Goal: Task Accomplishment & Management: Manage account settings

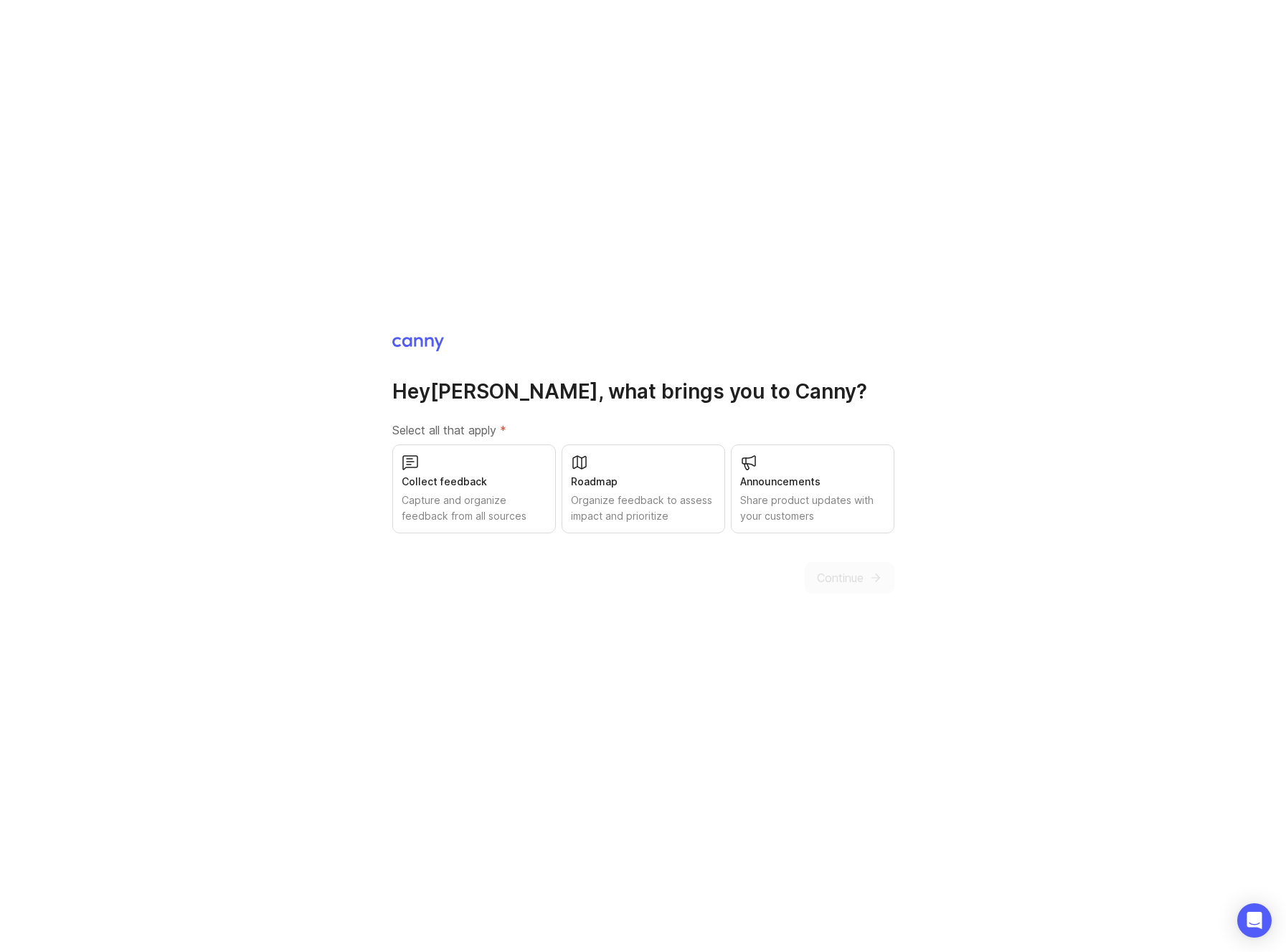
click at [459, 475] on div "Collect feedback" at bounding box center [473, 482] width 145 height 16
drag, startPoint x: 665, startPoint y: 494, endPoint x: 711, endPoint y: 493, distance: 46.0
click at [665, 494] on div "Organize feedback to assess impact and prioritize" at bounding box center [643, 509] width 145 height 32
click at [816, 493] on div "Share product updates with your customers" at bounding box center [813, 509] width 145 height 32
click at [857, 578] on span "Continue" at bounding box center [840, 578] width 47 height 17
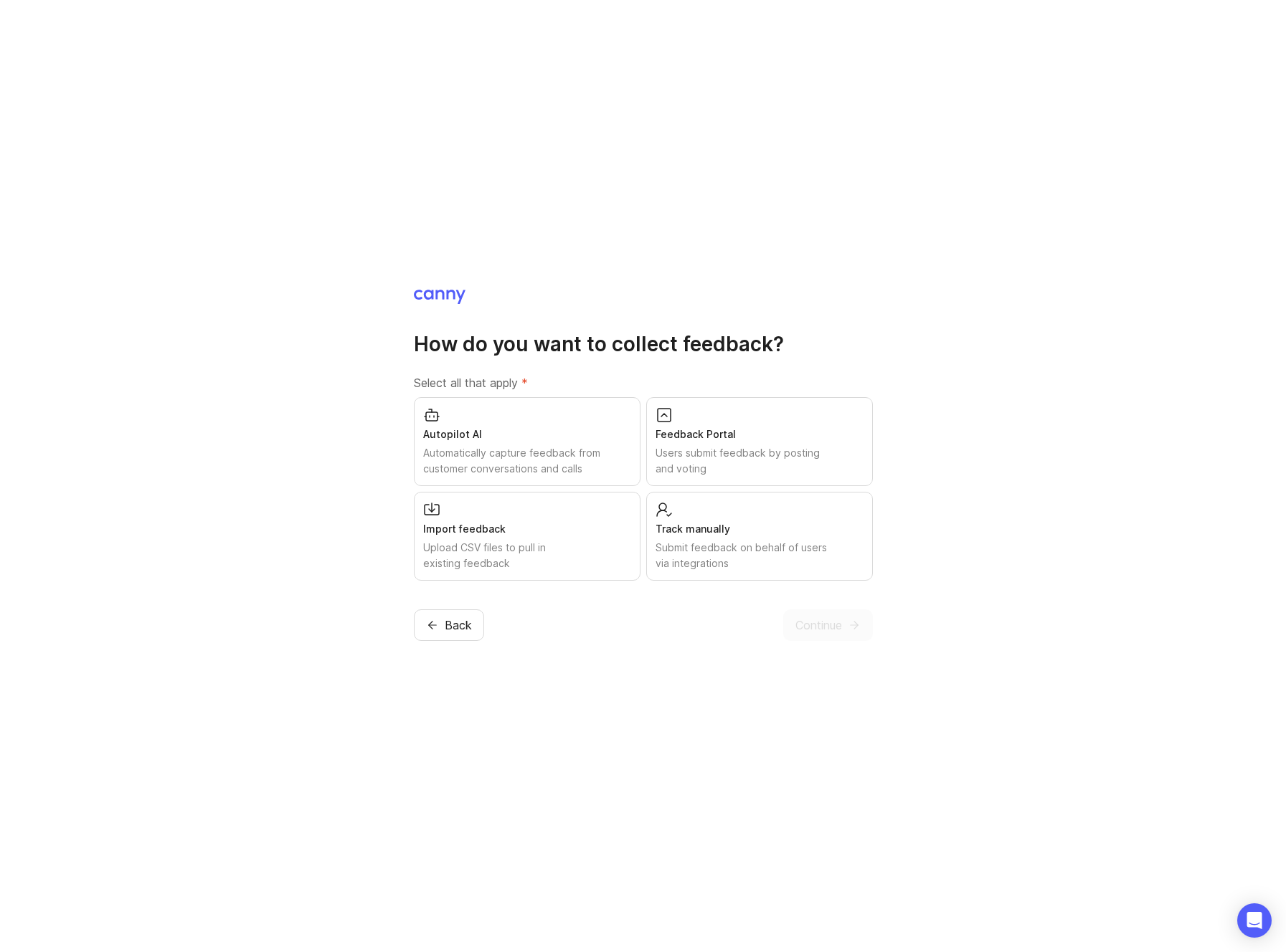
click at [692, 438] on div "Feedback Portal" at bounding box center [759, 434] width 208 height 16
click at [838, 622] on span "Continue" at bounding box center [819, 625] width 47 height 17
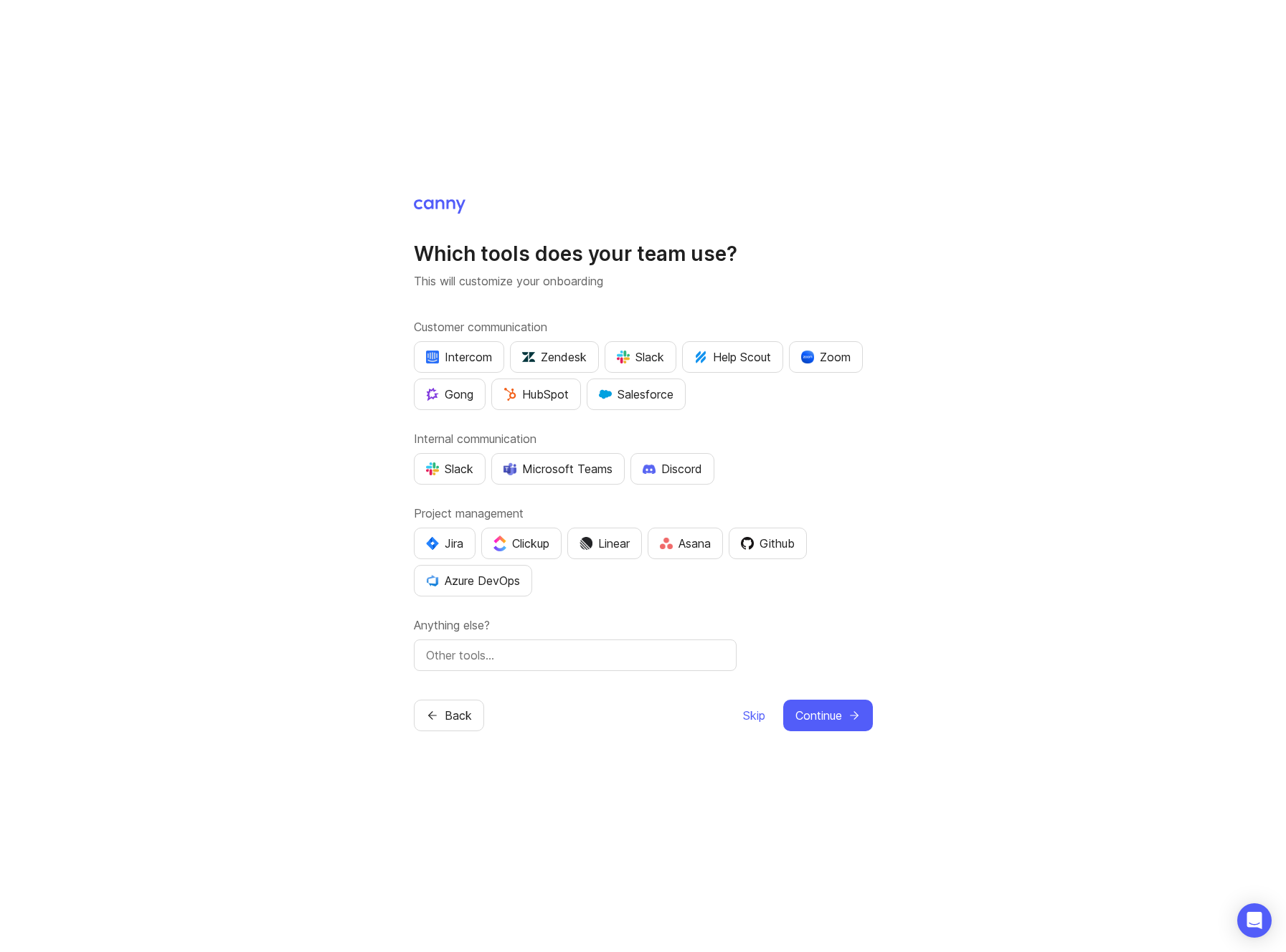
click at [497, 658] on input "text" at bounding box center [575, 655] width 298 height 17
type input "Crisp"
click at [849, 713] on icon "submit" at bounding box center [854, 716] width 13 height 13
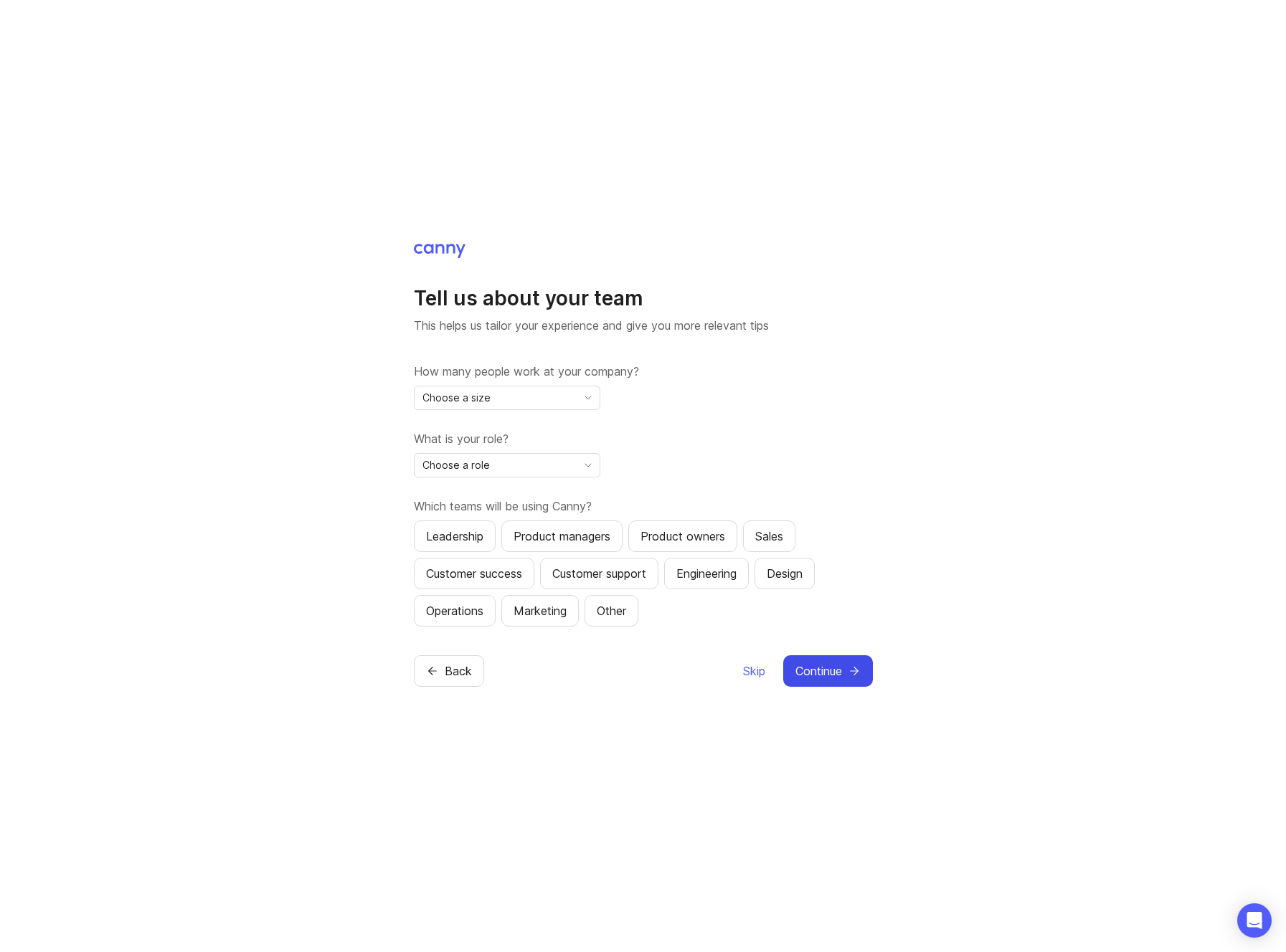
click at [570, 399] on div "Choose a size" at bounding box center [495, 397] width 162 height 22
click at [561, 426] on li "1" at bounding box center [506, 424] width 185 height 23
click at [572, 395] on div "1" at bounding box center [495, 397] width 162 height 22
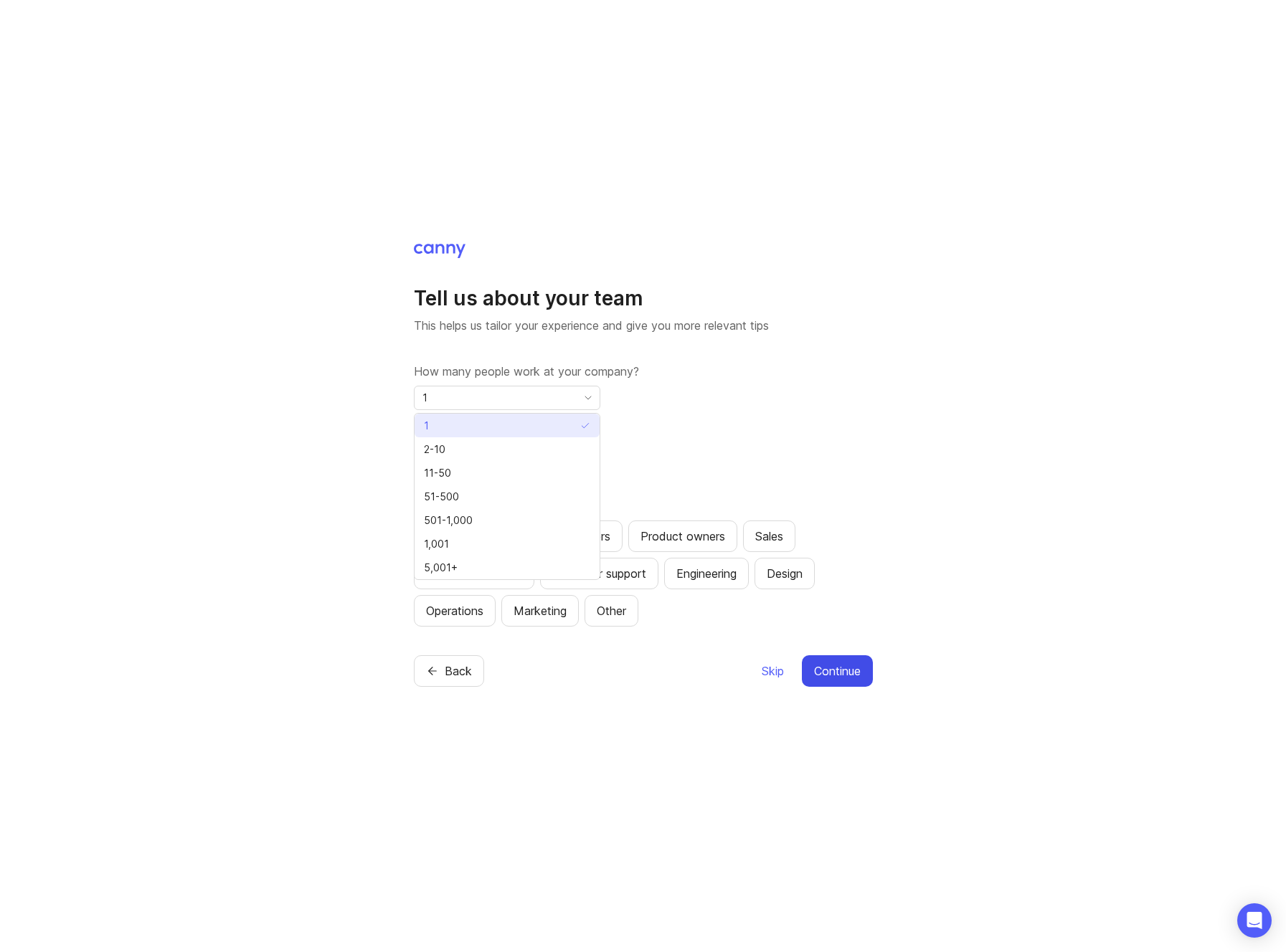
click at [572, 449] on li "2-10" at bounding box center [506, 449] width 185 height 23
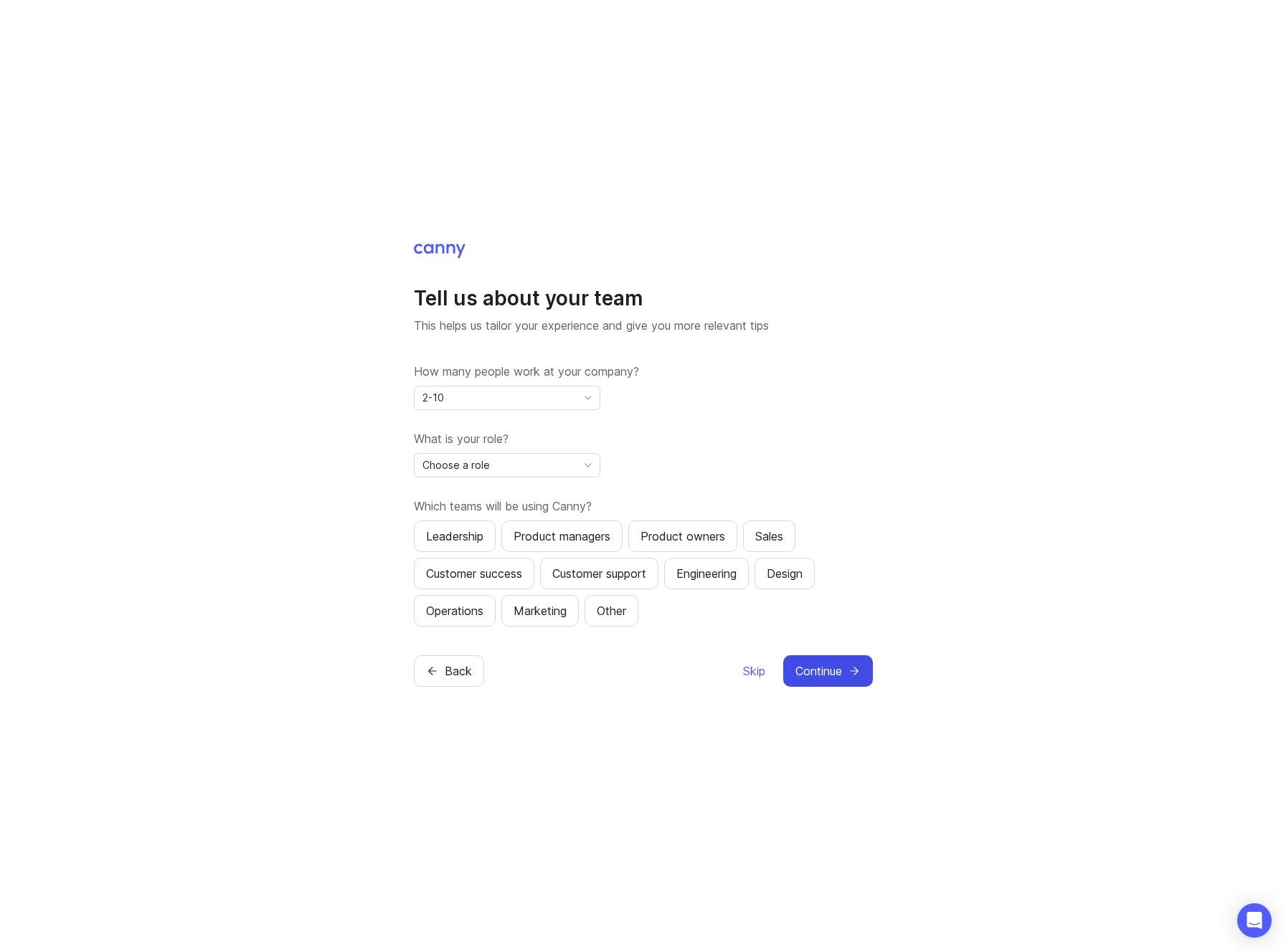
click at [585, 390] on span "toggle menu" at bounding box center [588, 397] width 22 height 16
click at [561, 423] on li "1" at bounding box center [506, 424] width 185 height 23
click at [576, 475] on div "Choose a role" at bounding box center [506, 466] width 187 height 24
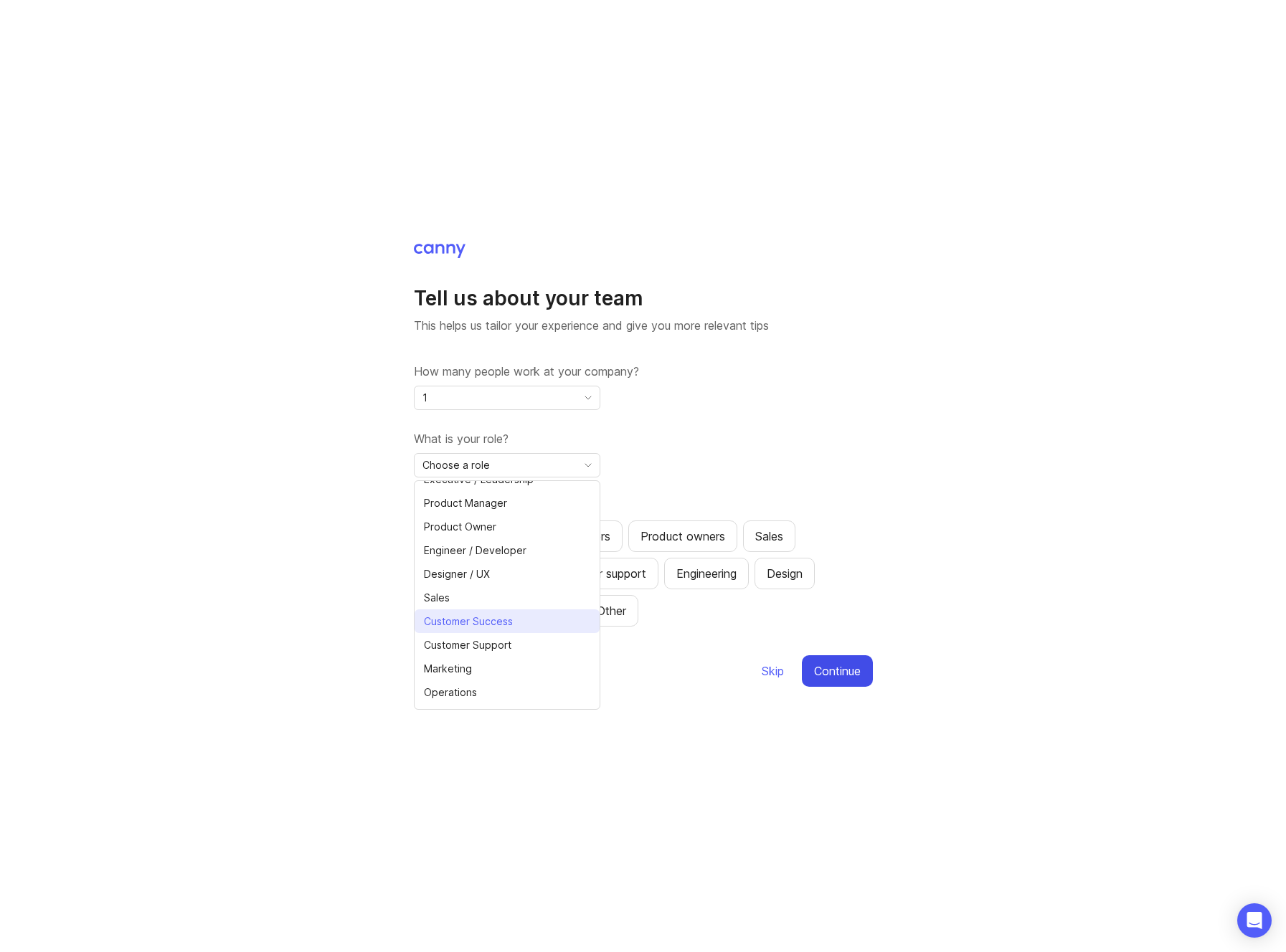
scroll to position [32, 0]
click at [478, 692] on li "Other" at bounding box center [506, 696] width 185 height 23
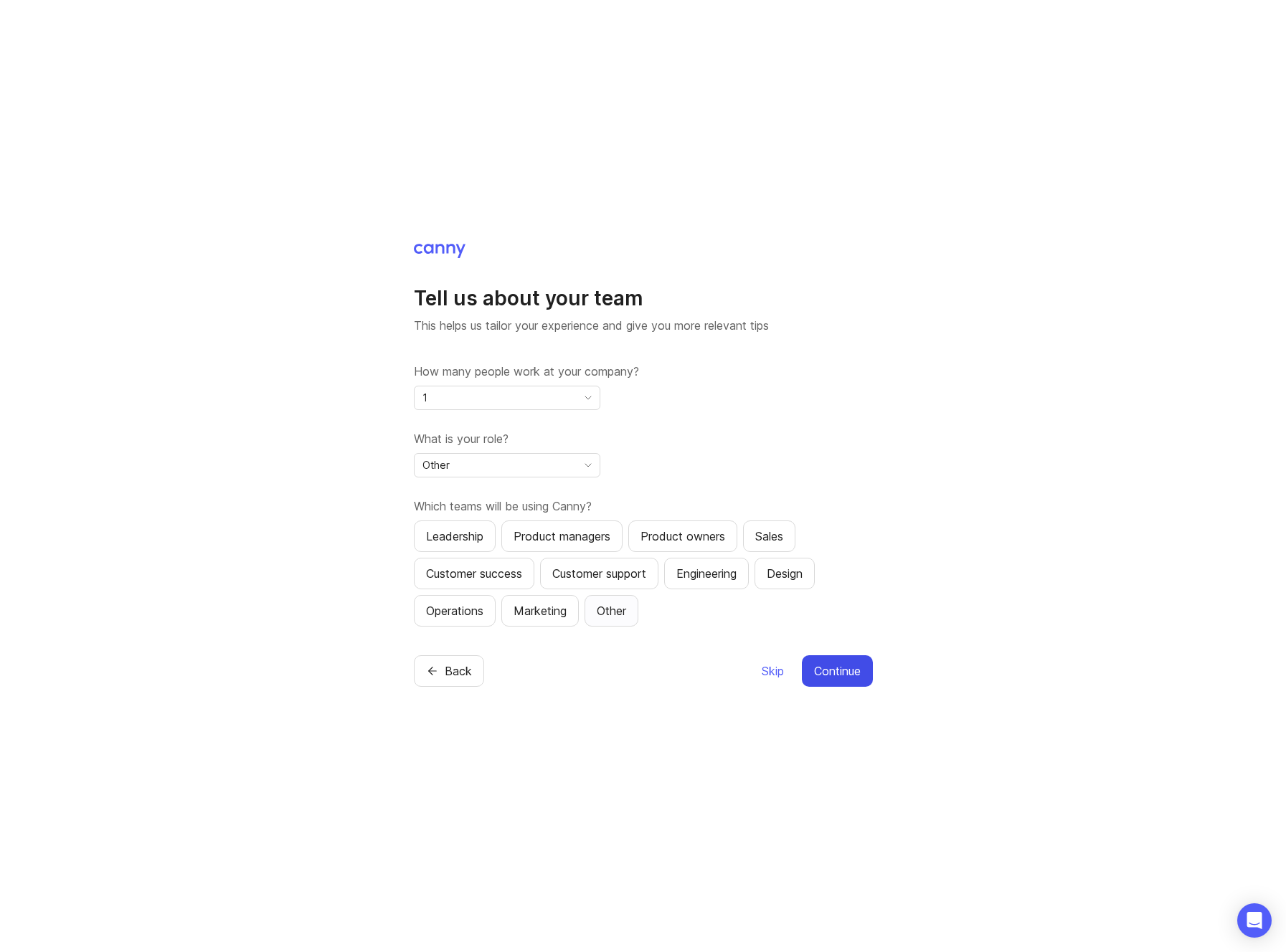
click at [623, 615] on div "Other" at bounding box center [611, 611] width 29 height 17
click at [838, 661] on button "Continue" at bounding box center [837, 671] width 71 height 32
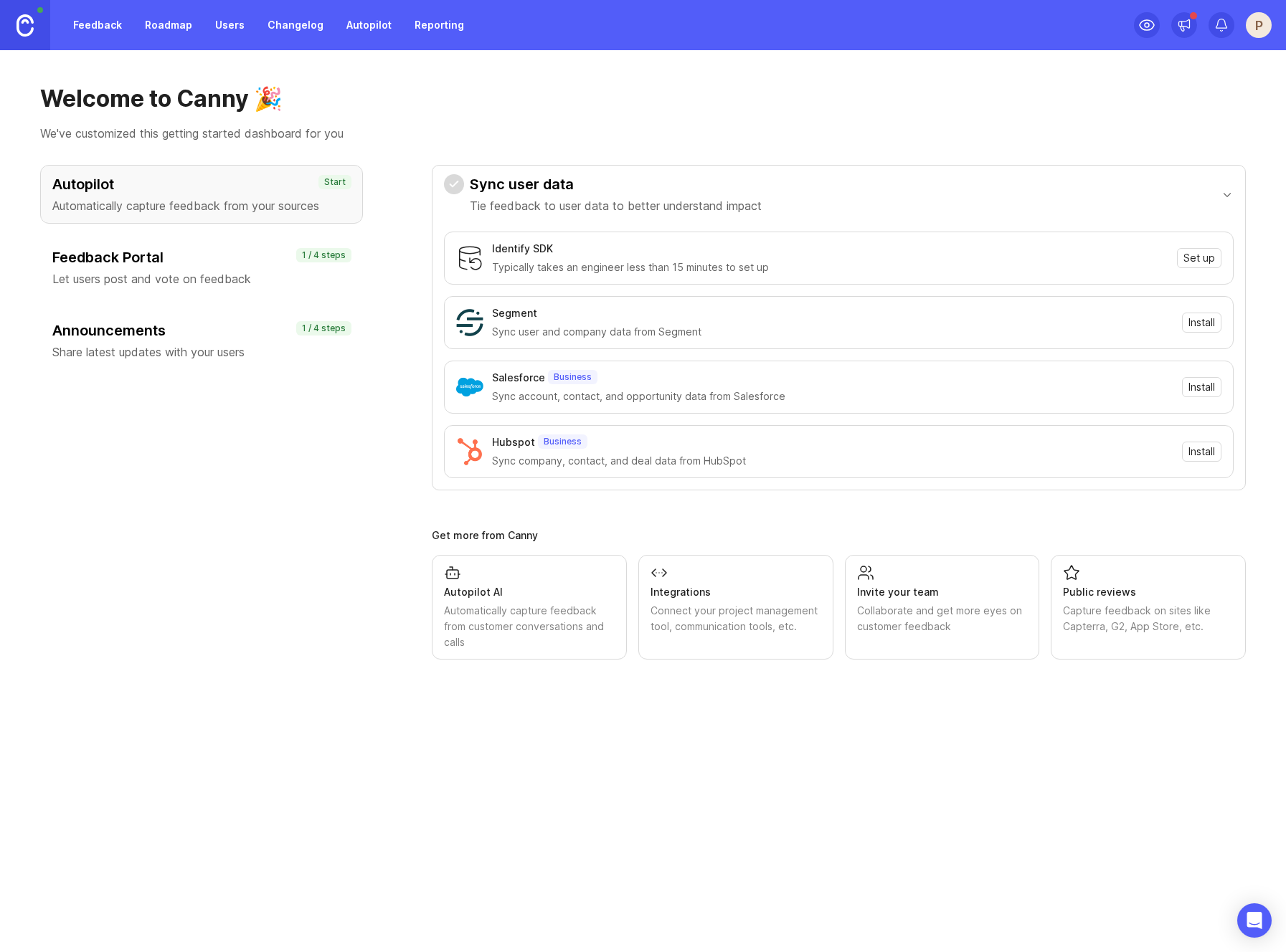
click at [298, 272] on p "Let users post and vote on feedback" at bounding box center [202, 278] width 298 height 17
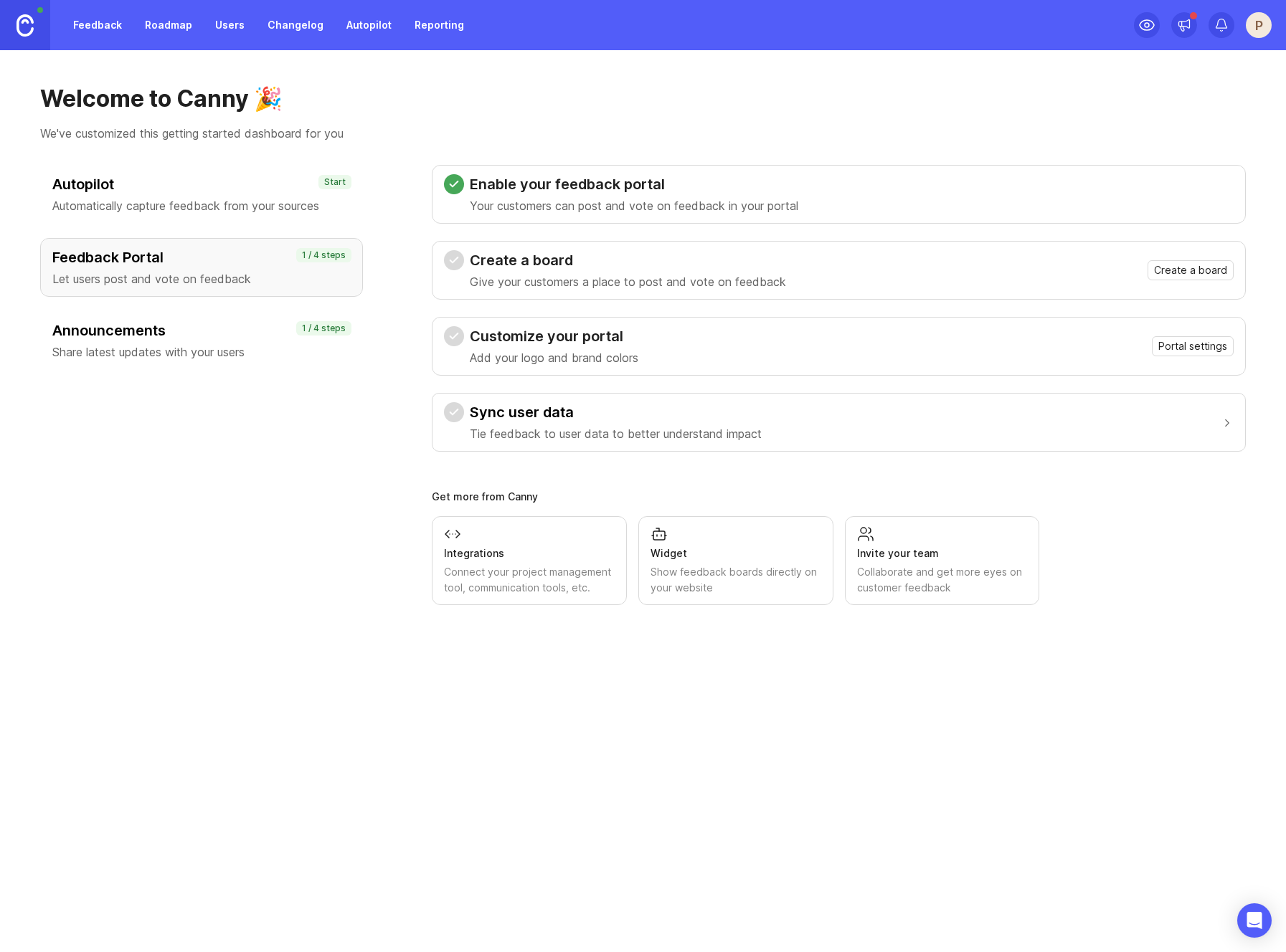
click at [299, 200] on p "Automatically capture feedback from your sources" at bounding box center [202, 205] width 298 height 17
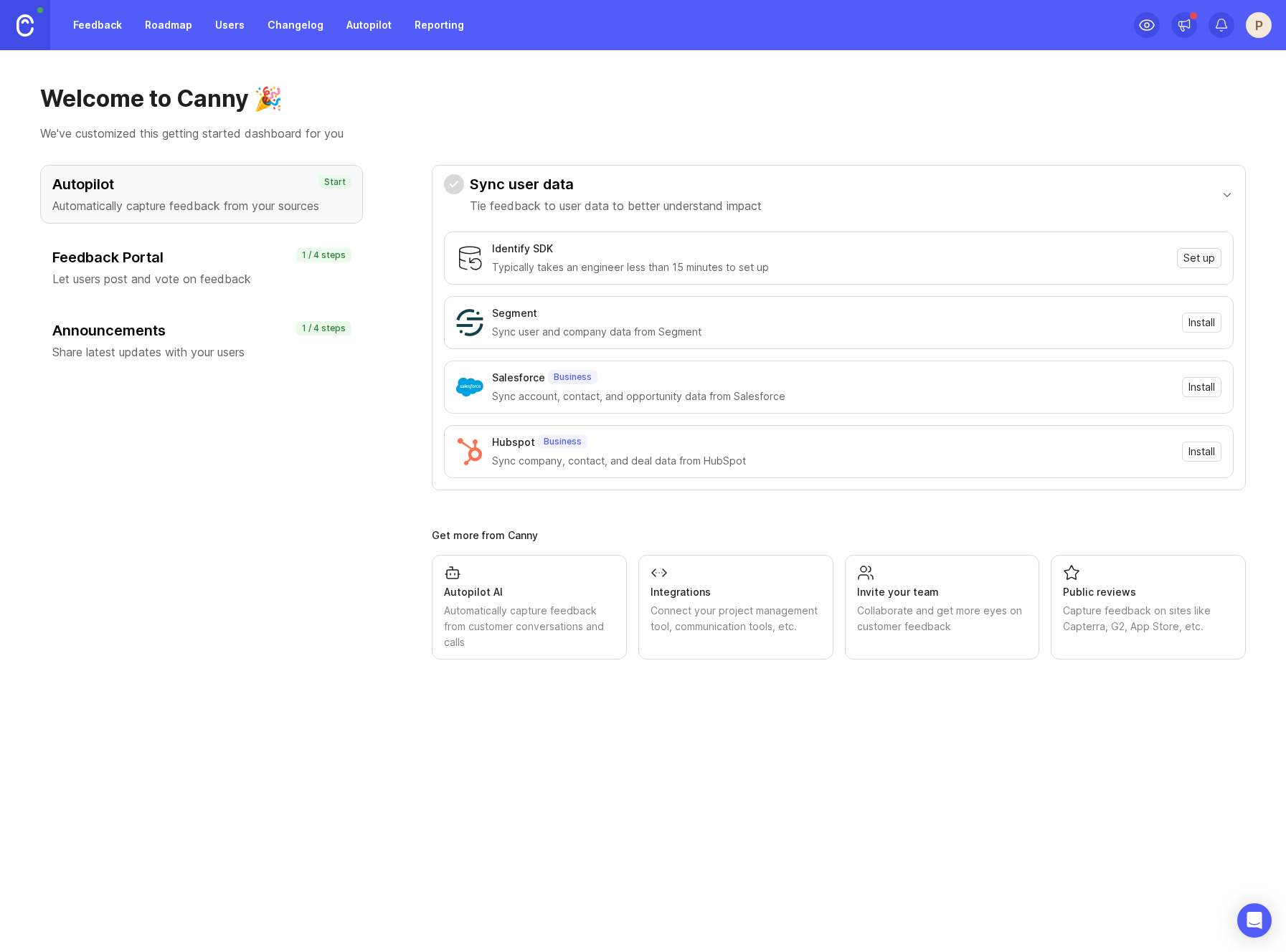
click at [1204, 262] on span "Set up" at bounding box center [1199, 258] width 32 height 14
click at [283, 217] on div "Autopilot Automatically capture feedback from your sources Start" at bounding box center [202, 194] width 322 height 59
click at [286, 240] on div "Feedback Portal Let users post and vote on feedback 1 / 4 steps" at bounding box center [202, 267] width 322 height 59
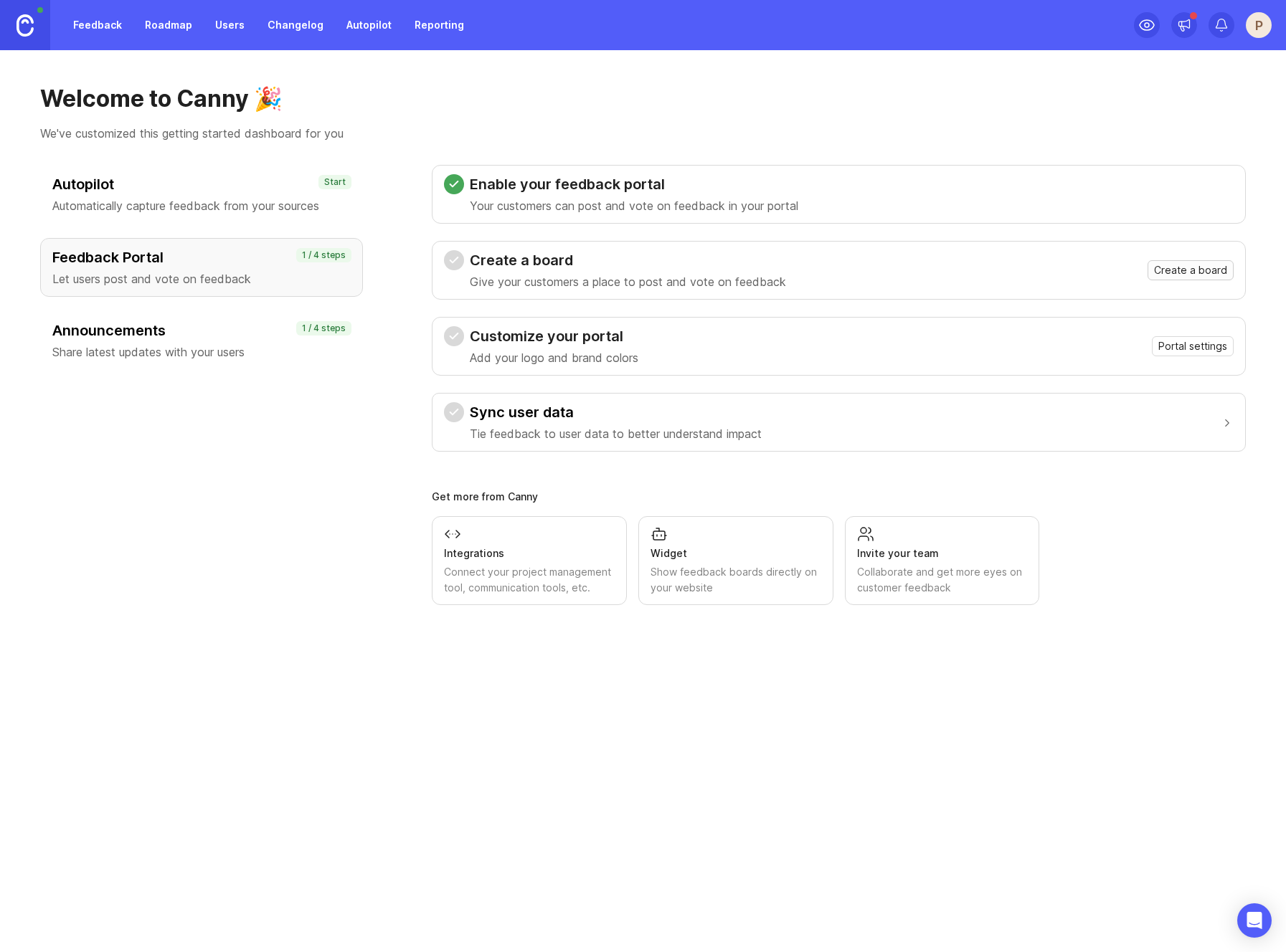
click at [1197, 276] on span "Create a board" at bounding box center [1190, 270] width 73 height 14
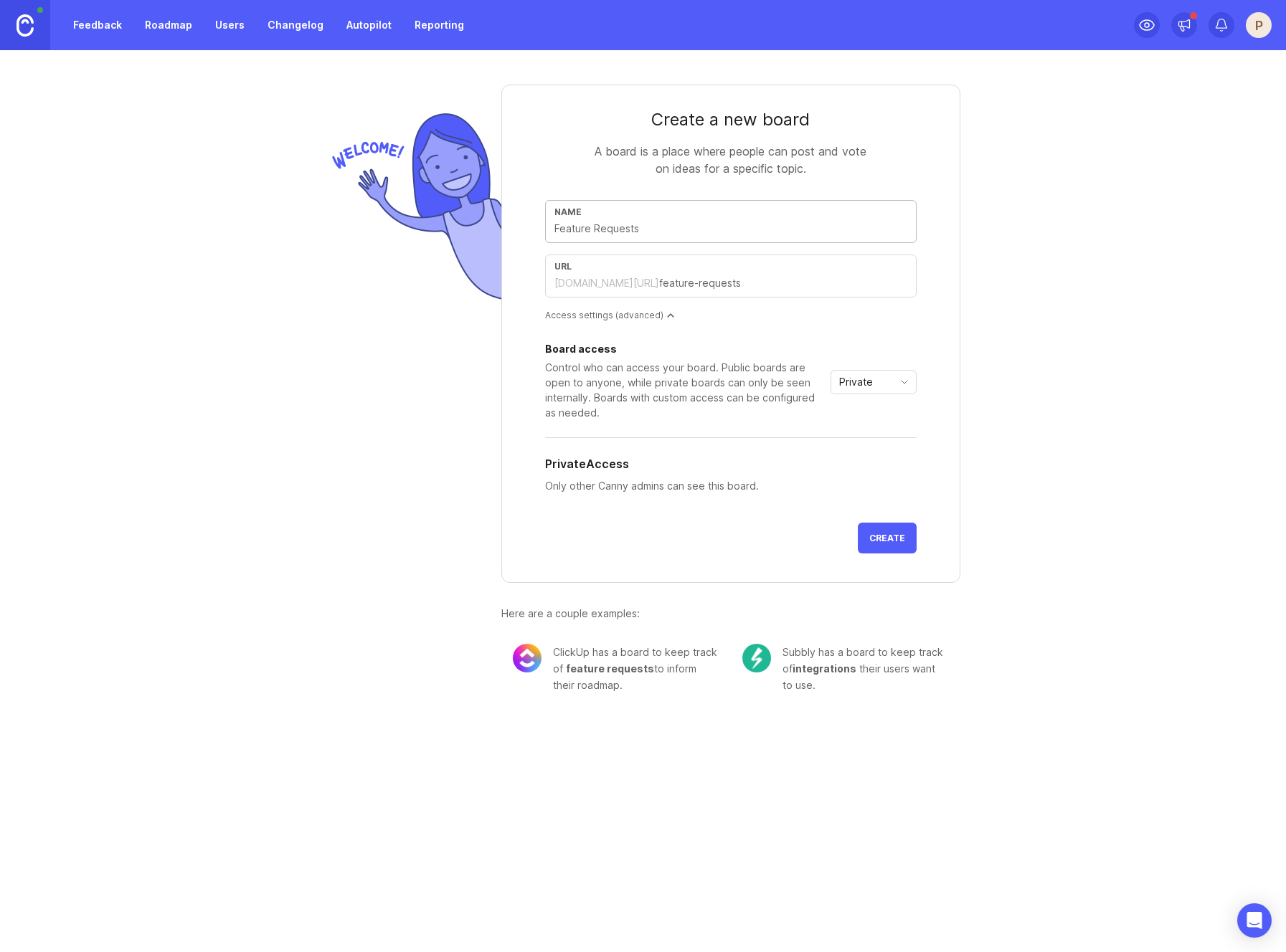
click at [830, 316] on div "Access settings (advanced)" at bounding box center [731, 315] width 371 height 12
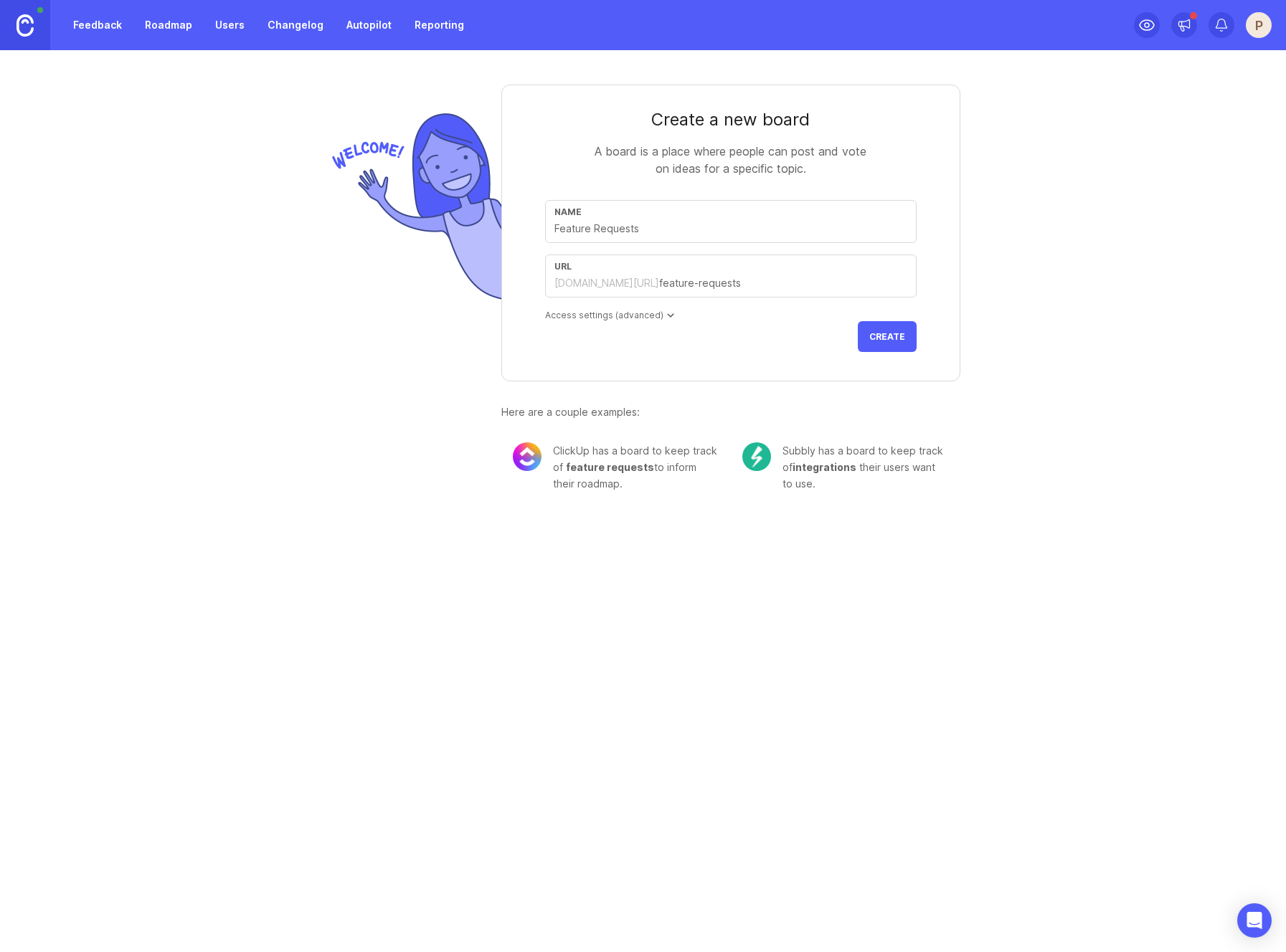
click at [774, 315] on div "Access settings (advanced)" at bounding box center [731, 315] width 371 height 12
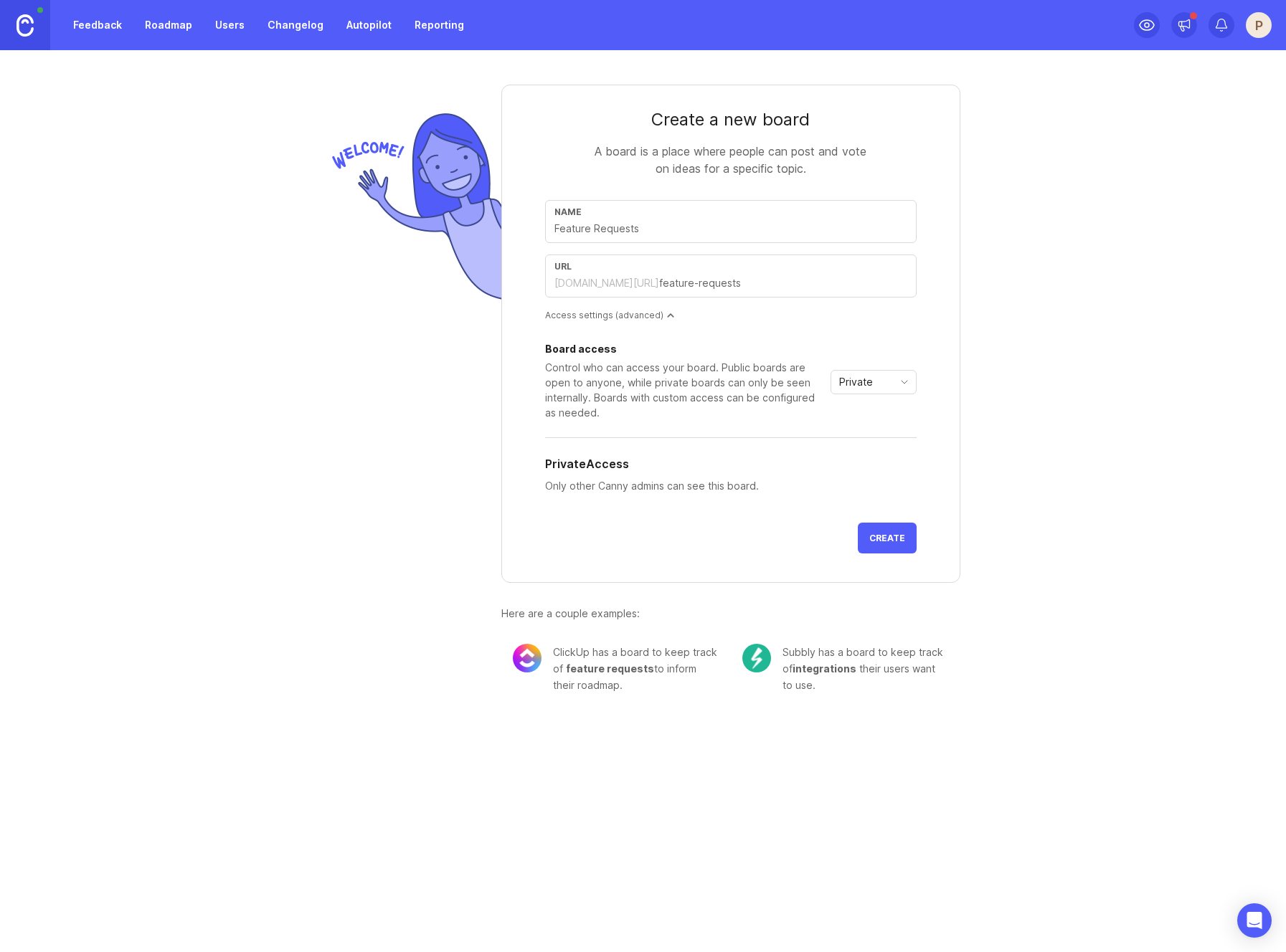
click at [882, 381] on div "Private" at bounding box center [862, 382] width 62 height 22
click at [870, 451] on span "Custom" at bounding box center [859, 457] width 36 height 16
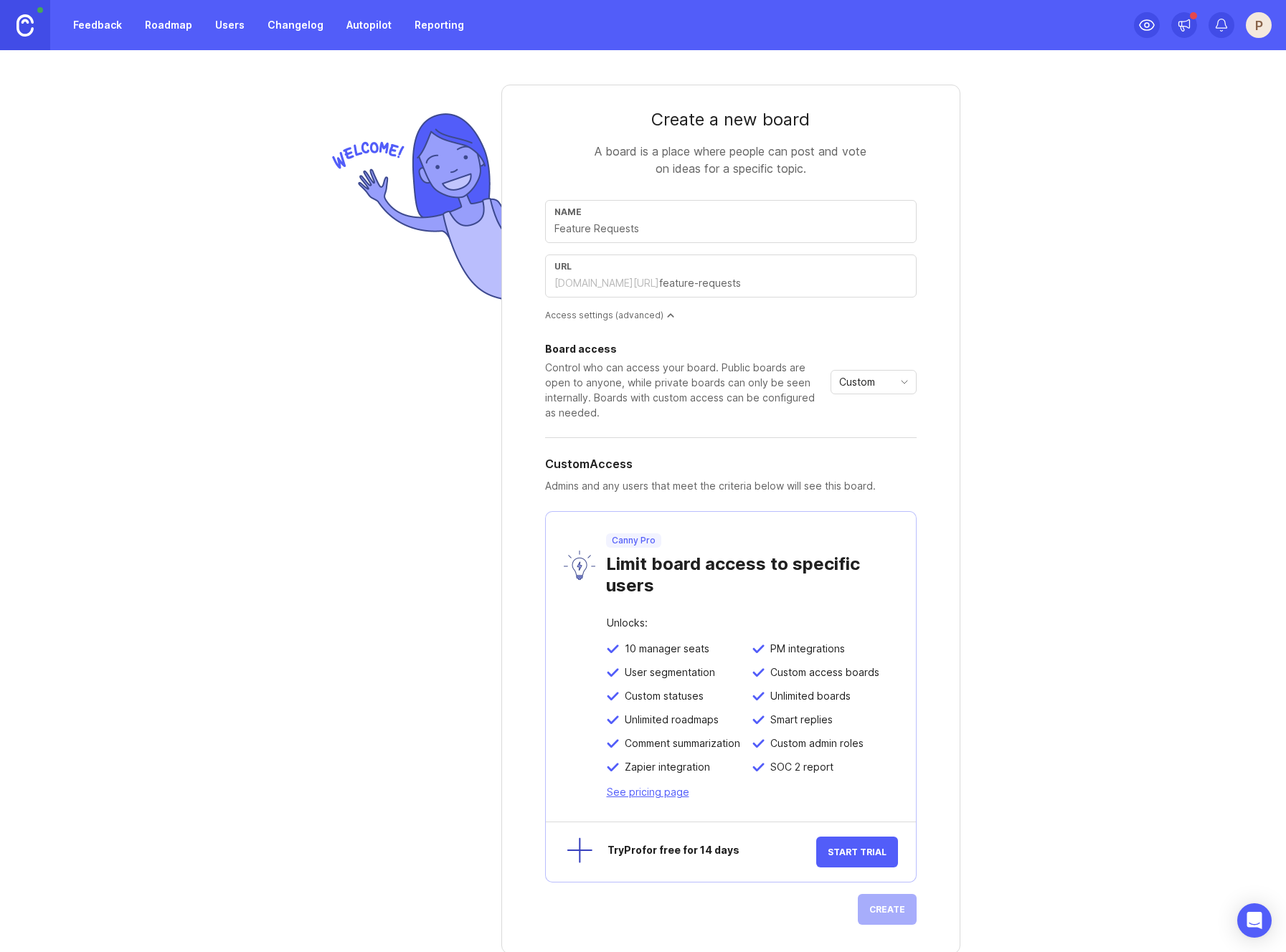
click at [875, 393] on div "Custom" at bounding box center [862, 382] width 62 height 22
click at [872, 425] on li "Public" at bounding box center [868, 433] width 84 height 23
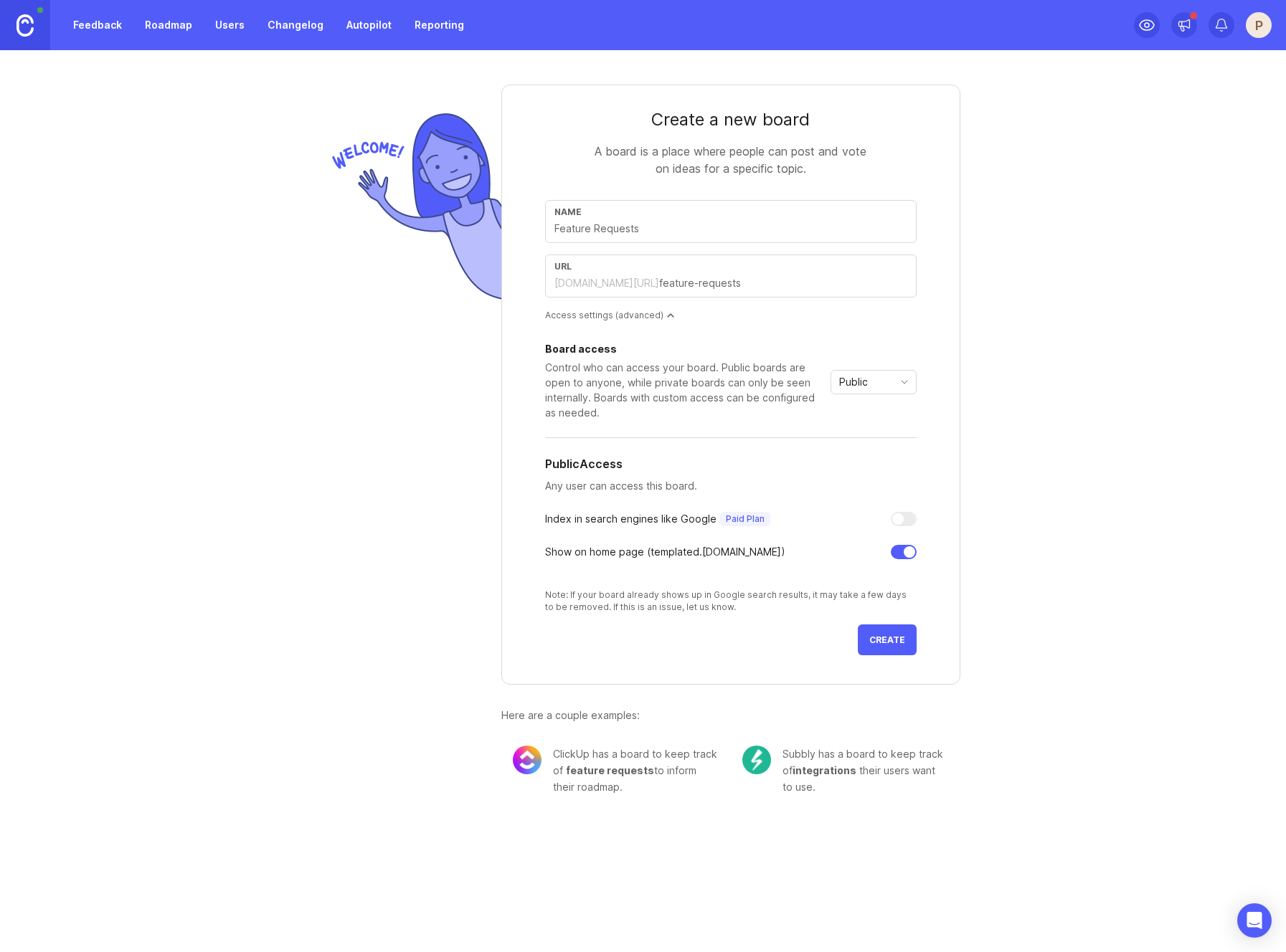
click at [875, 387] on div "Public" at bounding box center [862, 382] width 62 height 22
click at [877, 412] on span "Private" at bounding box center [860, 409] width 39 height 16
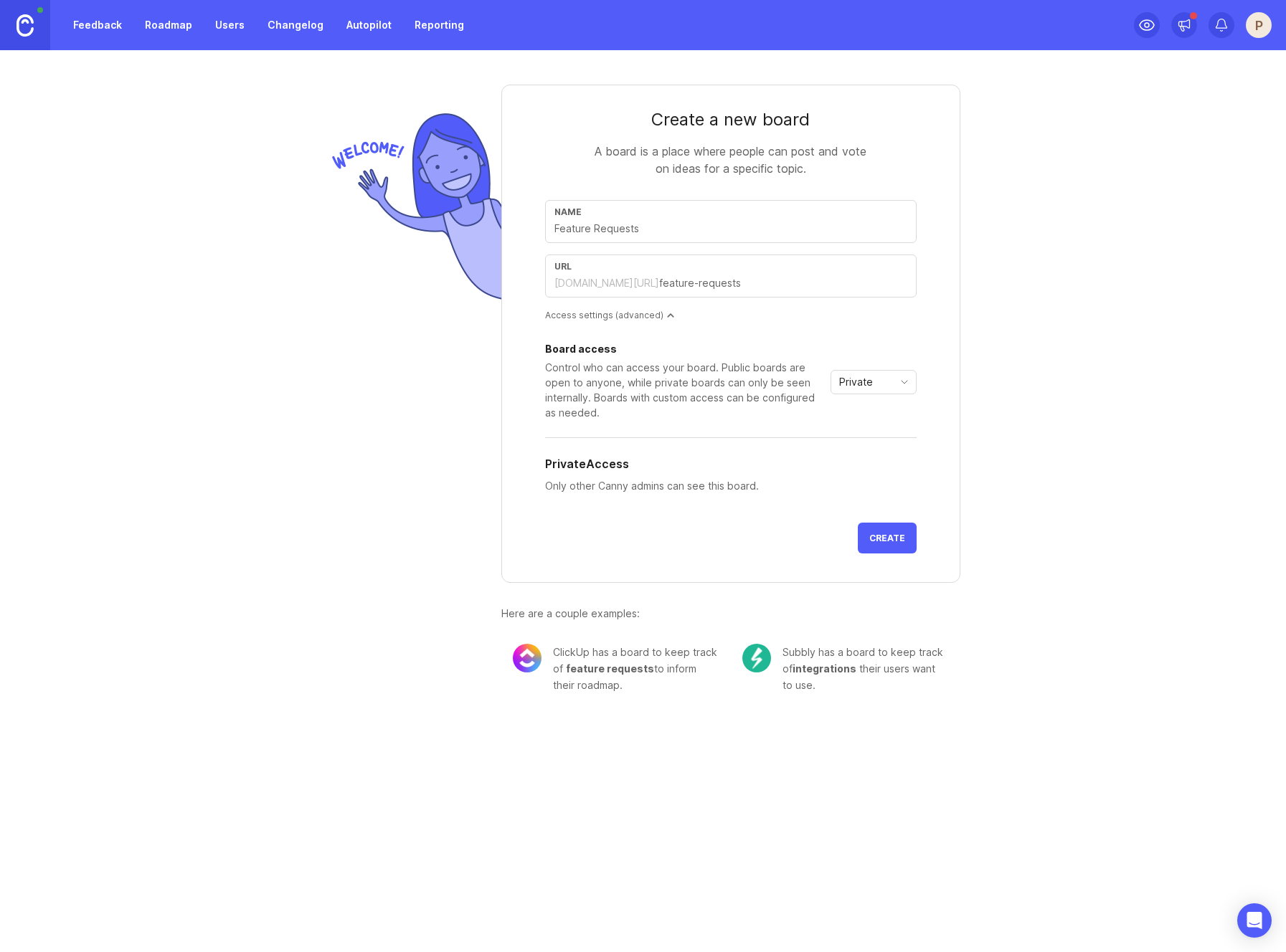
click at [877, 383] on div "Private" at bounding box center [862, 382] width 62 height 22
click at [873, 434] on span "Public" at bounding box center [858, 433] width 35 height 16
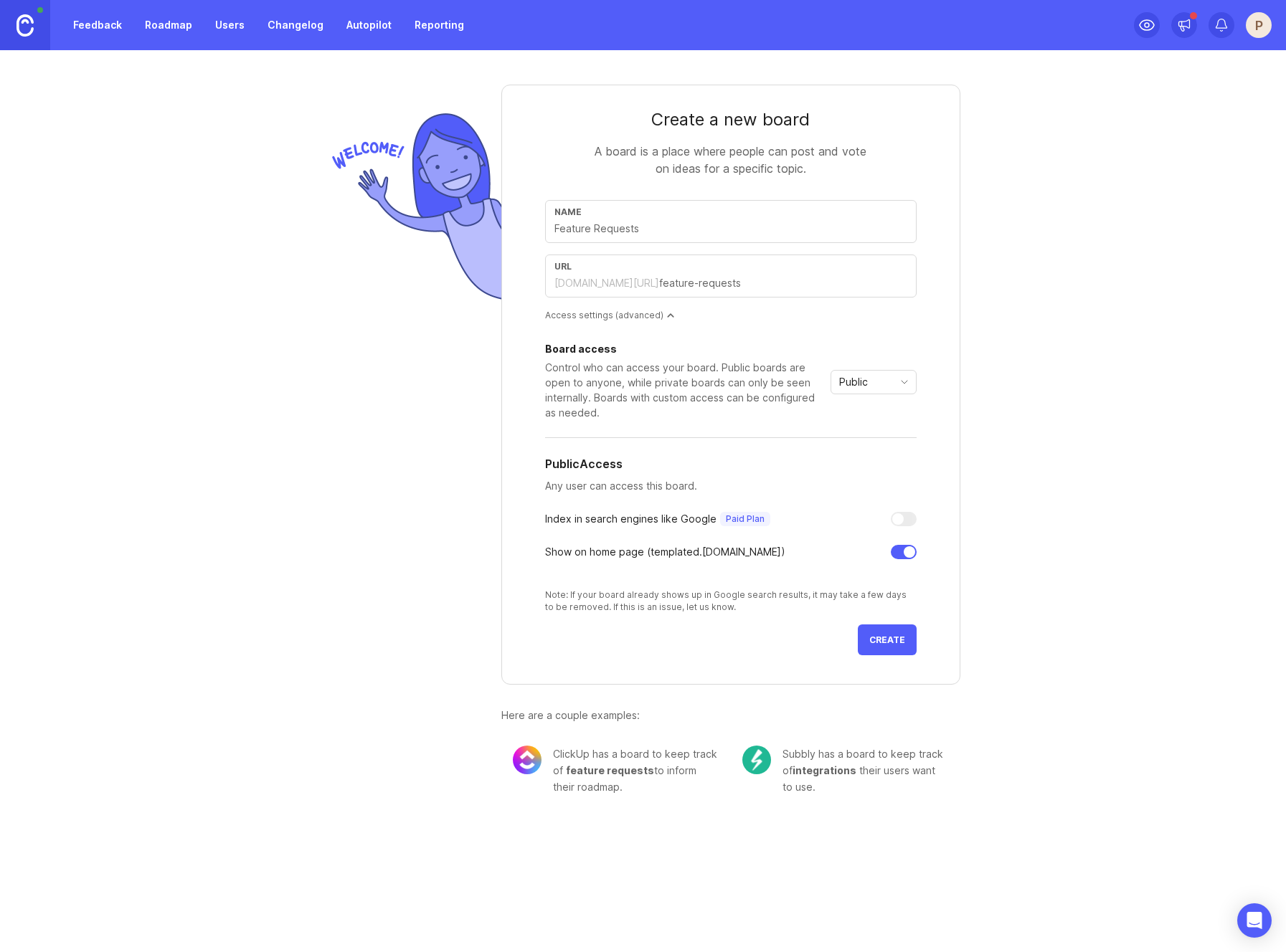
click at [902, 643] on span "Create" at bounding box center [887, 639] width 36 height 10
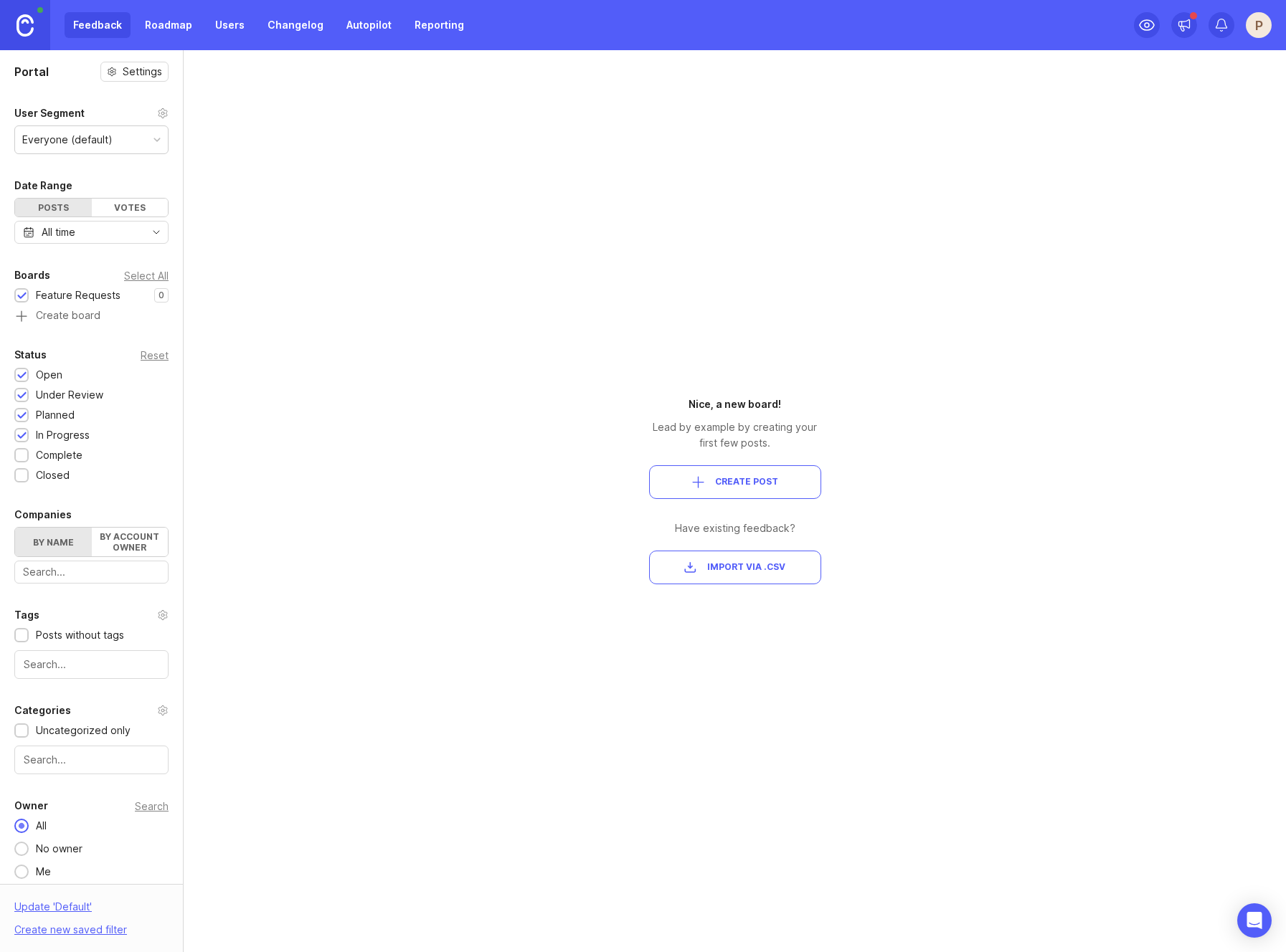
click at [154, 31] on link "Roadmap" at bounding box center [168, 25] width 65 height 26
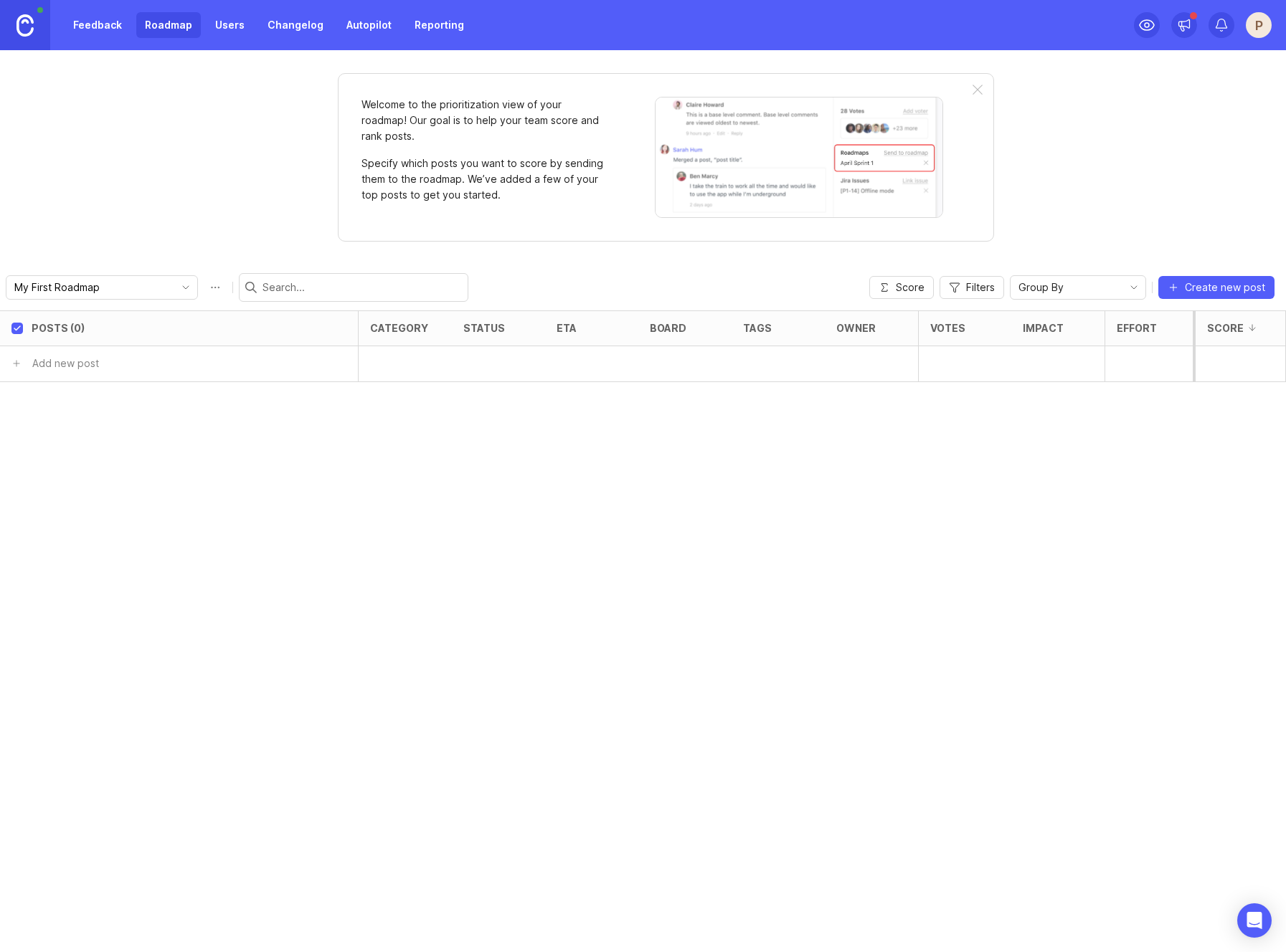
click at [87, 28] on link "Feedback" at bounding box center [97, 25] width 66 height 26
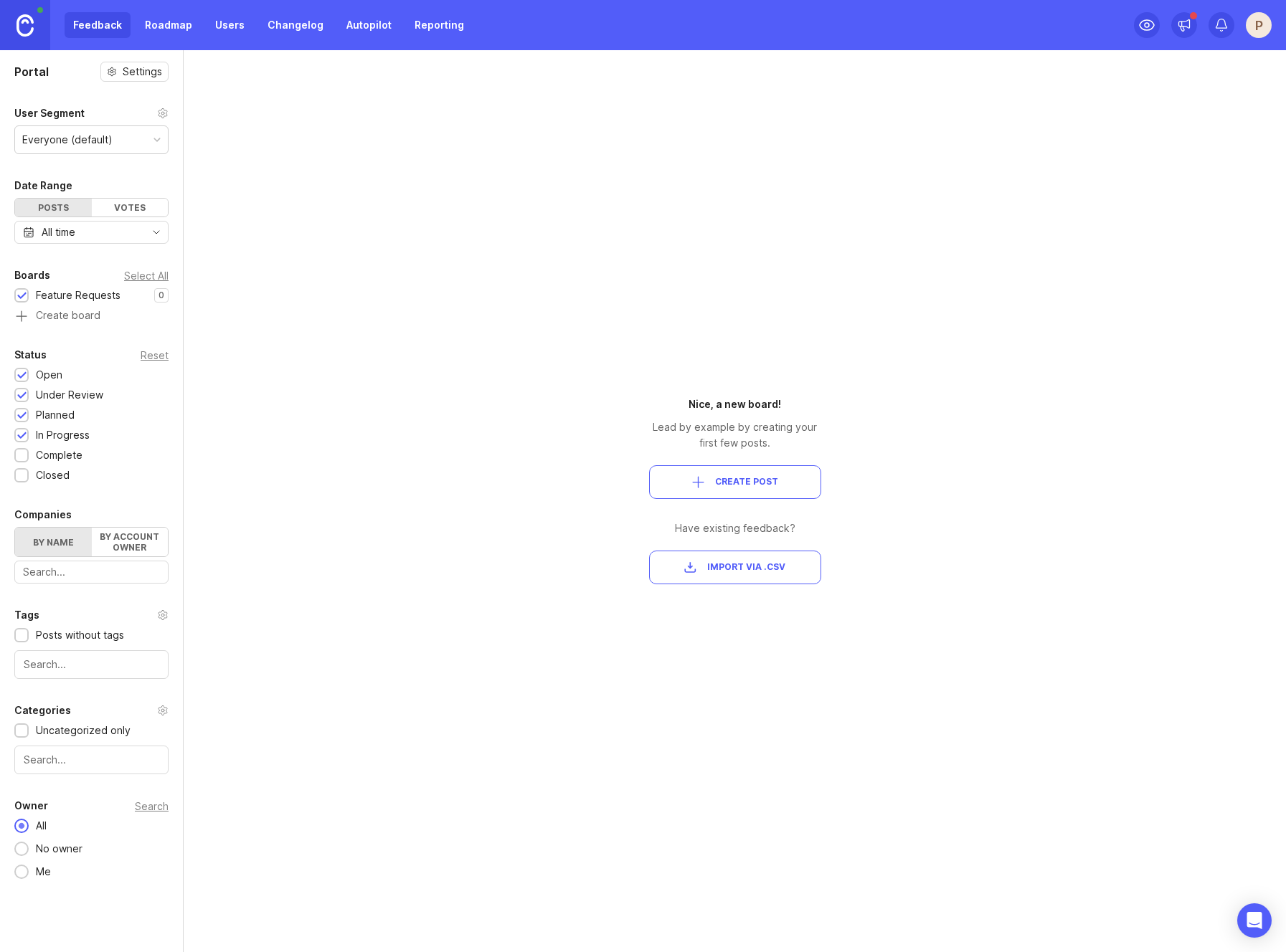
click at [162, 25] on link "Roadmap" at bounding box center [168, 25] width 65 height 26
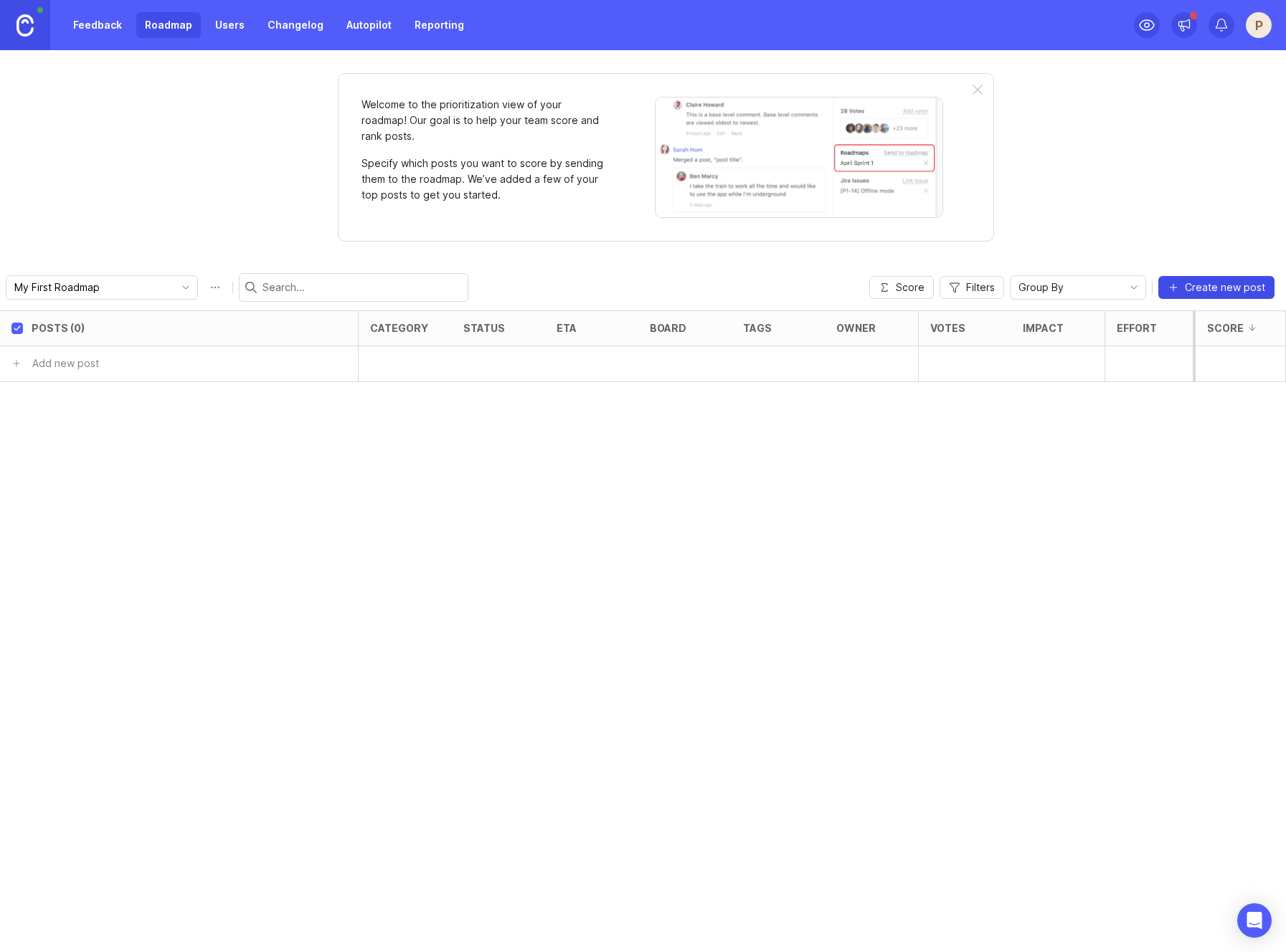
click at [1221, 294] on span "Create new post" at bounding box center [1225, 287] width 81 height 14
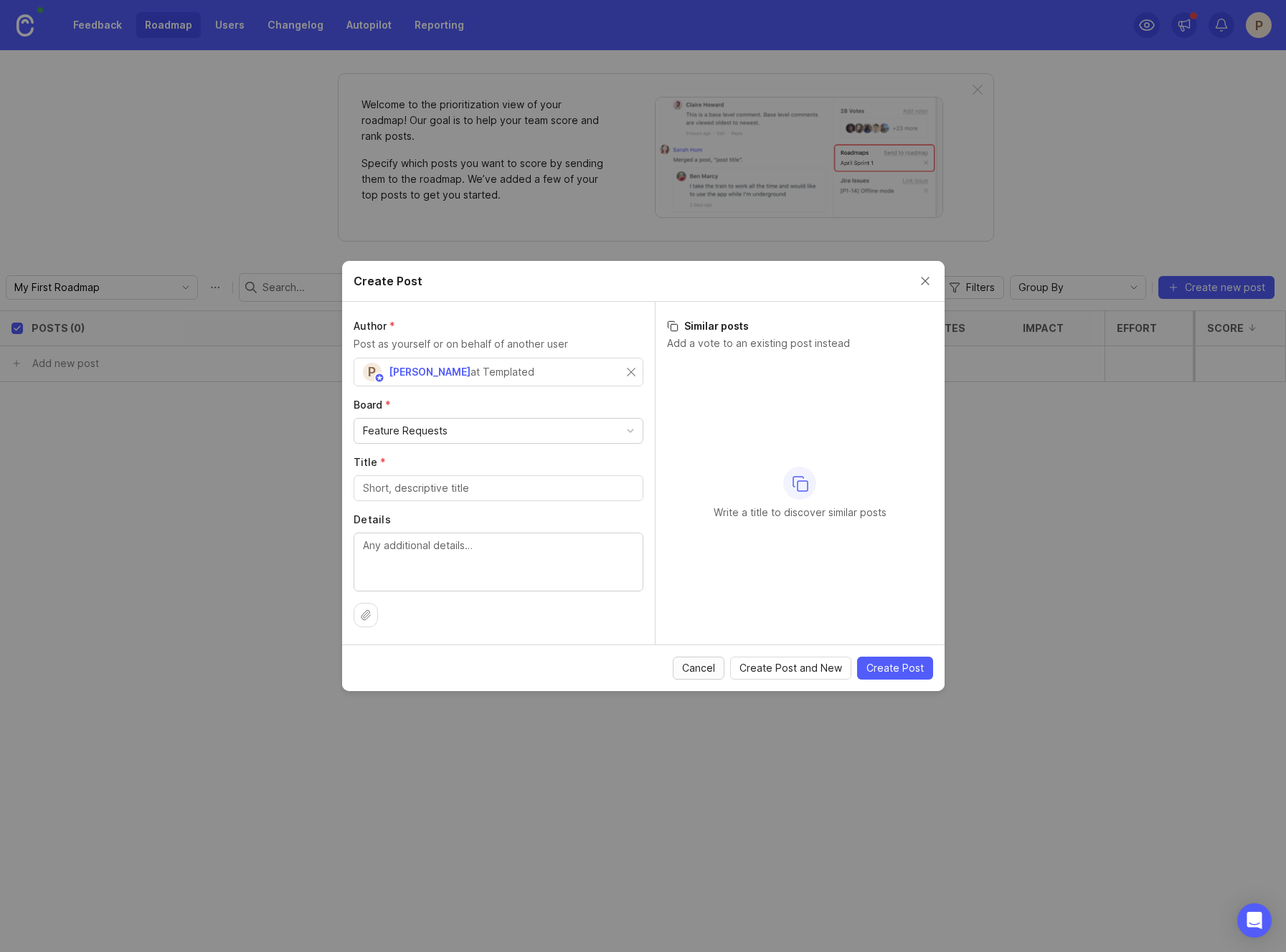
click at [713, 667] on span "Cancel" at bounding box center [698, 667] width 33 height 14
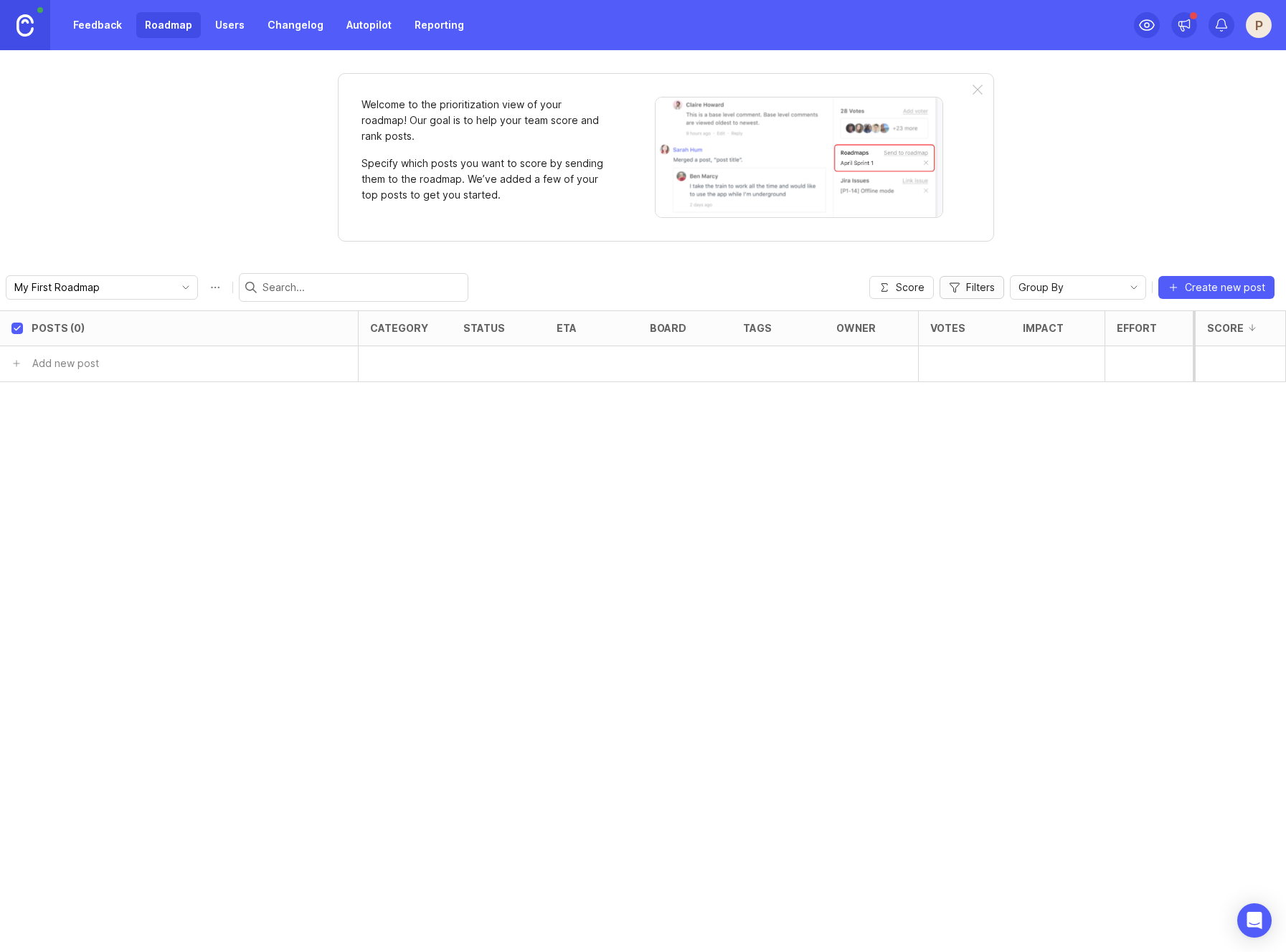
click at [1000, 290] on button "Filters" at bounding box center [971, 288] width 65 height 22
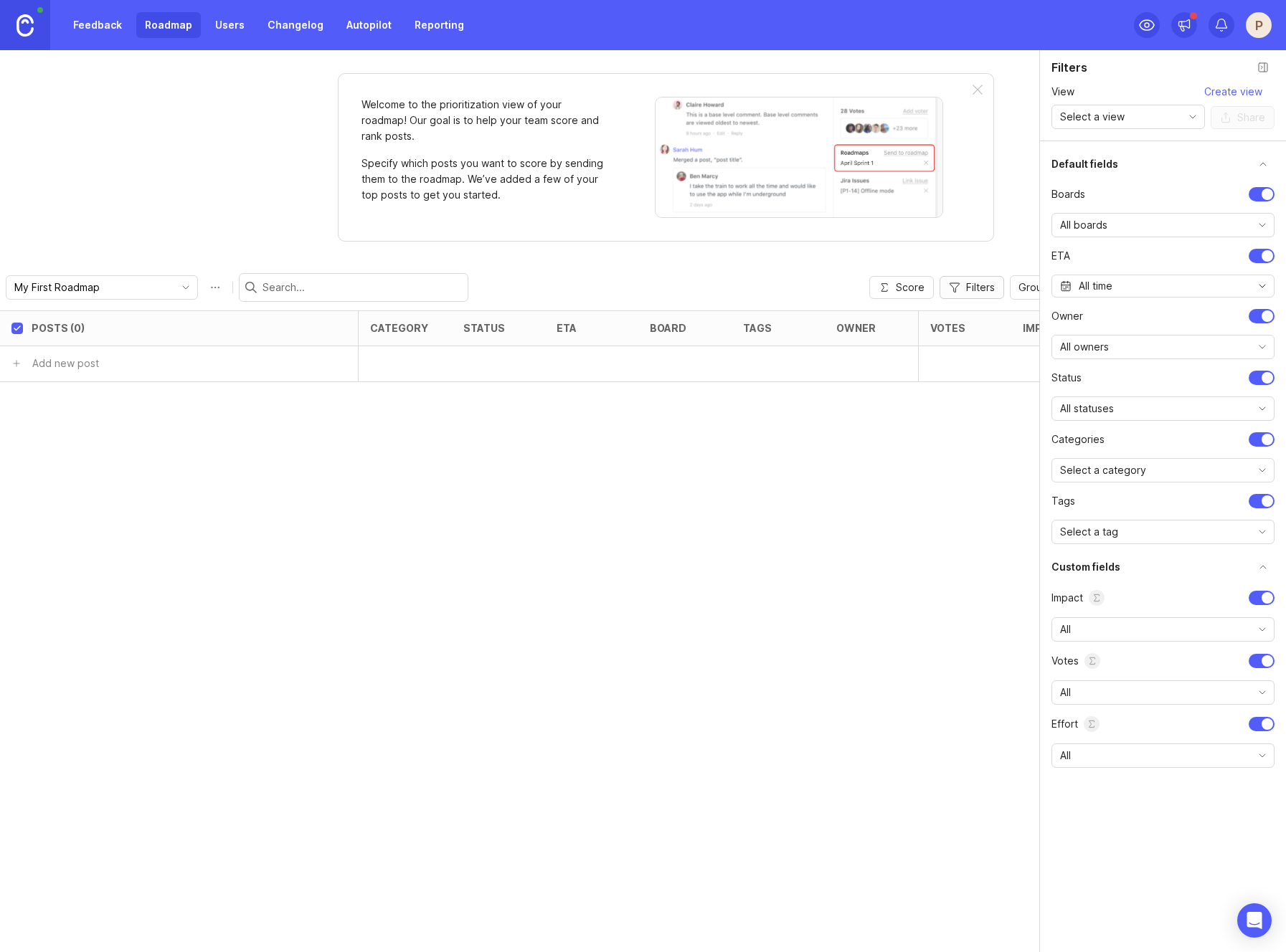
click at [986, 290] on span "Filters" at bounding box center [980, 287] width 29 height 14
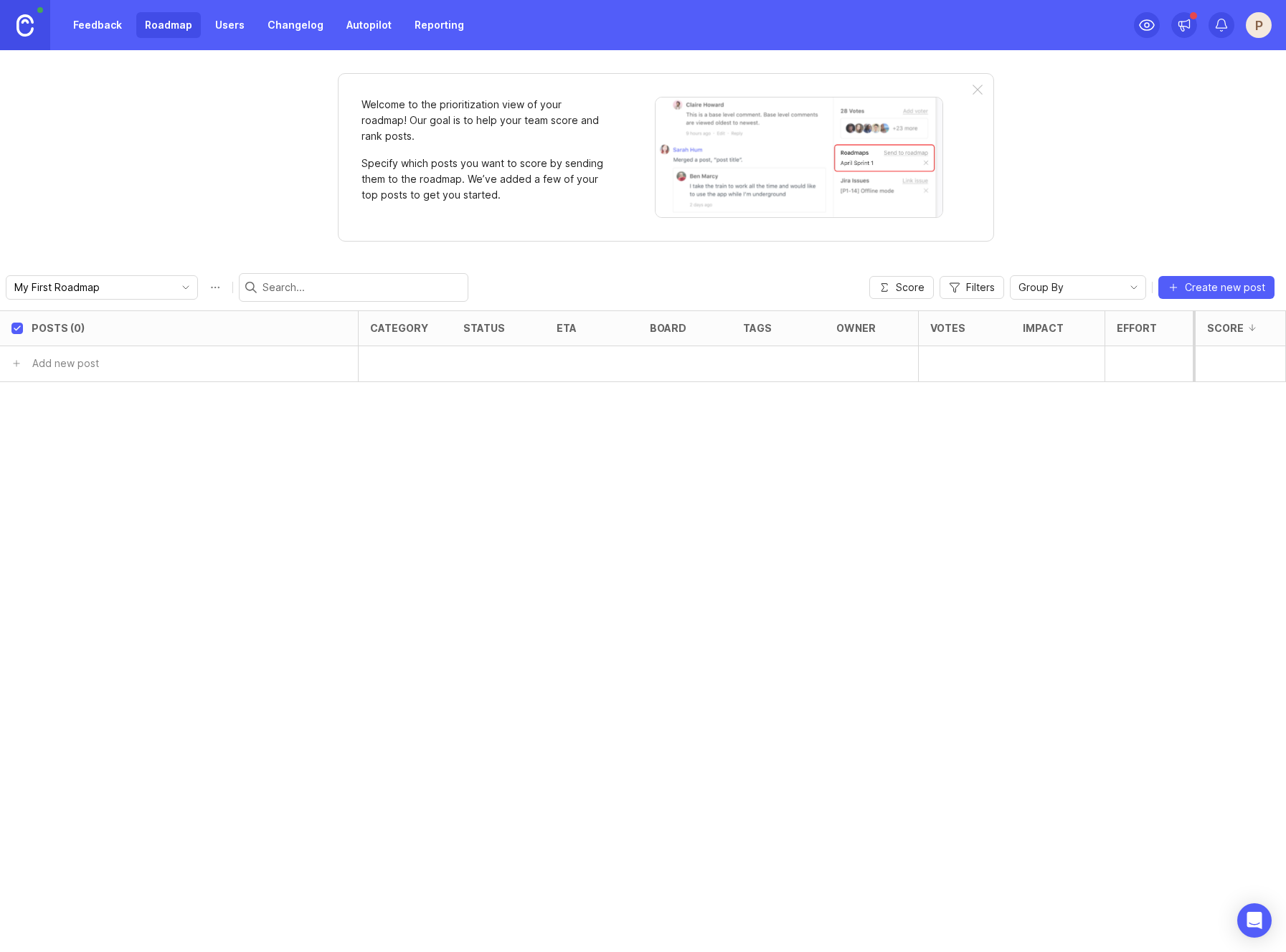
click at [232, 26] on link "Users" at bounding box center [230, 25] width 47 height 26
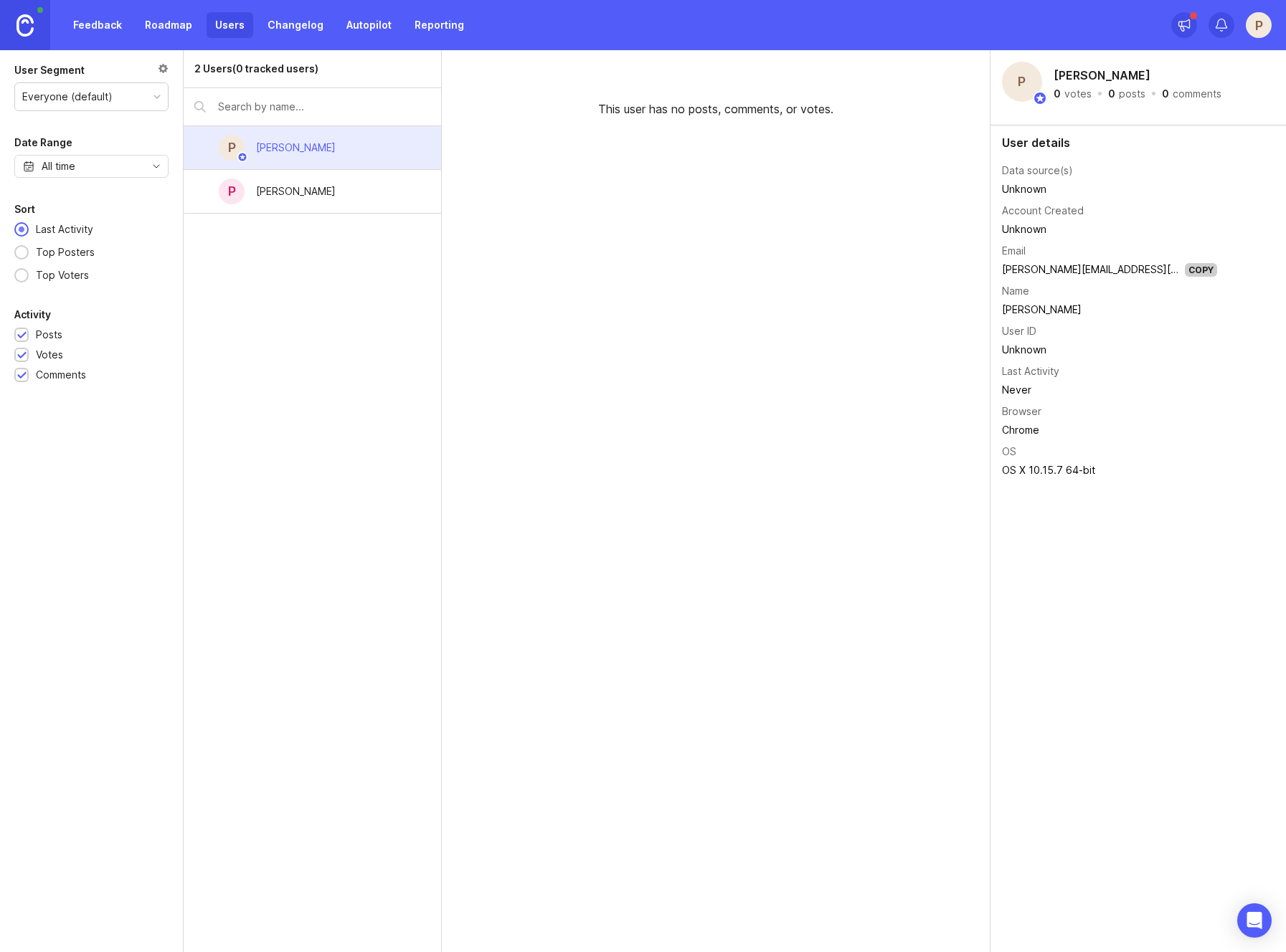
click at [321, 195] on div "Pedro Campos" at bounding box center [295, 191] width 80 height 16
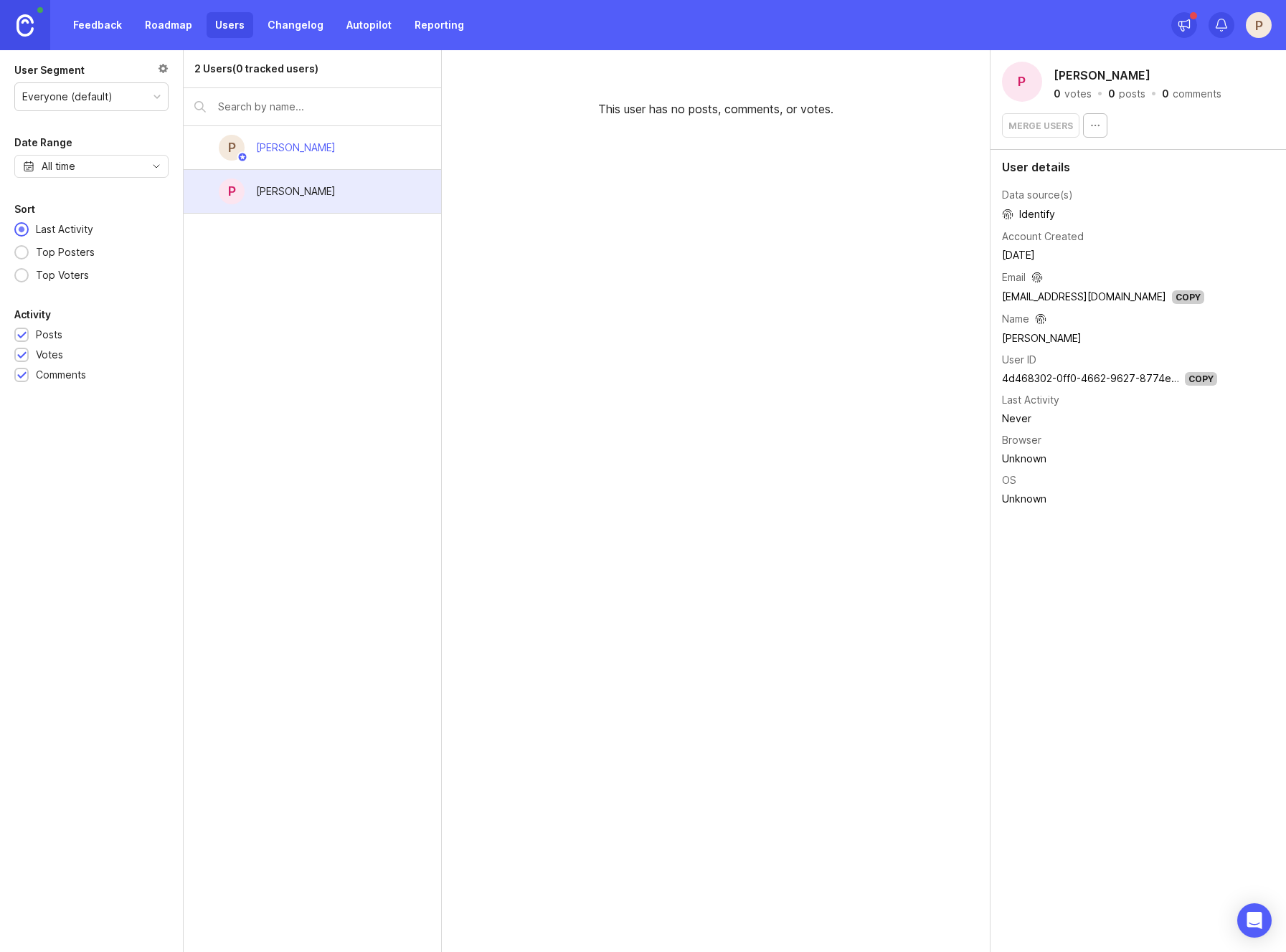
click at [299, 144] on div "Peter Fields" at bounding box center [295, 147] width 80 height 16
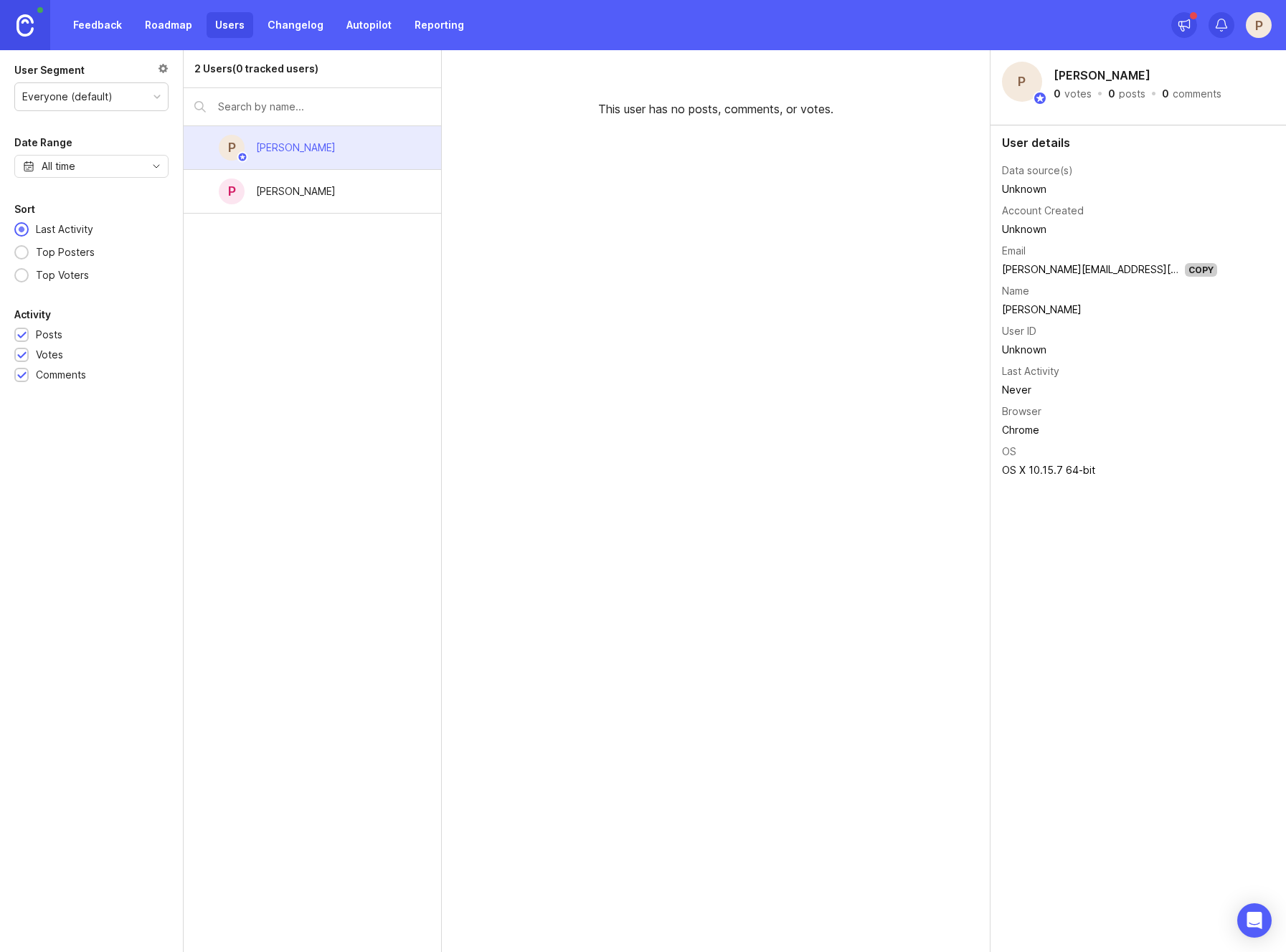
click at [300, 180] on div "Pedro Campos" at bounding box center [295, 191] width 102 height 32
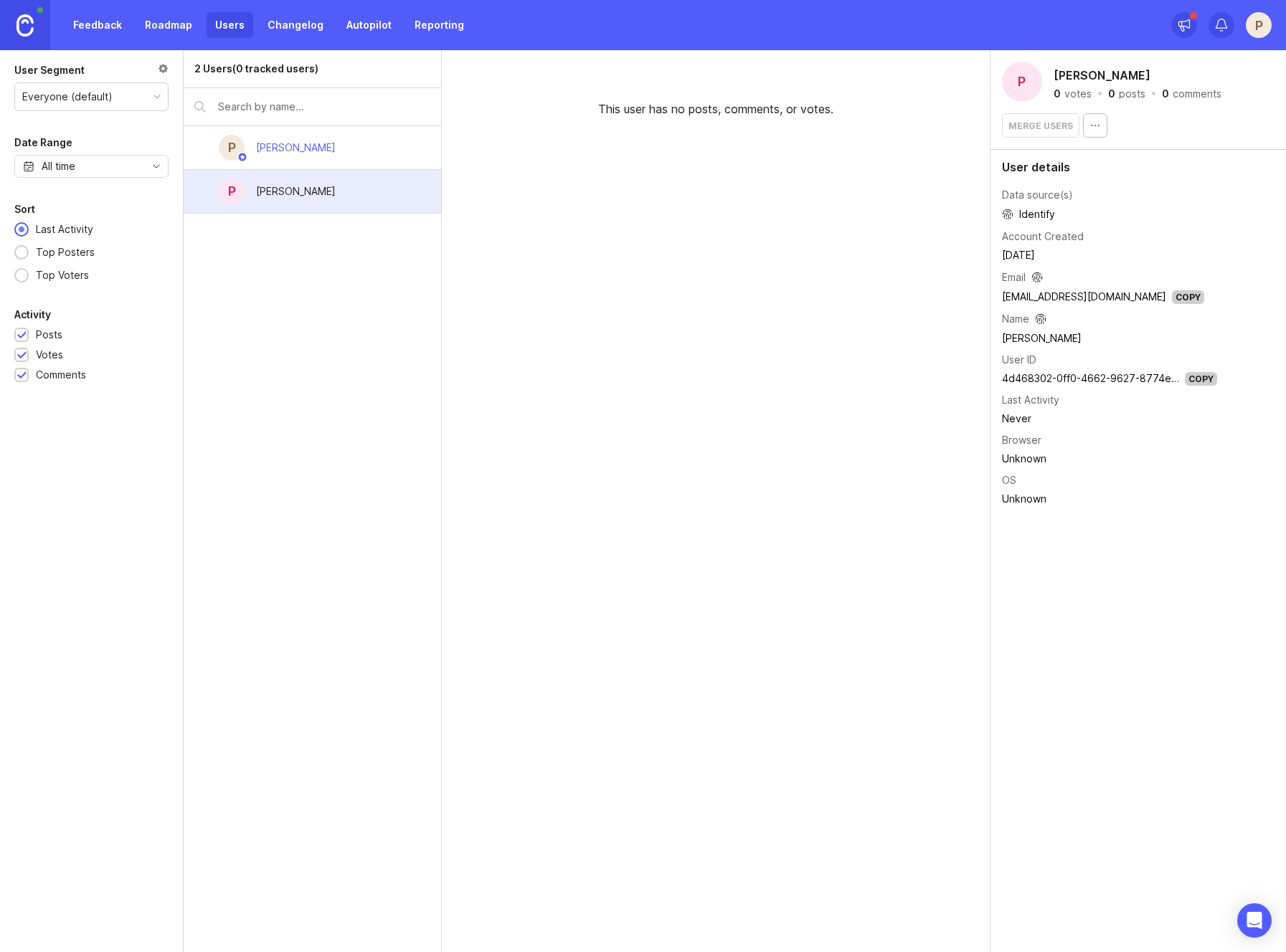
click at [298, 145] on div "Peter Fields" at bounding box center [295, 147] width 80 height 16
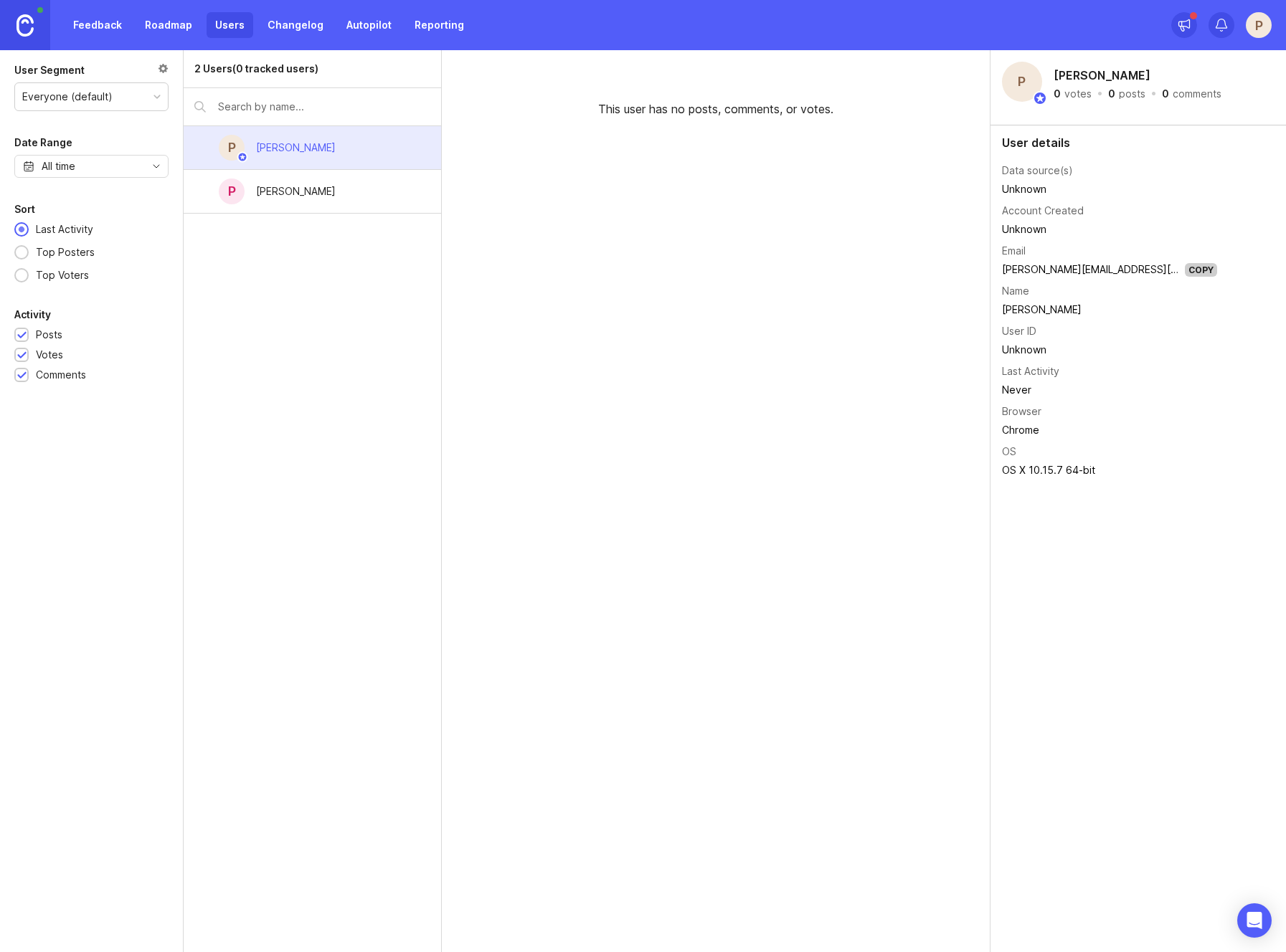
click at [306, 182] on div "Pedro Campos" at bounding box center [295, 191] width 102 height 32
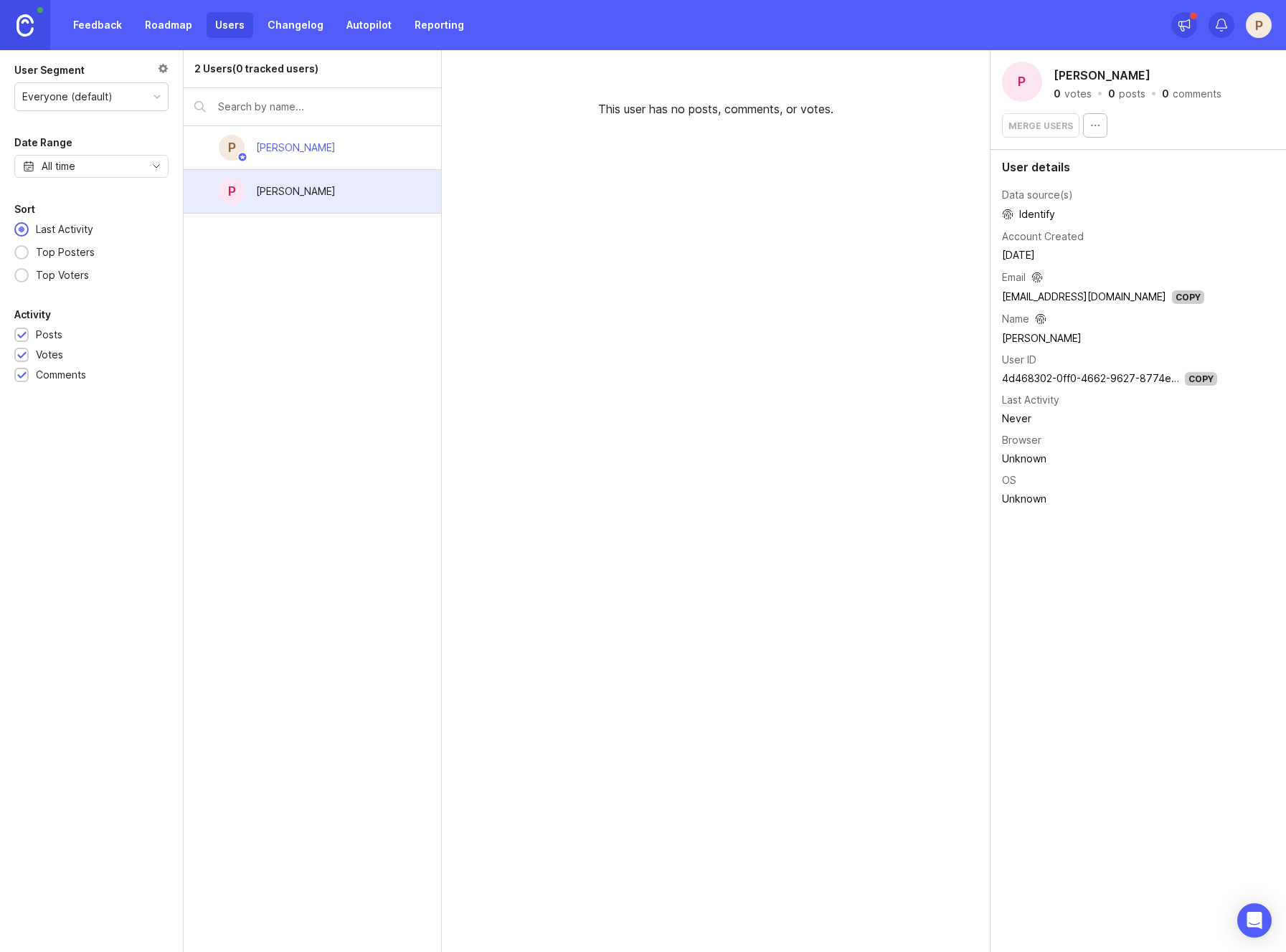
click at [303, 146] on div "Peter Fields" at bounding box center [295, 147] width 80 height 16
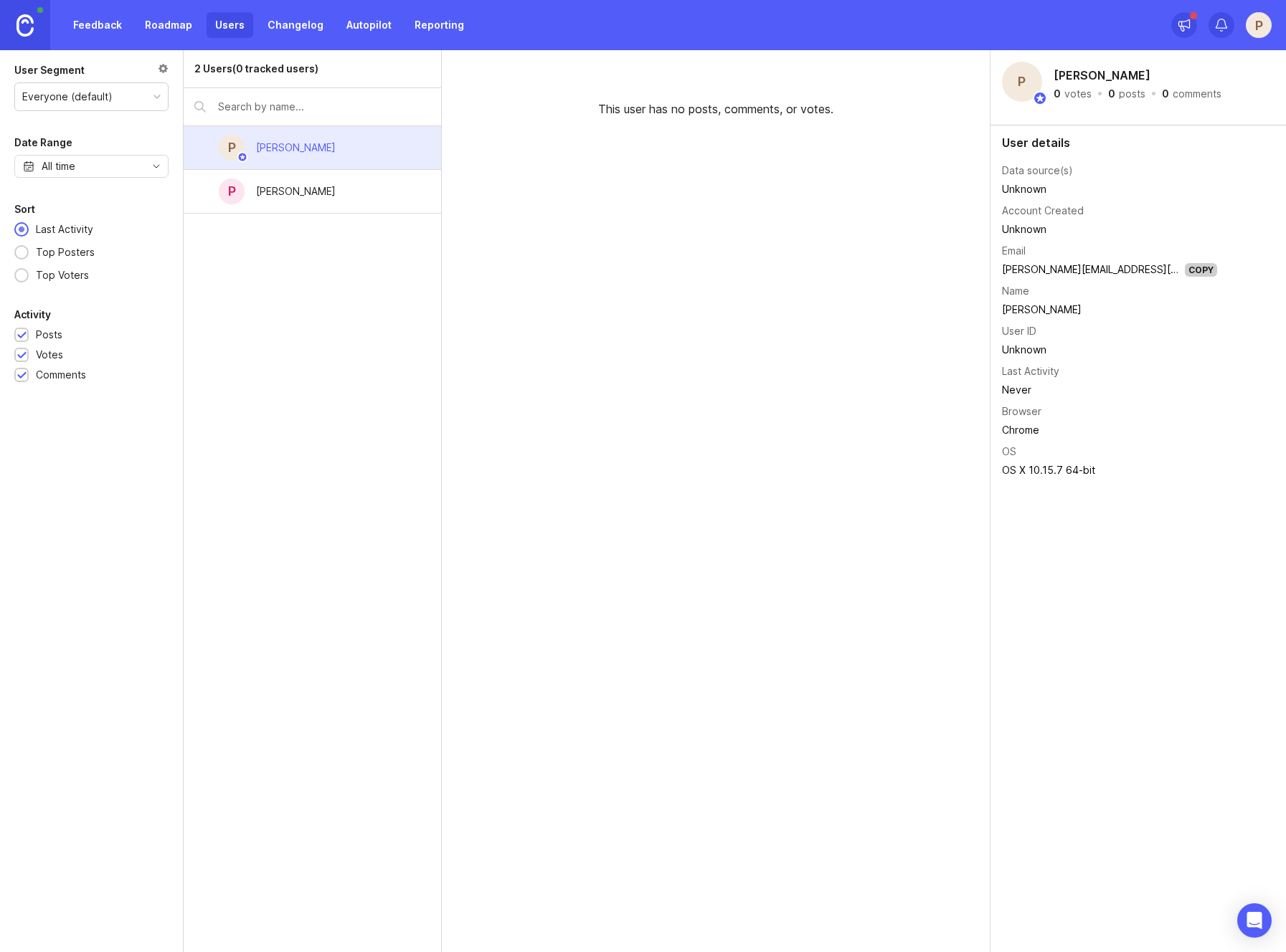
click at [318, 182] on div "Pedro Campos" at bounding box center [295, 191] width 102 height 32
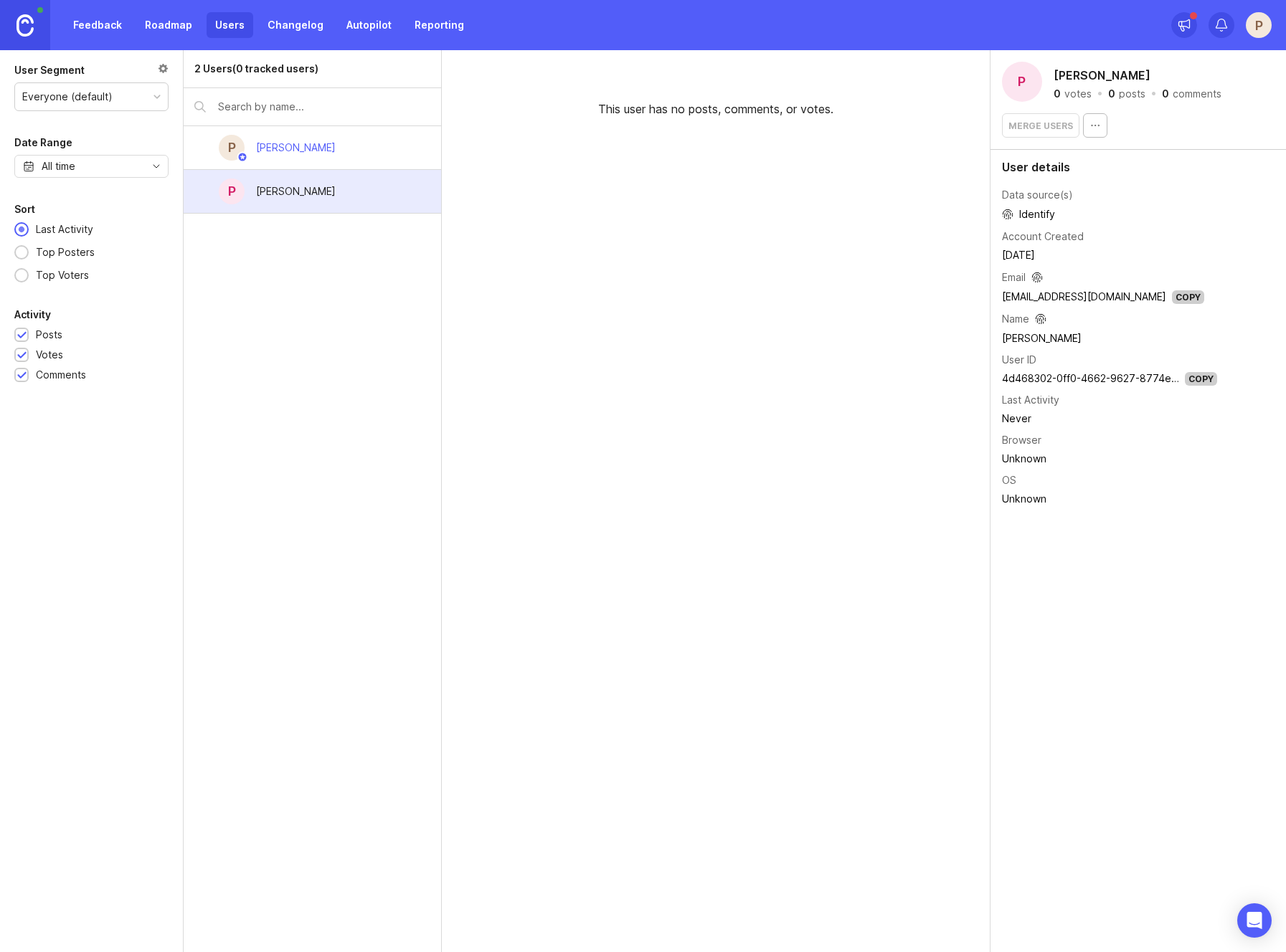
click at [318, 155] on div "Peter Fields" at bounding box center [295, 148] width 102 height 32
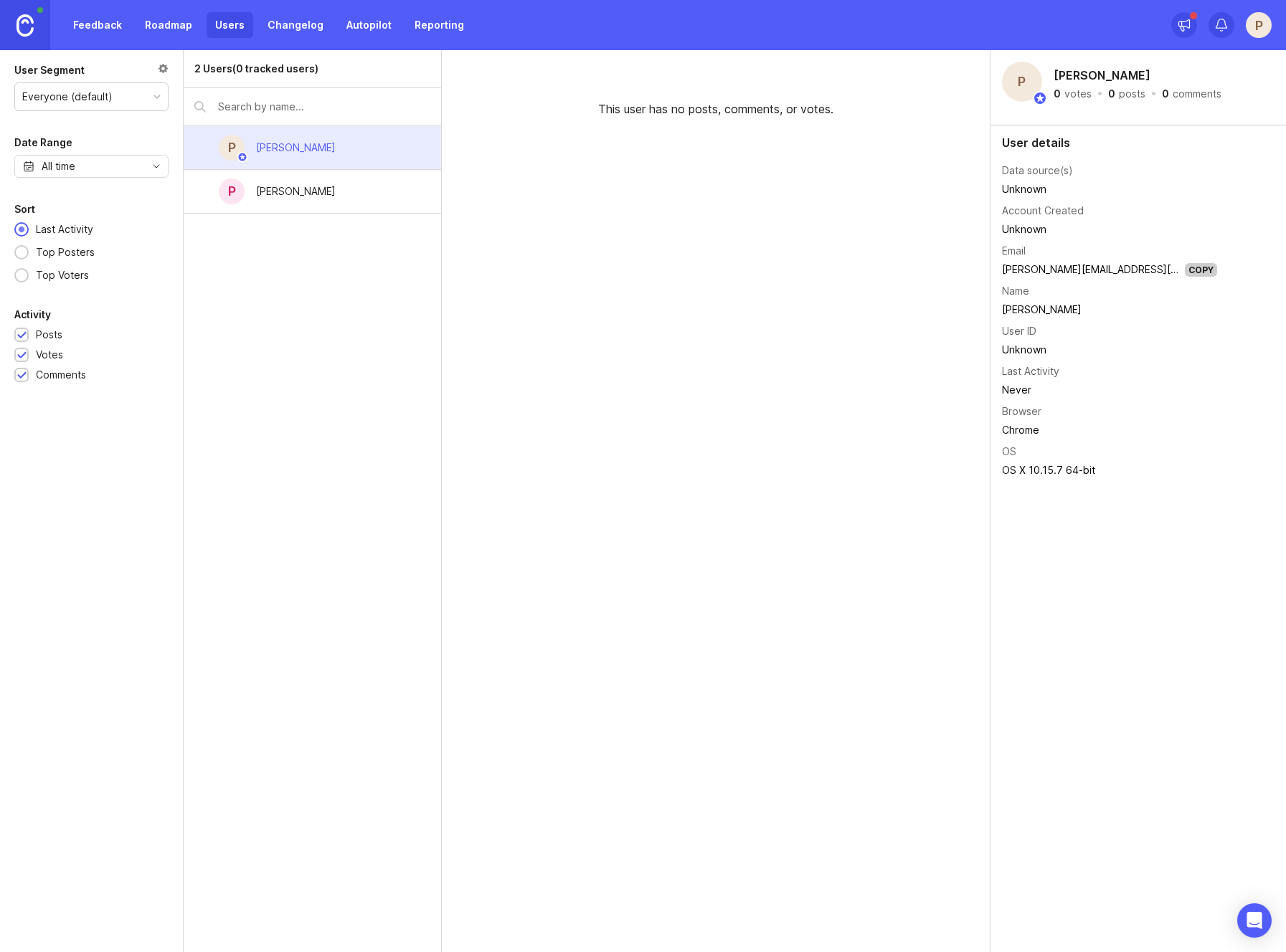
click at [321, 182] on div "Pedro Campos" at bounding box center [295, 191] width 102 height 32
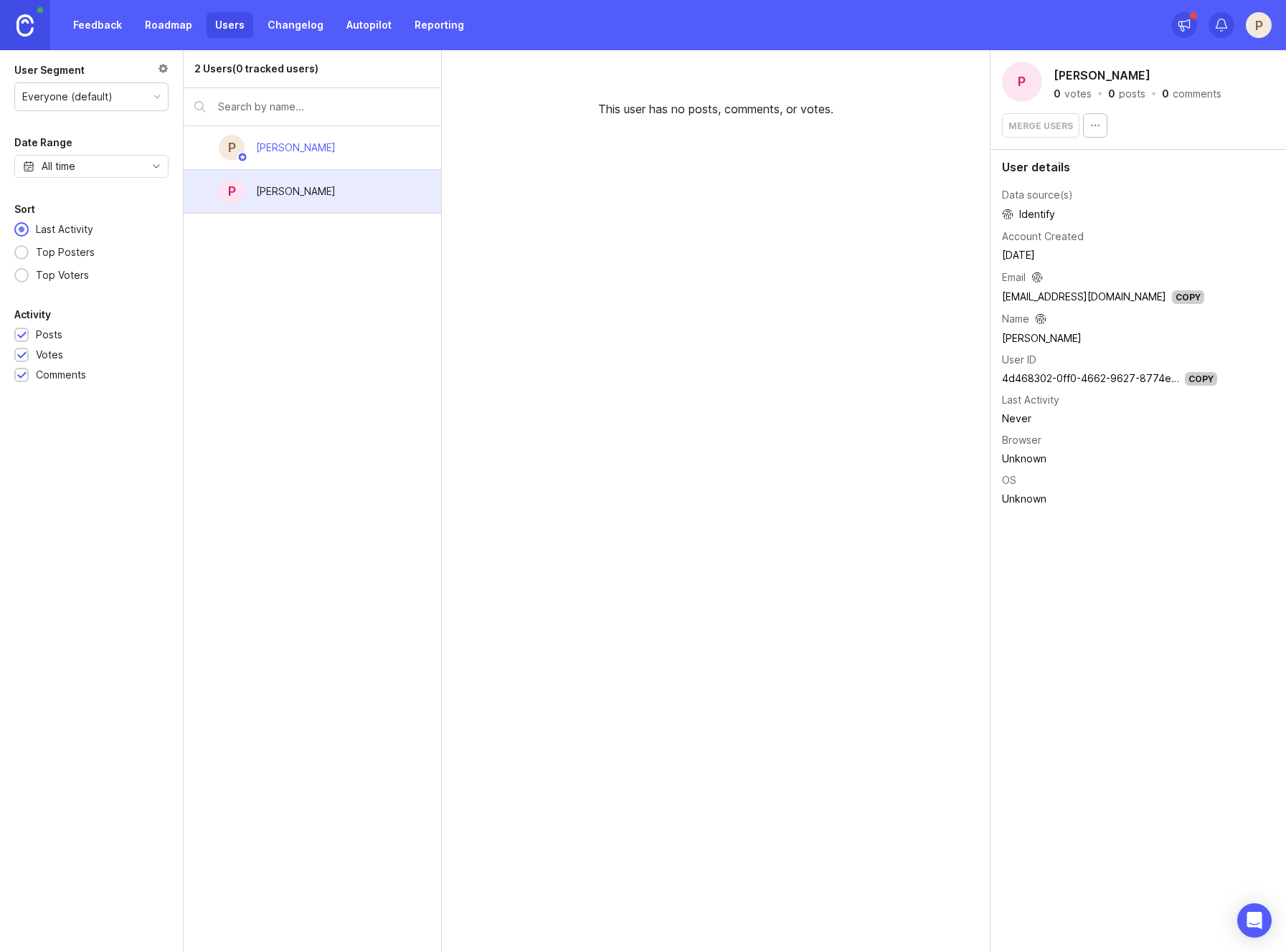
click at [313, 160] on div "Peter Fields" at bounding box center [295, 148] width 102 height 32
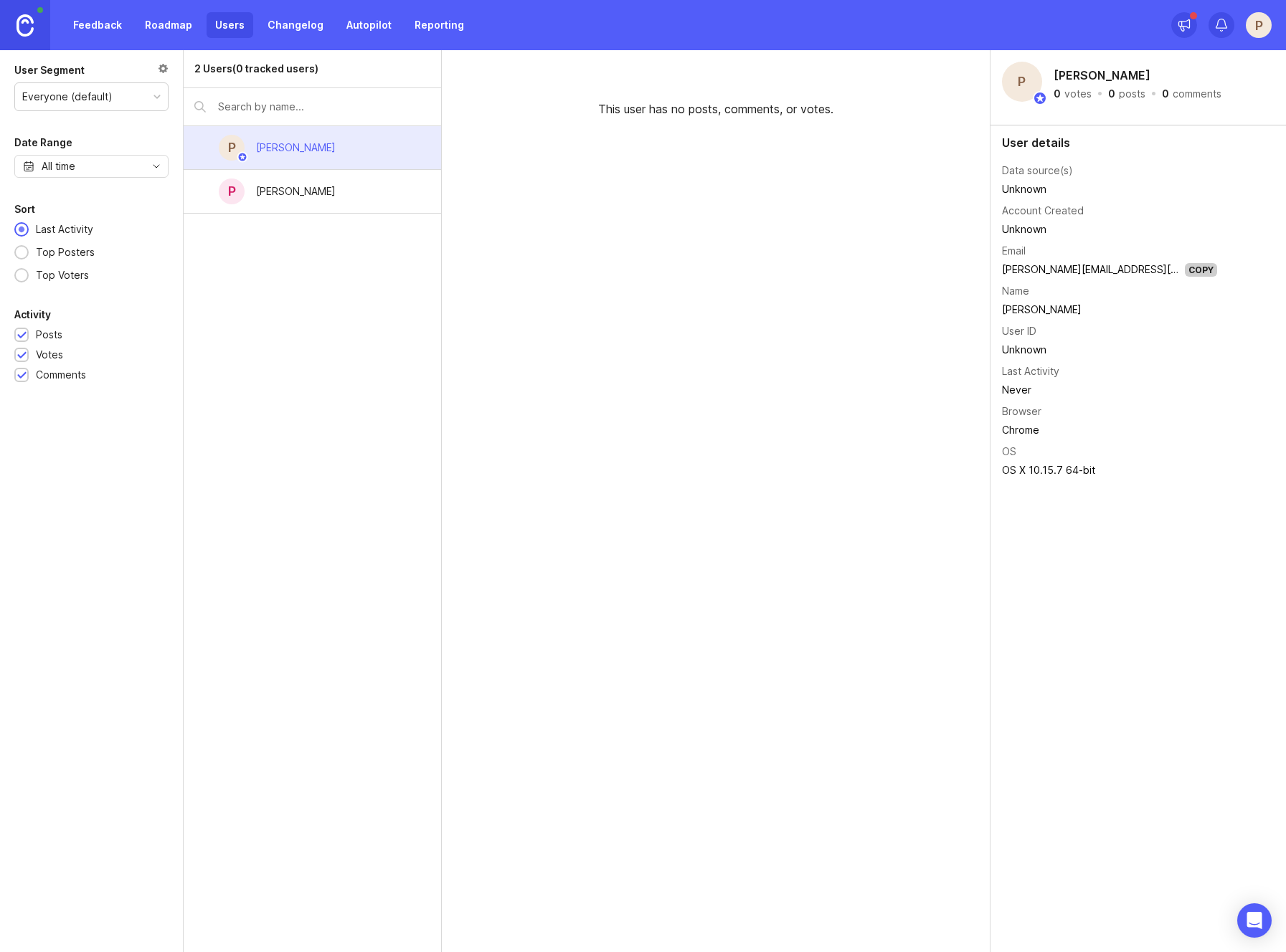
click at [349, 205] on div "P Pedro Campos" at bounding box center [312, 191] width 258 height 44
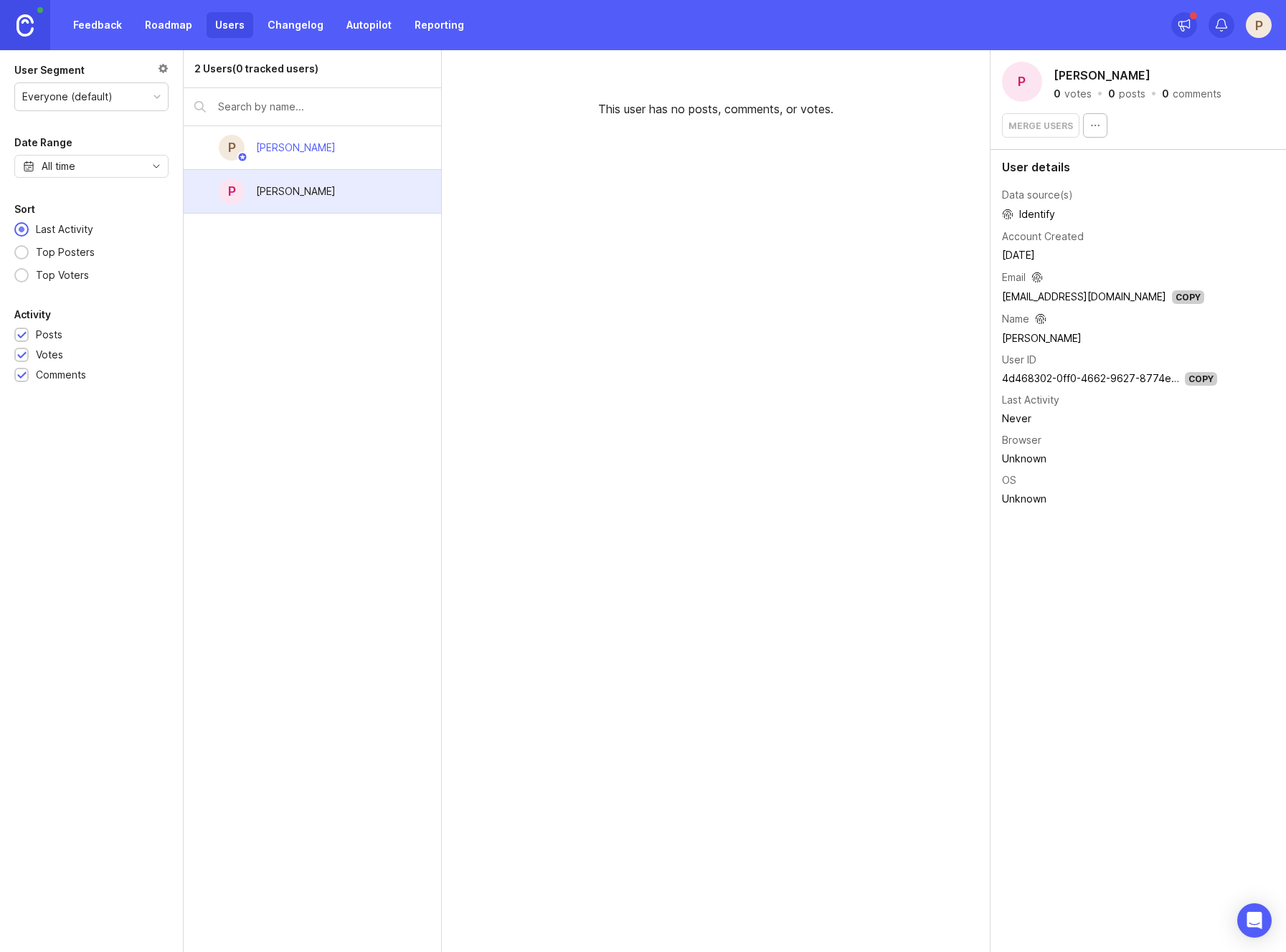
click at [1039, 275] on icon at bounding box center [1037, 277] width 11 height 17
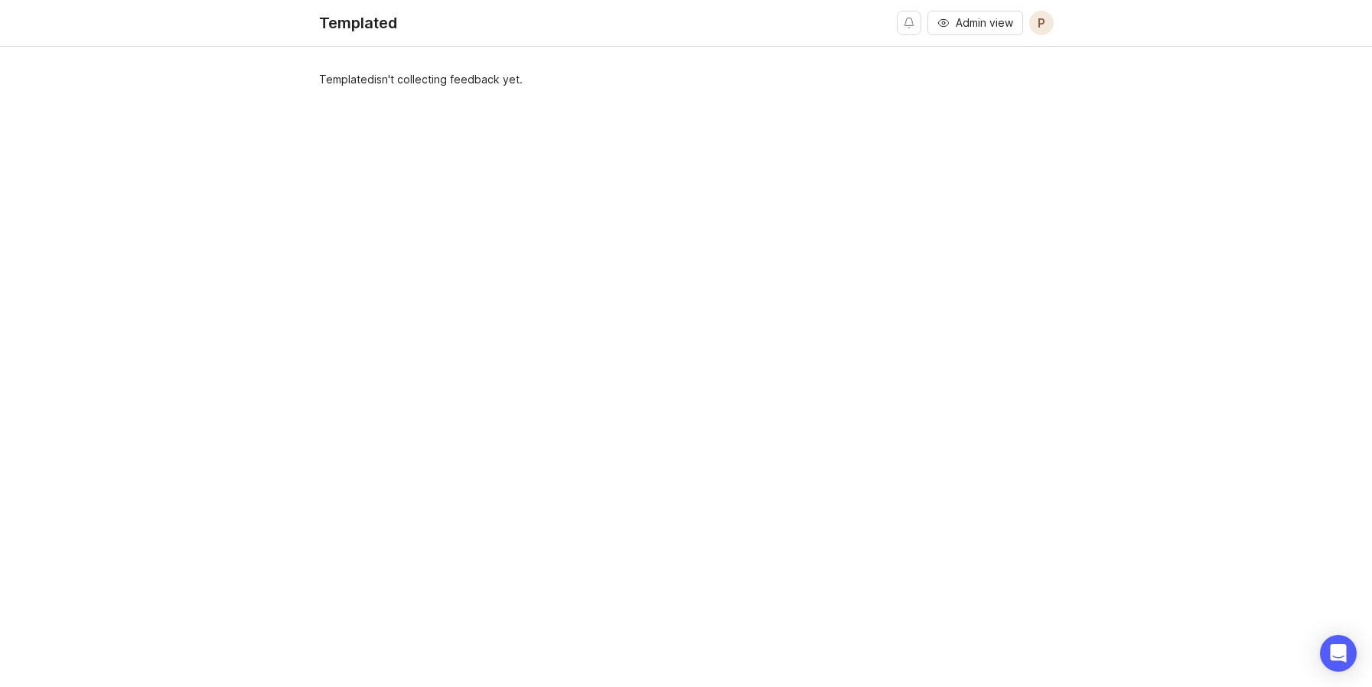
drag, startPoint x: 716, startPoint y: 71, endPoint x: 718, endPoint y: 80, distance: 8.6
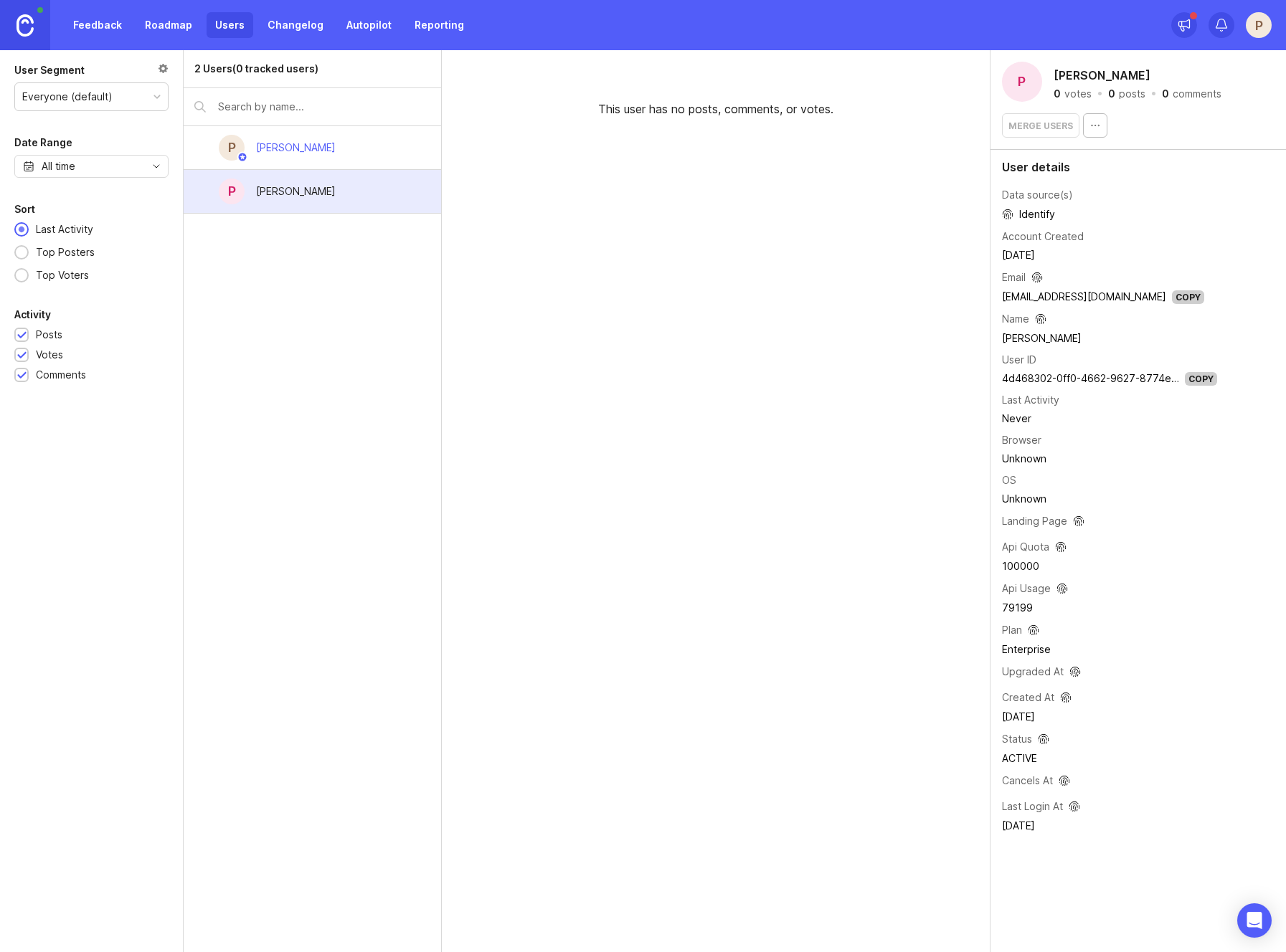
click at [267, 32] on link "Changelog" at bounding box center [295, 25] width 73 height 26
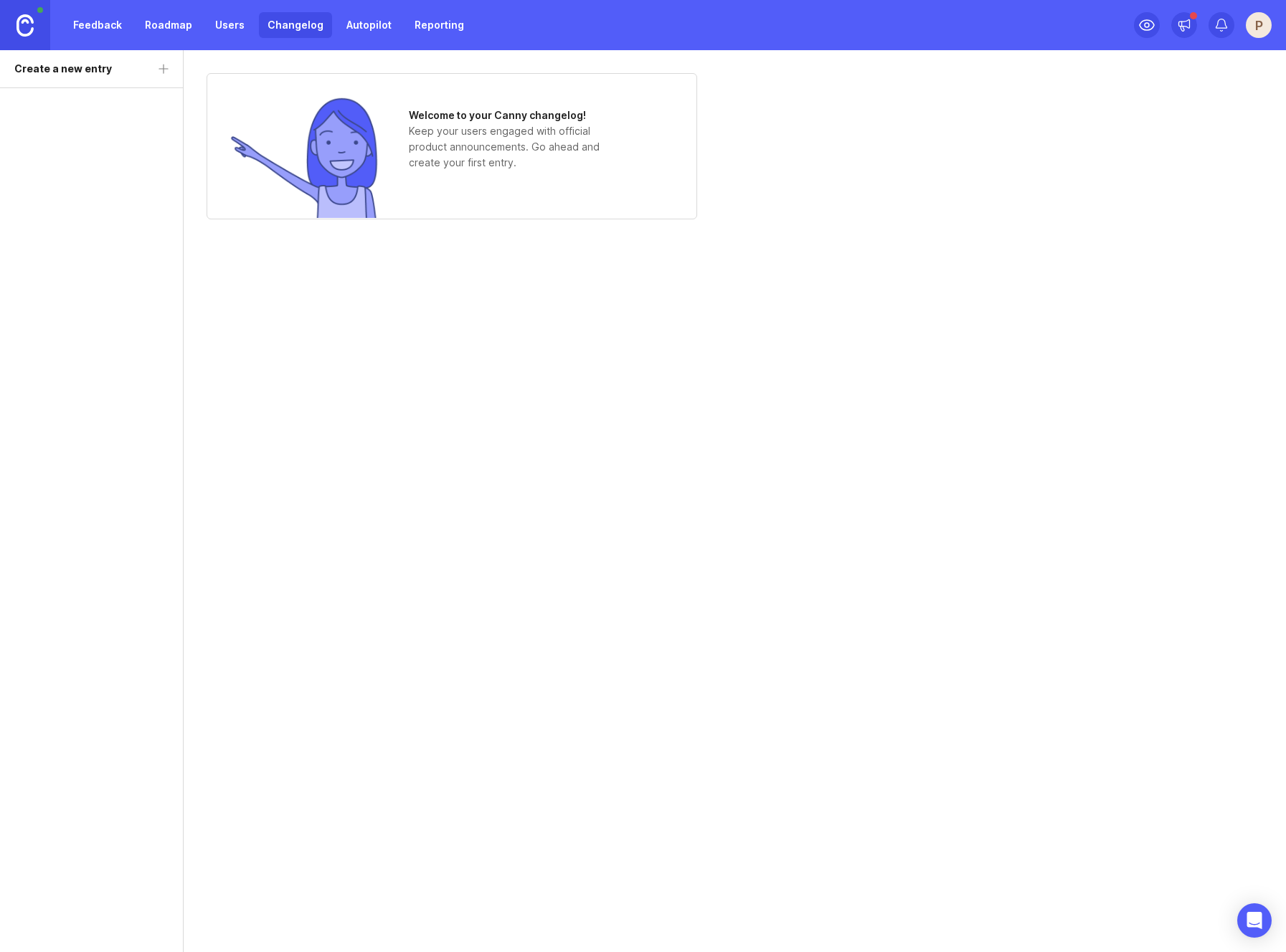
click at [294, 22] on link "Changelog" at bounding box center [295, 25] width 73 height 26
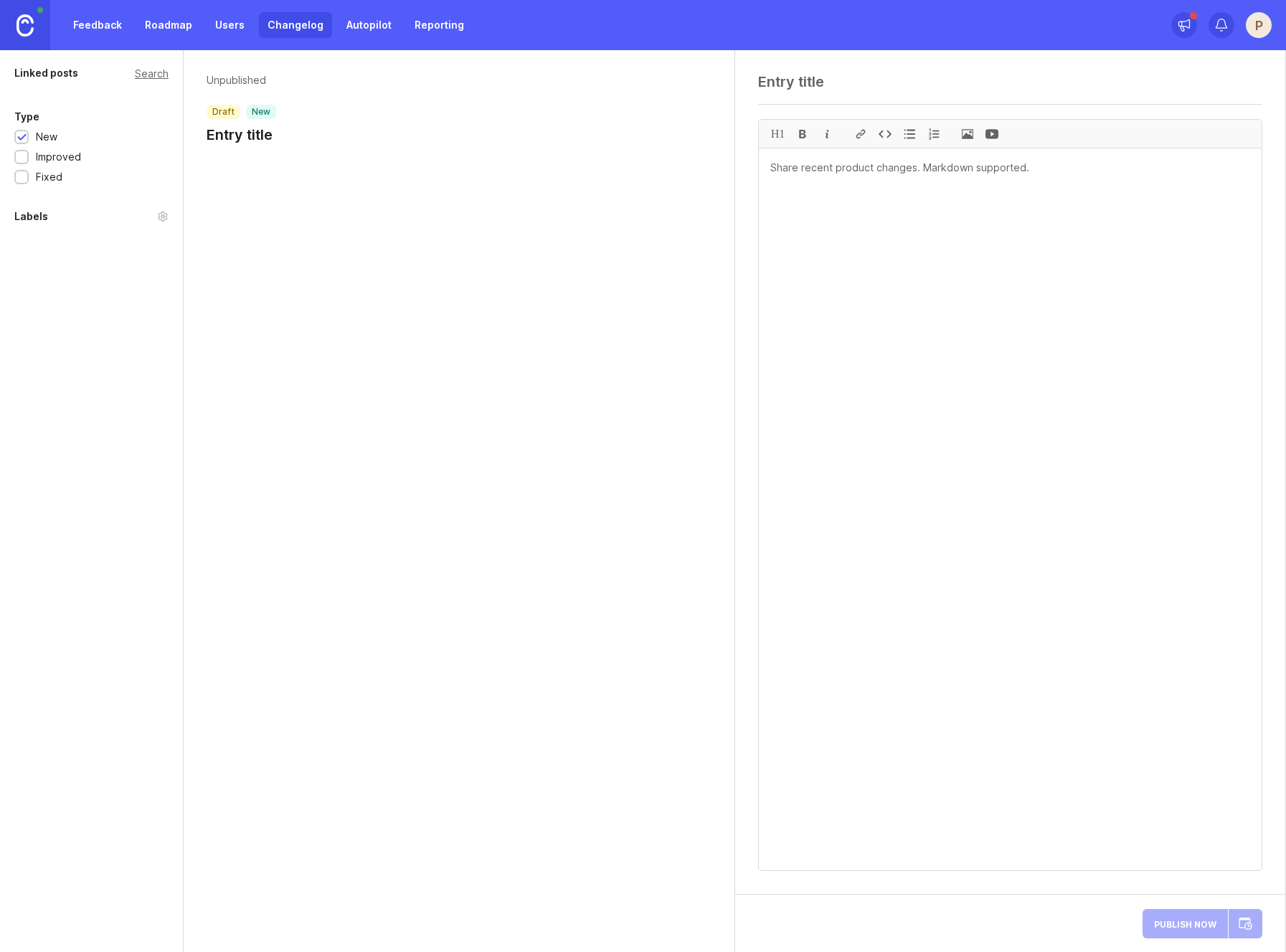
click at [223, 24] on link "Users" at bounding box center [230, 25] width 47 height 26
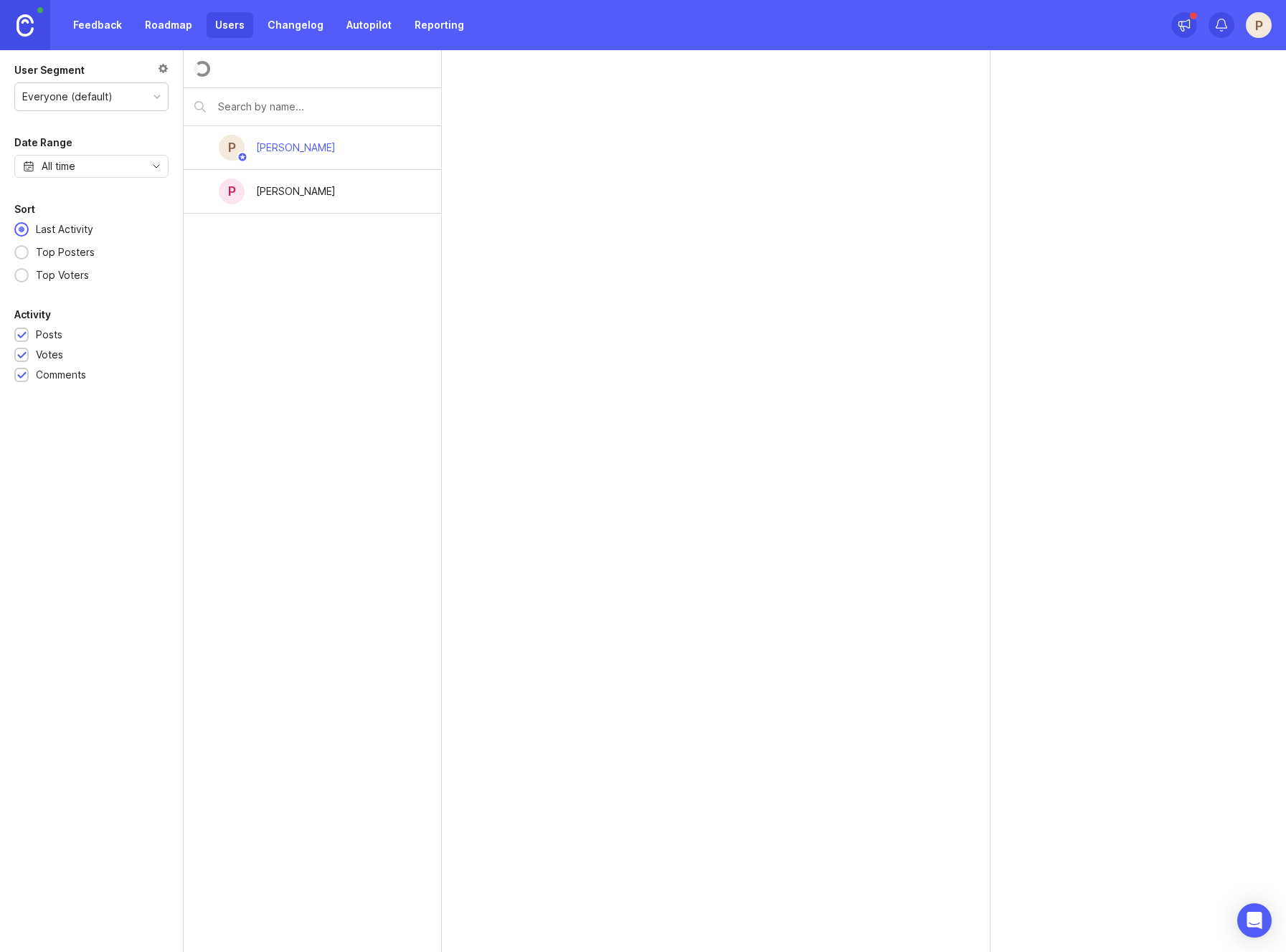
click at [302, 25] on link "Changelog" at bounding box center [295, 25] width 73 height 26
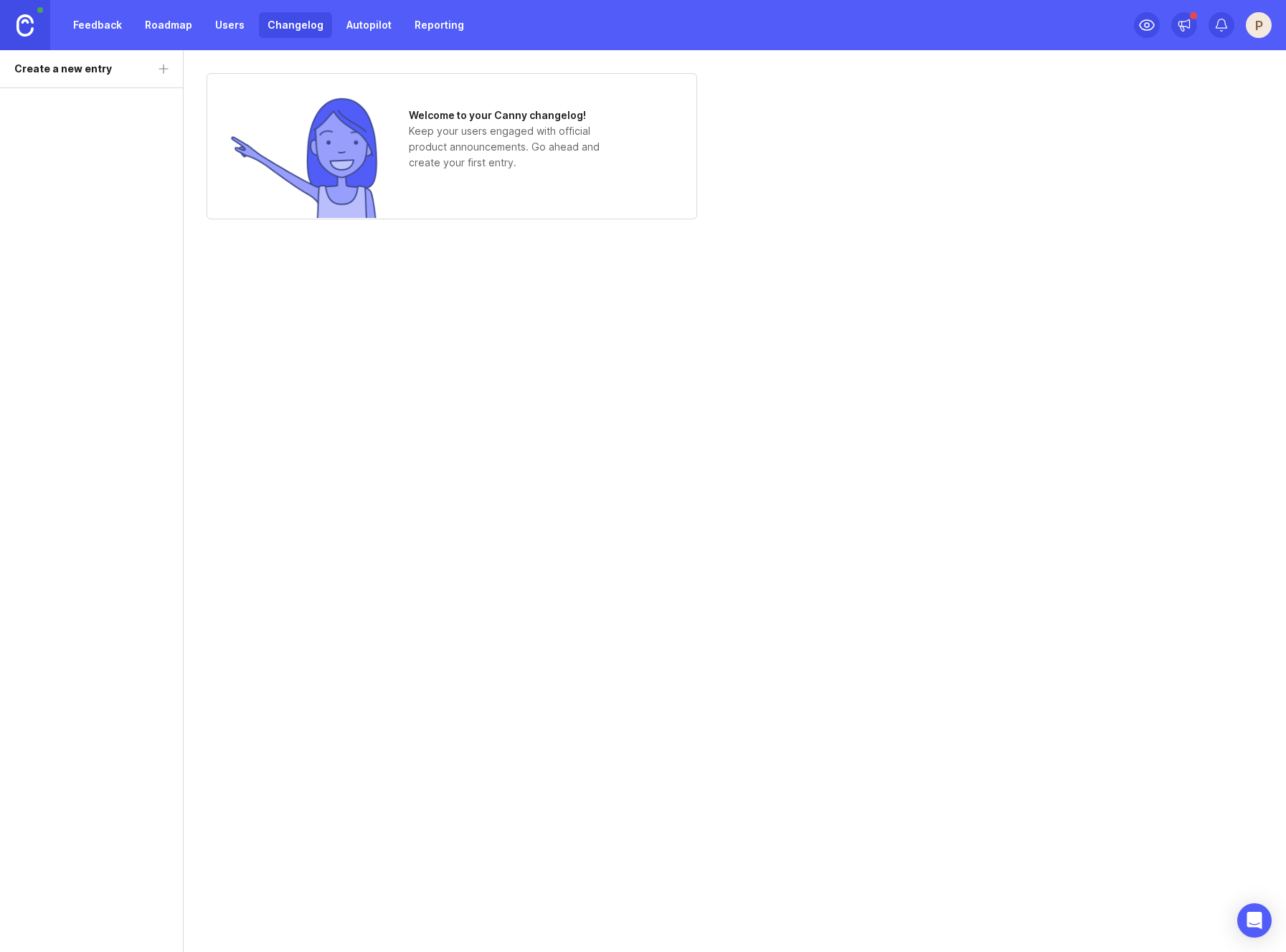
click at [352, 25] on link "Autopilot" at bounding box center [368, 25] width 63 height 26
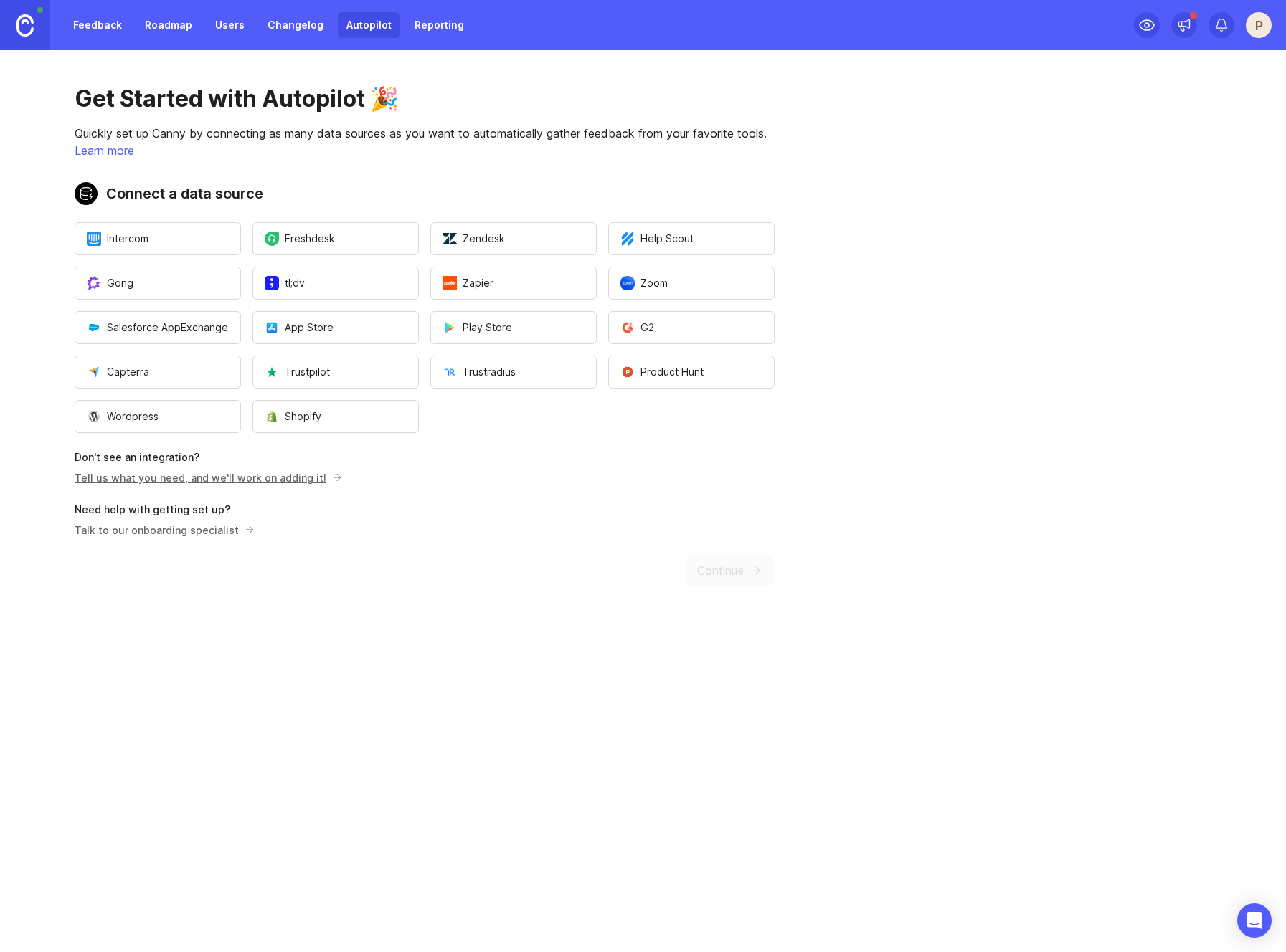
click at [423, 28] on link "Reporting" at bounding box center [439, 25] width 67 height 26
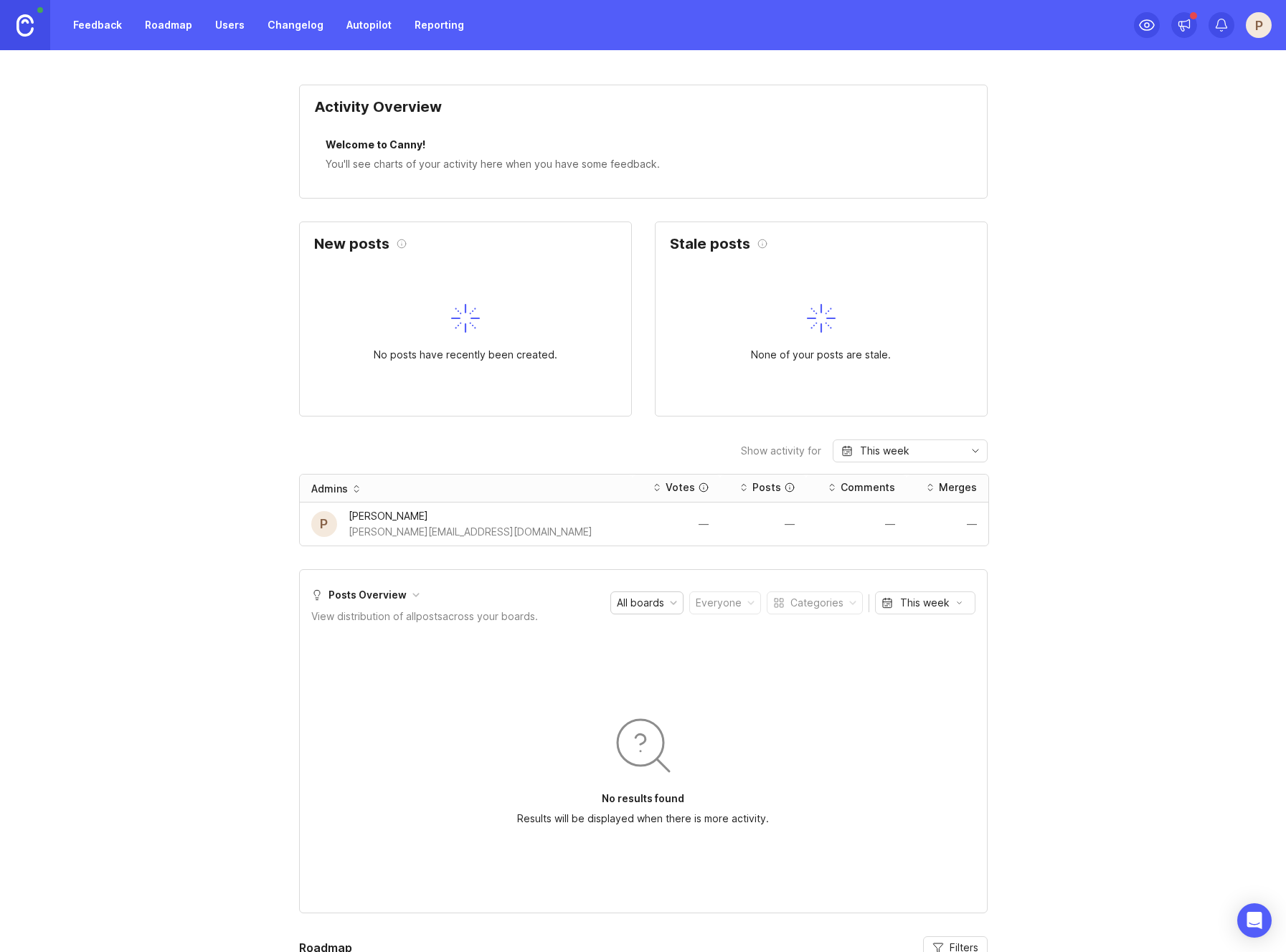
click at [234, 30] on link "Users" at bounding box center [230, 25] width 47 height 26
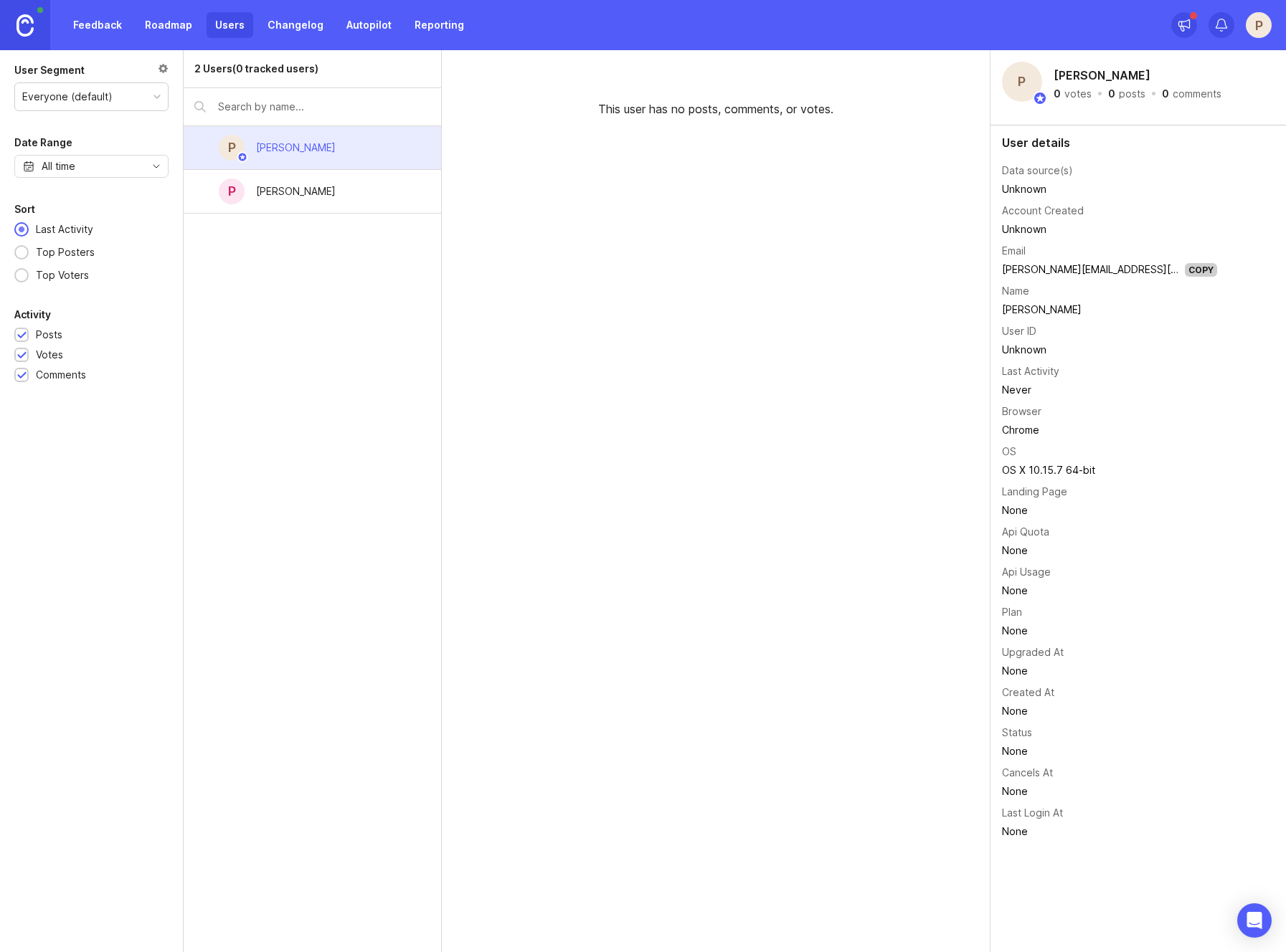
click at [185, 31] on link "Roadmap" at bounding box center [168, 25] width 65 height 26
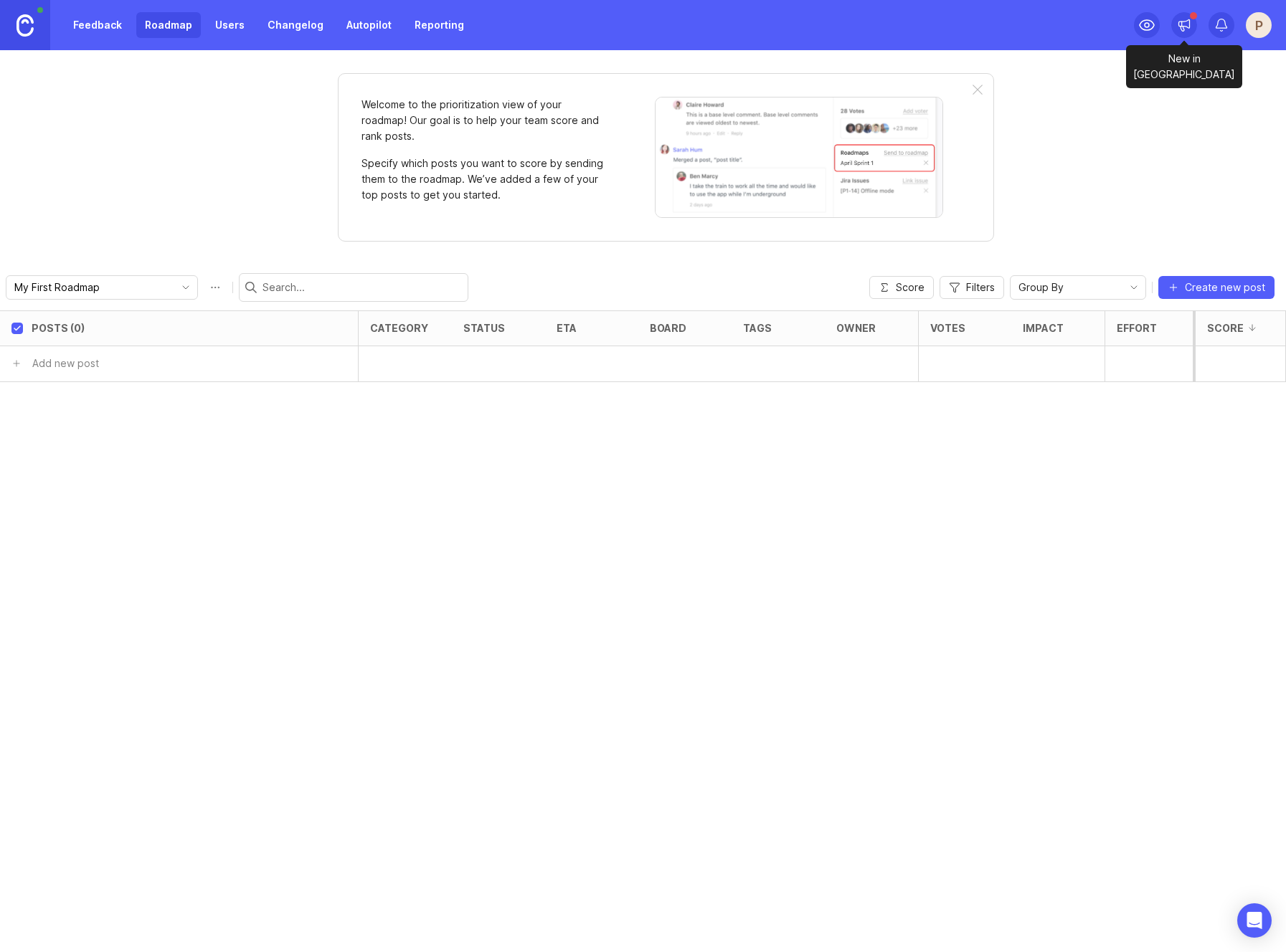
click at [1184, 20] on icon at bounding box center [1184, 24] width 14 height 14
click at [93, 25] on link "Feedback" at bounding box center [97, 25] width 66 height 26
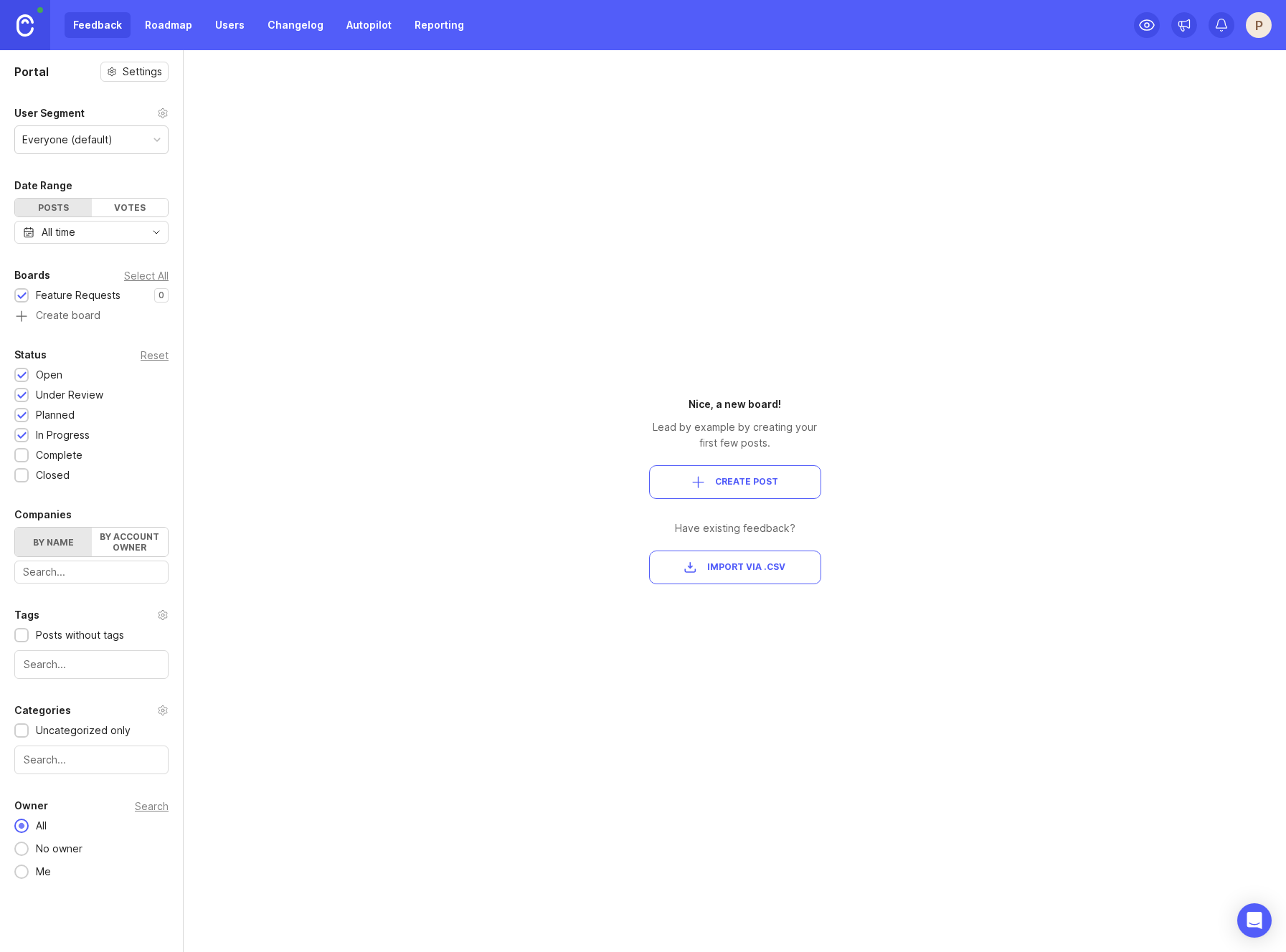
click at [182, 26] on link "Roadmap" at bounding box center [168, 25] width 65 height 26
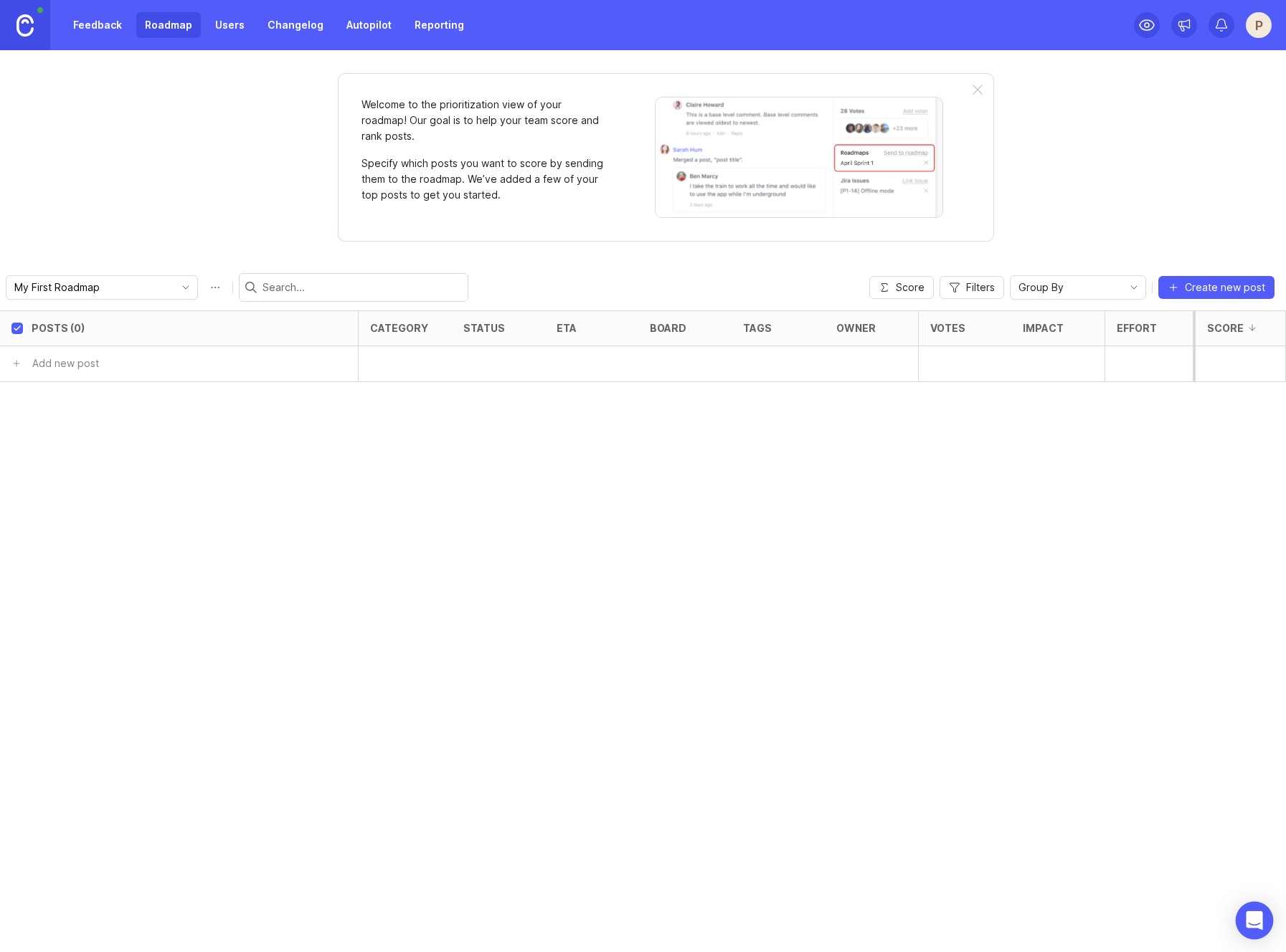
click at [1269, 917] on div "Open Intercom Messenger" at bounding box center [1254, 921] width 38 height 38
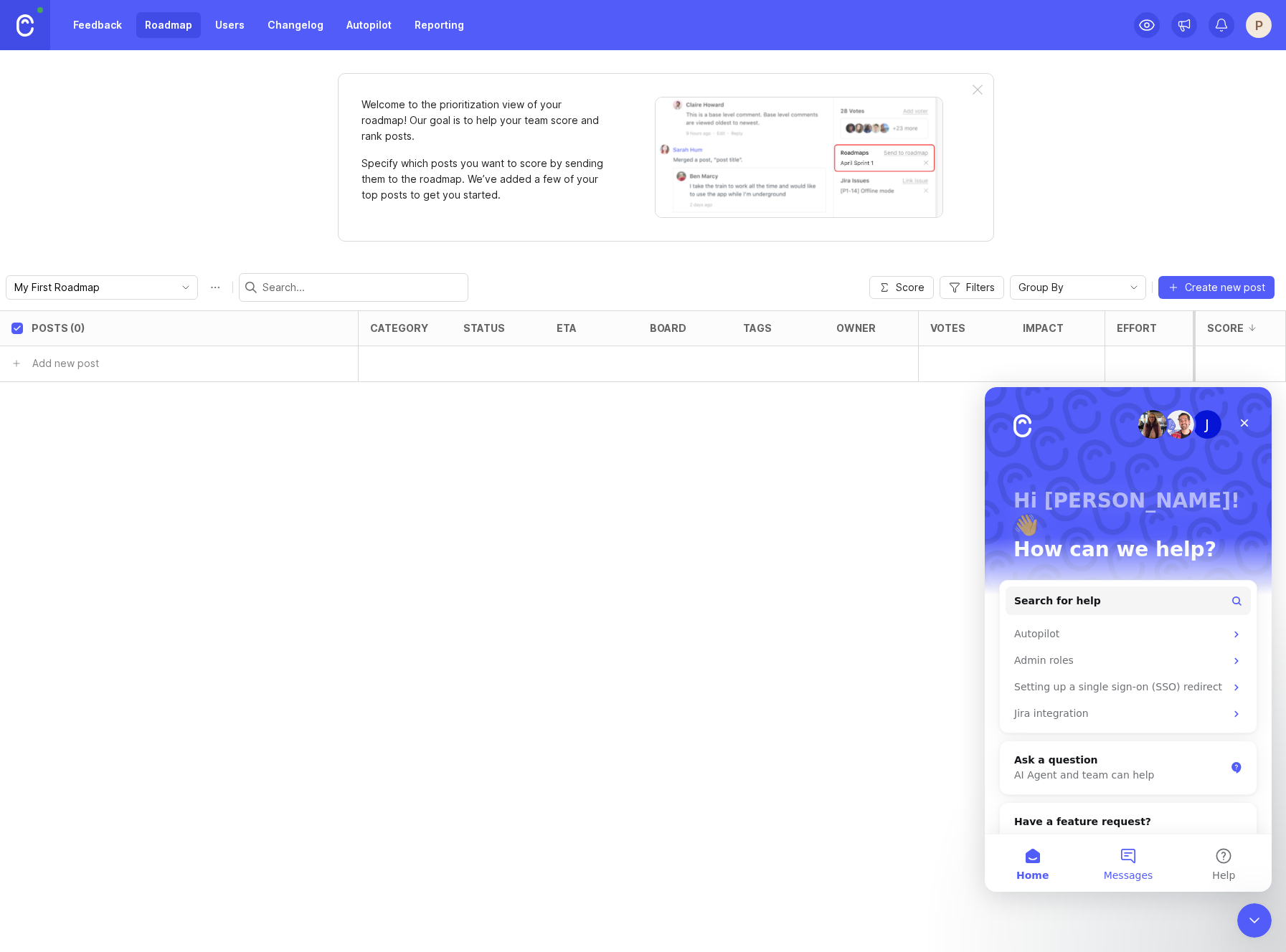
click at [1138, 856] on button "Messages" at bounding box center [1128, 863] width 96 height 57
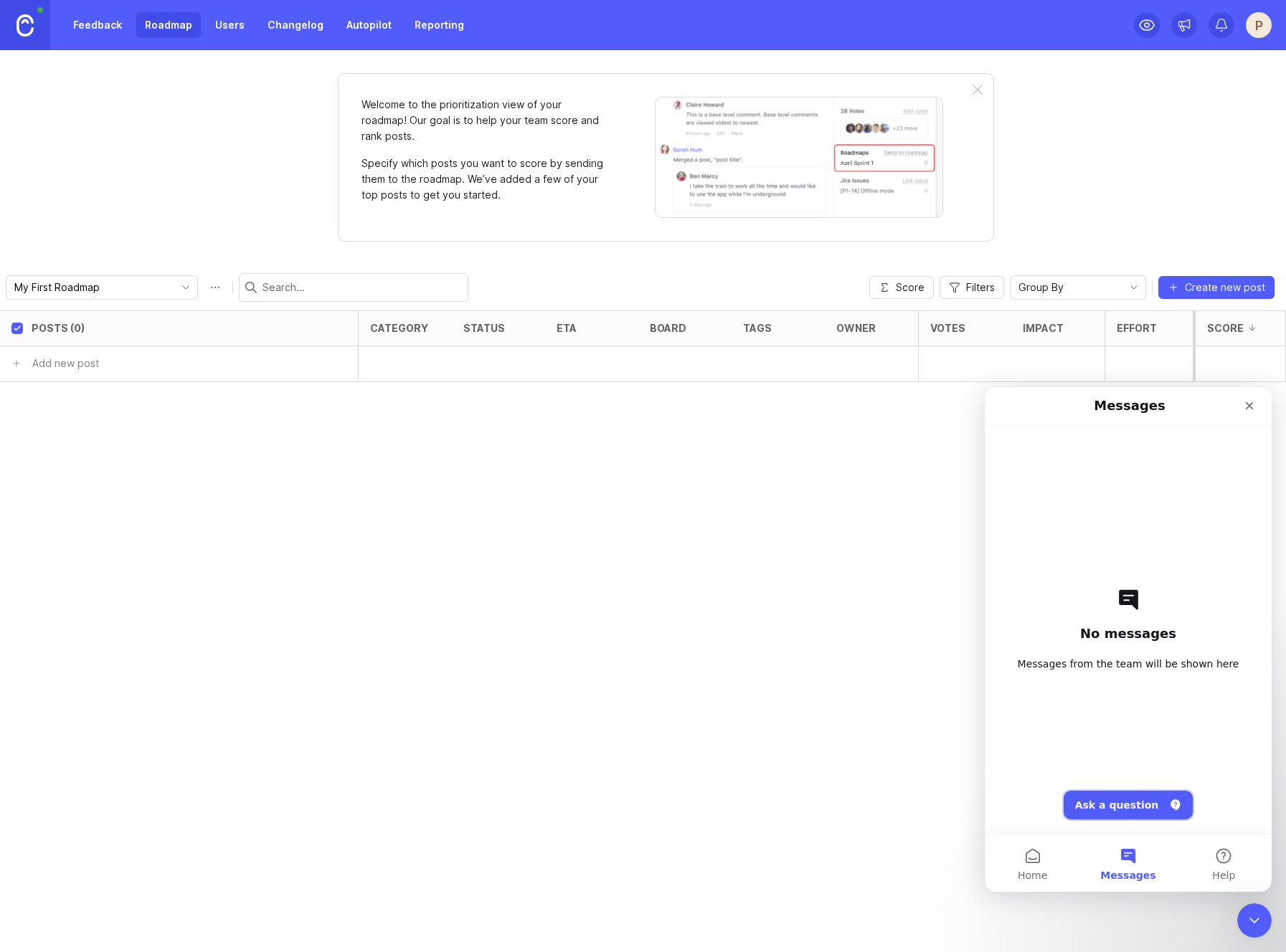
click at [1118, 810] on button "Ask a question" at bounding box center [1129, 805] width 129 height 29
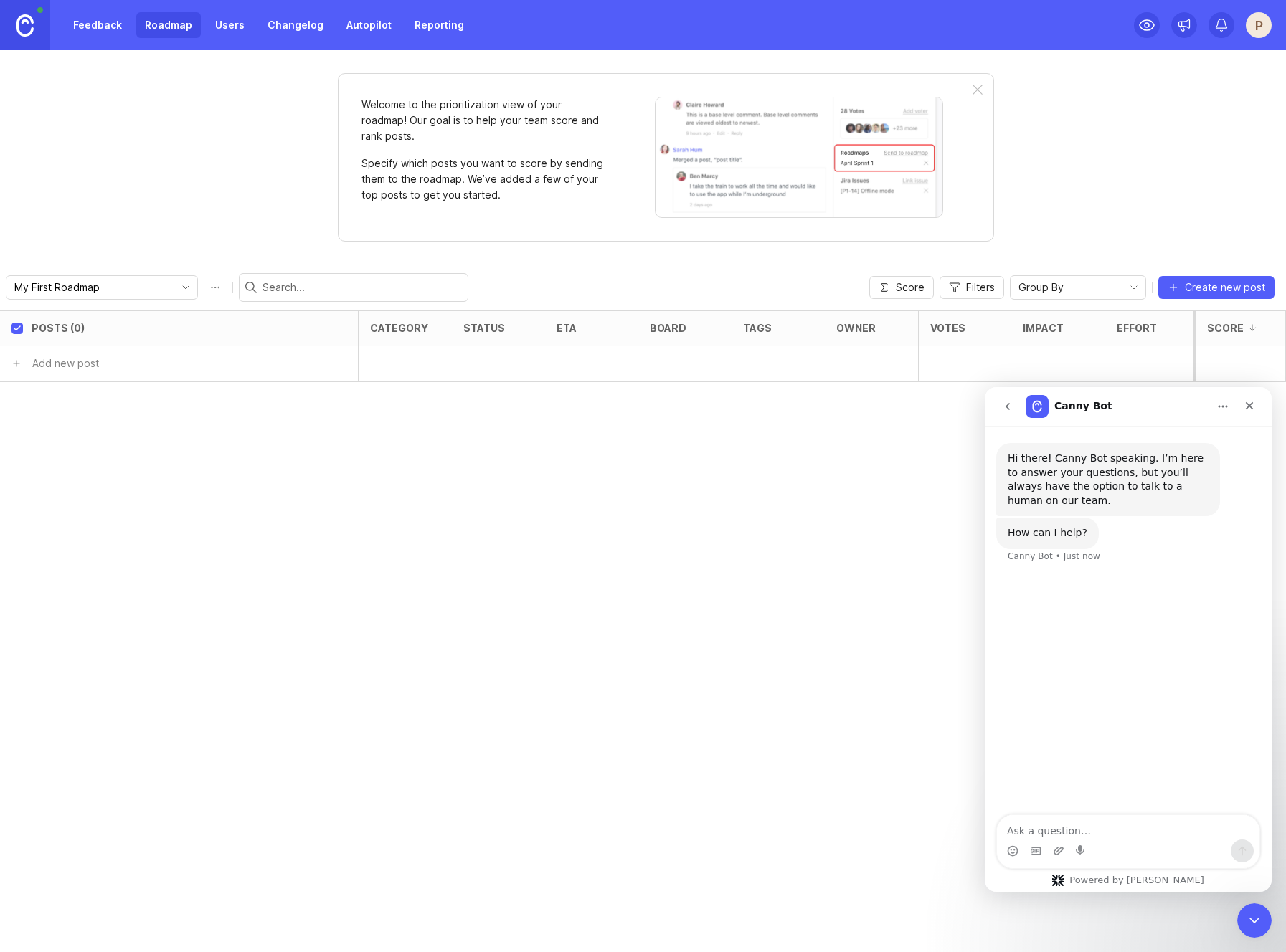
click at [1069, 833] on textarea "Ask a question…" at bounding box center [1129, 827] width 262 height 24
type textarea "is there a way to import a roadmap posts via CSV?"
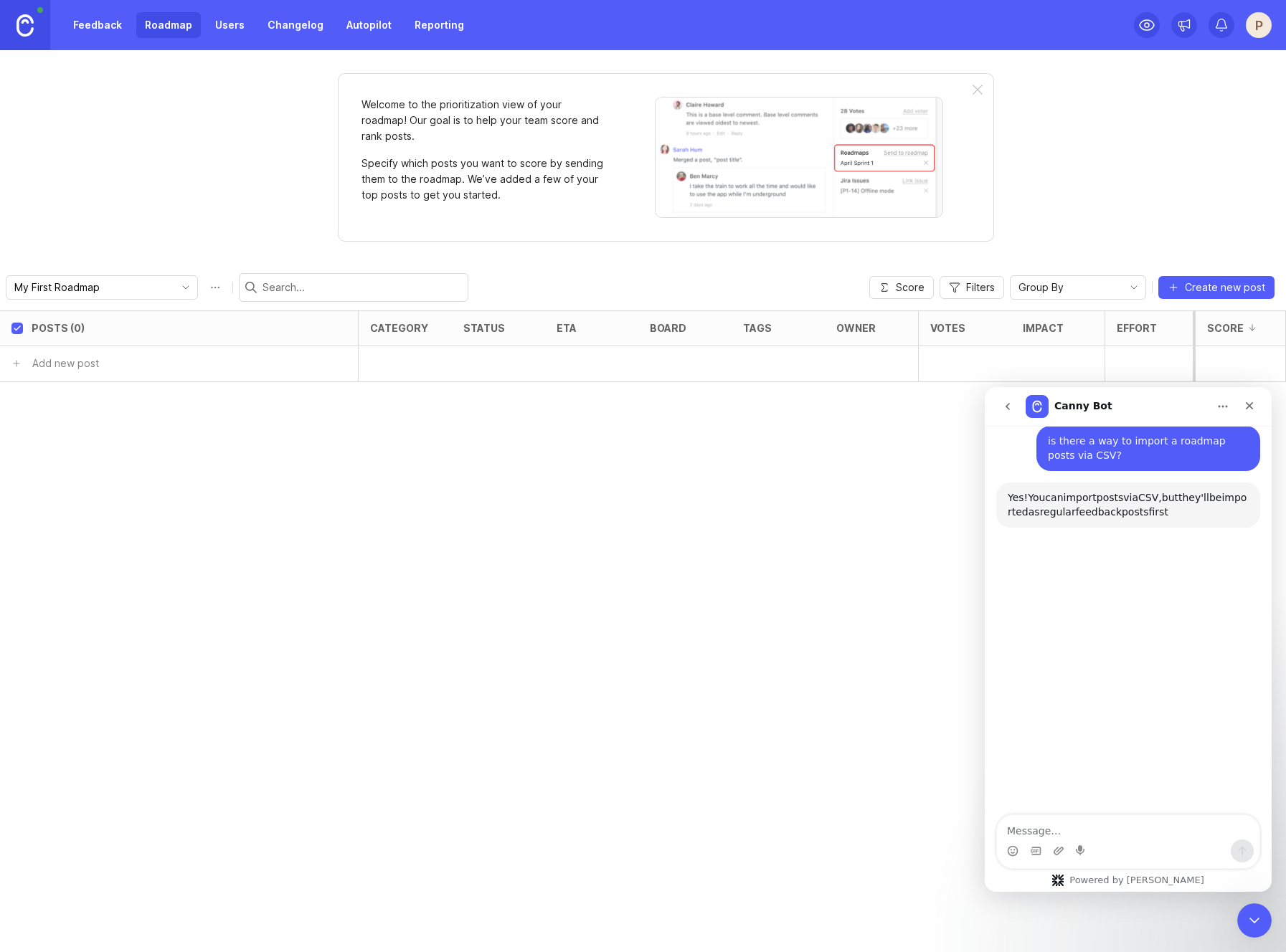
scroll to position [139, 0]
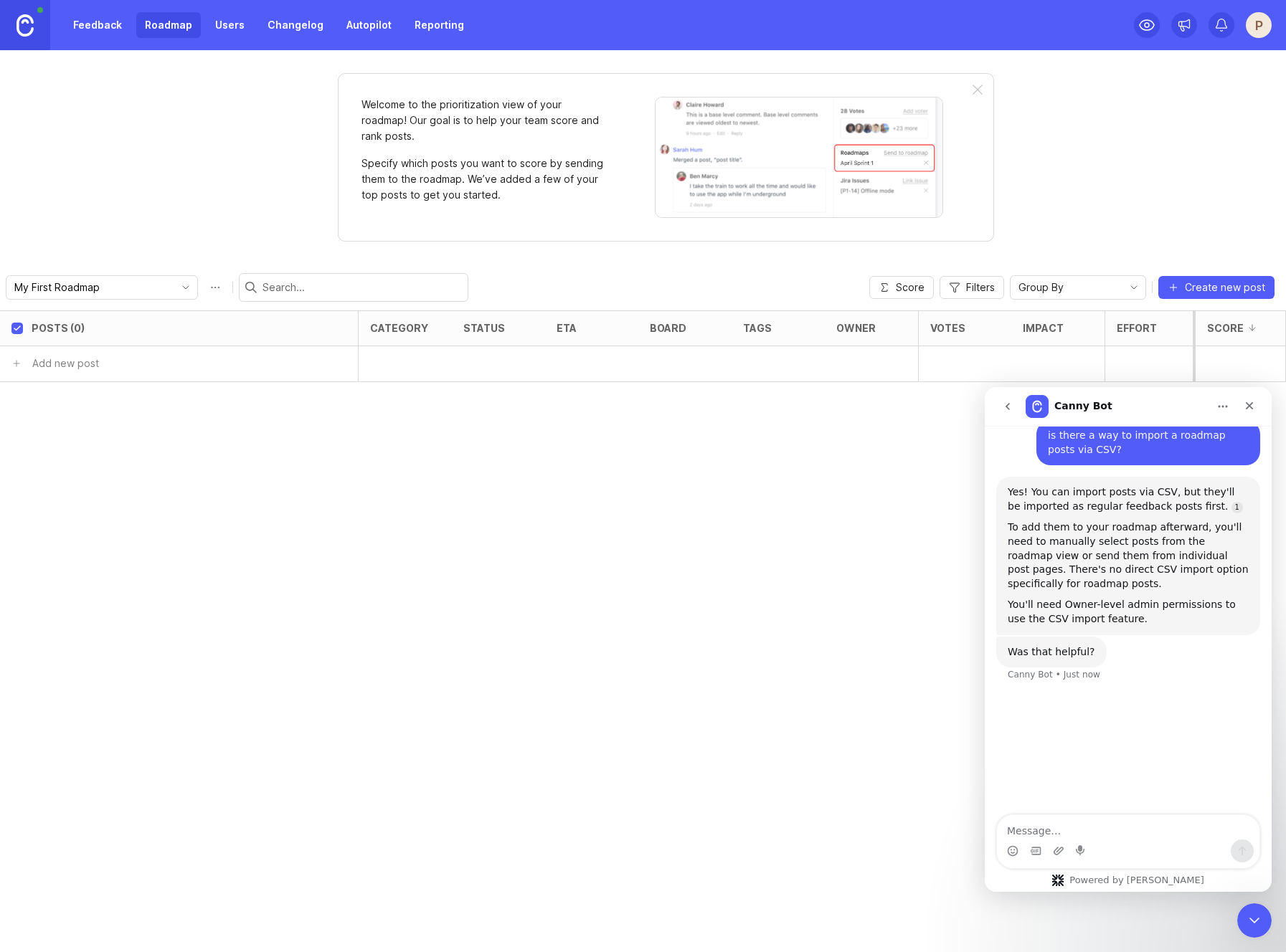
click at [1256, 18] on div "P" at bounding box center [1259, 25] width 26 height 26
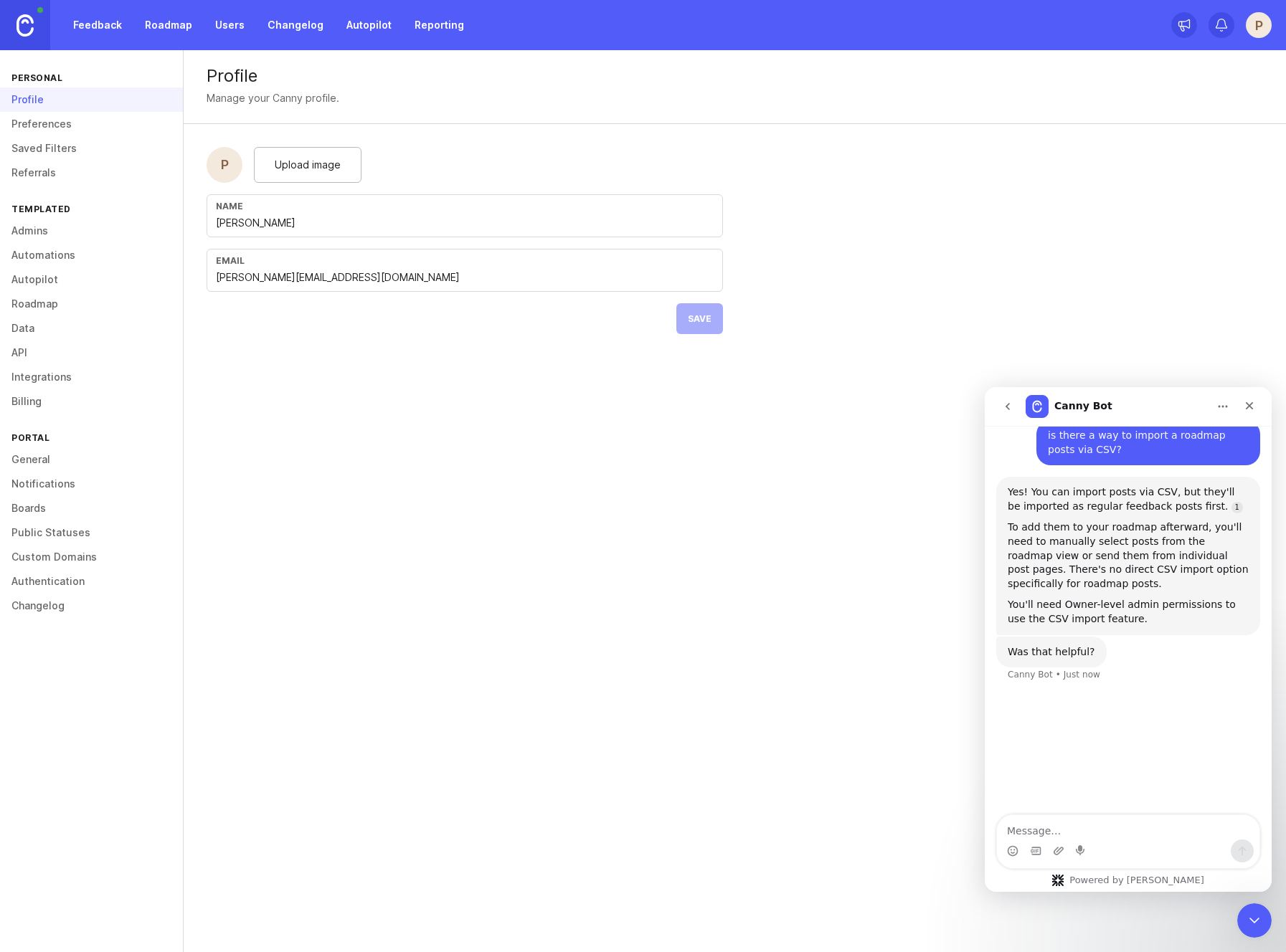
click at [51, 128] on link "Preferences" at bounding box center [91, 124] width 183 height 24
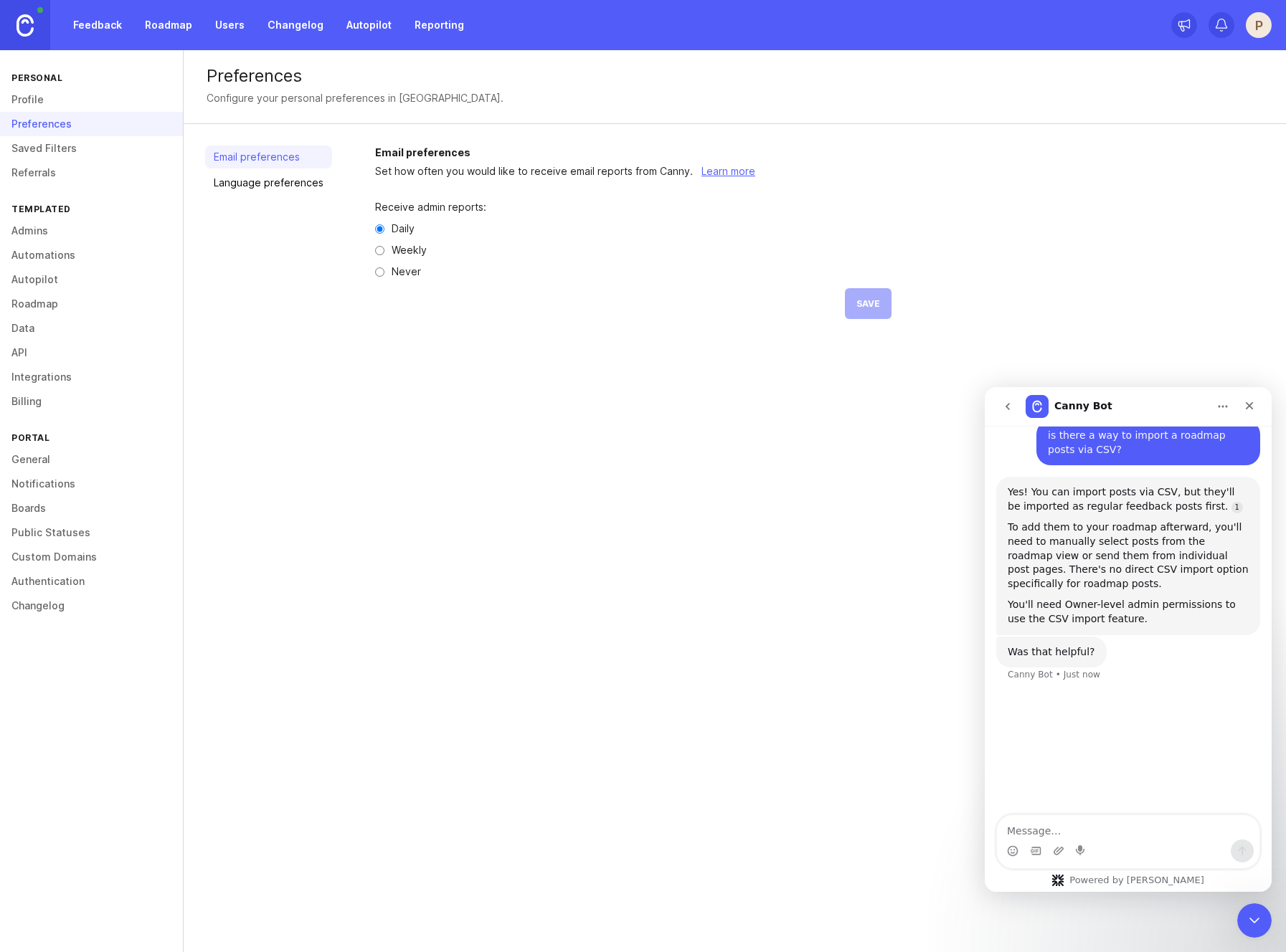
click at [376, 254] on input "Weekly" at bounding box center [380, 250] width 9 height 9
radio input "true"
click at [109, 139] on link "Saved Filters" at bounding box center [91, 148] width 183 height 24
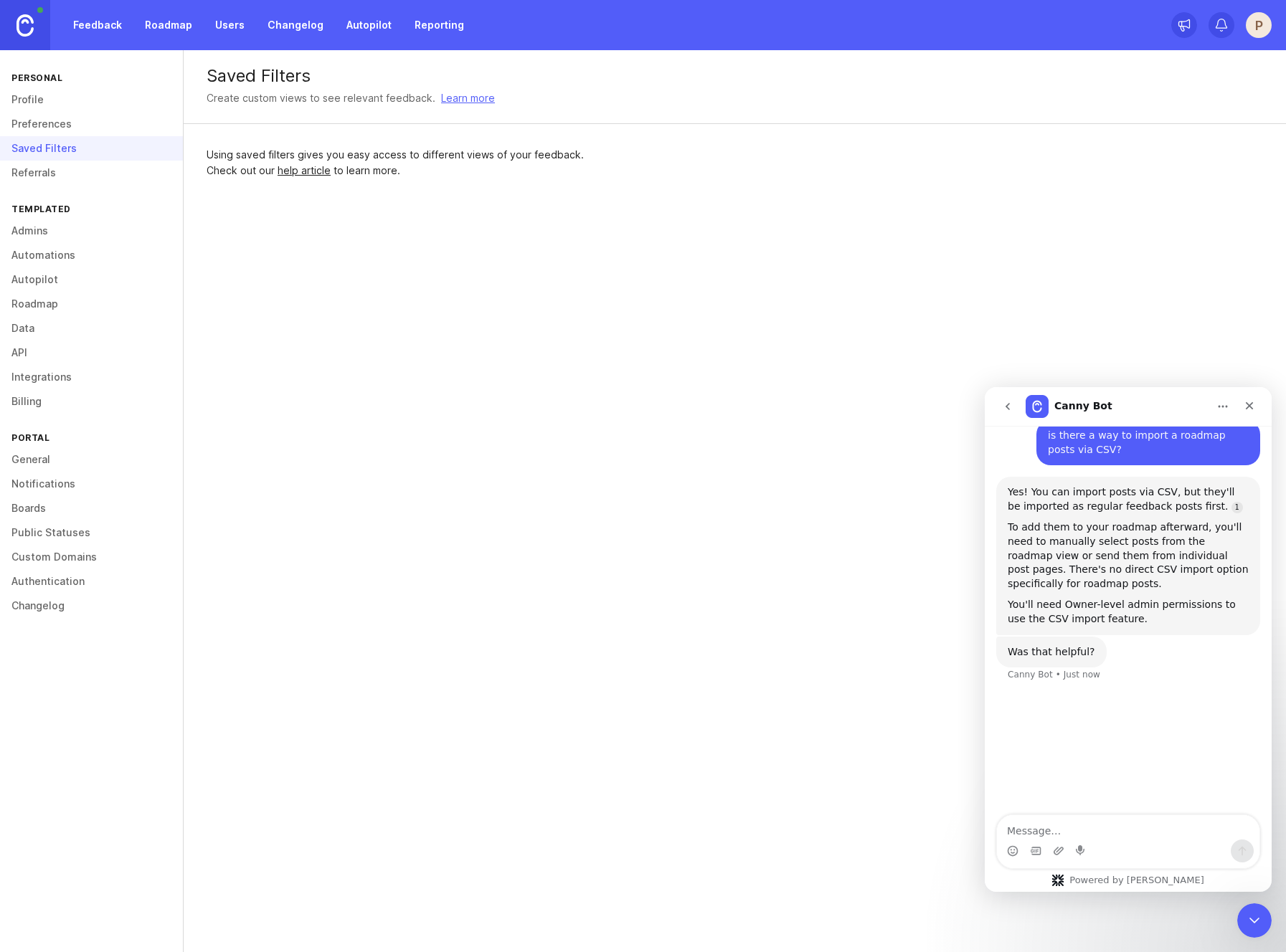
click at [102, 175] on link "Referrals" at bounding box center [91, 172] width 183 height 24
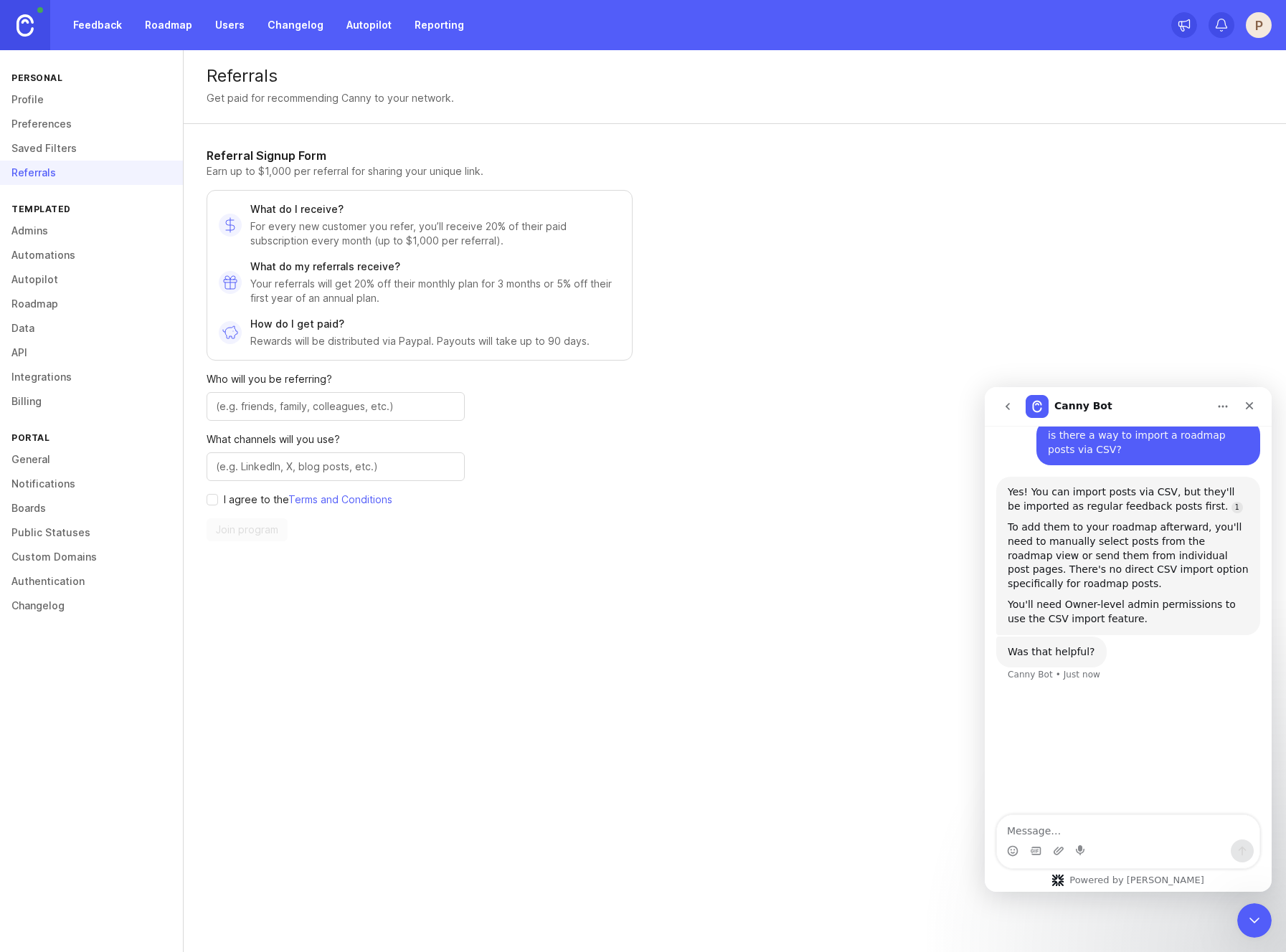
click at [81, 231] on link "Admins" at bounding box center [91, 231] width 183 height 24
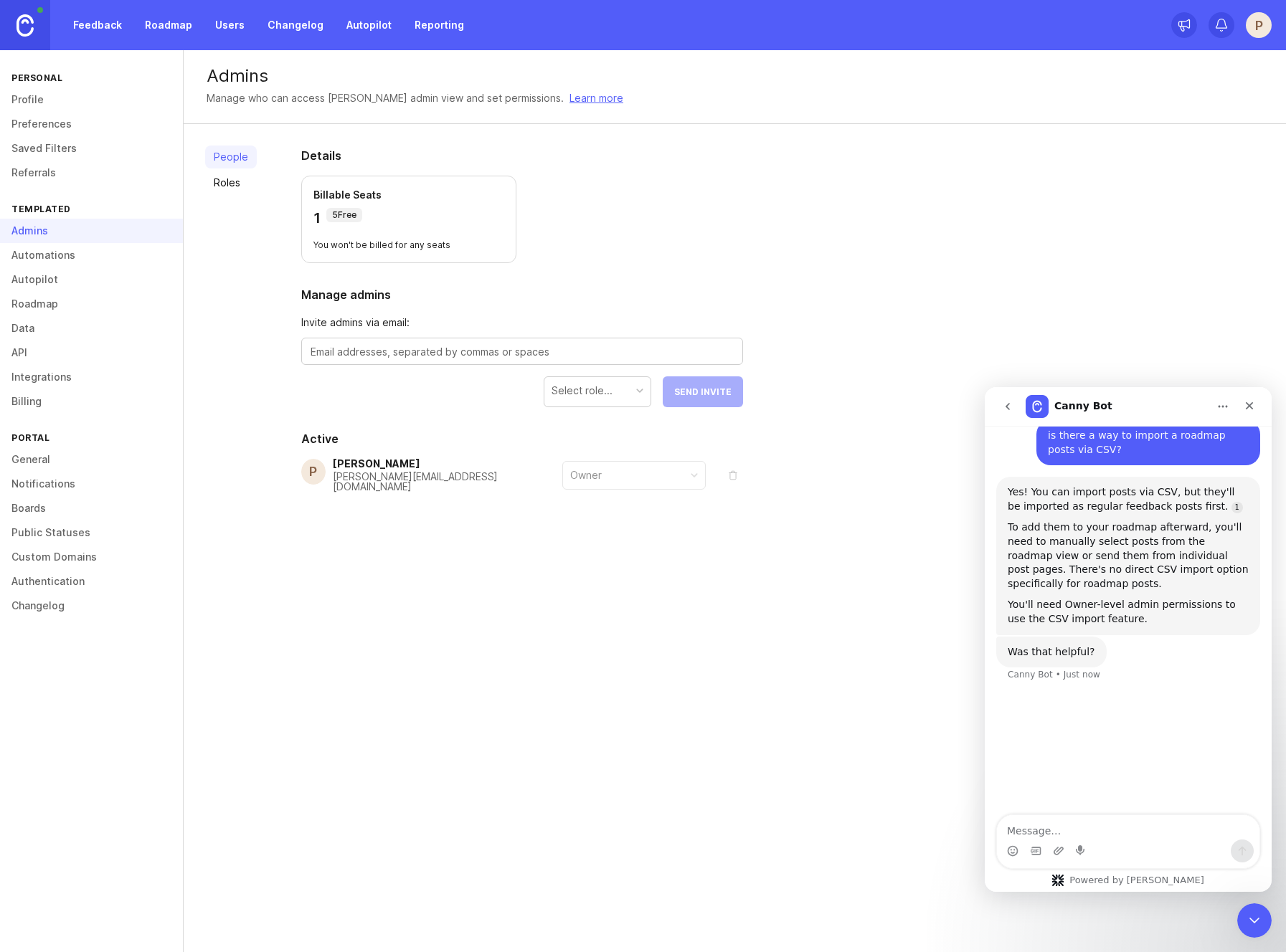
click at [78, 256] on link "Automations" at bounding box center [91, 255] width 183 height 24
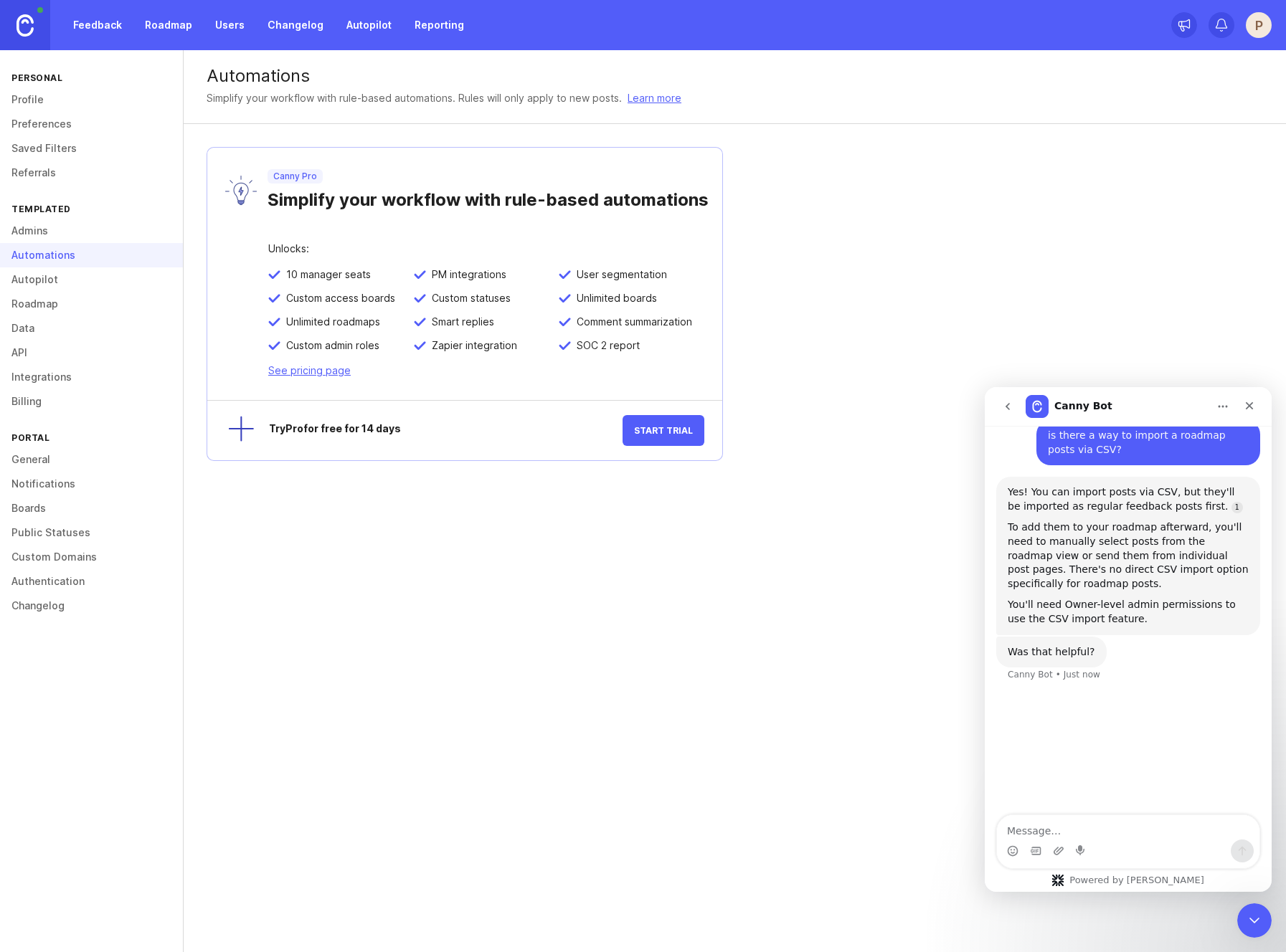
click at [68, 275] on link "Autopilot" at bounding box center [91, 279] width 183 height 24
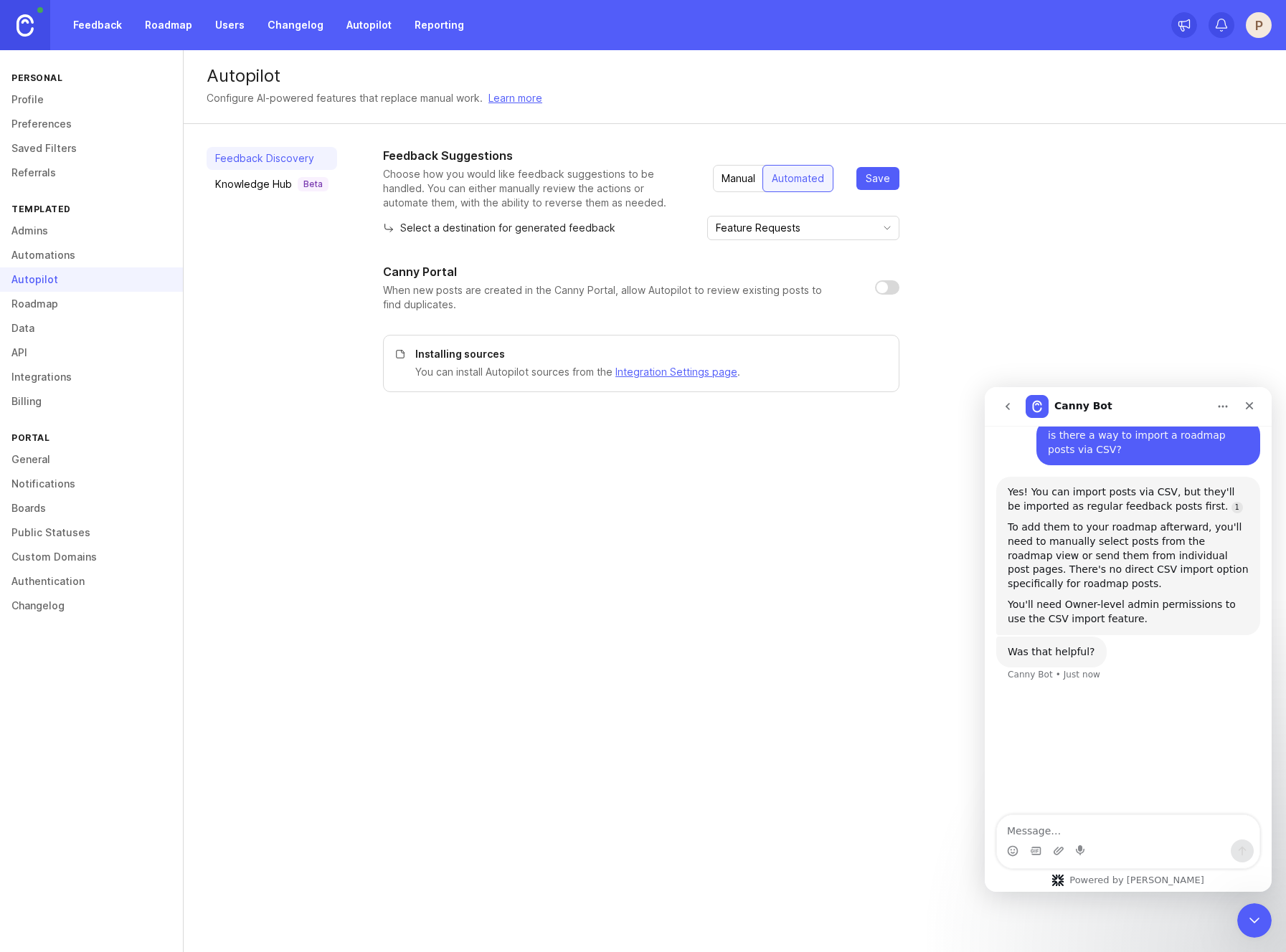
click at [69, 294] on link "Roadmap" at bounding box center [91, 304] width 183 height 24
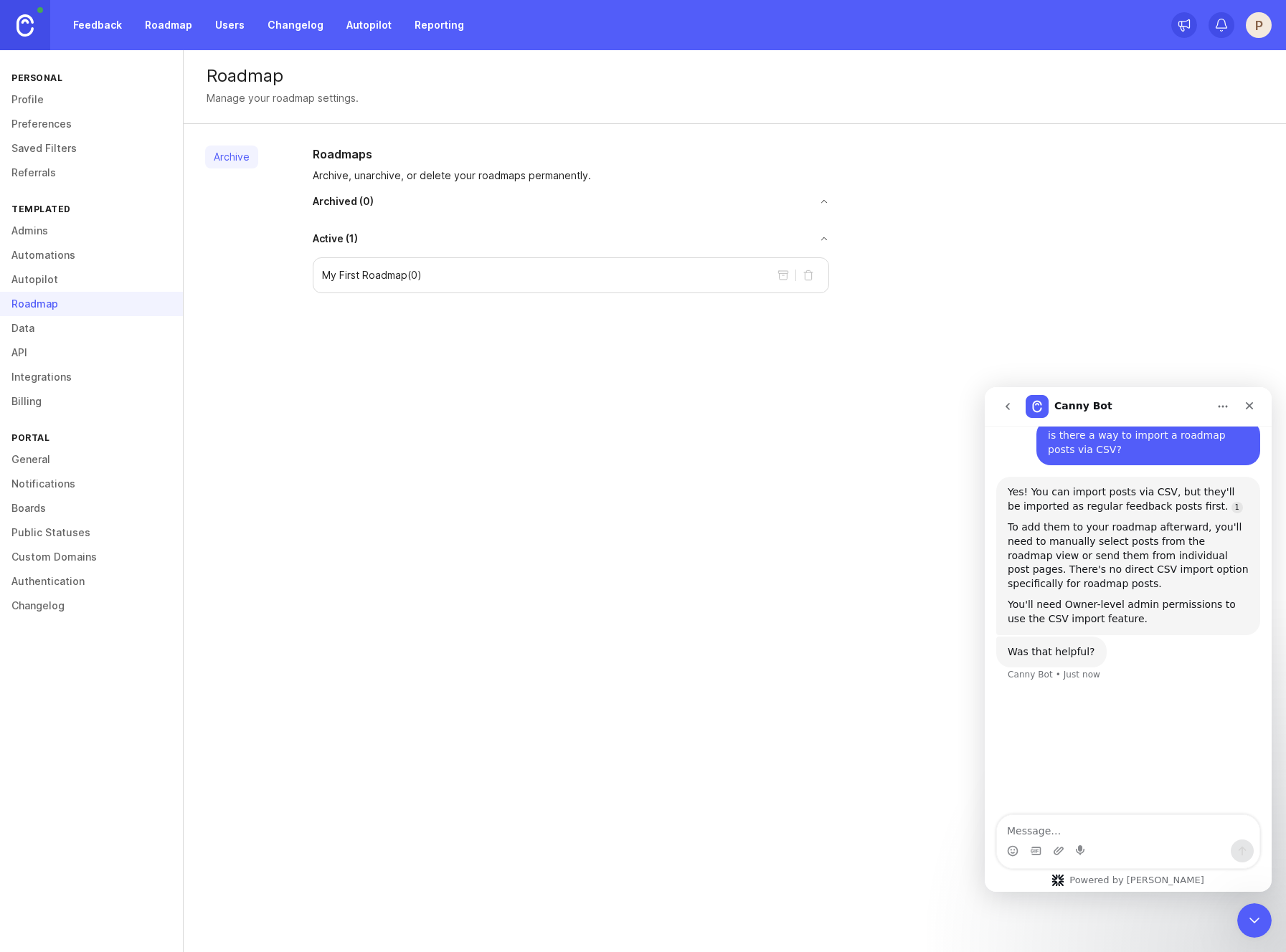
click at [385, 278] on p "My First Roadmap ( 0 )" at bounding box center [372, 275] width 99 height 14
click at [383, 278] on p "My First Roadmap ( 0 )" at bounding box center [372, 275] width 99 height 14
drag, startPoint x: 778, startPoint y: 276, endPoint x: 324, endPoint y: 310, distance: 455.3
click at [459, 306] on div "Archive Roadmaps Archive, unarchive, or delete your roadmaps permanently. Archi…" at bounding box center [735, 219] width 1102 height 191
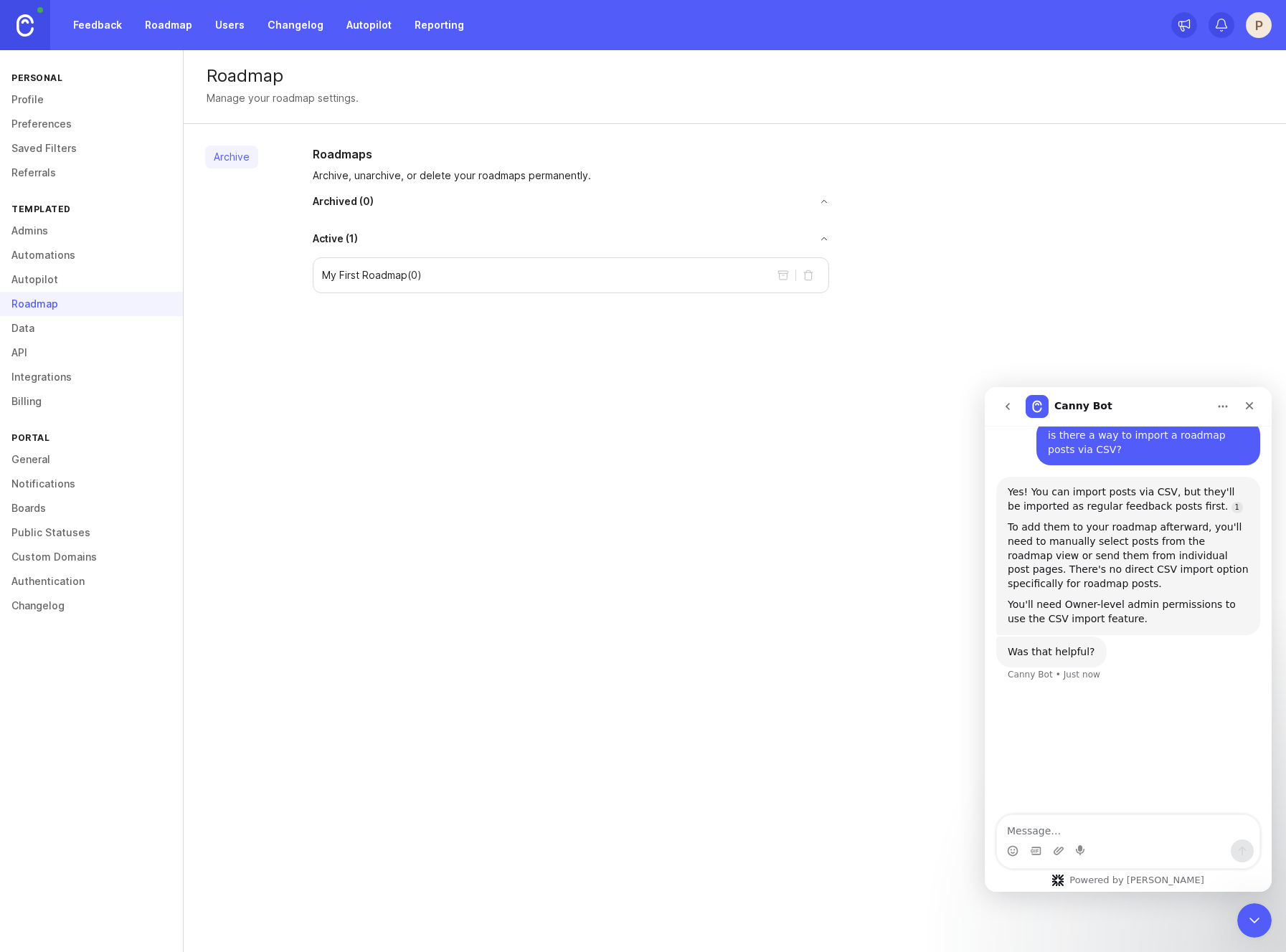
click at [63, 321] on link "Data" at bounding box center [91, 328] width 183 height 24
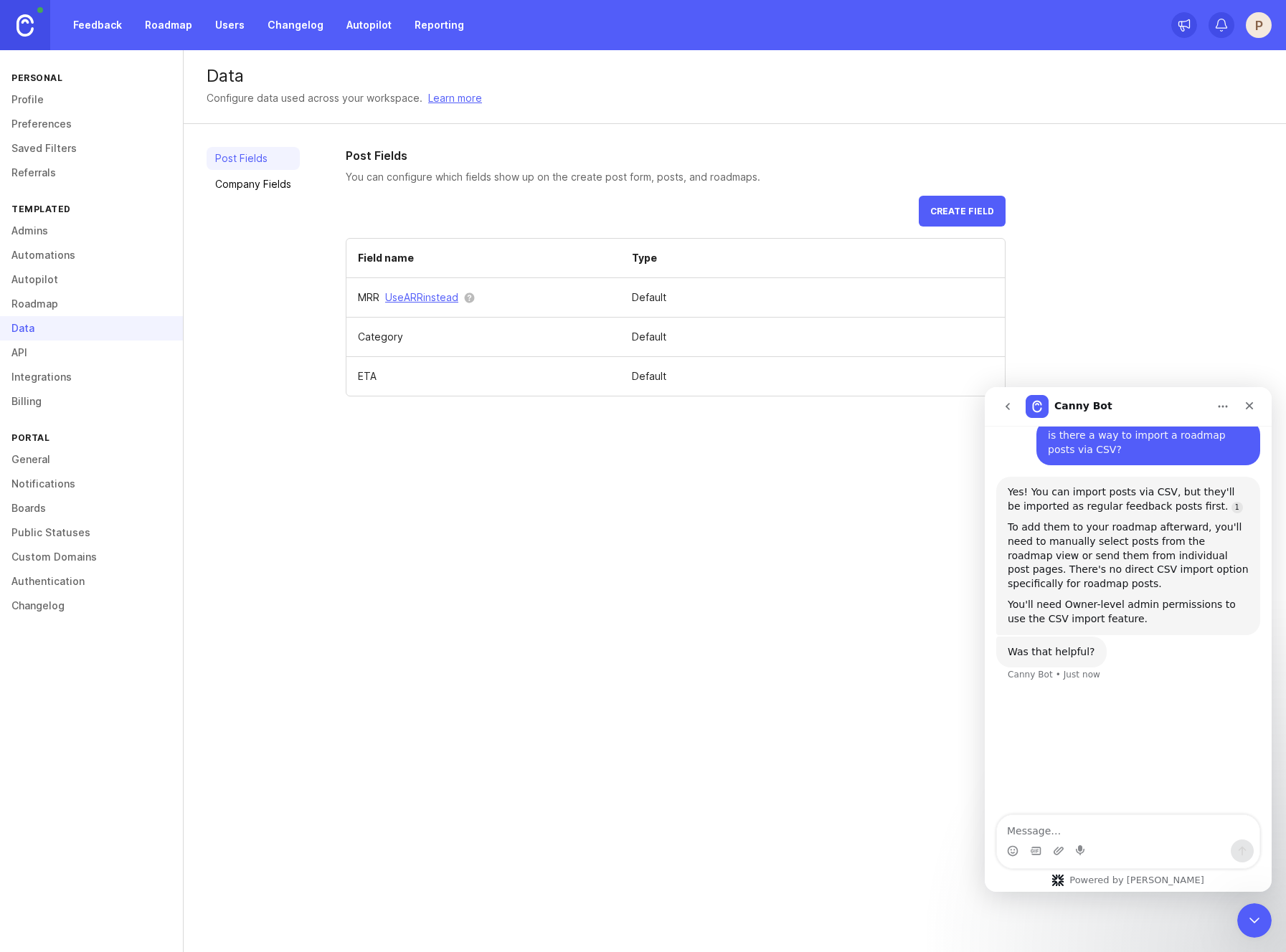
click at [79, 340] on link "API" at bounding box center [91, 352] width 183 height 24
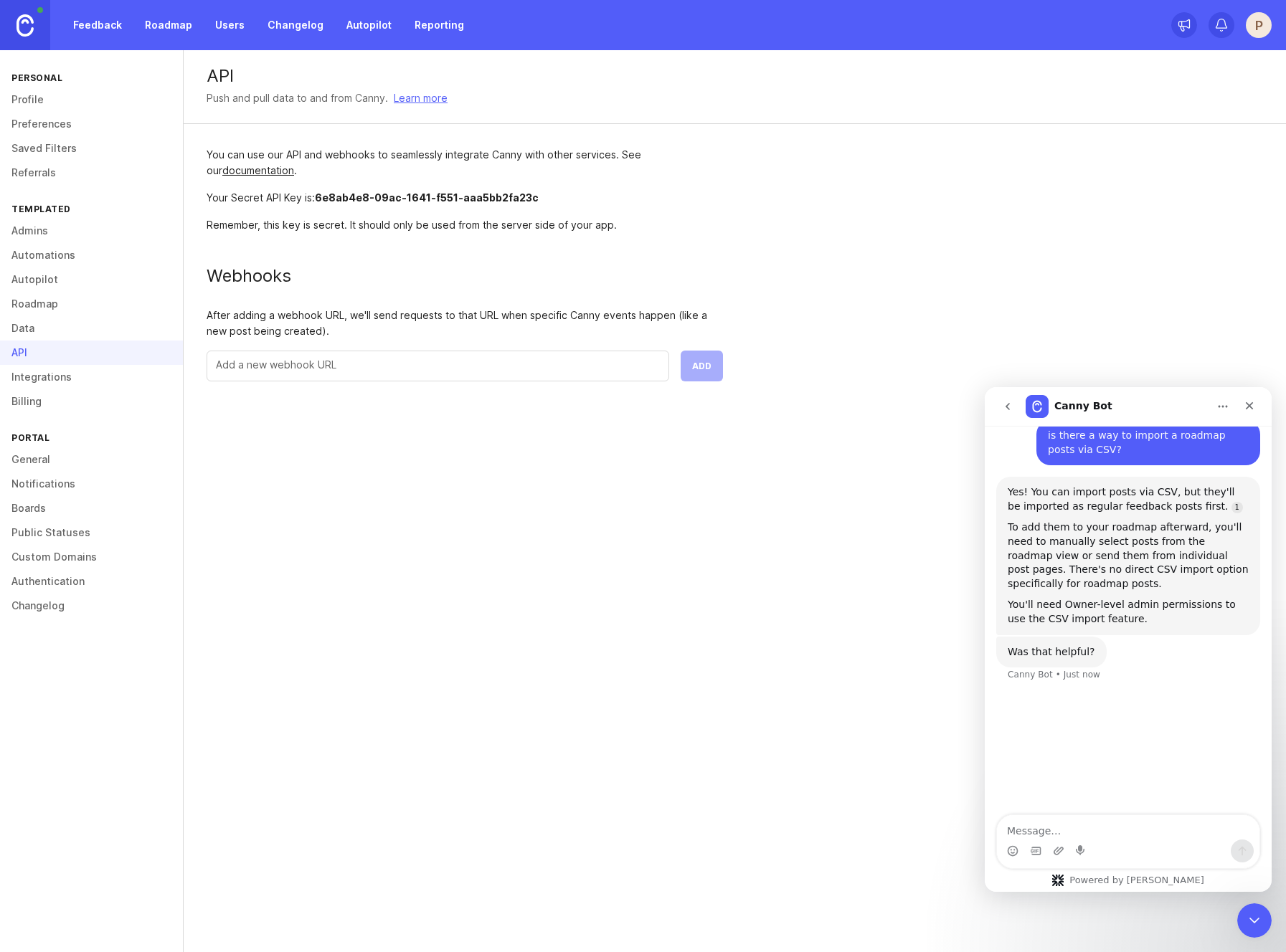
click at [84, 380] on link "Integrations" at bounding box center [91, 377] width 183 height 24
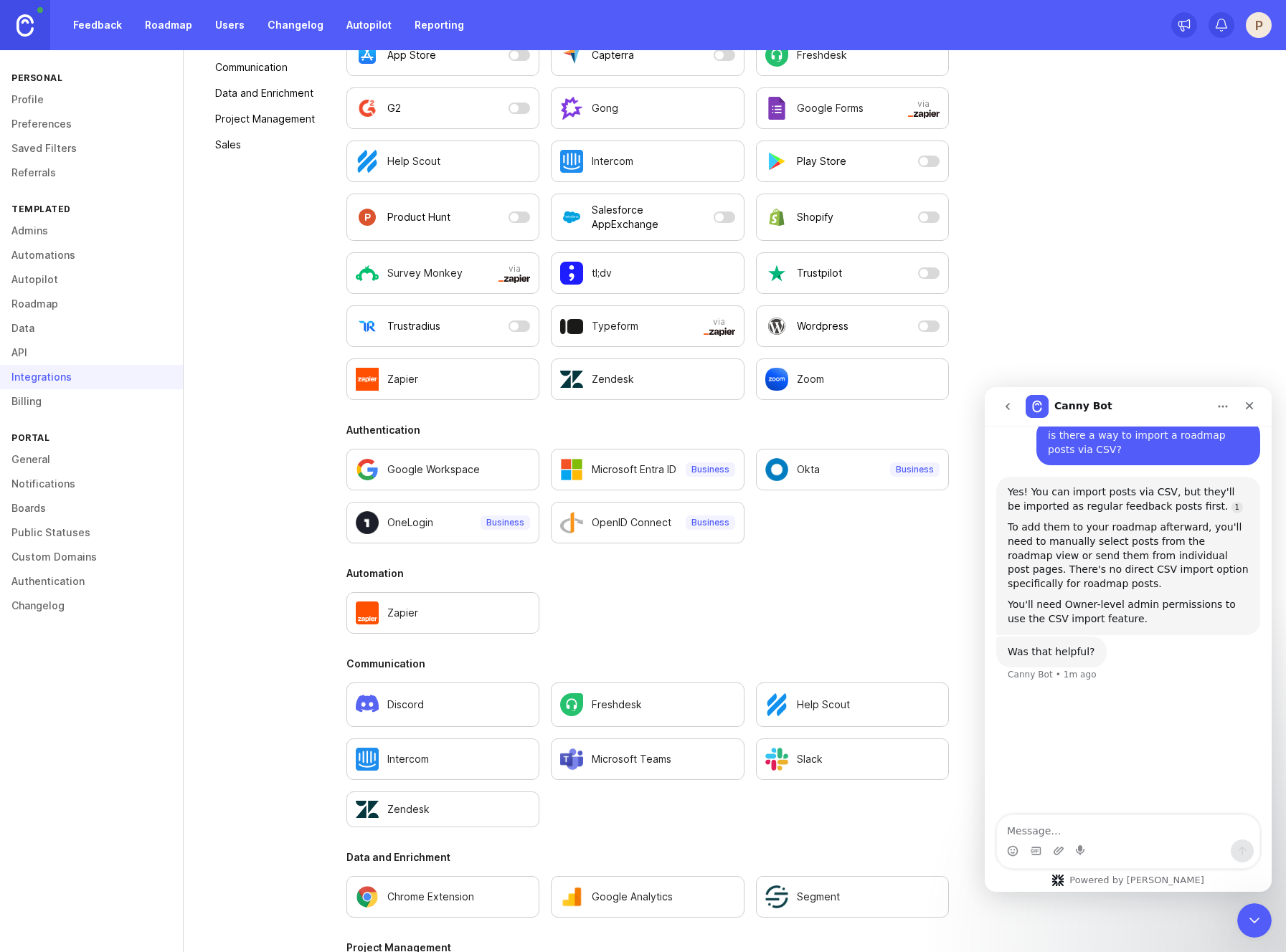
scroll to position [430, 0]
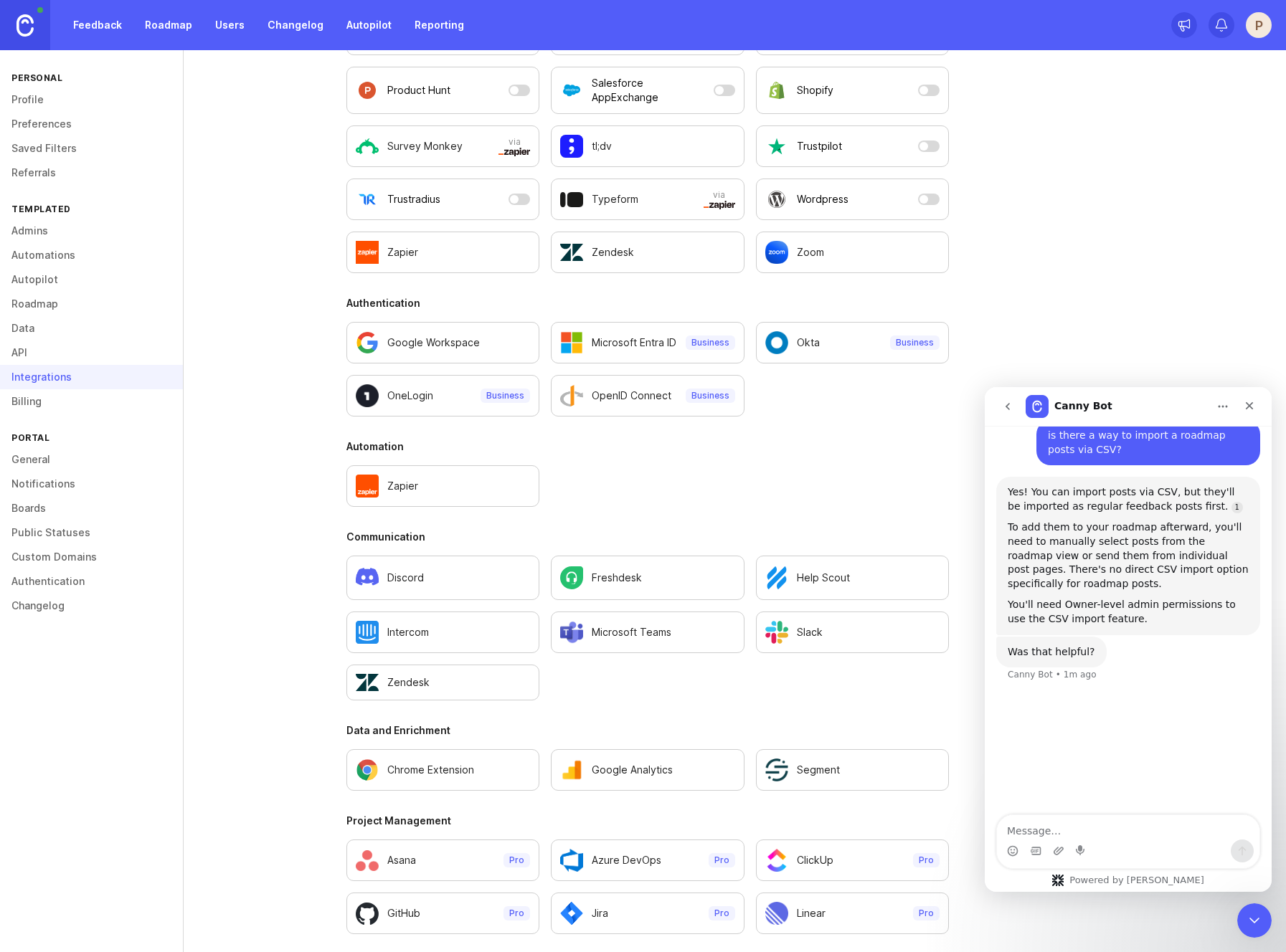
click at [793, 463] on section "Automation Zapier" at bounding box center [648, 473] width 603 height 67
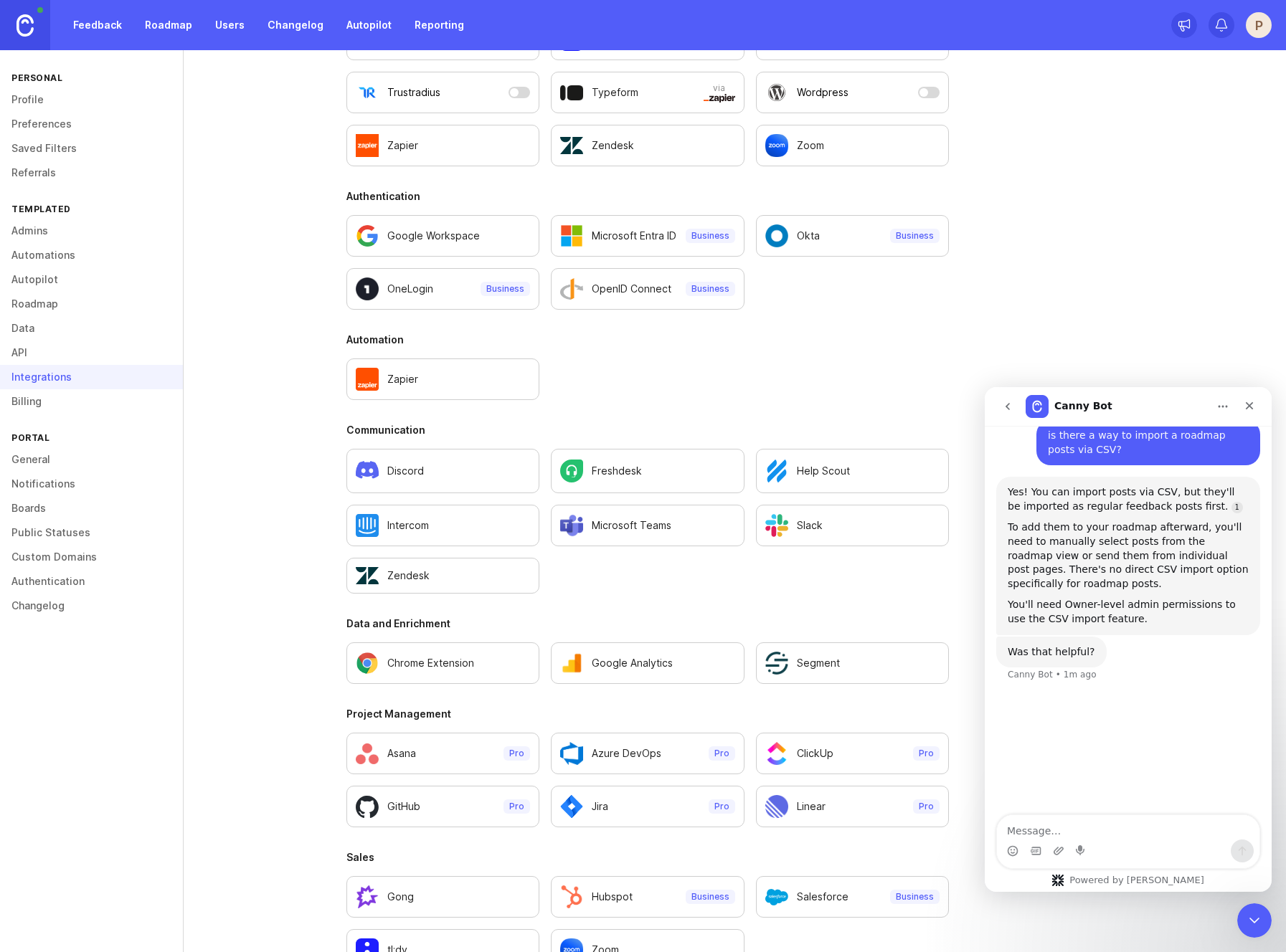
scroll to position [578, 0]
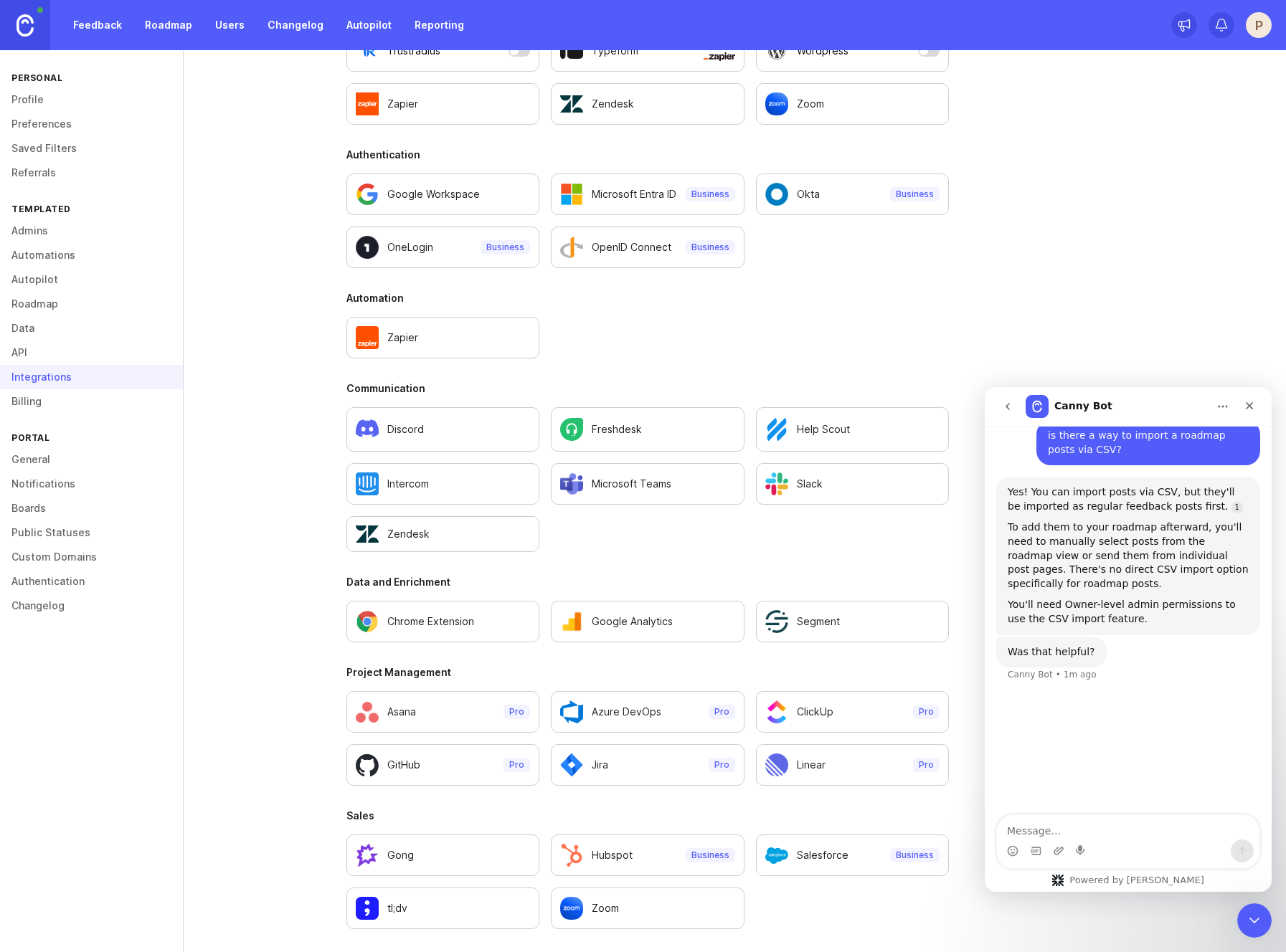
click at [97, 403] on link "Billing" at bounding box center [91, 401] width 183 height 24
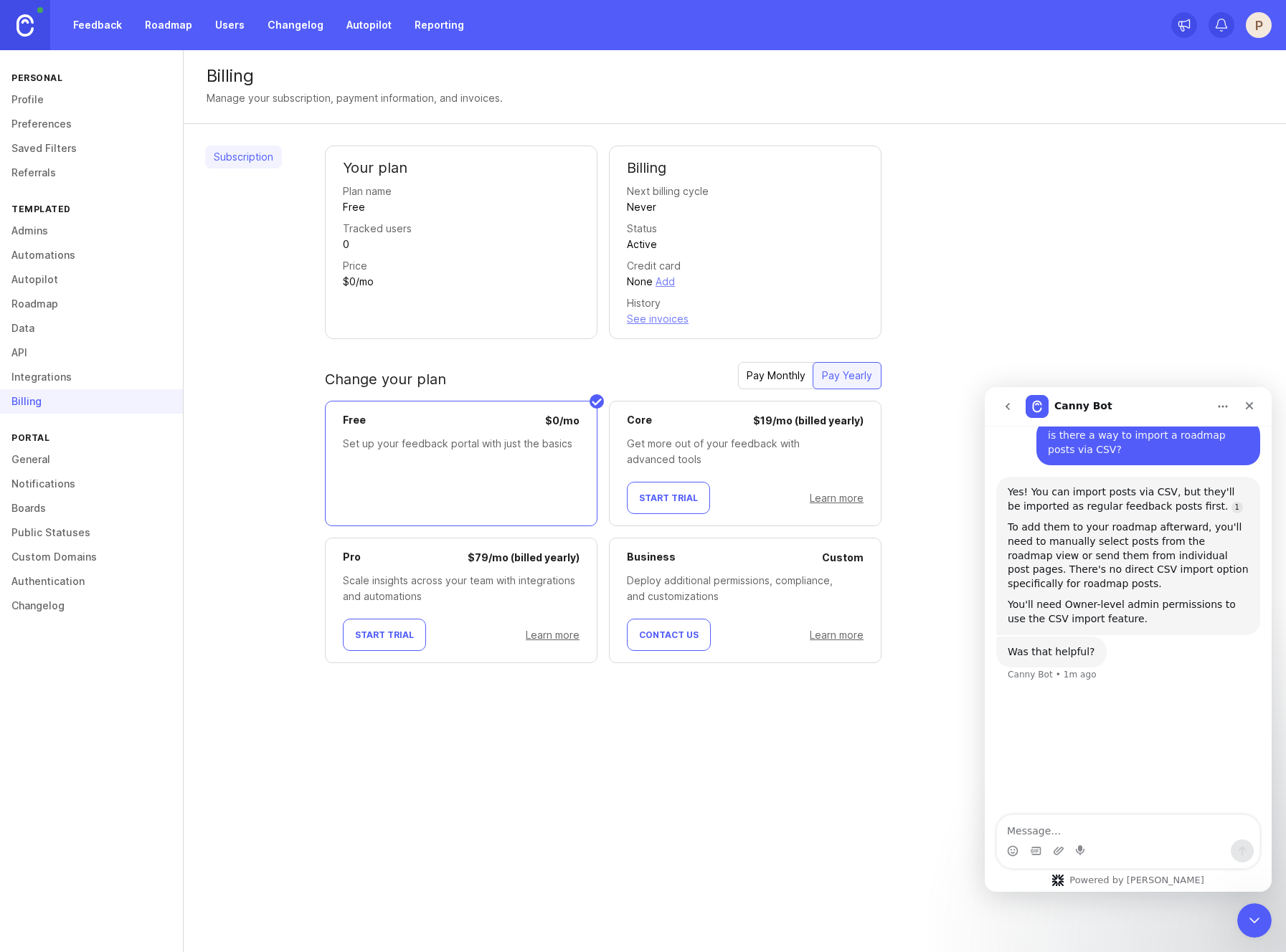
click at [96, 462] on link "General" at bounding box center [91, 459] width 183 height 24
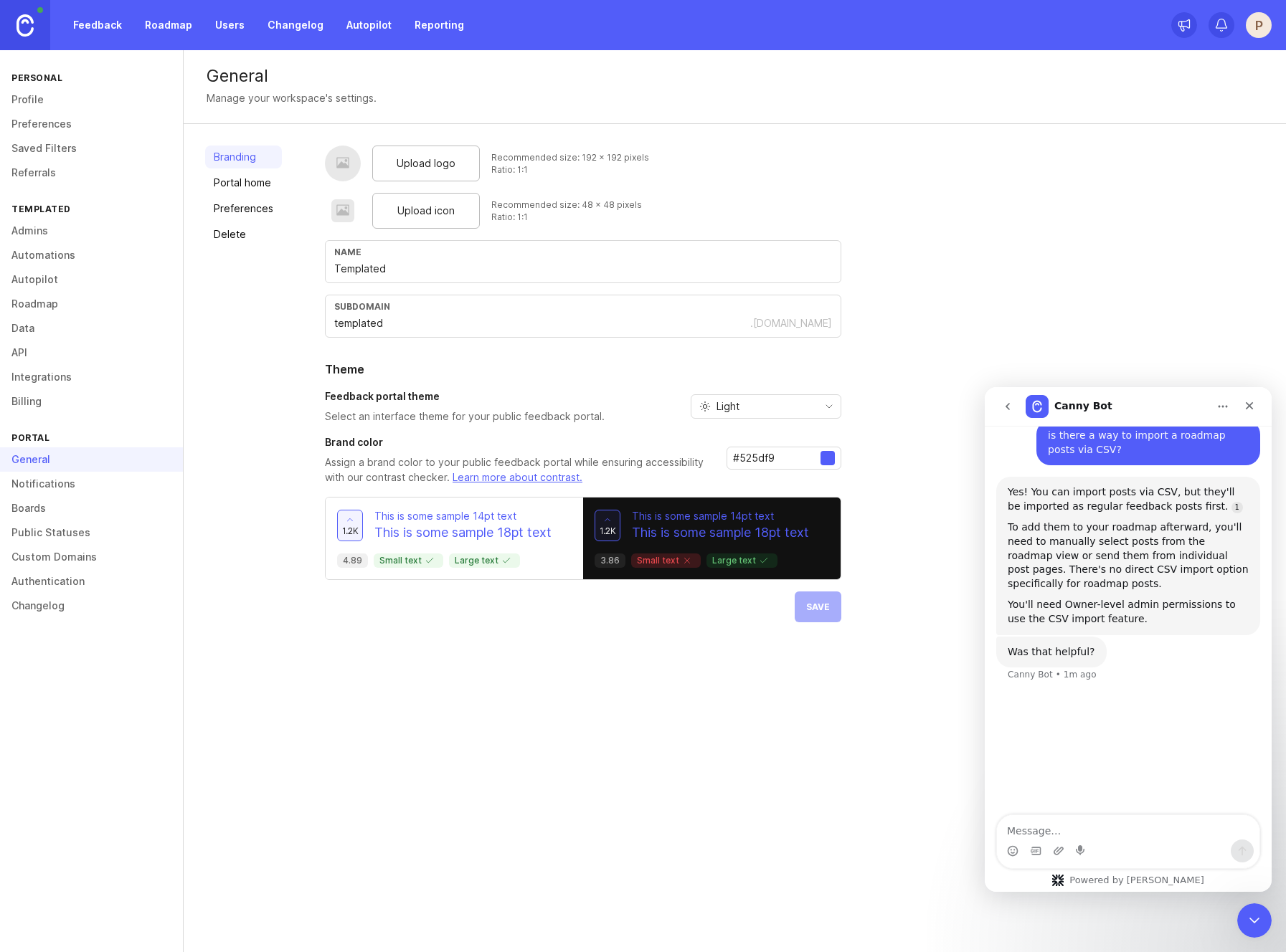
click at [98, 231] on link "Admins" at bounding box center [91, 231] width 183 height 24
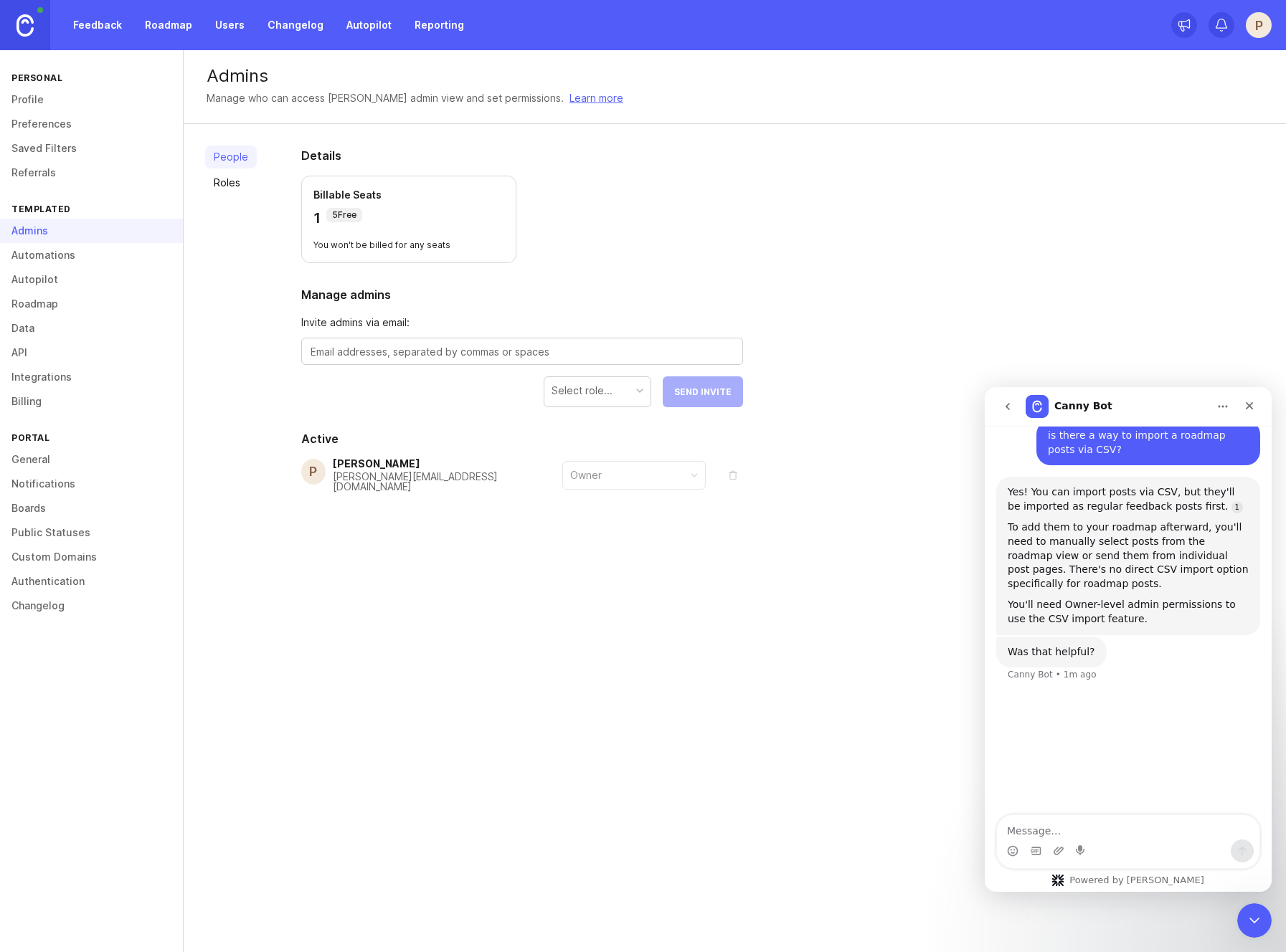
click at [78, 216] on div "Templated" at bounding box center [91, 209] width 183 height 20
click at [66, 209] on div "Templated" at bounding box center [91, 209] width 183 height 20
click at [68, 257] on link "Automations" at bounding box center [91, 255] width 183 height 24
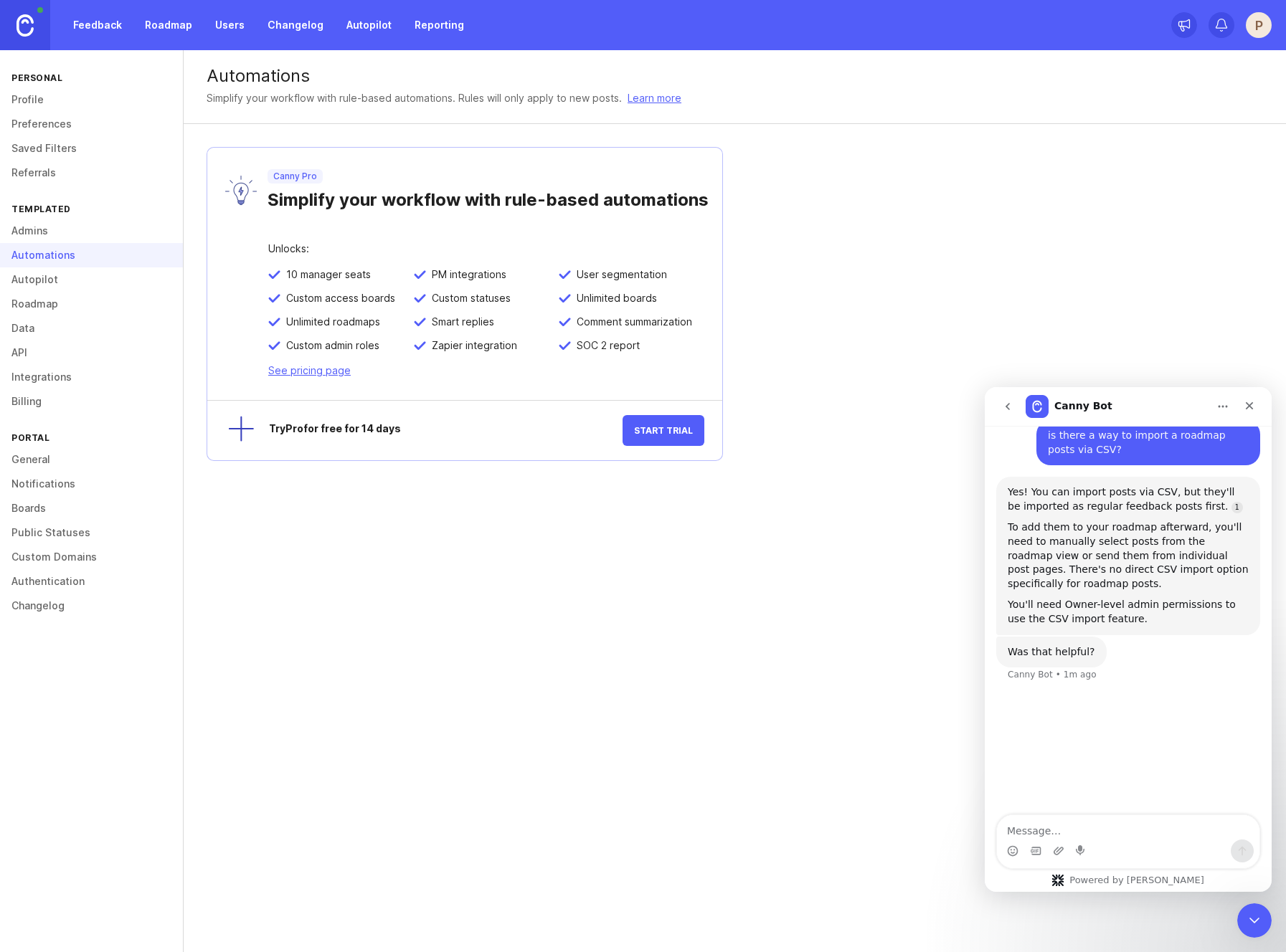
click at [66, 279] on link "Autopilot" at bounding box center [91, 279] width 183 height 24
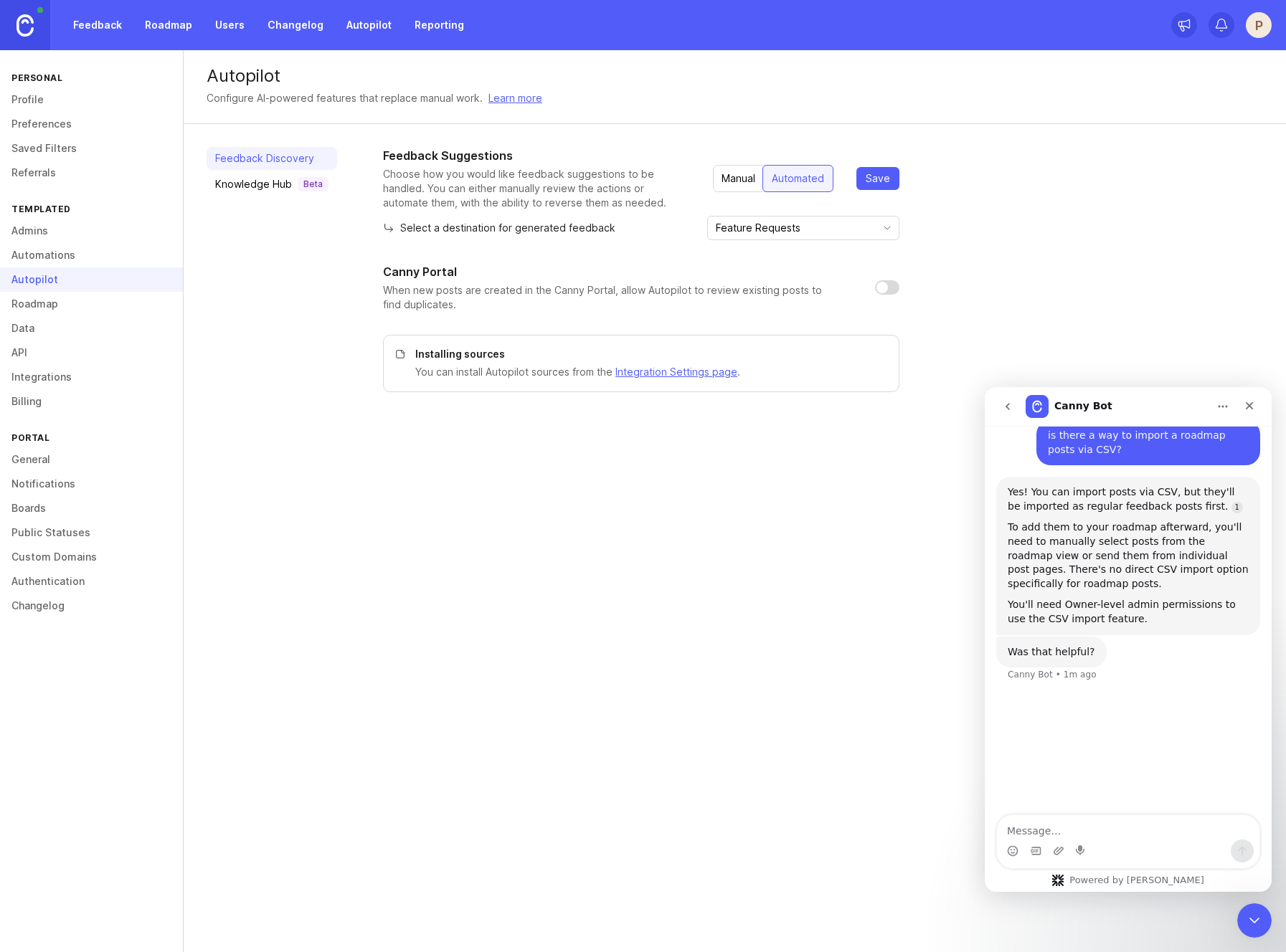
click at [68, 305] on link "Roadmap" at bounding box center [91, 304] width 183 height 24
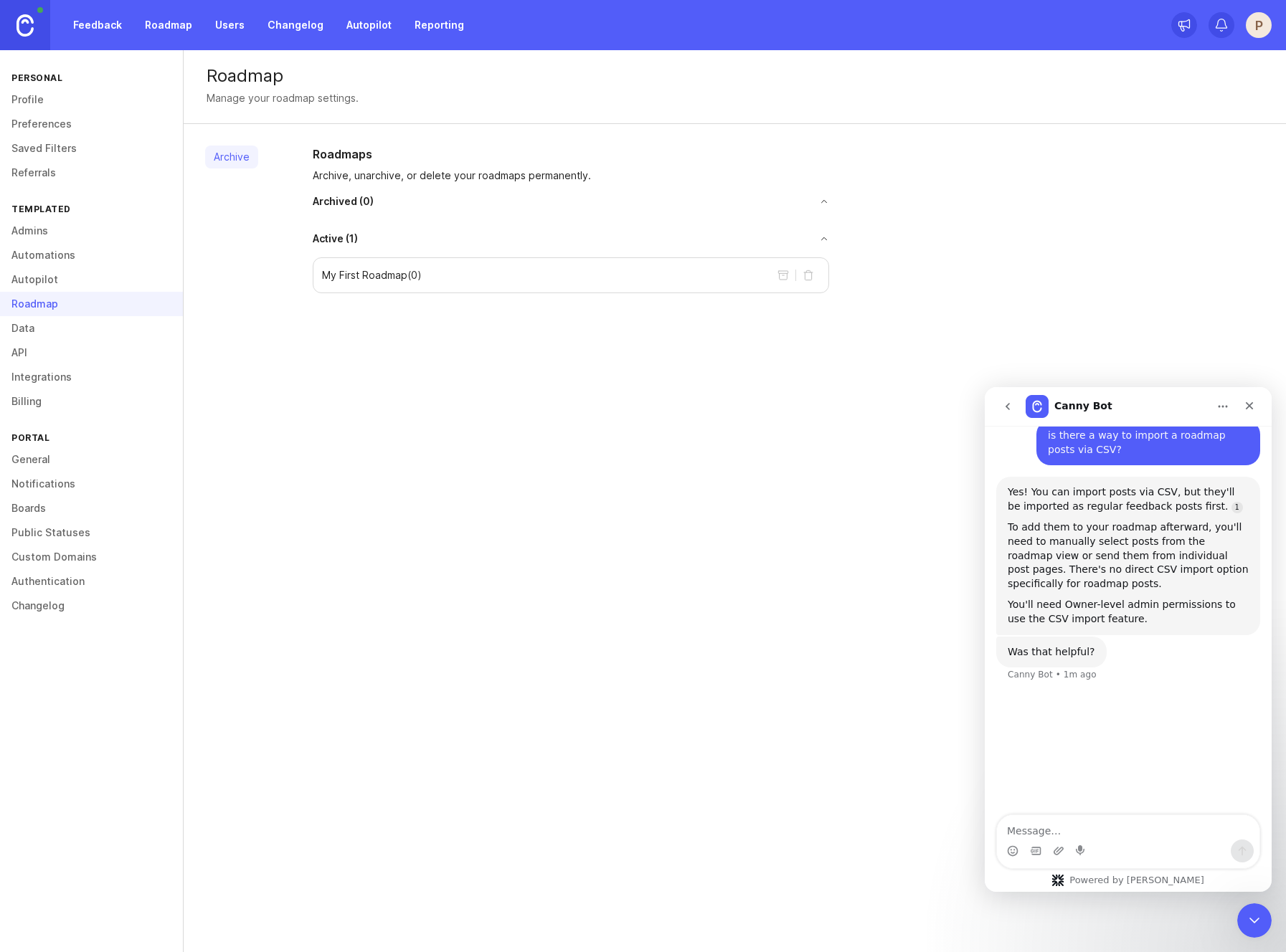
click at [67, 325] on link "Data" at bounding box center [91, 328] width 183 height 24
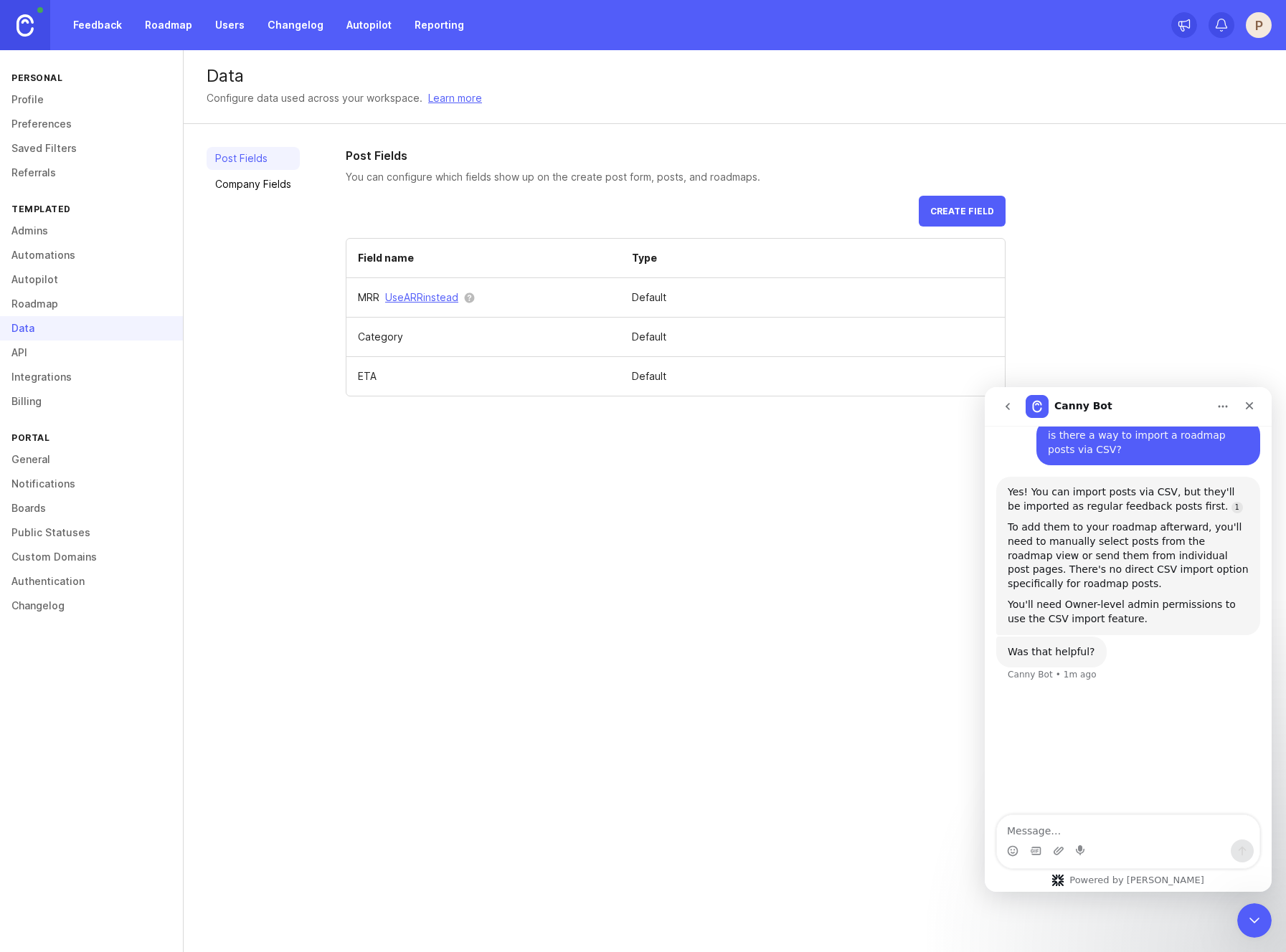
click at [59, 358] on link "API" at bounding box center [91, 352] width 183 height 24
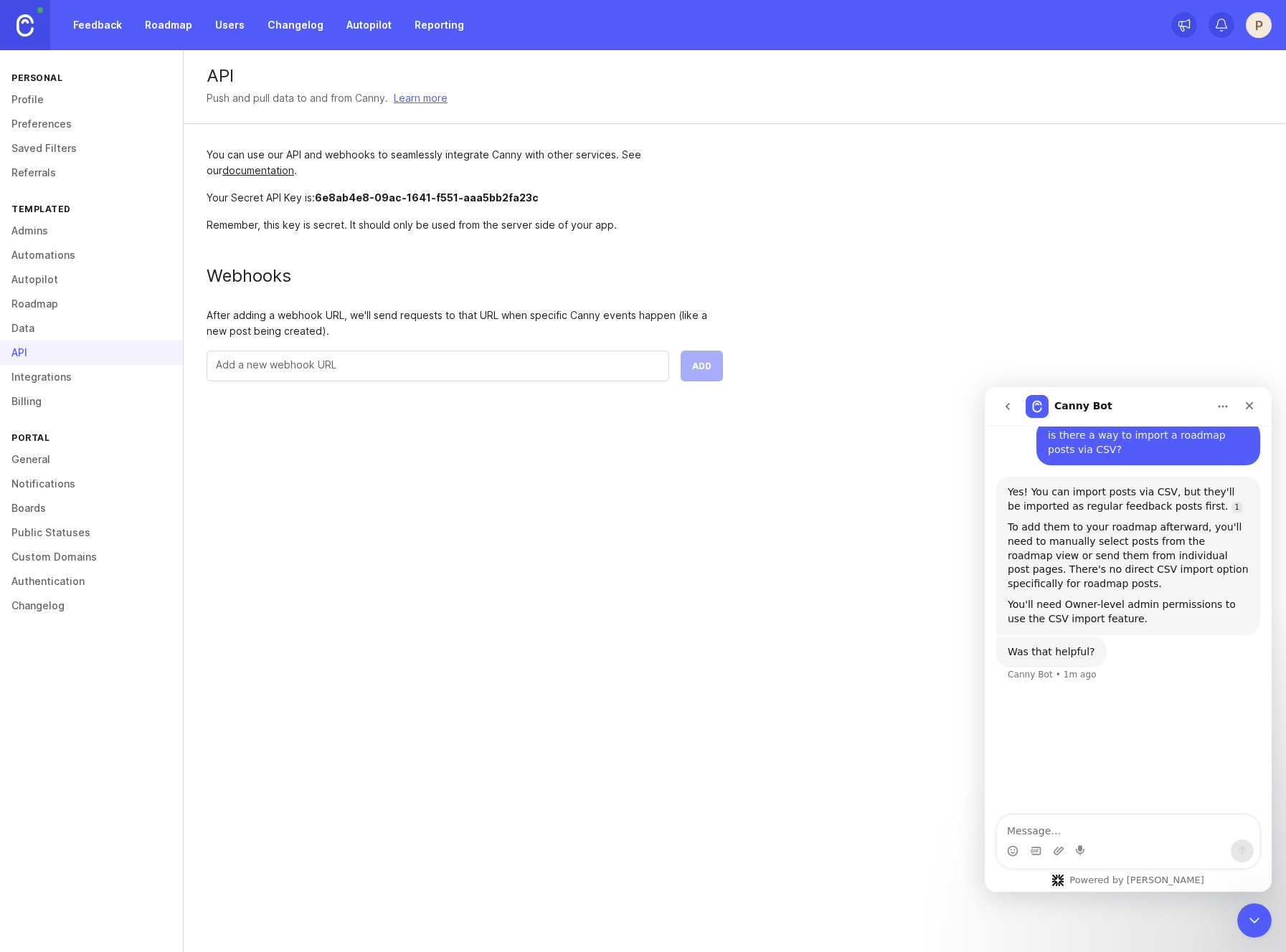
click at [58, 376] on link "Integrations" at bounding box center [91, 377] width 183 height 24
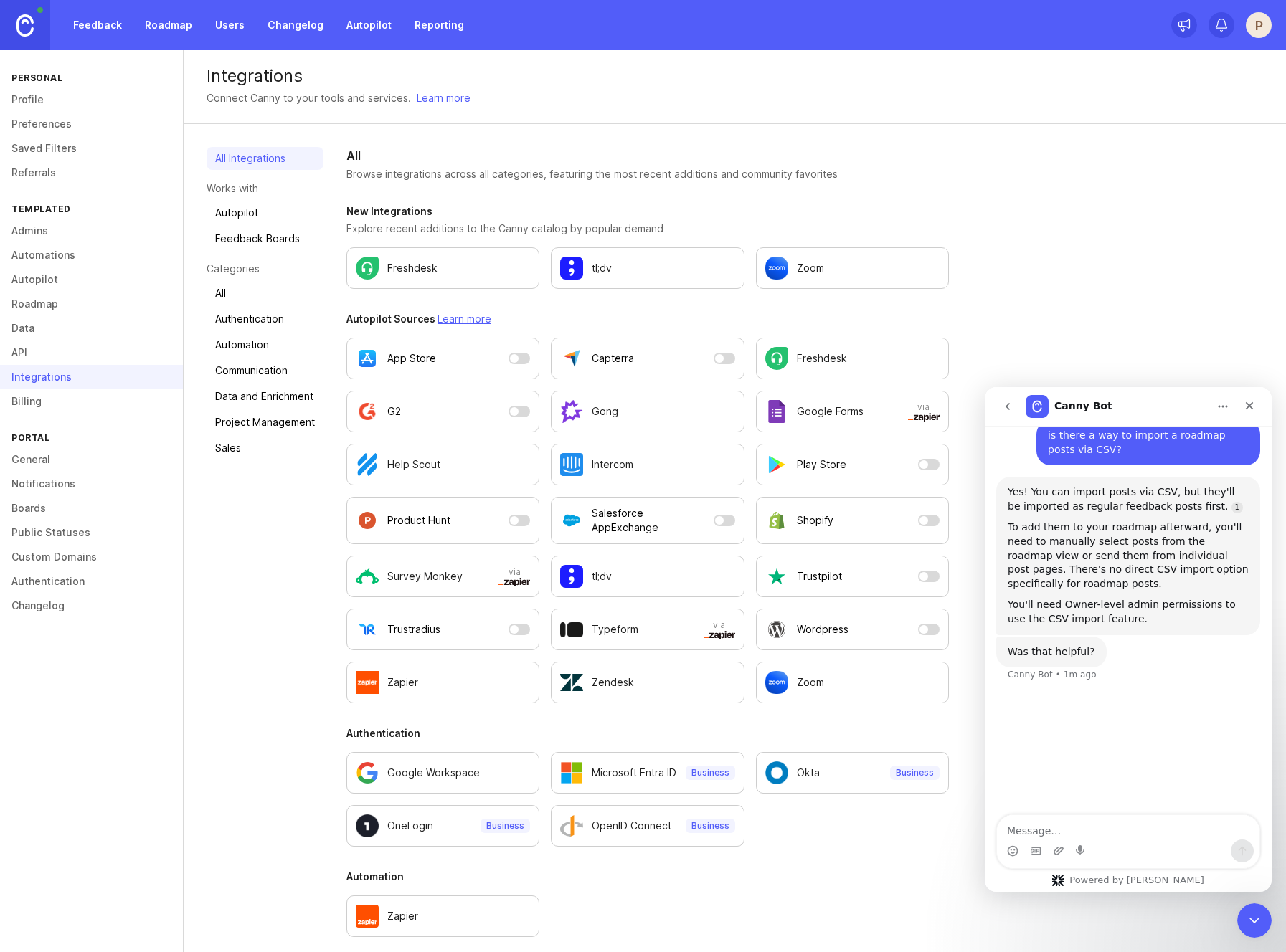
click at [56, 398] on link "Billing" at bounding box center [91, 401] width 183 height 24
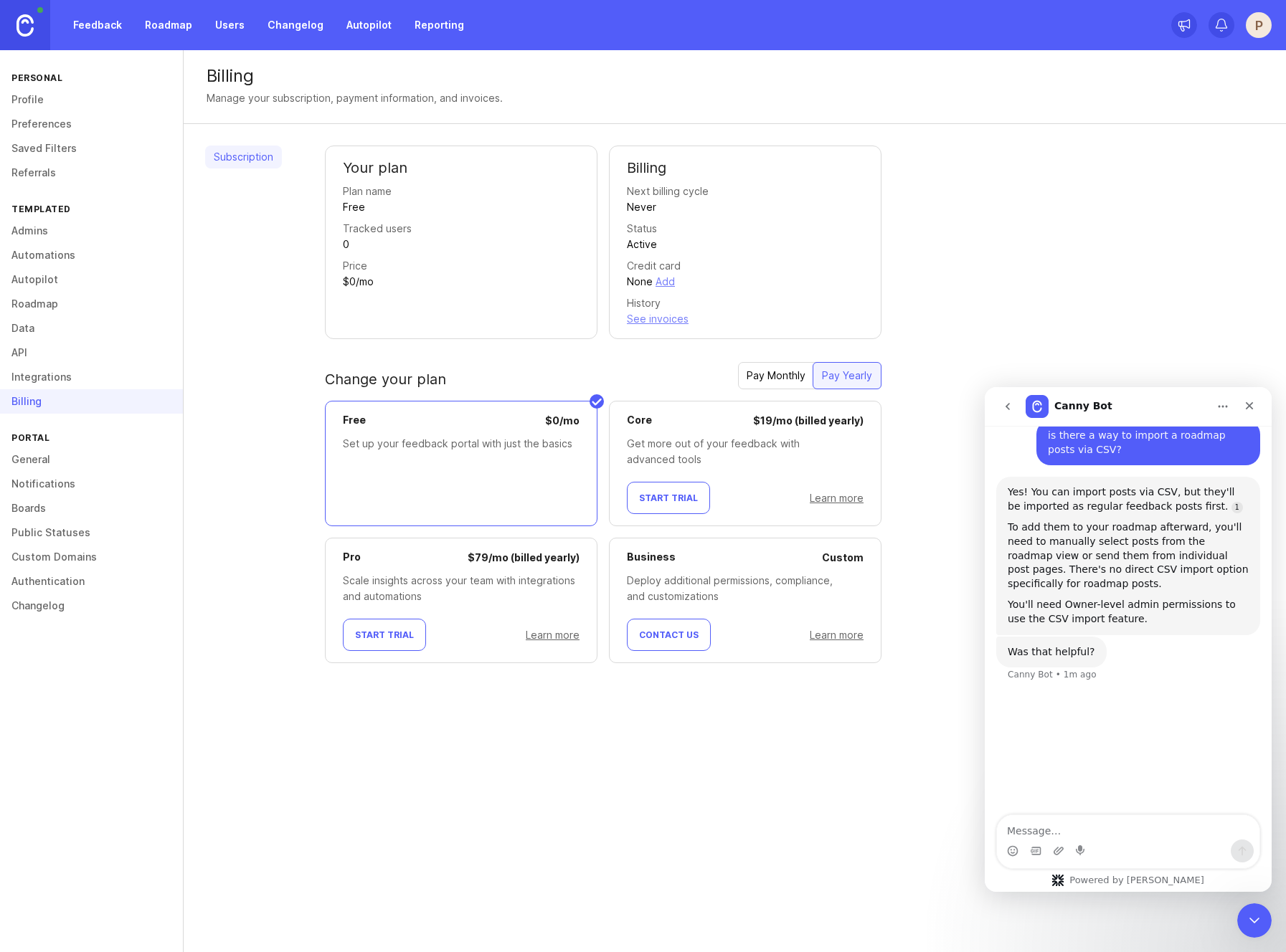
click at [74, 124] on link "Preferences" at bounding box center [91, 124] width 183 height 24
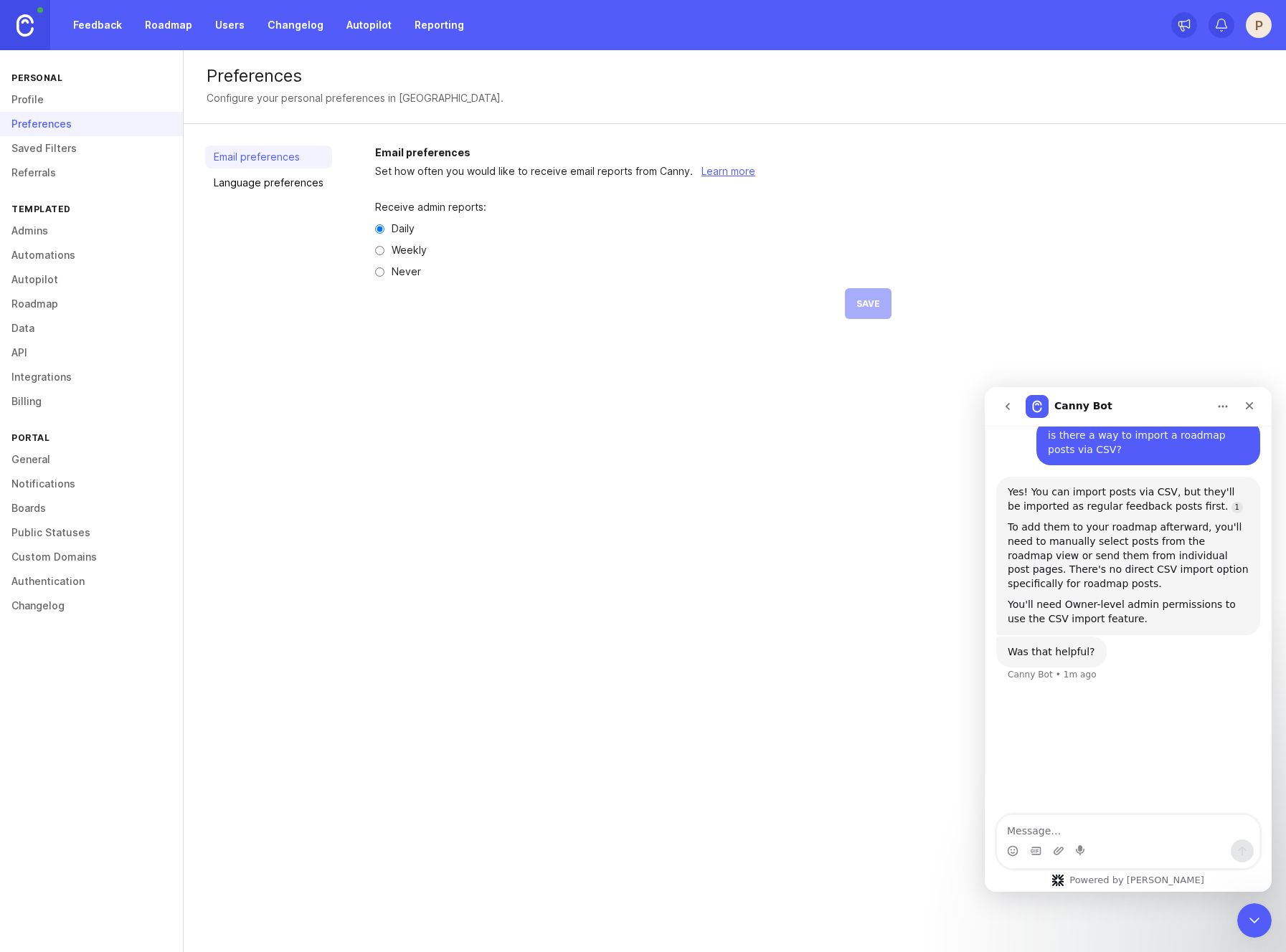
click at [90, 26] on link "Feedback" at bounding box center [97, 25] width 66 height 26
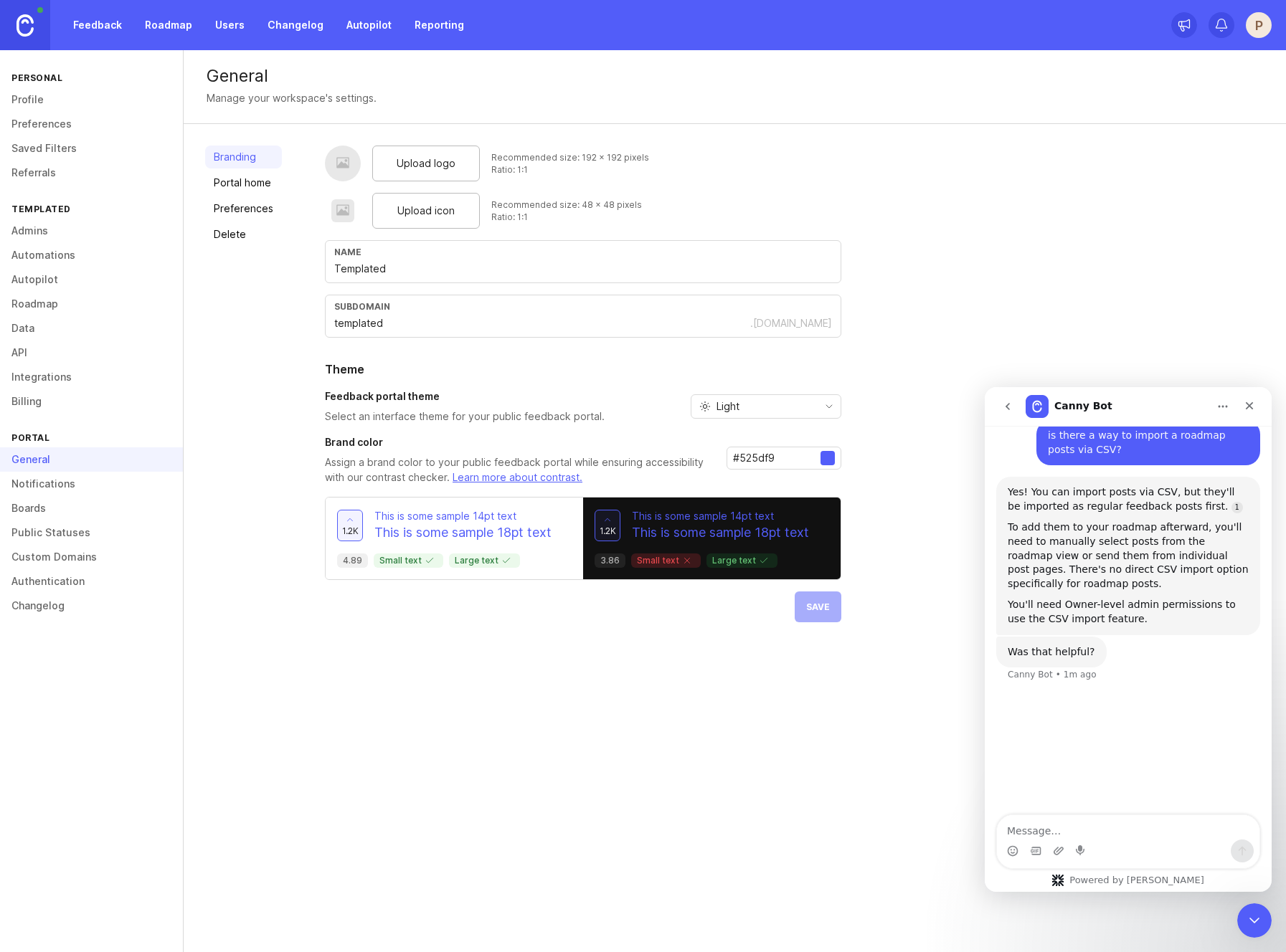
click at [396, 167] on span "Upload logo" at bounding box center [426, 163] width 59 height 16
click at [772, 407] on div "Light" at bounding box center [755, 407] width 127 height 22
click at [777, 475] on li "Dark" at bounding box center [763, 481] width 149 height 23
click at [789, 412] on div "Dark" at bounding box center [755, 407] width 127 height 22
click at [781, 439] on span "System preference" at bounding box center [762, 434] width 93 height 16
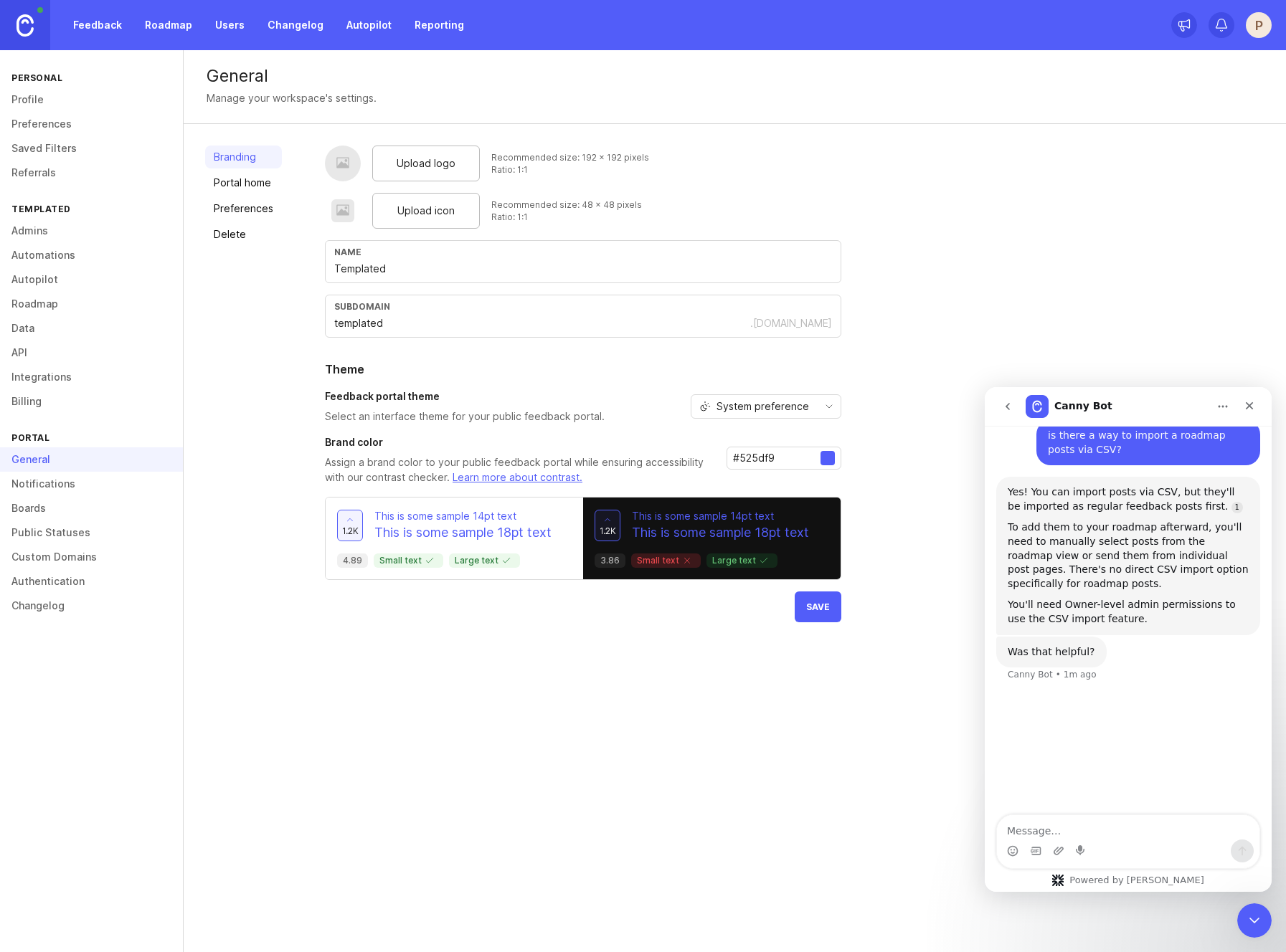
click at [789, 406] on span "System preference" at bounding box center [762, 406] width 93 height 16
click at [784, 454] on li "Light" at bounding box center [763, 457] width 149 height 23
click at [829, 461] on div at bounding box center [827, 457] width 14 height 14
click at [788, 454] on input "#525df9" at bounding box center [776, 458] width 87 height 16
click at [789, 454] on input "#525df9" at bounding box center [776, 458] width 87 height 16
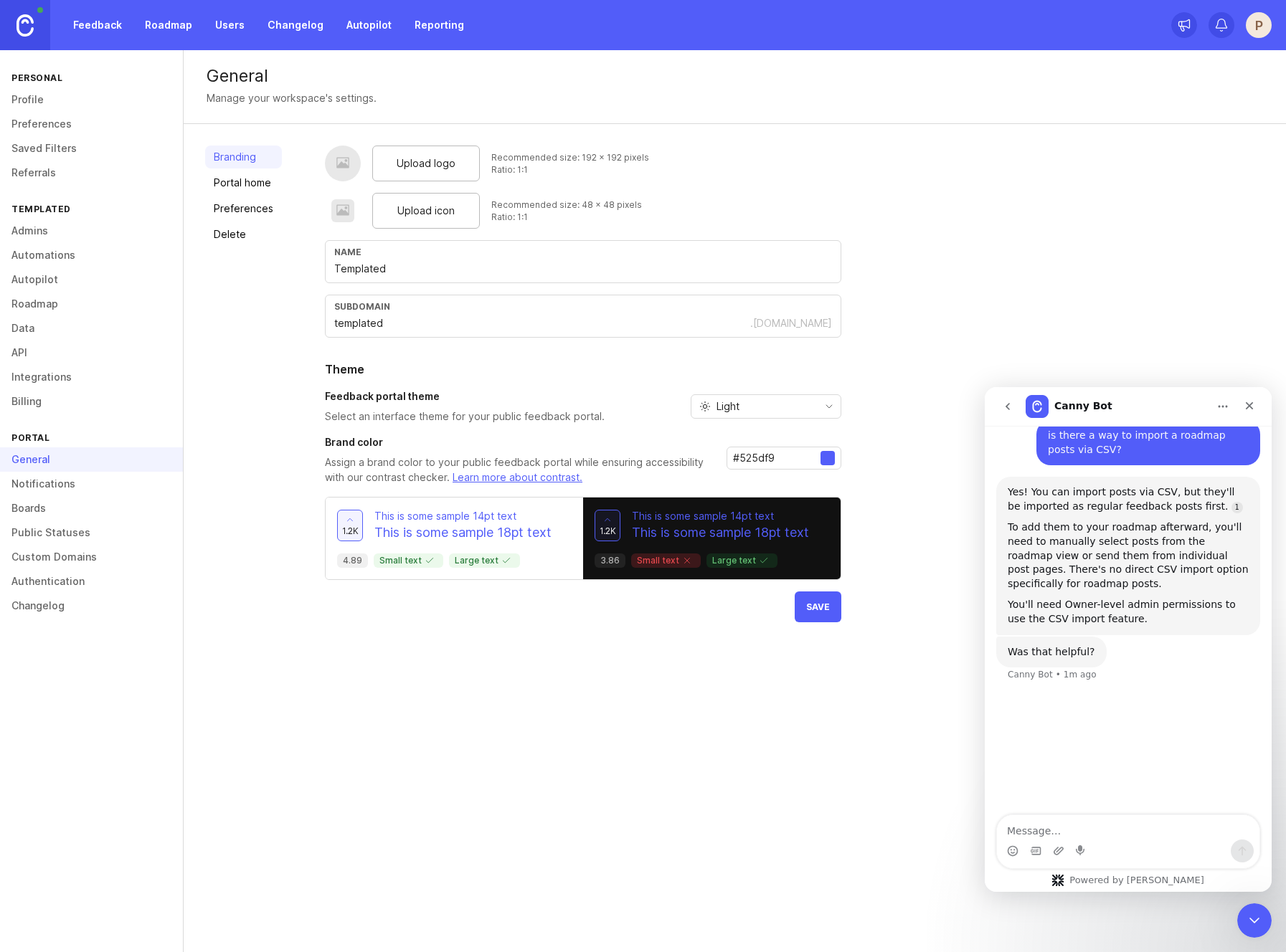
click at [356, 170] on div at bounding box center [343, 163] width 36 height 36
click at [388, 167] on div "Upload logo" at bounding box center [426, 163] width 108 height 36
click at [268, 186] on link "Portal home" at bounding box center [244, 183] width 77 height 22
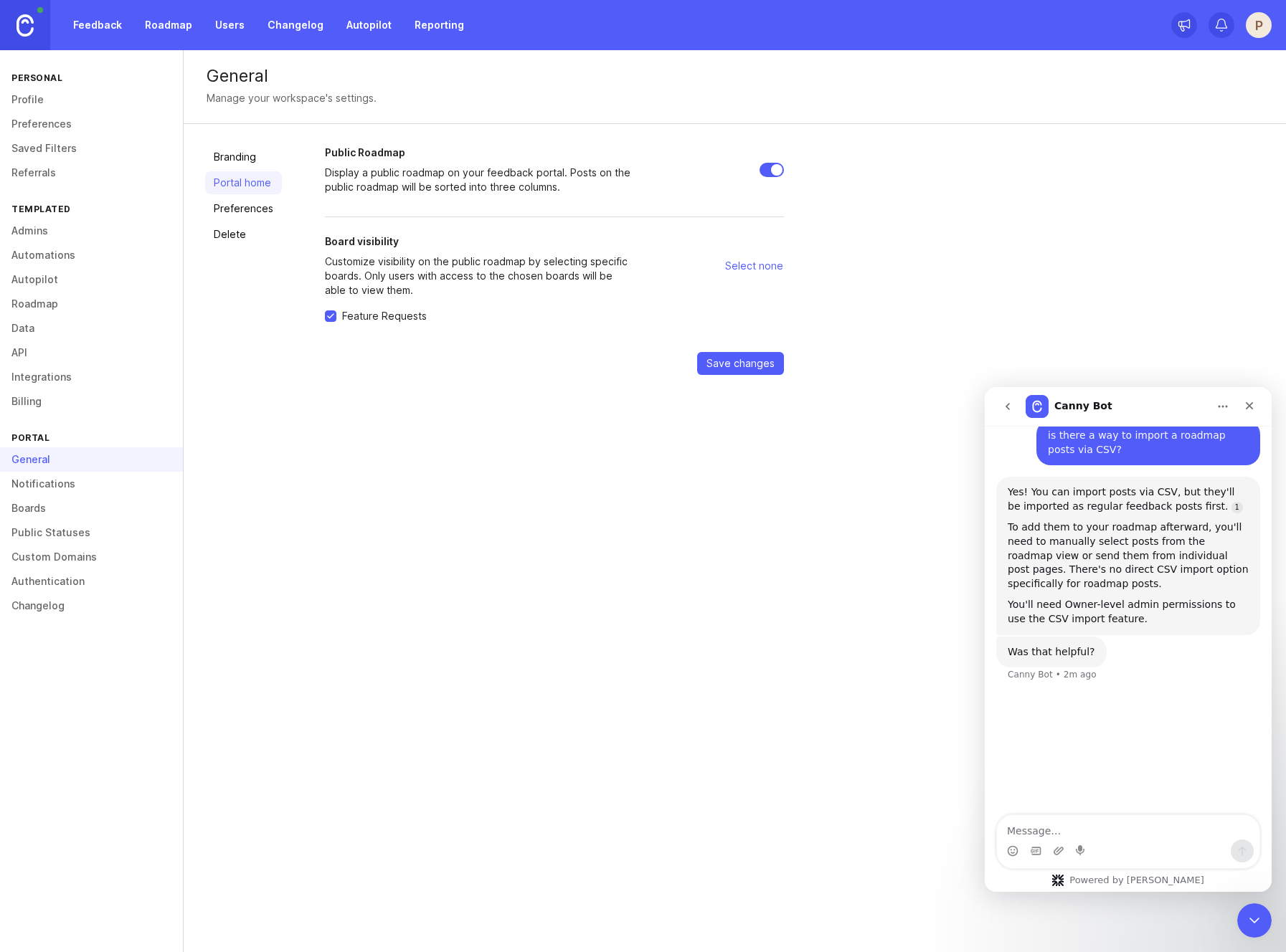
click at [246, 213] on link "Preferences" at bounding box center [244, 208] width 77 height 22
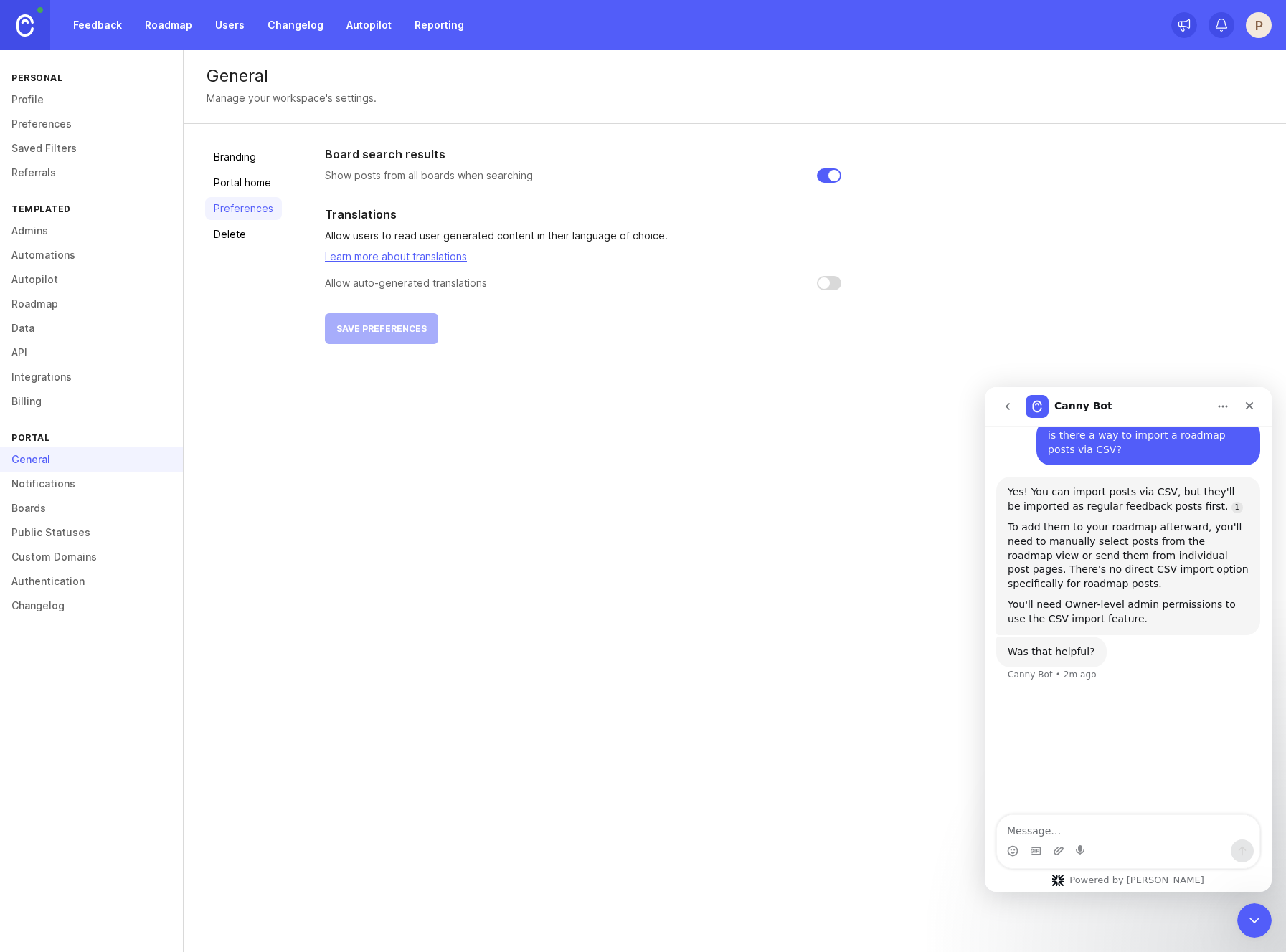
click at [233, 241] on link "Delete" at bounding box center [244, 234] width 77 height 22
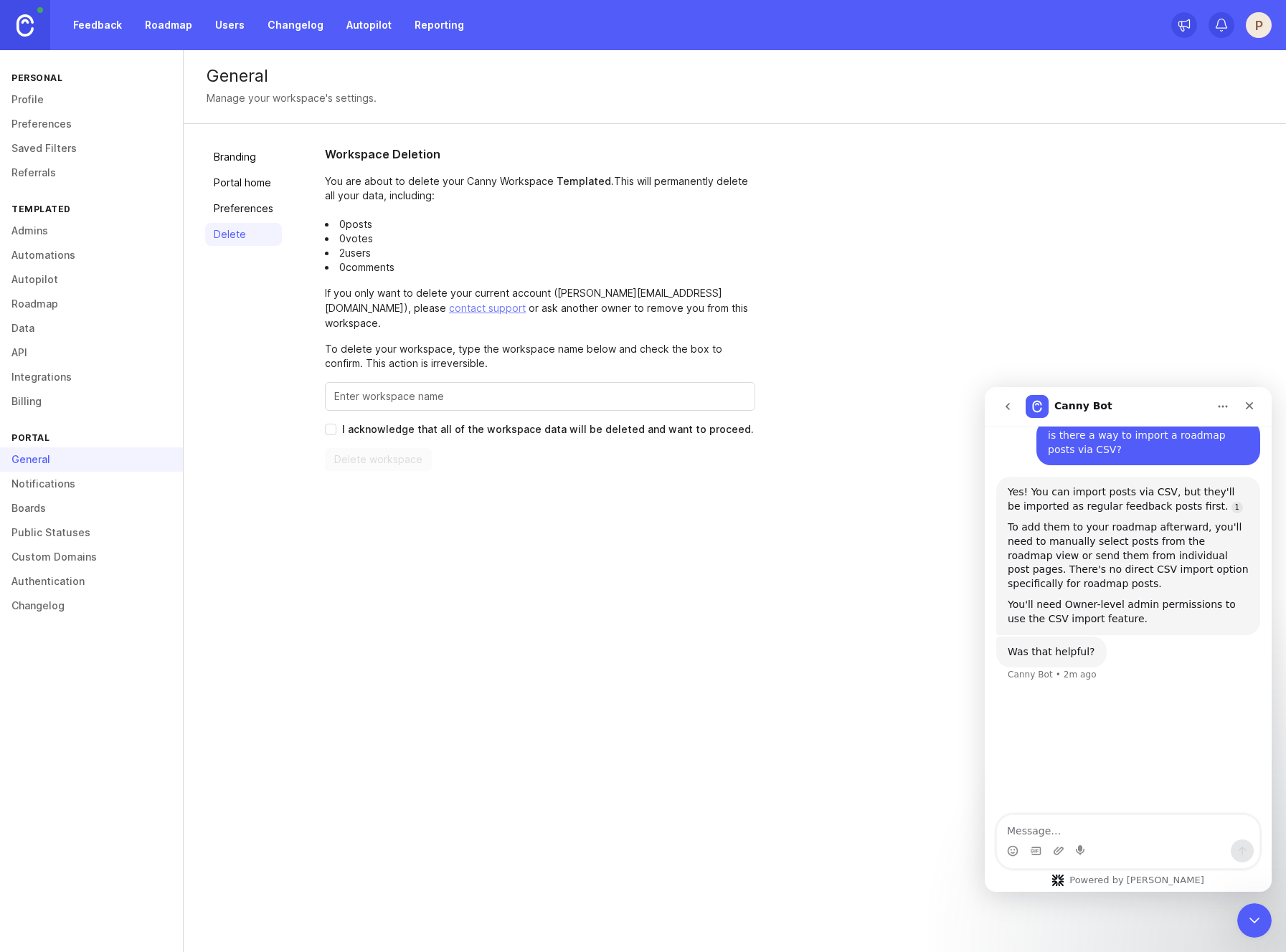
click at [262, 156] on link "Branding" at bounding box center [244, 156] width 77 height 22
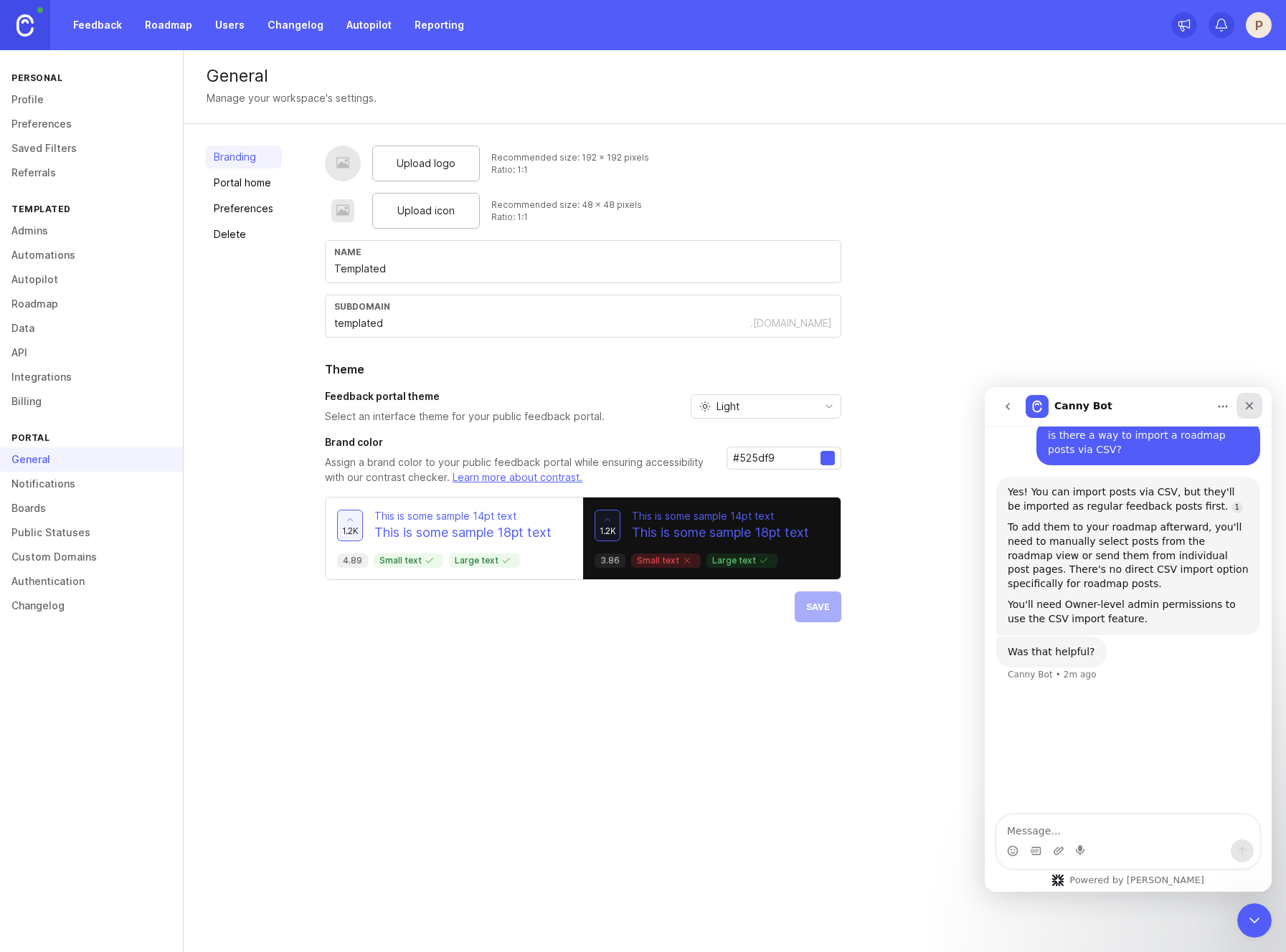
click at [1244, 403] on icon "Close" at bounding box center [1249, 406] width 11 height 11
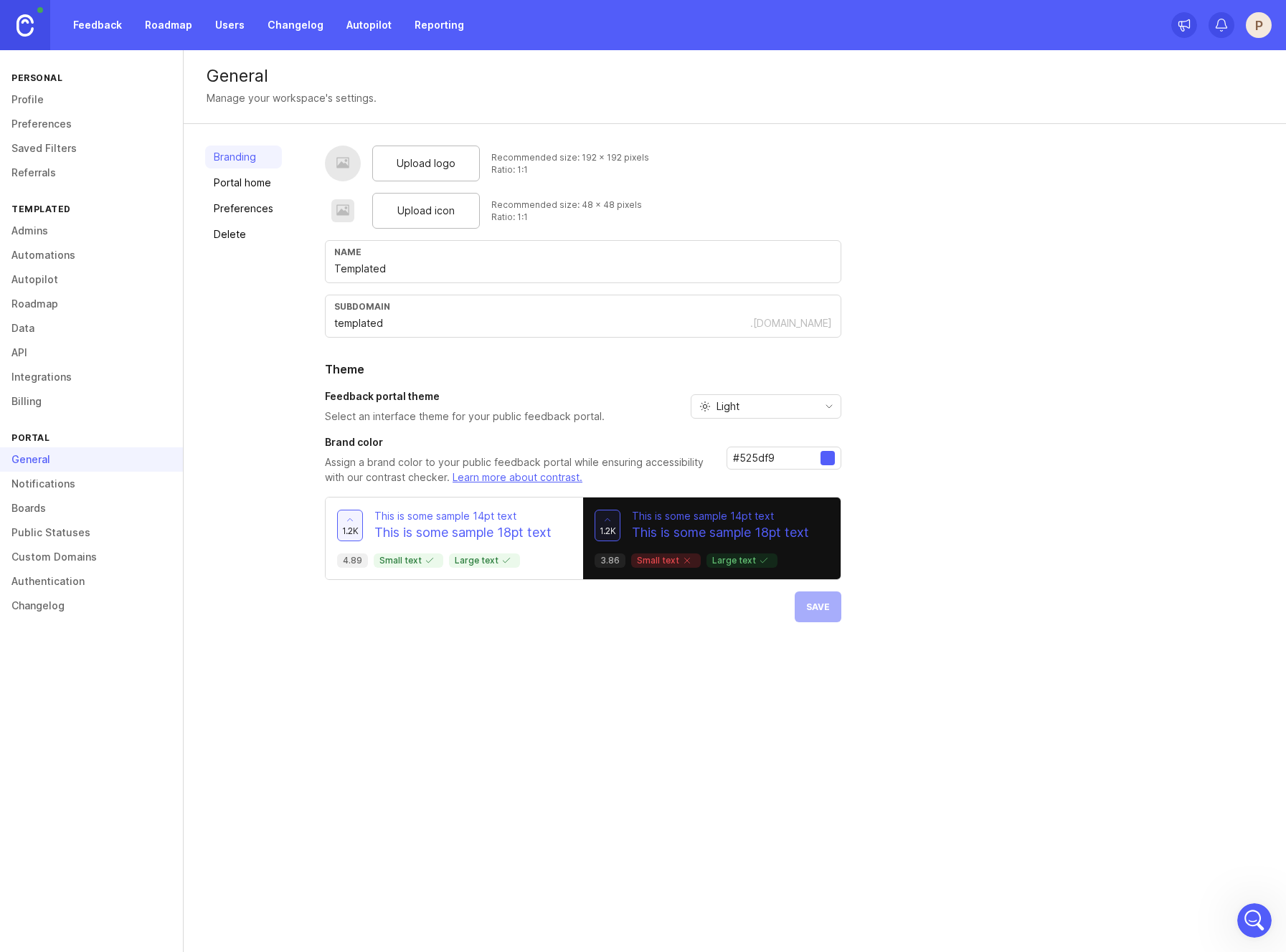
scroll to position [112, 0]
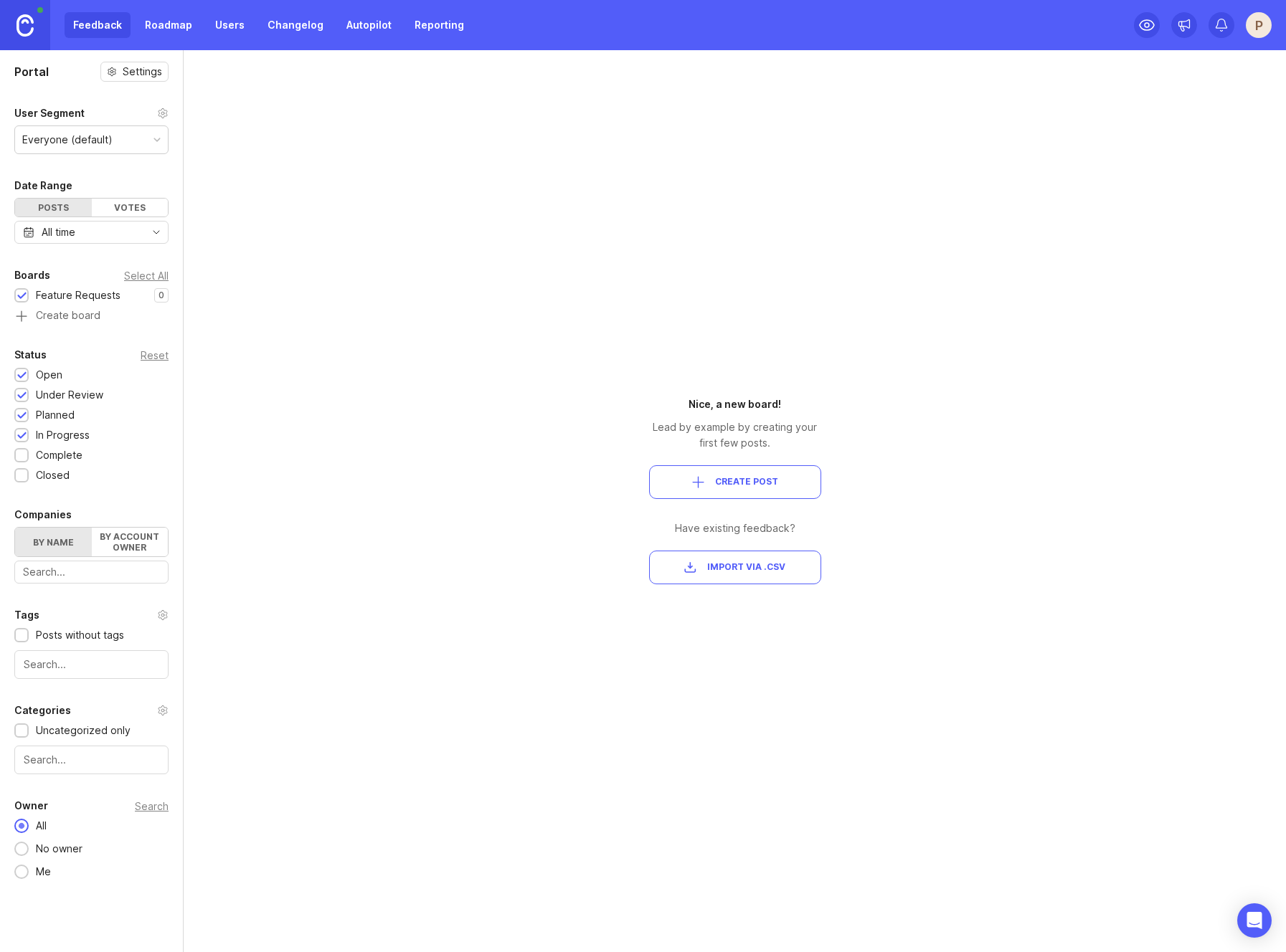
click at [801, 492] on button "Create Post" at bounding box center [735, 483] width 172 height 34
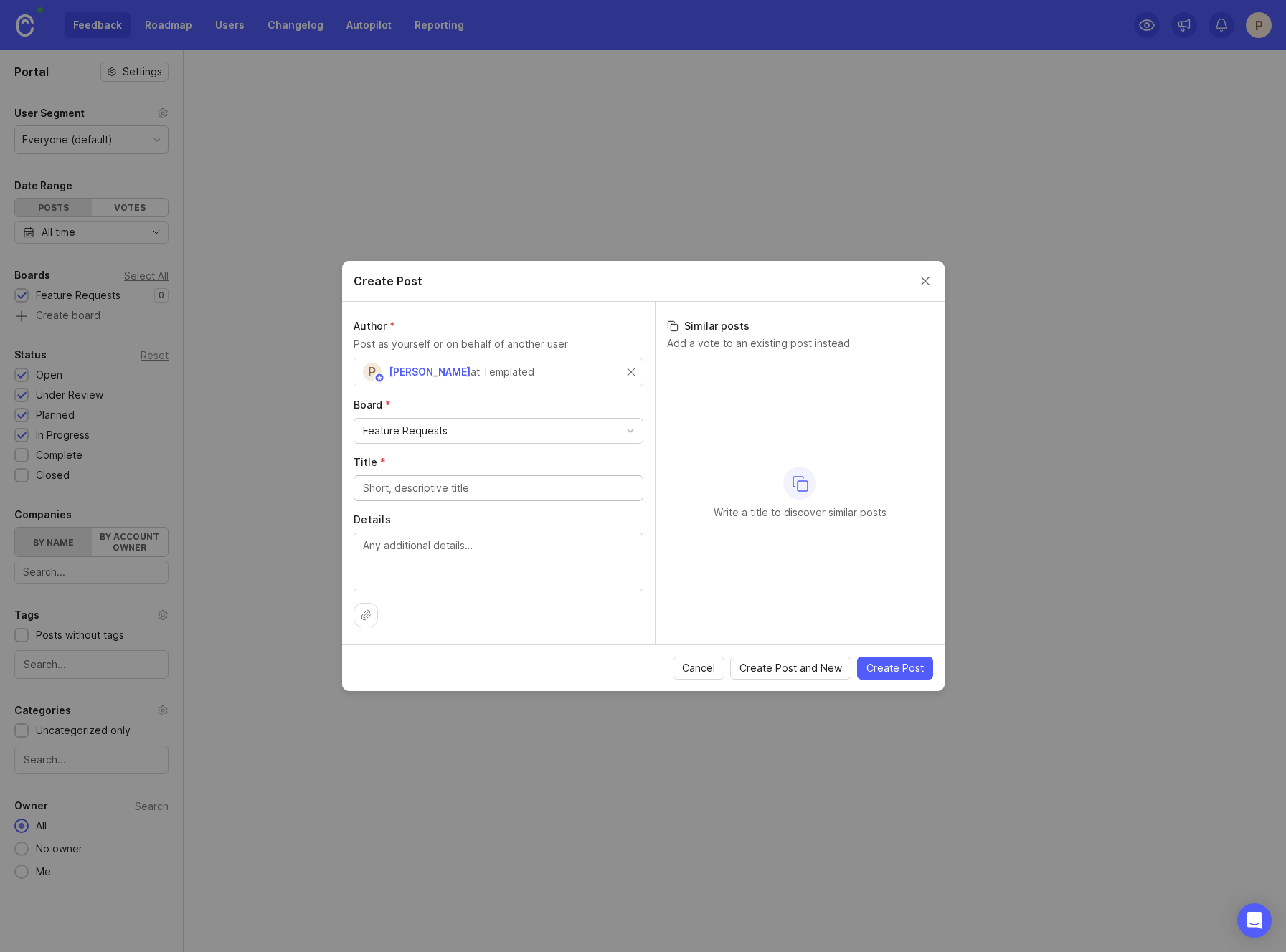
click at [460, 432] on div "Feature Requests" at bounding box center [499, 431] width 289 height 24
click at [471, 410] on label "Board *" at bounding box center [498, 405] width 290 height 14
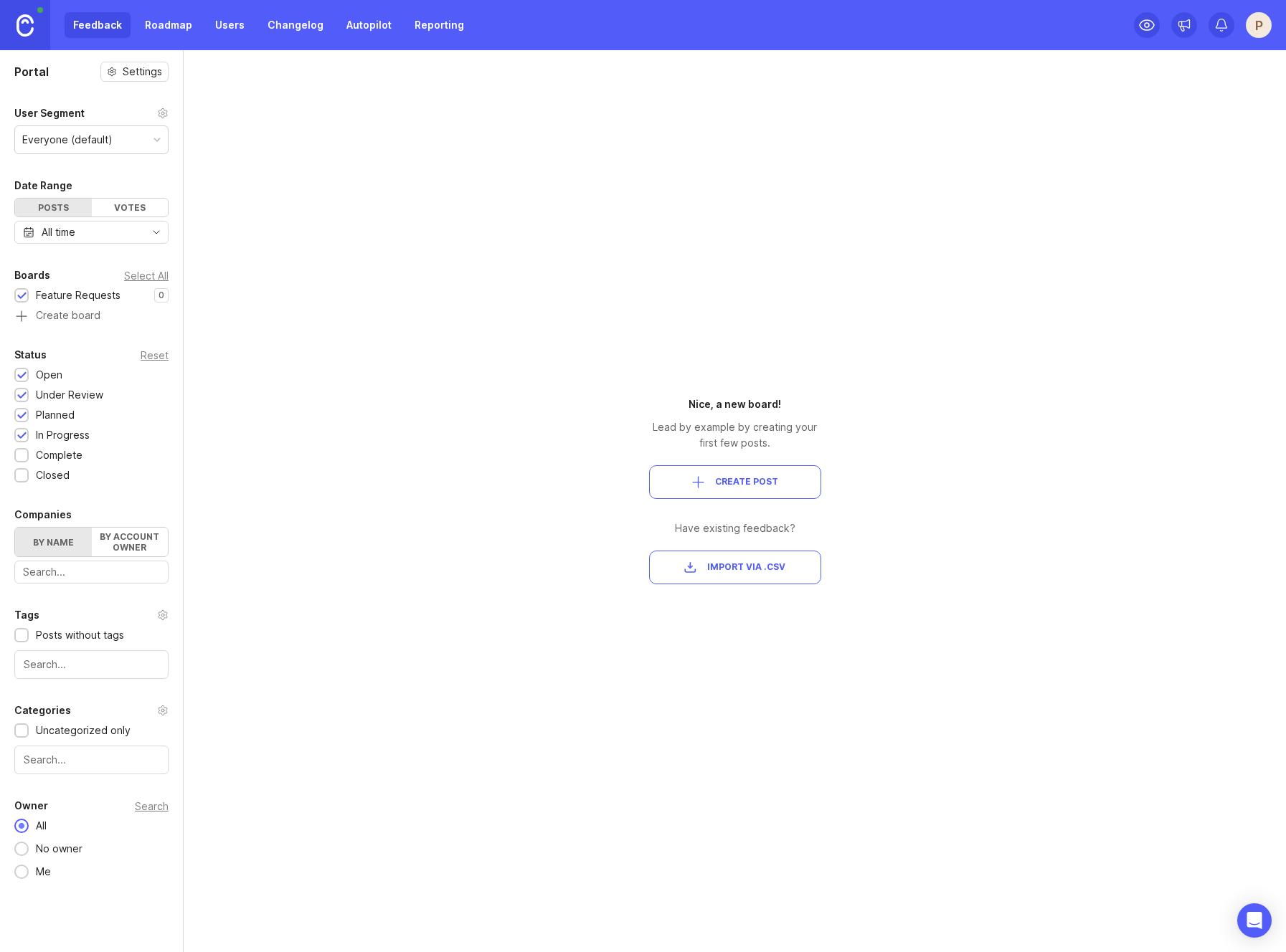
click at [185, 22] on link "Roadmap" at bounding box center [168, 25] width 65 height 26
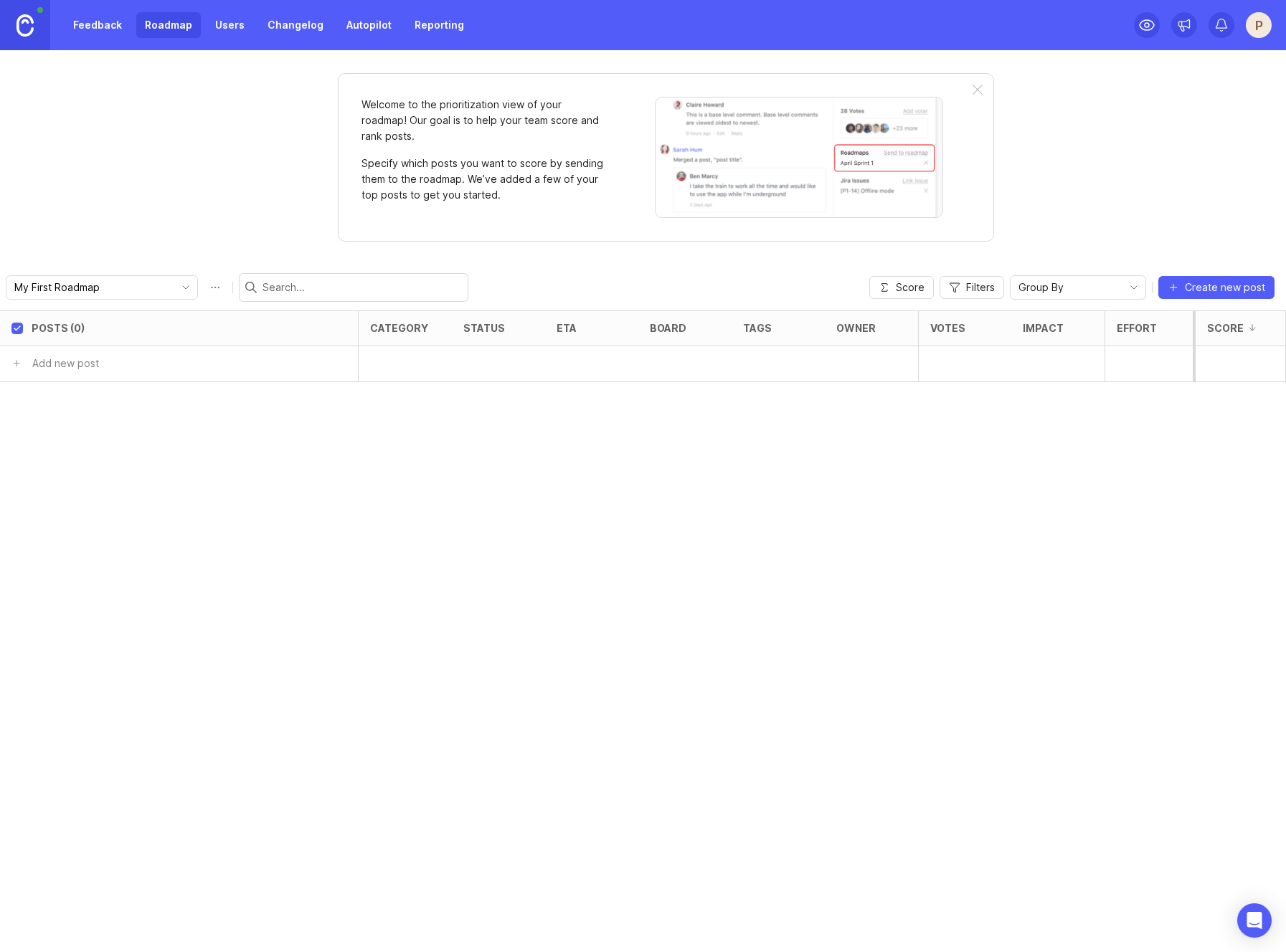
click at [91, 31] on link "Feedback" at bounding box center [97, 25] width 66 height 26
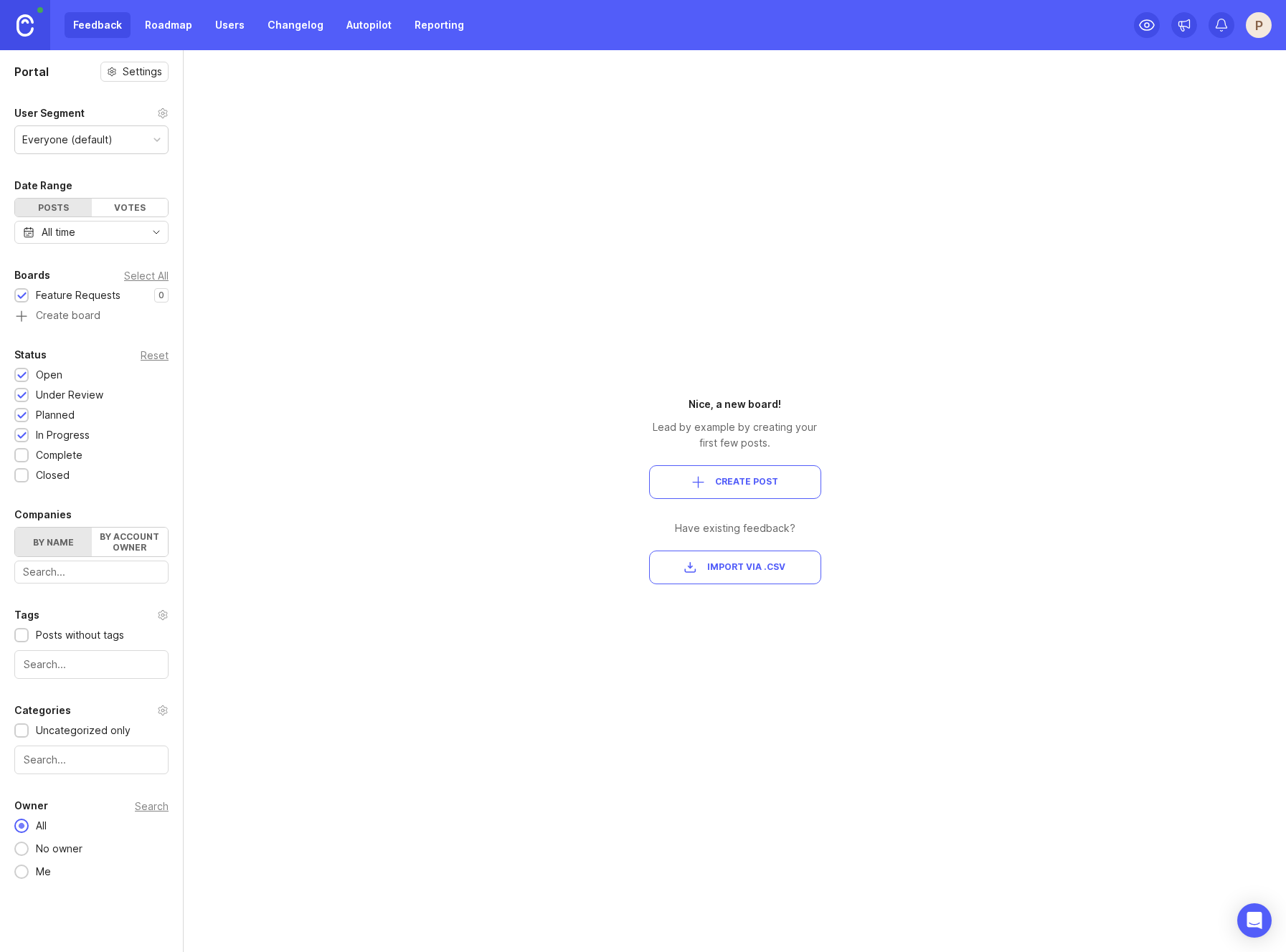
click at [762, 564] on span "Import via .csv" at bounding box center [745, 567] width 78 height 12
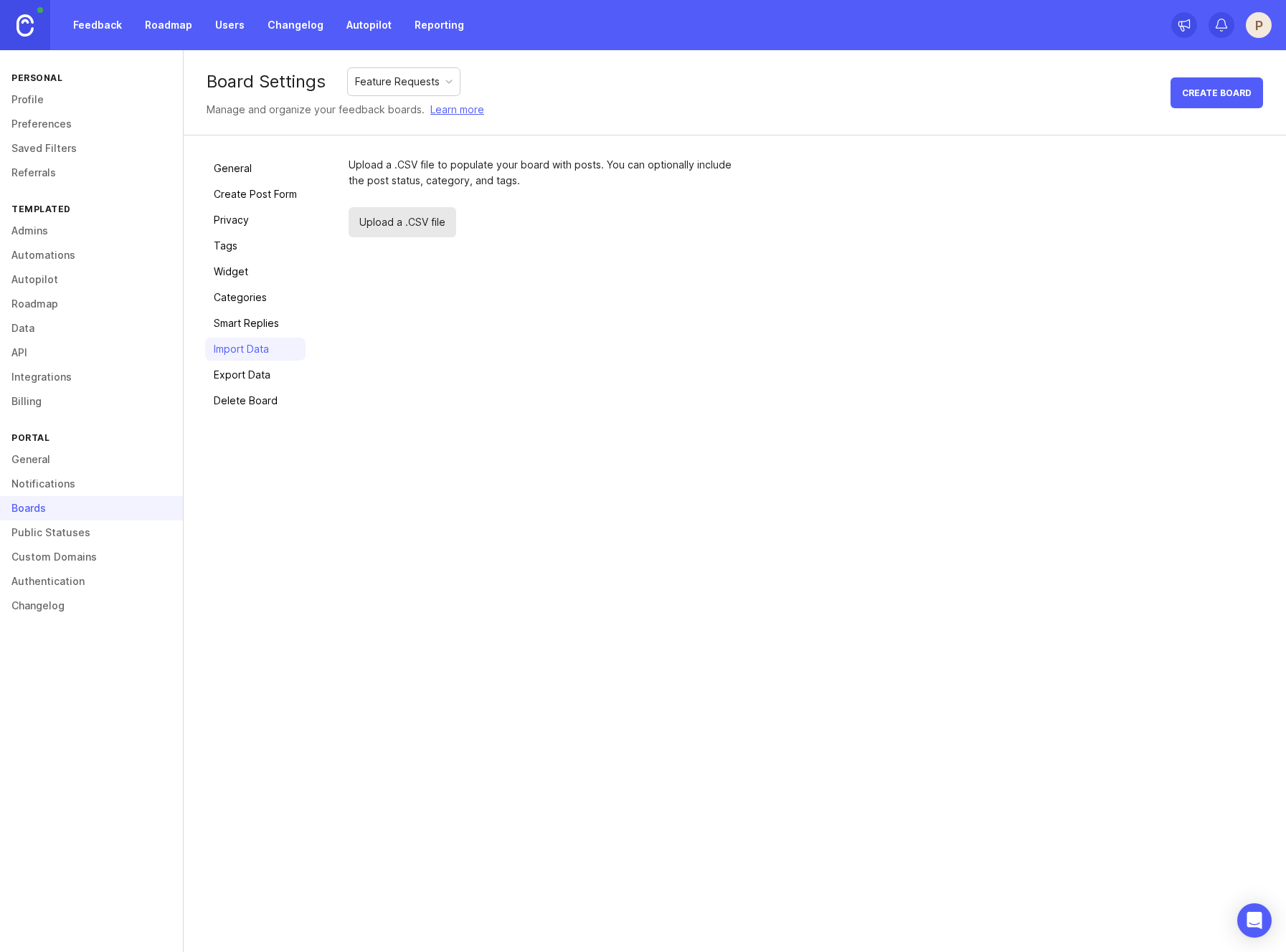
click at [412, 231] on span "Upload a .CSV file" at bounding box center [402, 222] width 108 height 30
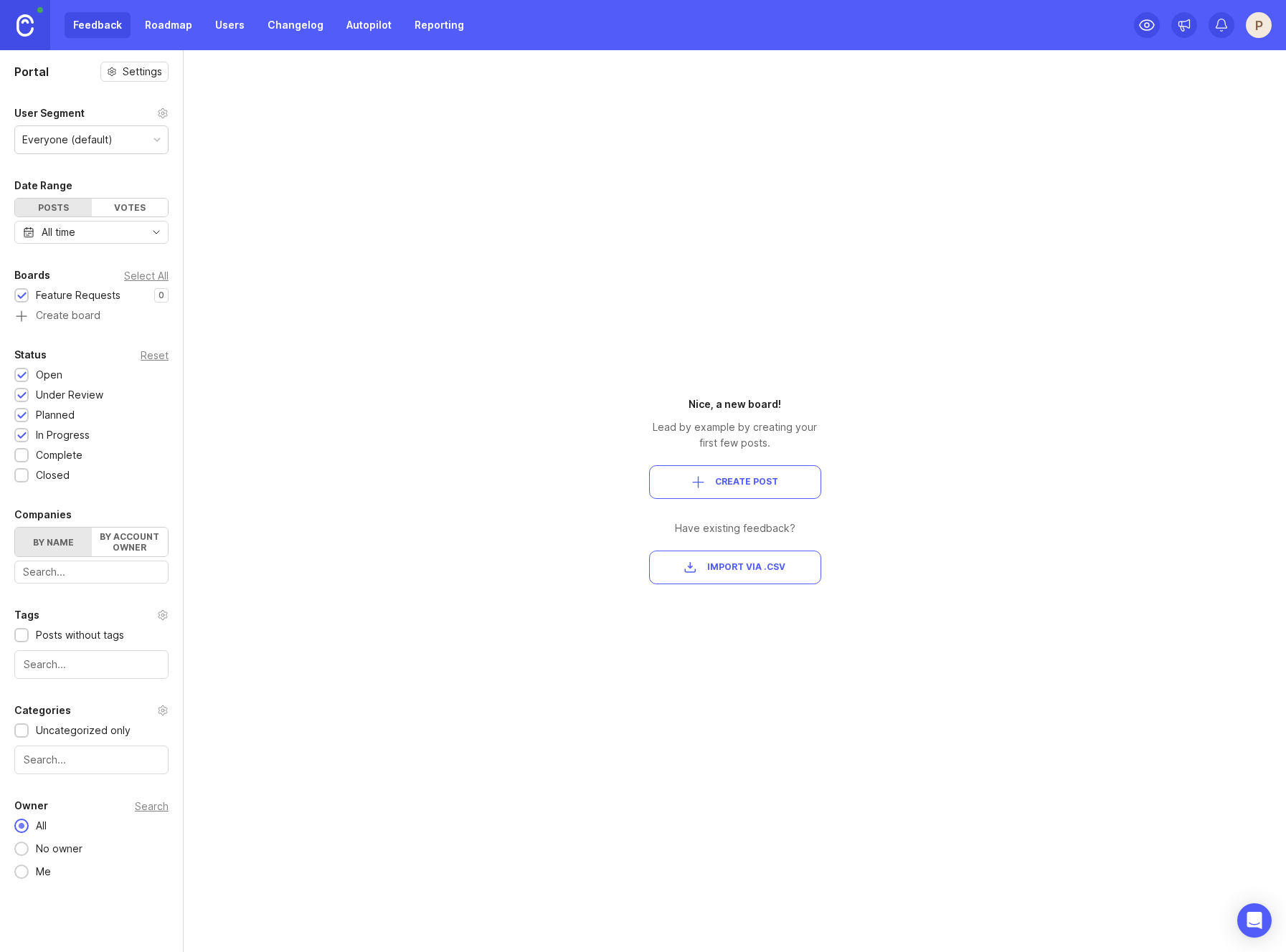
click at [142, 207] on div "Votes" at bounding box center [130, 207] width 77 height 18
click at [68, 209] on div "Posts" at bounding box center [53, 207] width 77 height 18
click at [137, 209] on div "Votes" at bounding box center [130, 207] width 77 height 18
click at [734, 484] on span "Create Post" at bounding box center [746, 482] width 63 height 12
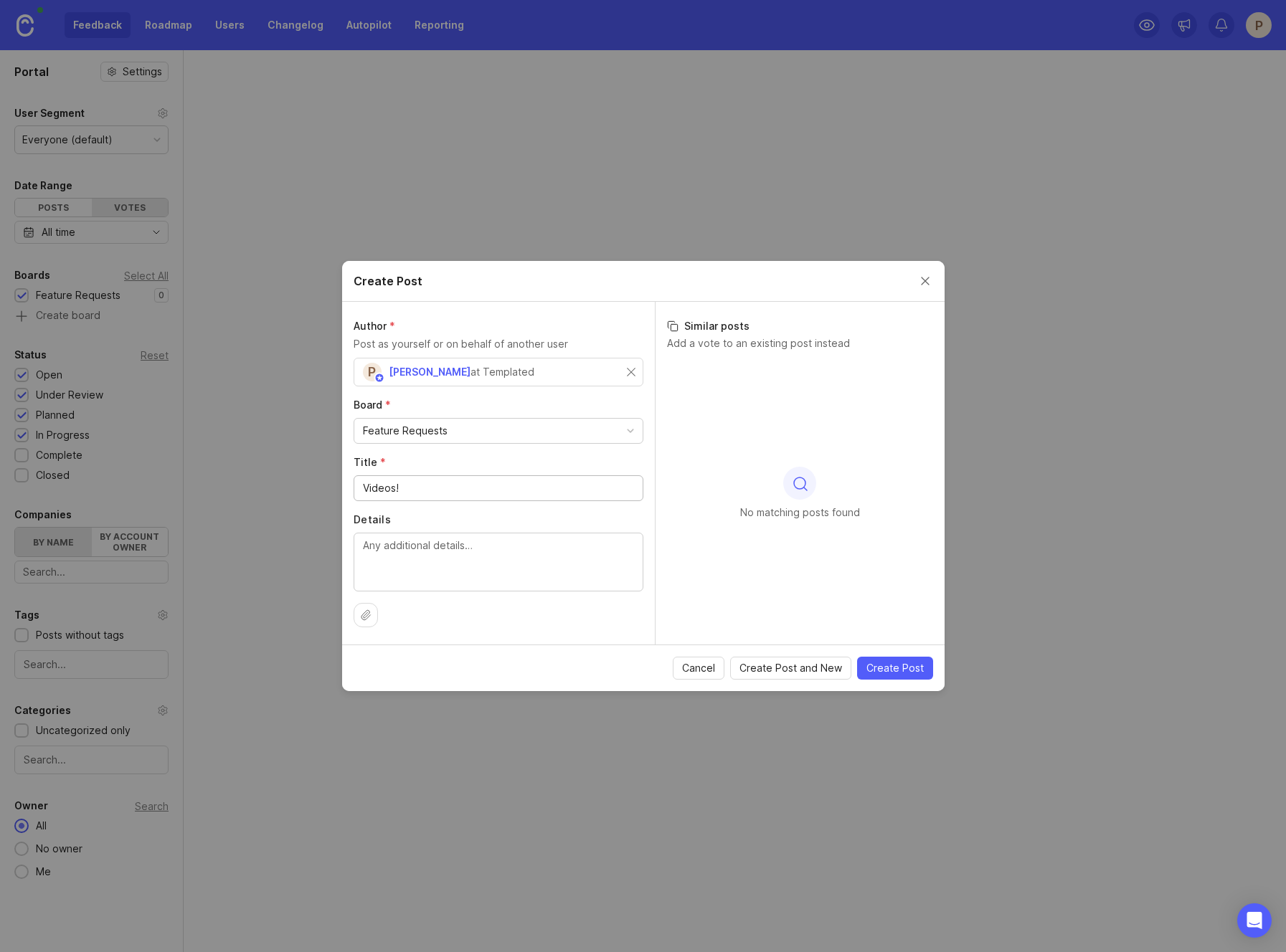
type input "Videos!"
type textarea "Templated is going to videos!"
click at [881, 668] on span "Create Post" at bounding box center [894, 667] width 57 height 14
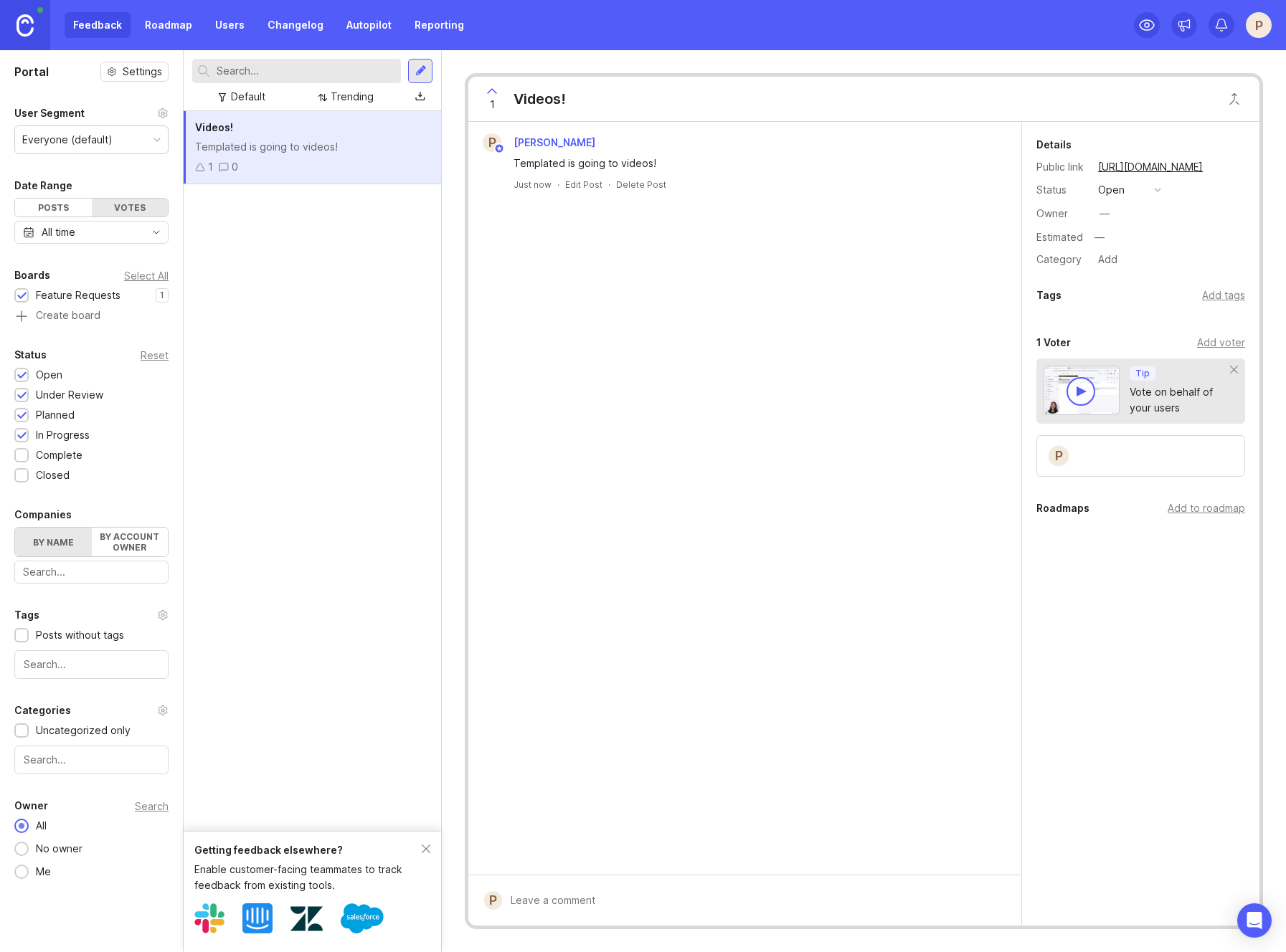
click at [1227, 167] on button "copy icon" at bounding box center [1217, 167] width 20 height 20
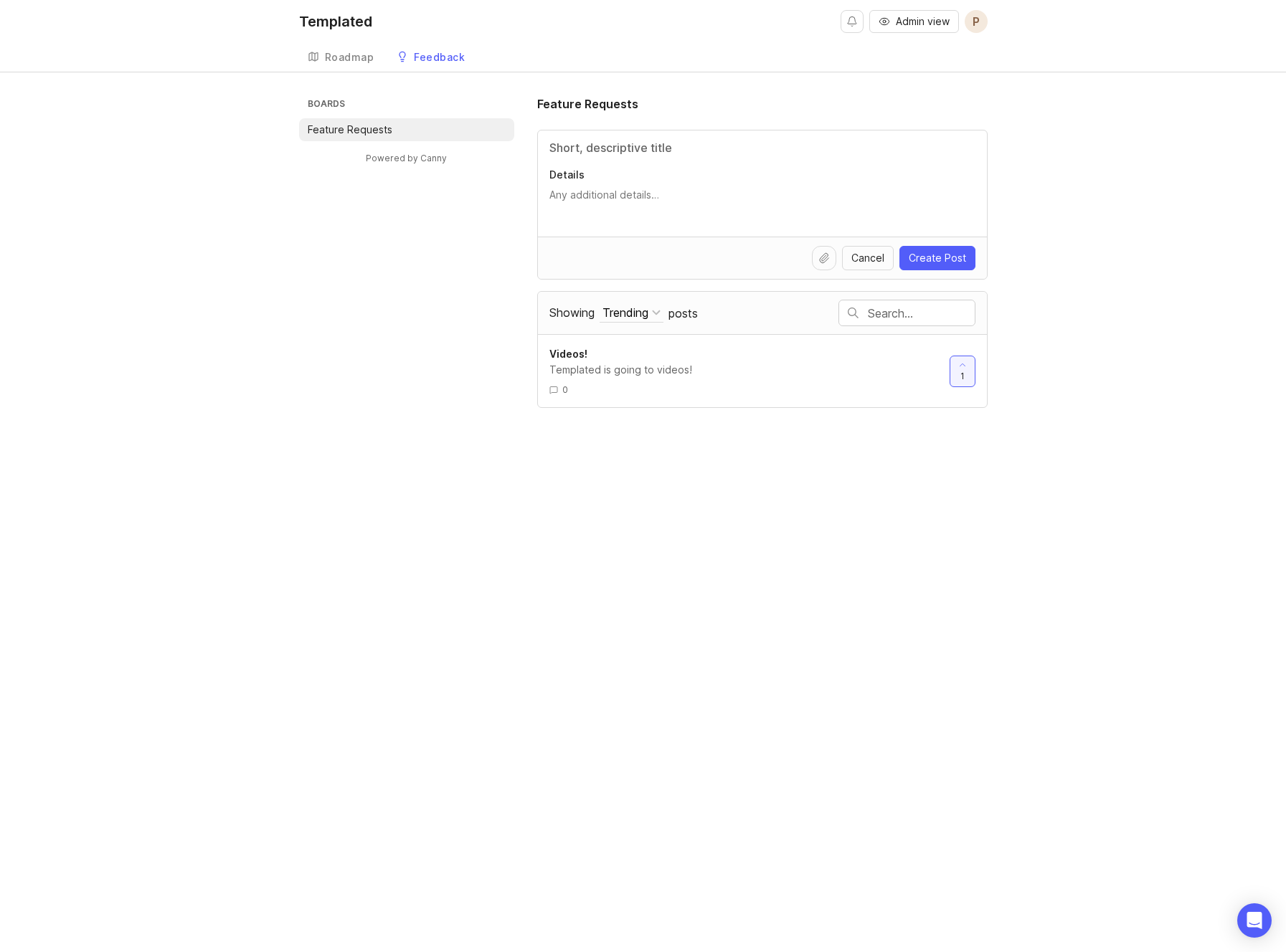
click at [366, 57] on div "Roadmap" at bounding box center [350, 57] width 50 height 10
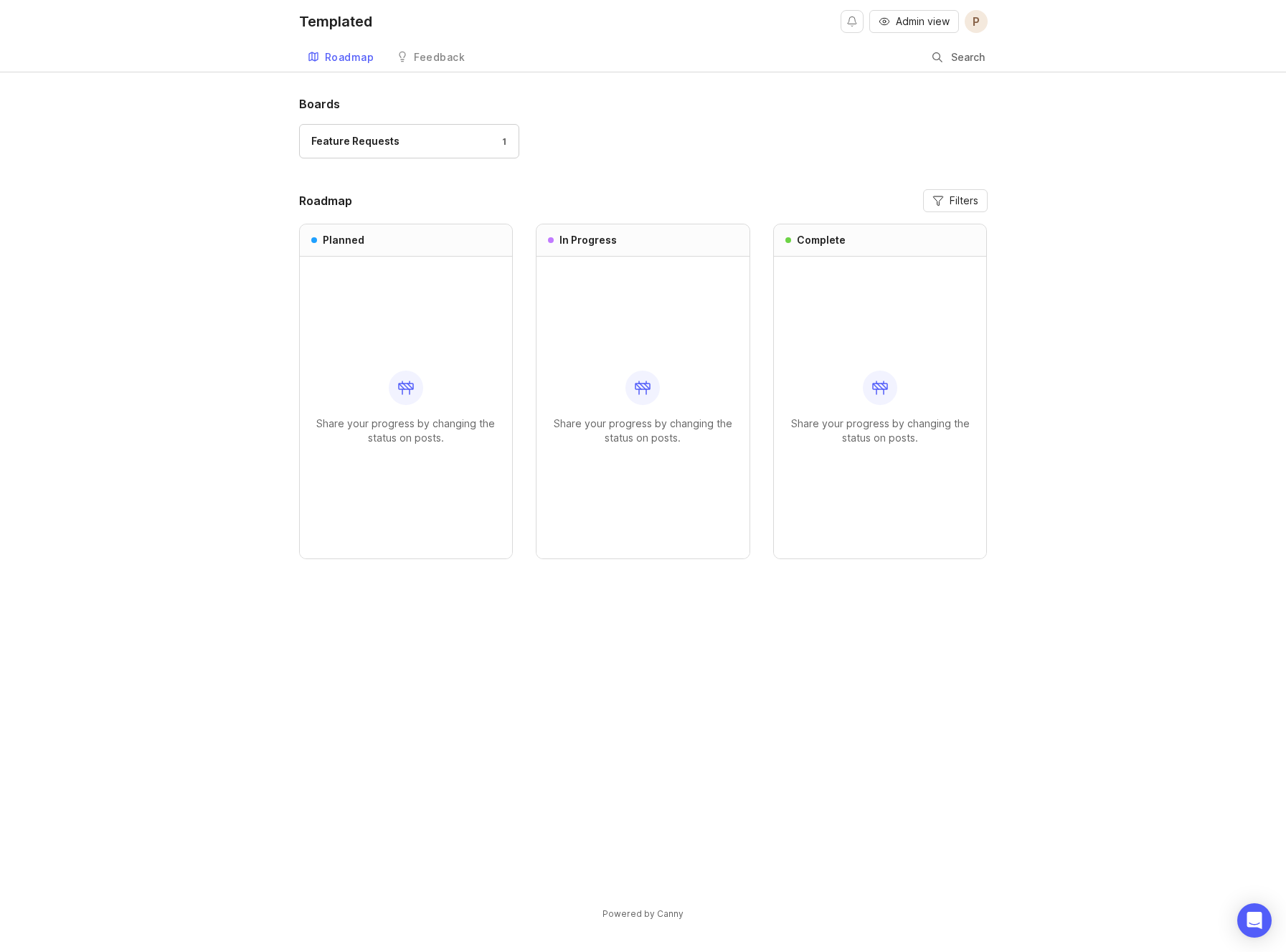
click at [437, 58] on div "Feedback" at bounding box center [439, 57] width 51 height 10
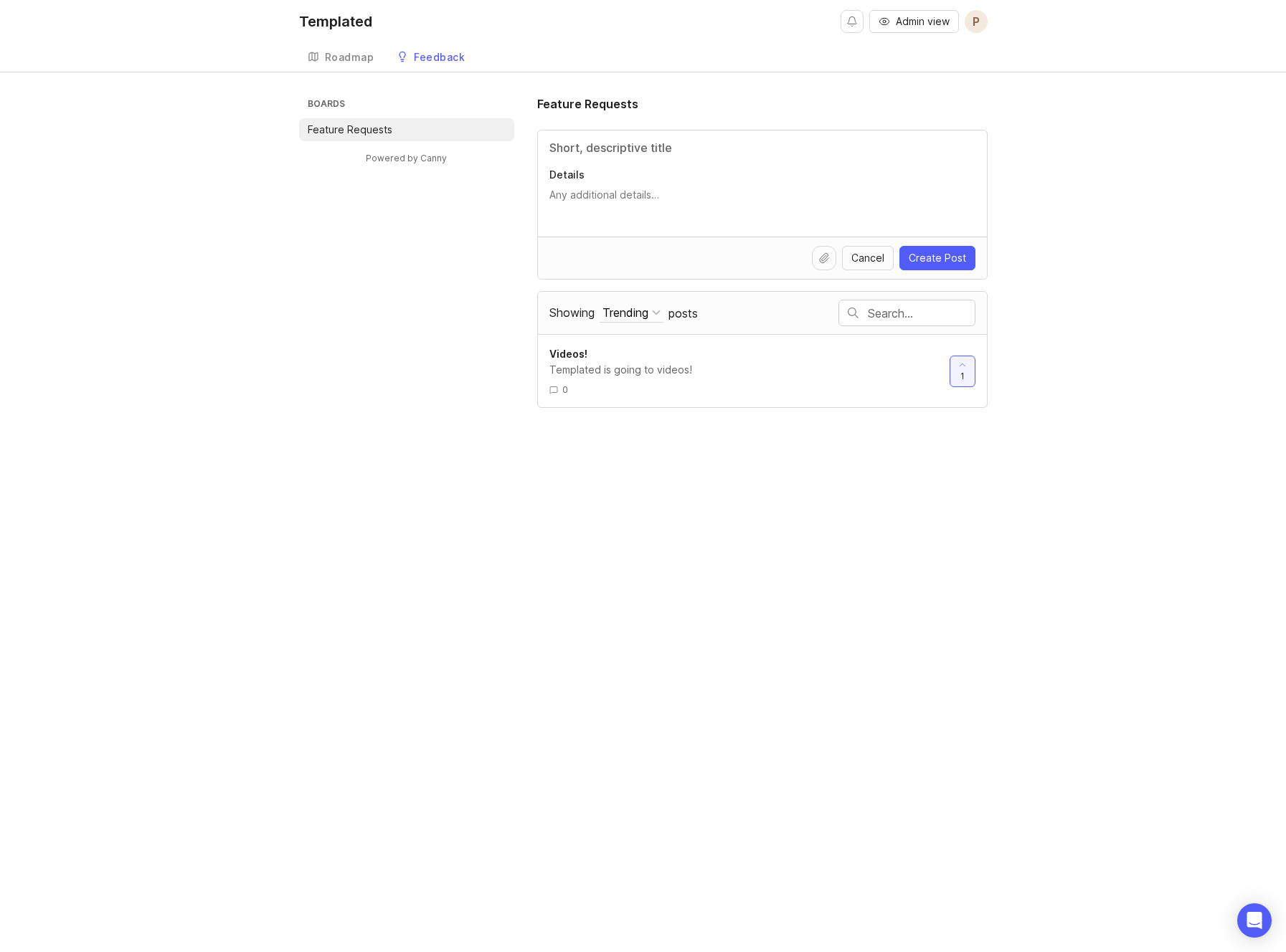
click at [355, 54] on div "Roadmap" at bounding box center [350, 57] width 50 height 10
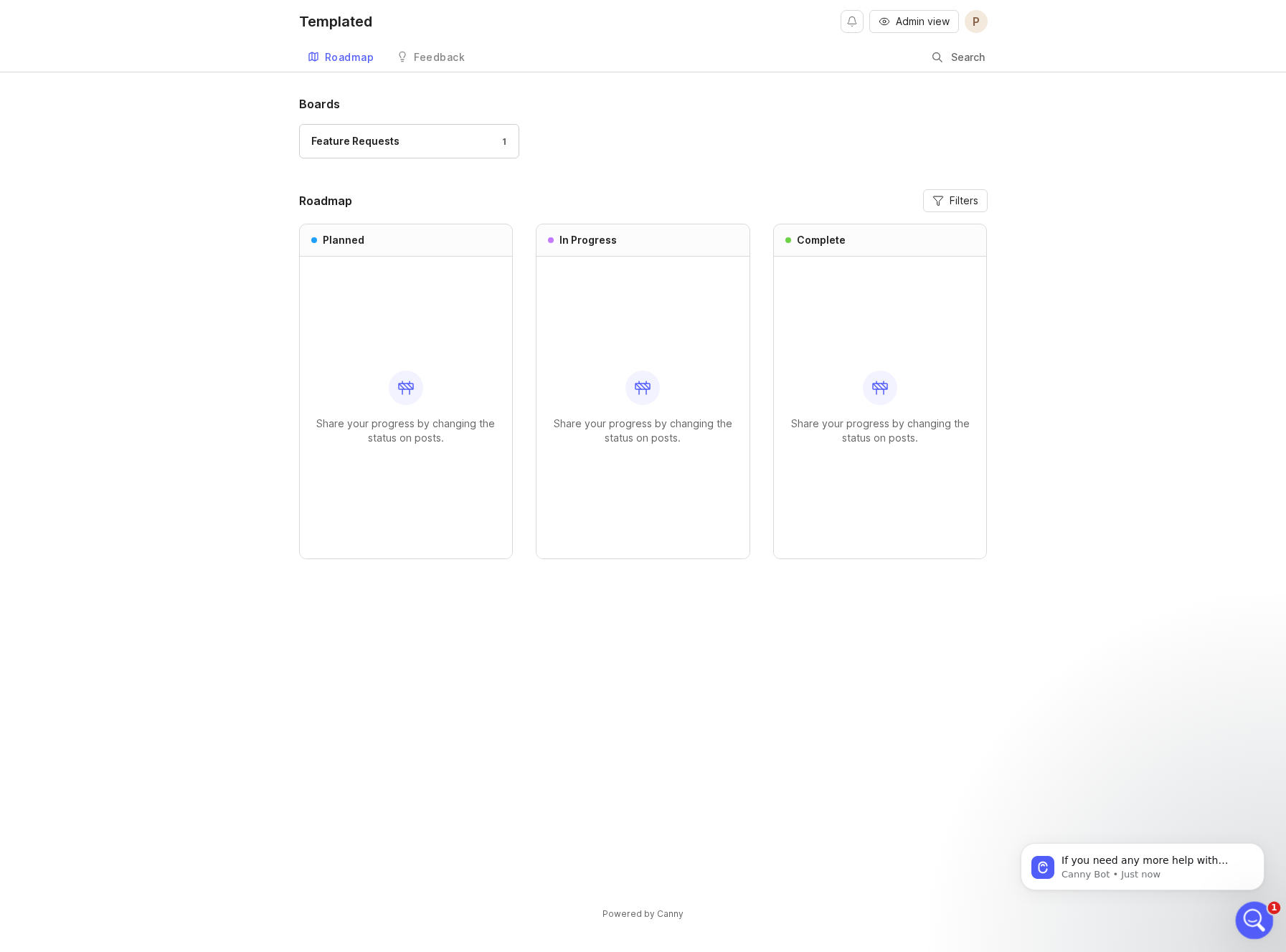
click at [1242, 917] on icon "Open Intercom Messenger" at bounding box center [1252, 918] width 23 height 23
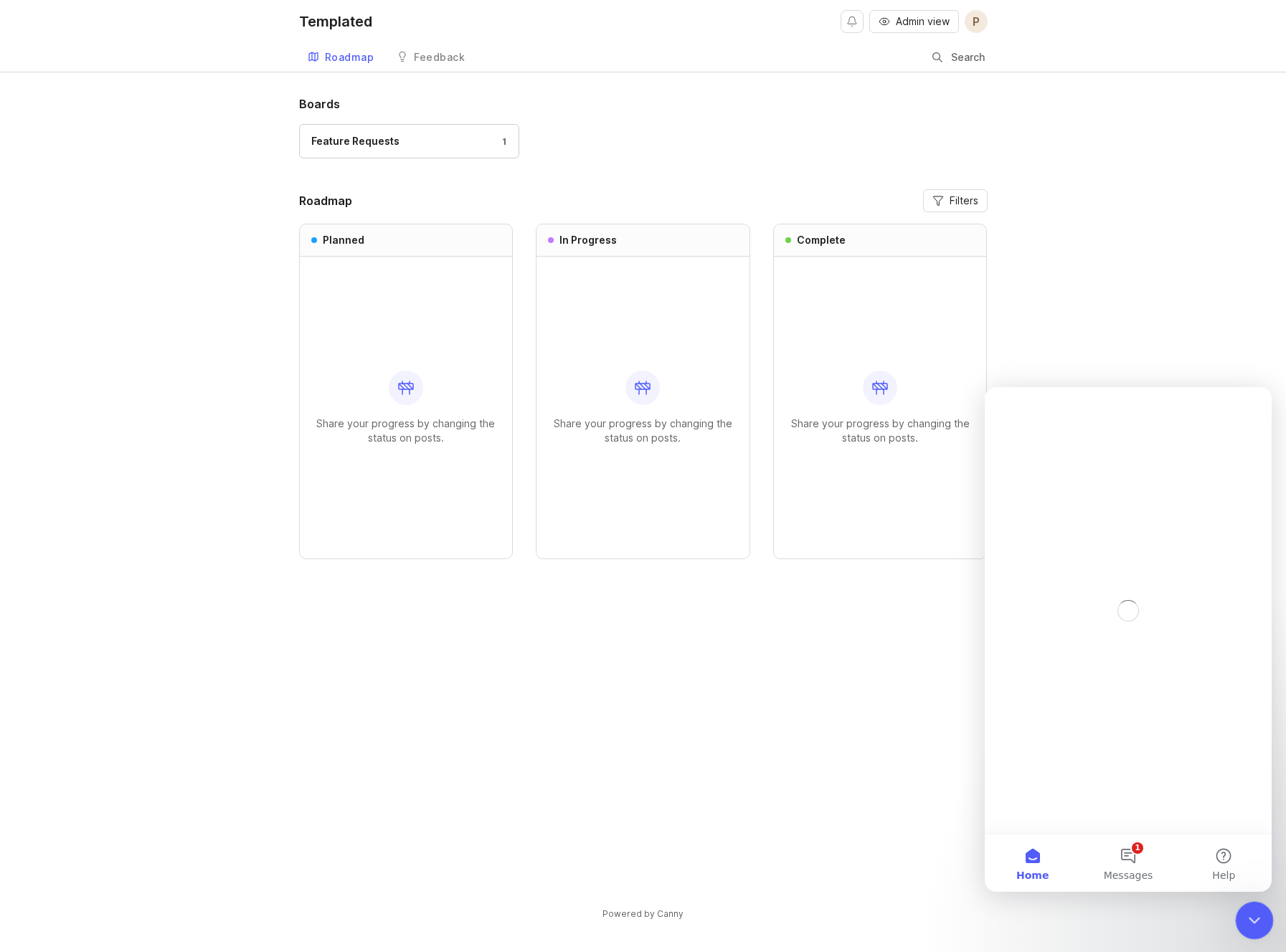
click at [1244, 917] on icon "Close Intercom Messenger" at bounding box center [1252, 918] width 17 height 17
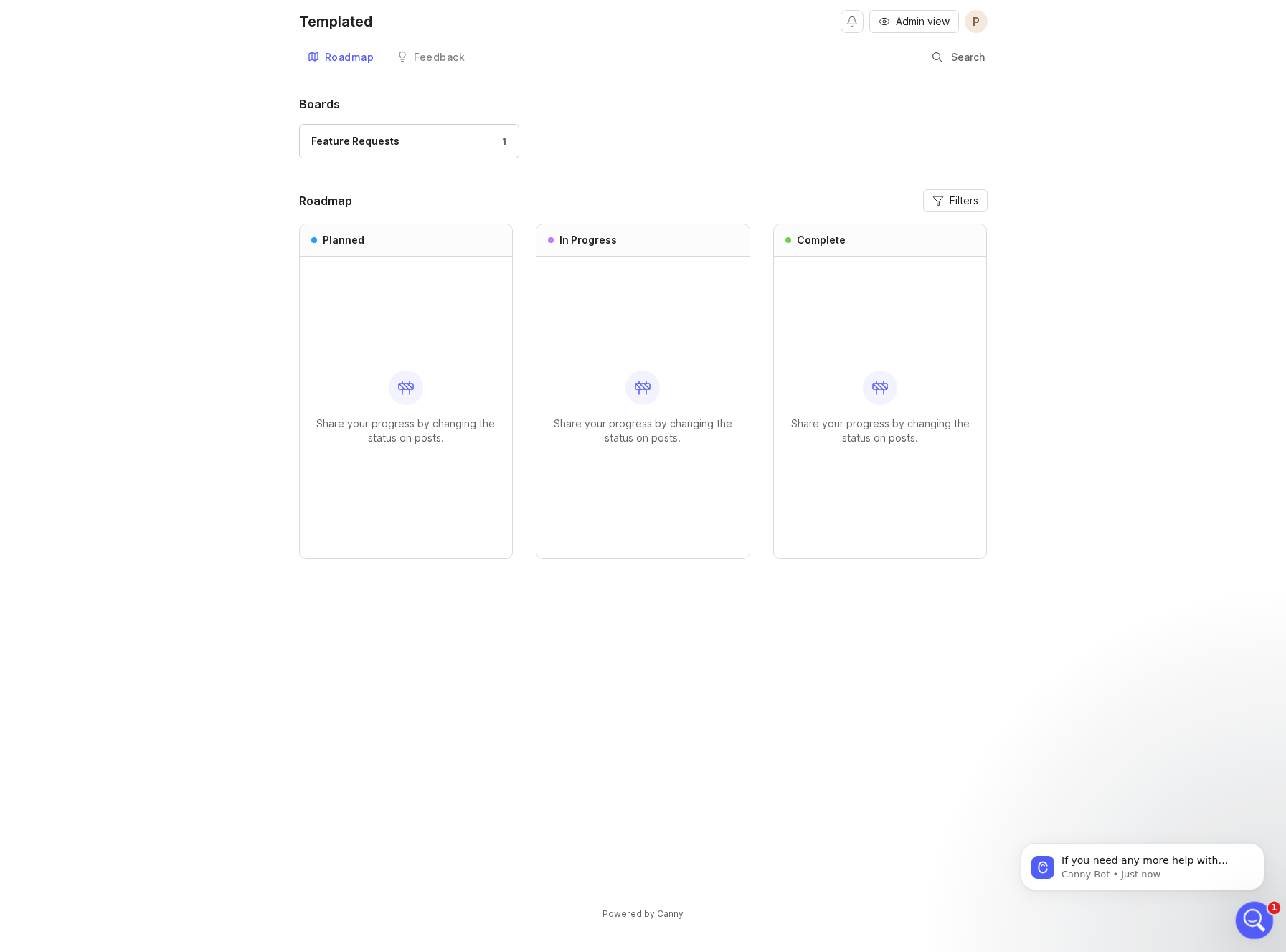
drag, startPoint x: 1245, startPoint y: 917, endPoint x: 2386, endPoint y: 1796, distance: 1440.3
click at [1244, 917] on icon "Open Intercom Messenger" at bounding box center [1252, 918] width 23 height 23
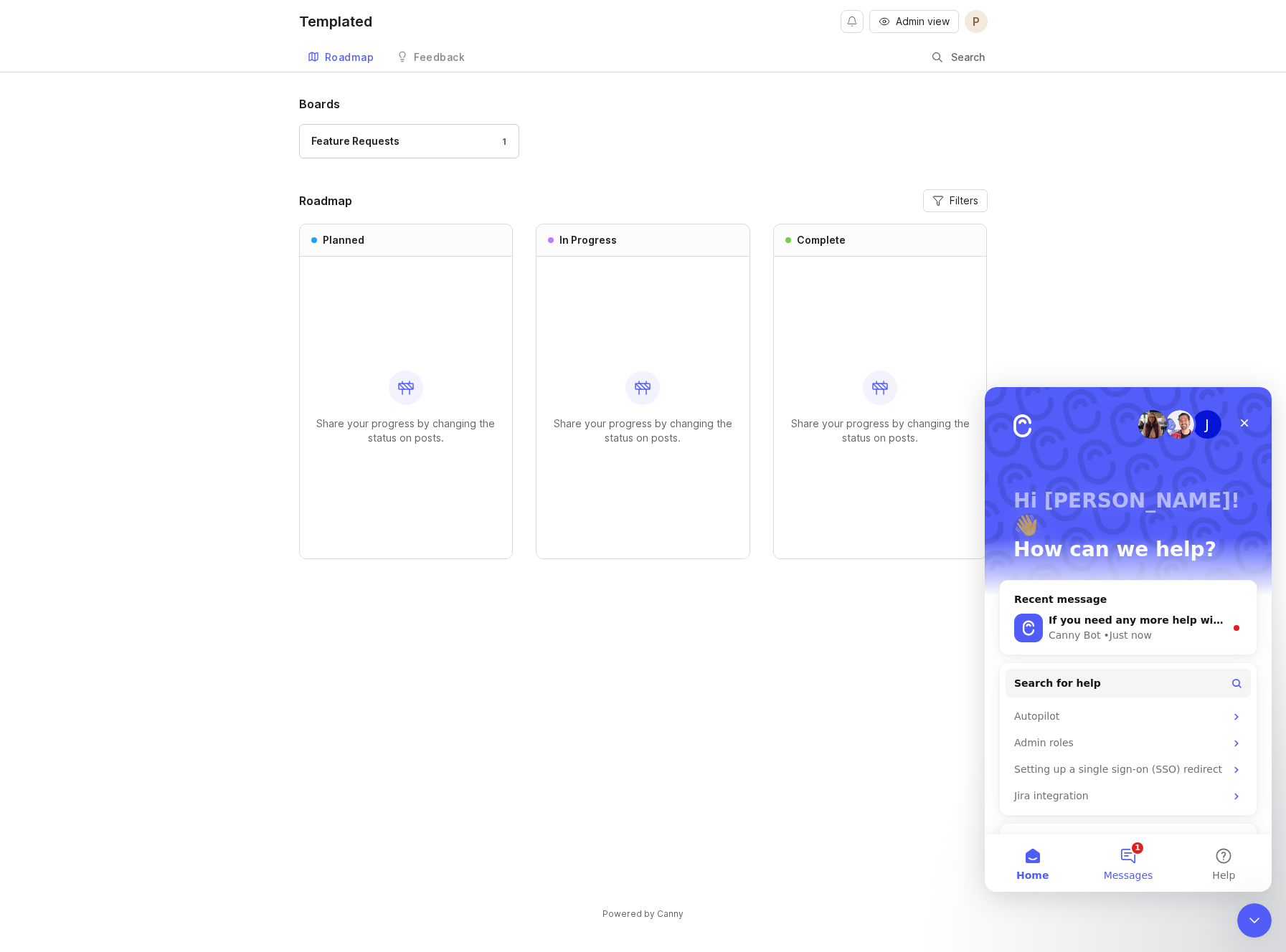
click at [1137, 868] on button "1 Messages" at bounding box center [1128, 863] width 96 height 57
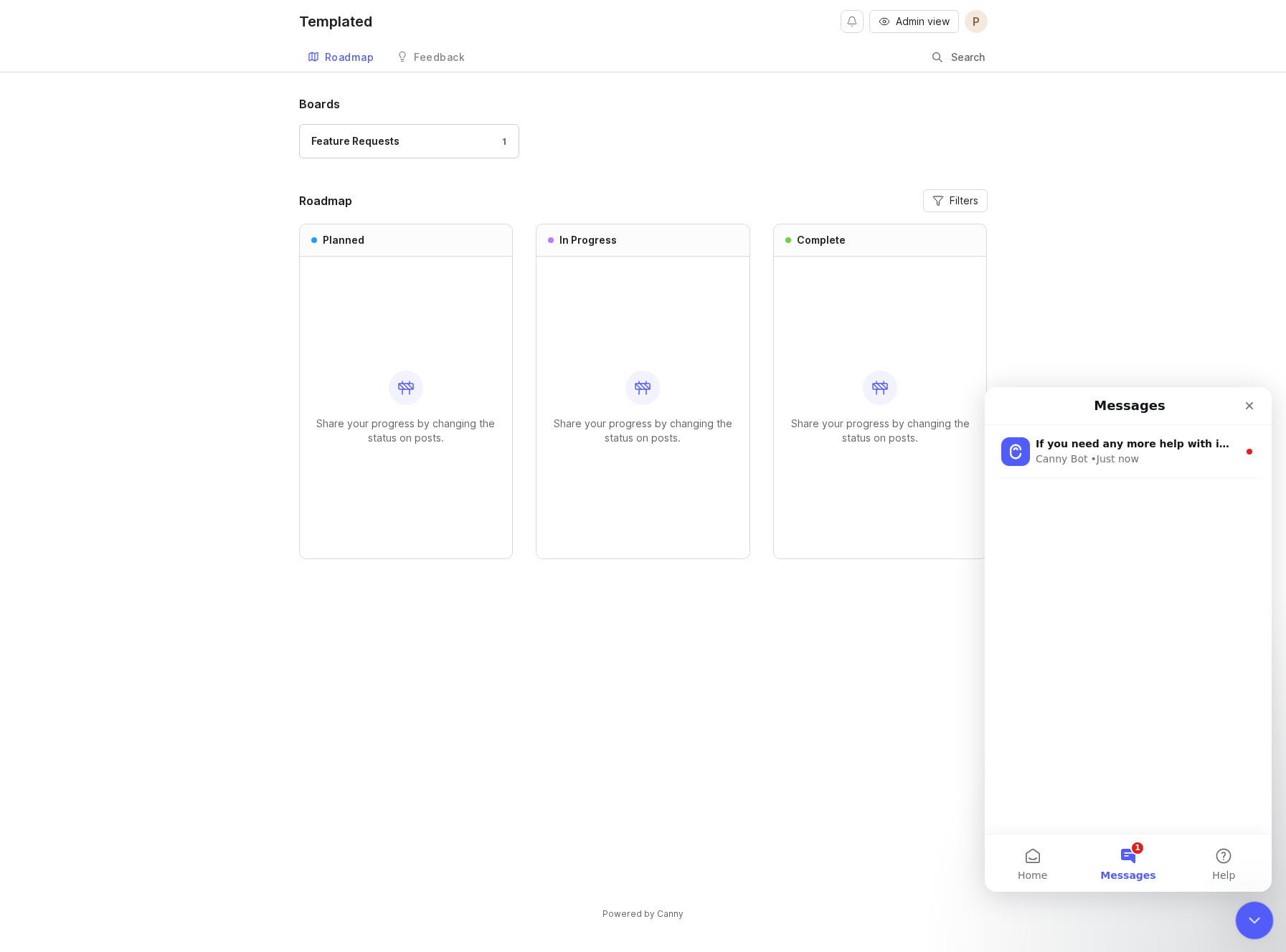
click at [1261, 917] on div "Close Intercom Messenger" at bounding box center [1252, 918] width 35 height 35
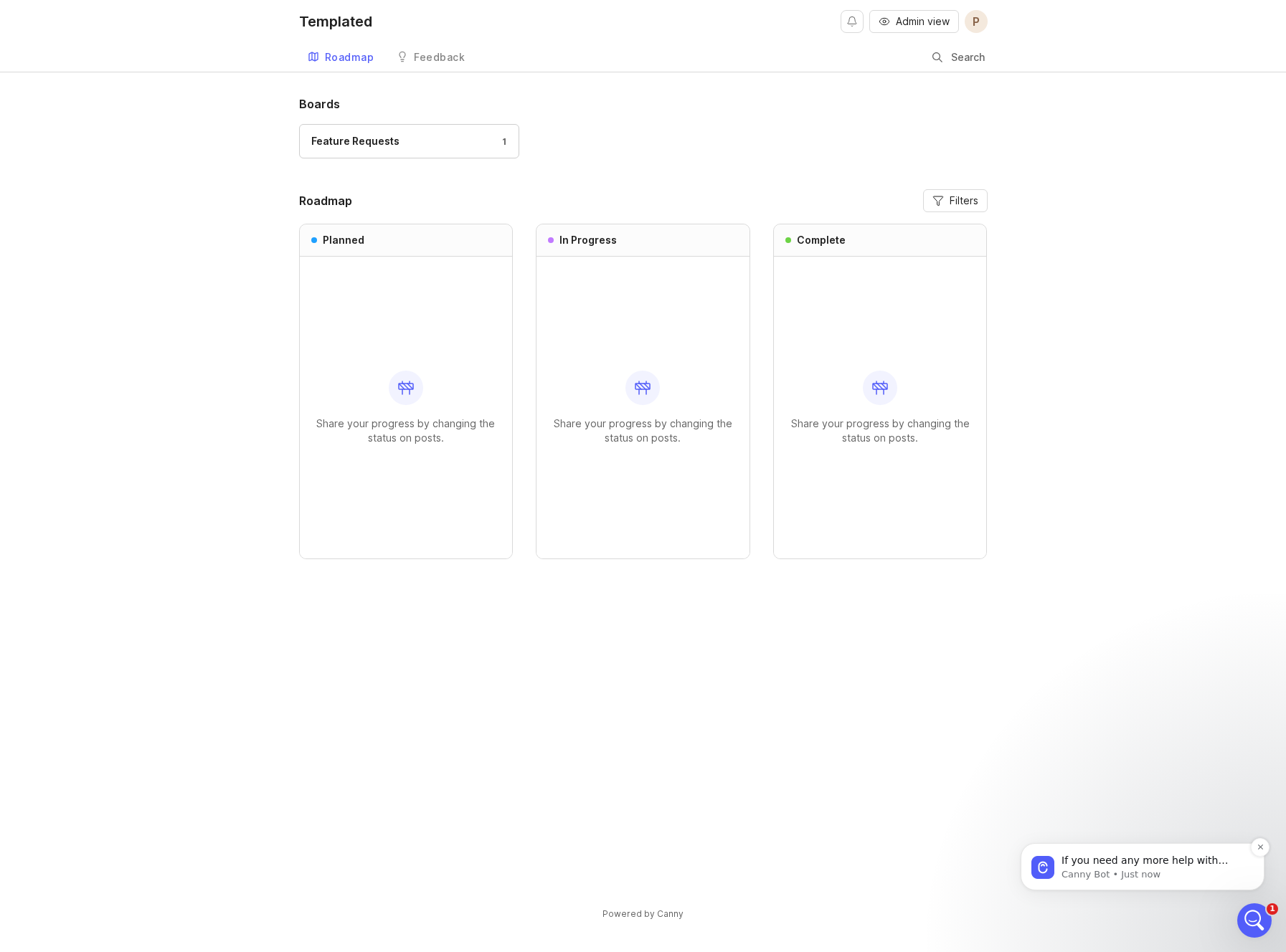
click at [1123, 863] on p "If you need any more help with importing roadmap posts or anything else, I'm he…" at bounding box center [1153, 860] width 185 height 14
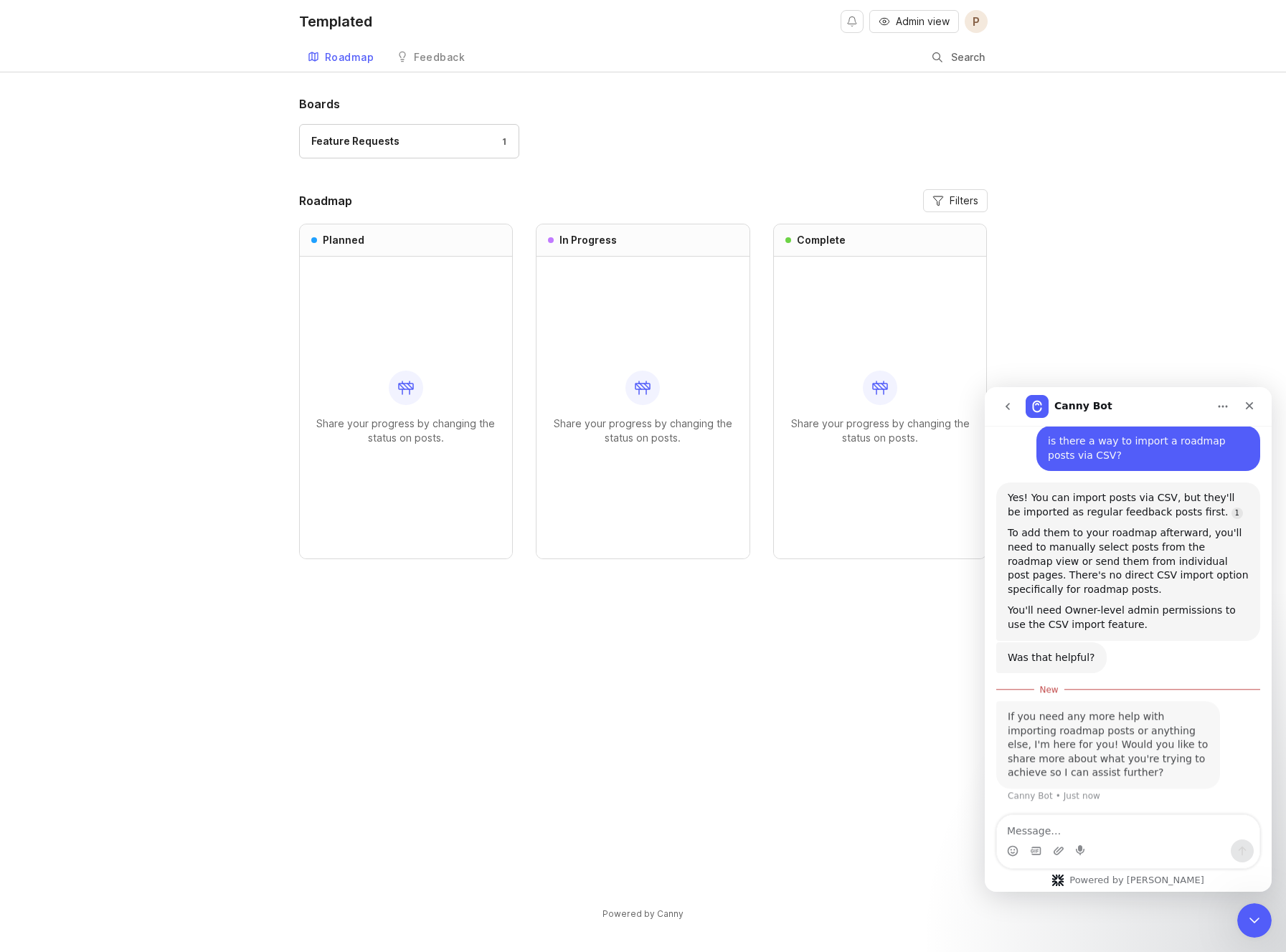
scroll to position [136, 0]
drag, startPoint x: 1252, startPoint y: 409, endPoint x: 2172, endPoint y: 785, distance: 993.9
click at [1252, 409] on icon "Close" at bounding box center [1249, 406] width 7 height 7
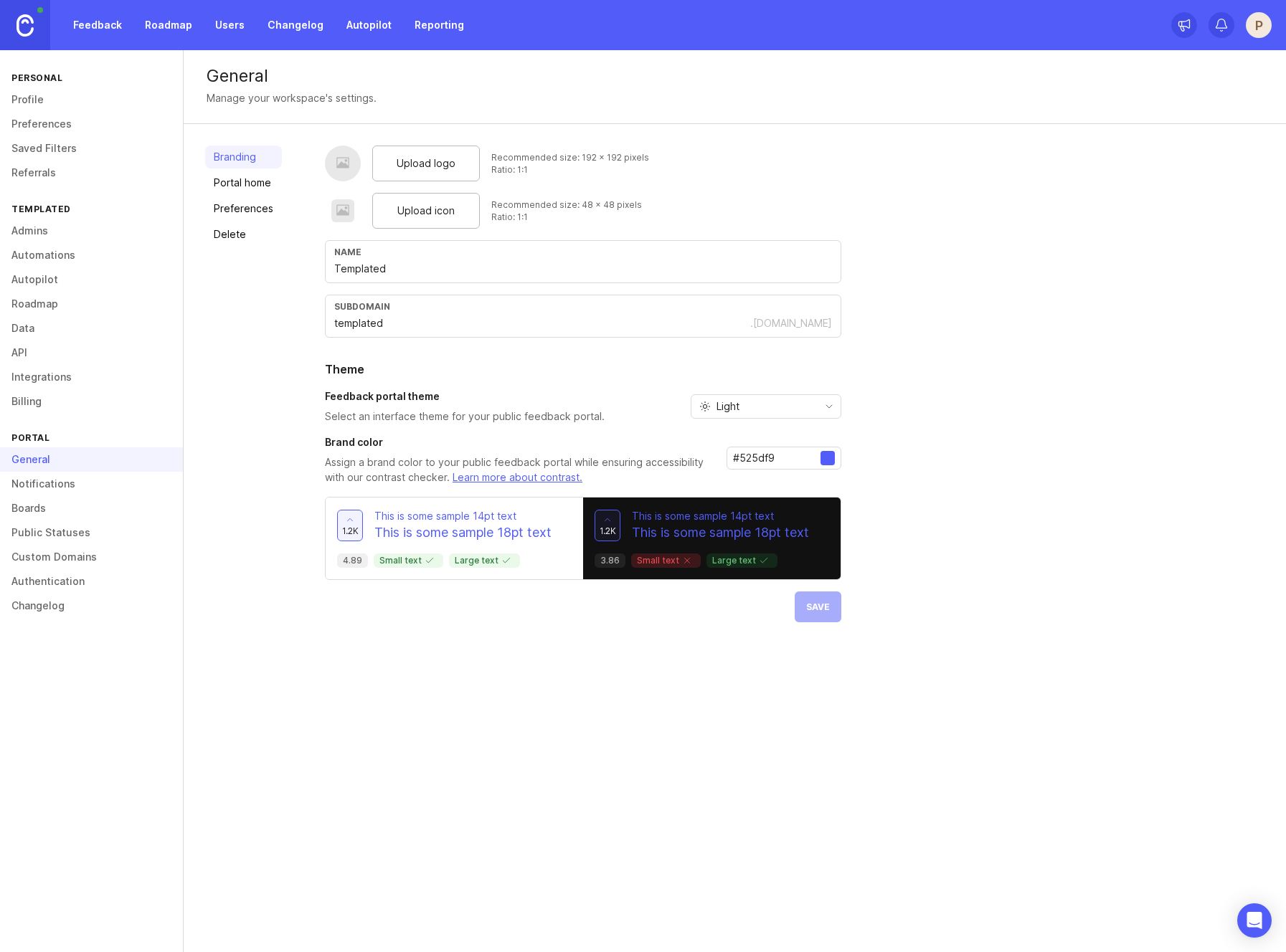
click at [418, 169] on span "Upload logo" at bounding box center [426, 163] width 59 height 16
click at [821, 609] on span "Save" at bounding box center [817, 606] width 23 height 10
click at [453, 212] on div "Upload icon" at bounding box center [426, 211] width 108 height 36
click at [828, 618] on button "Save" at bounding box center [818, 606] width 47 height 31
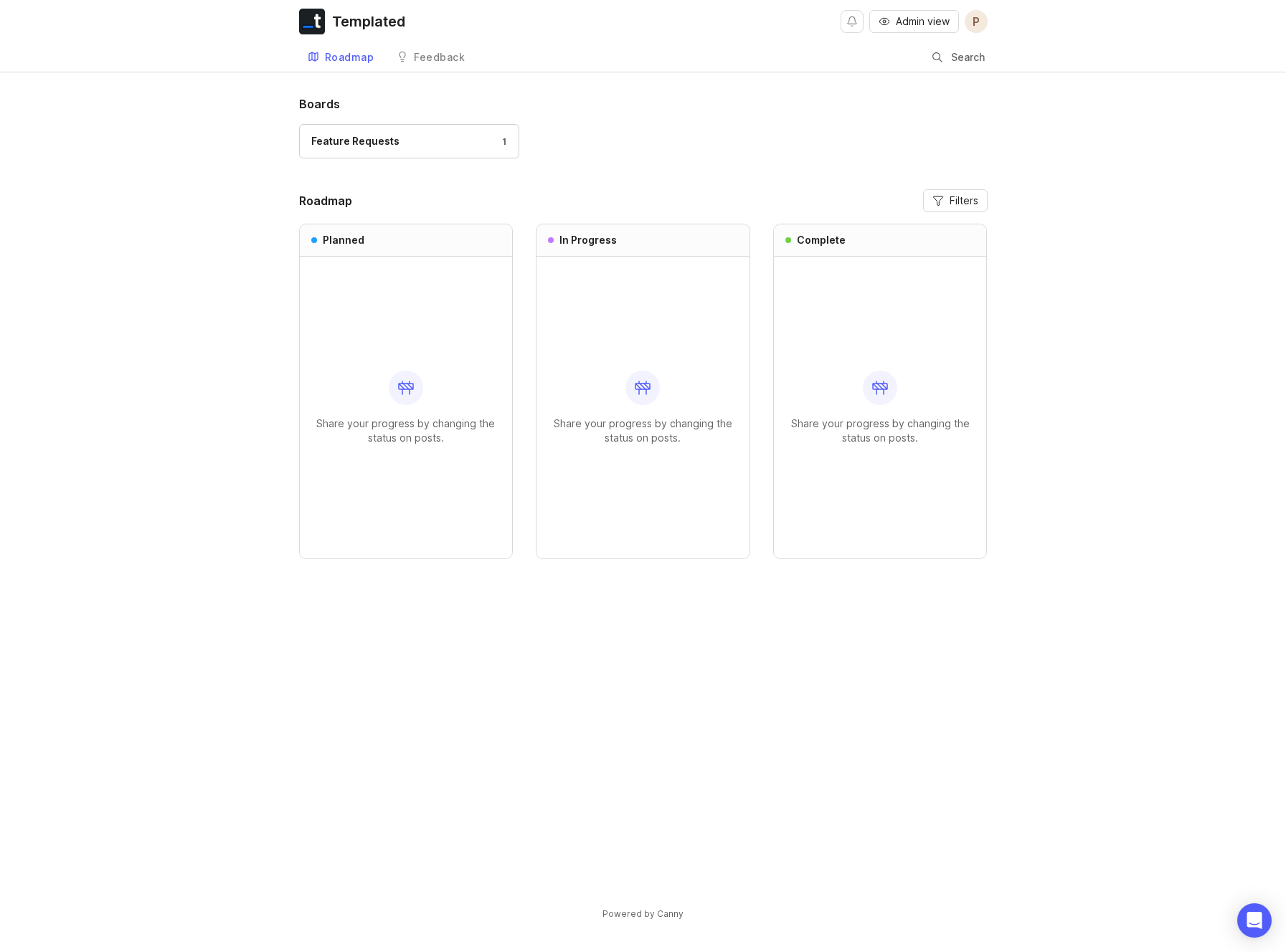
click at [933, 23] on span "Admin view" at bounding box center [922, 21] width 53 height 14
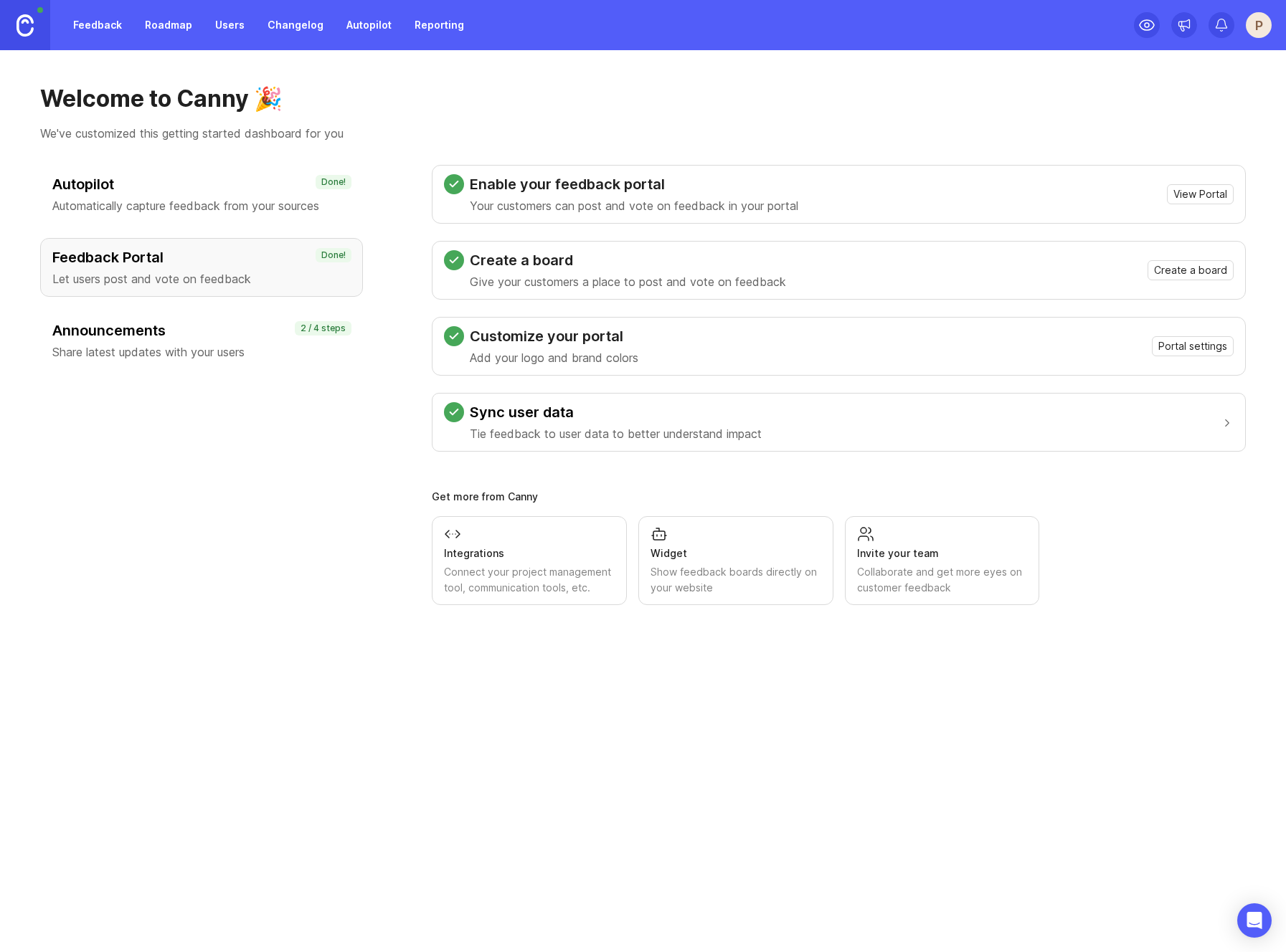
click at [255, 355] on p "Share latest updates with your users" at bounding box center [202, 351] width 298 height 17
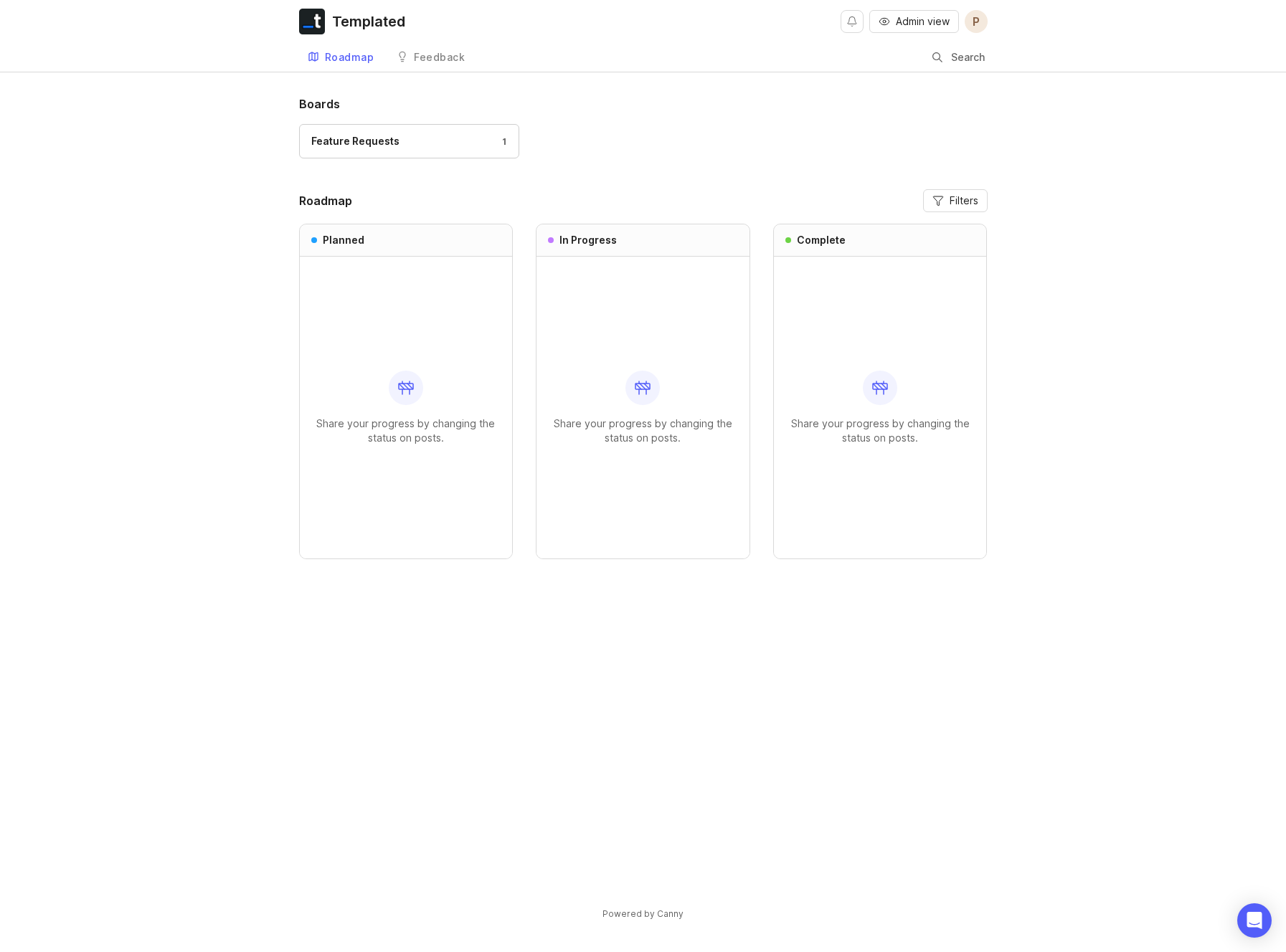
click at [438, 57] on div "Feedback" at bounding box center [439, 57] width 51 height 10
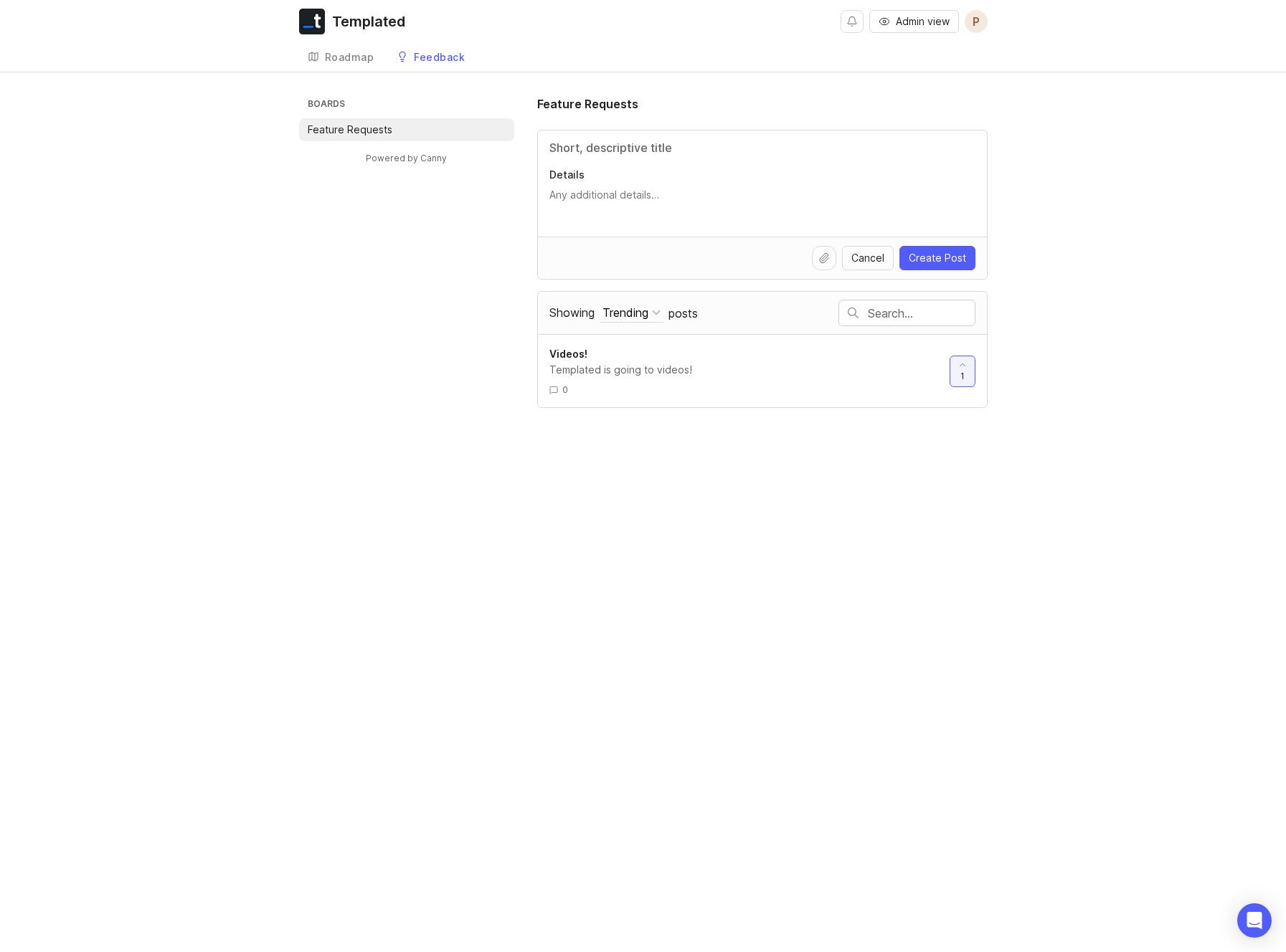
click at [362, 52] on div "Roadmap" at bounding box center [350, 57] width 50 height 10
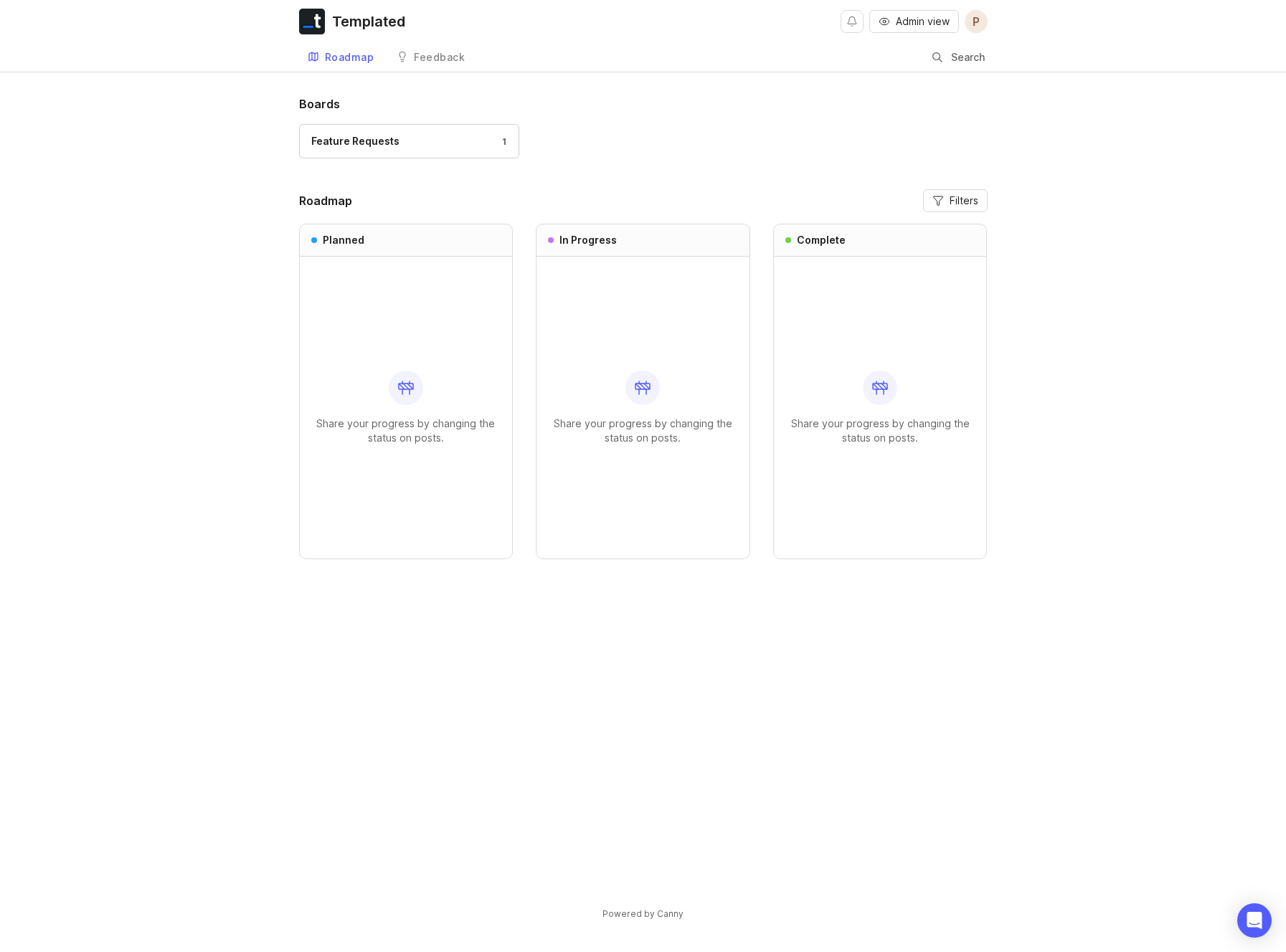
click at [436, 63] on link "Feedback" at bounding box center [430, 57] width 85 height 29
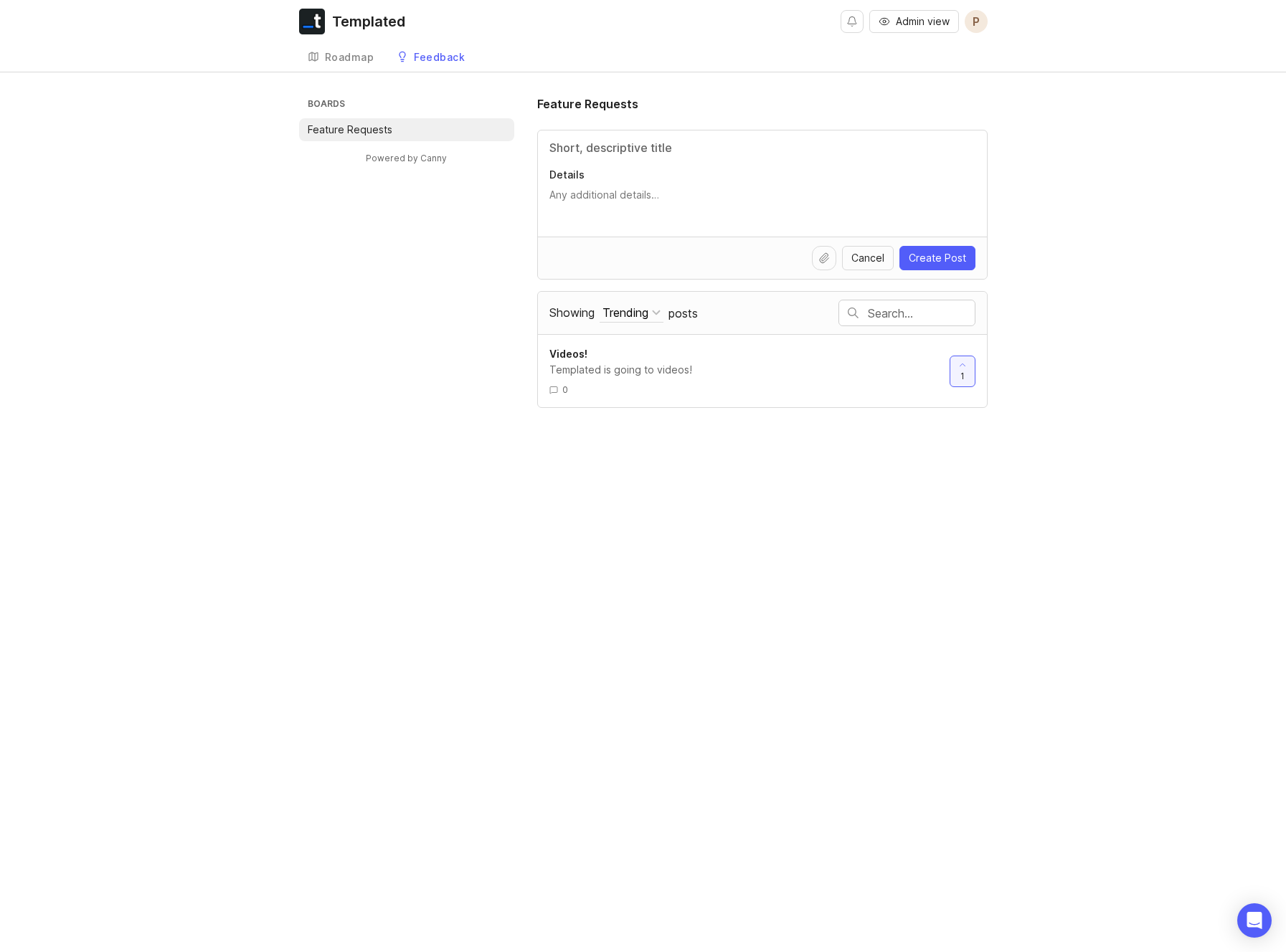
click at [369, 60] on div "Roadmap" at bounding box center [350, 57] width 50 height 10
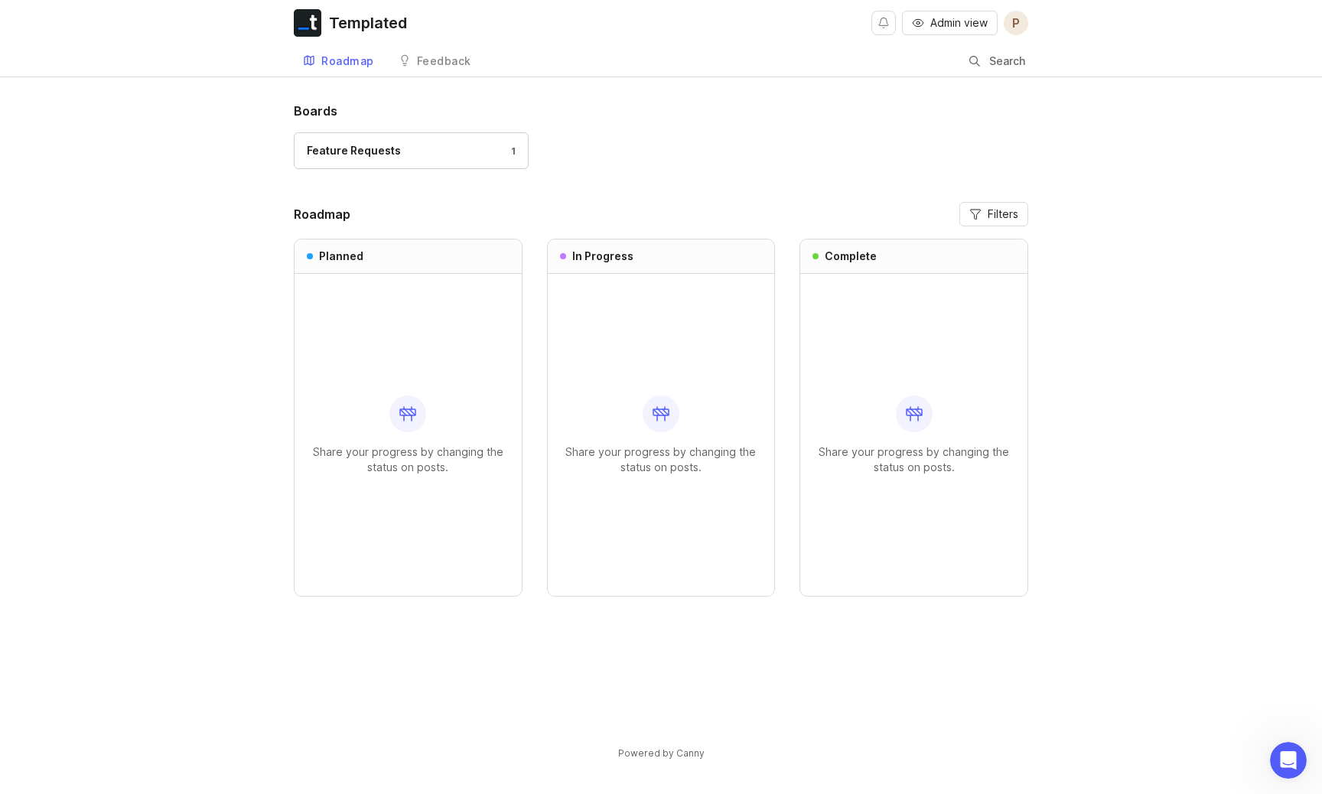
click at [446, 56] on div "Feedback" at bounding box center [444, 61] width 54 height 11
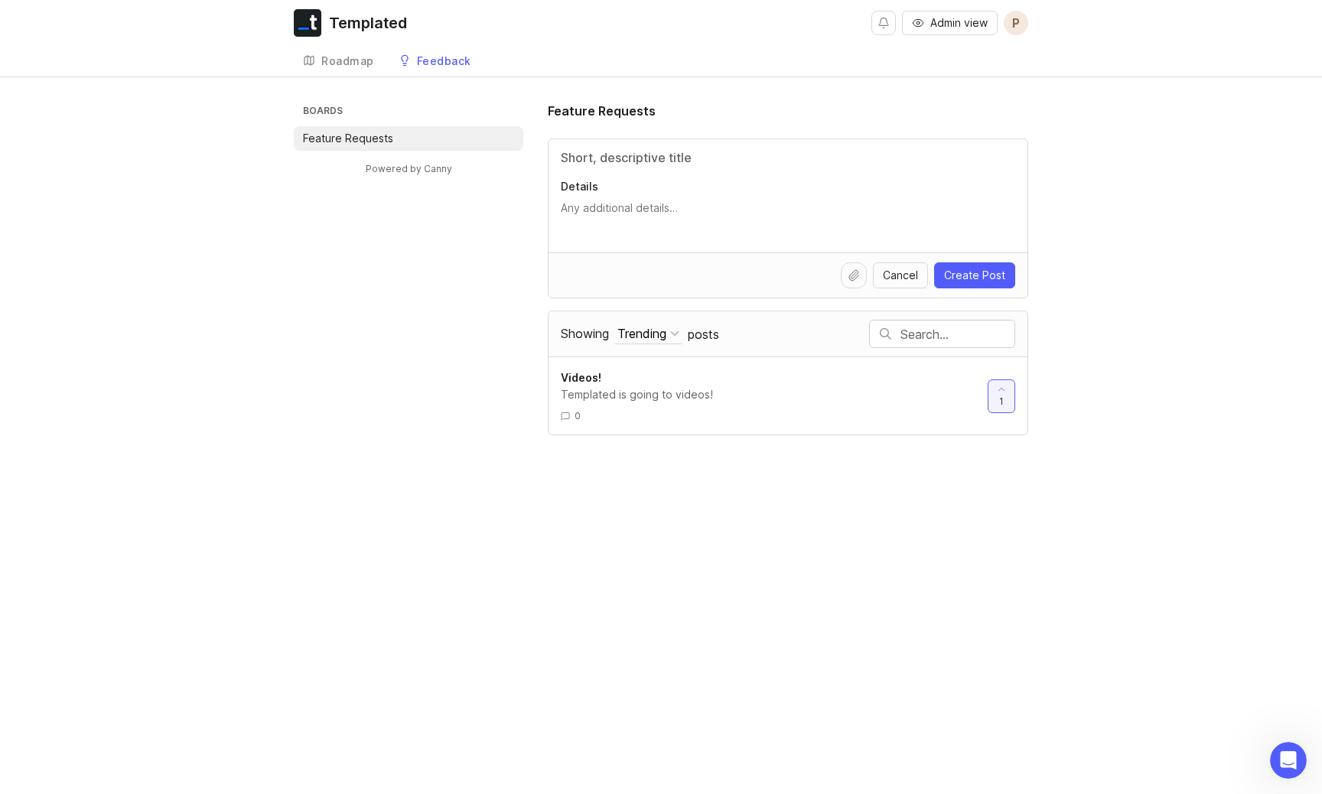
click at [849, 391] on div "Templated is going to videos!" at bounding box center [768, 394] width 415 height 17
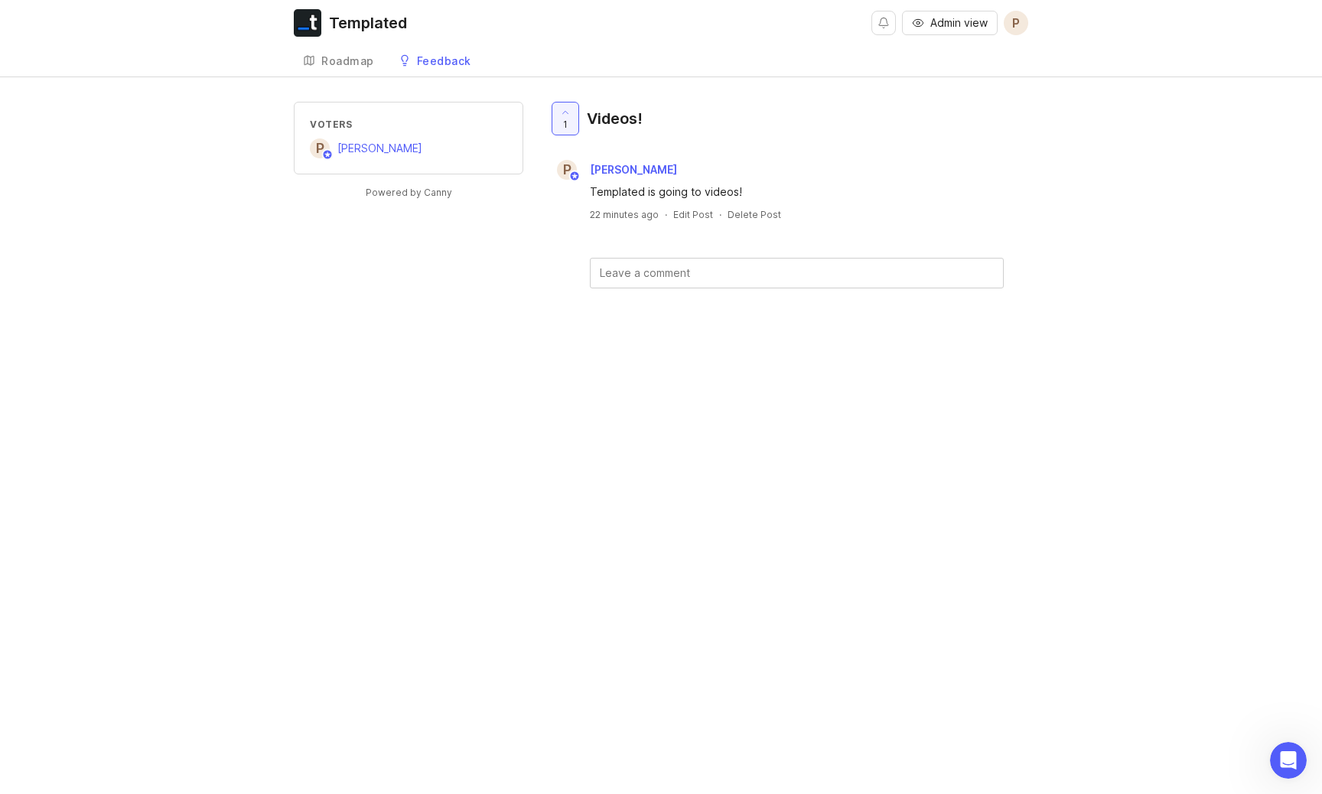
click at [361, 58] on div "Roadmap" at bounding box center [347, 61] width 53 height 11
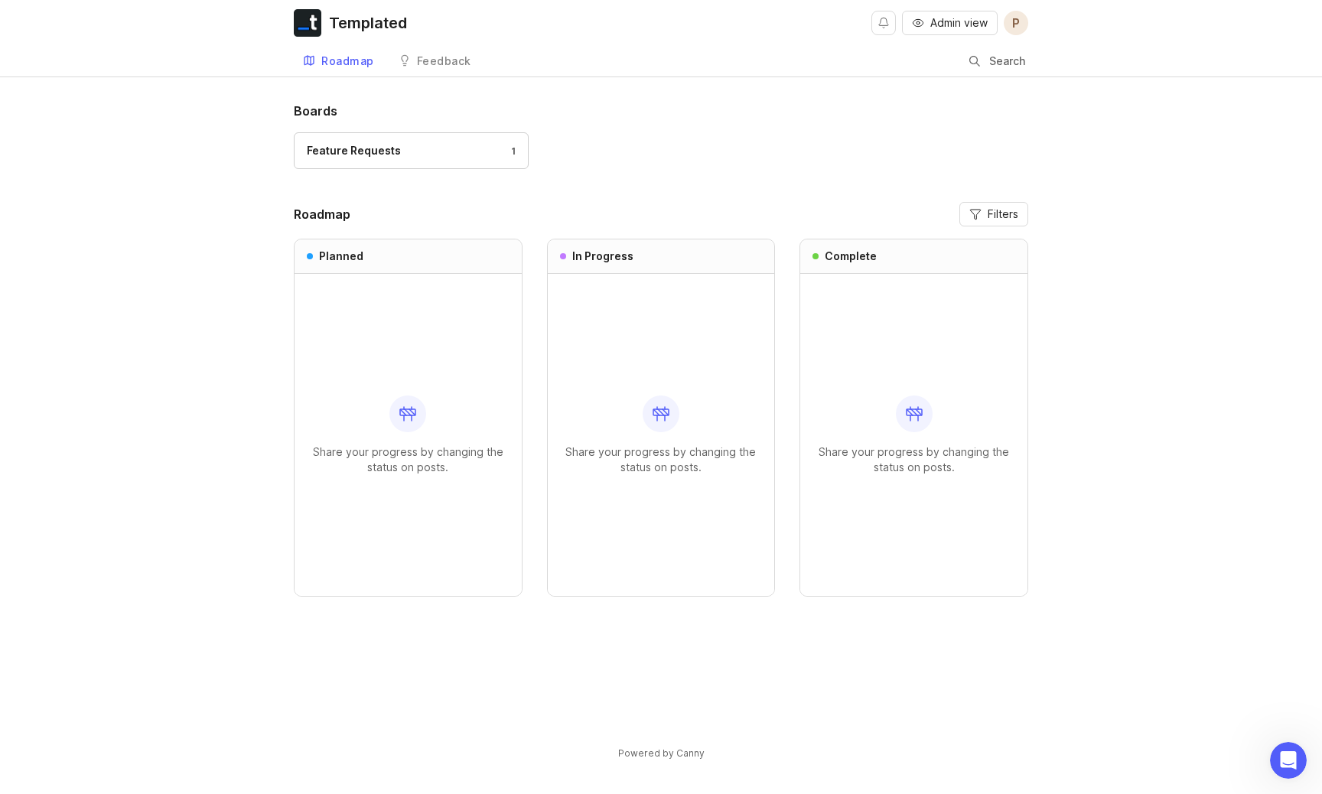
click at [461, 57] on div "Feedback" at bounding box center [444, 61] width 54 height 11
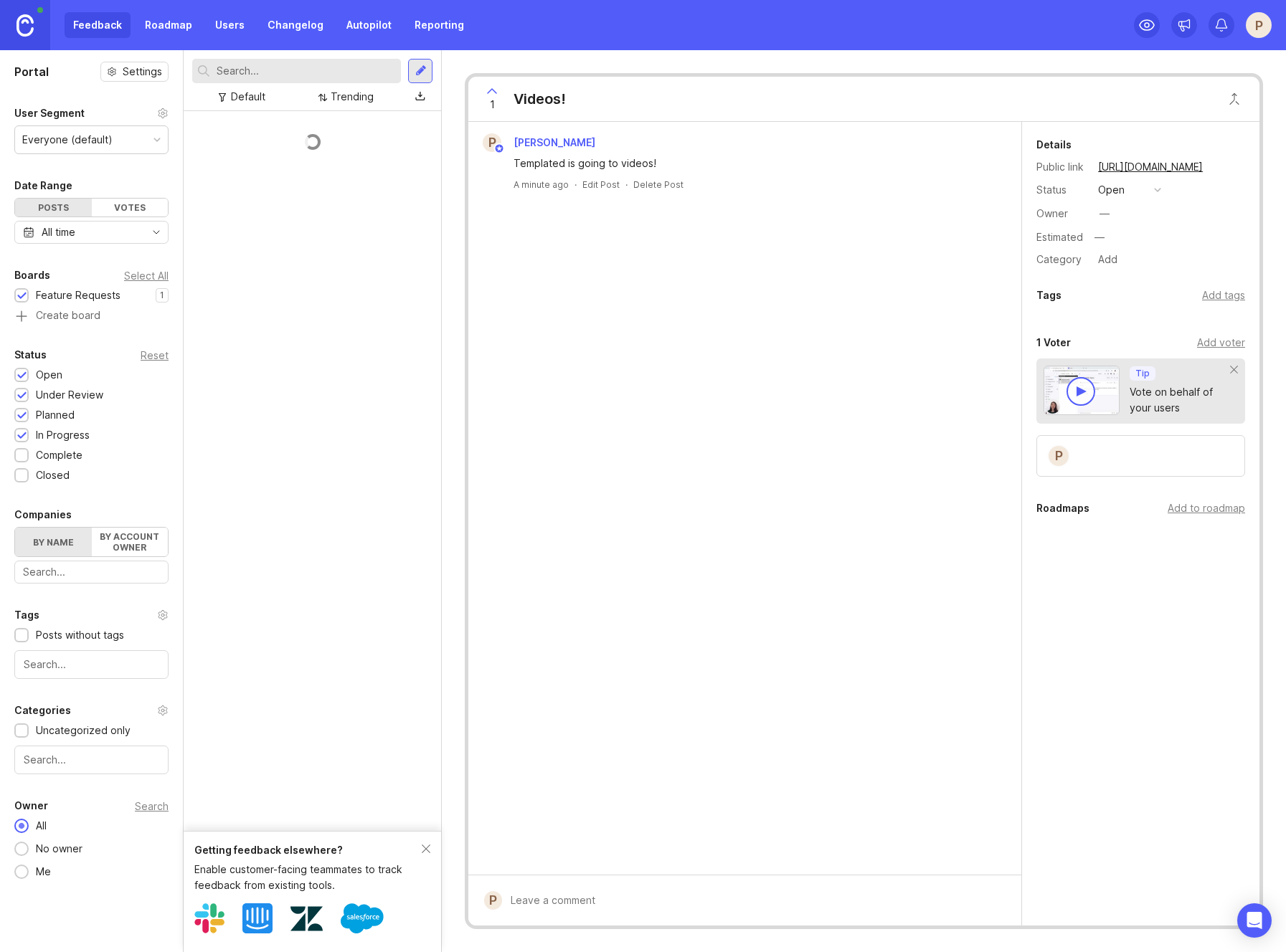
click at [622, 340] on div "P [PERSON_NAME] Templated is going to videos! A minute ago · Edit Post · Delete…" at bounding box center [745, 498] width 553 height 752
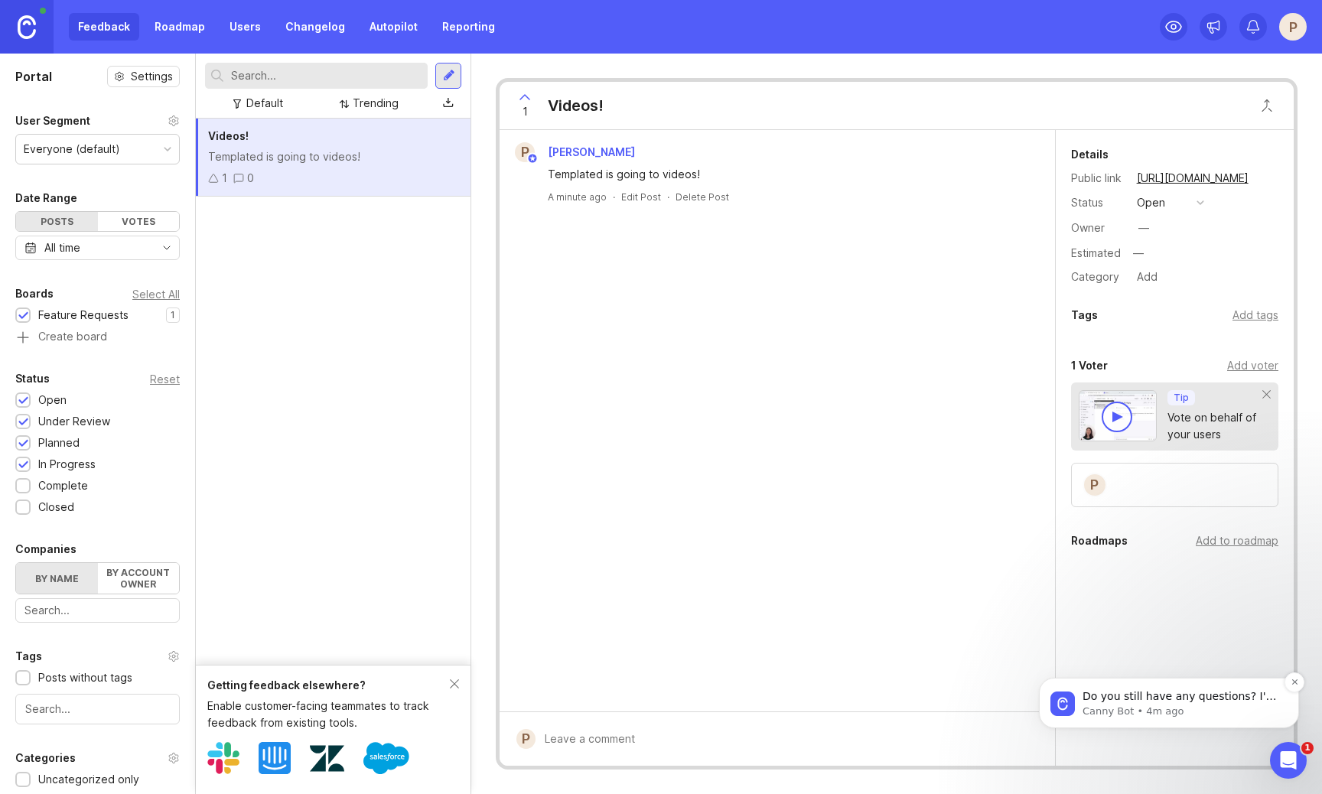
click at [1118, 702] on p "Do you still have any questions? I'm also happy to pass you to one of our human…" at bounding box center [1181, 696] width 197 height 15
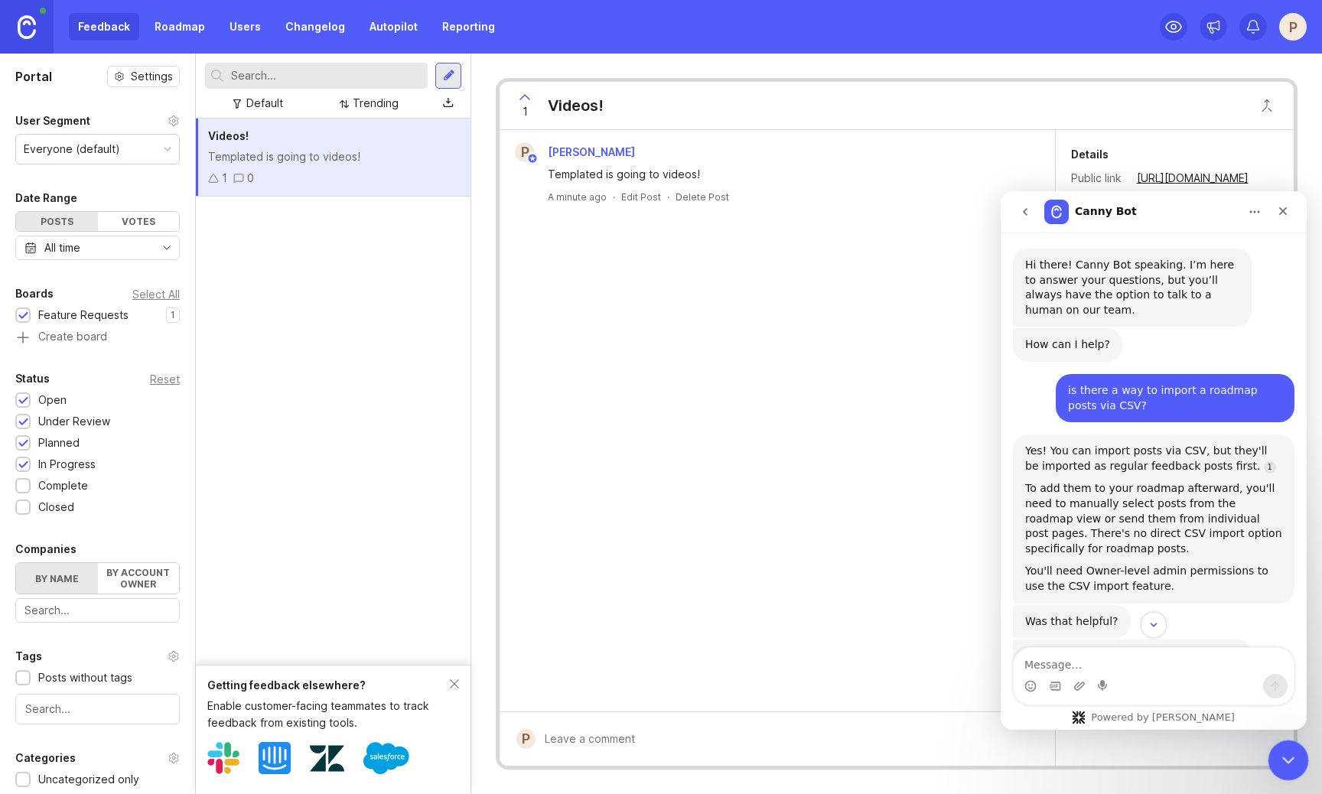
click at [1277, 764] on icon "Close Intercom Messenger" at bounding box center [1286, 758] width 18 height 18
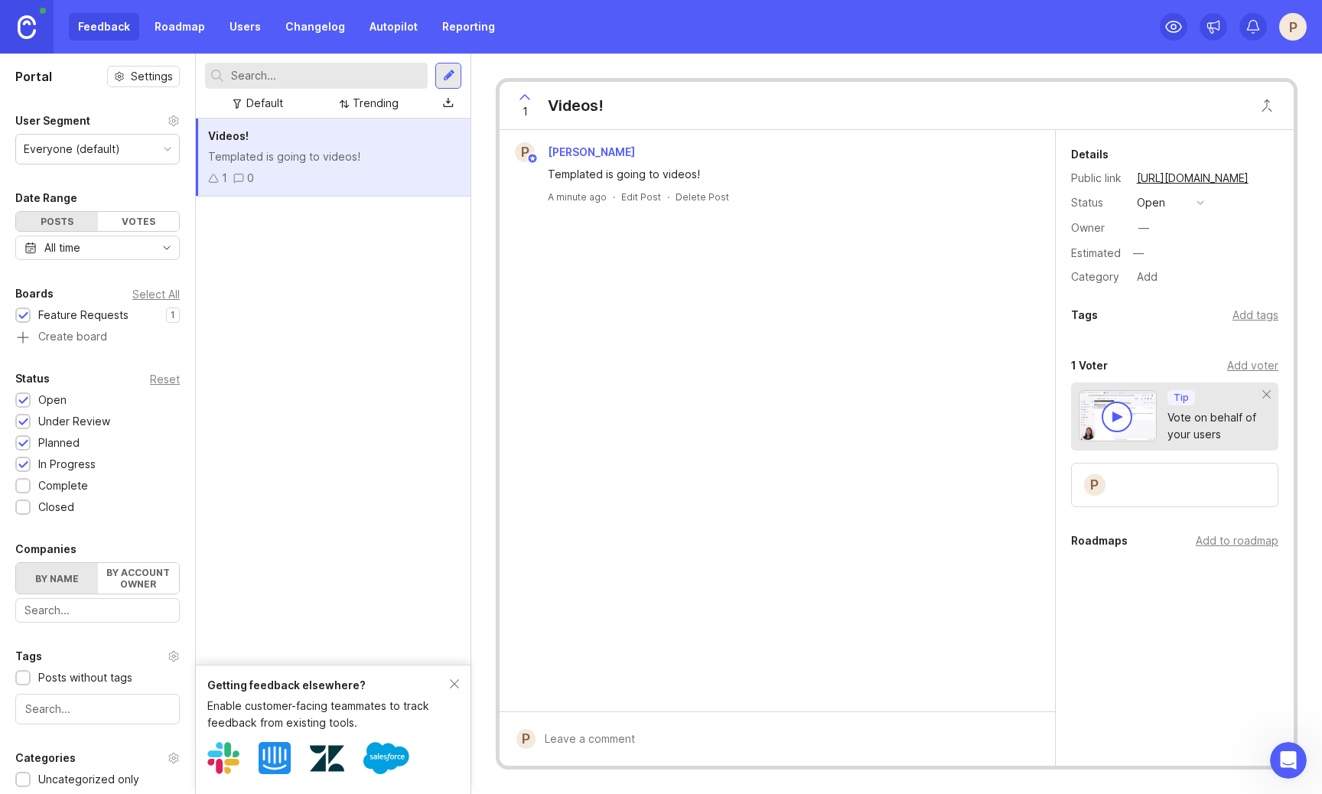
scroll to position [184, 0]
click at [1278, 744] on div "Open Intercom Messenger" at bounding box center [1286, 758] width 50 height 50
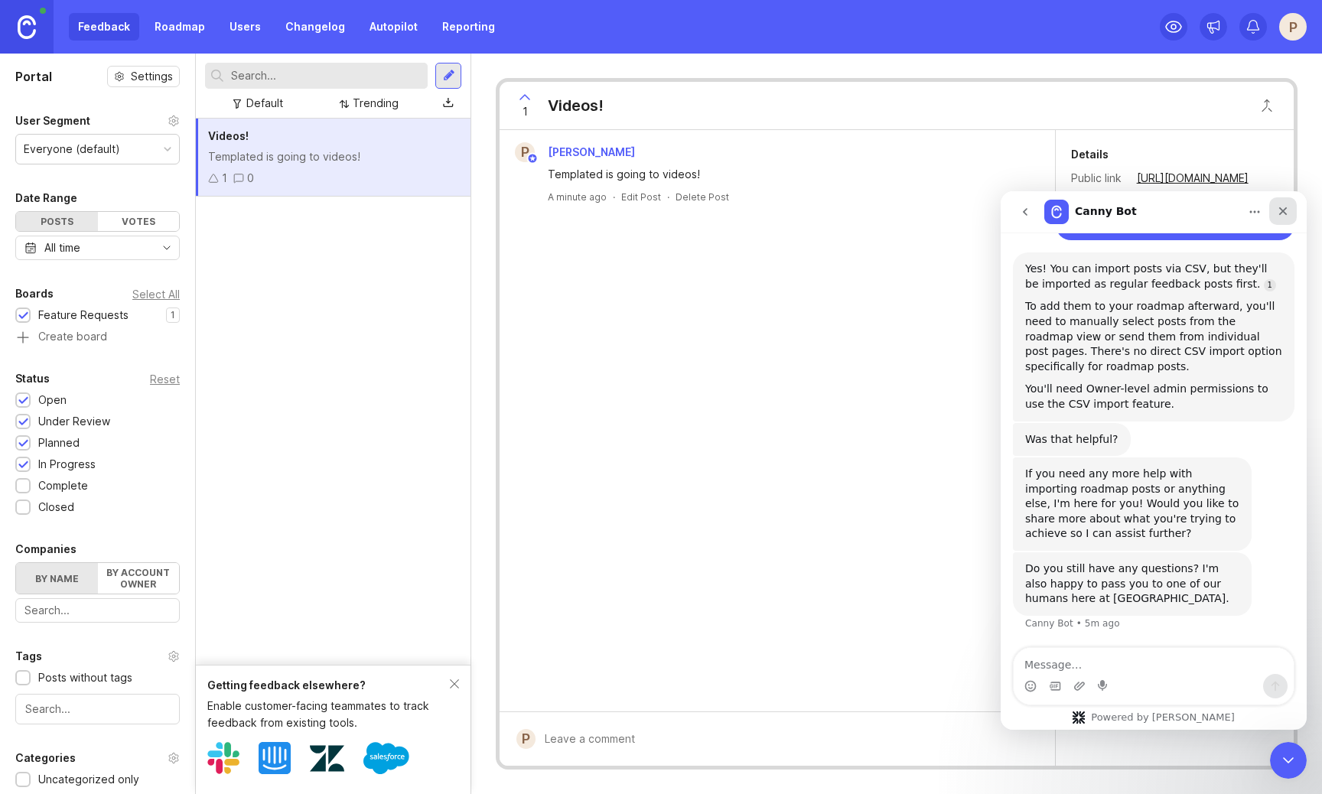
drag, startPoint x: 1287, startPoint y: 210, endPoint x: 2231, endPoint y: 458, distance: 976.4
click at [1287, 210] on icon "Close" at bounding box center [1283, 211] width 12 height 12
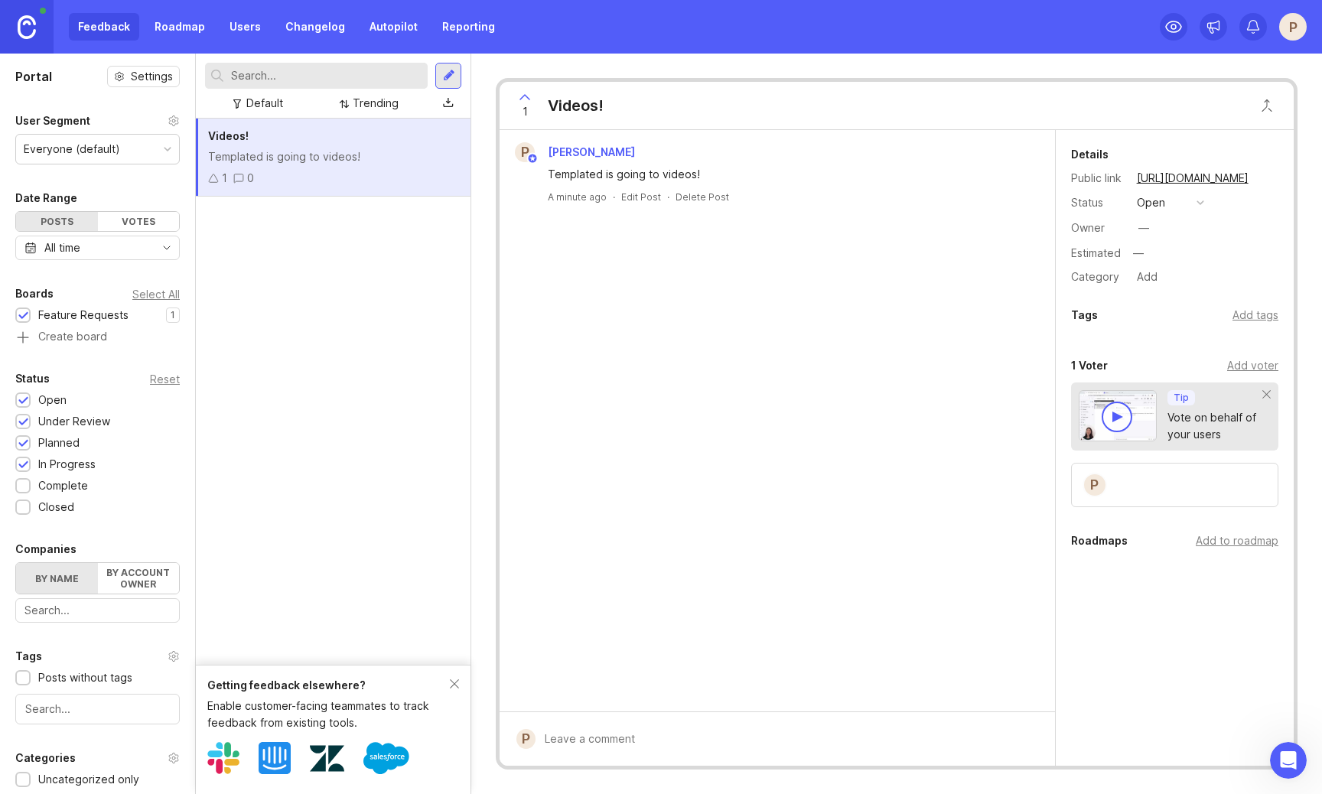
click at [398, 171] on div "1 0" at bounding box center [333, 178] width 250 height 17
click at [444, 81] on div at bounding box center [449, 76] width 12 height 14
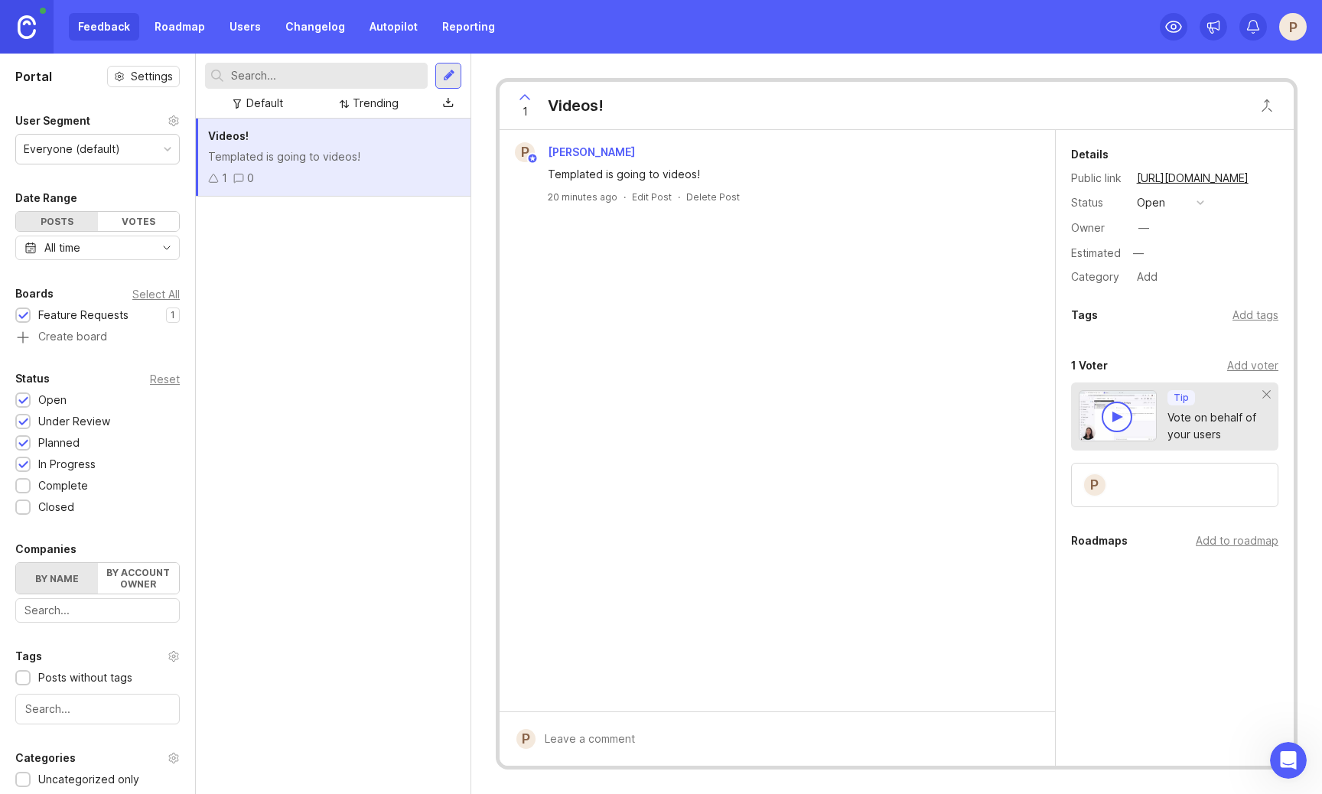
click at [373, 355] on div "Videos! Templated is going to videos! 1 0" at bounding box center [333, 457] width 275 height 676
click at [626, 145] on div "P [PERSON_NAME]" at bounding box center [777, 152] width 543 height 20
click at [565, 100] on div "Videos!" at bounding box center [576, 105] width 56 height 21
click at [1103, 414] on div at bounding box center [1117, 417] width 31 height 31
click at [185, 18] on link "Roadmap" at bounding box center [179, 27] width 69 height 28
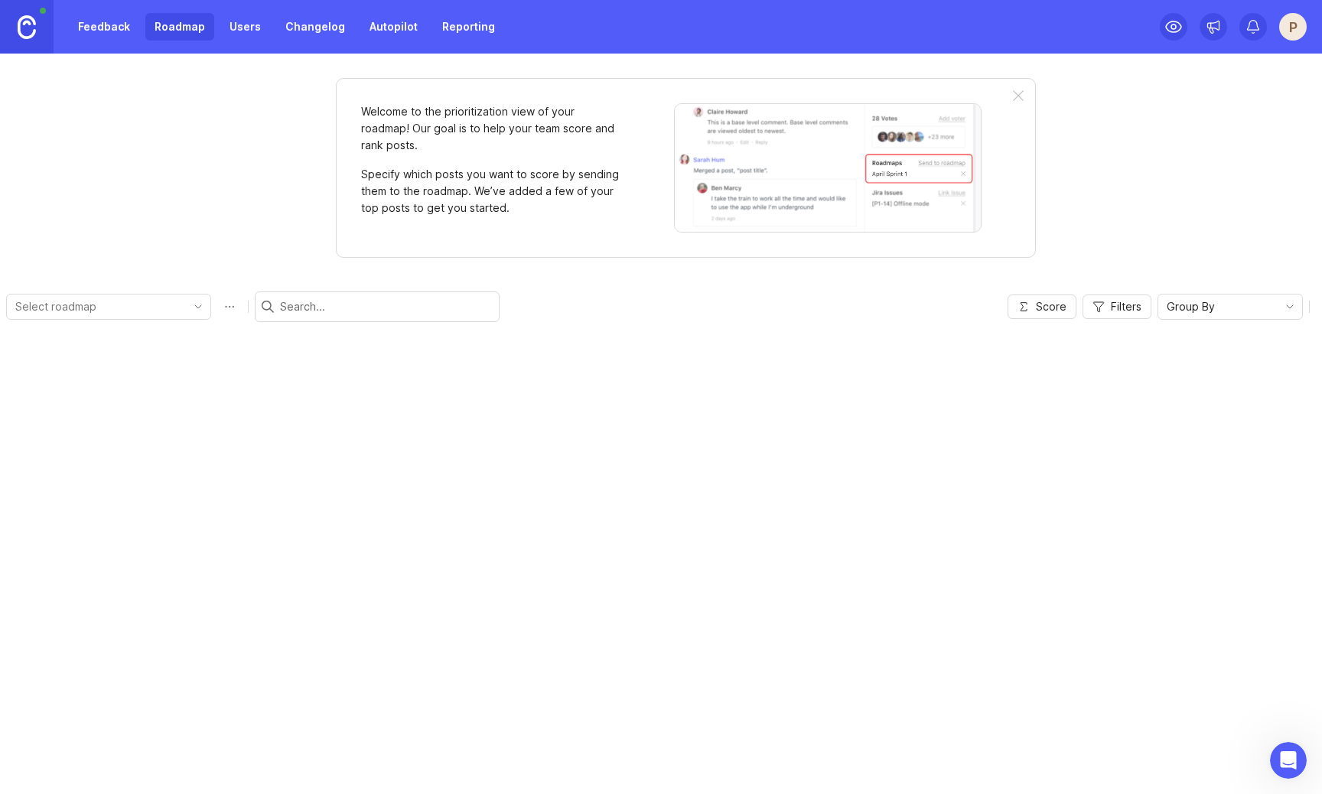
click at [103, 25] on link "Feedback" at bounding box center [104, 27] width 70 height 28
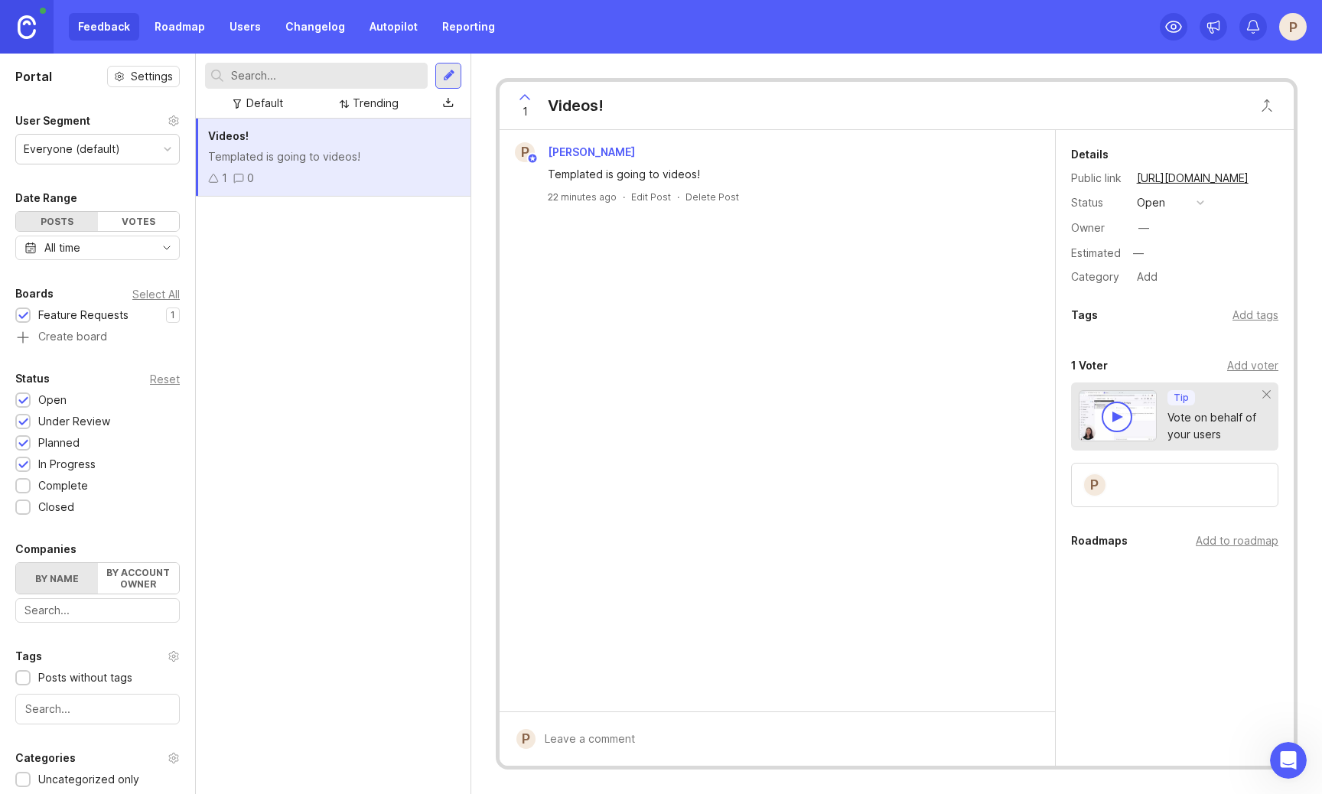
click at [318, 174] on div "1 0" at bounding box center [333, 178] width 250 height 17
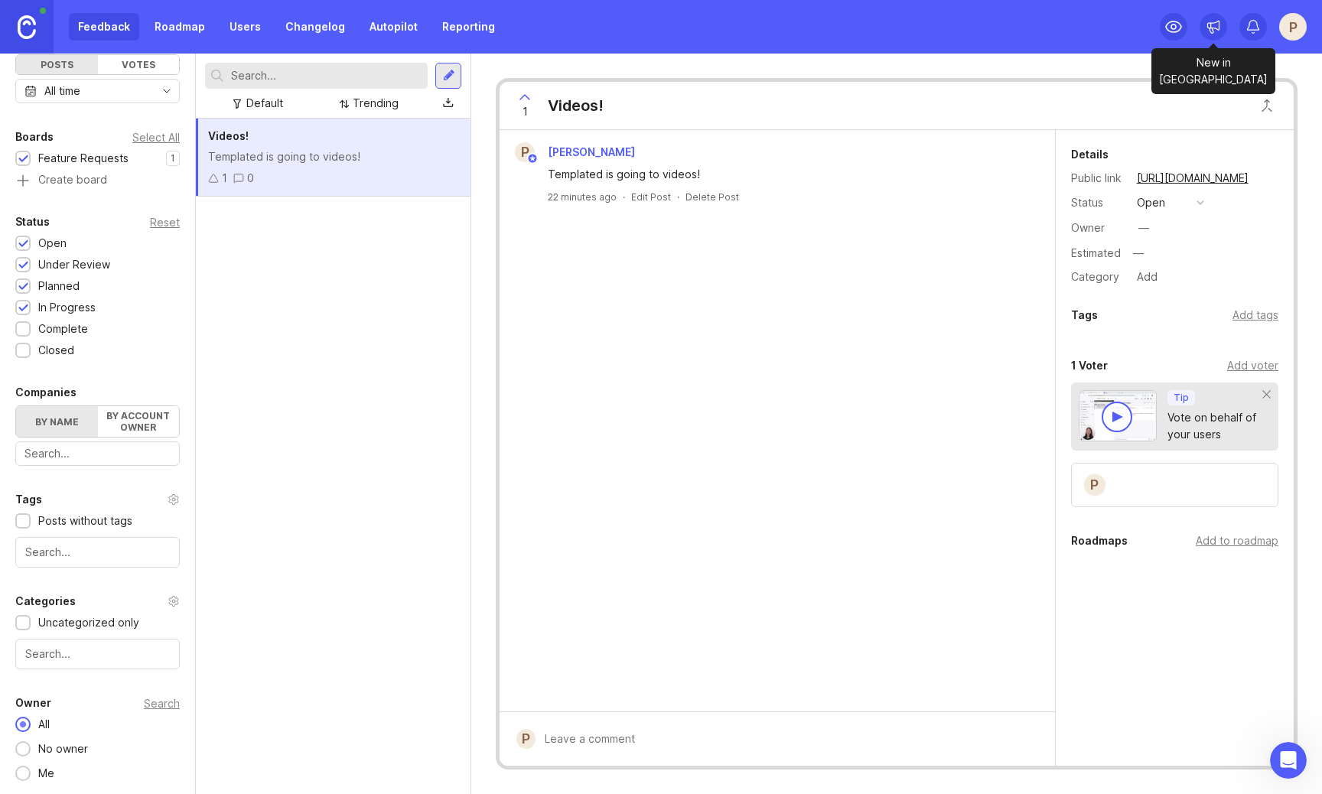
click at [1222, 36] on div at bounding box center [1214, 27] width 28 height 28
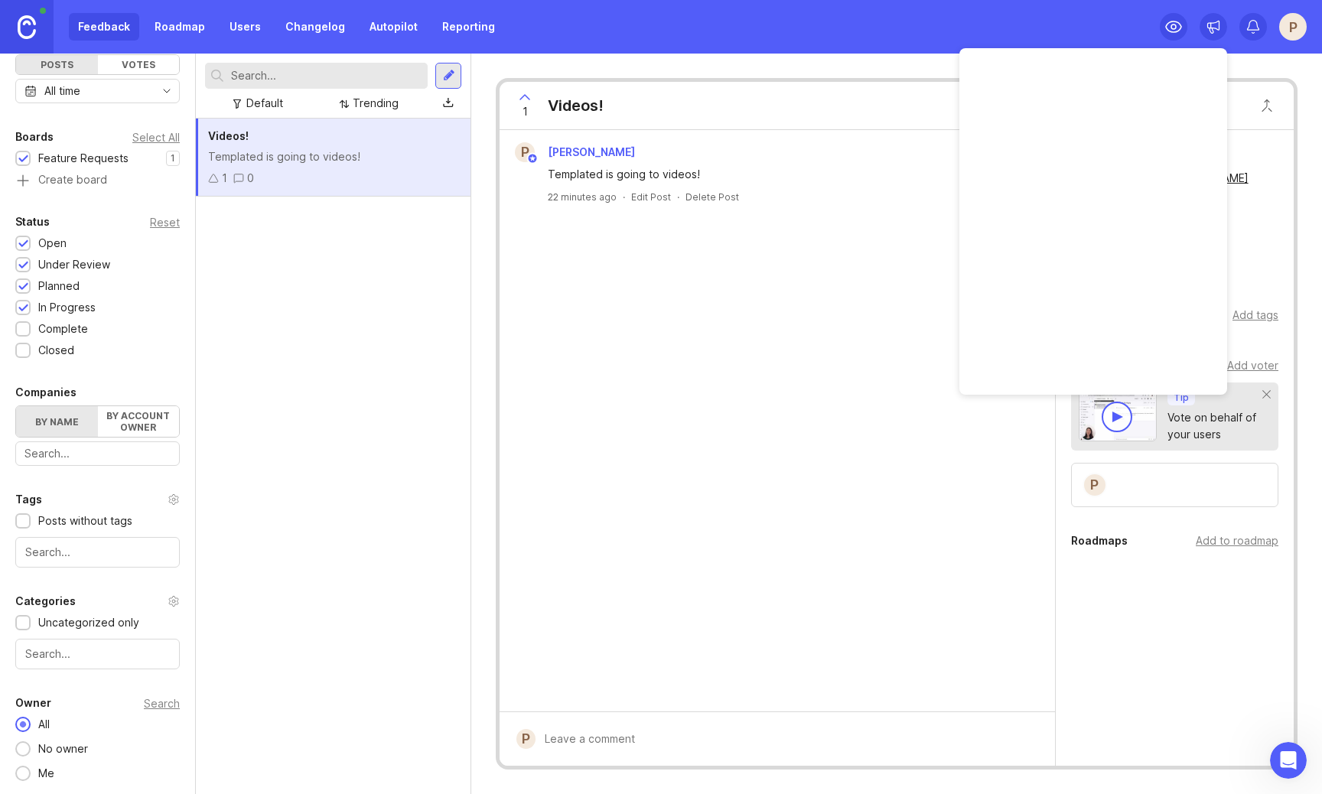
click at [1222, 36] on div at bounding box center [1214, 27] width 28 height 28
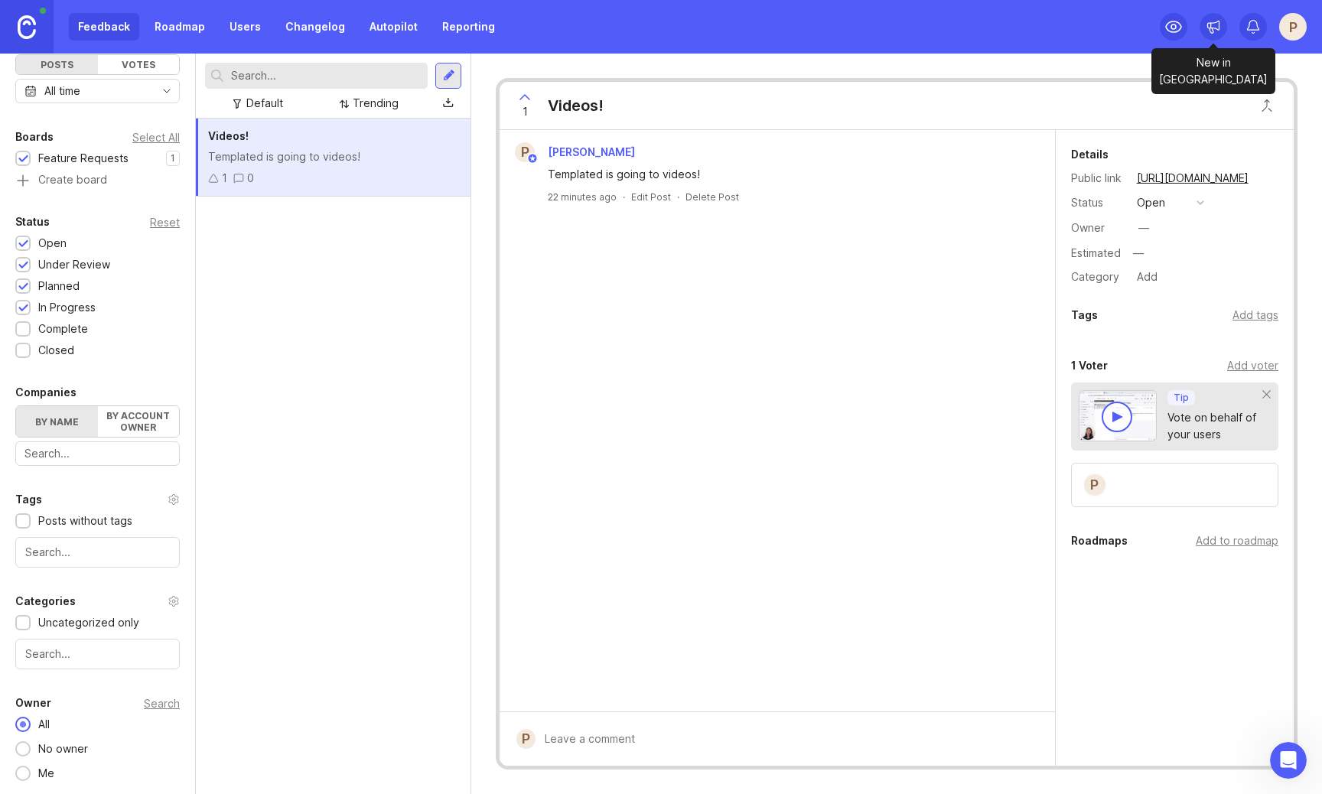
click at [1222, 36] on div at bounding box center [1214, 27] width 28 height 28
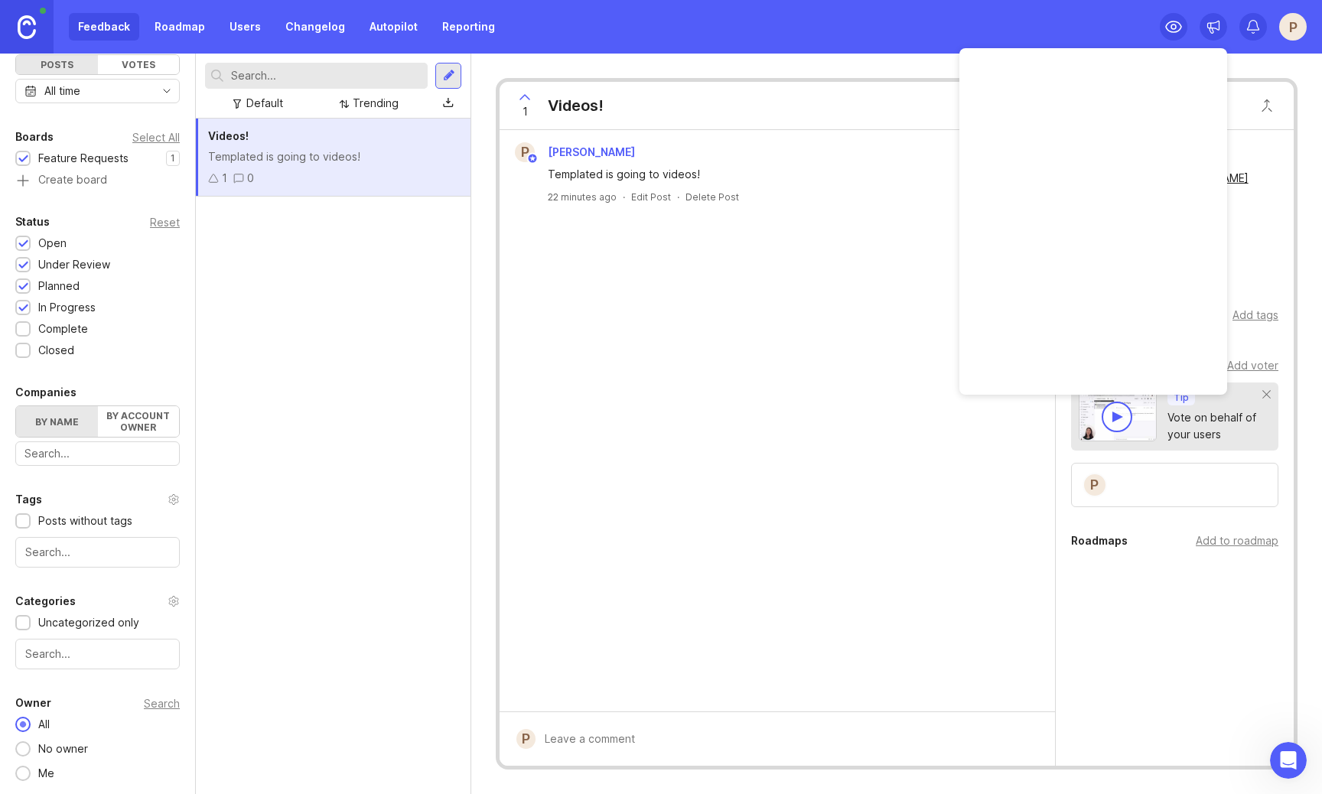
click at [1222, 36] on div at bounding box center [1214, 27] width 28 height 28
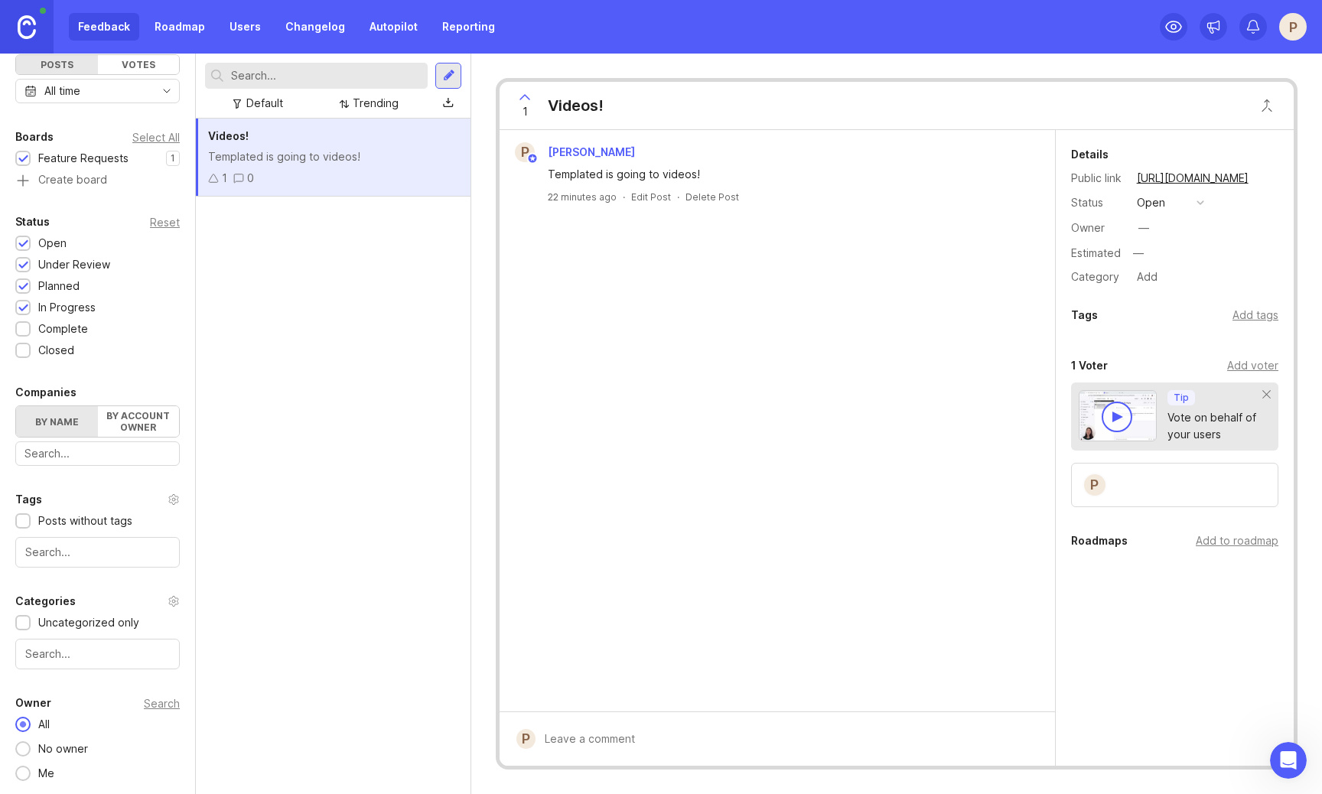
click at [291, 155] on div "Templated is going to videos!" at bounding box center [333, 156] width 250 height 17
click at [455, 106] on div at bounding box center [448, 103] width 27 height 23
click at [689, 197] on div "Delete Post" at bounding box center [713, 197] width 54 height 13
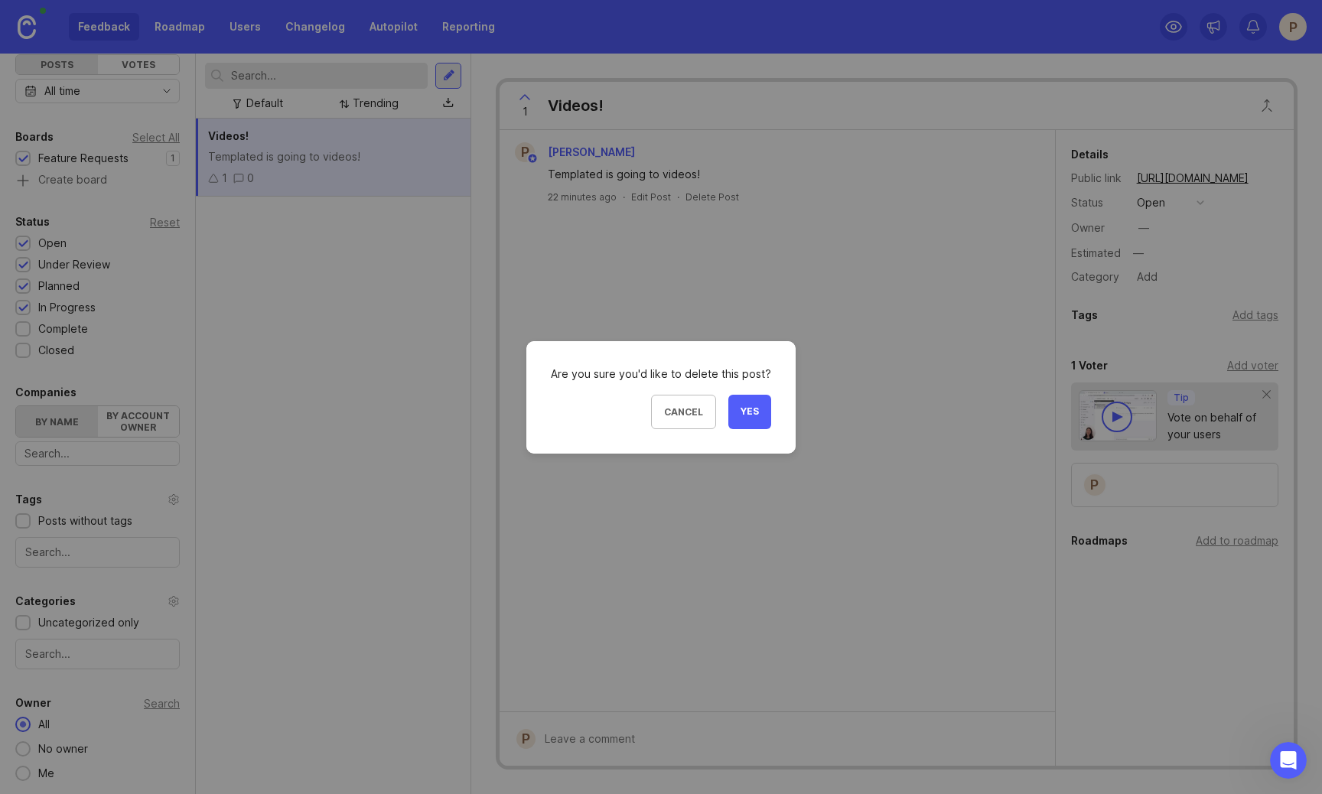
click at [751, 407] on span "Yes" at bounding box center [750, 412] width 18 height 13
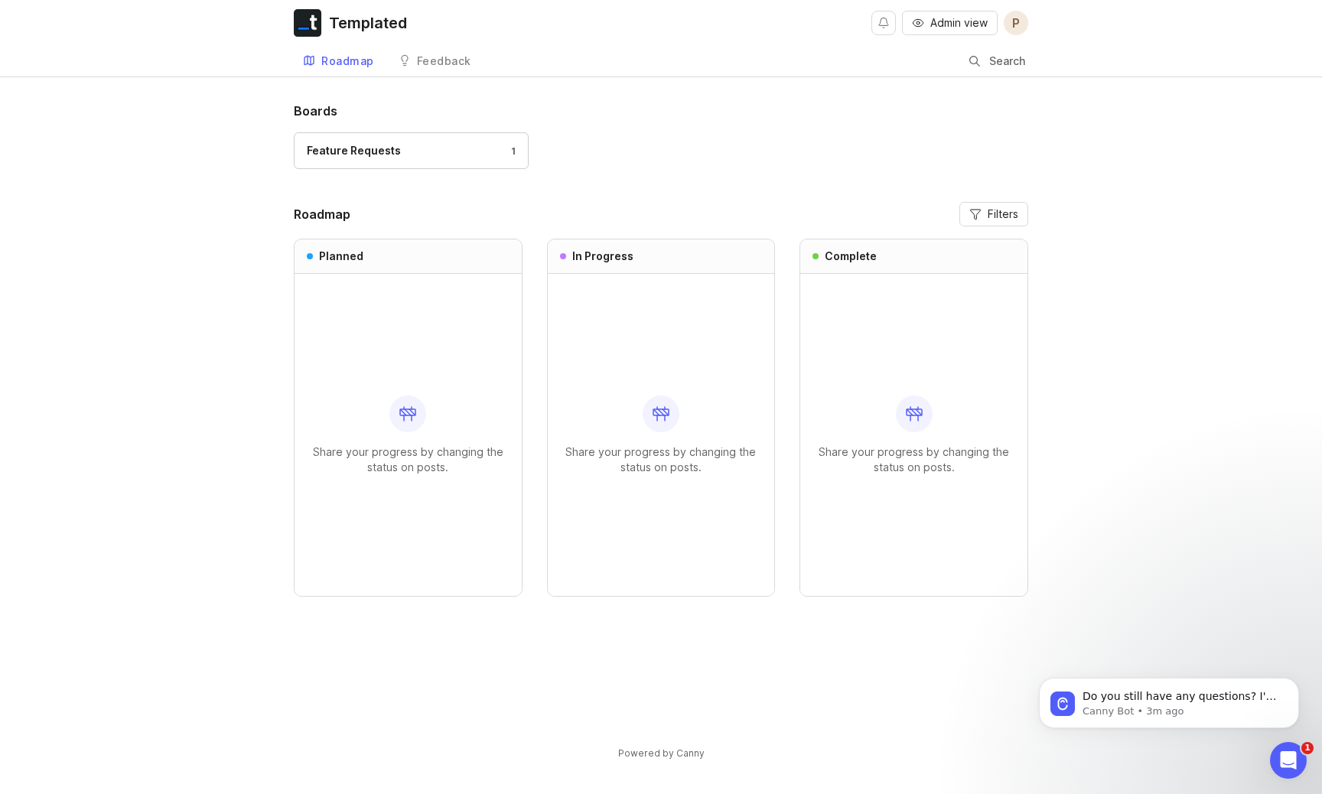
click at [611, 114] on h1 "Boards" at bounding box center [661, 111] width 735 height 18
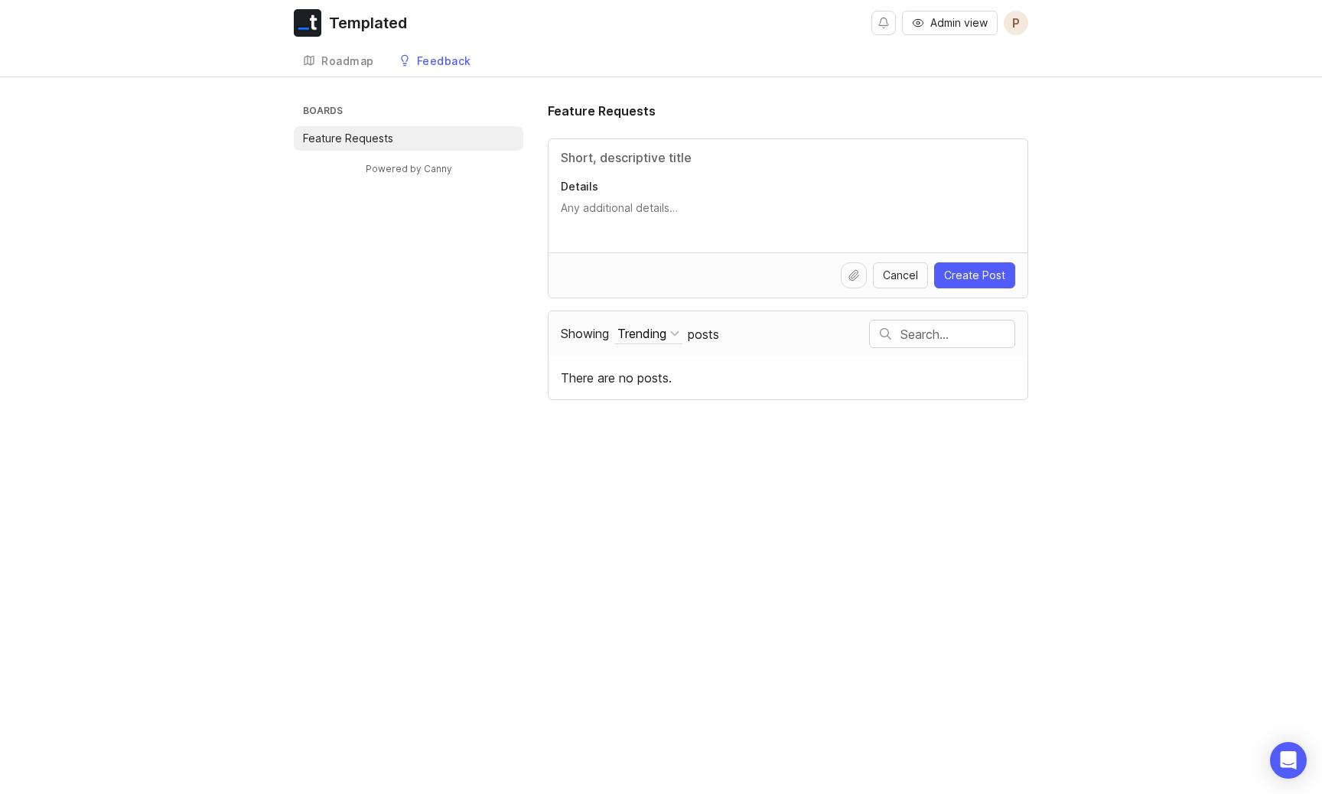
click at [362, 58] on div "Roadmap" at bounding box center [347, 61] width 53 height 11
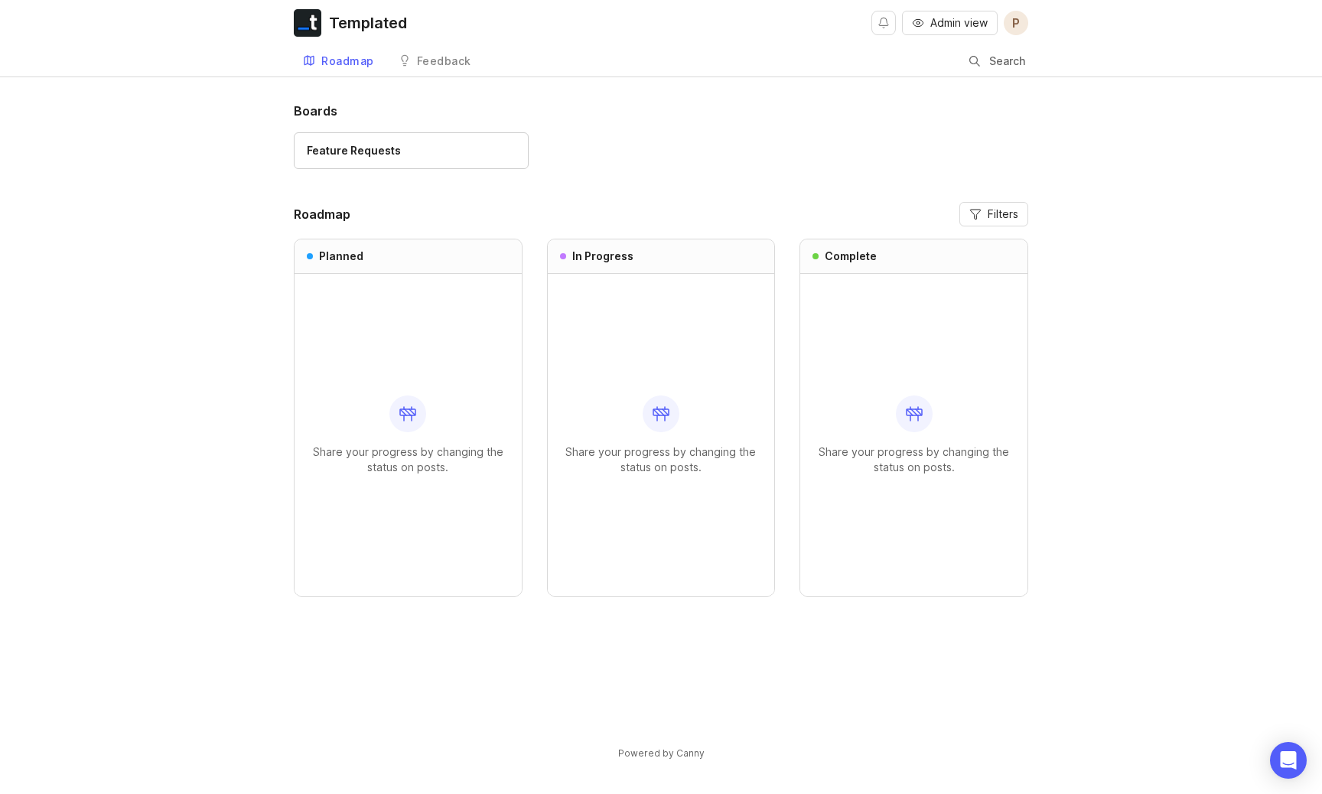
click at [422, 59] on div "Feedback" at bounding box center [444, 61] width 54 height 11
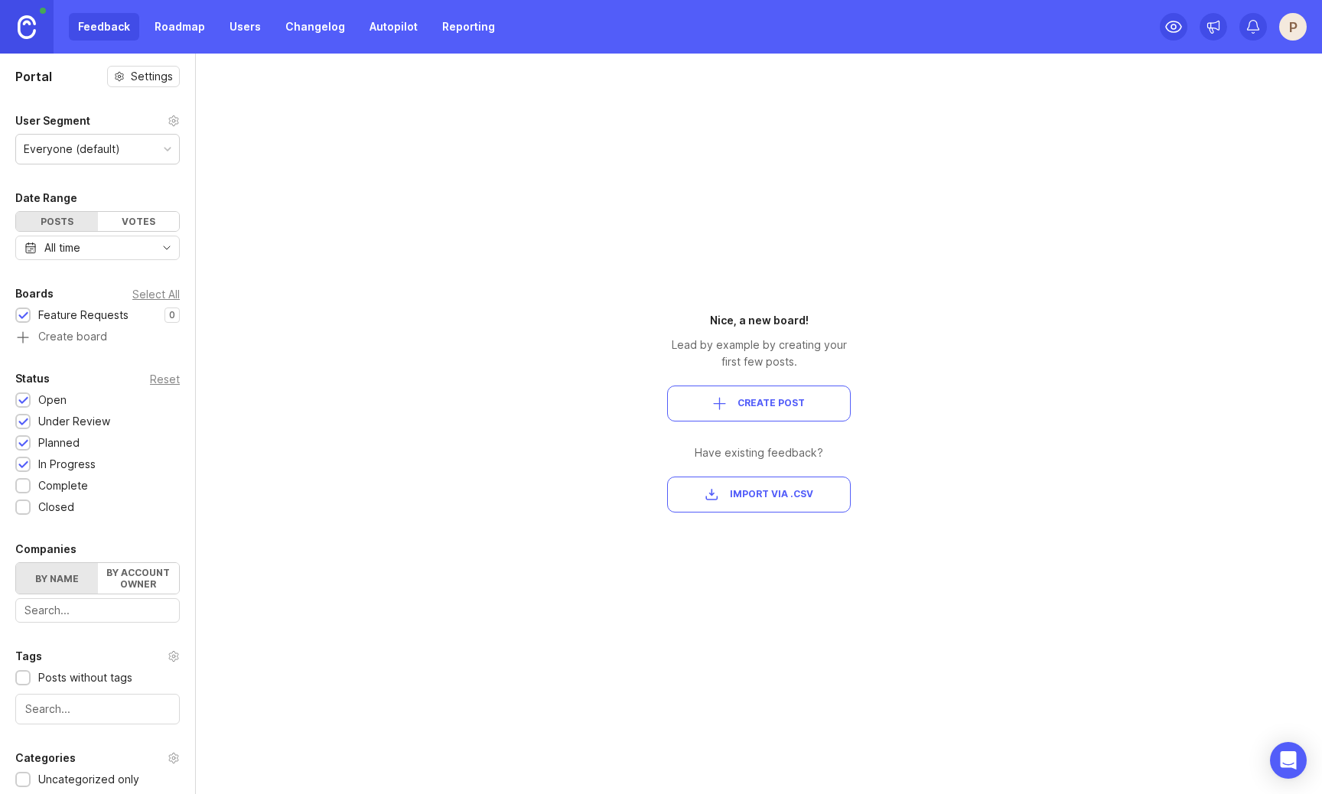
click at [750, 500] on span "Import via .csv" at bounding box center [771, 494] width 83 height 13
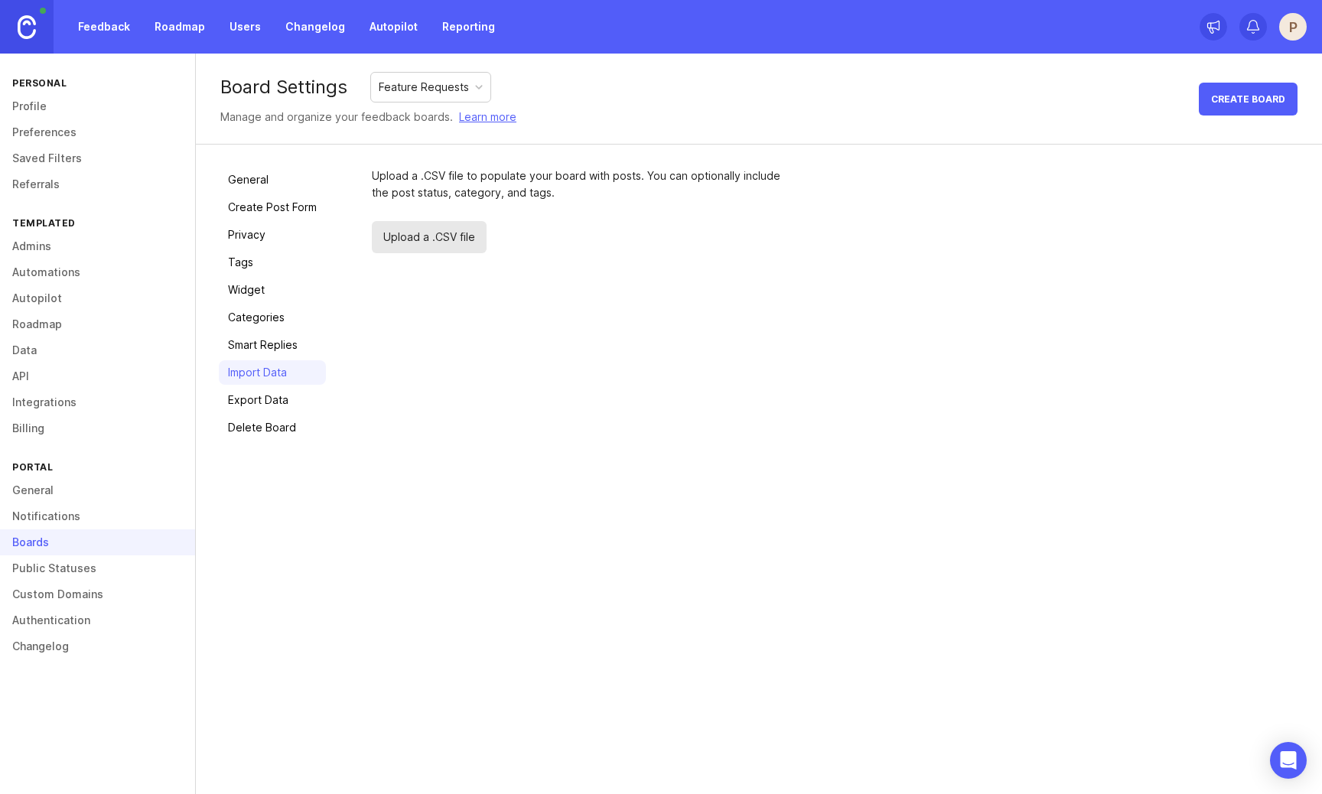
click at [431, 239] on span "Upload a .CSV file" at bounding box center [429, 237] width 115 height 32
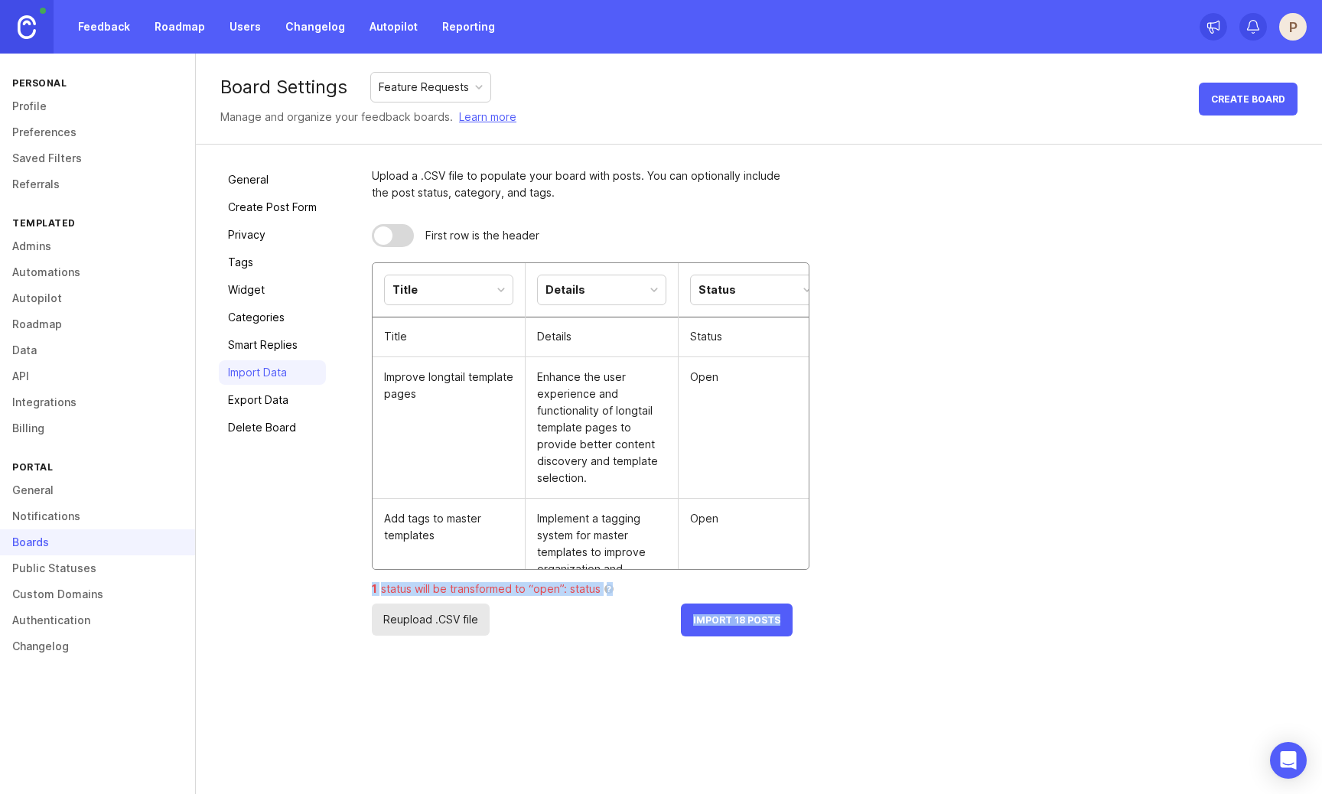
drag, startPoint x: 806, startPoint y: 568, endPoint x: 1086, endPoint y: 642, distance: 289.7
click at [1086, 642] on div "General Create Post Form Privacy Tags Widget Categories Smart Replies Import Da…" at bounding box center [759, 402] width 1126 height 515
click at [1017, 600] on div "Upload a .CSV file to populate your board with posts. You can optionally includ…" at bounding box center [835, 402] width 927 height 469
click at [721, 627] on button "Import 18 Posts" at bounding box center [737, 620] width 112 height 33
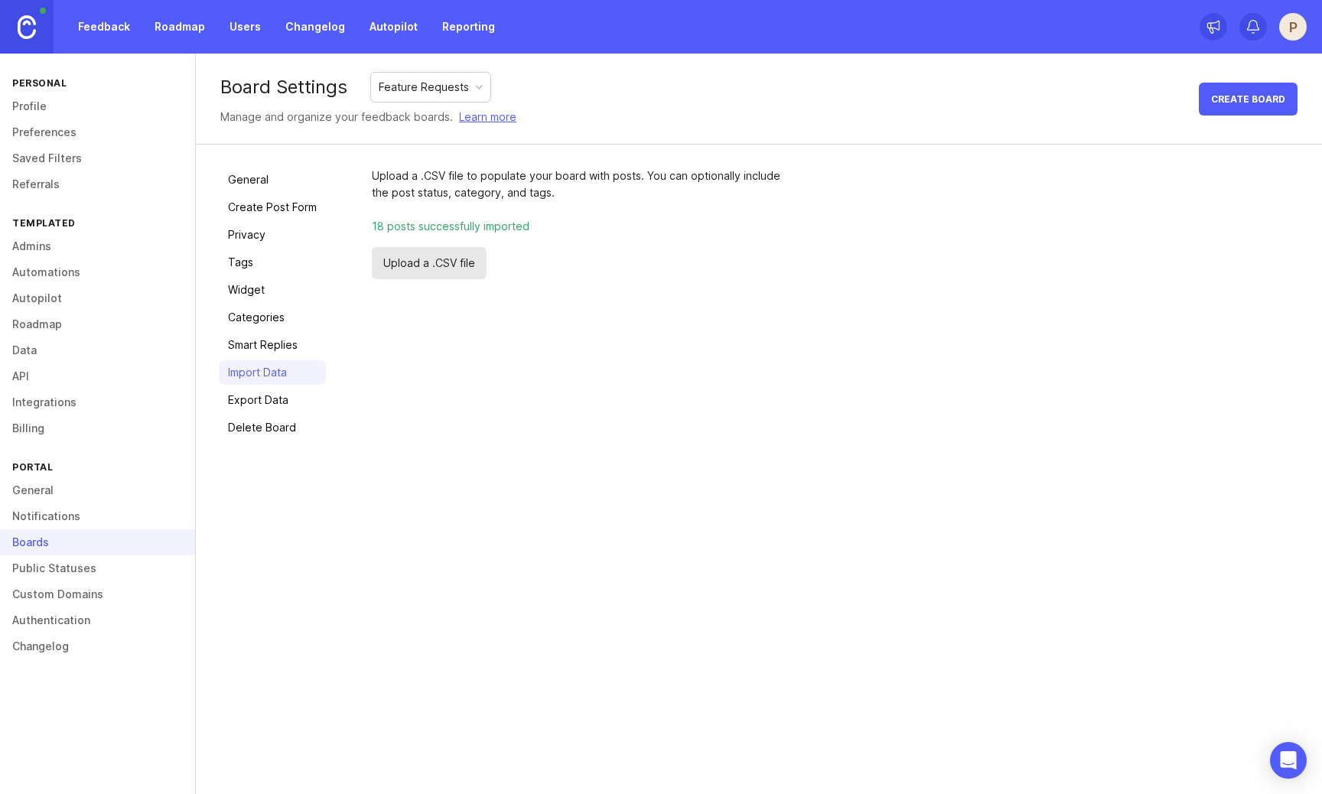
click at [116, 30] on link "Feedback" at bounding box center [104, 27] width 70 height 28
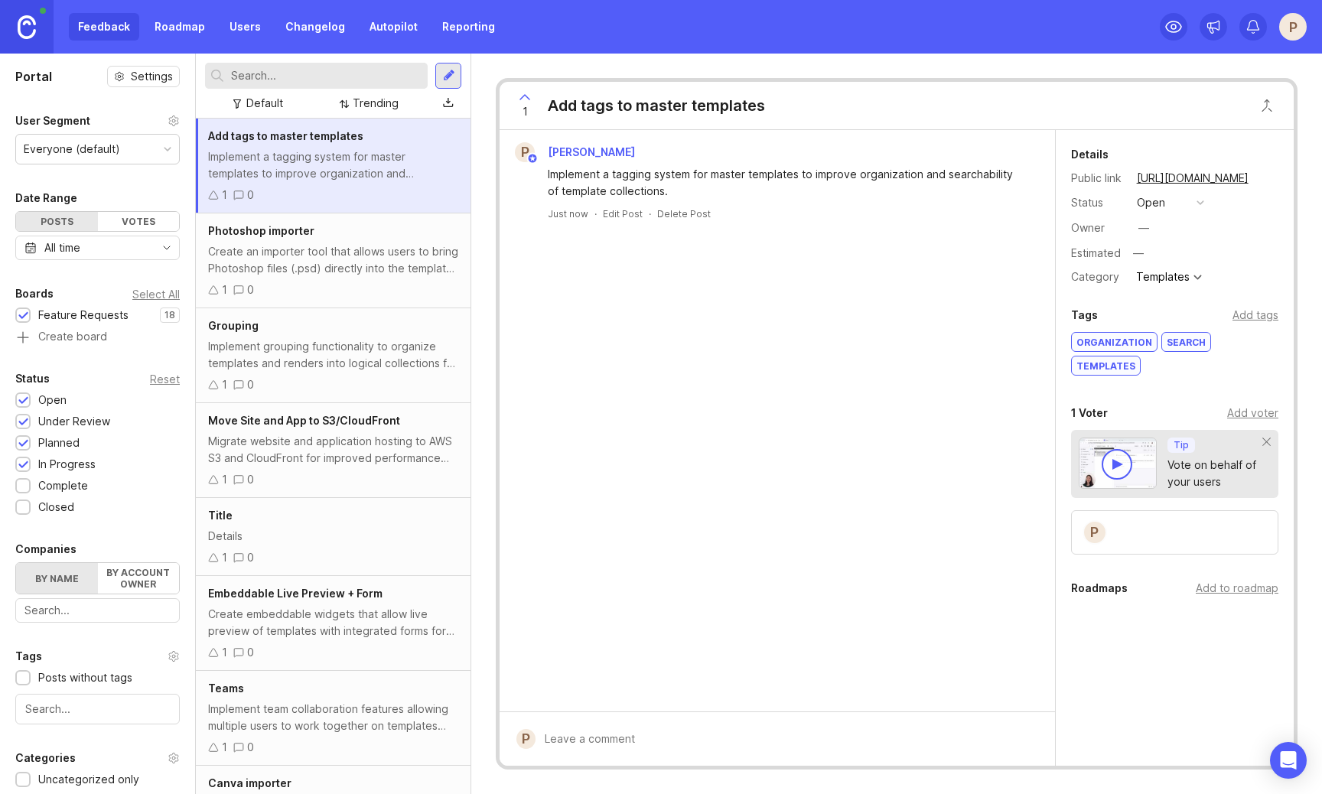
click at [339, 239] on div "Photoshop importer Create an importer tool that allows users to bring Photoshop…" at bounding box center [333, 260] width 275 height 95
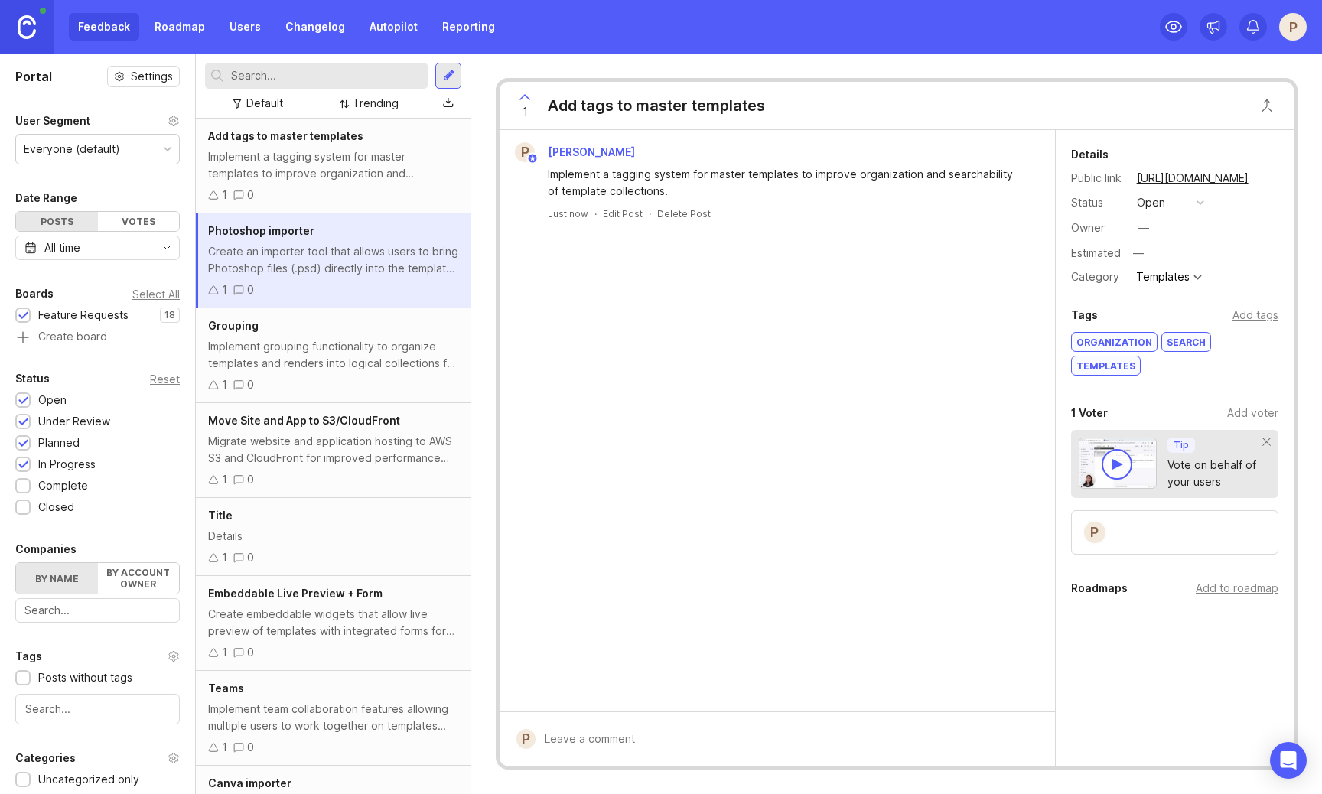
click at [358, 183] on div "Add tags to master templates Implement a tagging system for master templates to…" at bounding box center [333, 166] width 275 height 95
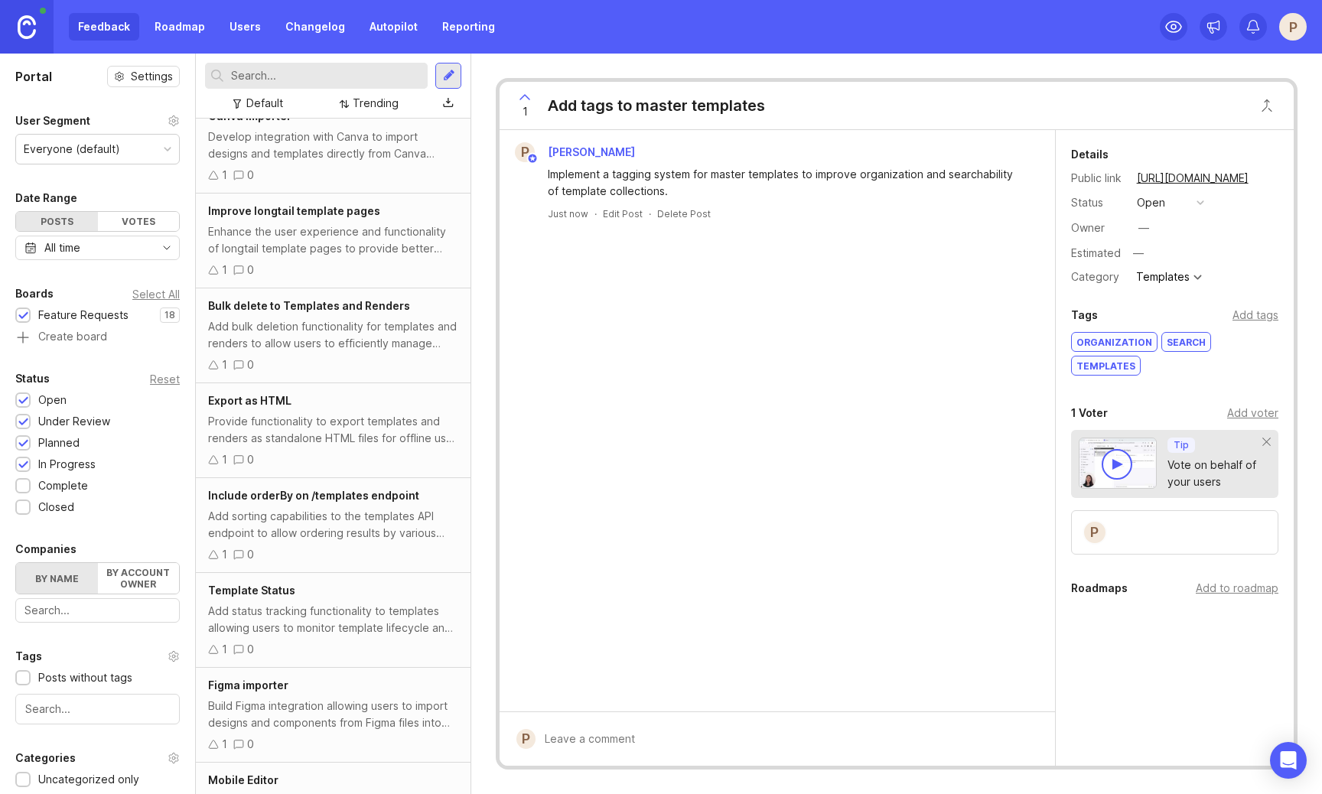
scroll to position [1032, 0]
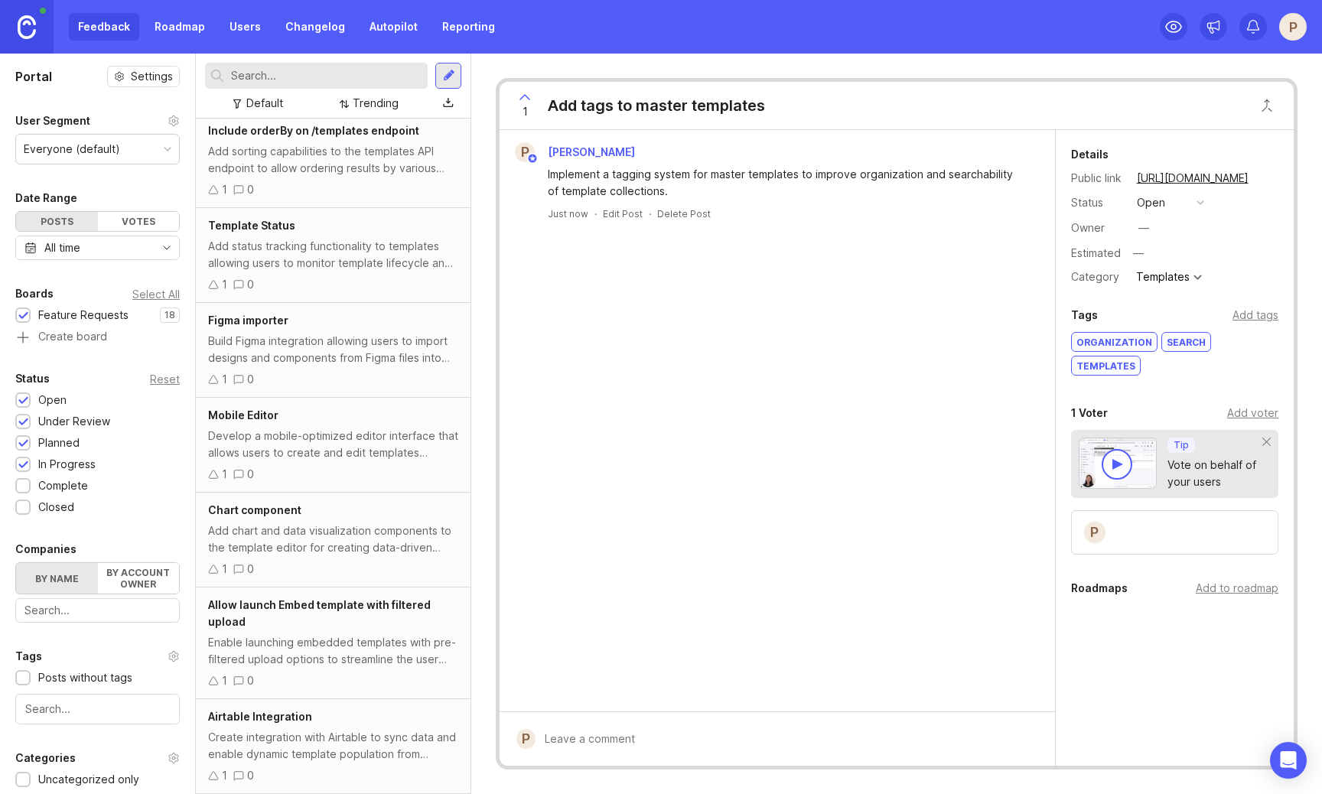
click at [391, 751] on div "Create integration with Airtable to sync data and enable dynamic template popul…" at bounding box center [333, 746] width 250 height 34
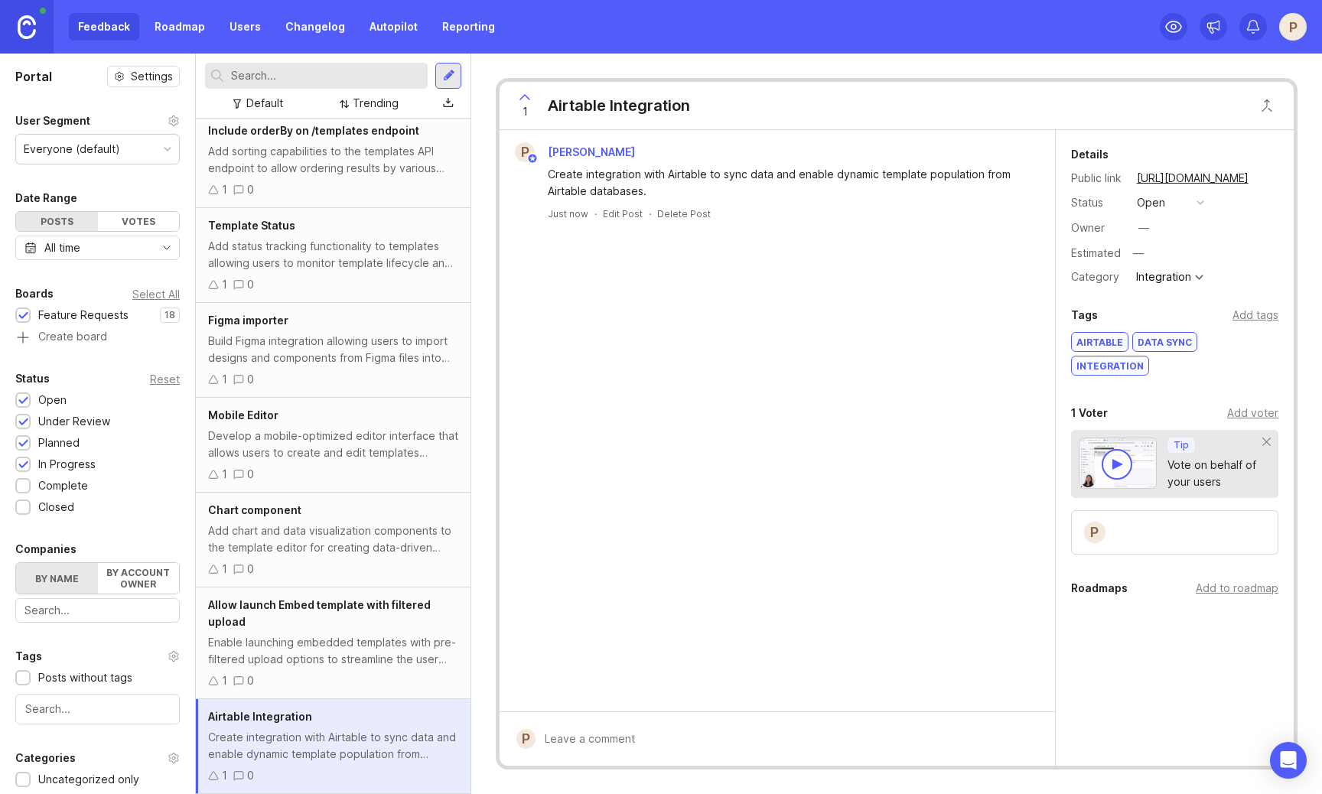
click at [386, 650] on div "Enable launching embedded templates with pre-filtered upload options to streaml…" at bounding box center [333, 651] width 250 height 34
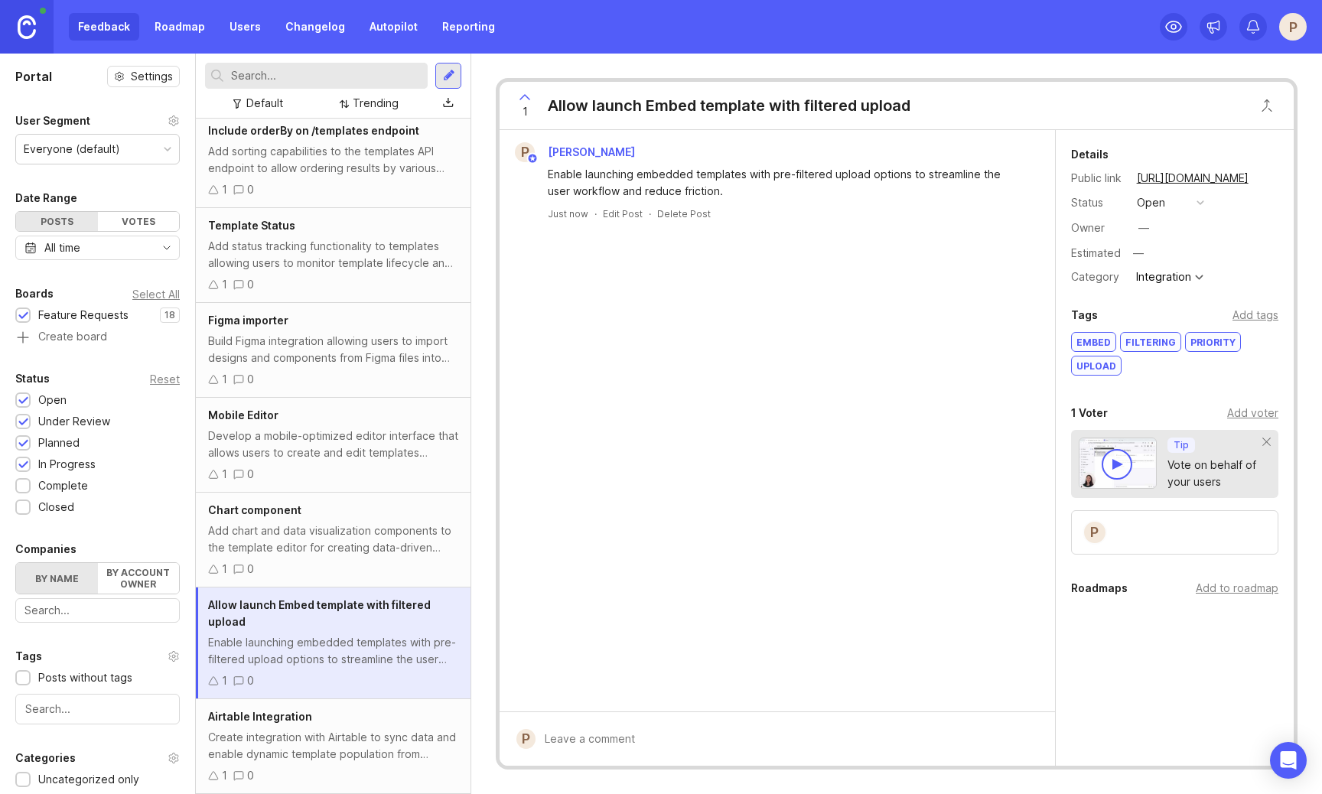
click at [391, 552] on div "Add chart and data visualization components to the template editor for creating…" at bounding box center [333, 540] width 250 height 34
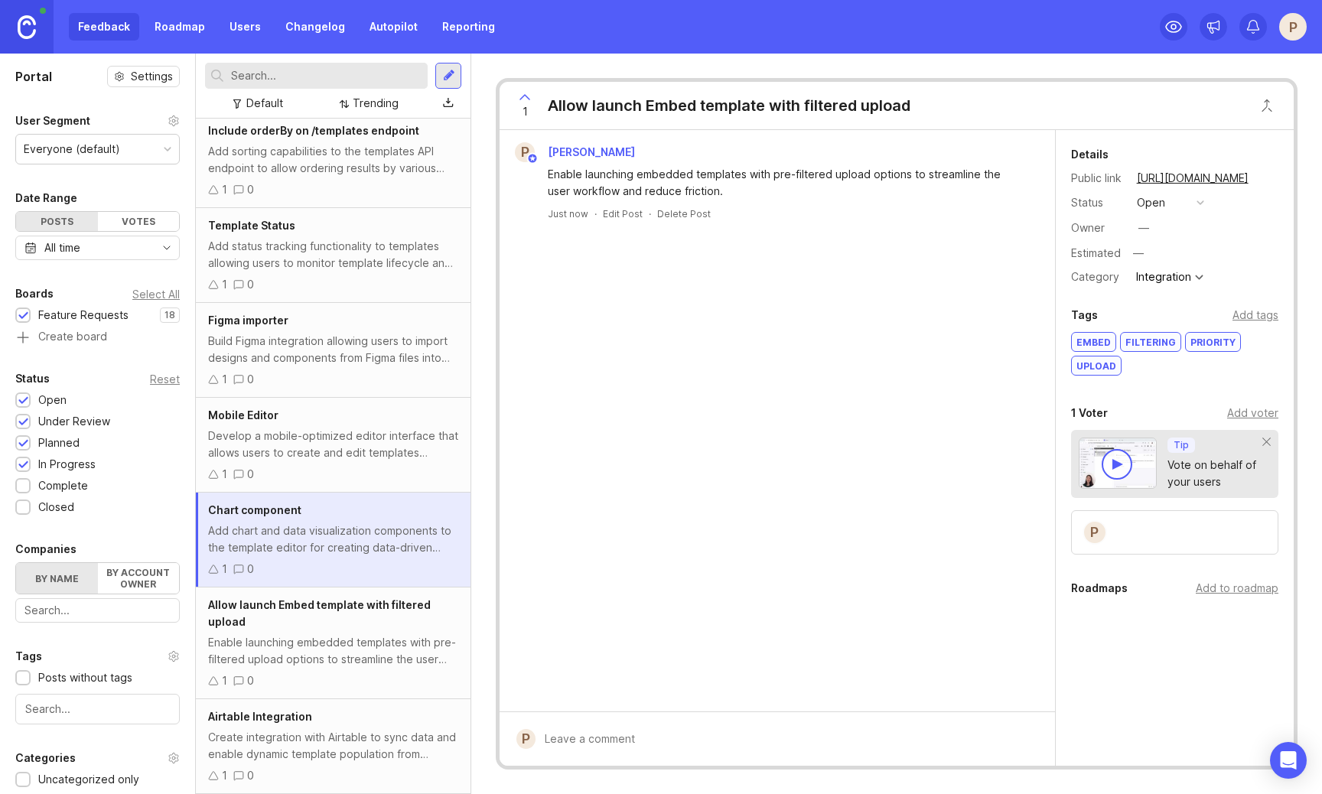
click at [386, 649] on div "Enable launching embedded templates with pre-filtered upload options to streaml…" at bounding box center [333, 651] width 250 height 34
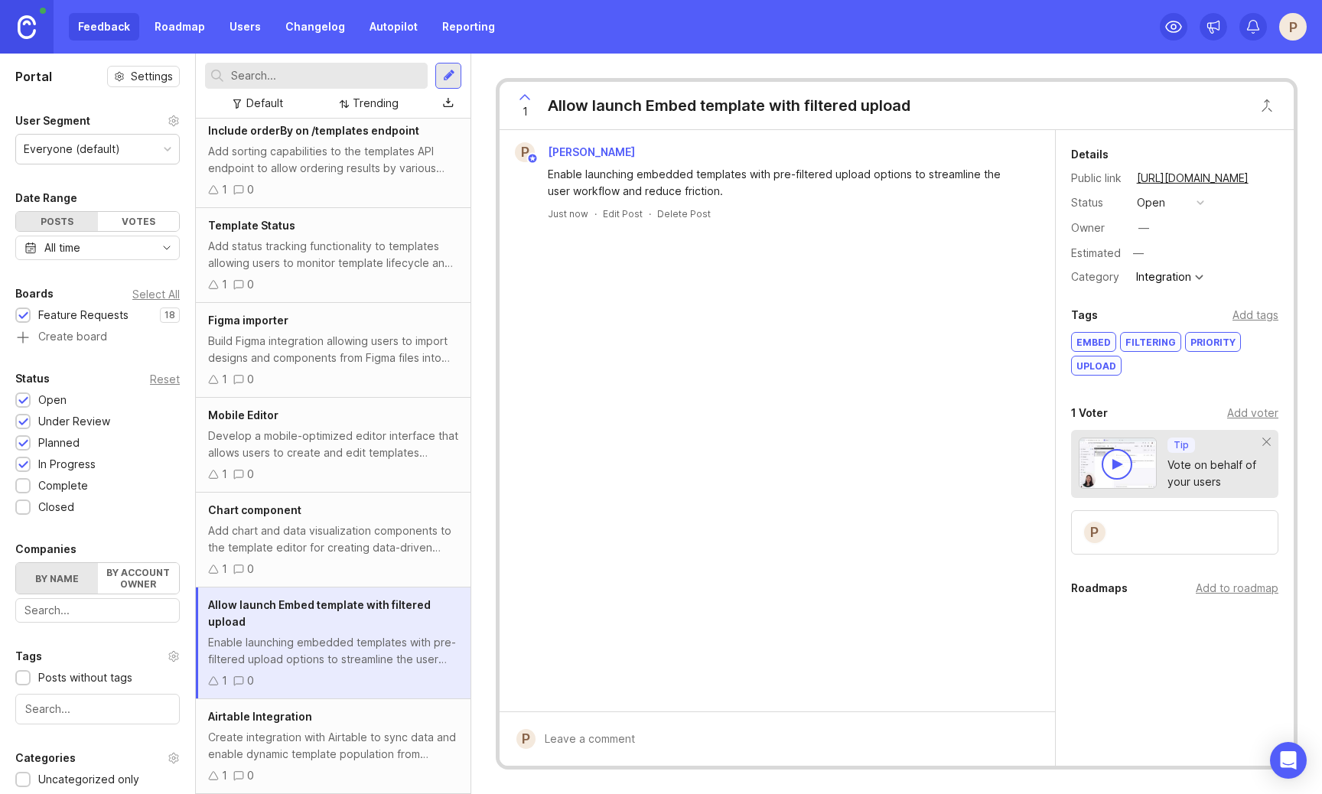
click at [385, 725] on div "Airtable Integration Create integration with Airtable to sync data and enable d…" at bounding box center [333, 746] width 275 height 95
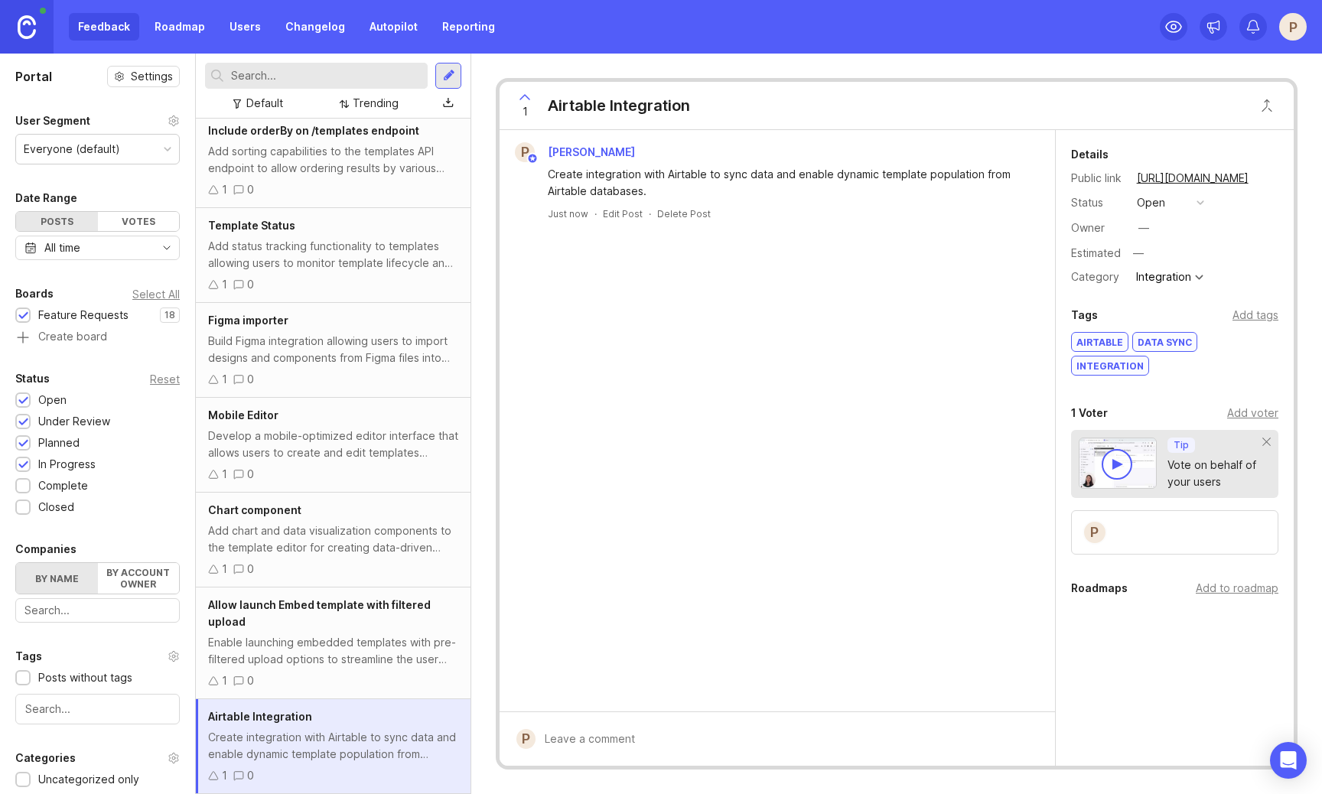
click at [442, 653] on div "Enable launching embedded templates with pre-filtered upload options to streaml…" at bounding box center [333, 651] width 250 height 34
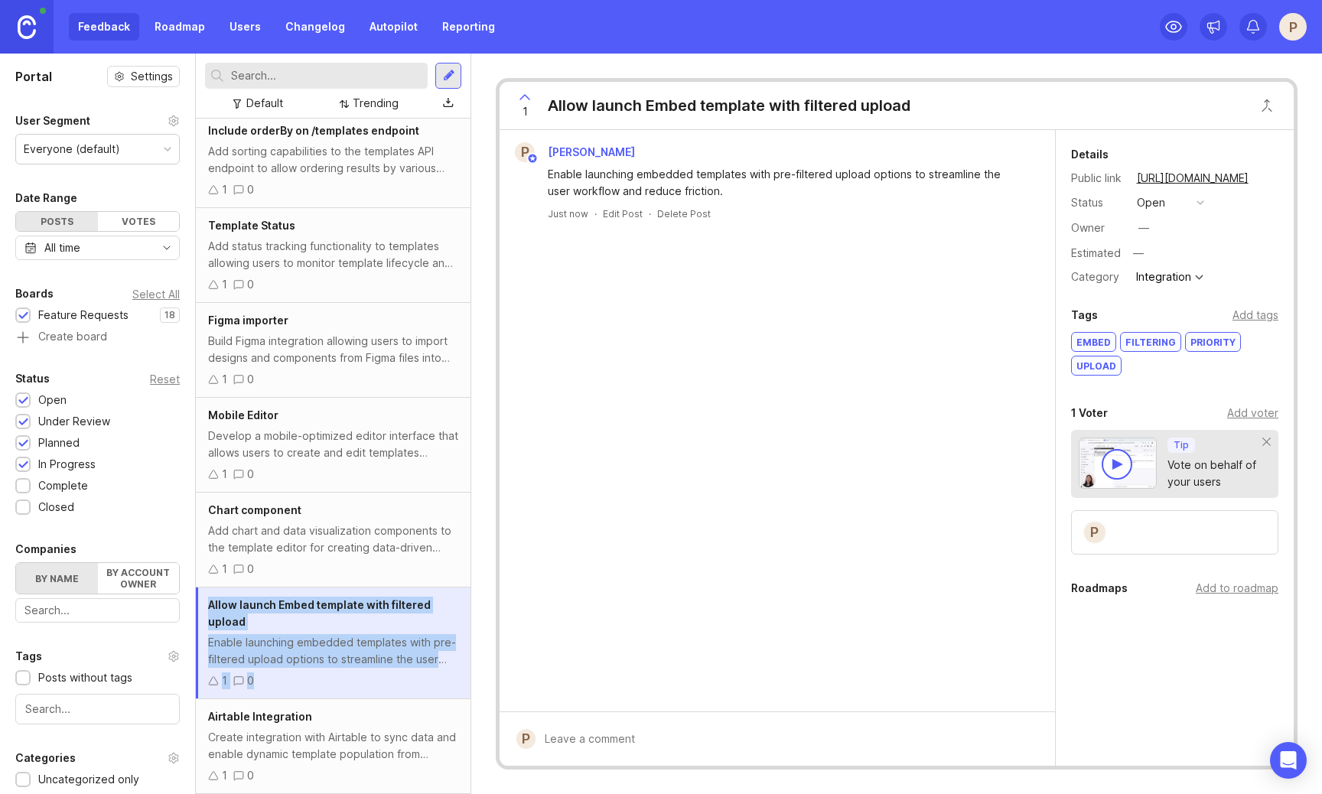
click at [390, 630] on div "Allow launch Embed template with filtered upload Enable launching embedded temp…" at bounding box center [333, 644] width 275 height 112
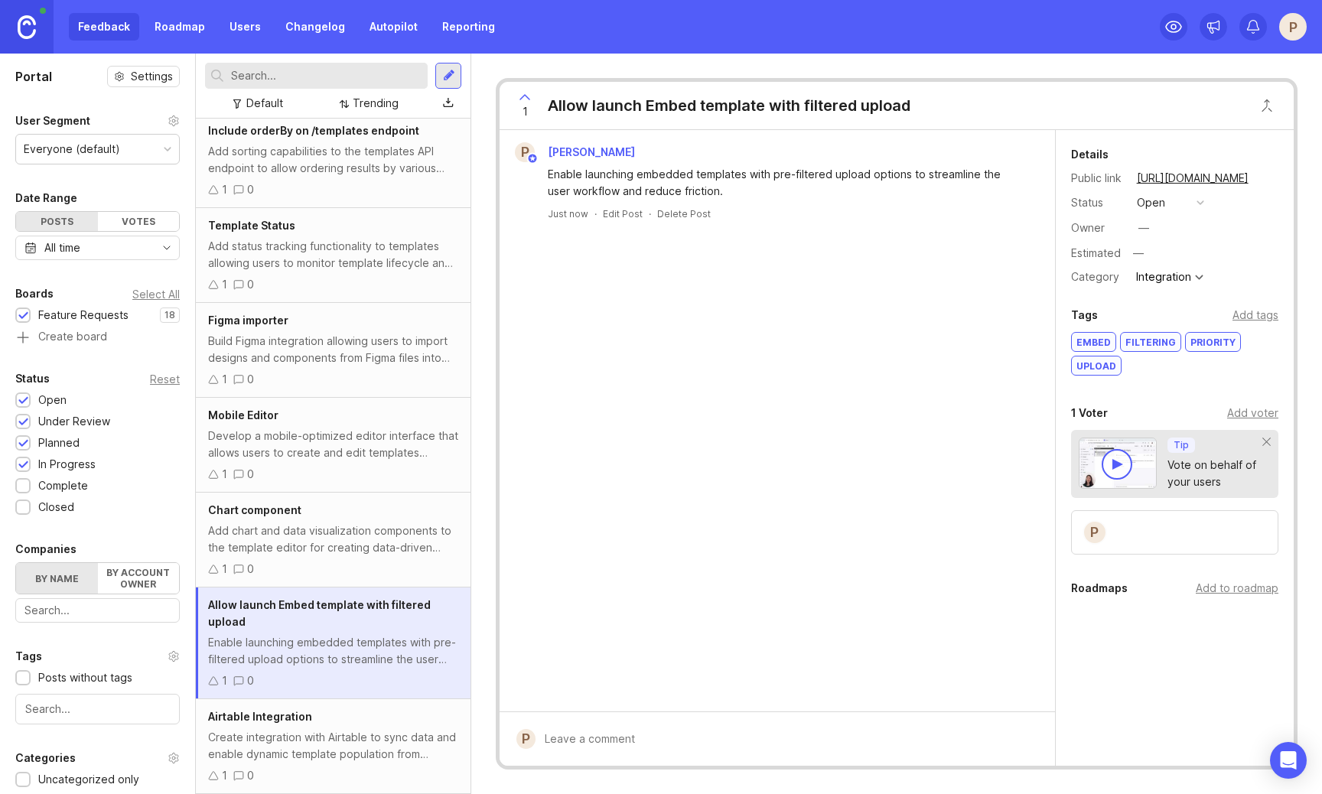
click at [550, 634] on div "P Peter Fields Enable launching embedded templates with pre-filtered upload opt…" at bounding box center [777, 421] width 555 height 582
click at [699, 217] on div "Delete Post" at bounding box center [684, 213] width 54 height 13
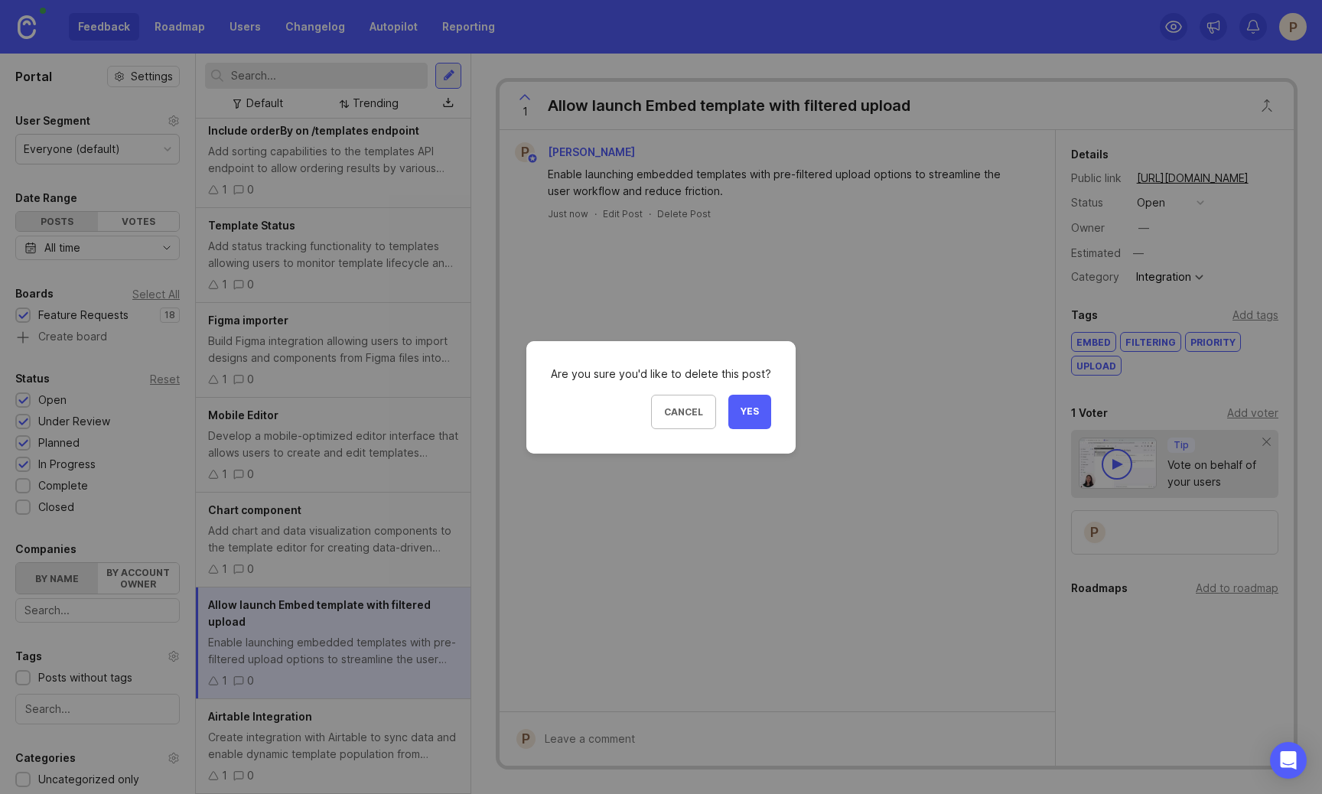
click at [741, 406] on span "Yes" at bounding box center [750, 412] width 18 height 13
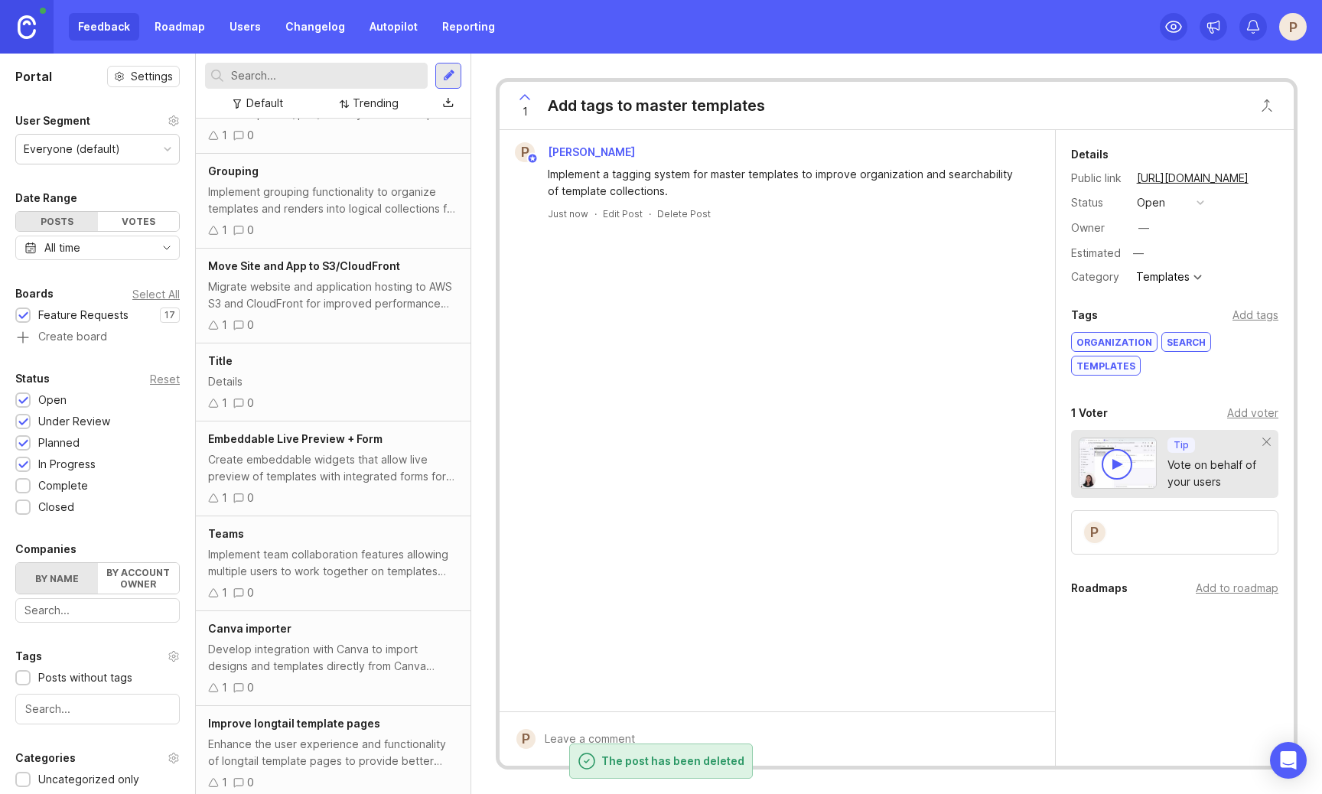
scroll to position [124, 0]
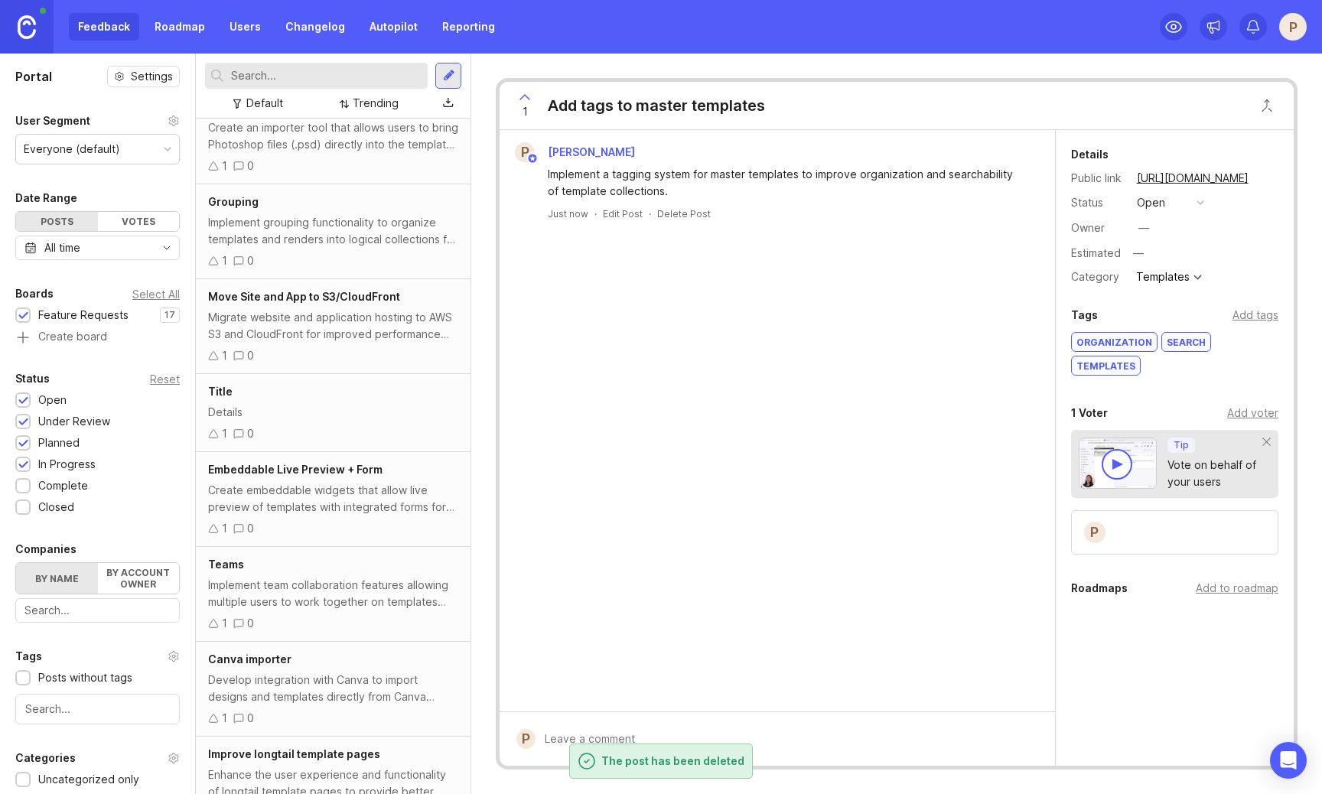
click at [349, 415] on div "Details" at bounding box center [333, 412] width 250 height 17
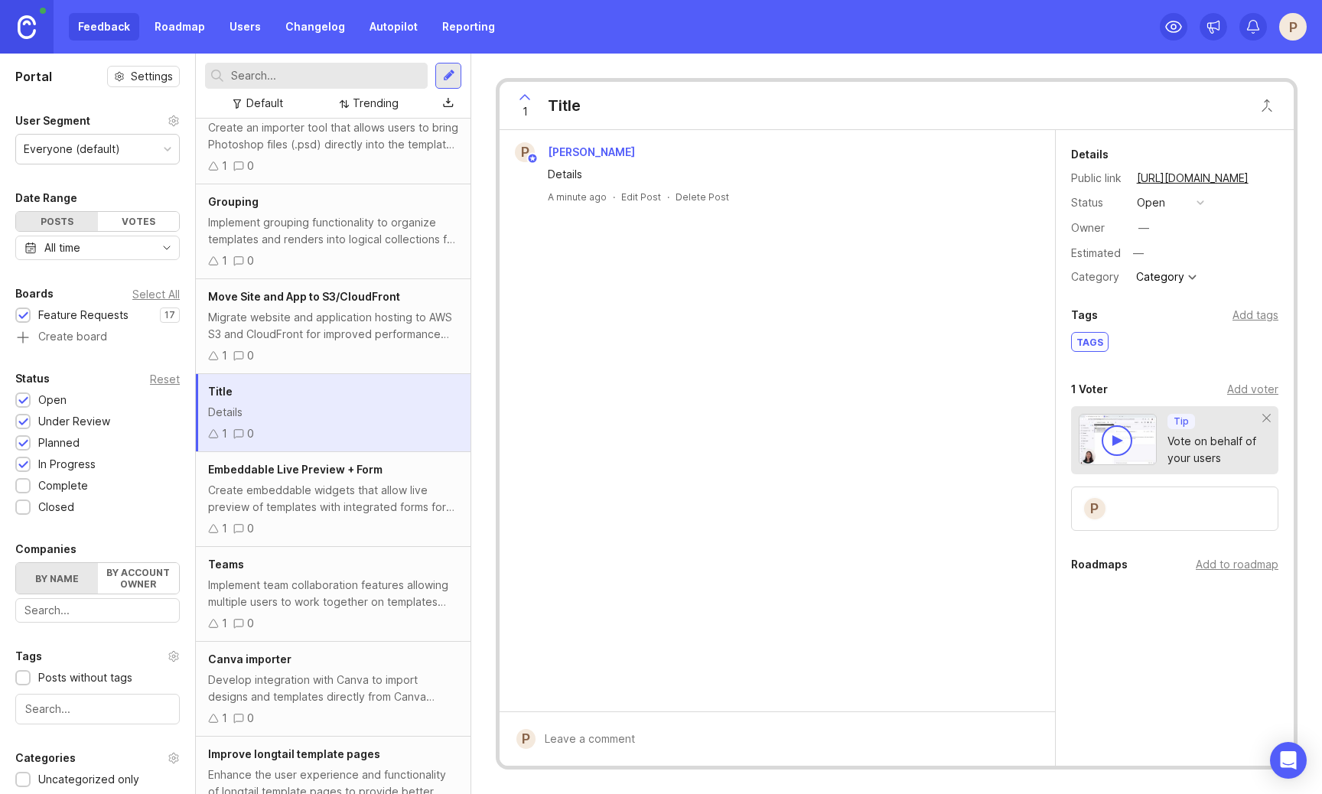
click at [702, 194] on div "Delete Post" at bounding box center [703, 197] width 54 height 13
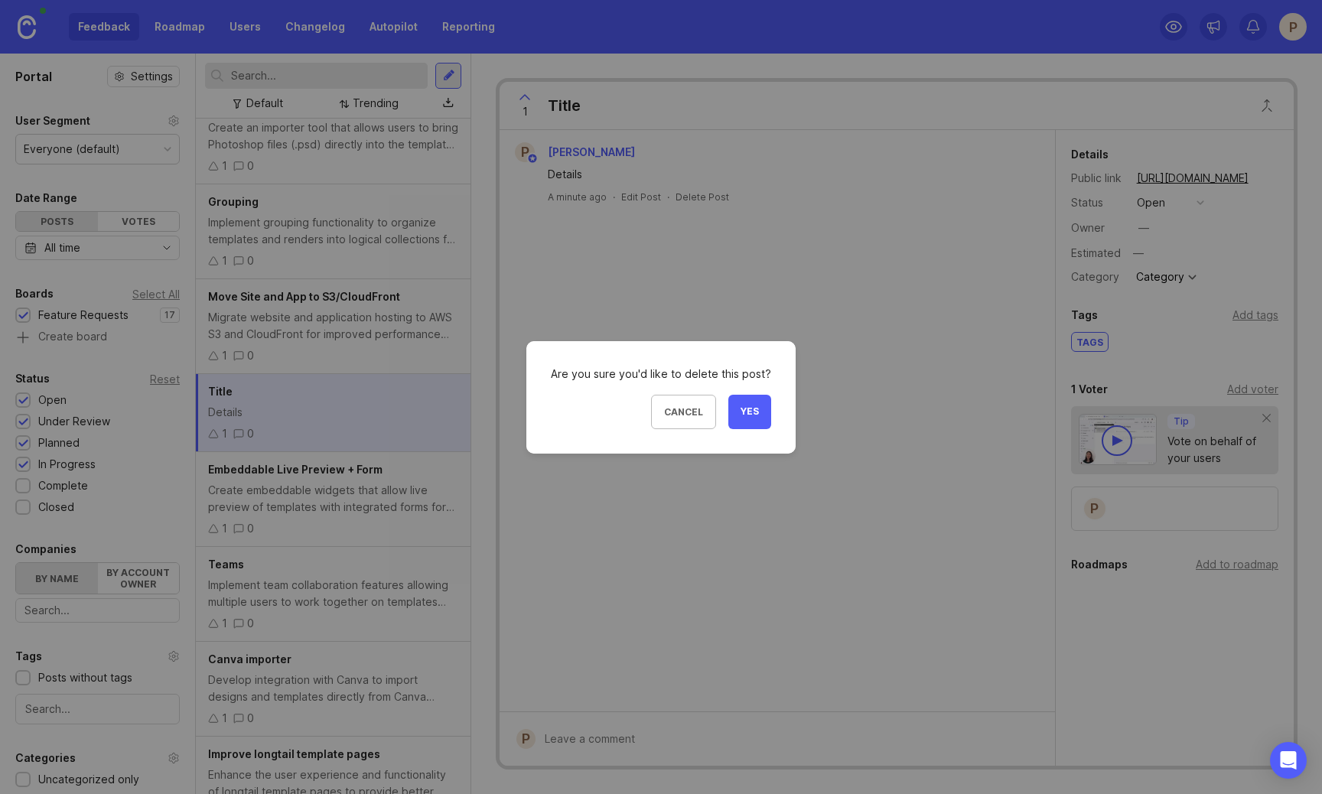
click at [745, 411] on span "Yes" at bounding box center [750, 412] width 18 height 13
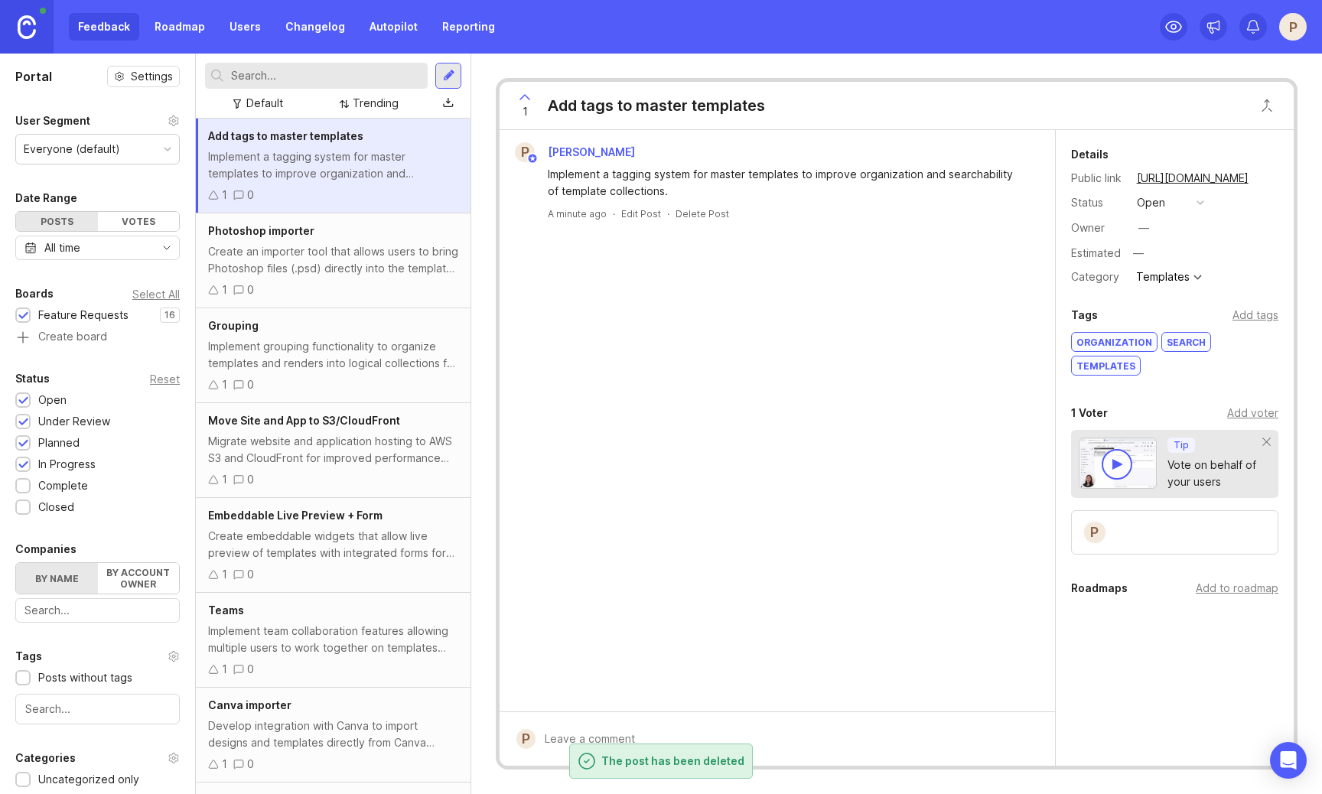
click at [380, 448] on div "Migrate website and application hosting to AWS S3 and CloudFront for improved p…" at bounding box center [333, 450] width 250 height 34
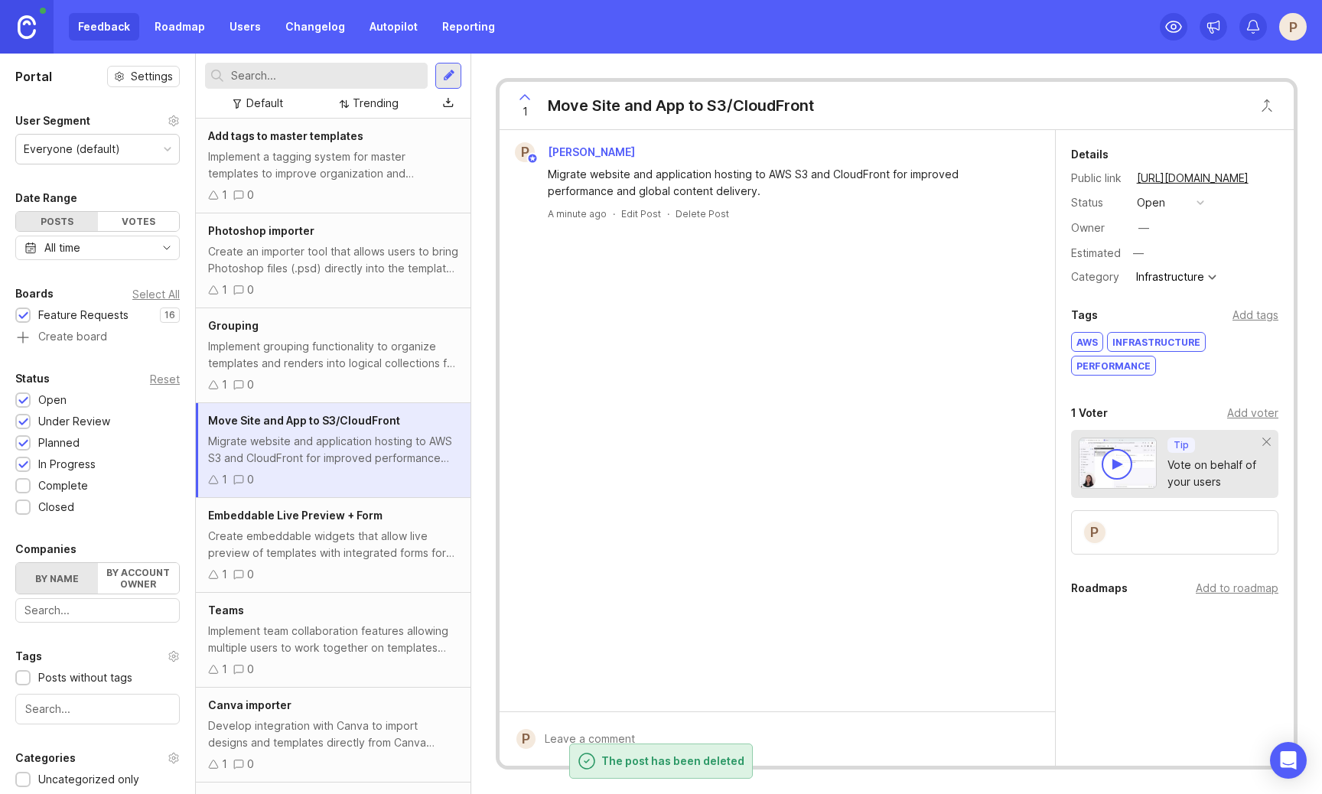
click at [696, 219] on div "Delete Post" at bounding box center [703, 213] width 54 height 13
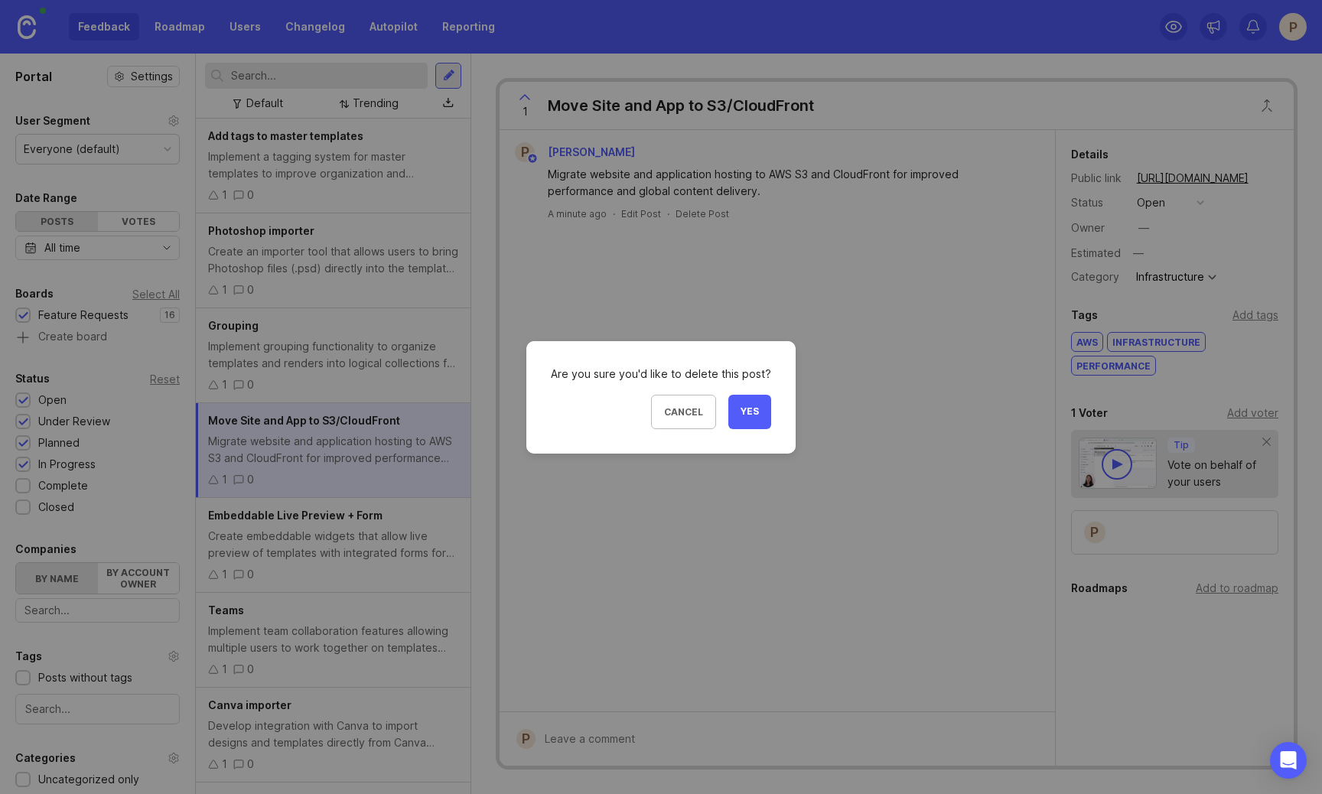
click at [751, 419] on button "Yes" at bounding box center [749, 412] width 43 height 34
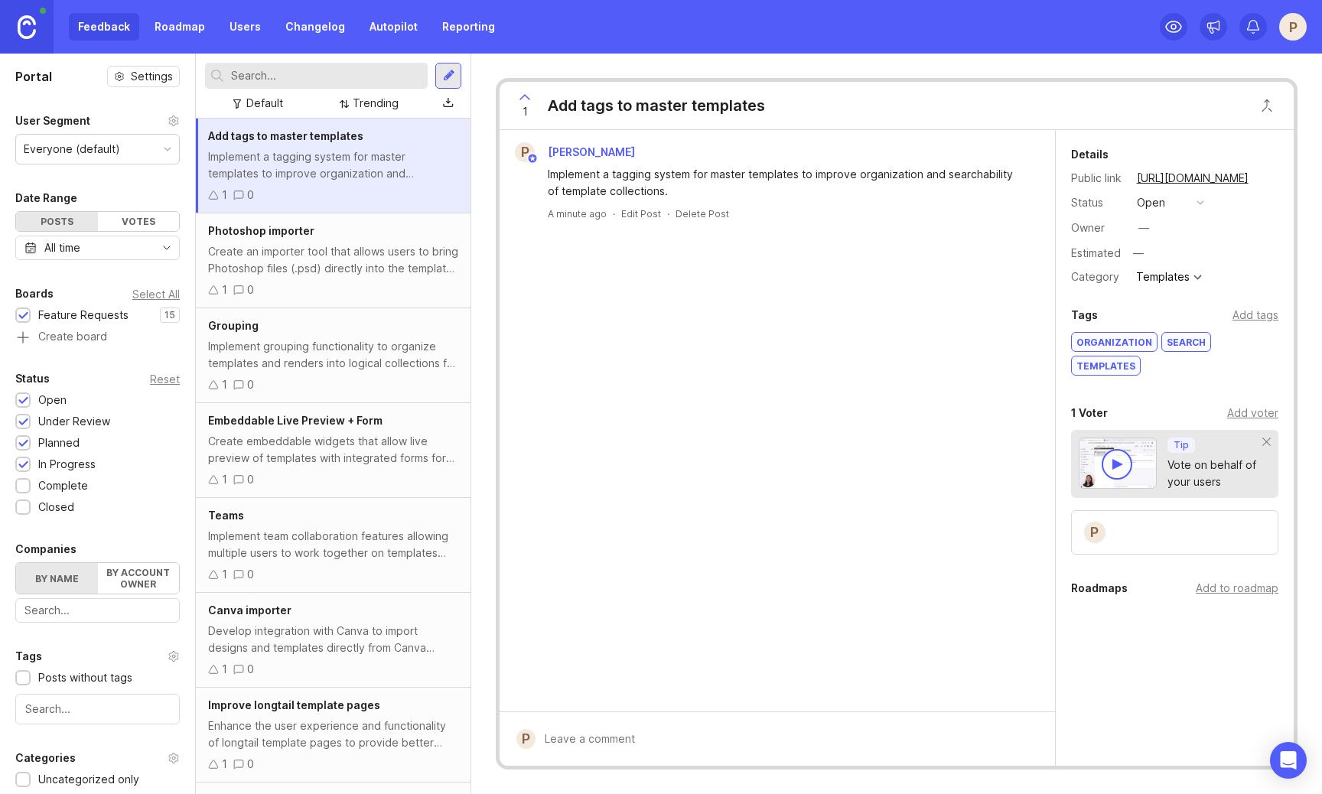
click at [337, 340] on div "Implement grouping functionality to organize templates and renders into logical…" at bounding box center [333, 355] width 250 height 34
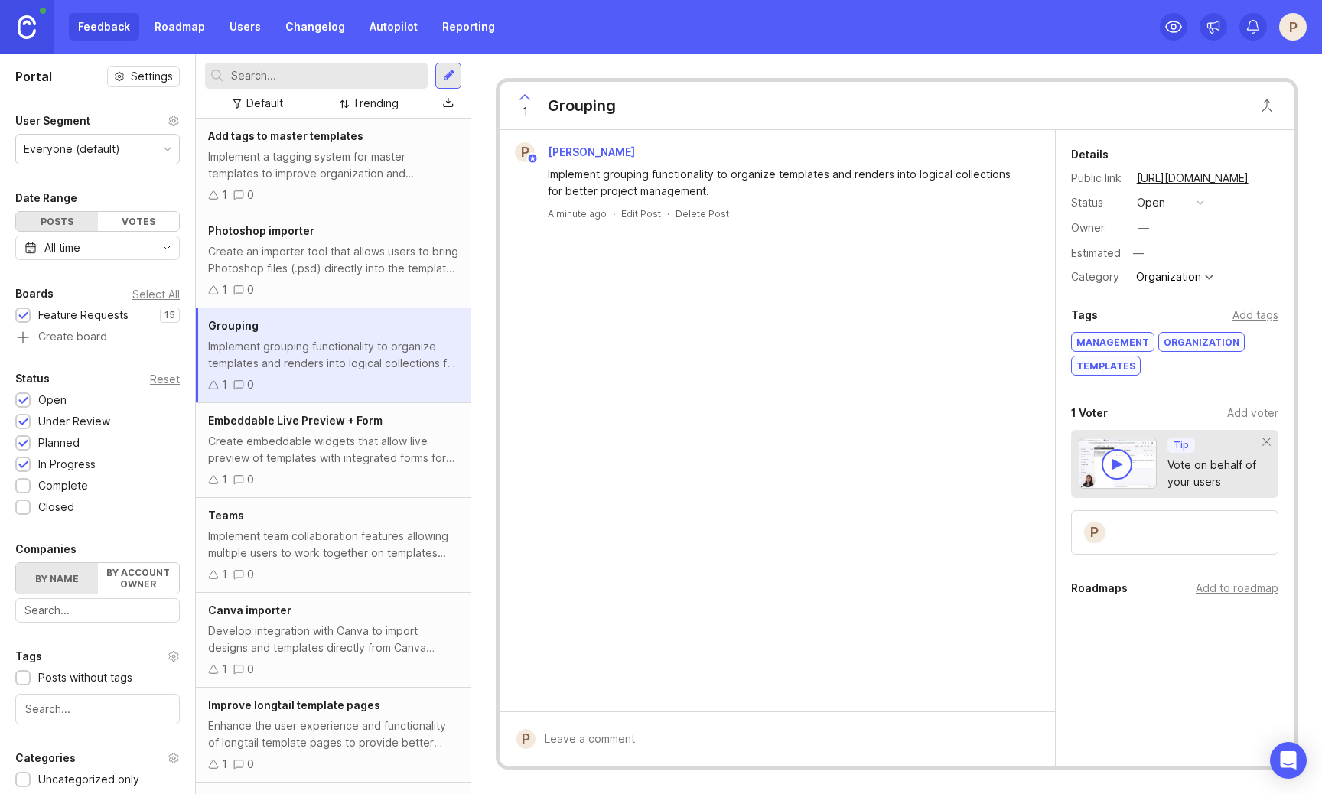
click at [630, 113] on div "1 Grouping" at bounding box center [897, 106] width 794 height 48
click at [608, 106] on div "Grouping" at bounding box center [582, 105] width 68 height 21
click at [350, 366] on div "Implement grouping functionality to organize templates and renders into logical…" at bounding box center [333, 355] width 250 height 34
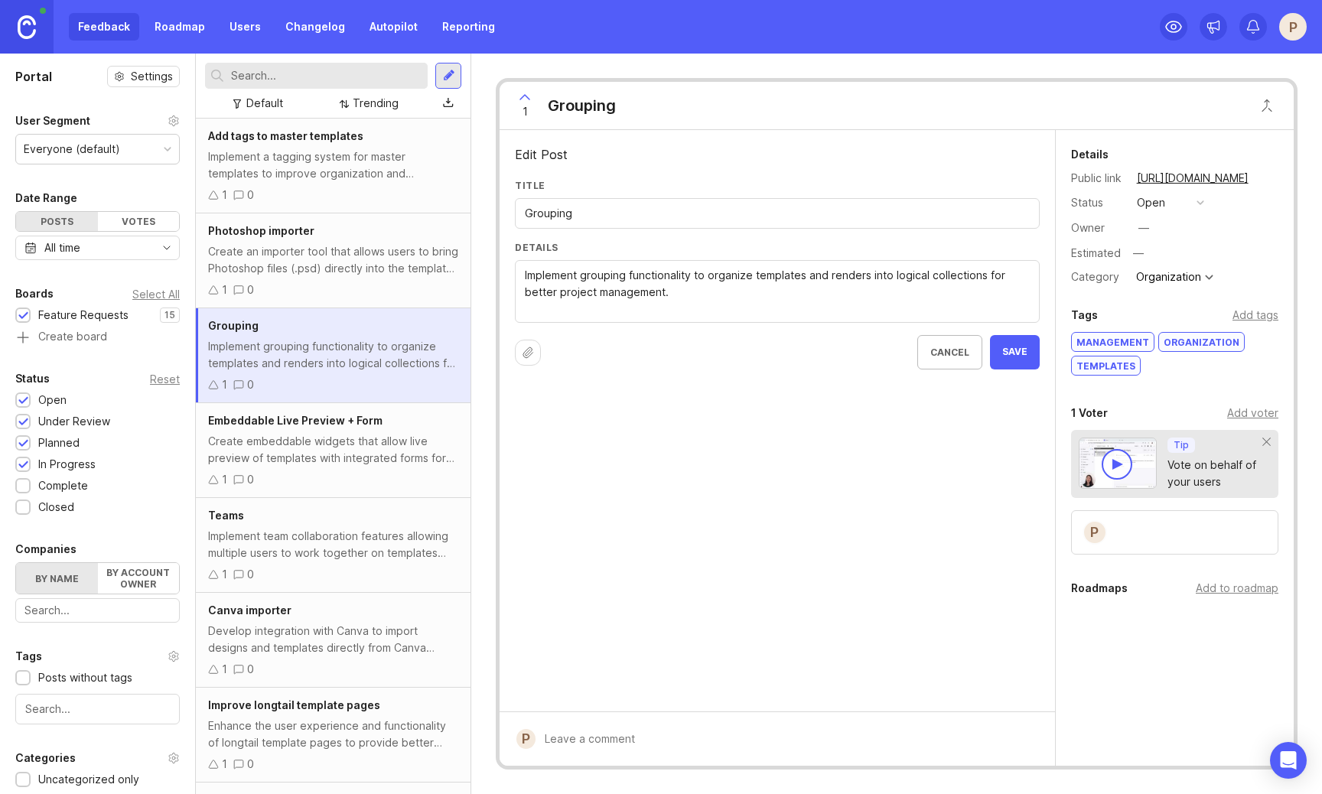
click at [593, 218] on input "Grouping" at bounding box center [777, 213] width 505 height 17
type input "Layer Grouping"
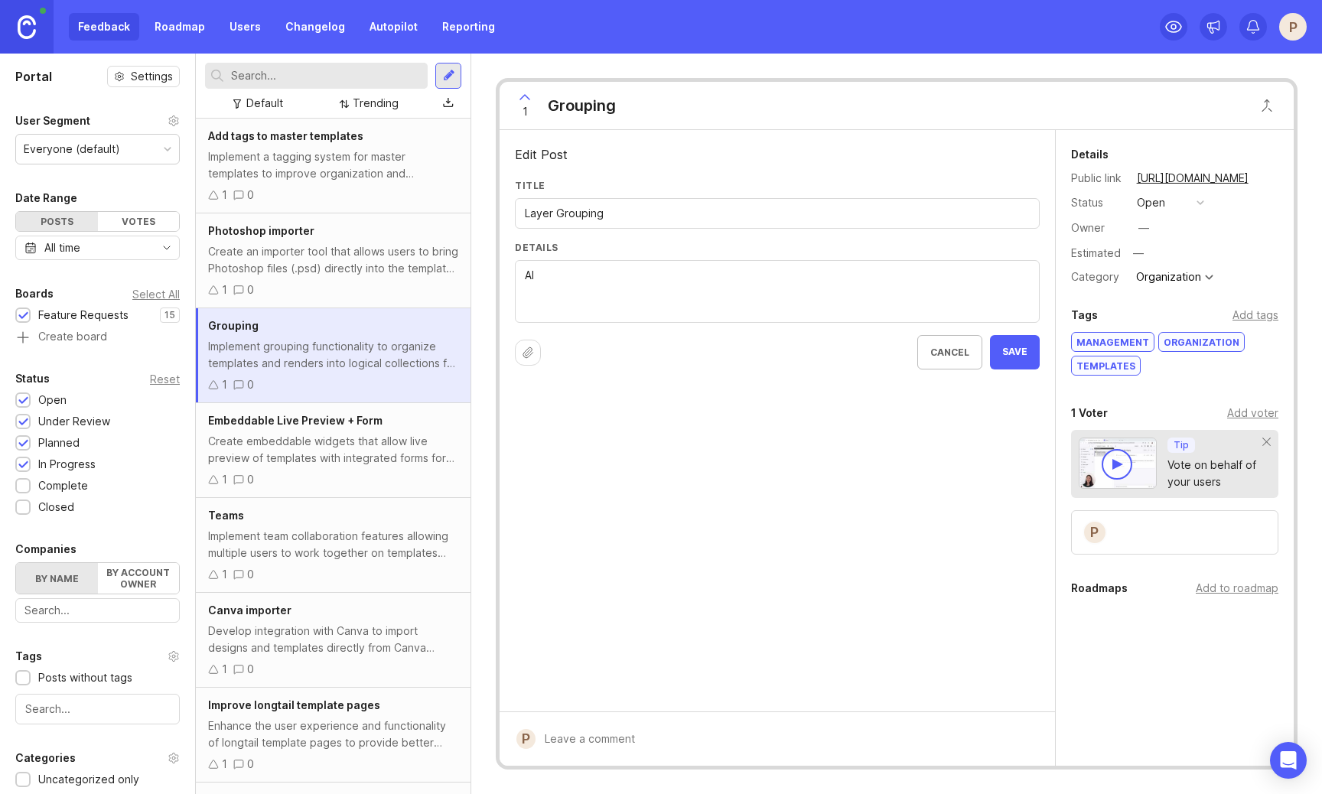
type textarea "A"
type textarea "Group multiple layers together to allow better formatting and positioning."
click at [1016, 351] on span "Save" at bounding box center [1014, 352] width 25 height 13
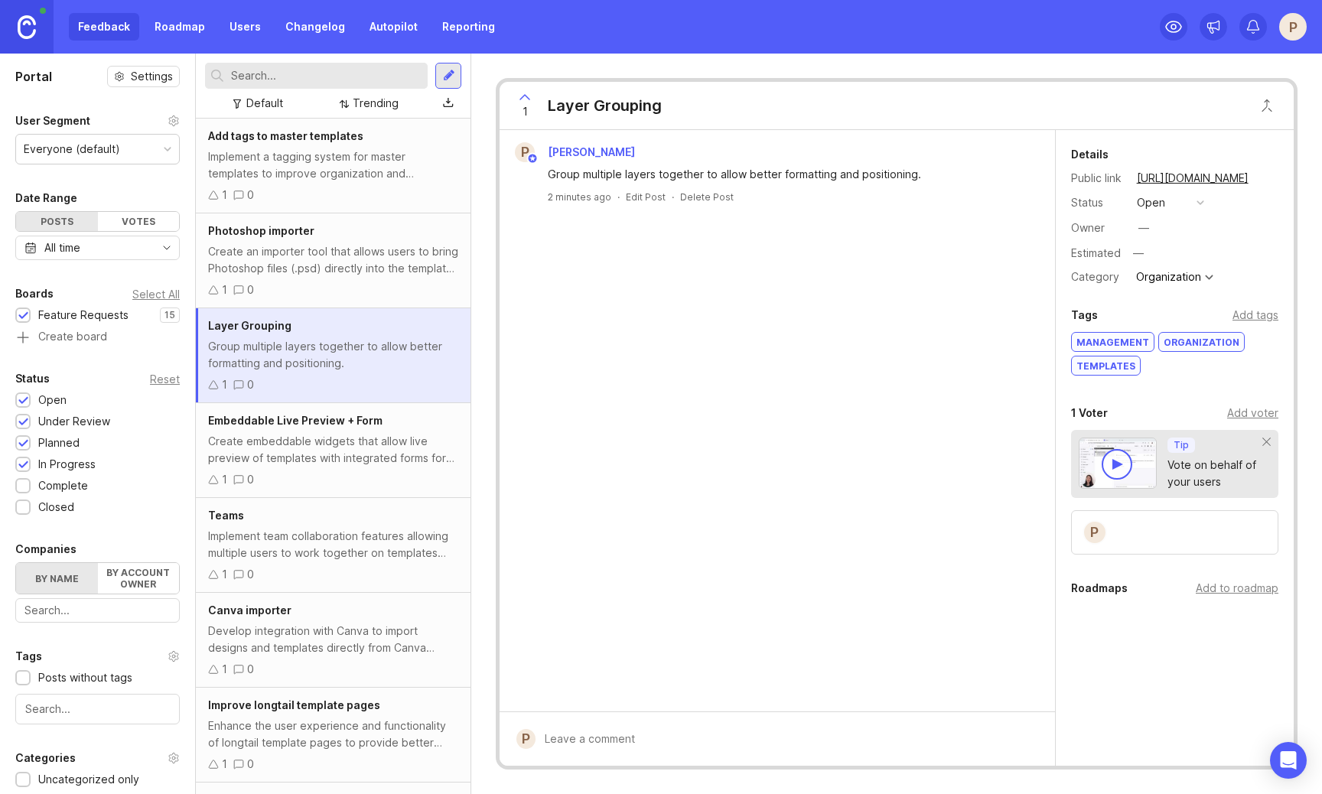
click at [1216, 589] on div "Add to roadmap" at bounding box center [1237, 588] width 83 height 17
click at [169, 29] on link "Roadmap" at bounding box center [179, 27] width 69 height 28
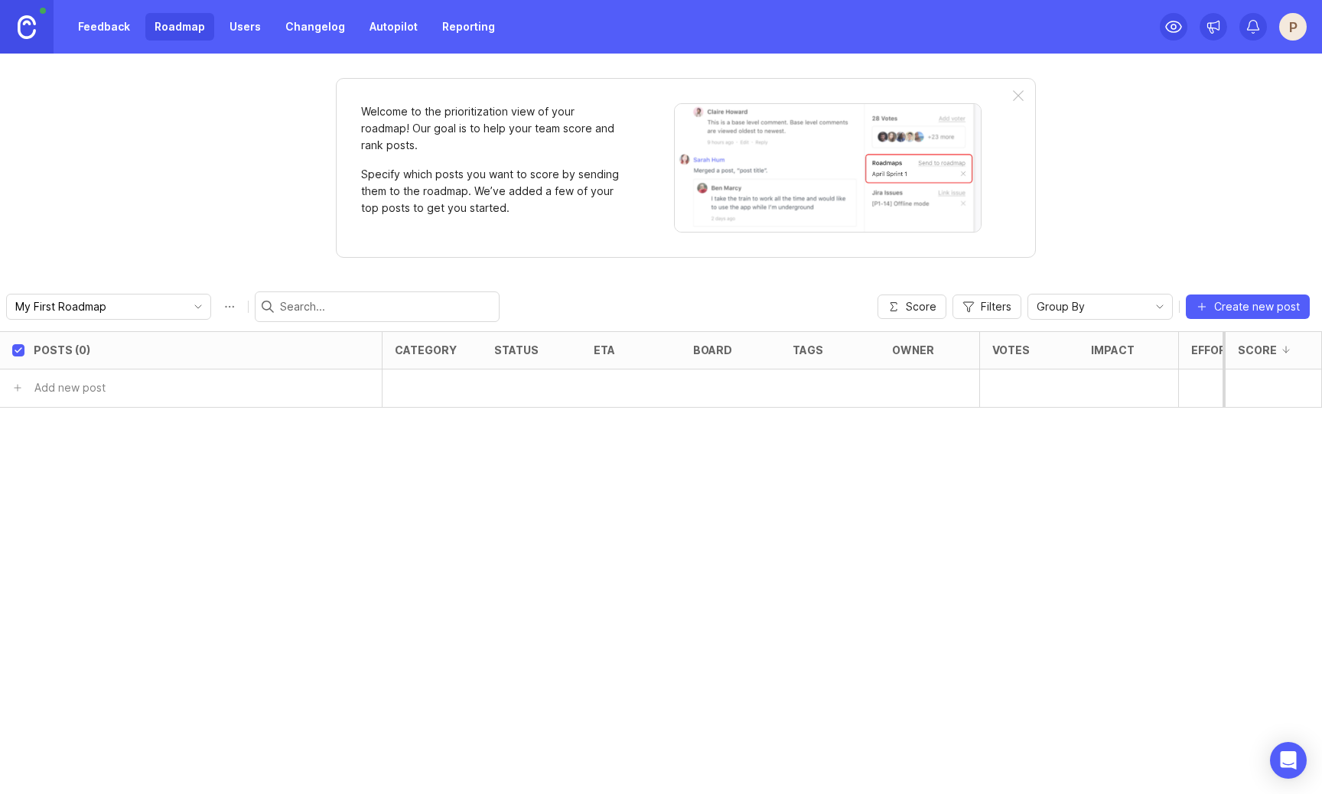
click at [79, 316] on div "My First Roadmap" at bounding box center [96, 307] width 179 height 24
click at [92, 336] on span "My First Roadmap" at bounding box center [62, 336] width 91 height 17
click at [92, 336] on div "Posts (0)" at bounding box center [208, 350] width 348 height 37
click at [109, 311] on input "My First Roadmap" at bounding box center [99, 306] width 169 height 17
click at [142, 360] on li "Create new roadmap" at bounding box center [159, 363] width 305 height 28
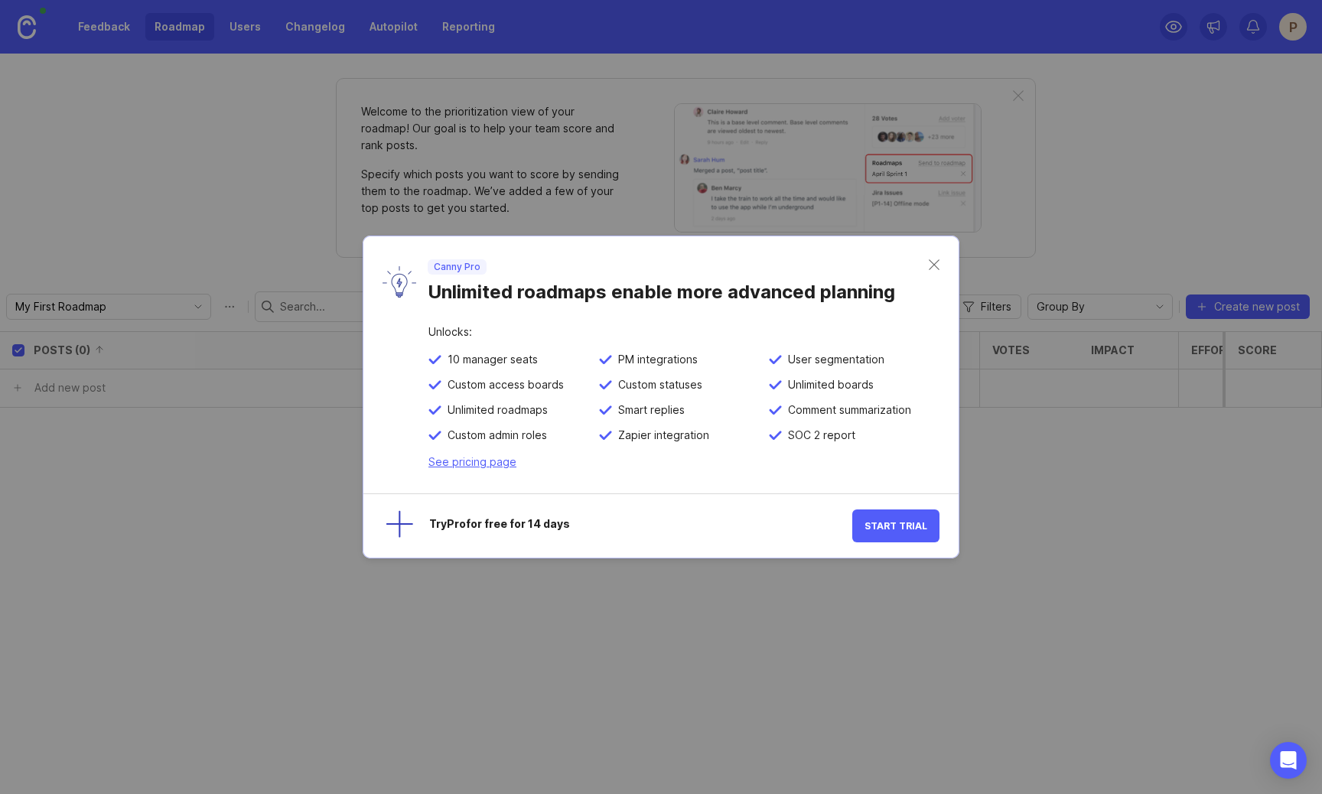
click at [940, 271] on div "Canny Pro Unlimited roadmaps enable more advanced planning" at bounding box center [660, 281] width 595 height 90
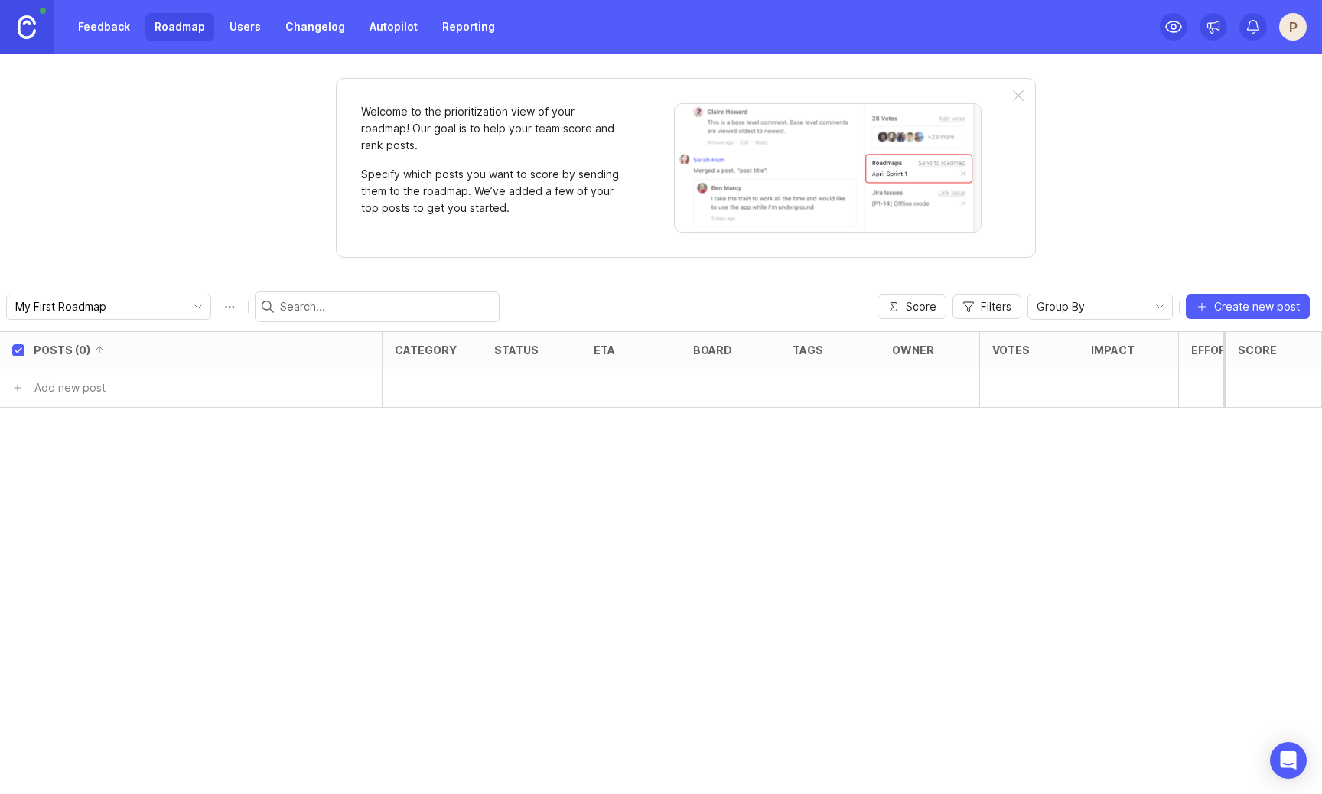
click at [217, 304] on button "Roadmap options" at bounding box center [229, 307] width 24 height 24
type input "Public Roadmap"
click at [104, 31] on link "Feedback" at bounding box center [104, 27] width 70 height 28
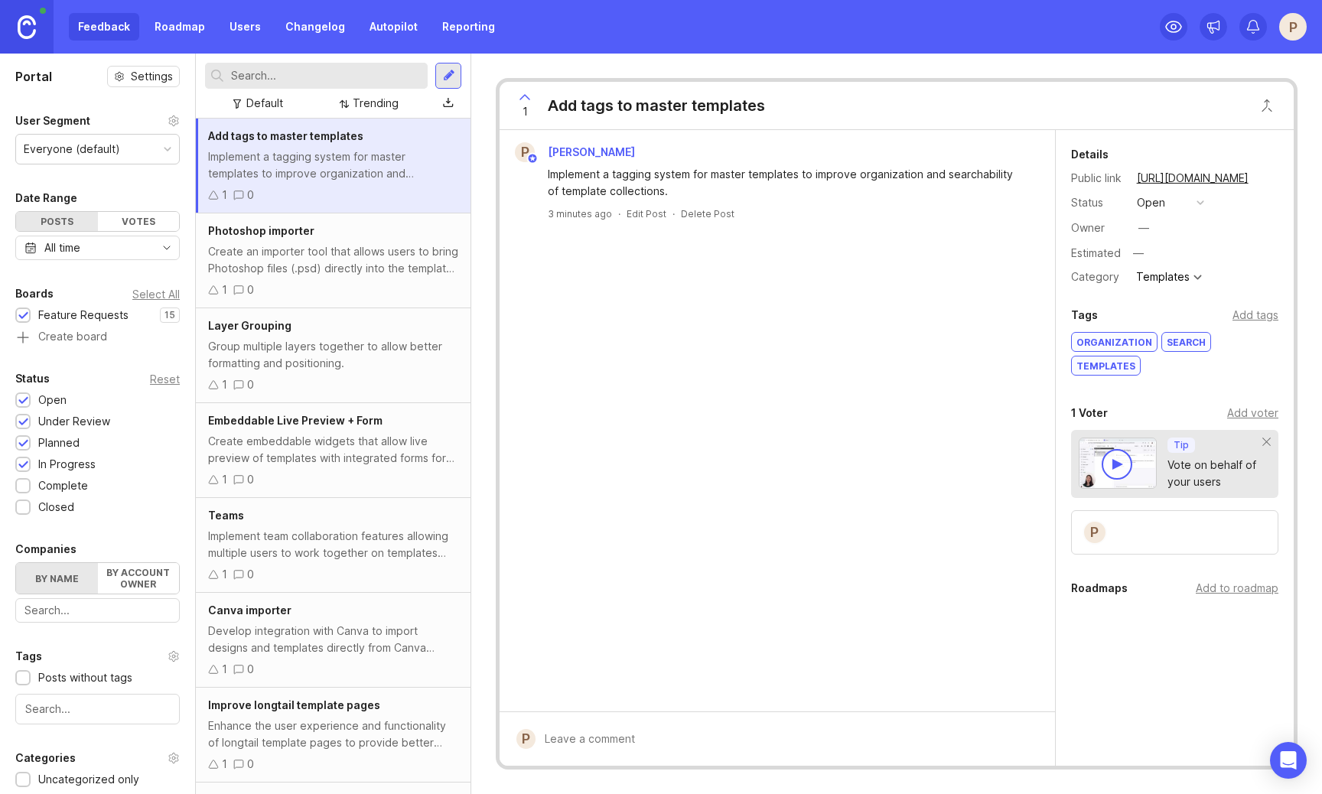
scroll to position [313, 0]
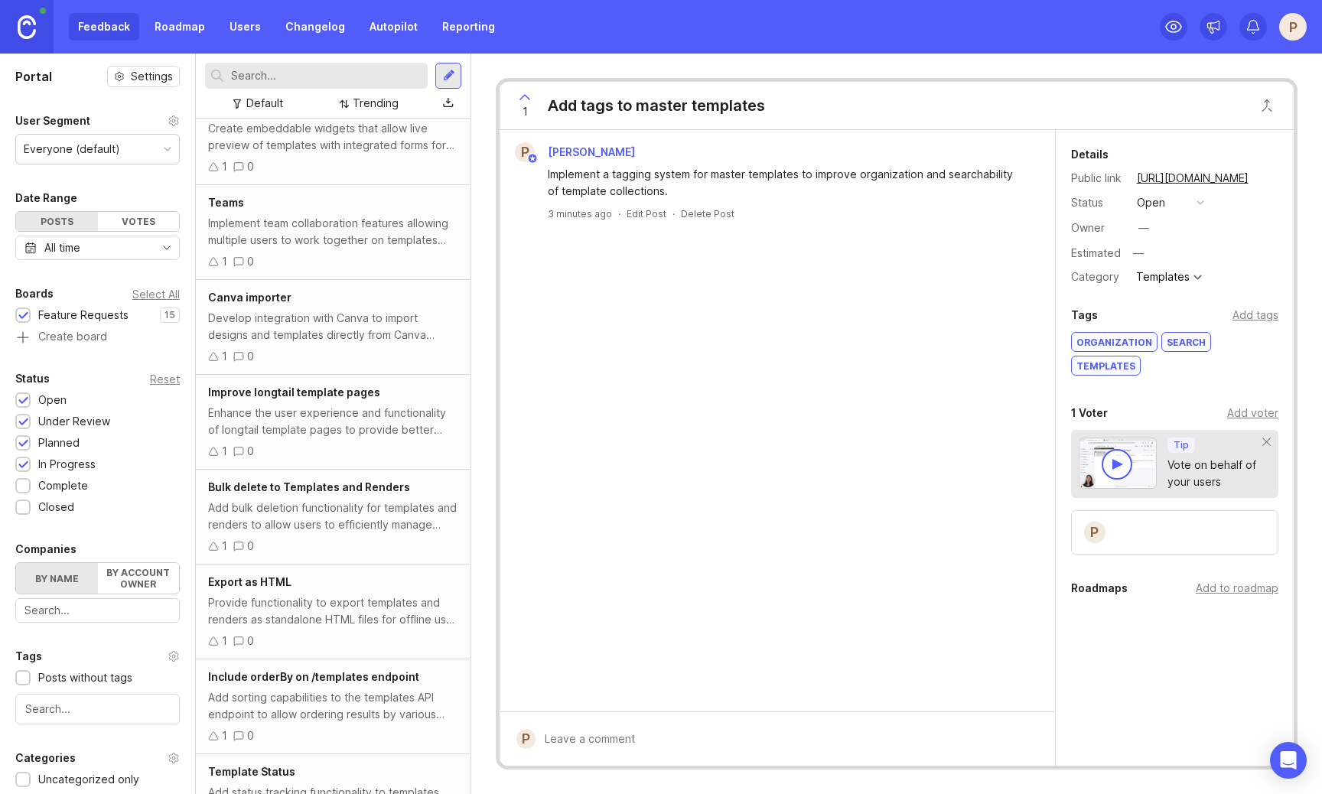
click at [395, 622] on div "Provide functionality to export templates and renders as standalone HTML files …" at bounding box center [333, 612] width 250 height 34
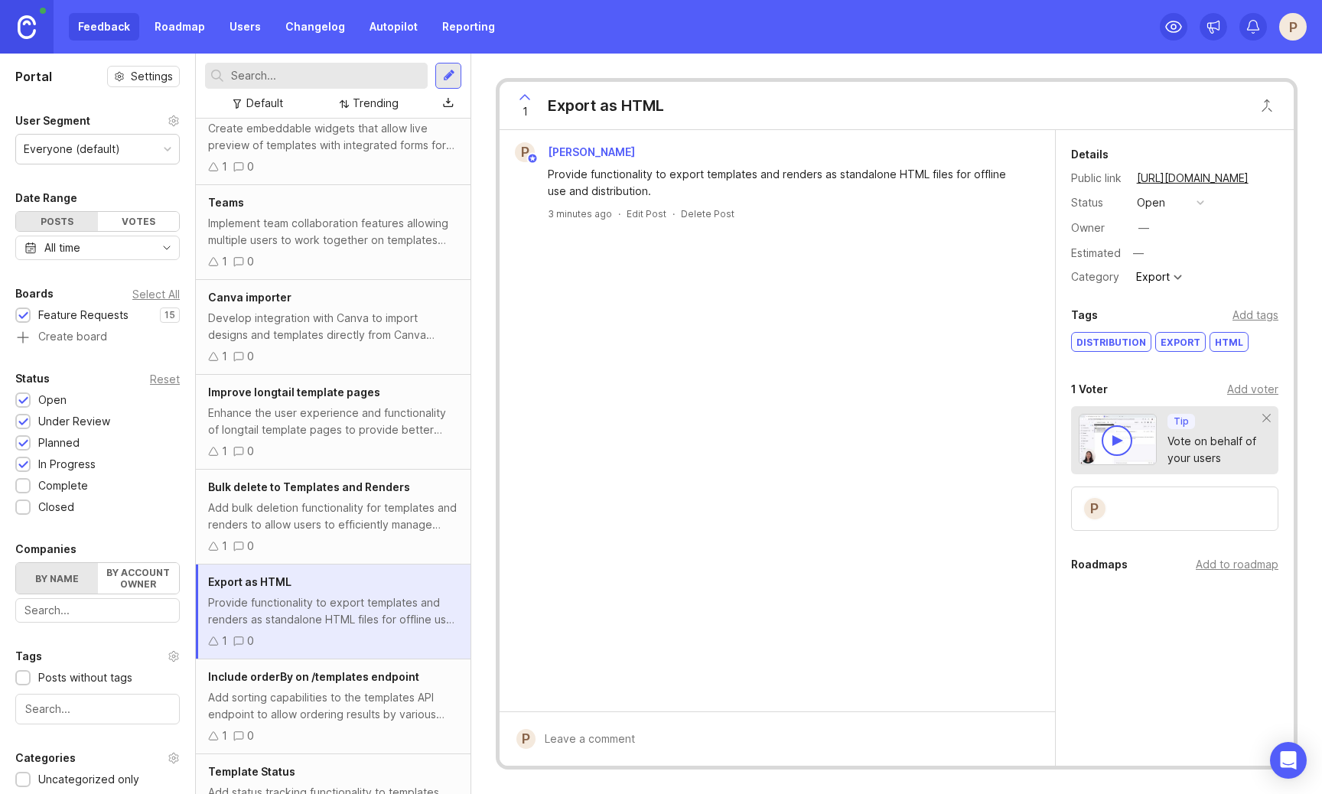
click at [1291, 22] on div "P" at bounding box center [1293, 27] width 28 height 28
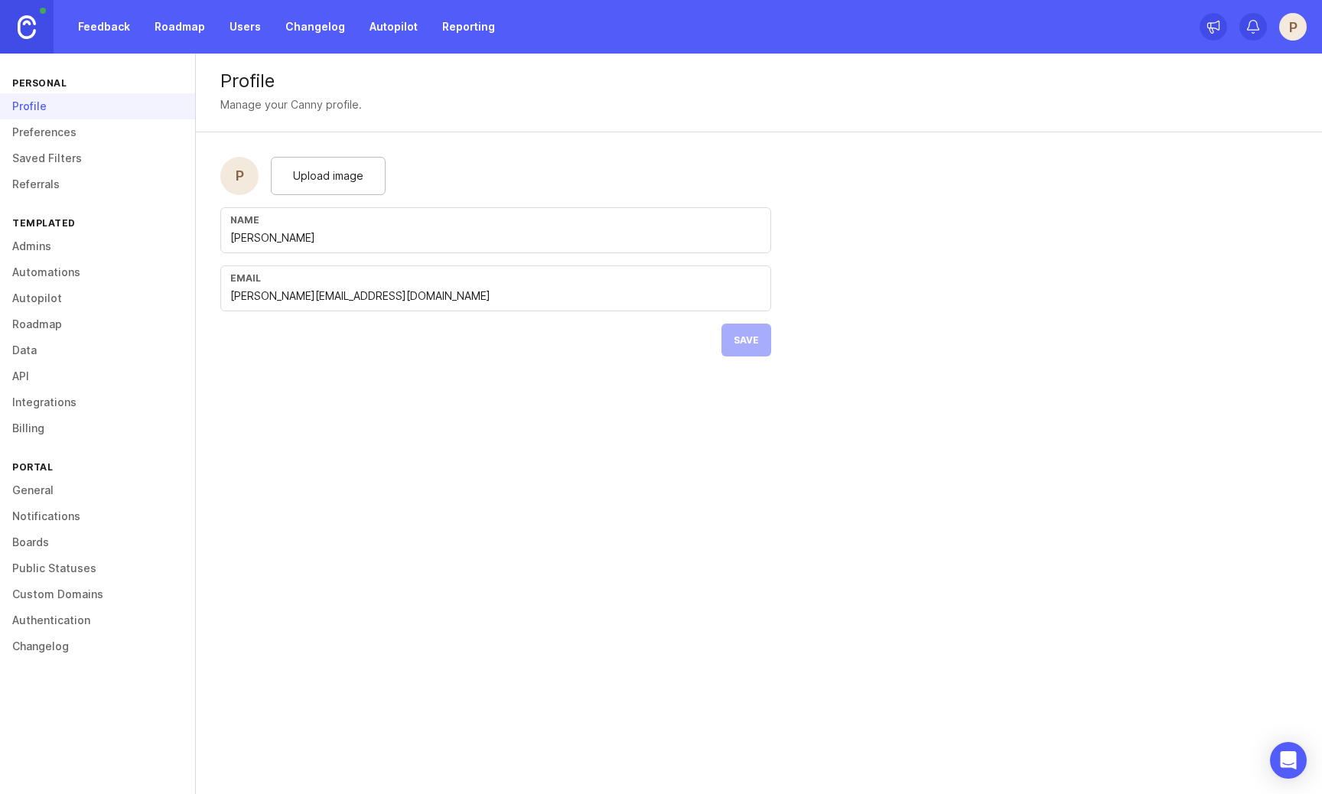
click at [304, 175] on span "Upload image" at bounding box center [328, 176] width 70 height 17
click at [373, 234] on input "Peter Fields" at bounding box center [495, 238] width 531 height 17
type input "Peter"
click at [757, 338] on span "Save" at bounding box center [746, 339] width 25 height 11
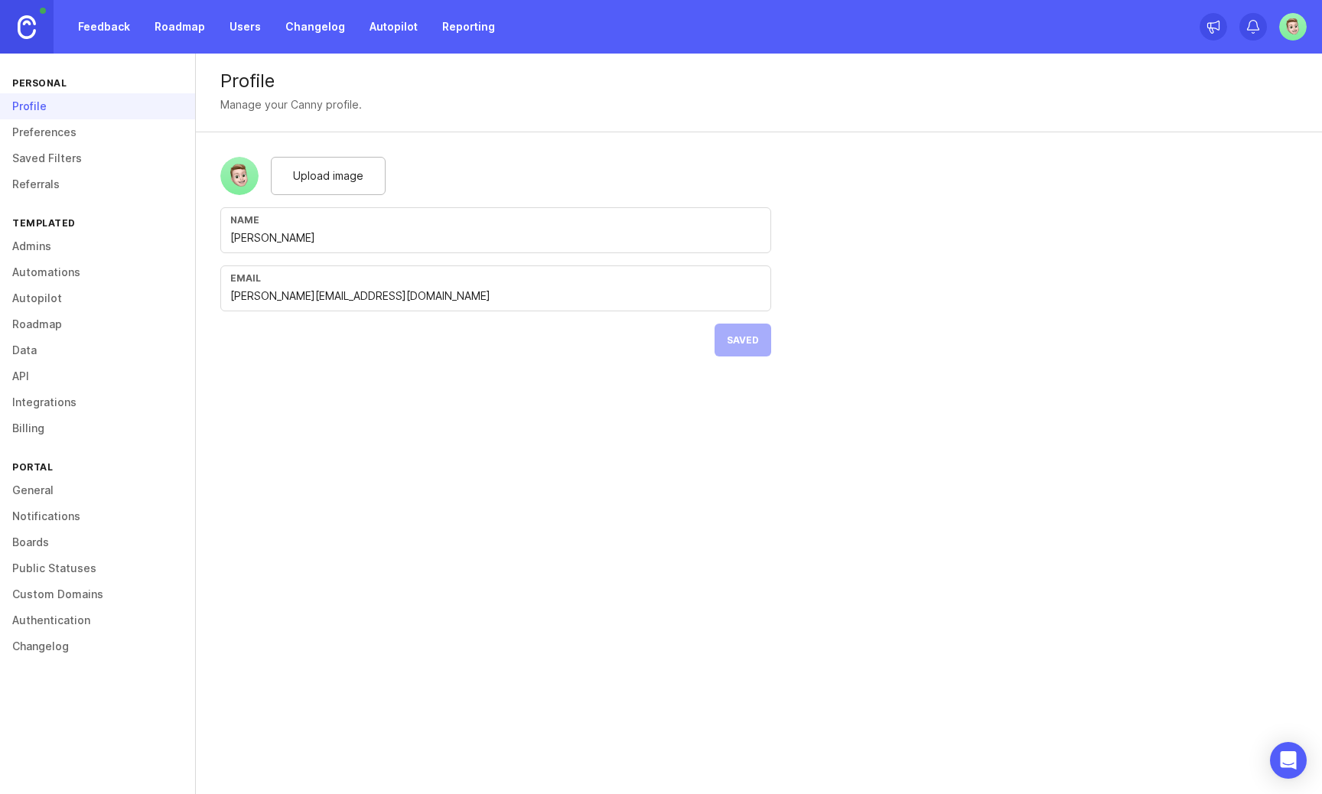
click at [125, 34] on link "Feedback" at bounding box center [104, 27] width 70 height 28
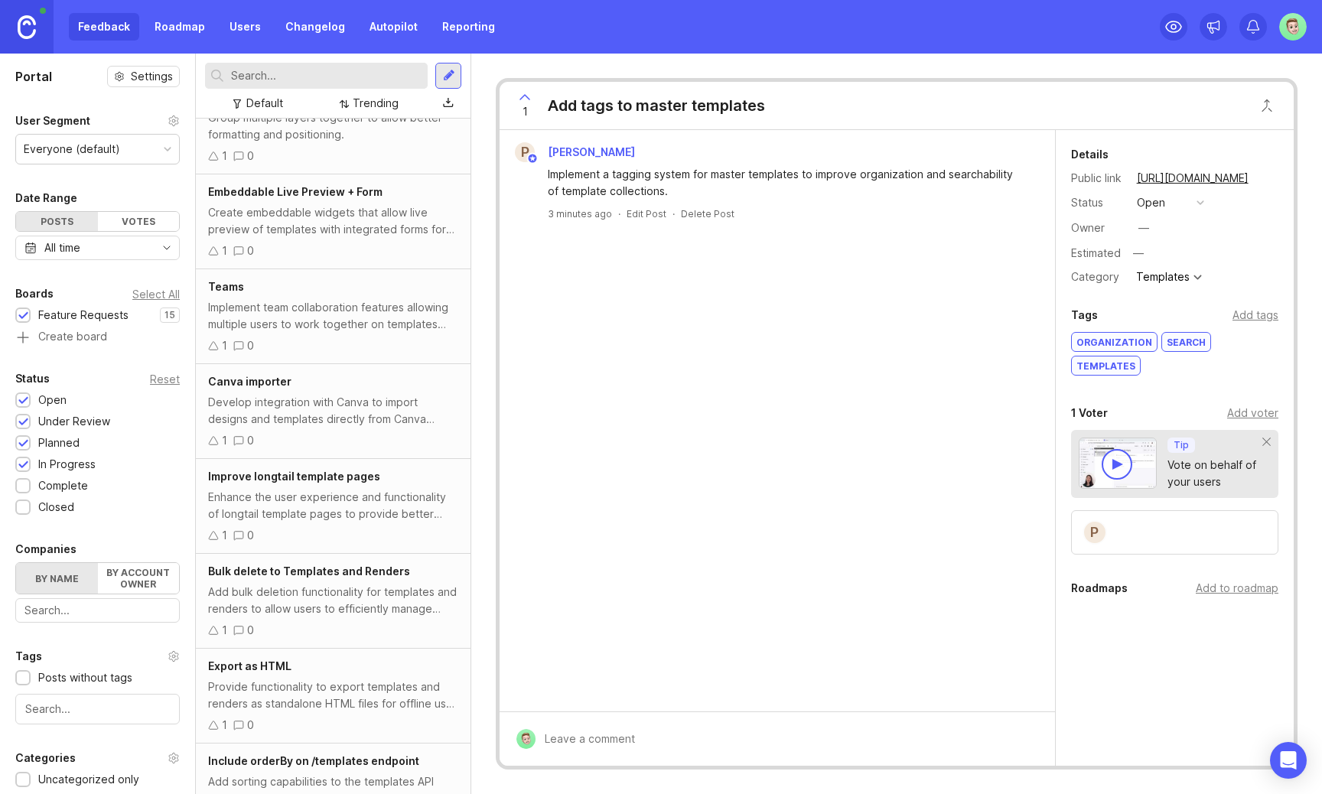
scroll to position [748, 0]
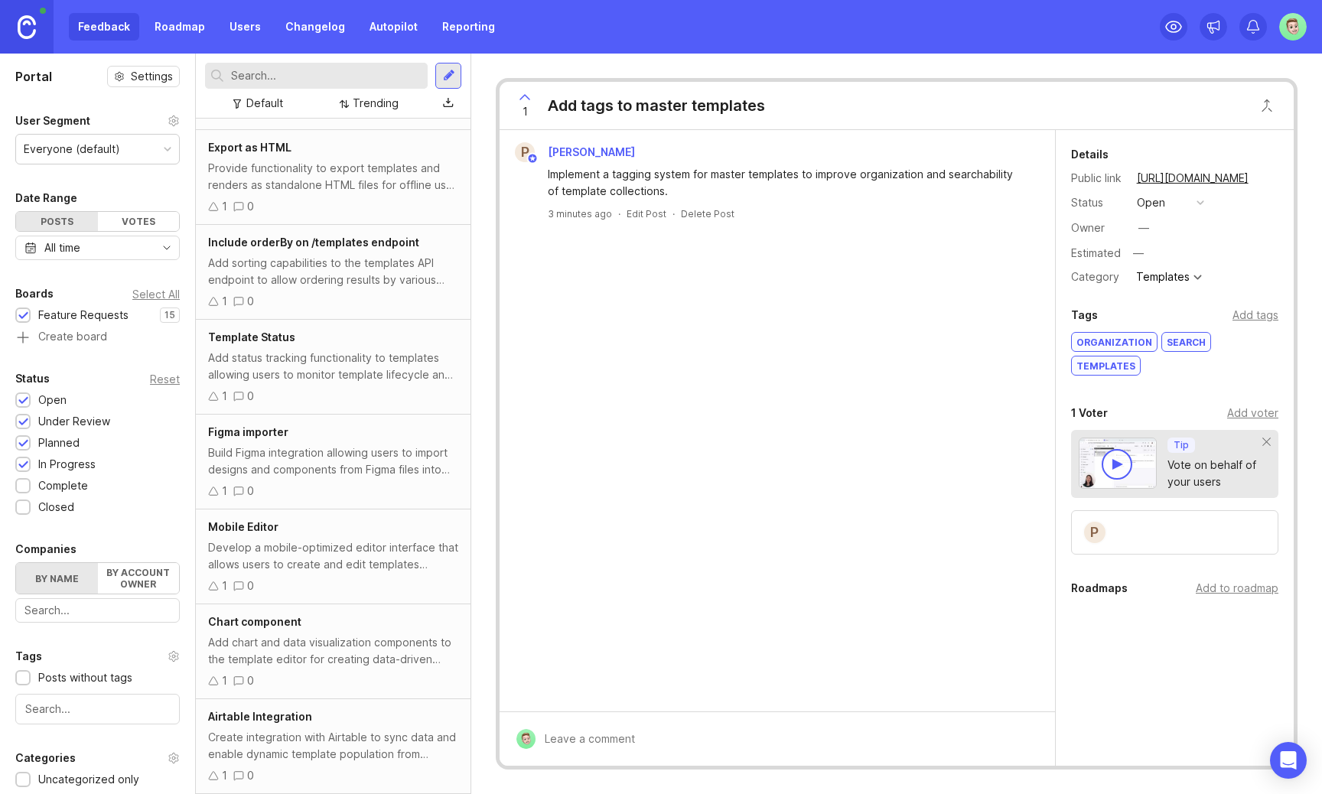
click at [340, 629] on div "Chart component" at bounding box center [333, 622] width 250 height 17
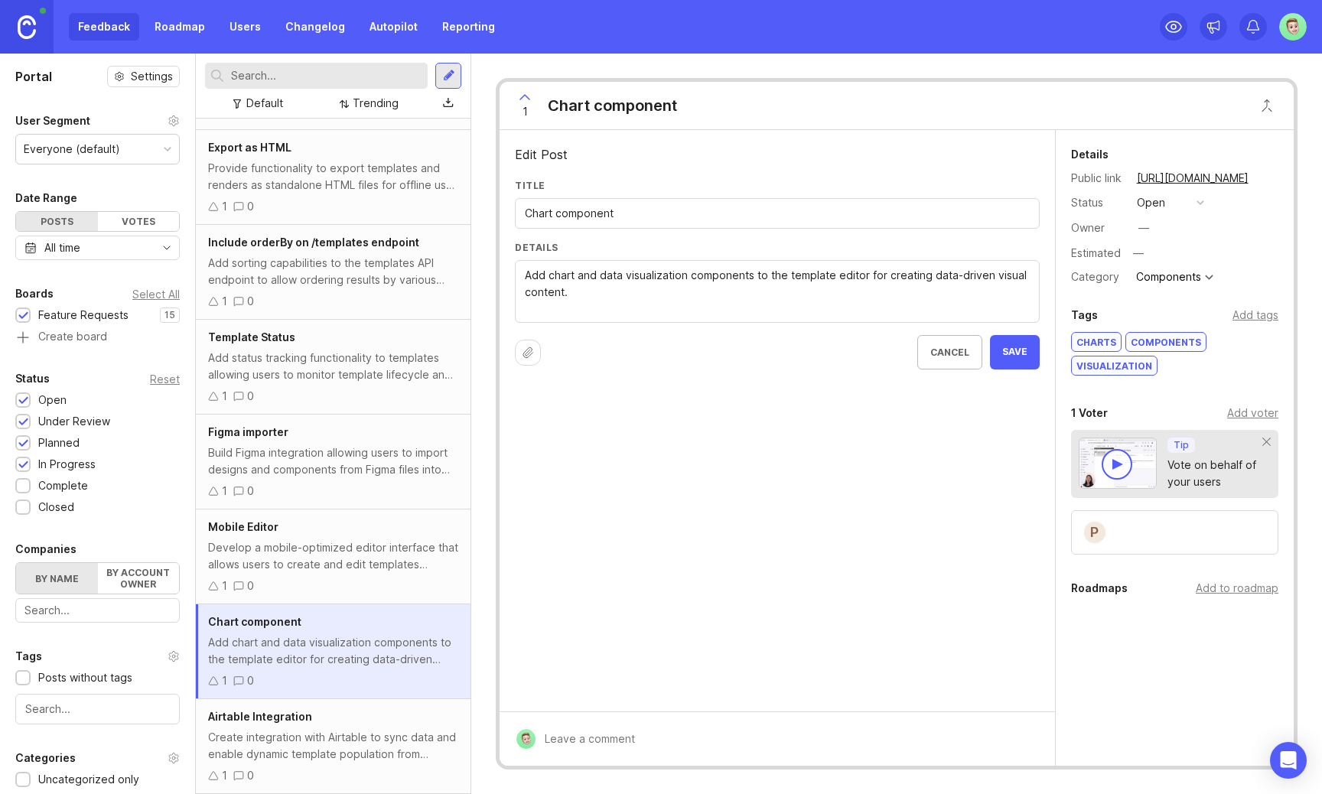
click at [562, 216] on input "Chart component" at bounding box center [777, 213] width 505 height 17
type input "Chart Component"
click at [823, 278] on textarea "Add chart and data visualization components to the template editor for creating…" at bounding box center [777, 292] width 505 height 50
click at [924, 290] on textarea "Add chart and data visualization components to the template editor for creating…" at bounding box center [777, 292] width 505 height 50
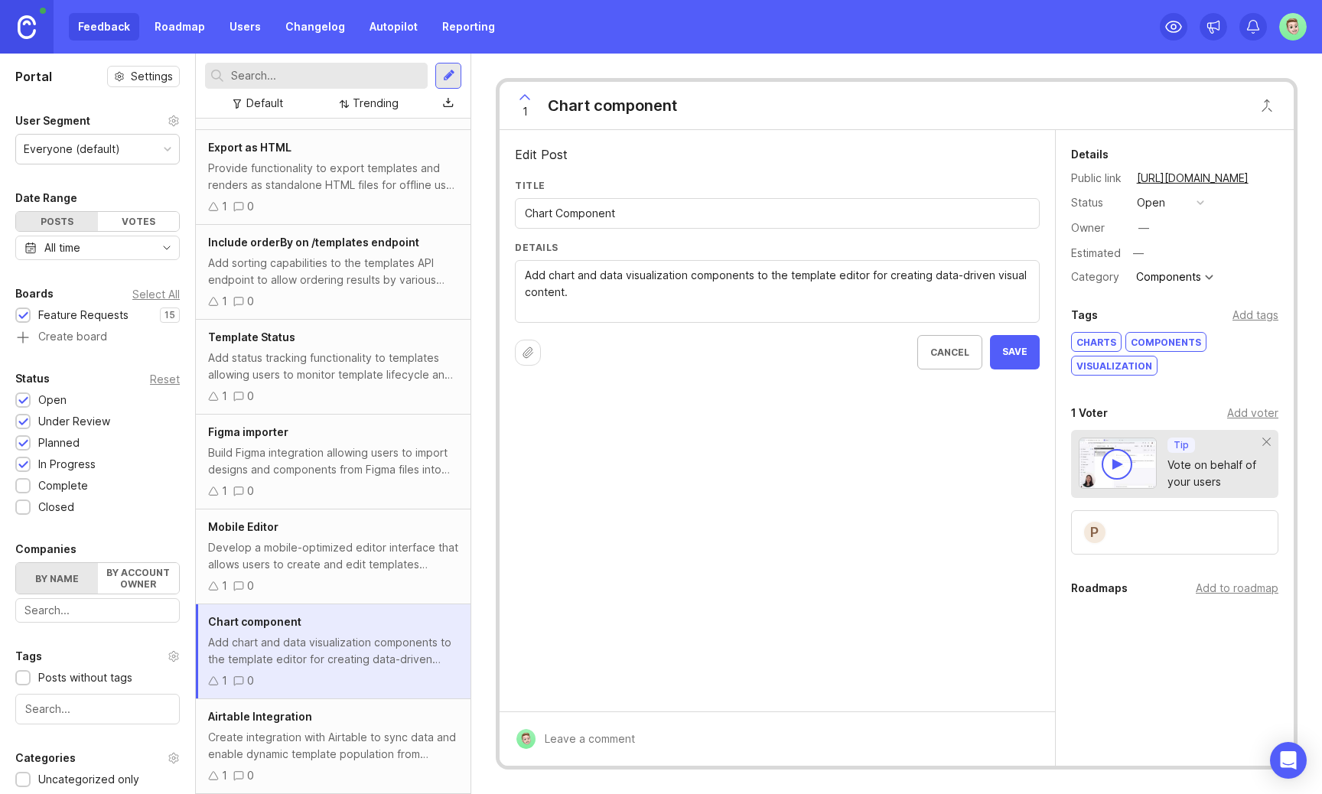
click at [1005, 357] on span "Save" at bounding box center [1014, 352] width 25 height 13
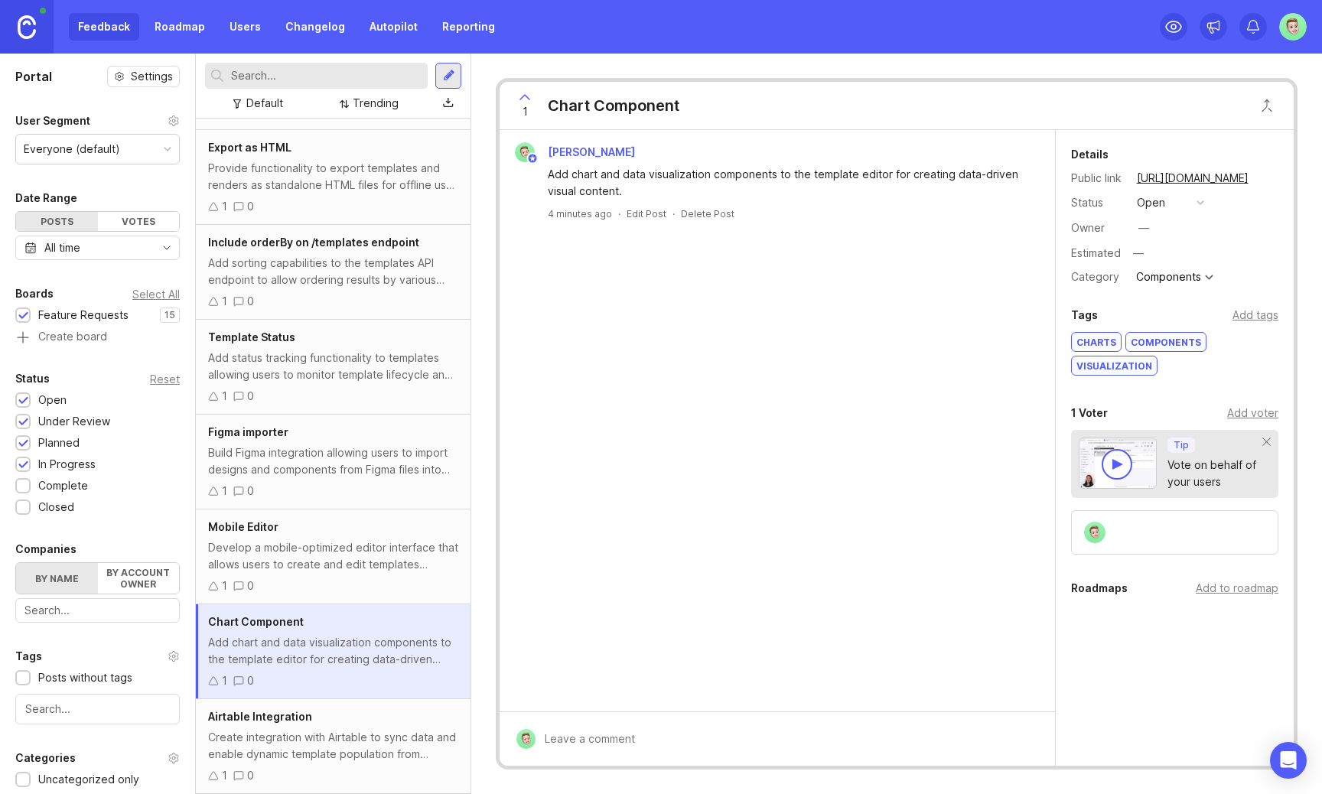
click at [371, 724] on div "Airtable Integration" at bounding box center [333, 717] width 250 height 17
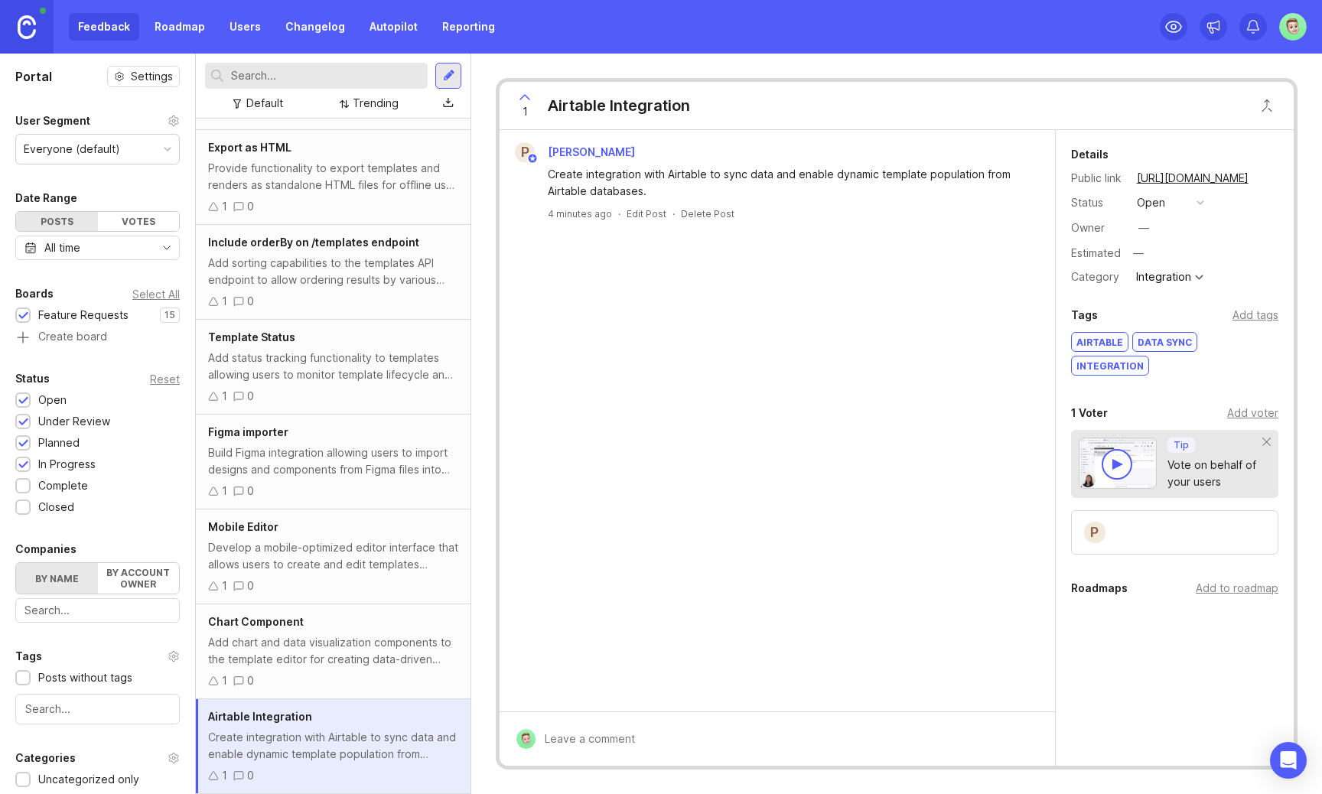
click at [1255, 580] on div "Add to roadmap" at bounding box center [1237, 588] width 83 height 17
click at [396, 636] on div "Add chart and data visualization components to the template editor for creating…" at bounding box center [333, 651] width 250 height 34
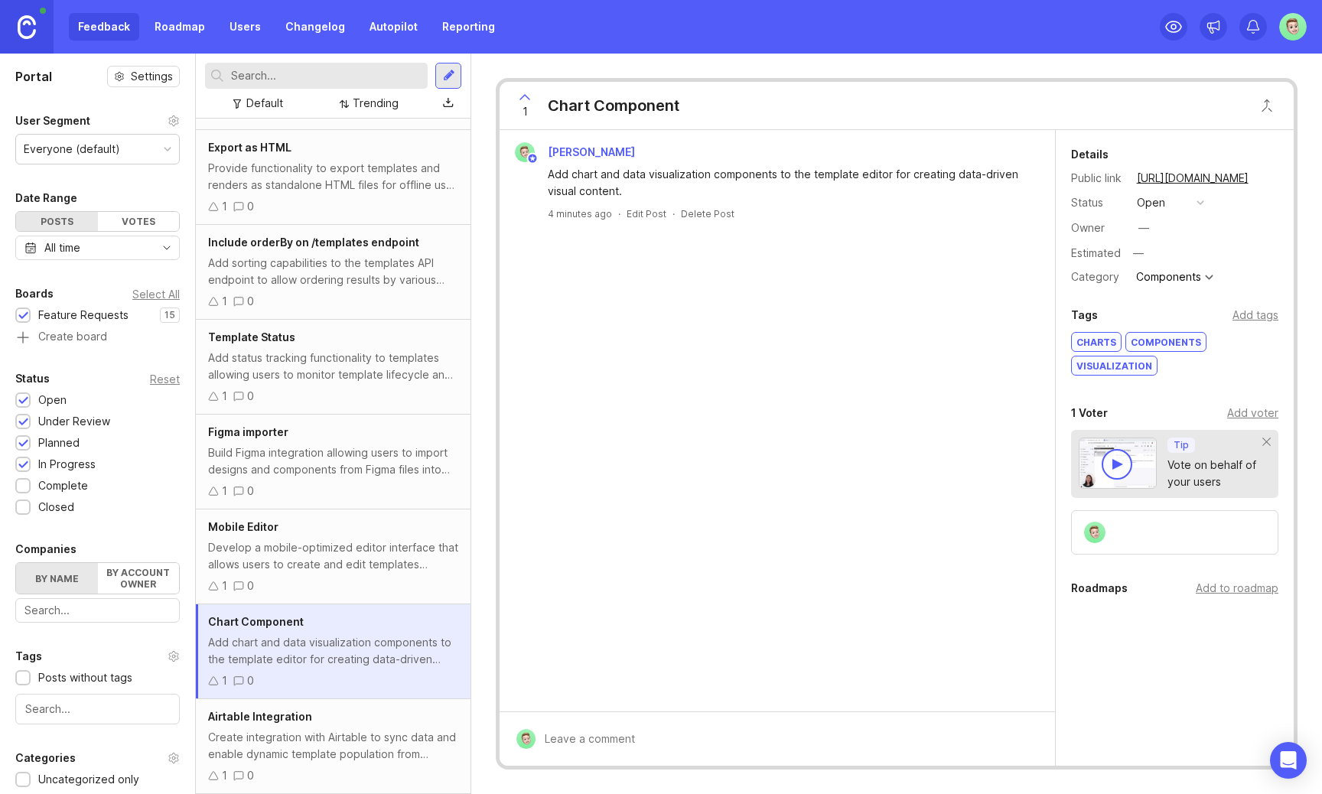
click at [1239, 588] on div "Add to roadmap" at bounding box center [1237, 588] width 83 height 17
click at [308, 560] on div "Develop a mobile-optimized editor interface that allows users to create and edi…" at bounding box center [333, 556] width 250 height 34
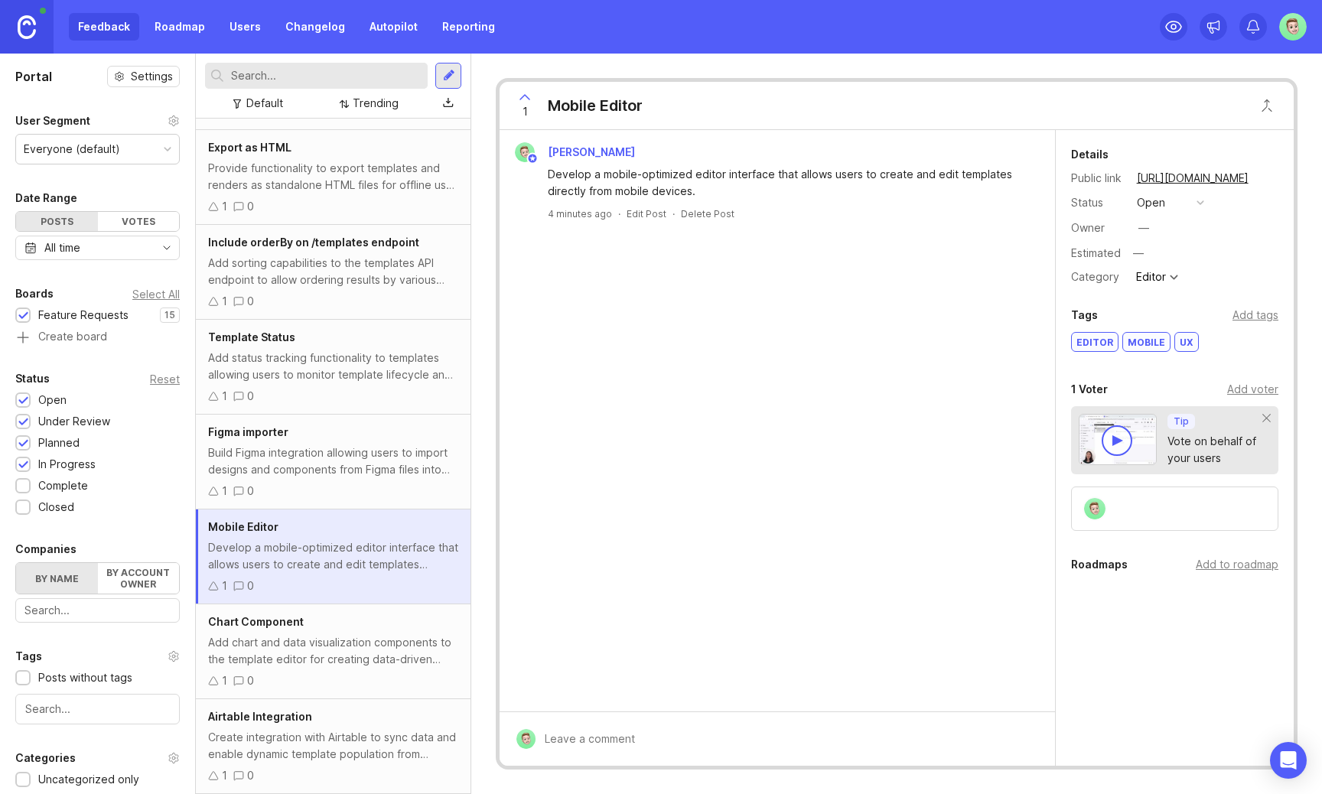
click at [1232, 562] on div "Add to roadmap" at bounding box center [1237, 564] width 83 height 17
click at [372, 448] on div "Build Figma integration allowing users to import designs and components from Fi…" at bounding box center [333, 462] width 250 height 34
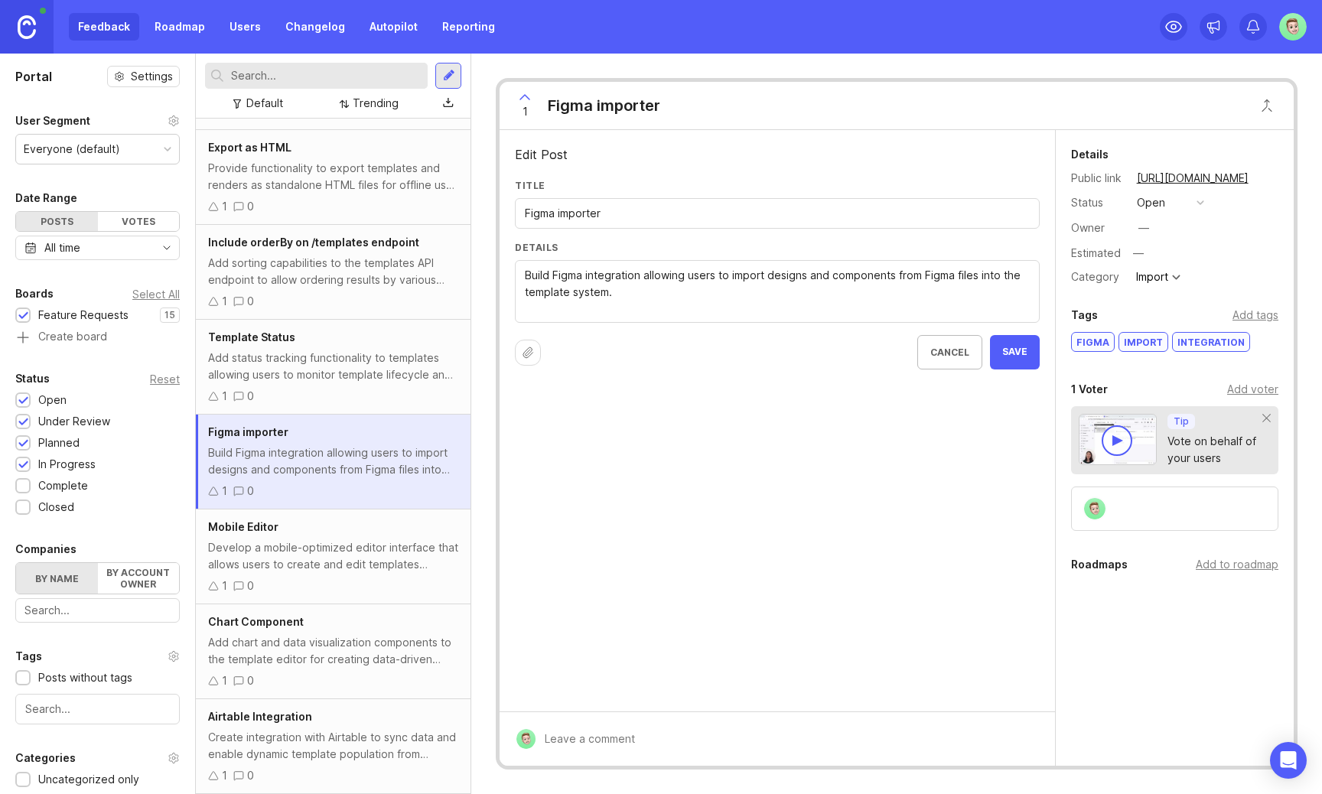
click at [561, 217] on input "Figma importer" at bounding box center [777, 213] width 505 height 17
type input "Figma Importer"
click at [1014, 346] on span "Save" at bounding box center [1014, 352] width 25 height 13
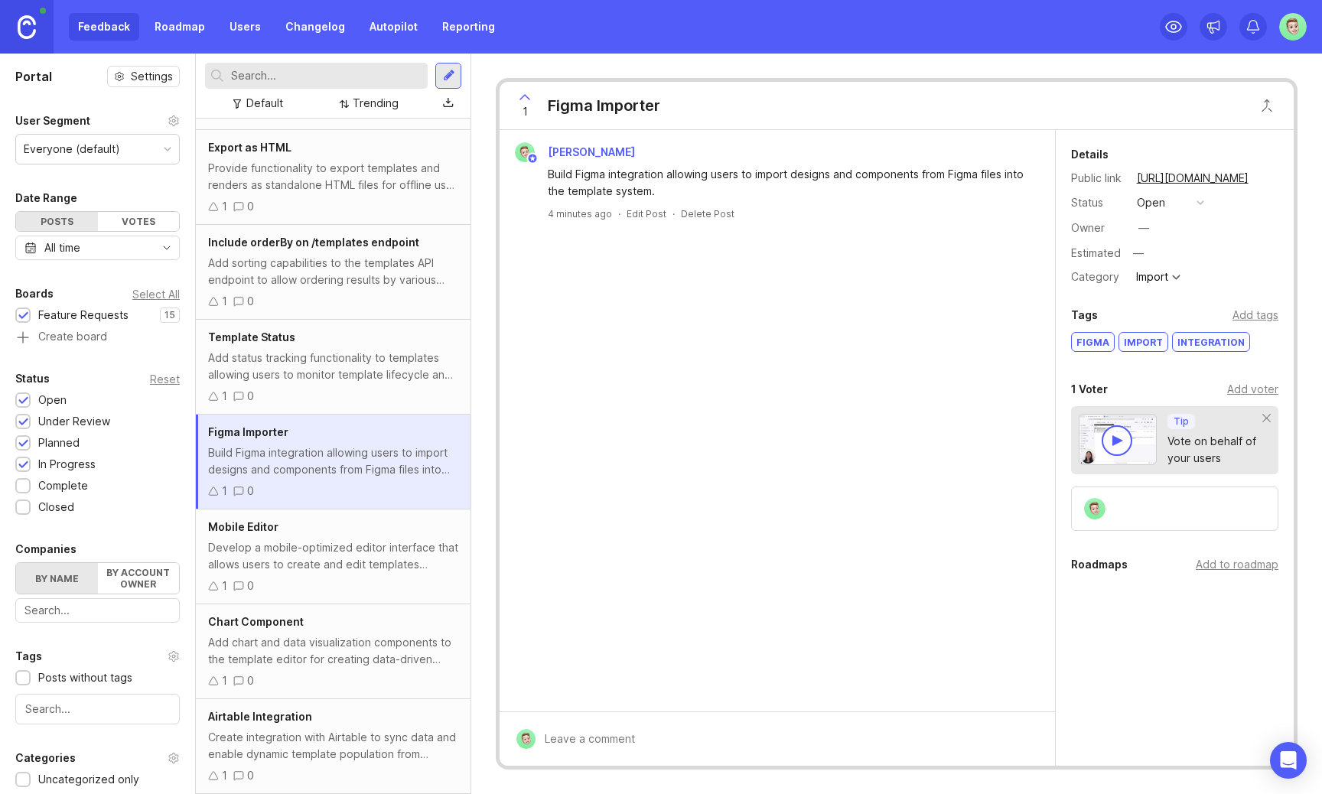
click at [1262, 566] on div "Add to roadmap" at bounding box center [1237, 564] width 83 height 17
click at [340, 356] on div "Add status tracking functionality to templates allowing users to monitor templa…" at bounding box center [333, 367] width 250 height 34
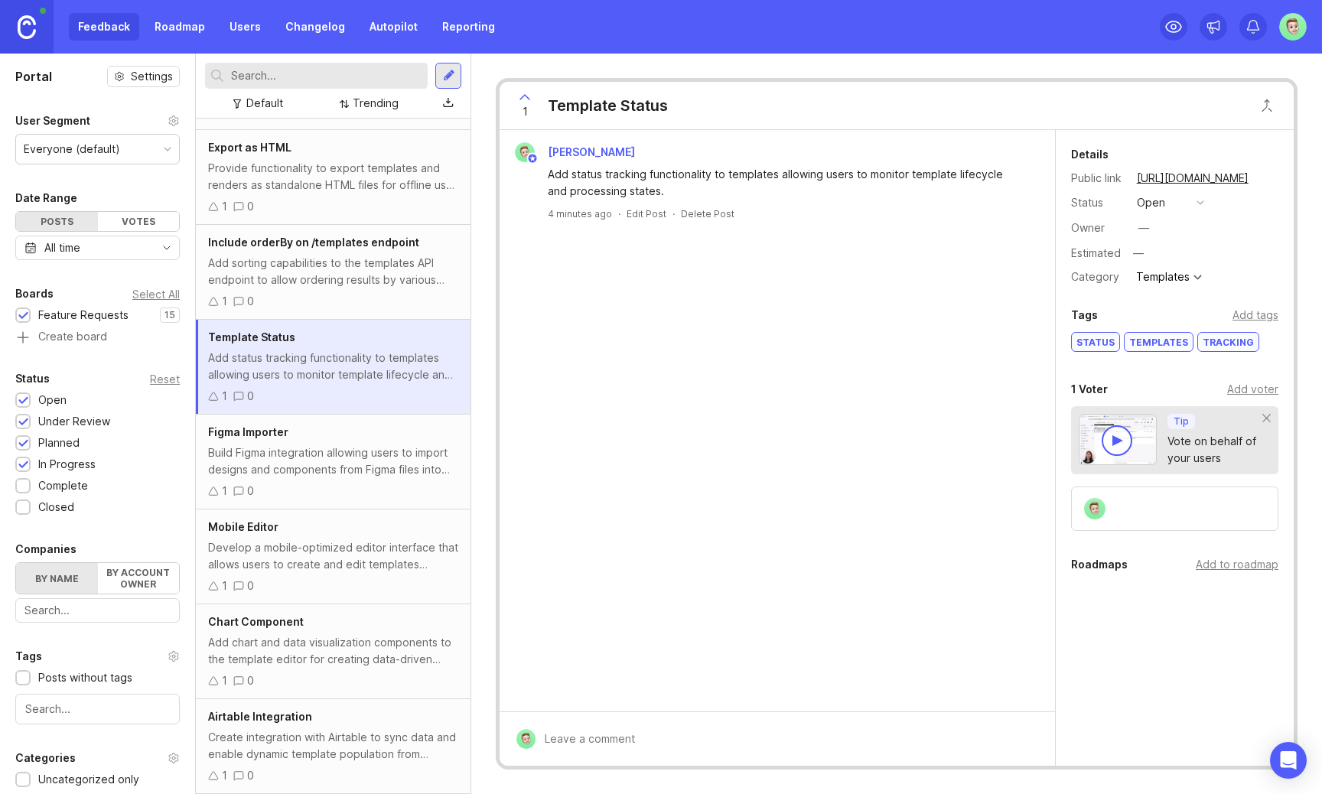
click at [1223, 565] on div "Add to roadmap" at bounding box center [1237, 564] width 83 height 17
click at [381, 266] on div "Add sorting capabilities to the templates API endpoint to allow ordering result…" at bounding box center [333, 272] width 250 height 34
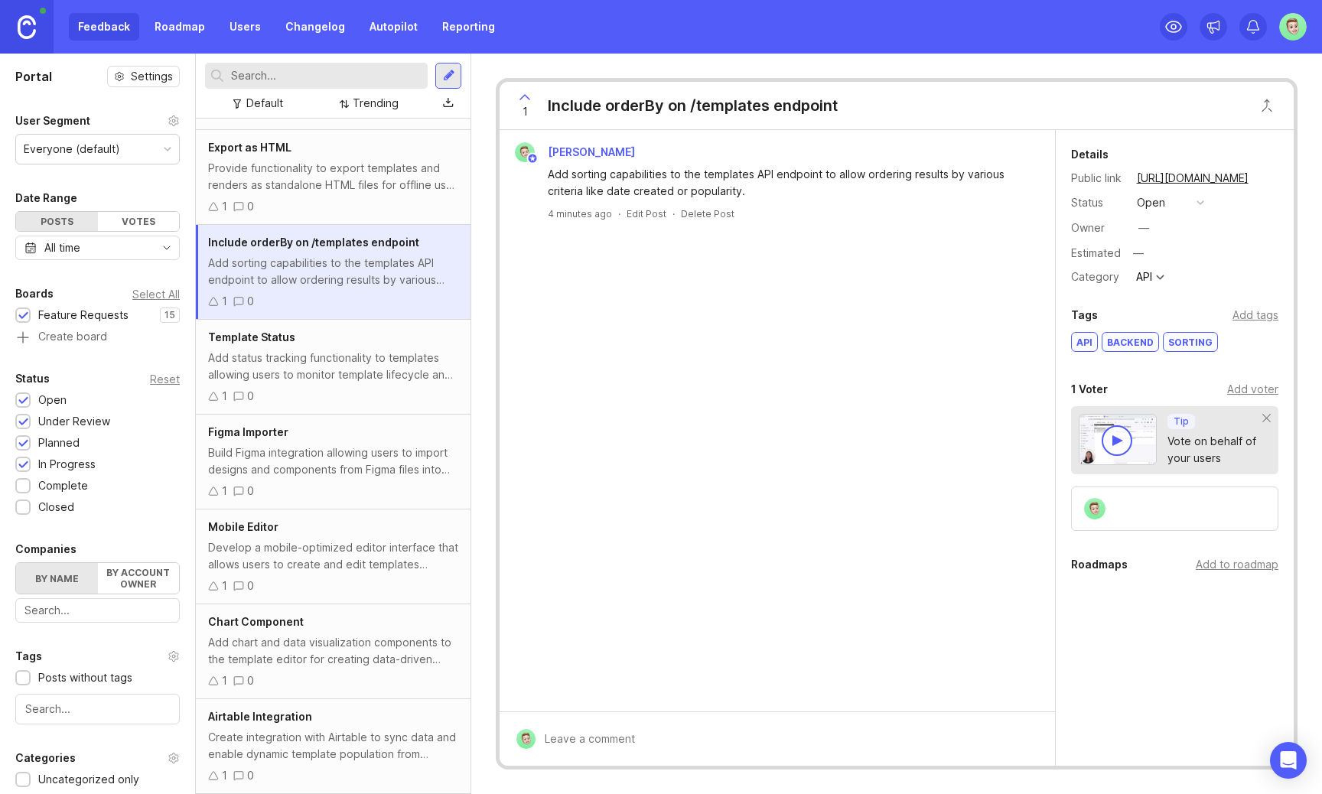
click at [697, 215] on div "Delete Post" at bounding box center [708, 213] width 54 height 13
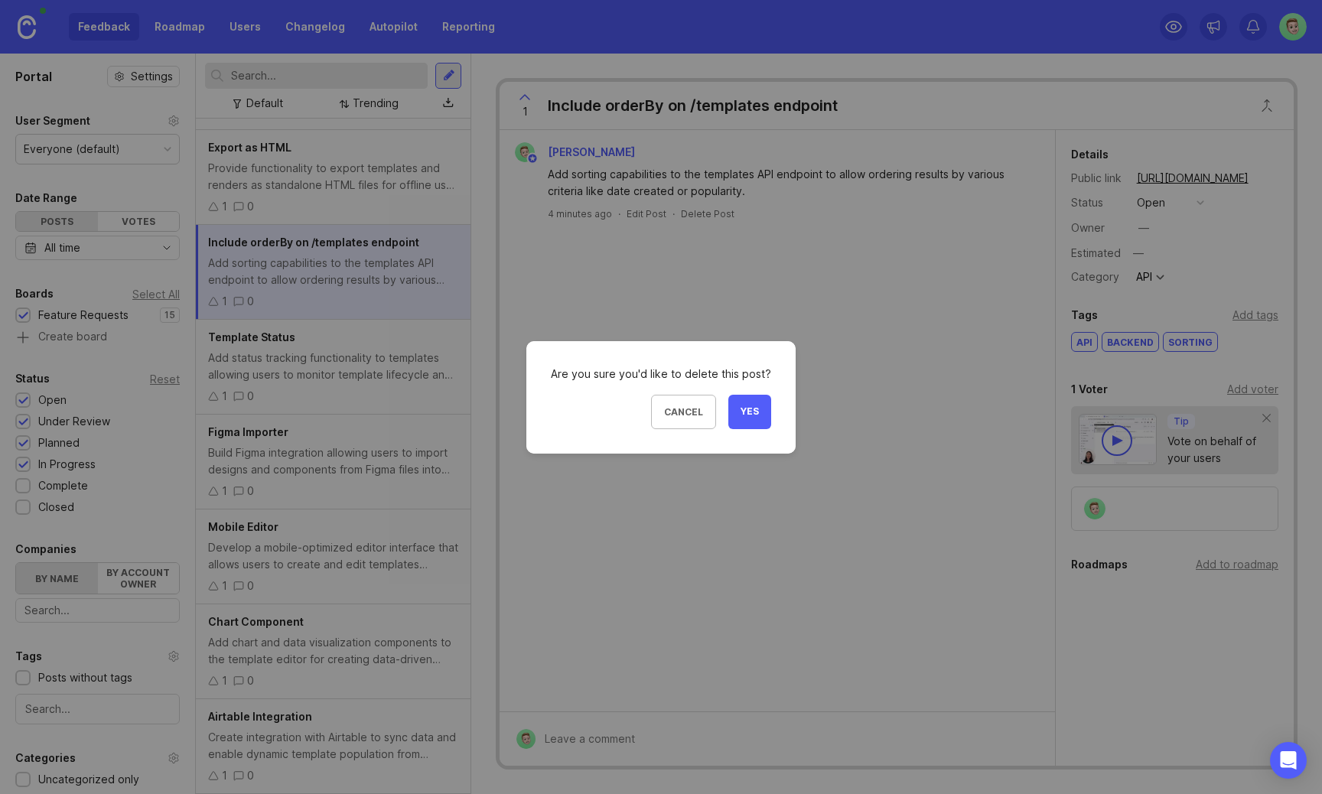
click at [739, 401] on button "Yes" at bounding box center [749, 412] width 43 height 34
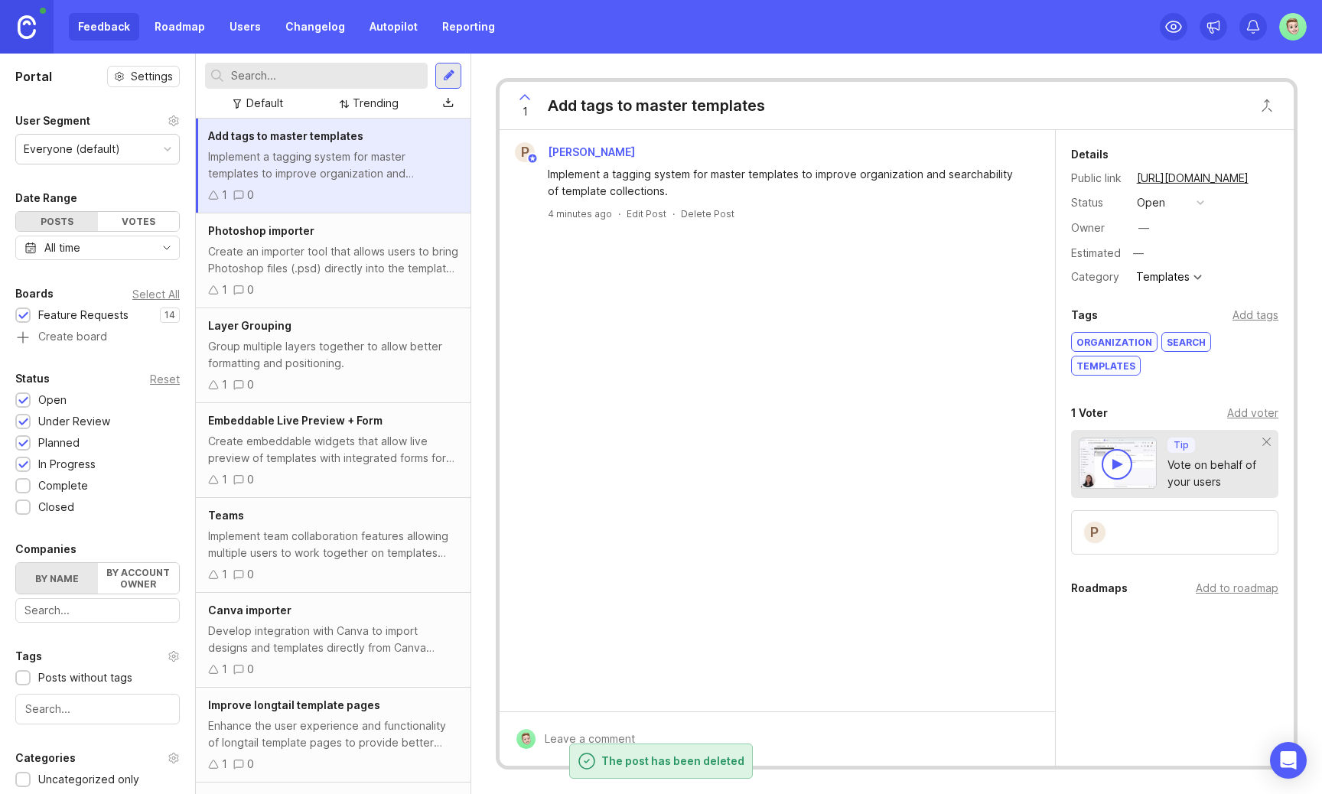
click at [242, 161] on div "Implement a tagging system for master templates to improve organization and sea…" at bounding box center [333, 165] width 250 height 34
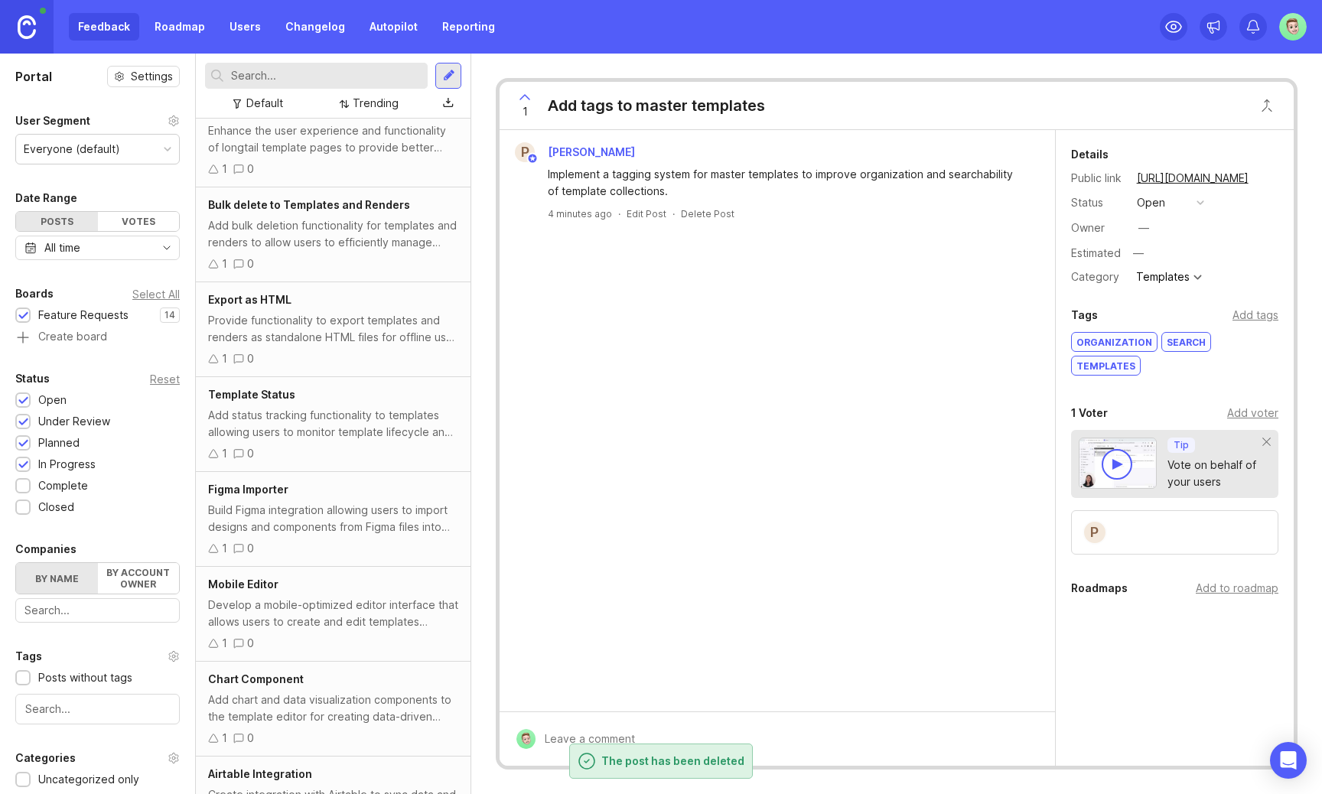
scroll to position [591, 0]
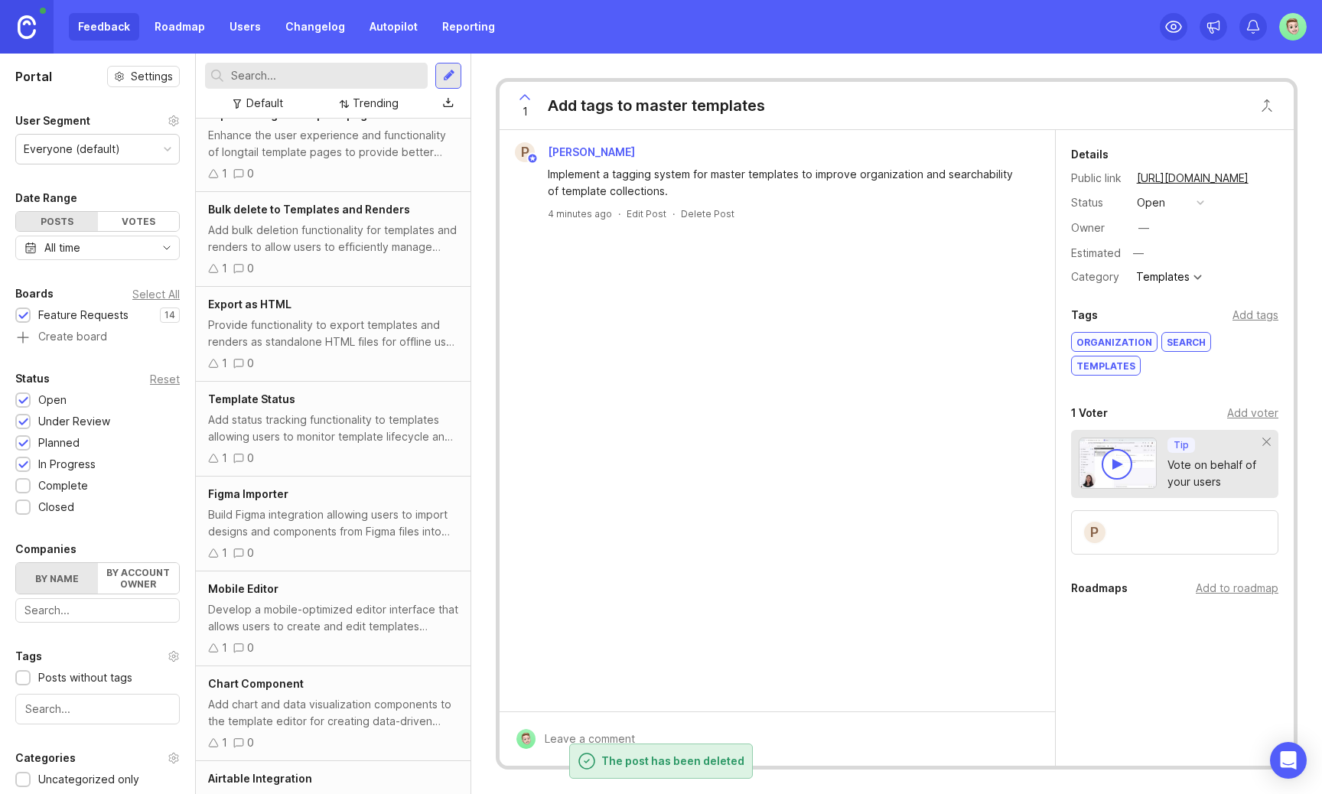
click at [378, 243] on div "Add bulk deletion functionality for templates and renders to allow users to eff…" at bounding box center [333, 239] width 250 height 34
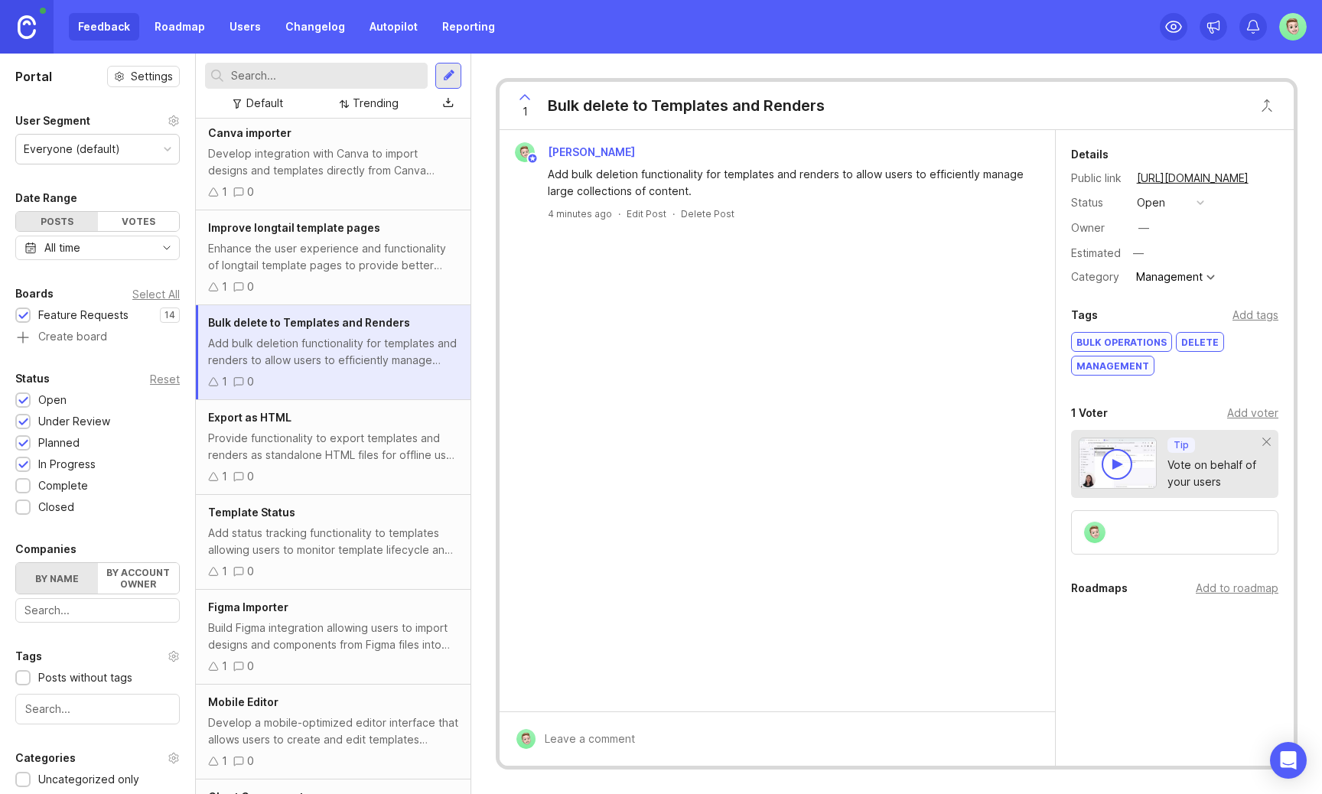
scroll to position [479, 0]
click at [364, 281] on div "1 0" at bounding box center [333, 285] width 250 height 17
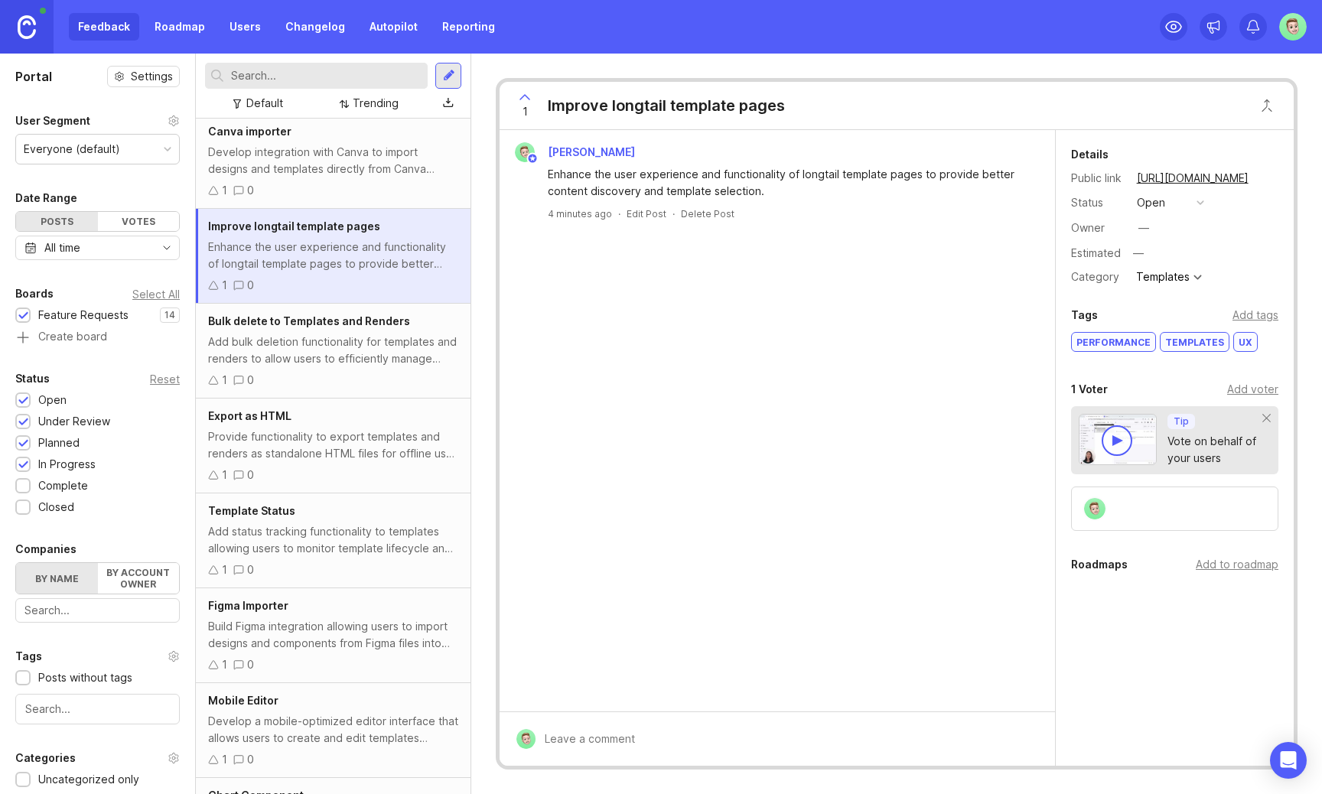
click at [702, 212] on div "Delete Post" at bounding box center [708, 213] width 54 height 13
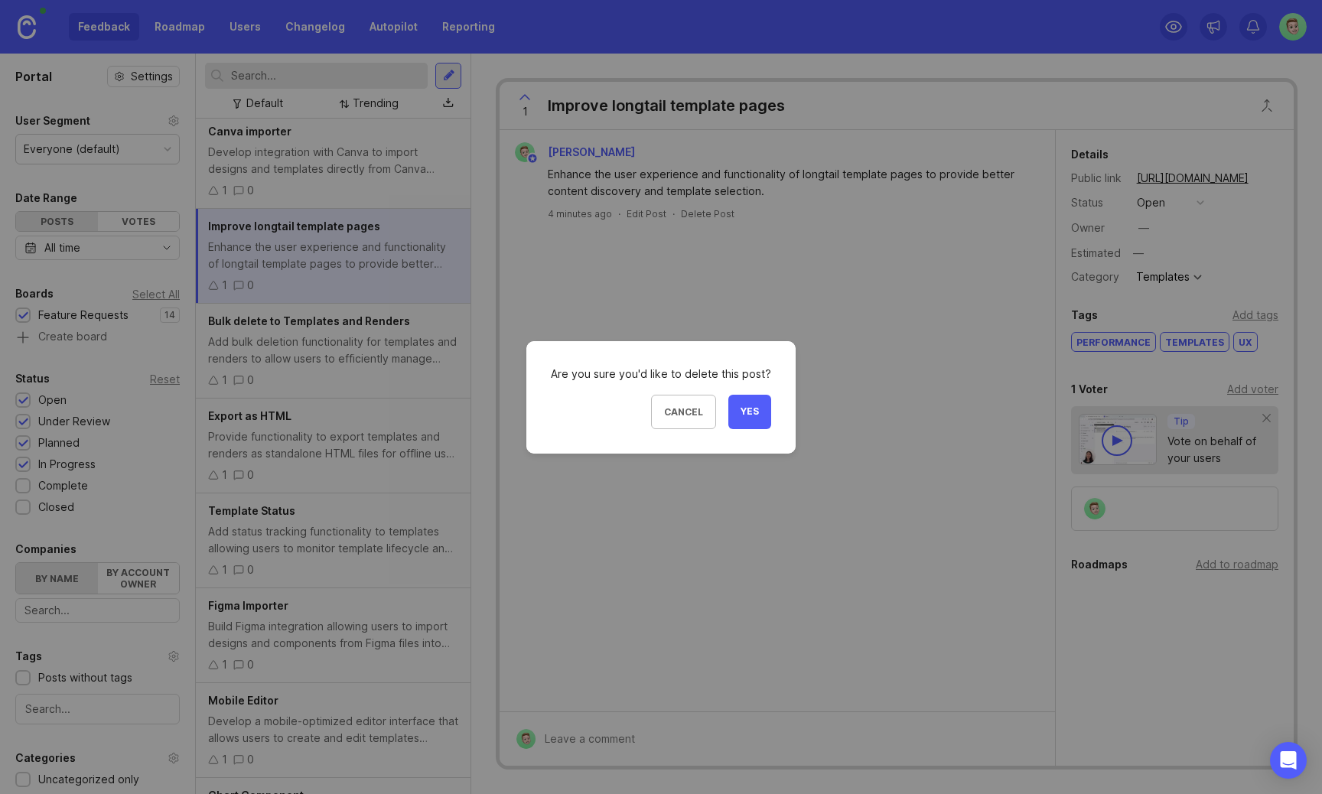
click at [738, 398] on button "Yes" at bounding box center [749, 412] width 43 height 34
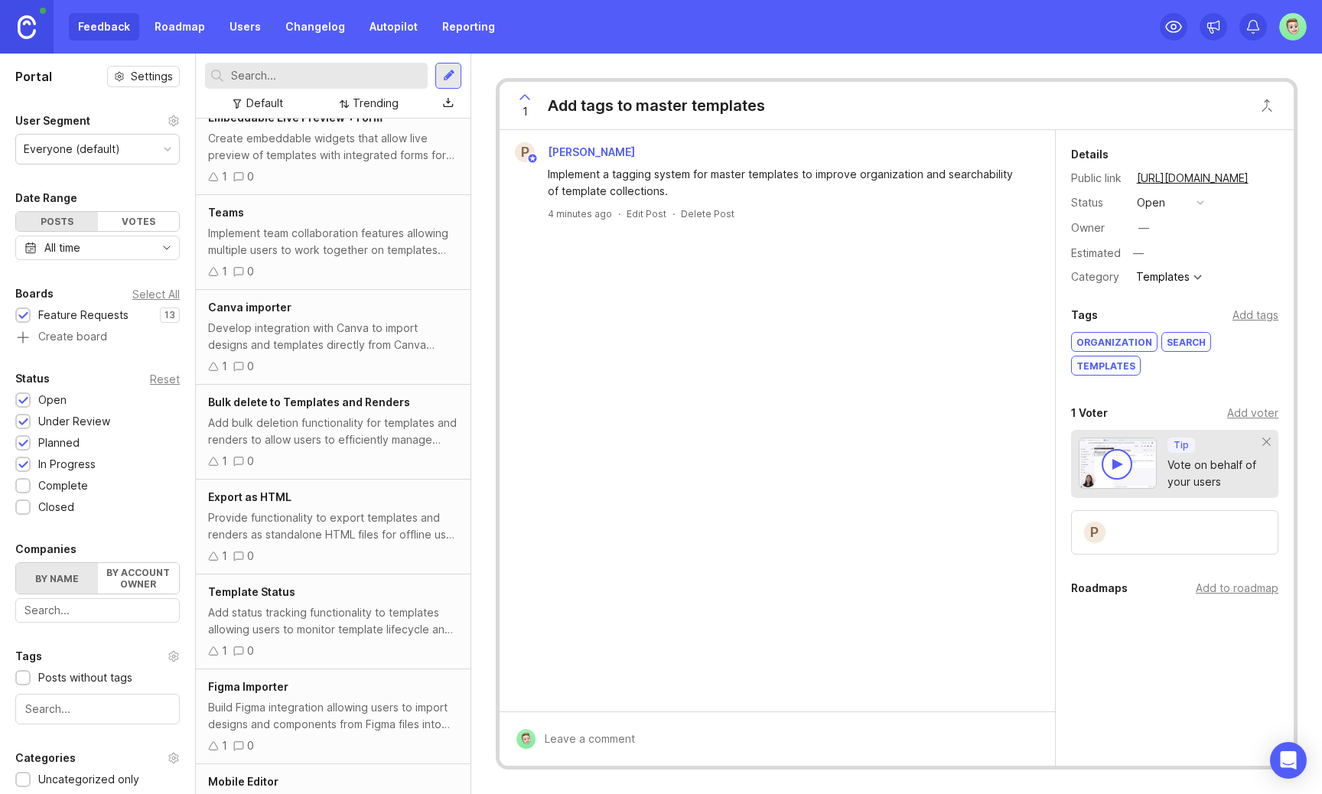
scroll to position [298, 0]
click at [360, 328] on div "Develop integration with Canva to import designs and templates directly from Ca…" at bounding box center [333, 342] width 250 height 34
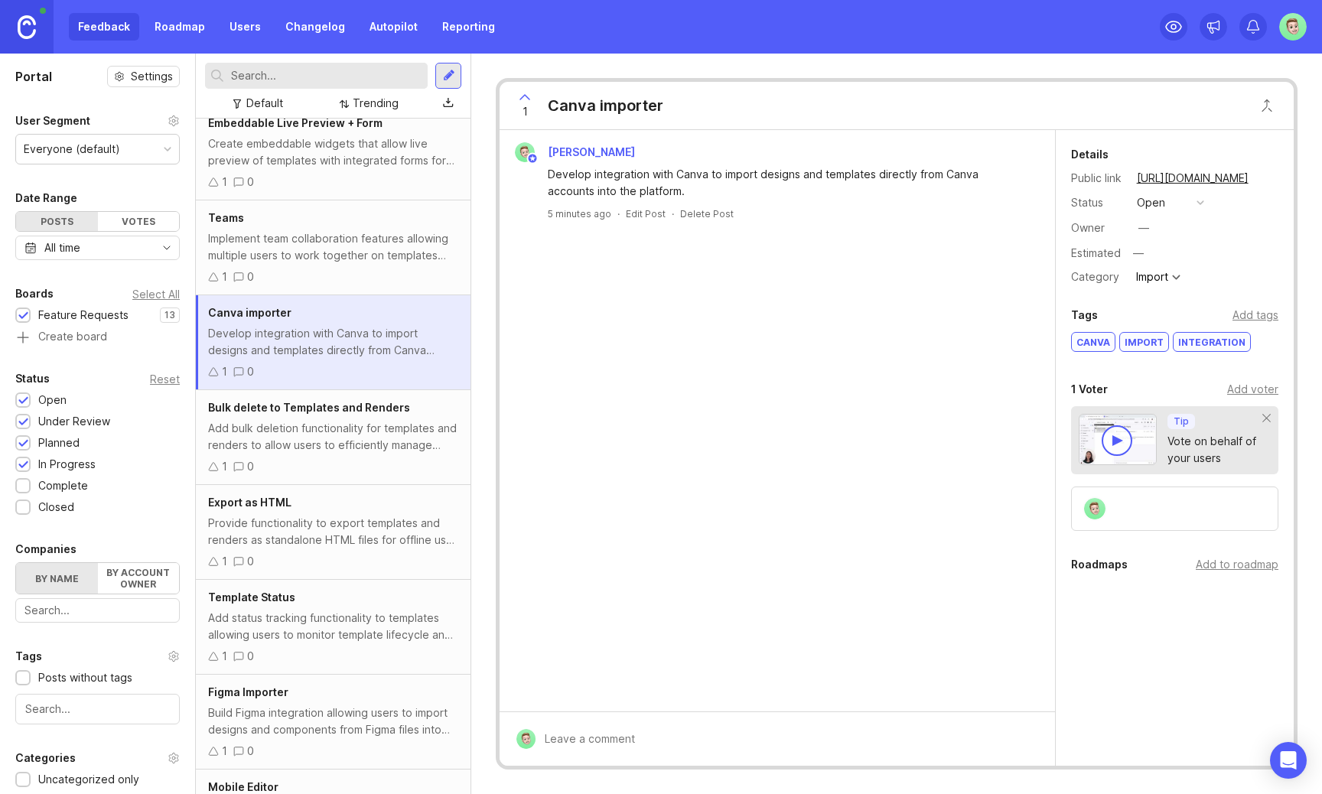
click at [606, 108] on div "Canva importer" at bounding box center [606, 105] width 116 height 21
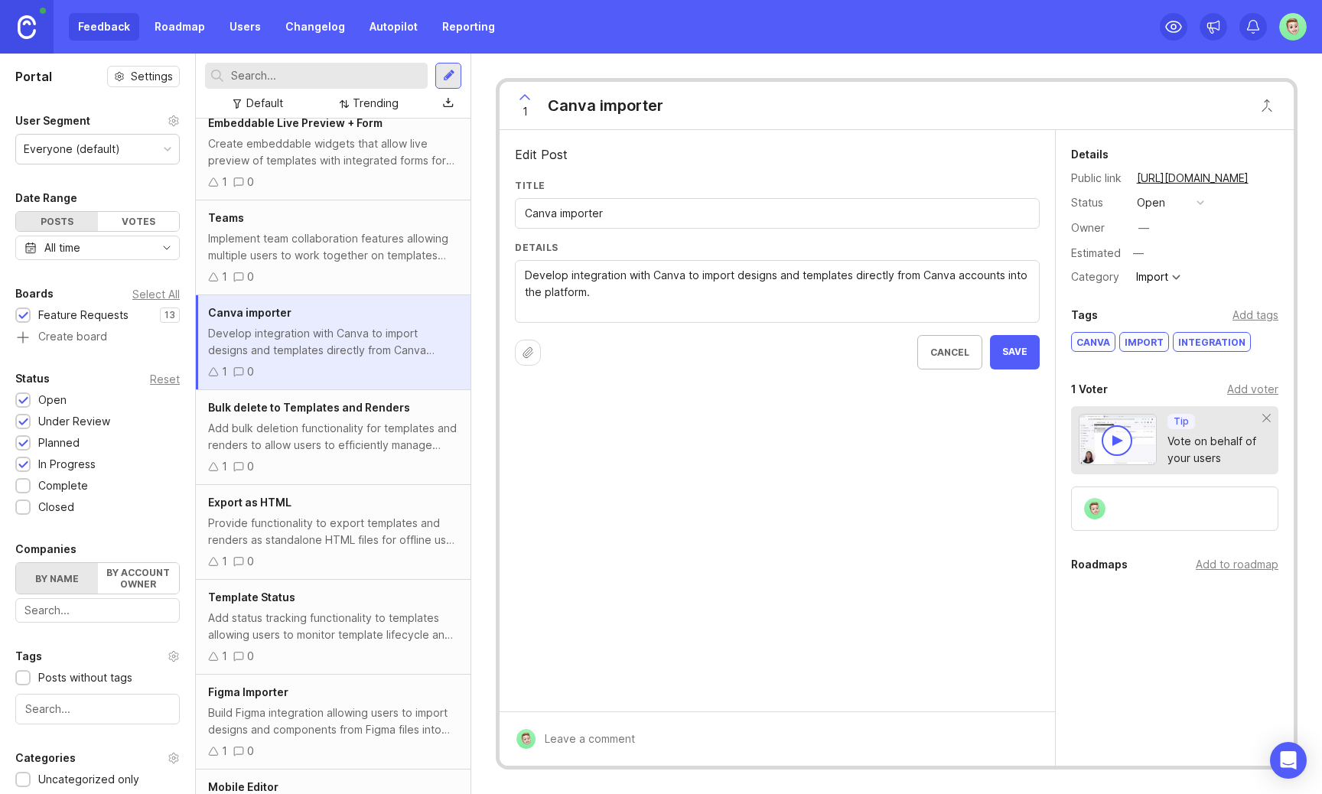
click at [561, 216] on input "Canva importer" at bounding box center [777, 213] width 505 height 17
type input "Canva Importer"
click at [1015, 353] on span "Save" at bounding box center [1014, 352] width 25 height 13
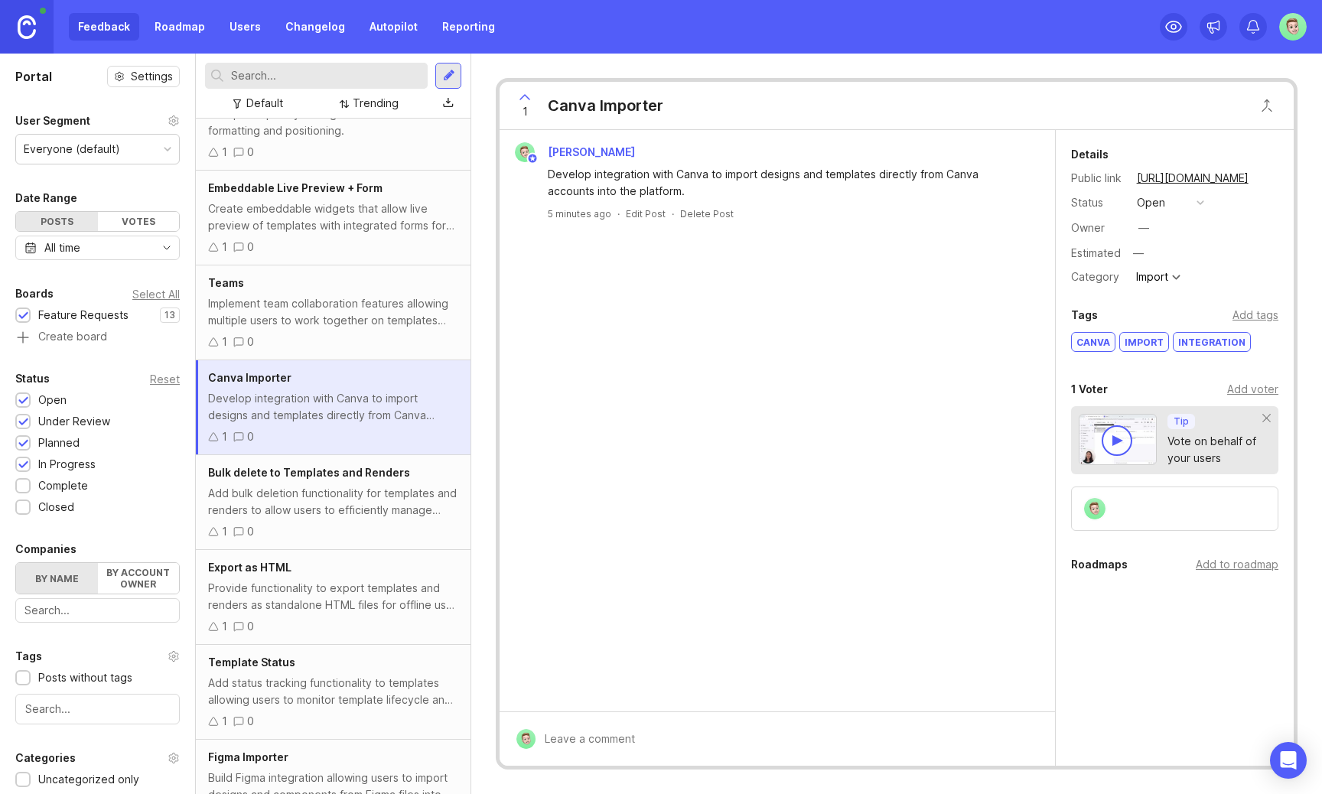
scroll to position [223, 0]
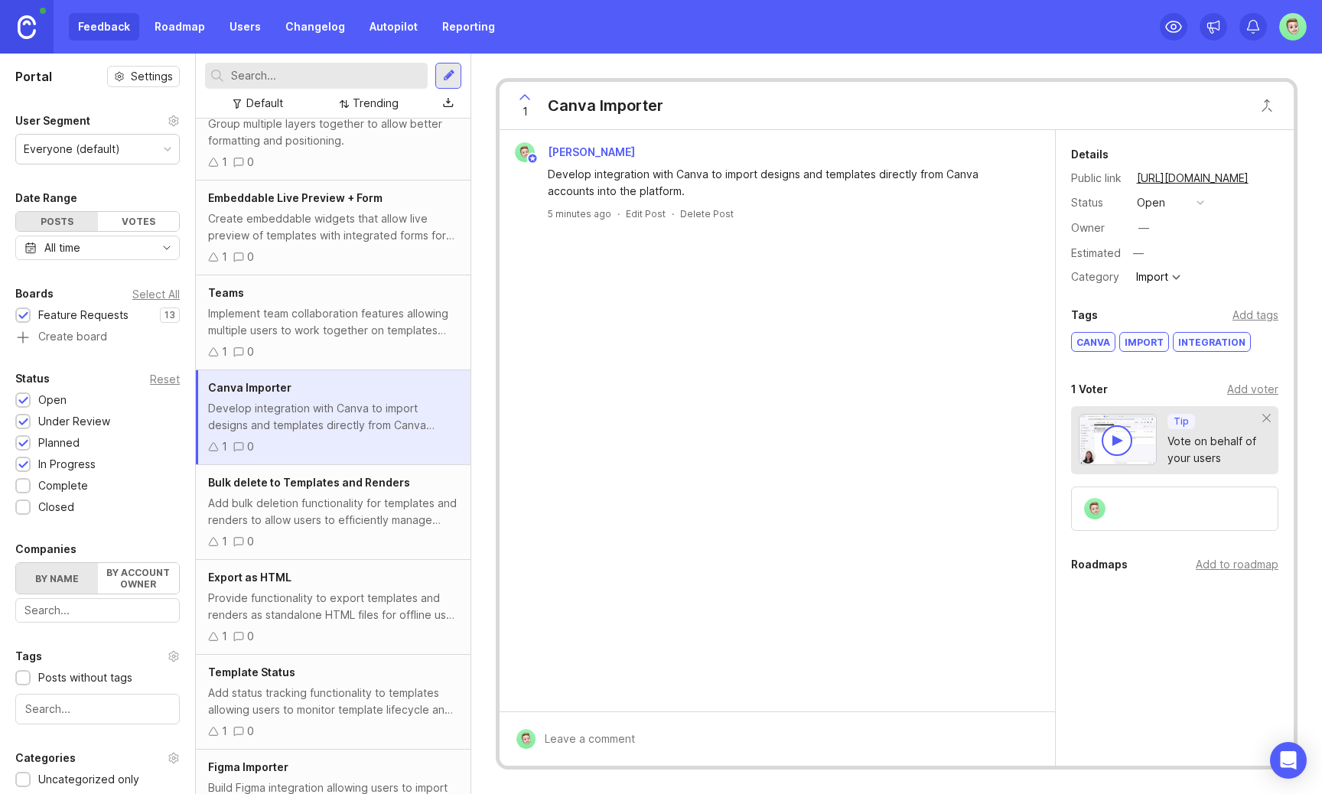
click at [340, 324] on div "Implement team collaboration features allowing multiple users to work together …" at bounding box center [333, 322] width 250 height 34
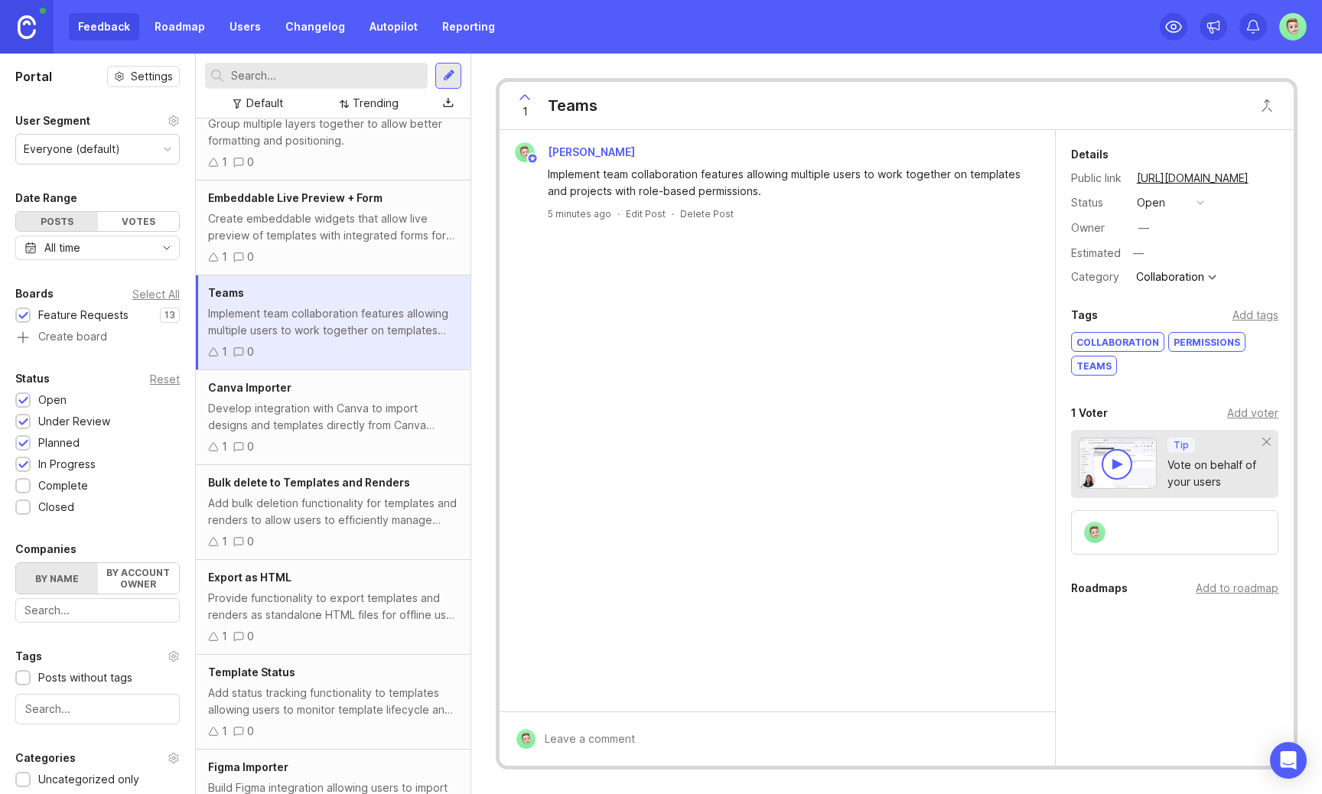
click at [360, 238] on div "Create embeddable widgets that allow live preview of templates with integrated …" at bounding box center [333, 227] width 250 height 34
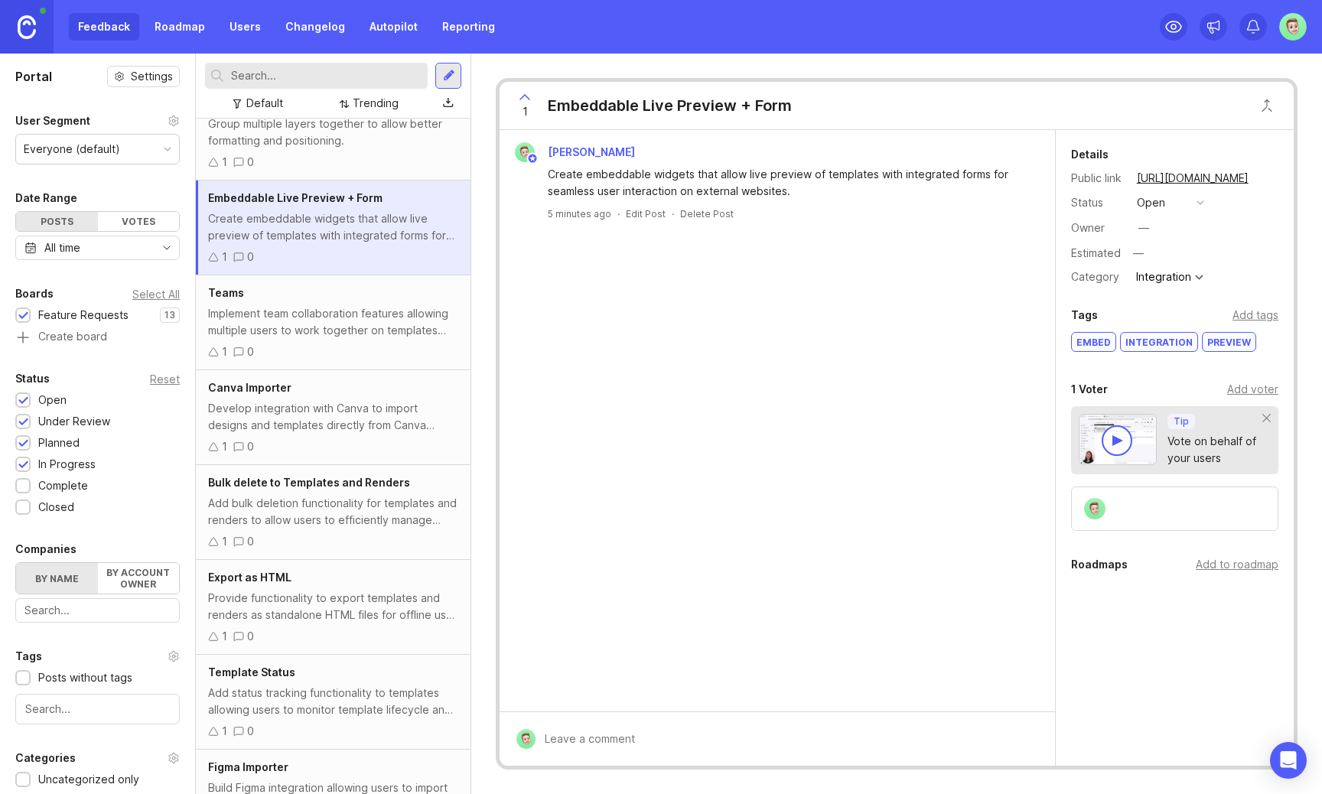
click at [715, 210] on div "Delete Post" at bounding box center [707, 213] width 54 height 13
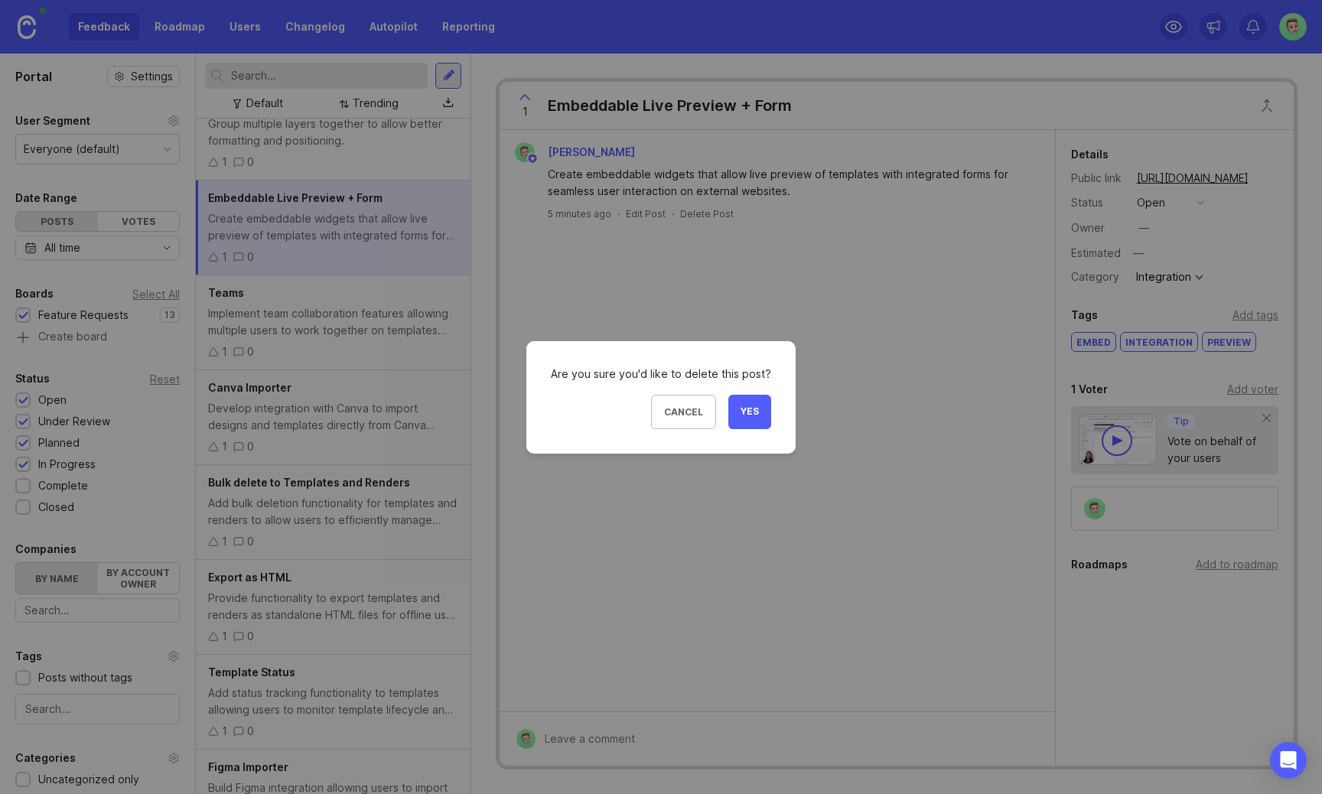
click at [763, 414] on button "Yes" at bounding box center [749, 412] width 43 height 34
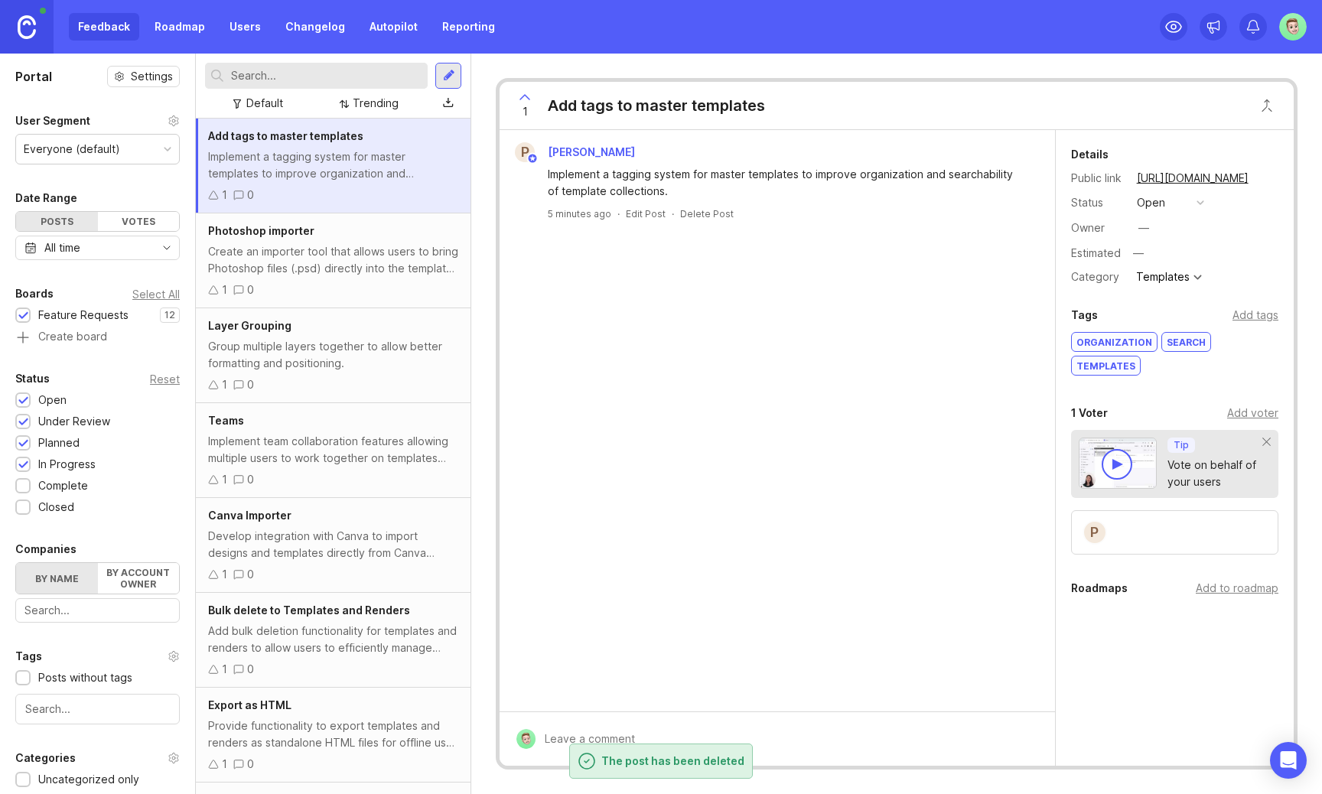
click at [321, 438] on div "Implement team collaboration features allowing multiple users to work together …" at bounding box center [333, 450] width 250 height 34
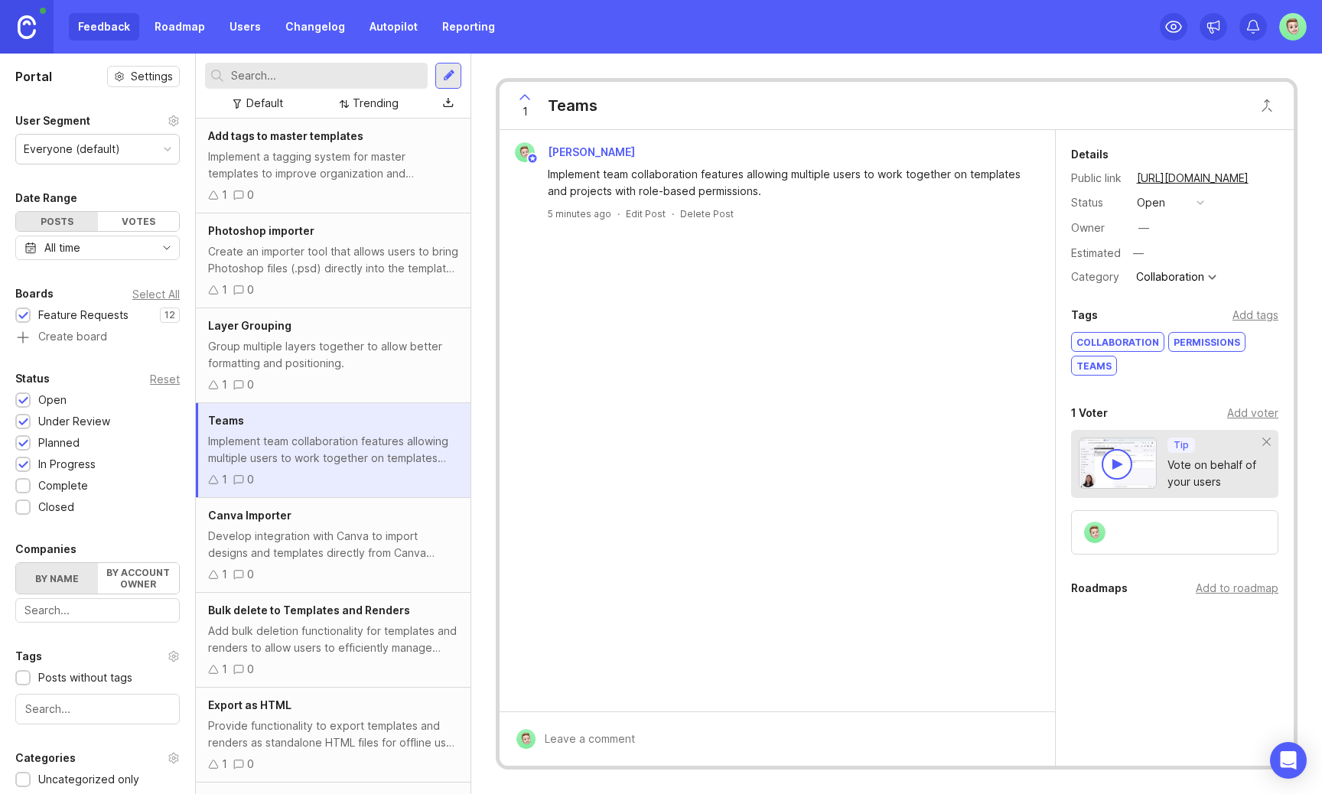
click at [394, 386] on div "1 0" at bounding box center [333, 384] width 250 height 17
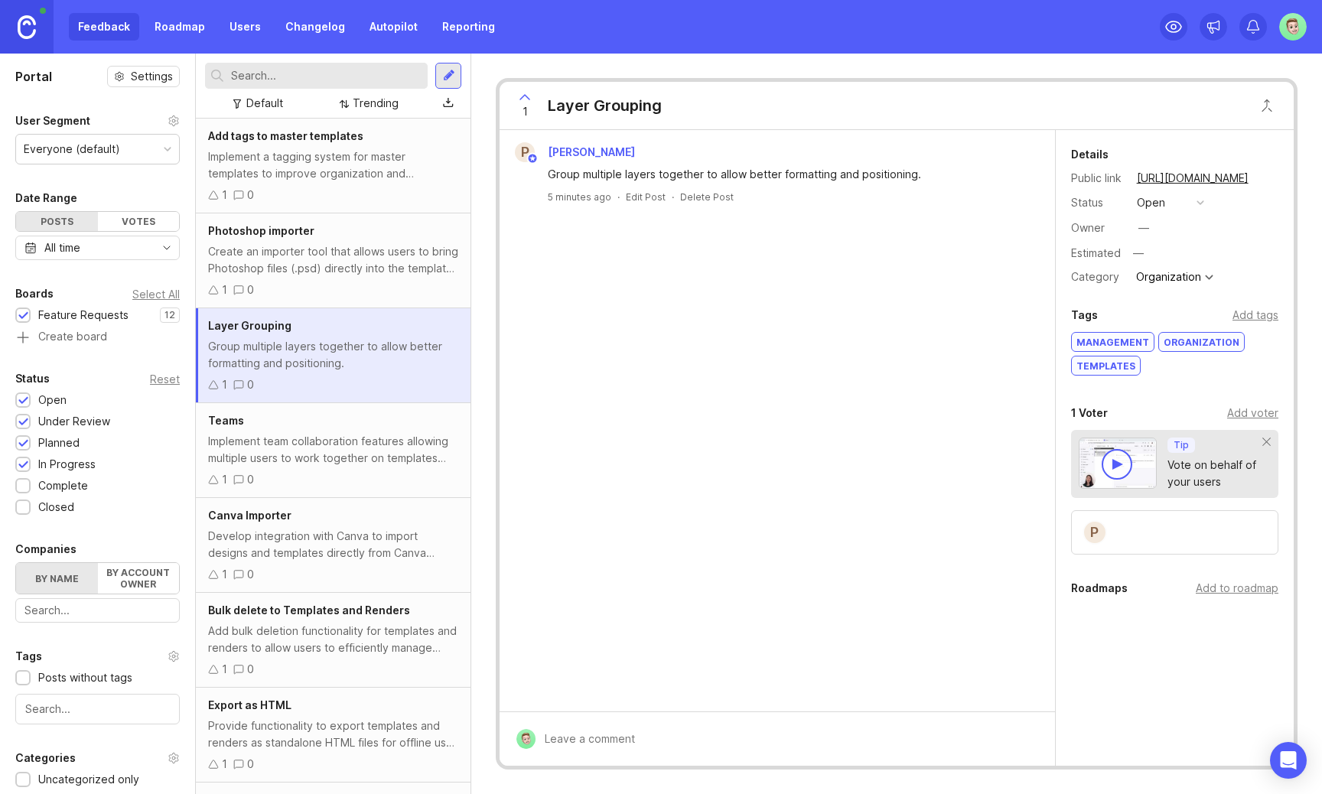
click at [393, 260] on div "Create an importer tool that allows users to bring Photoshop files (.psd) direc…" at bounding box center [333, 260] width 250 height 34
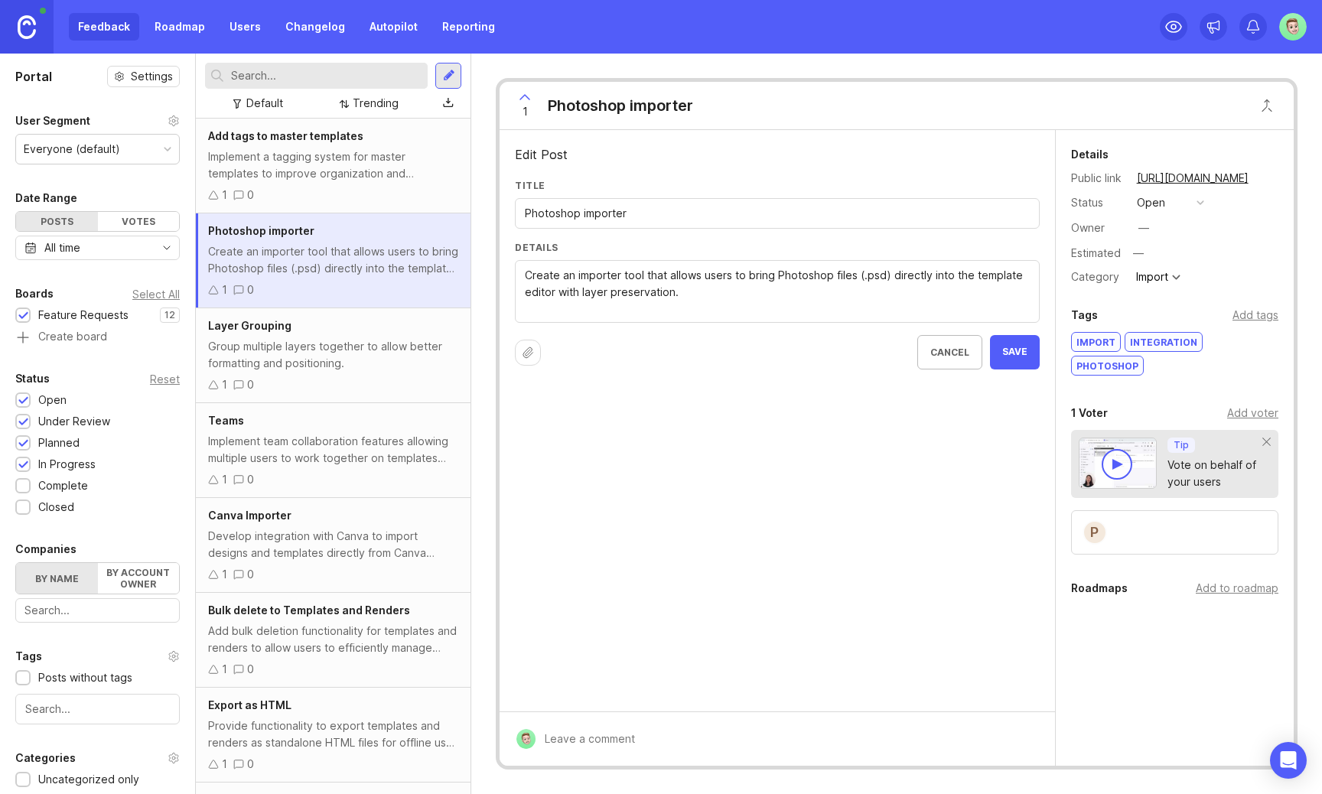
click at [630, 109] on div "Photoshop importer" at bounding box center [620, 105] width 145 height 21
click at [582, 217] on input "Photoshop importer" at bounding box center [777, 213] width 505 height 17
type input "Photoshop Importer"
click at [1018, 355] on span "Save" at bounding box center [1014, 352] width 25 height 13
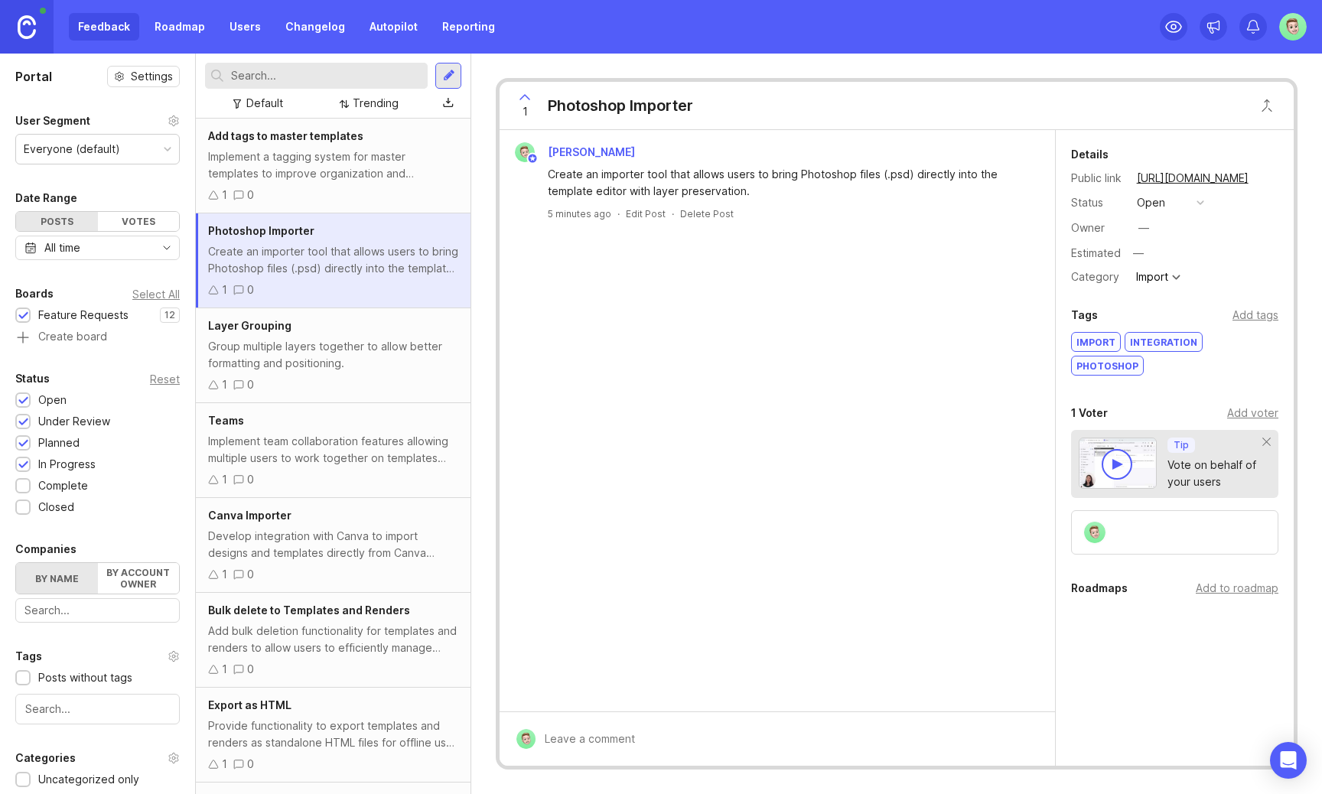
click at [406, 181] on div "Implement a tagging system for master templates to improve organization and sea…" at bounding box center [333, 165] width 250 height 34
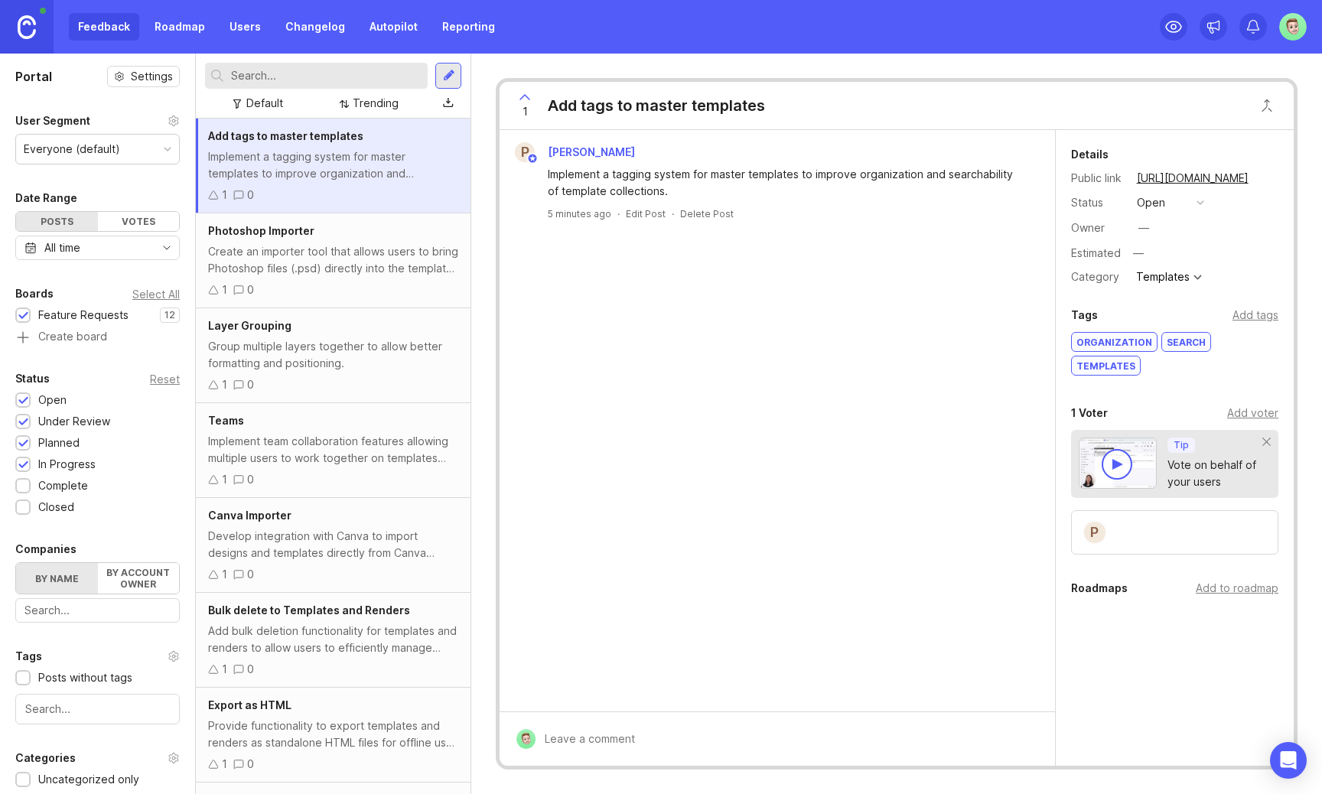
click at [709, 214] on div "Delete Post" at bounding box center [707, 213] width 54 height 13
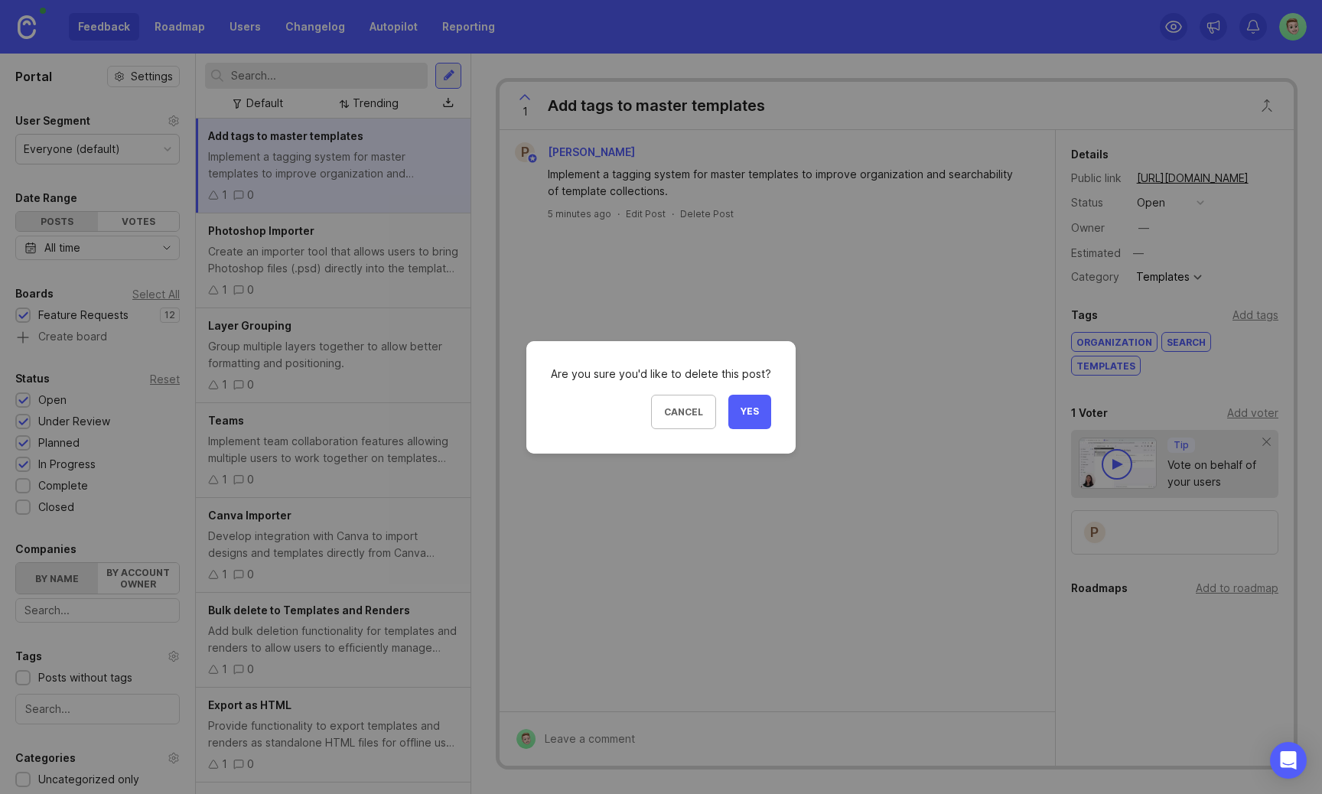
click at [750, 413] on span "Yes" at bounding box center [750, 412] width 18 height 13
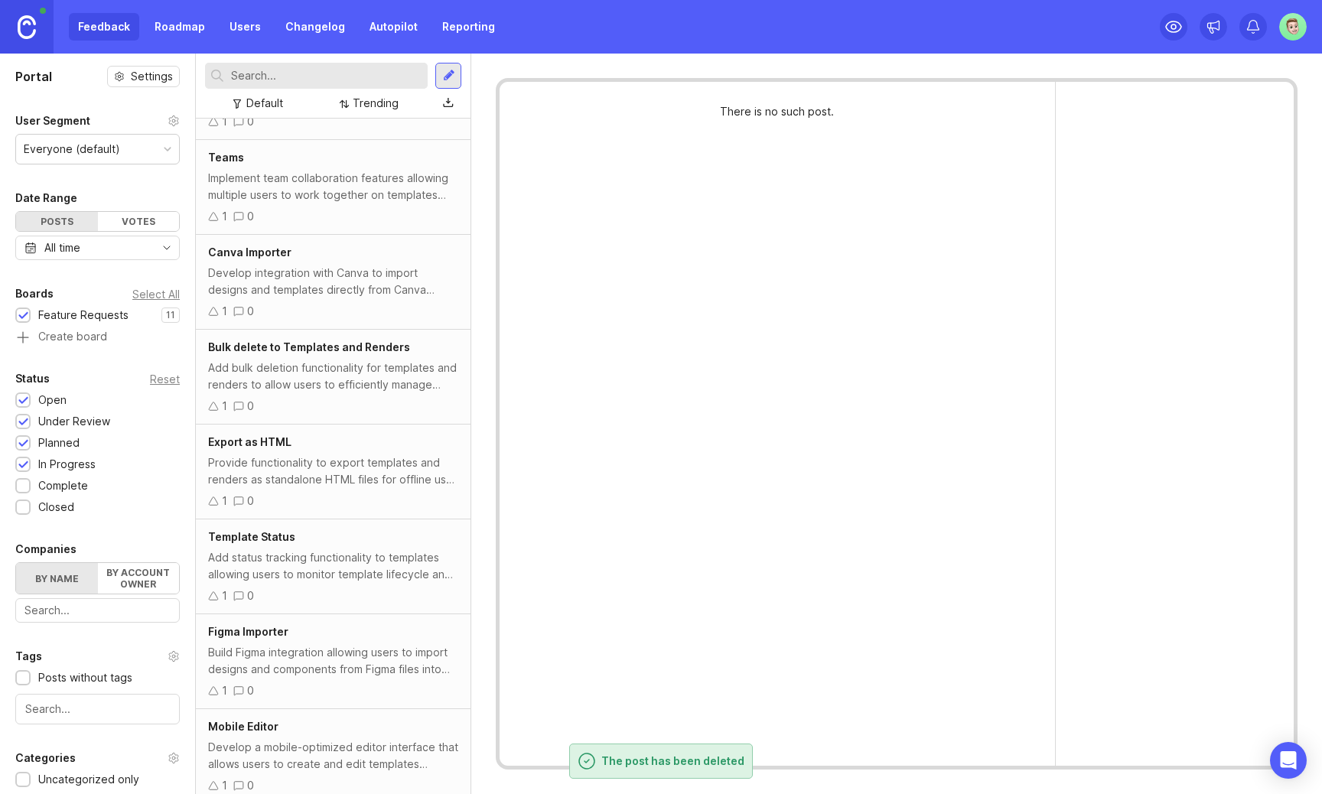
scroll to position [313, 0]
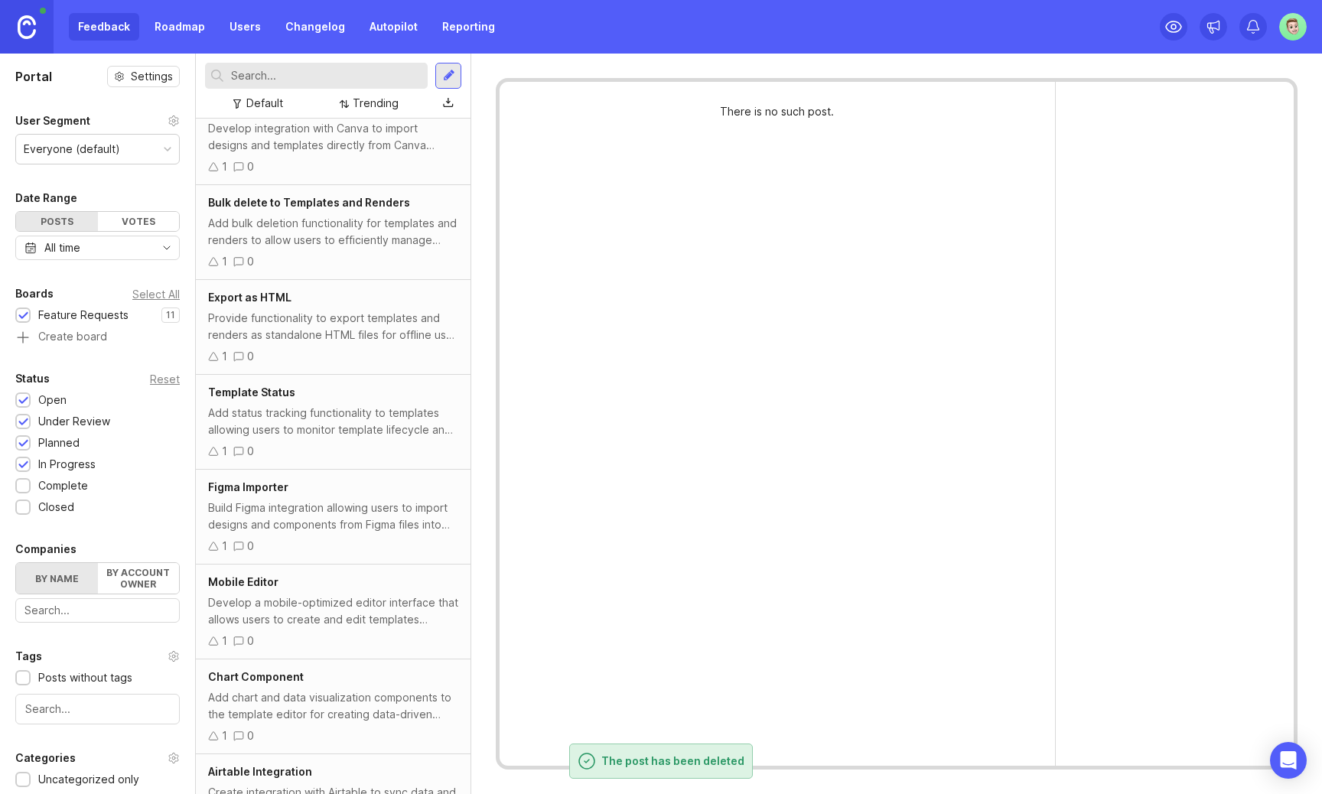
click at [344, 598] on div "Develop a mobile-optimized editor interface that allows users to create and edi…" at bounding box center [333, 612] width 250 height 34
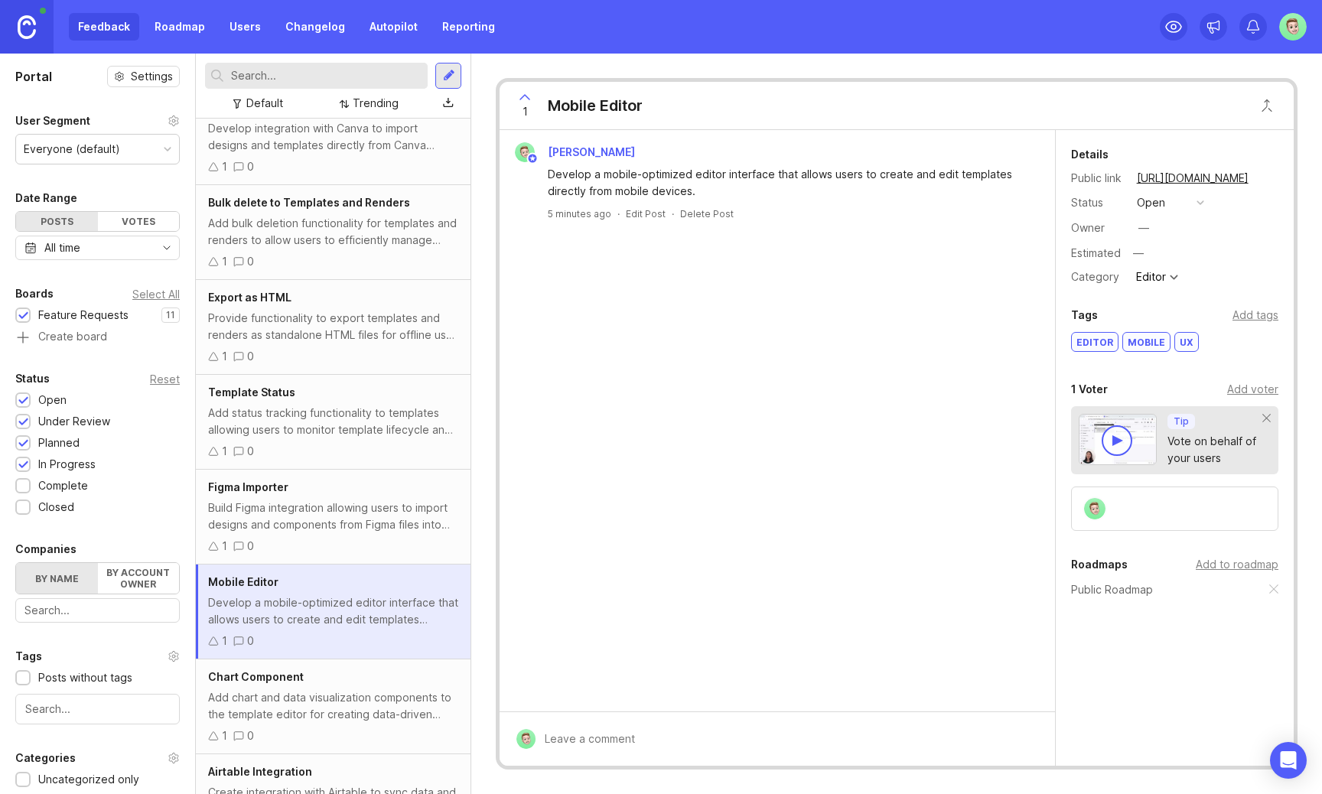
click at [379, 702] on div "Add chart and data visualization components to the template editor for creating…" at bounding box center [333, 706] width 250 height 34
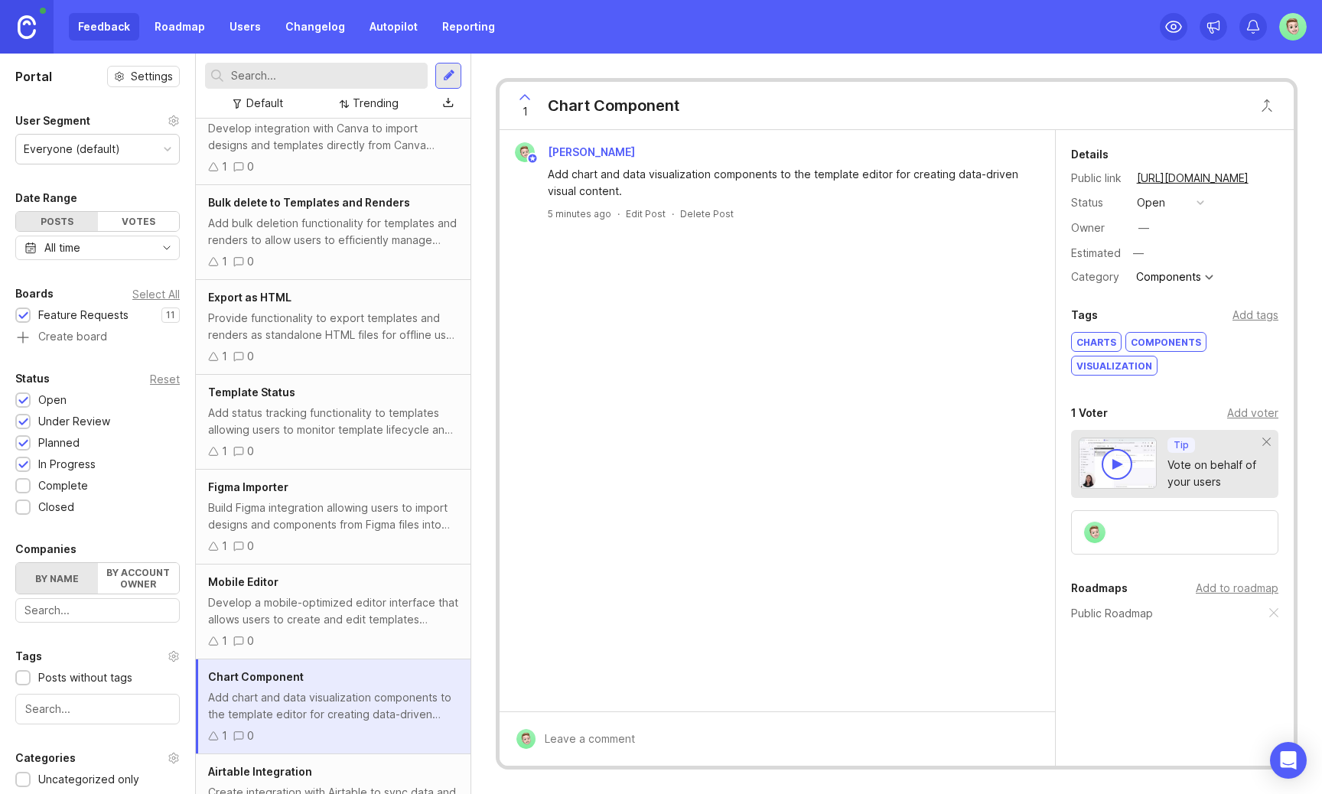
scroll to position [368, 0]
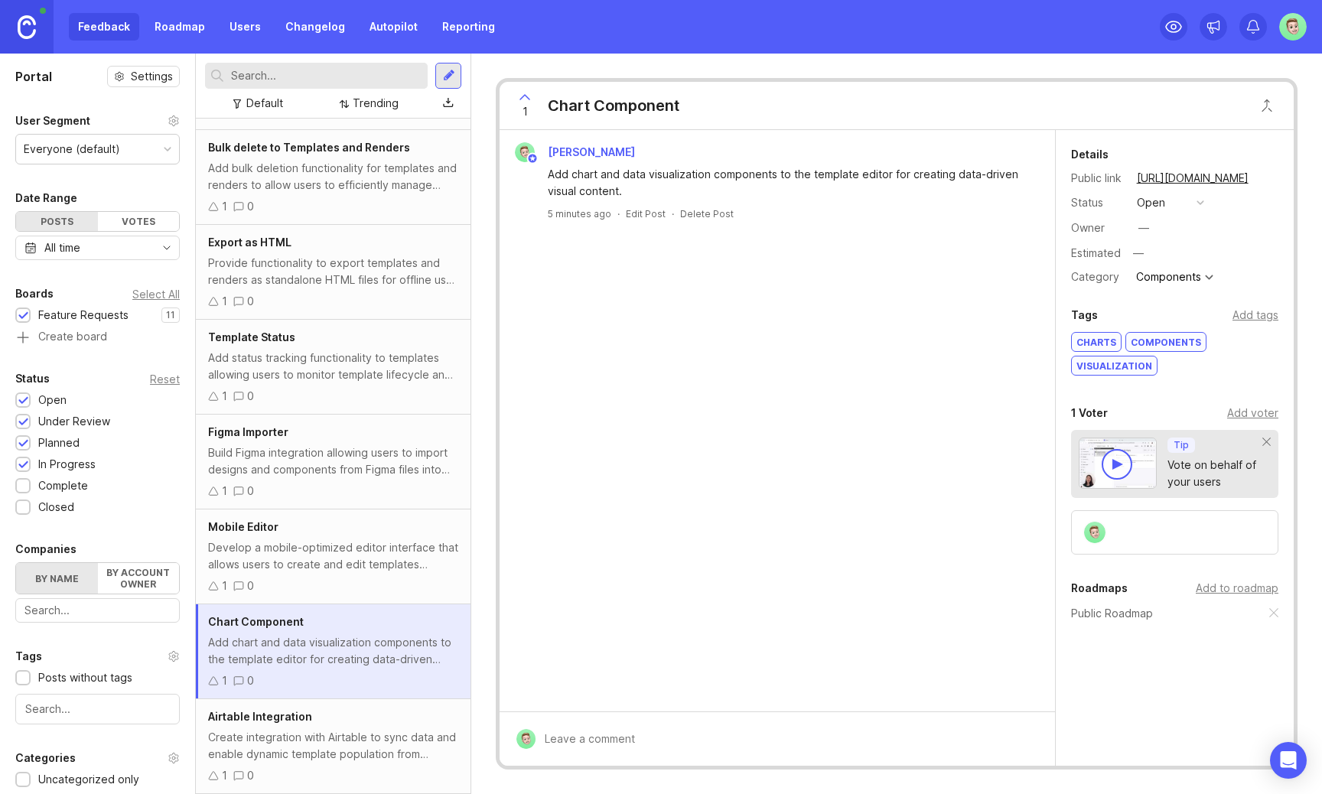
click at [375, 735] on div "Create integration with Airtable to sync data and enable dynamic template popul…" at bounding box center [333, 746] width 250 height 34
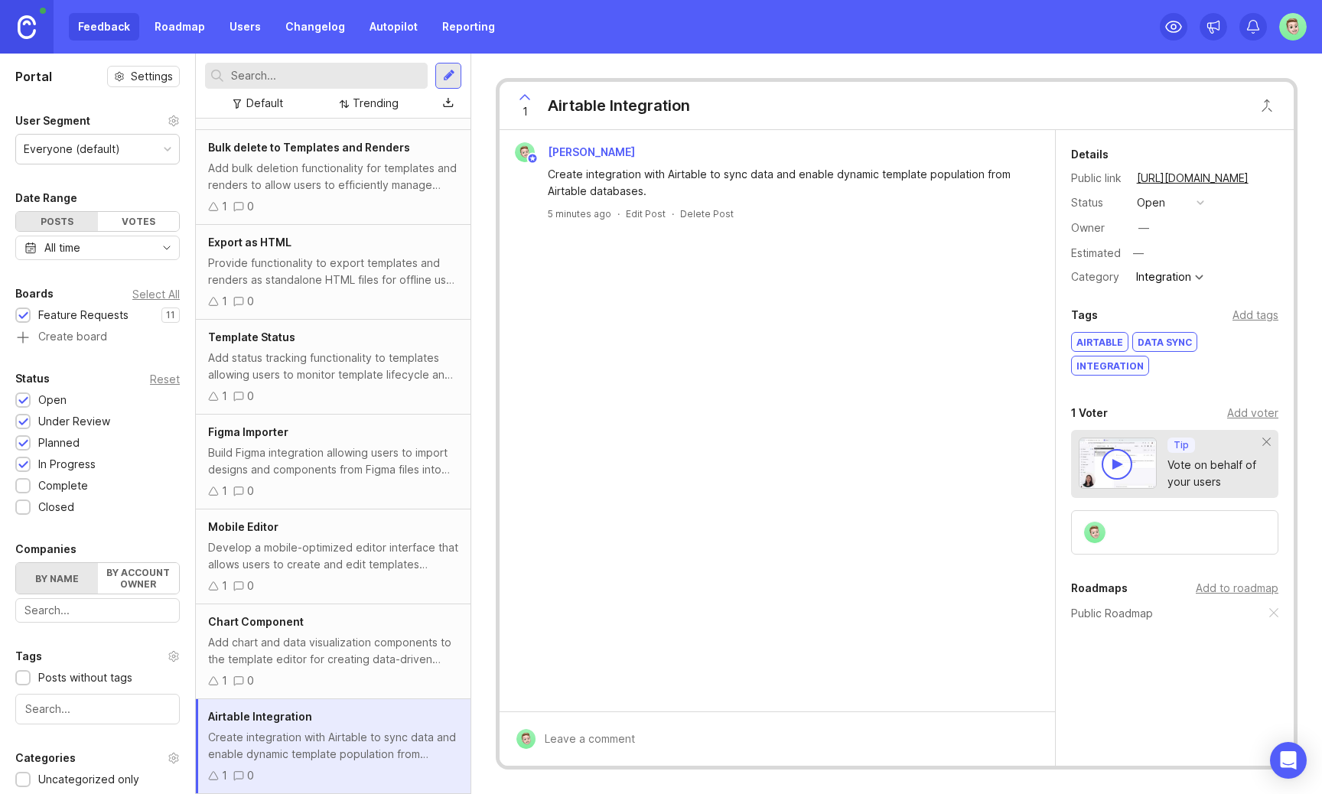
click at [374, 687] on div "1 0" at bounding box center [333, 681] width 250 height 17
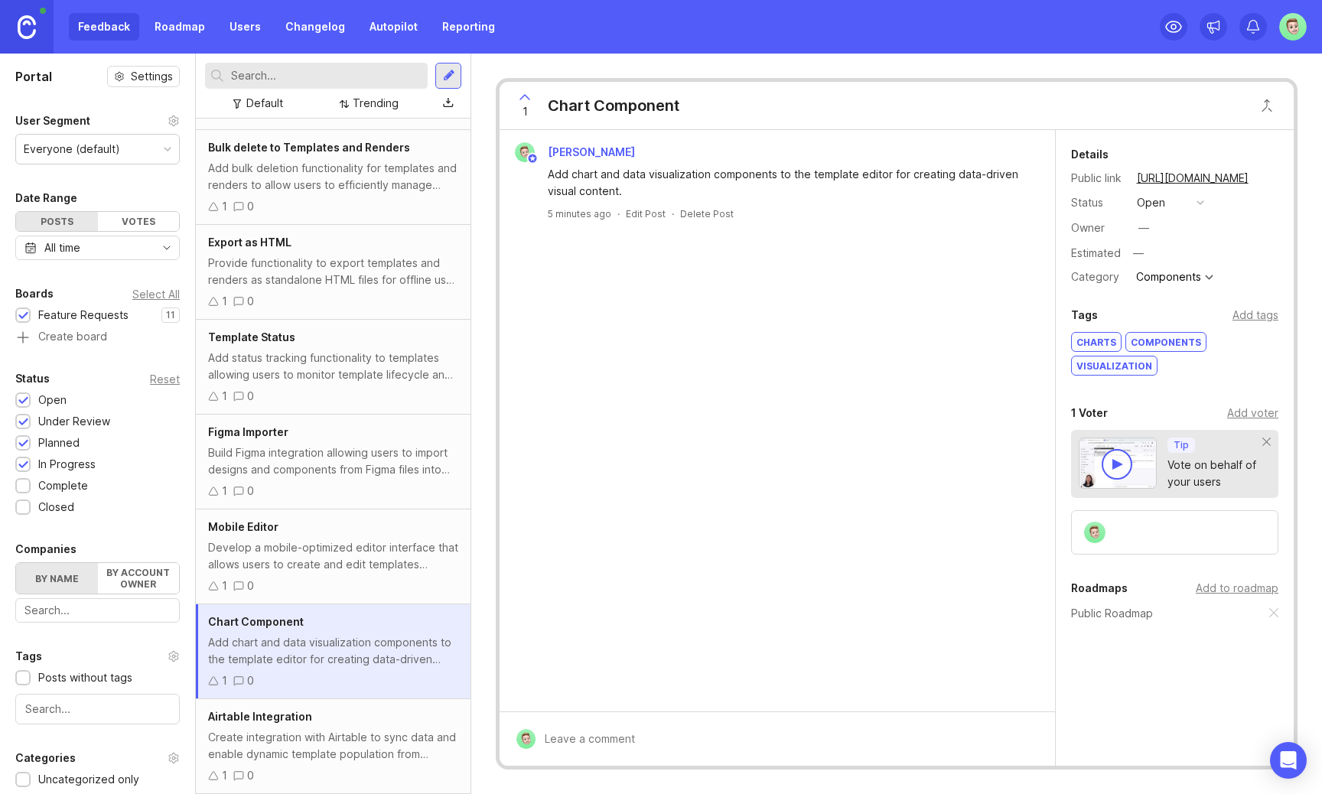
click at [375, 604] on div "Chart Component Add chart and data visualization components to the template edi…" at bounding box center [333, 651] width 275 height 95
click at [360, 552] on div "Develop a mobile-optimized editor interface that allows users to create and edi…" at bounding box center [333, 556] width 250 height 34
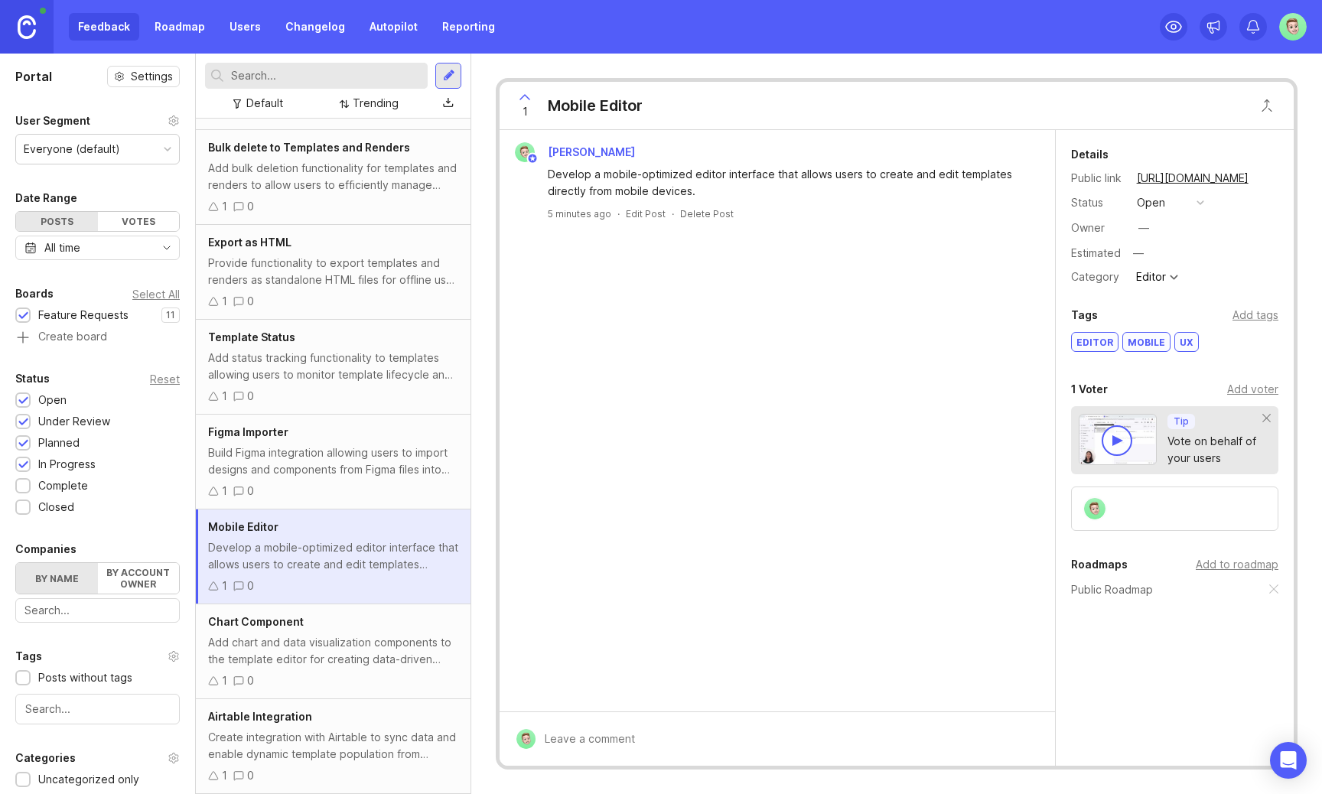
click at [375, 503] on div "Figma Importer Build Figma integration allowing users to import designs and com…" at bounding box center [333, 462] width 275 height 95
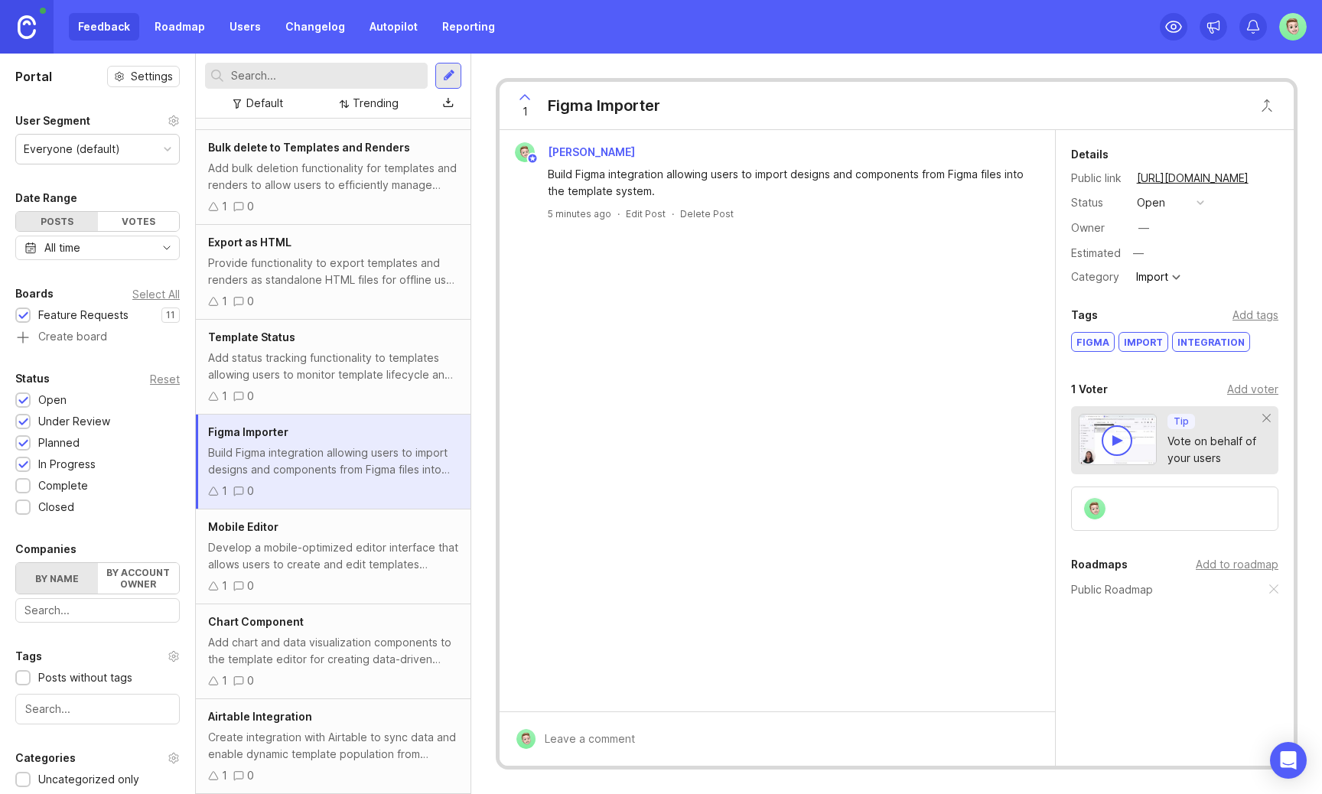
click at [378, 393] on div "1 0" at bounding box center [333, 396] width 250 height 17
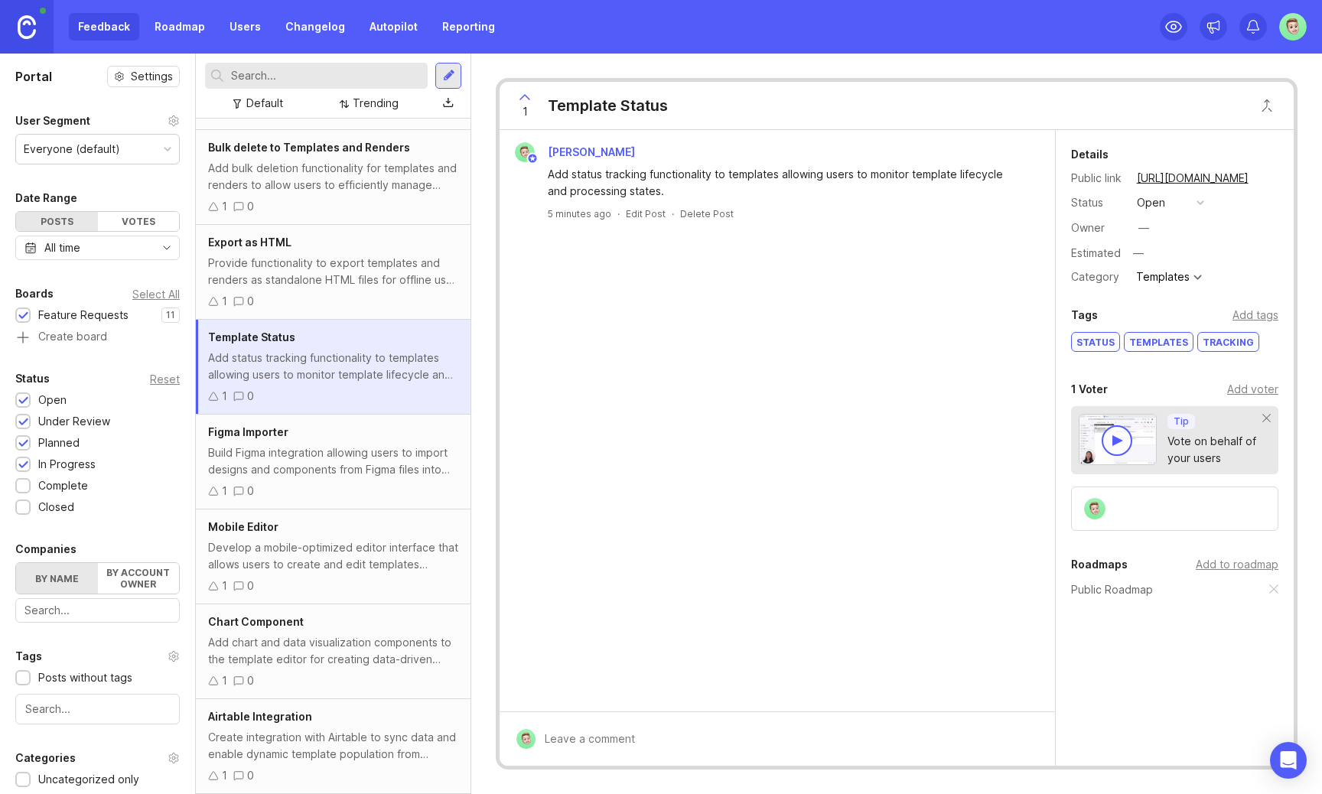
click at [392, 289] on div "Export as HTML Provide functionality to export templates and renders as standal…" at bounding box center [333, 272] width 275 height 95
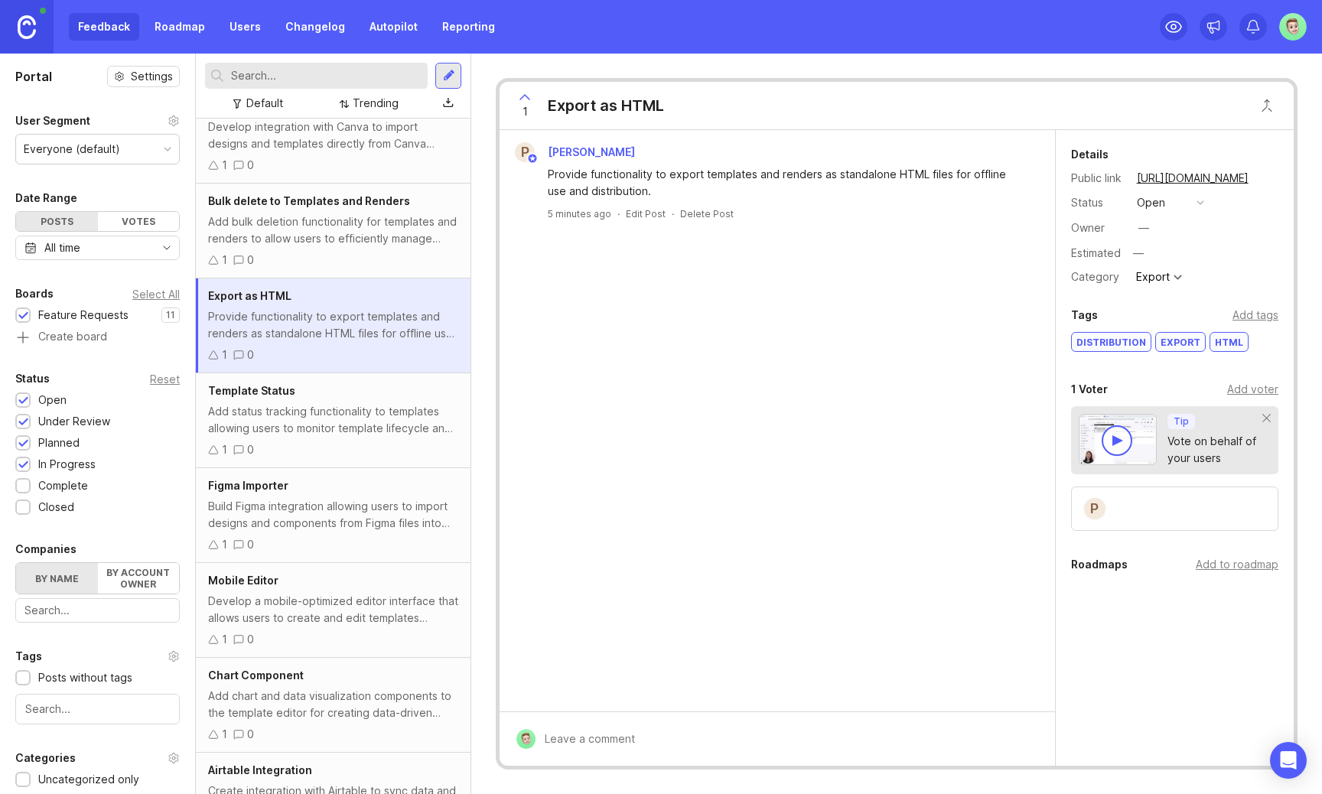
scroll to position [311, 0]
click at [1195, 564] on div "Roadmaps Add to roadmap" at bounding box center [1174, 564] width 207 height 18
click at [1220, 569] on div "Add to roadmap" at bounding box center [1237, 564] width 83 height 17
click at [370, 251] on div "Bulk delete to Templates and Renders Add bulk deletion functionality for templa…" at bounding box center [333, 234] width 275 height 95
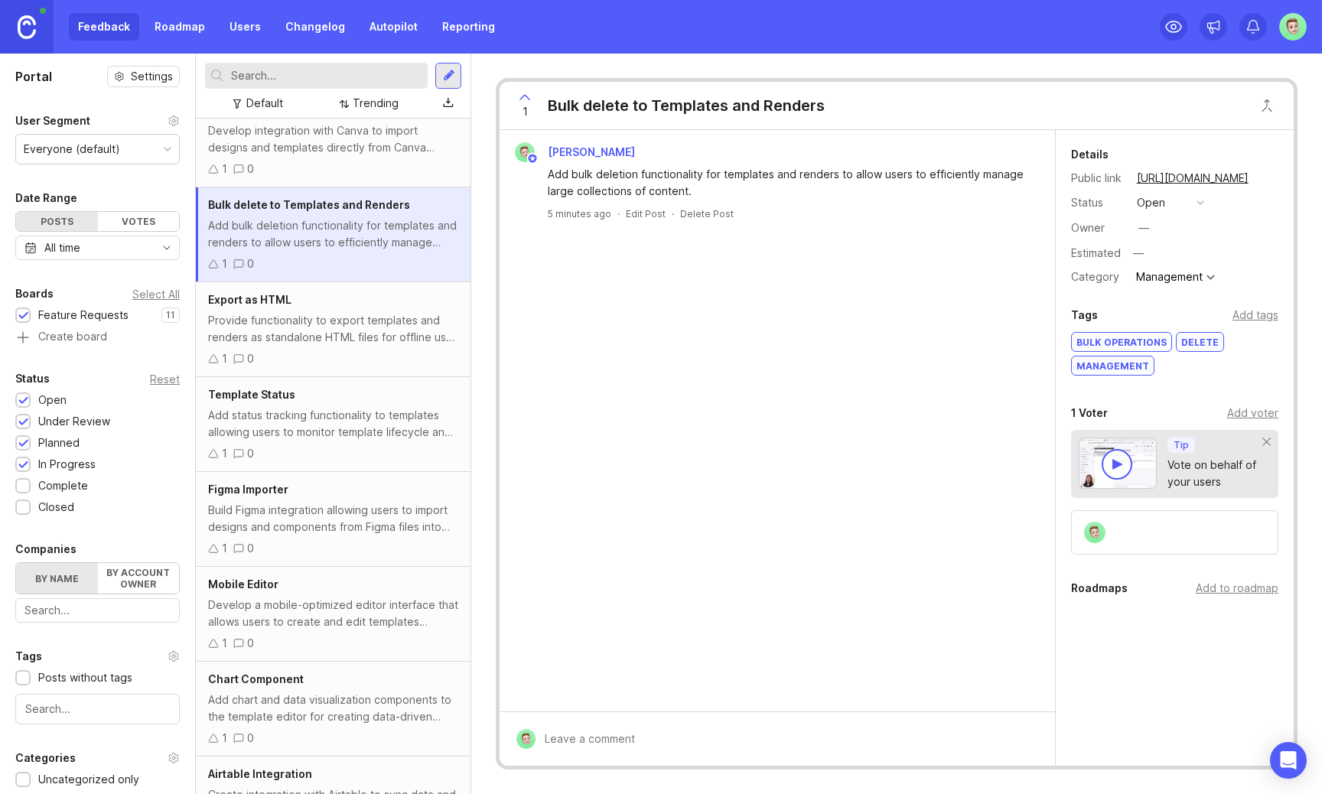
click at [1253, 588] on div "Add to roadmap" at bounding box center [1237, 588] width 83 height 17
click at [339, 139] on div "Develop integration with Canva to import designs and templates directly from Ca…" at bounding box center [333, 139] width 250 height 34
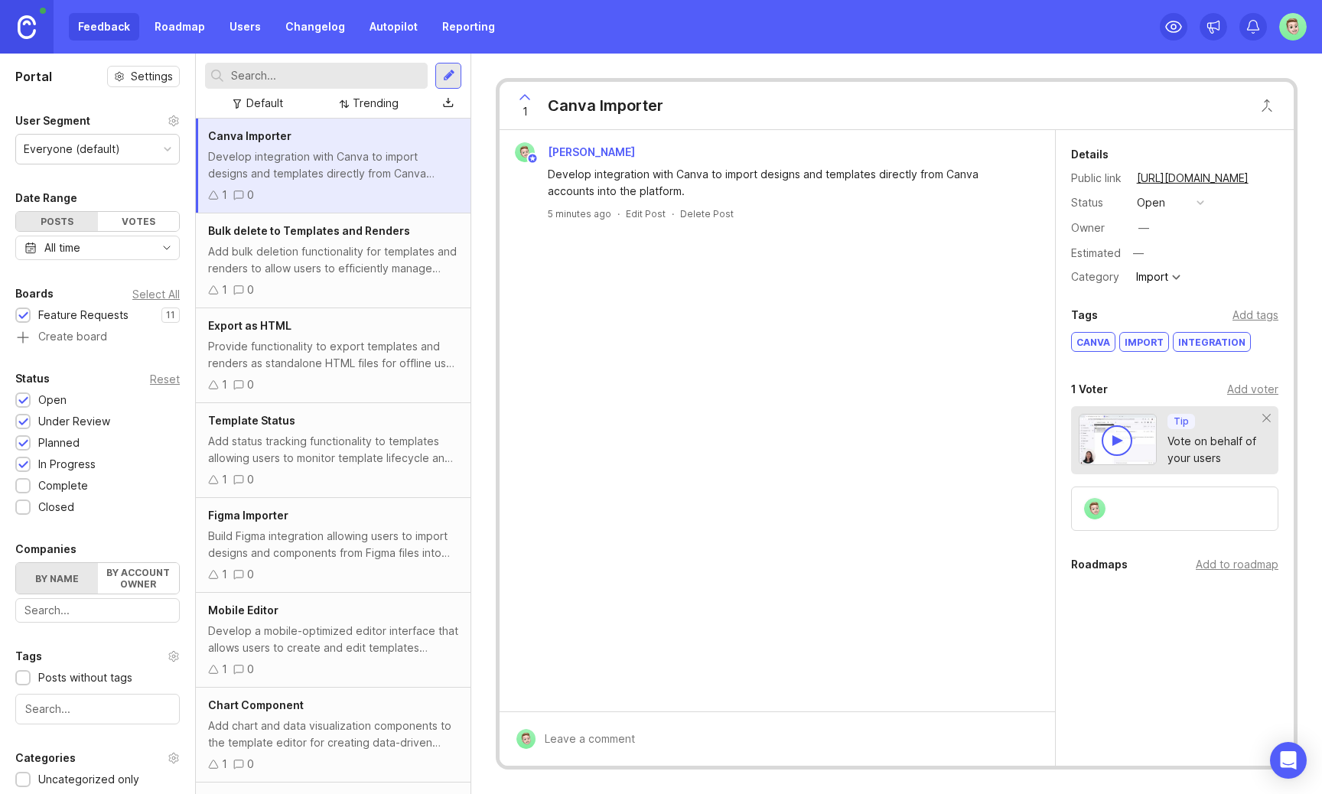
click at [367, 245] on div "Add bulk deletion functionality for templates and renders to allow users to eff…" at bounding box center [333, 260] width 250 height 34
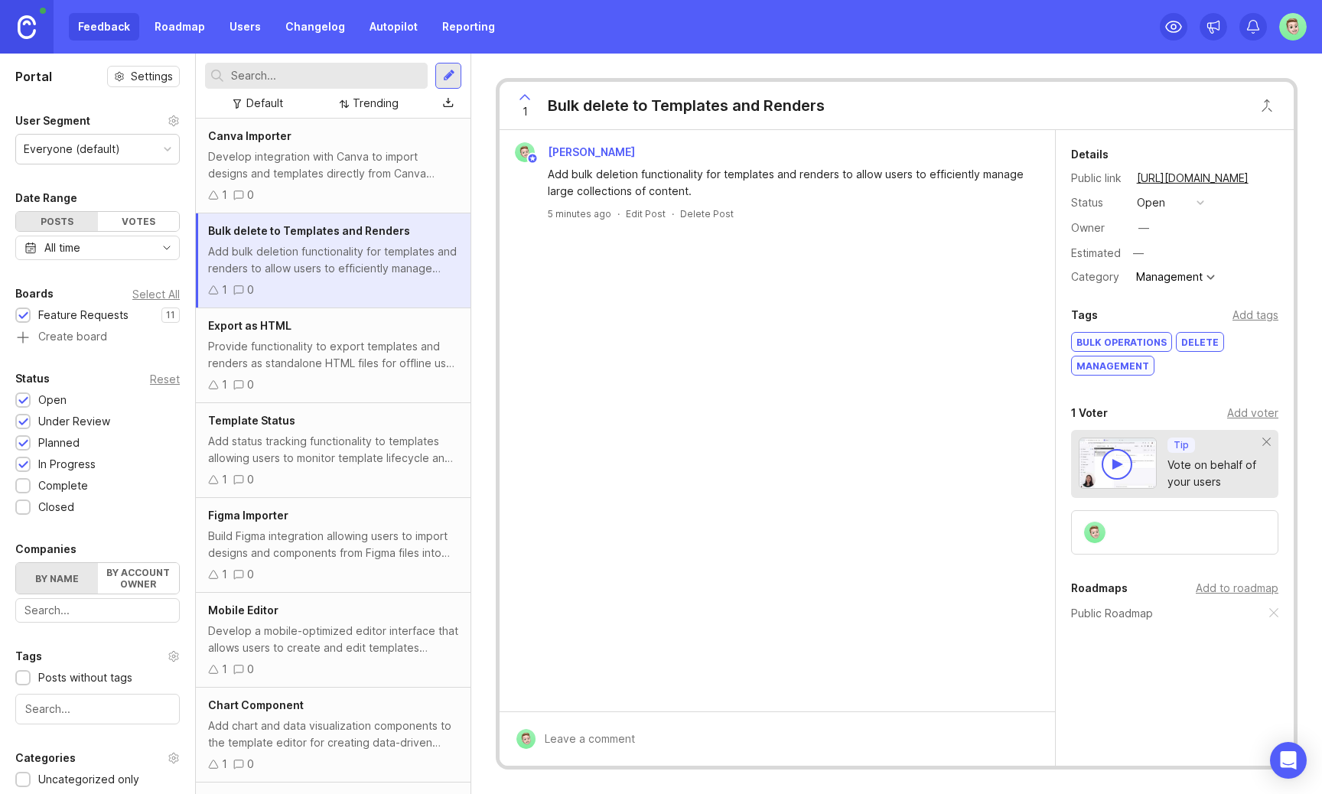
click at [374, 174] on div "Develop integration with Canva to import designs and templates directly from Ca…" at bounding box center [333, 165] width 250 height 34
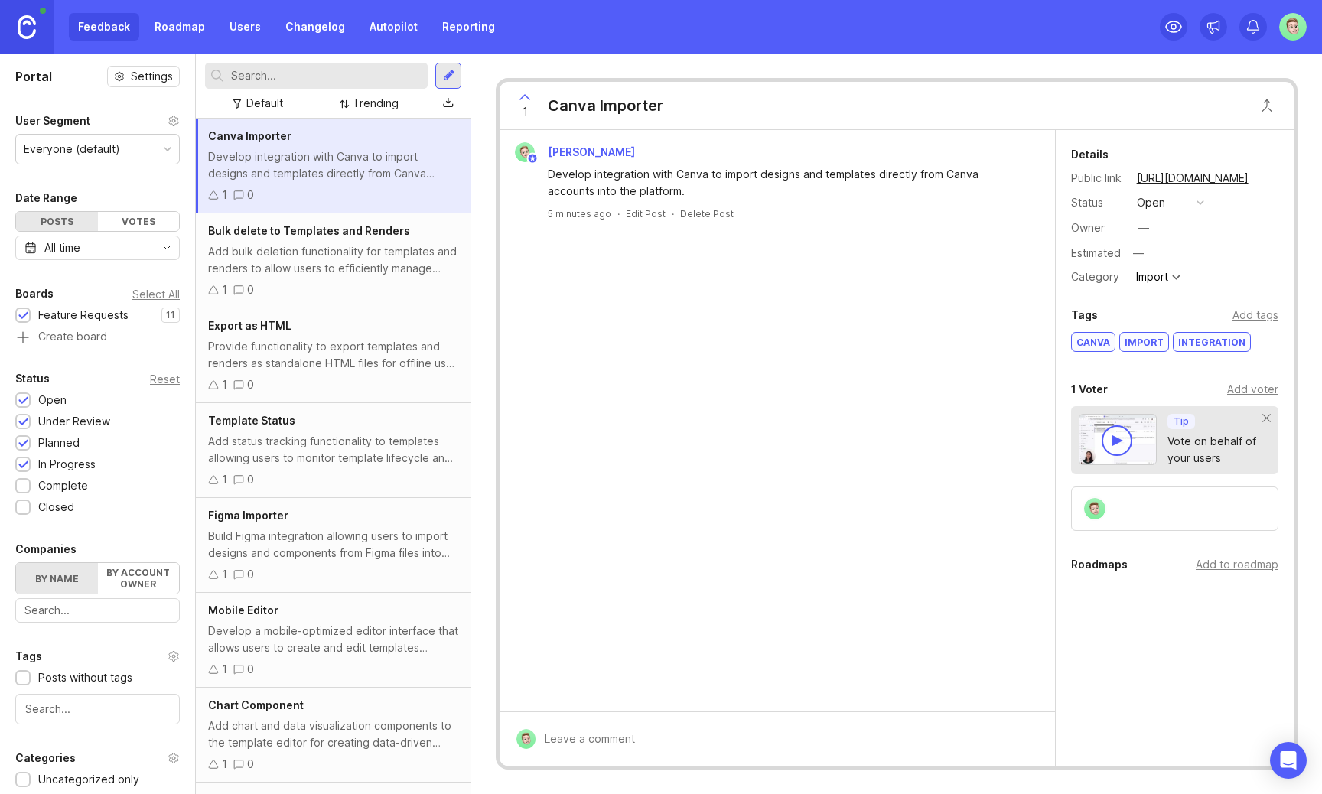
click at [1259, 565] on div "Add to roadmap" at bounding box center [1237, 564] width 83 height 17
click at [330, 233] on span "Bulk delete to Templates and Renders" at bounding box center [309, 230] width 202 height 13
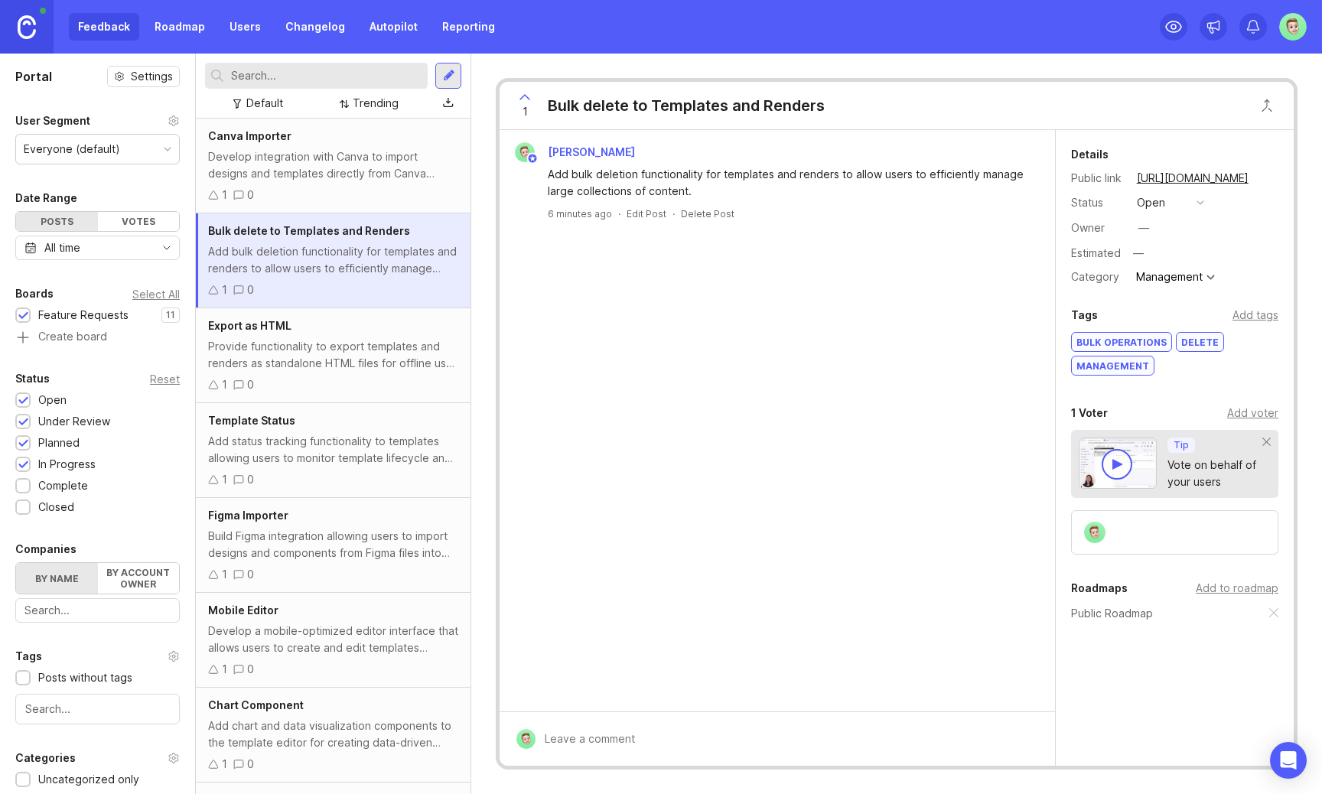
click at [355, 156] on div "Develop integration with Canva to import designs and templates directly from Ca…" at bounding box center [333, 165] width 250 height 34
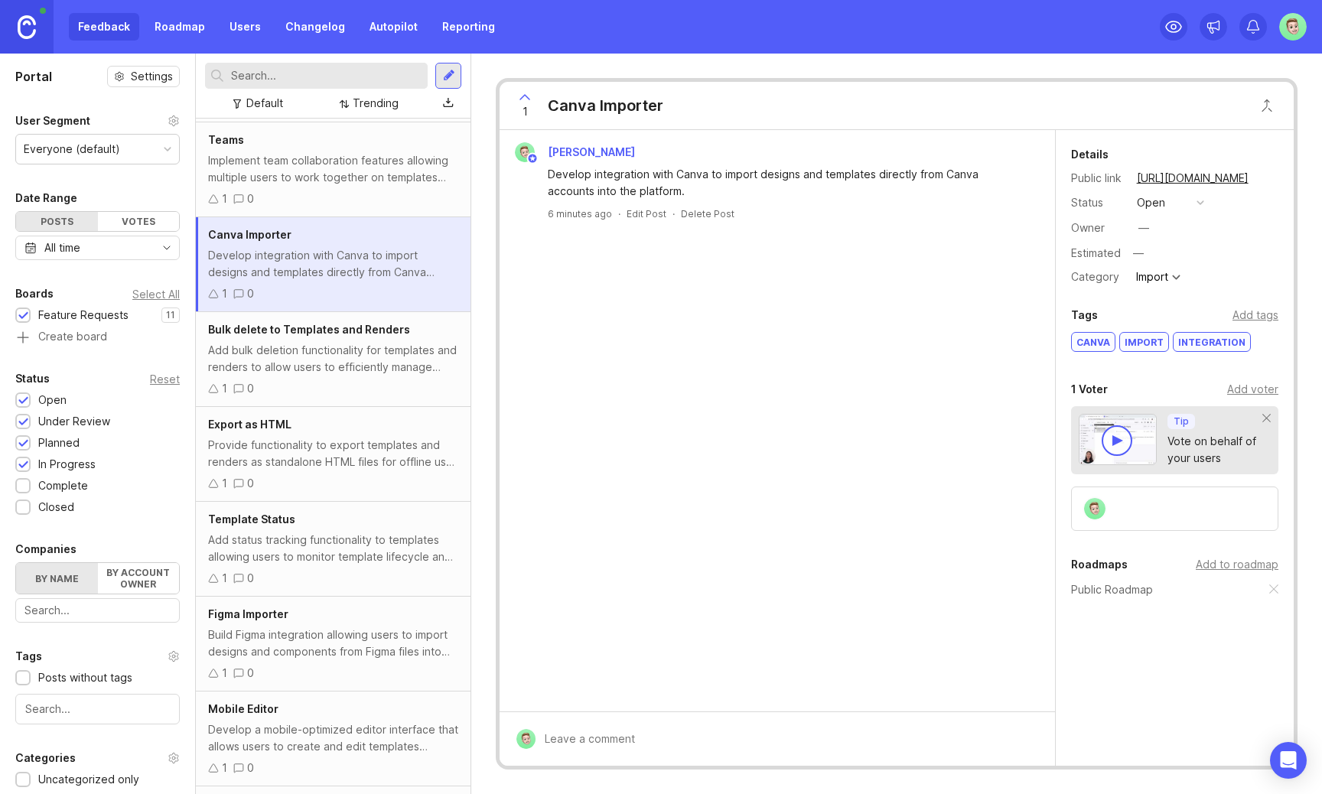
scroll to position [144, 0]
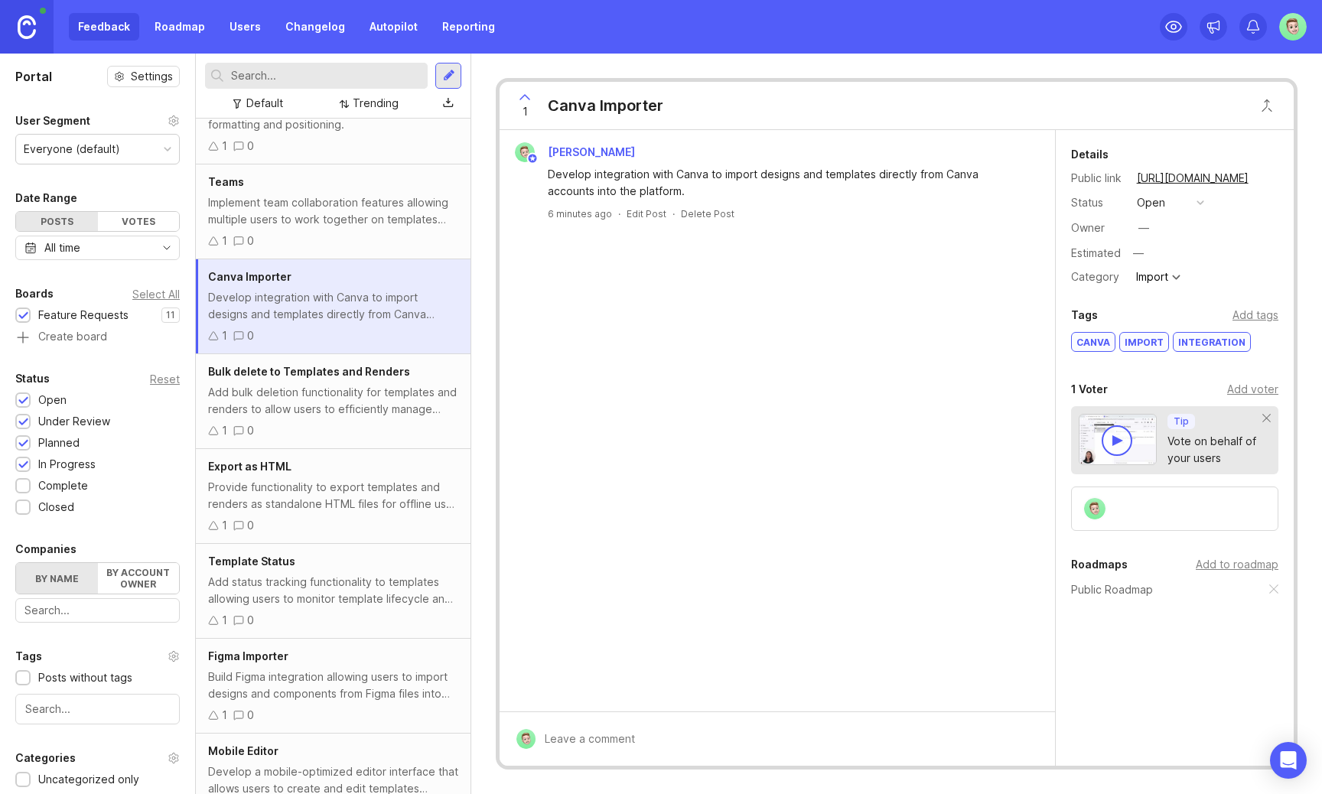
click at [344, 193] on div "Teams Implement team collaboration features allowing multiple users to work tog…" at bounding box center [333, 212] width 275 height 95
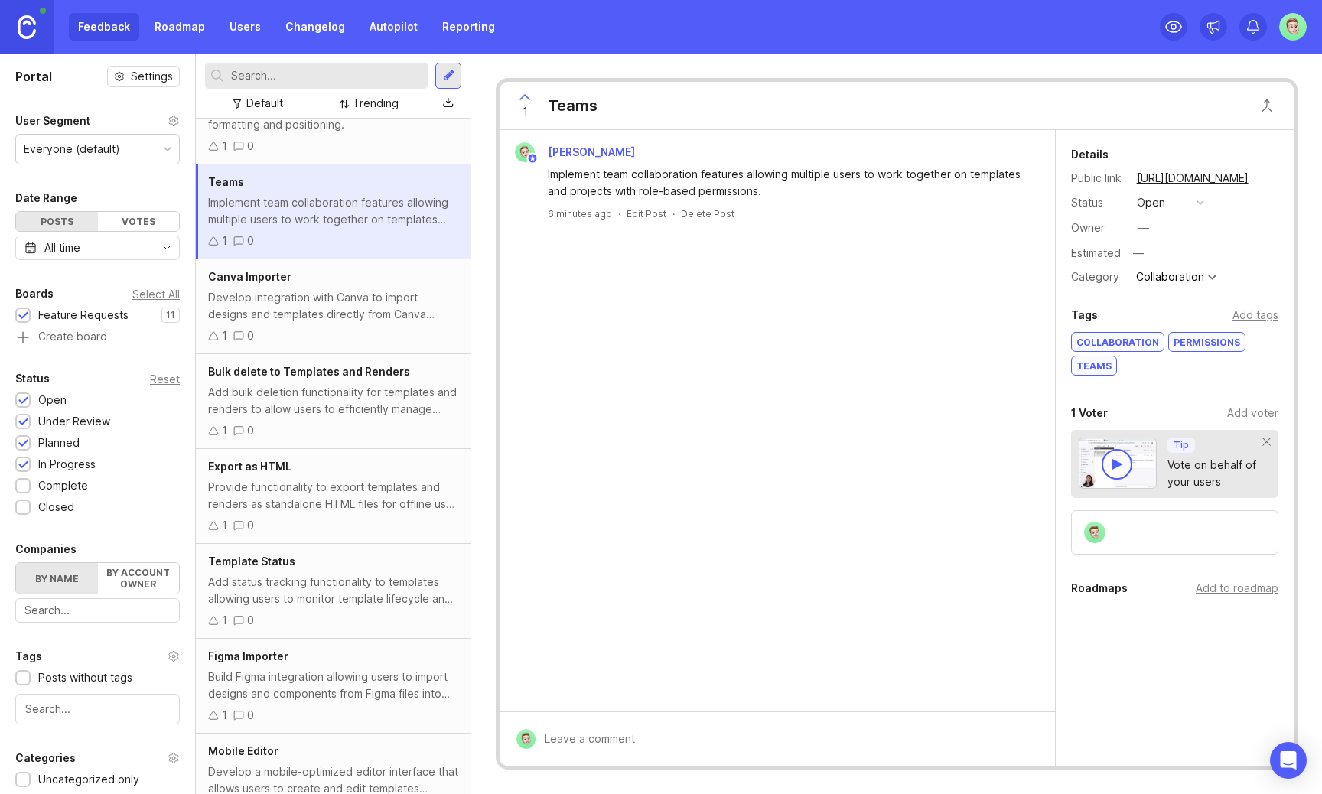
click at [1218, 592] on div "Add to roadmap" at bounding box center [1237, 588] width 83 height 17
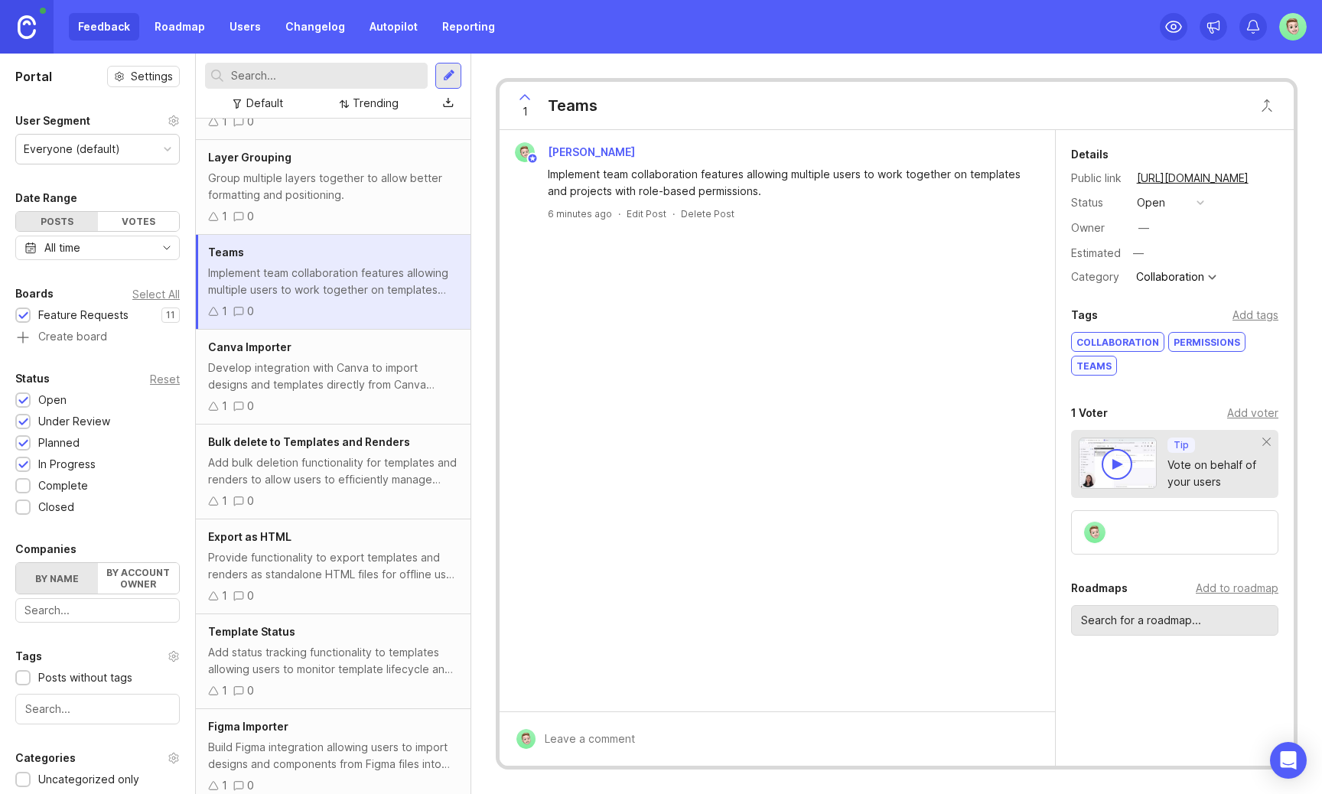
scroll to position [68, 0]
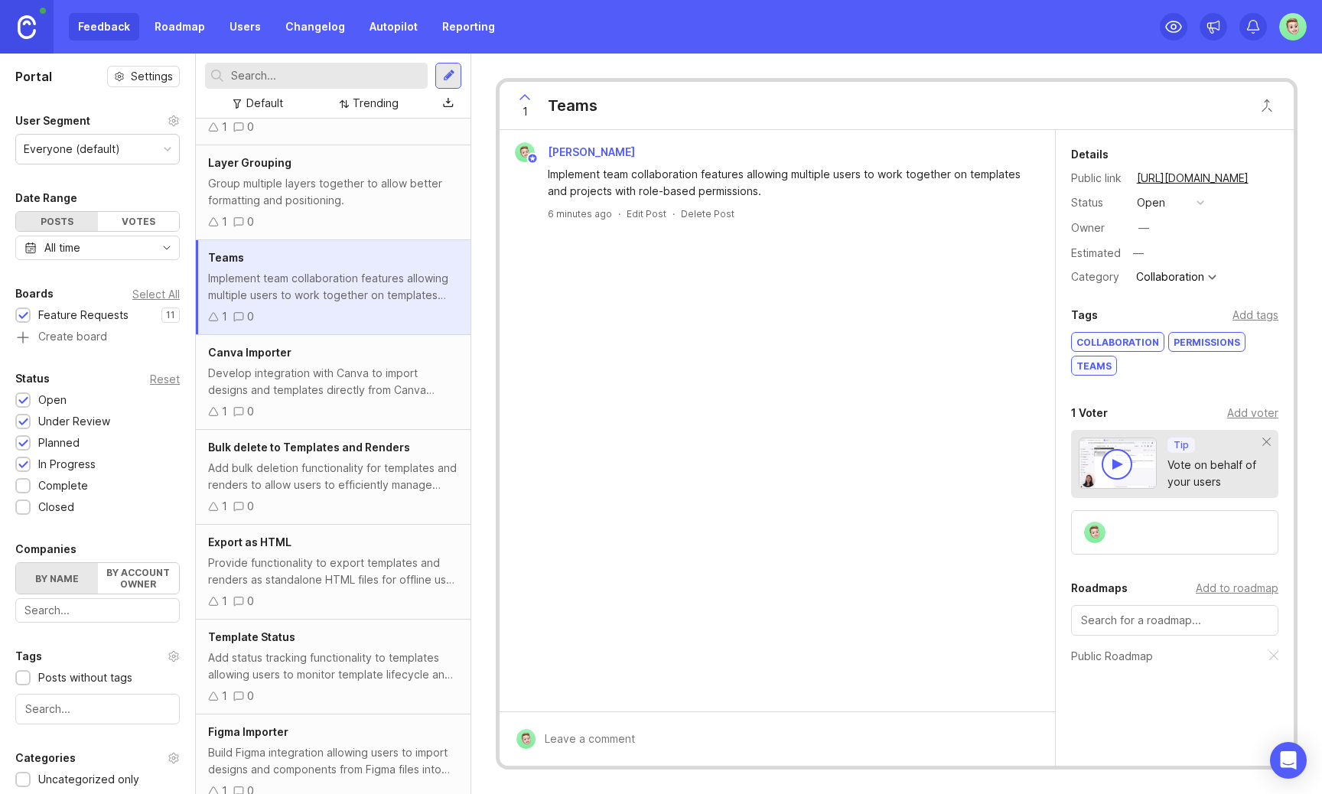
click at [315, 213] on div "1 0" at bounding box center [333, 221] width 250 height 17
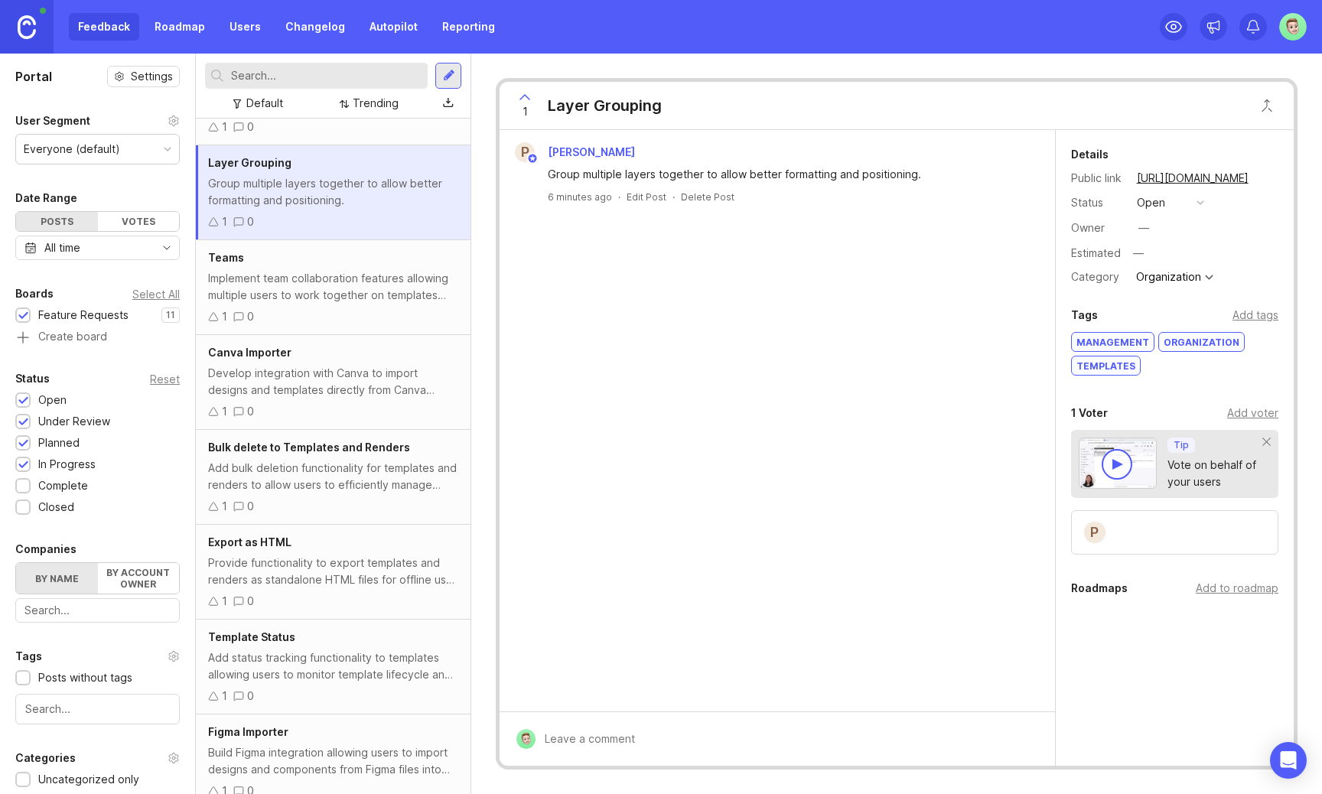
click at [1233, 580] on div "Add to roadmap" at bounding box center [1237, 588] width 83 height 17
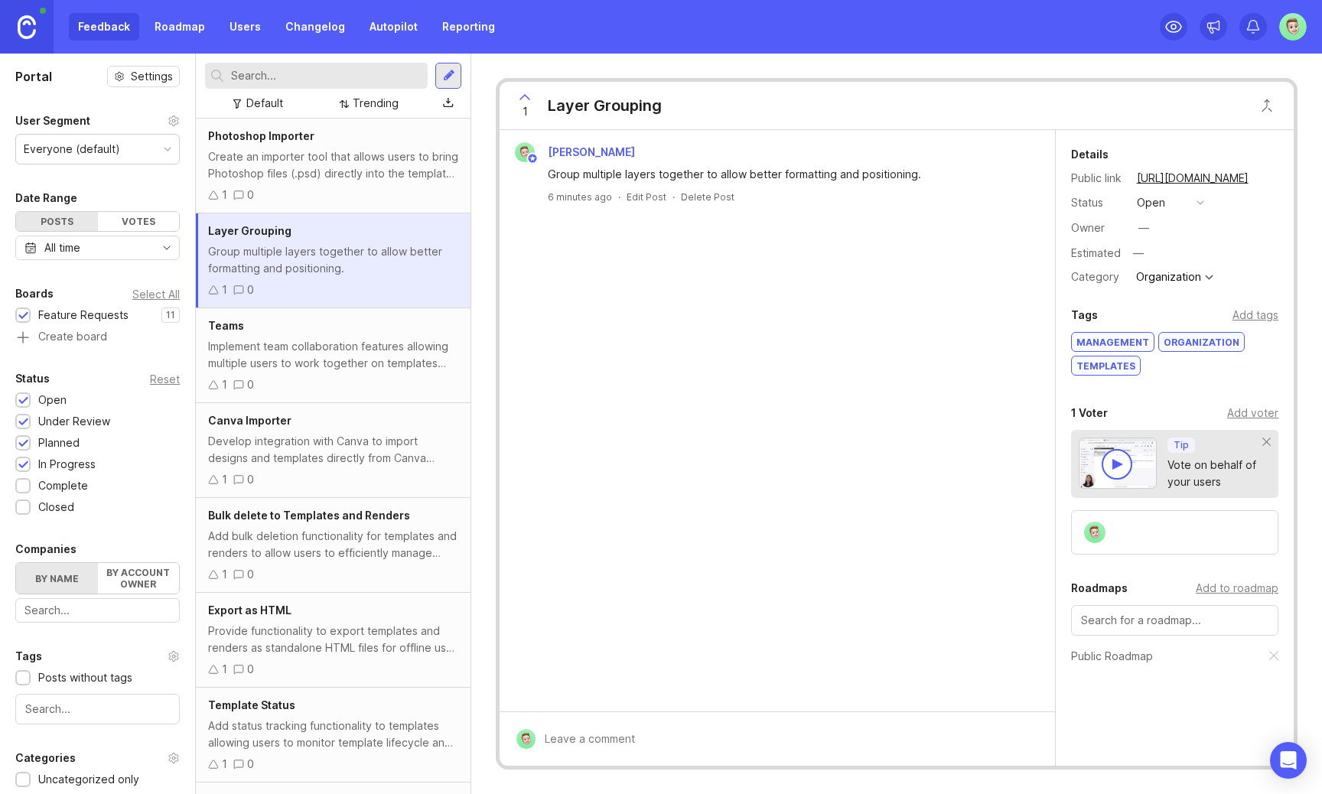
click at [393, 198] on div "1 0" at bounding box center [333, 195] width 250 height 17
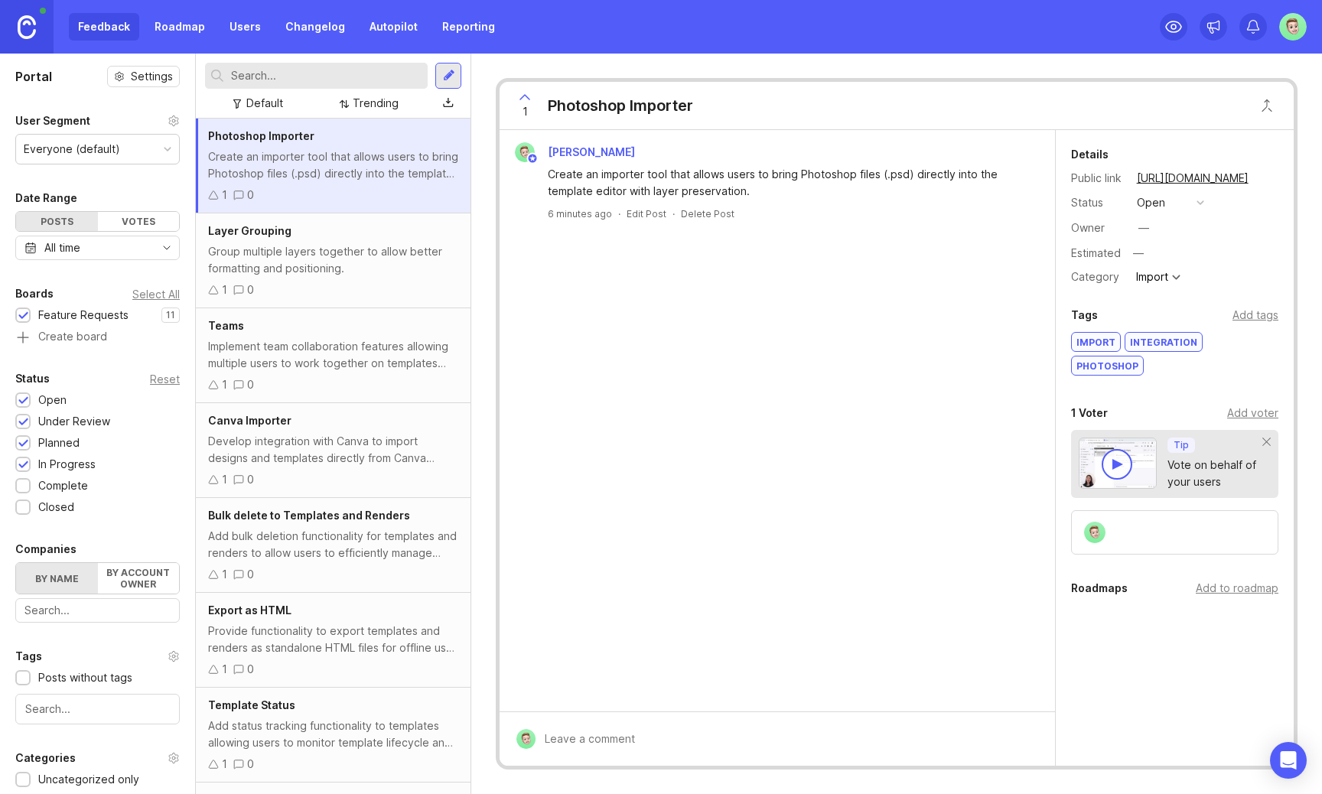
click at [1274, 580] on div "Add to roadmap" at bounding box center [1237, 588] width 83 height 17
click at [199, 31] on link "Roadmap" at bounding box center [179, 27] width 69 height 28
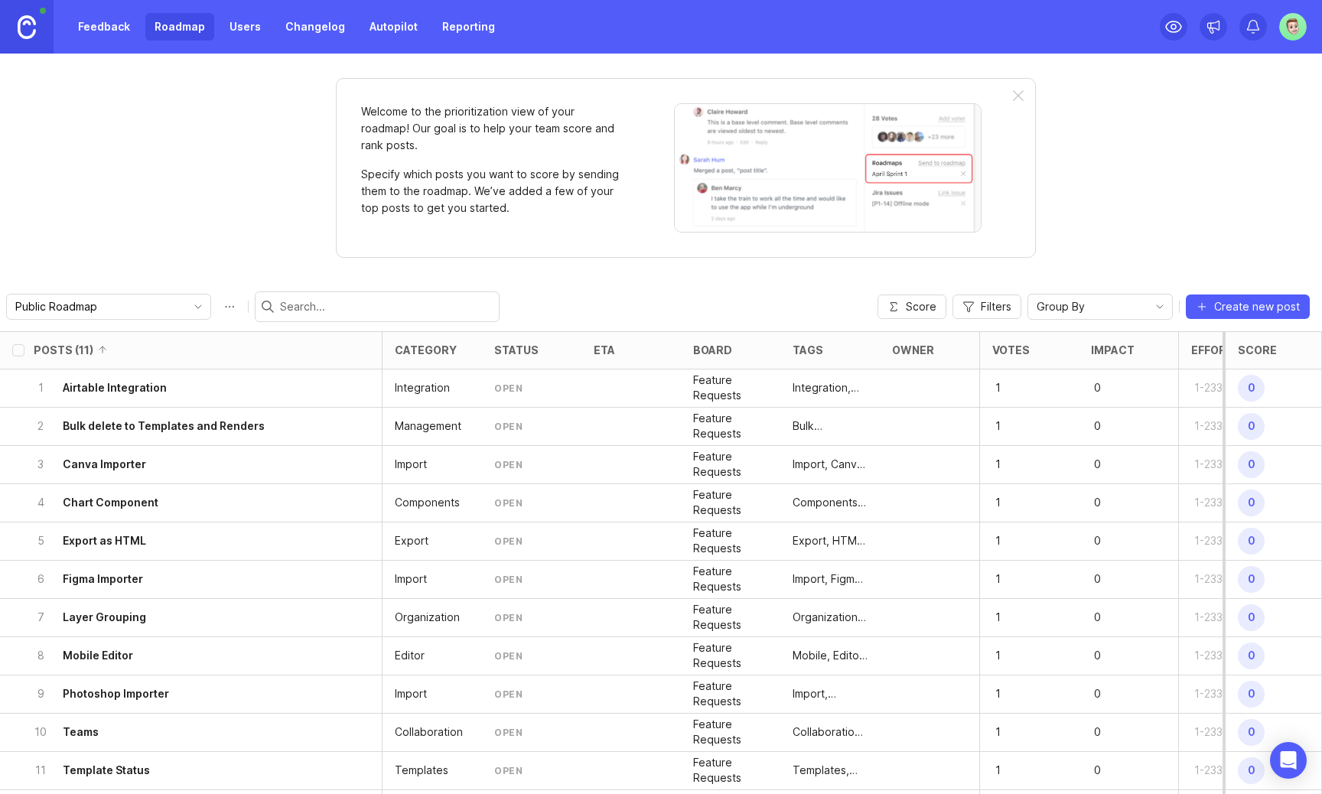
click at [24, 388] on input "select post" at bounding box center [18, 388] width 12 height 12
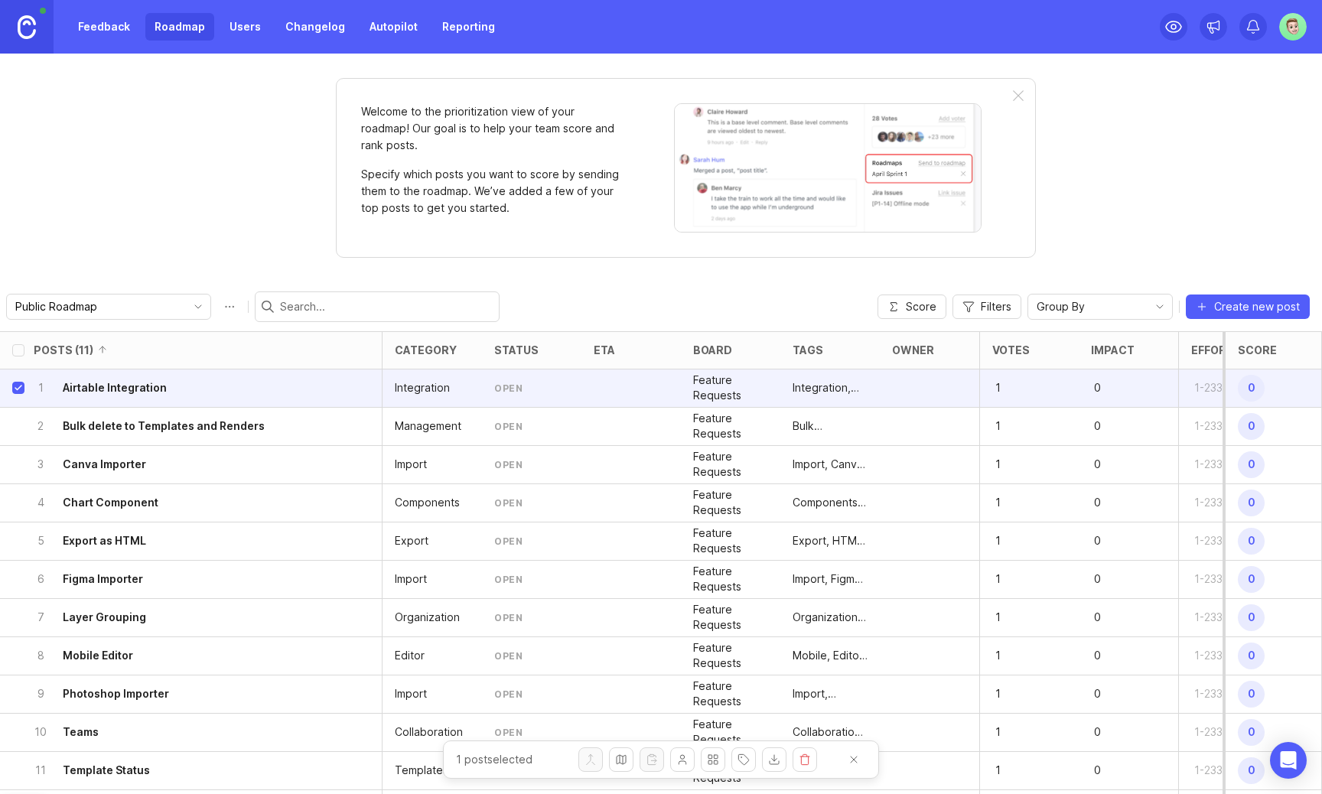
click at [24, 386] on div "1 Airtable Integration" at bounding box center [197, 388] width 370 height 37
click at [19, 389] on input "select post" at bounding box center [18, 388] width 12 height 12
checkbox input "false"
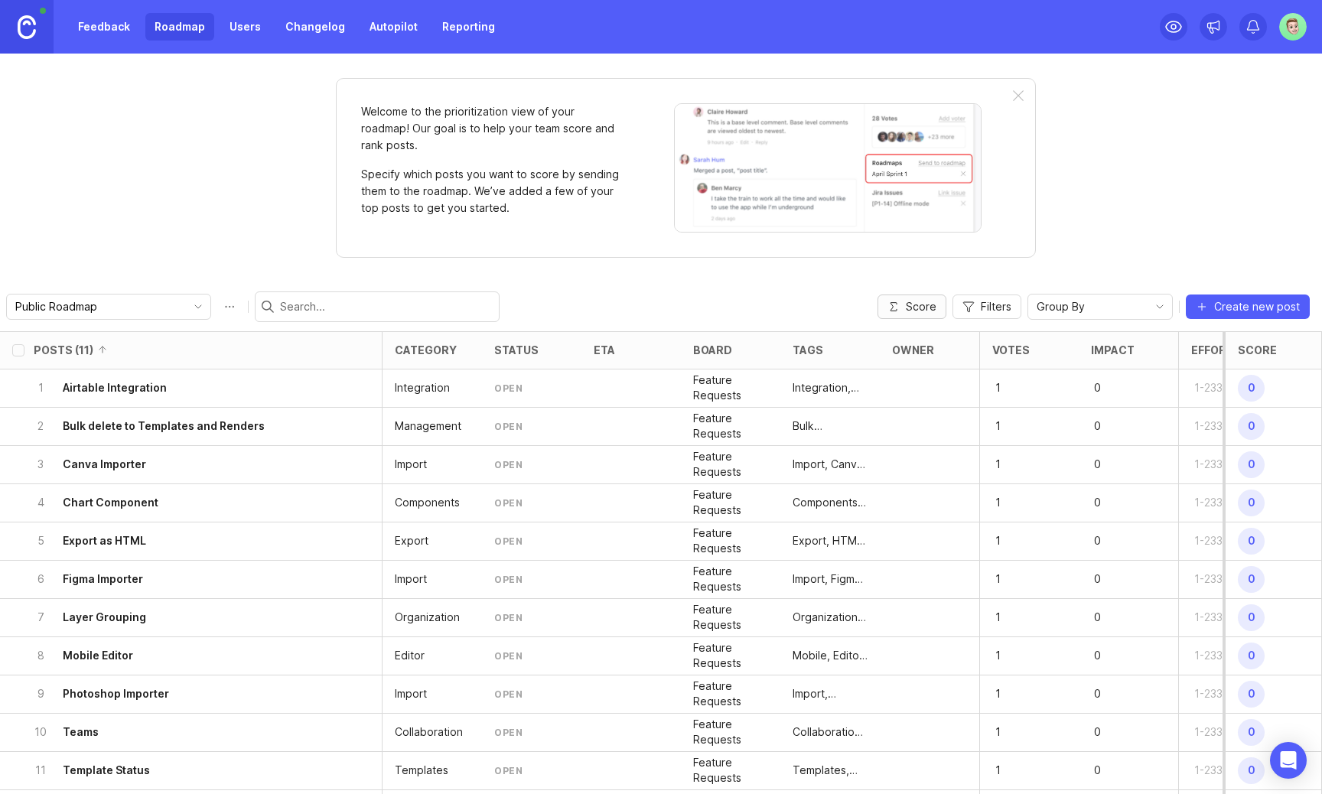
click at [930, 310] on span "Score" at bounding box center [921, 306] width 31 height 15
click at [904, 302] on button "Score" at bounding box center [912, 307] width 69 height 24
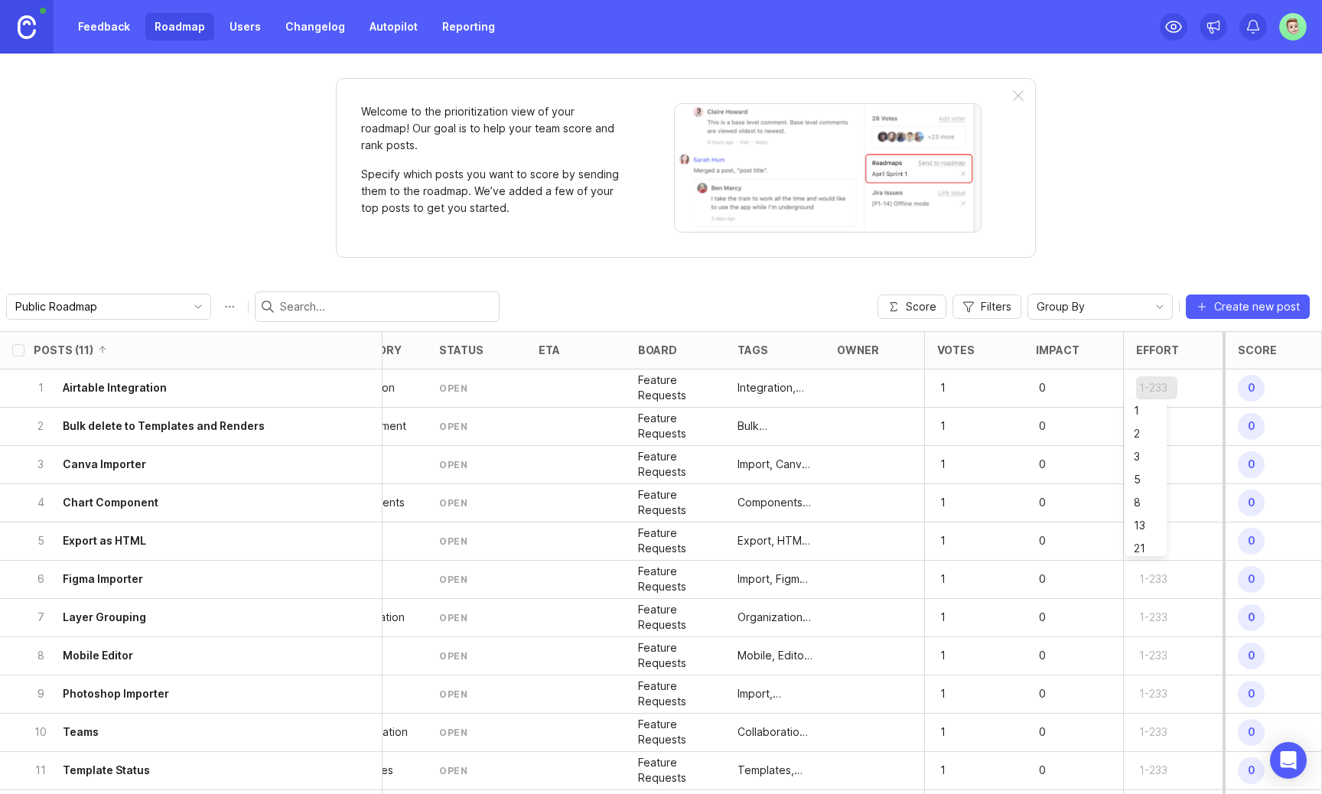
click at [969, 383] on p "1" at bounding box center [960, 387] width 47 height 21
click at [869, 408] on div at bounding box center [874, 427] width 99 height 38
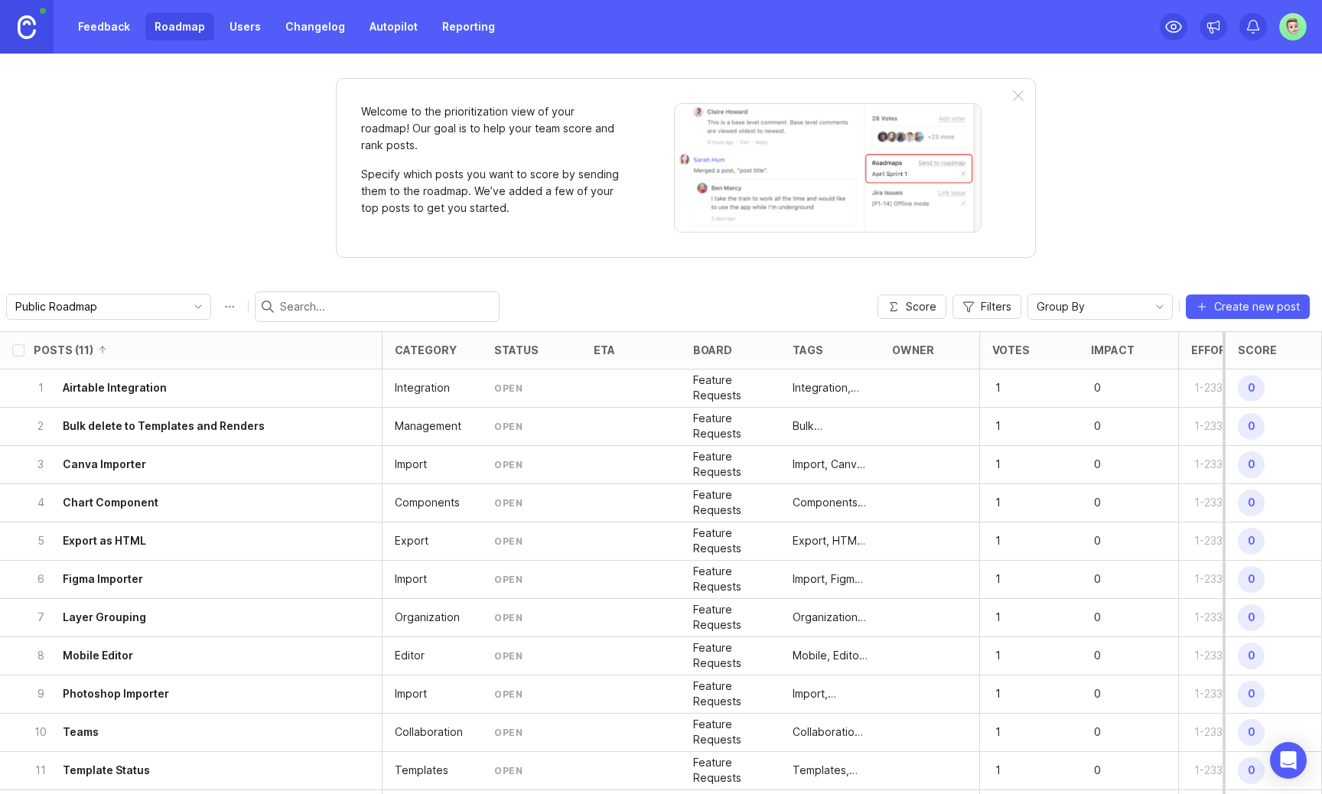
click at [497, 384] on div "open" at bounding box center [508, 388] width 28 height 13
click at [515, 396] on div "open" at bounding box center [531, 389] width 99 height 38
click at [515, 394] on div "open" at bounding box center [508, 388] width 28 height 13
click at [523, 385] on div "open" at bounding box center [531, 389] width 99 height 38
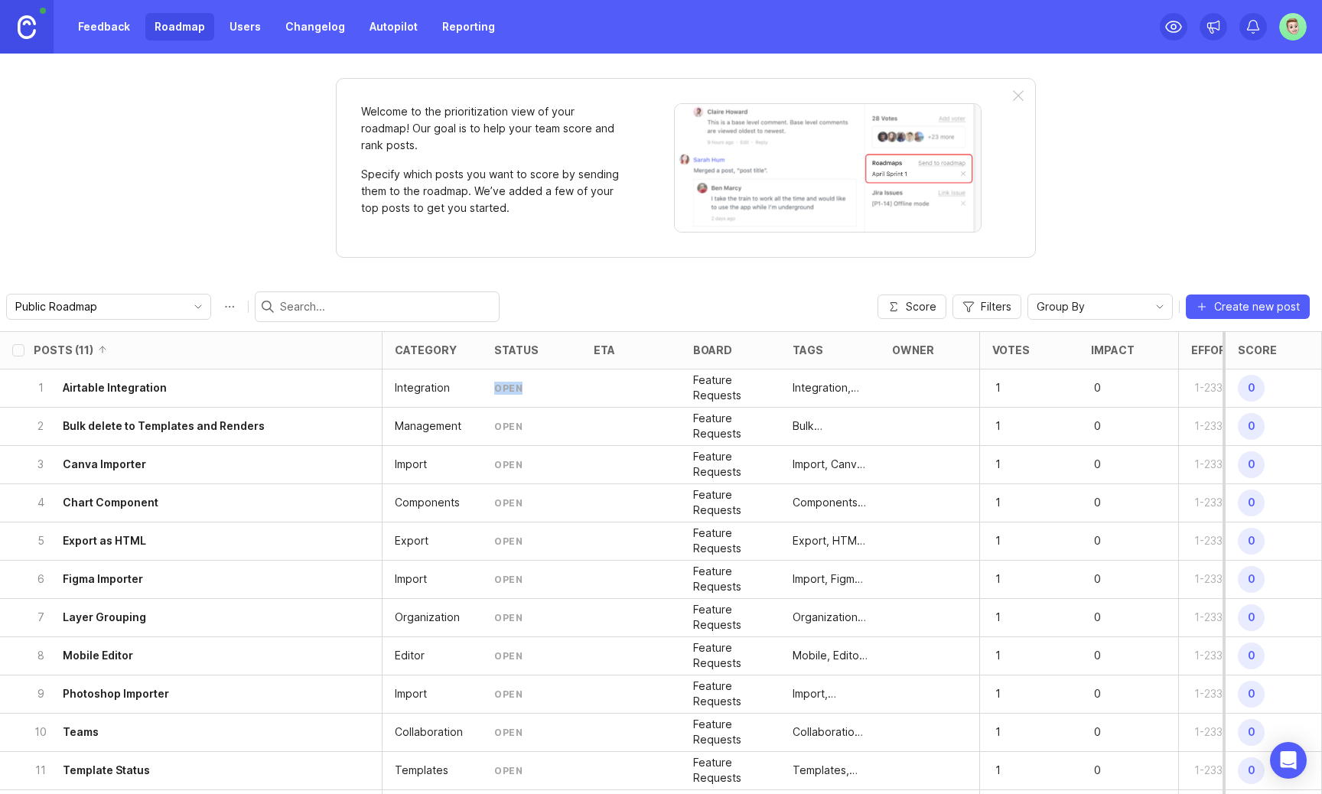
click at [523, 385] on div "open" at bounding box center [531, 389] width 99 height 38
click at [119, 388] on h6 "Airtable Integration" at bounding box center [115, 387] width 104 height 15
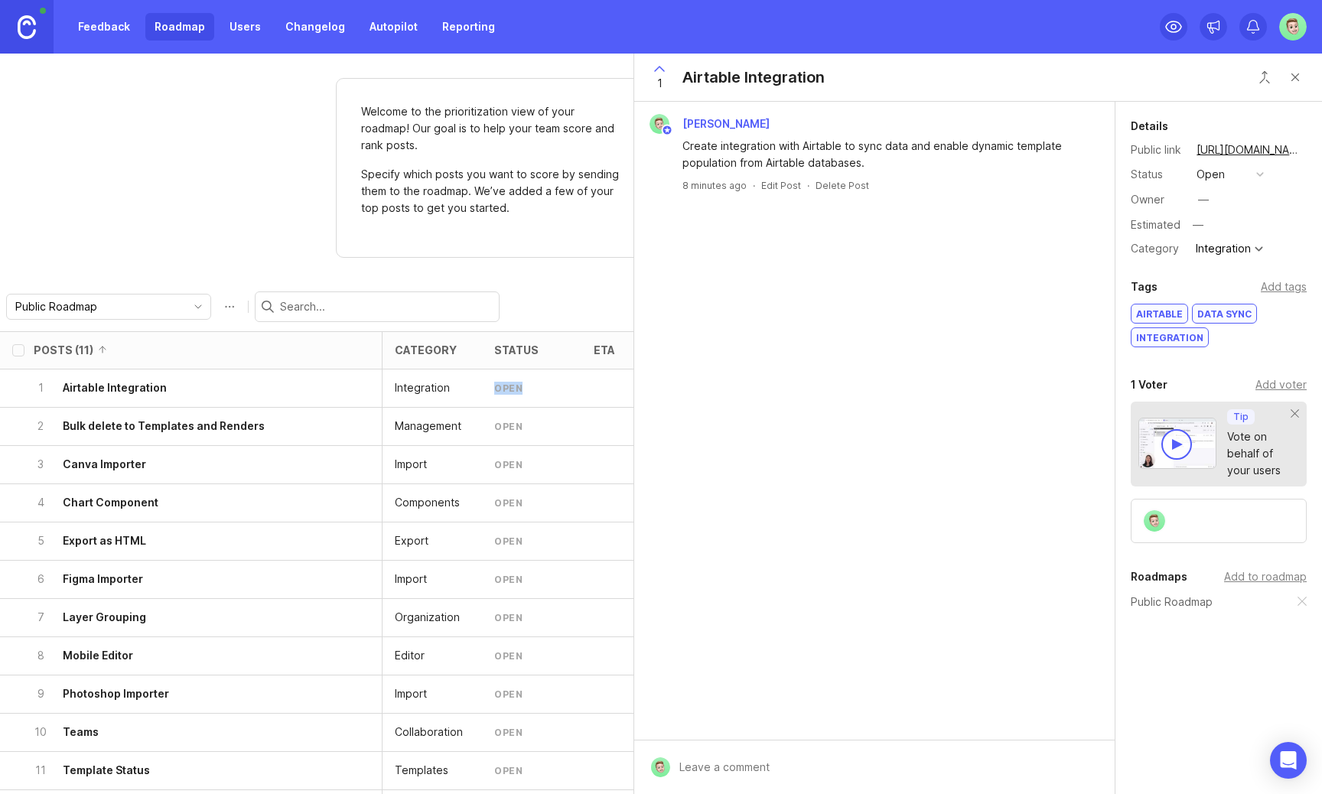
click at [1295, 80] on button "Close button" at bounding box center [1295, 77] width 31 height 31
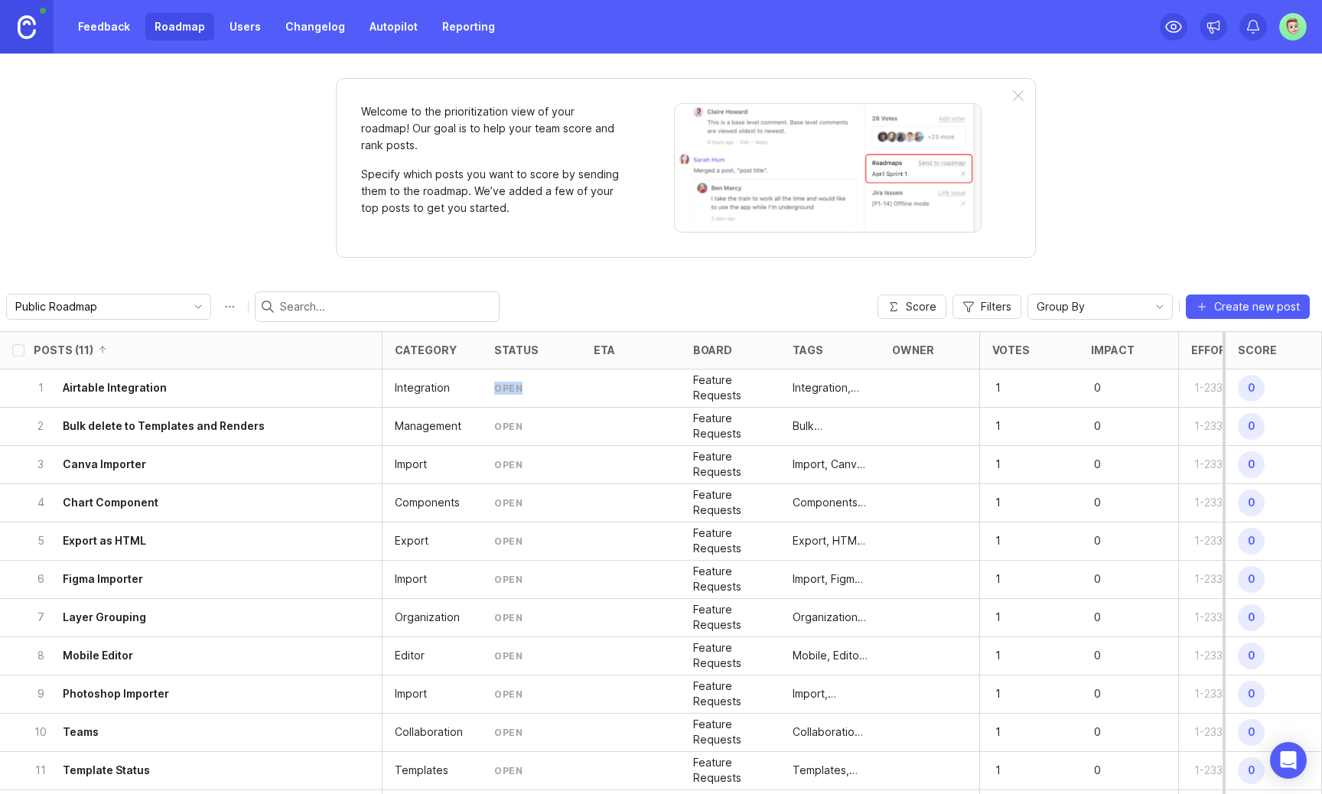
click at [20, 388] on input "select post" at bounding box center [18, 388] width 12 height 12
checkbox input "true"
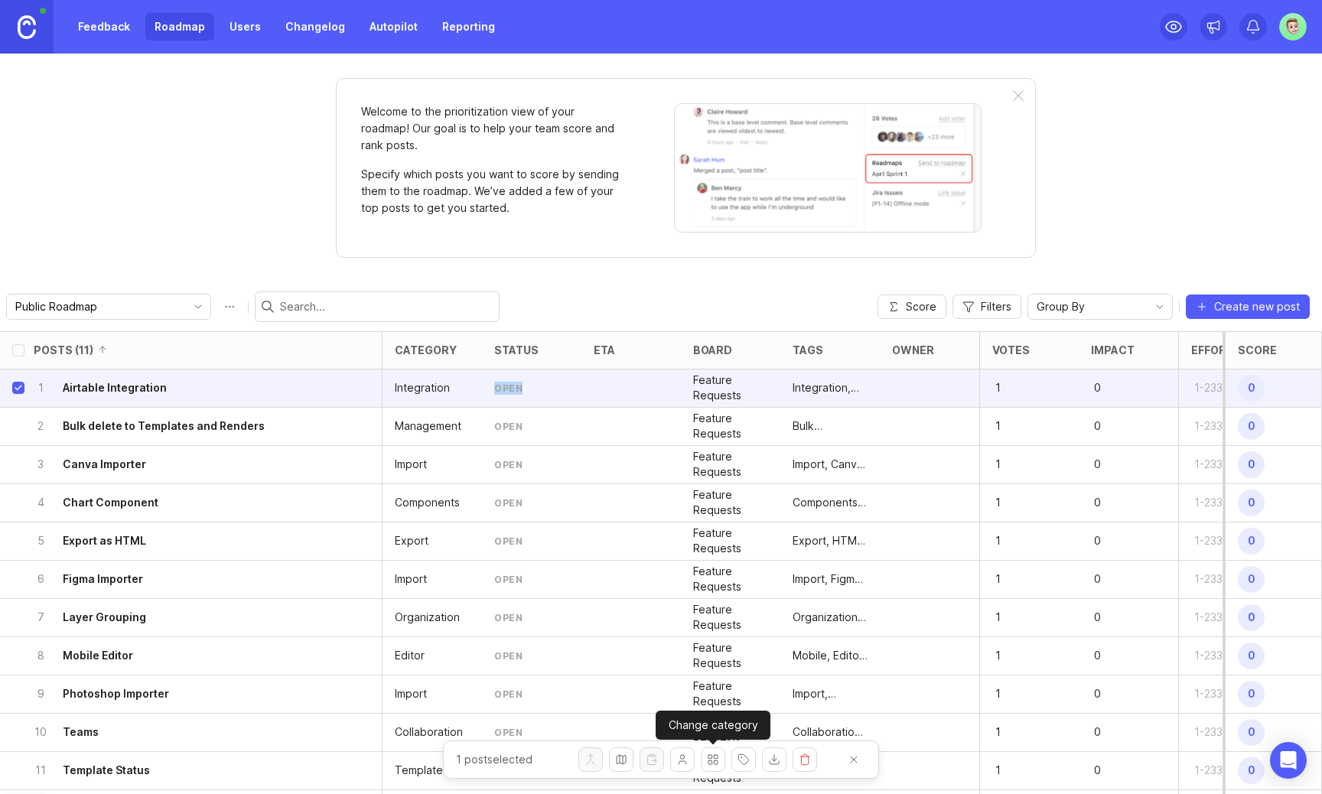
click at [717, 762] on button "Change category" at bounding box center [713, 760] width 24 height 24
click at [679, 766] on button "Change owner" at bounding box center [682, 760] width 24 height 24
click at [18, 427] on input "select post" at bounding box center [18, 426] width 12 height 12
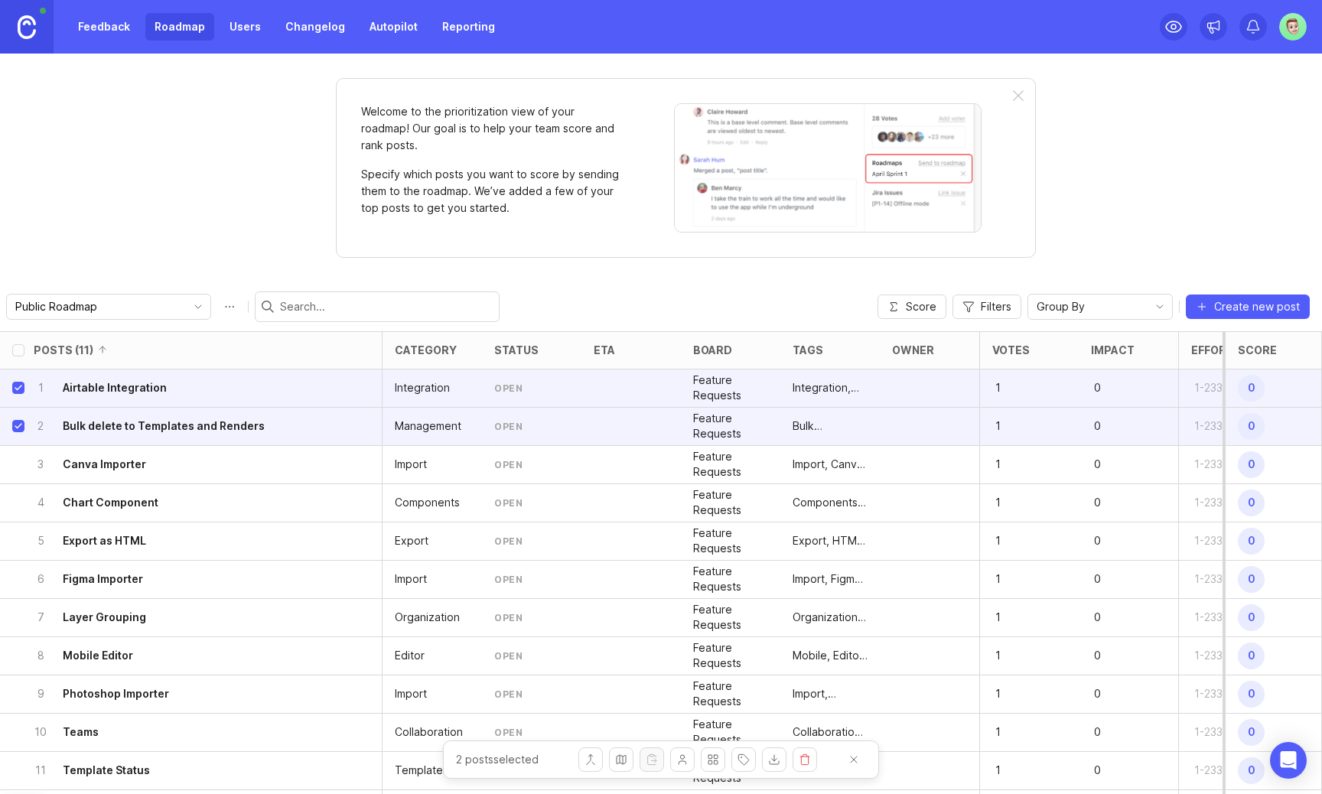
click at [22, 428] on input "select post" at bounding box center [18, 426] width 12 height 12
checkbox input "false"
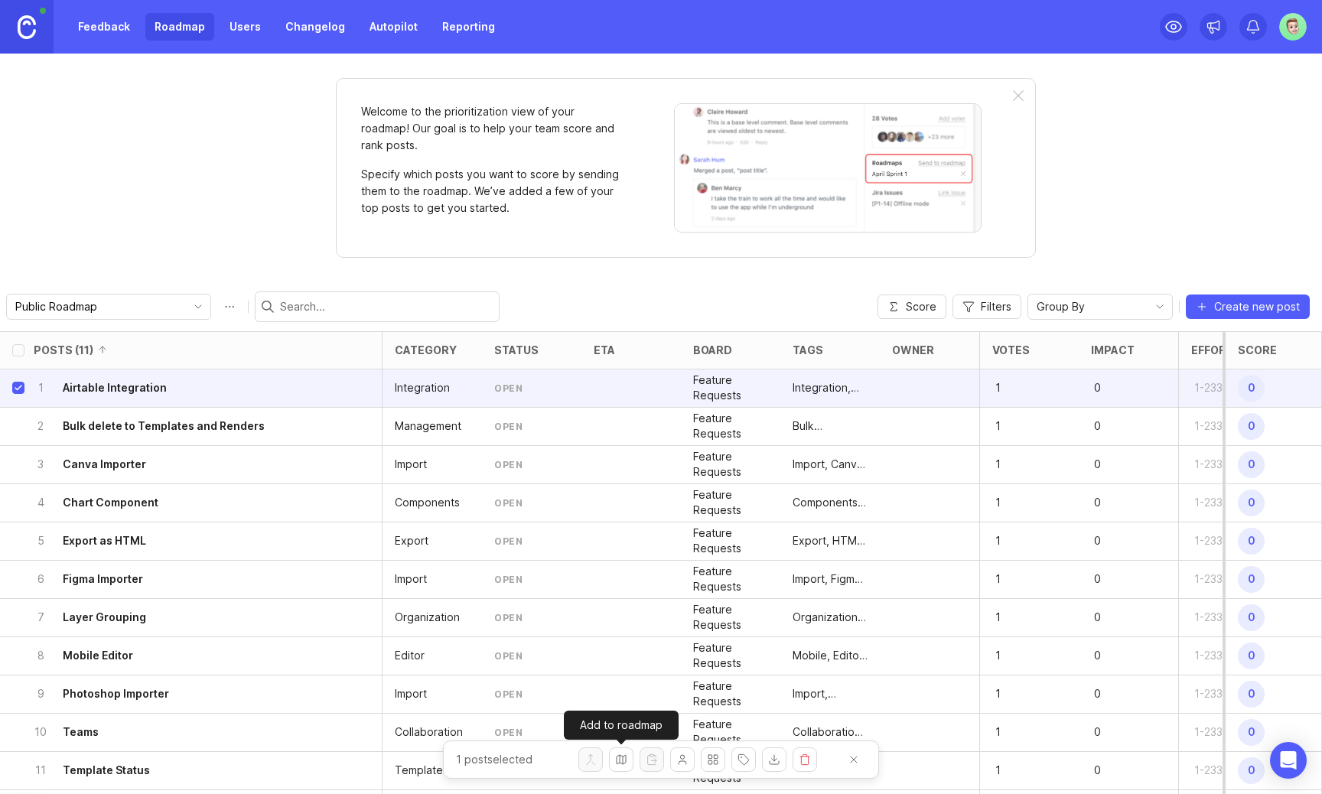
click at [621, 758] on button "Add to roadmap" at bounding box center [621, 760] width 24 height 24
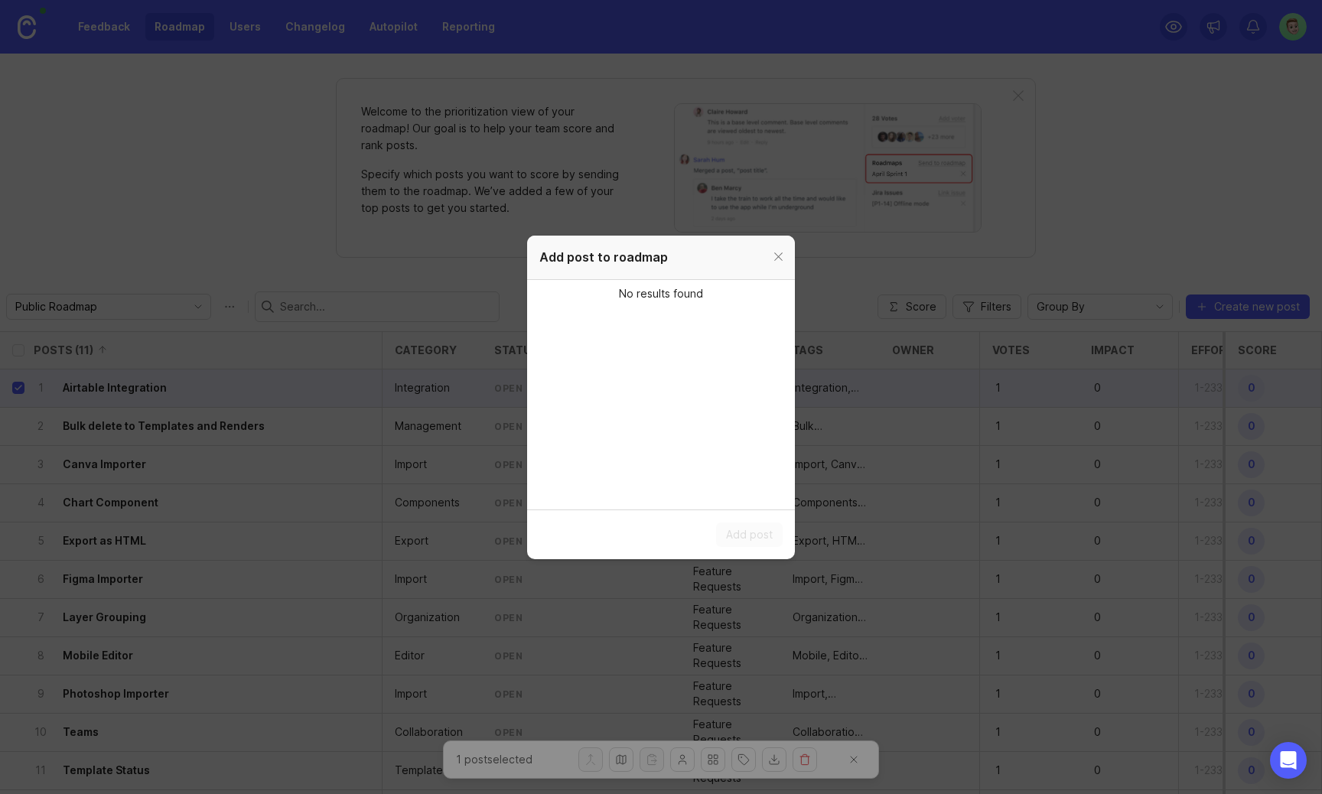
click at [667, 297] on span "No results found" at bounding box center [661, 294] width 96 height 28
click at [778, 254] on div at bounding box center [779, 257] width 18 height 19
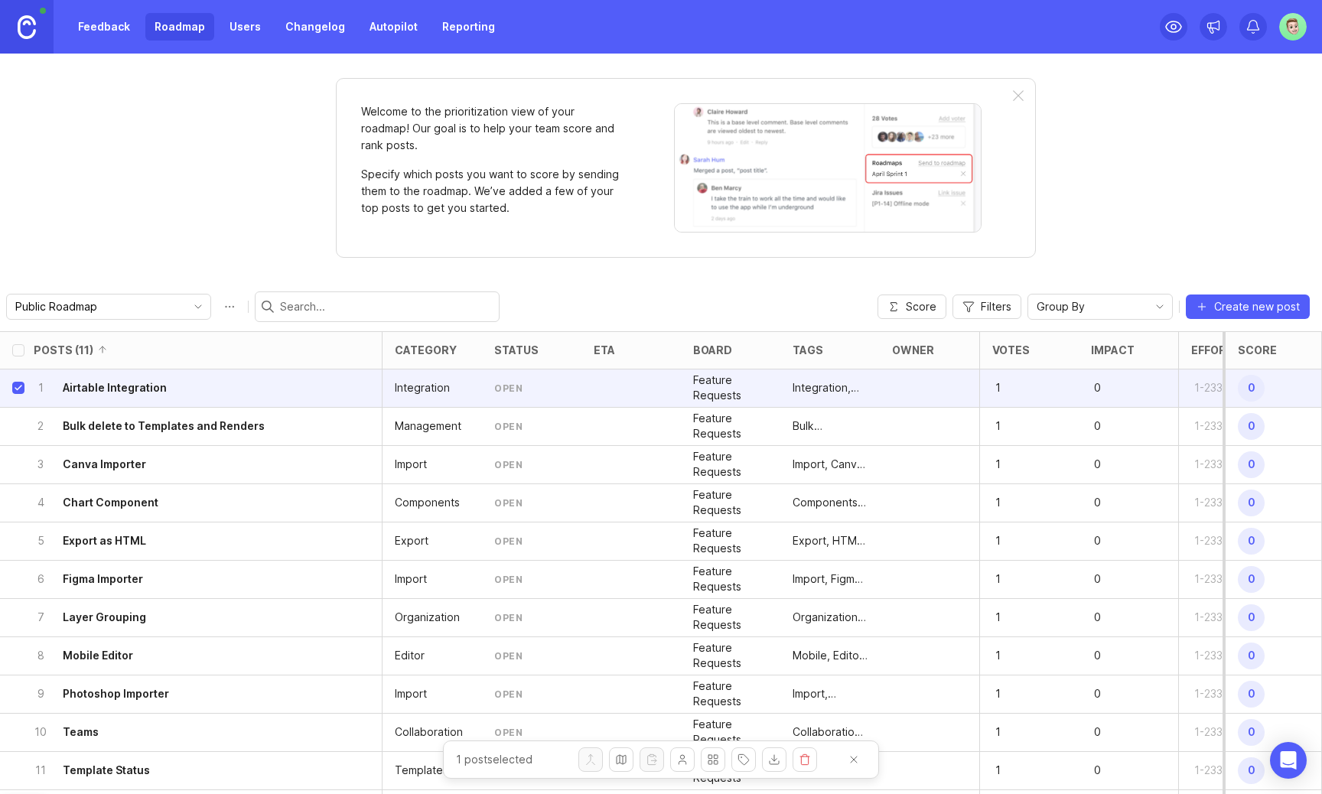
click at [507, 384] on div "open" at bounding box center [508, 388] width 28 height 13
click at [141, 387] on h6 "Airtable Integration" at bounding box center [115, 387] width 104 height 15
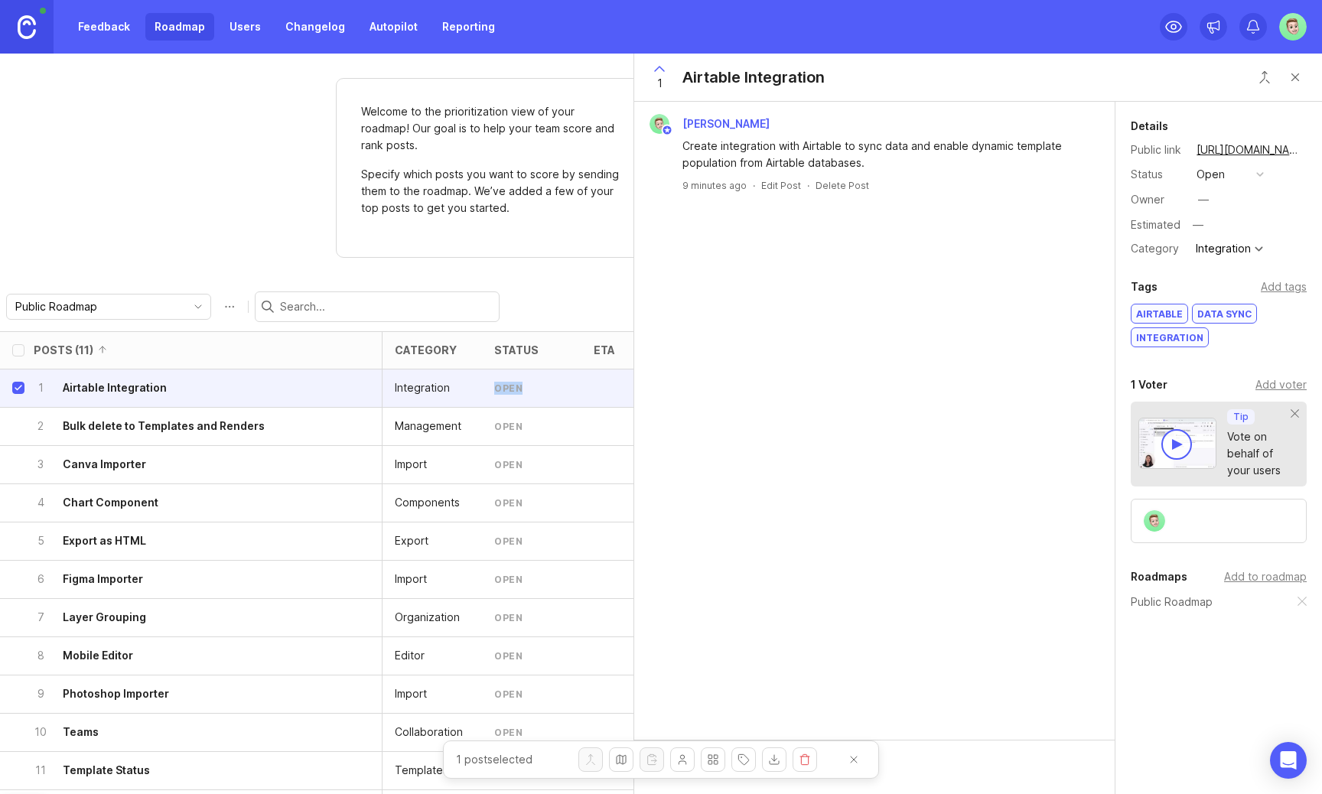
click at [1222, 178] on div "open" at bounding box center [1211, 174] width 28 height 17
click at [121, 13] on link "Feedback" at bounding box center [104, 27] width 70 height 28
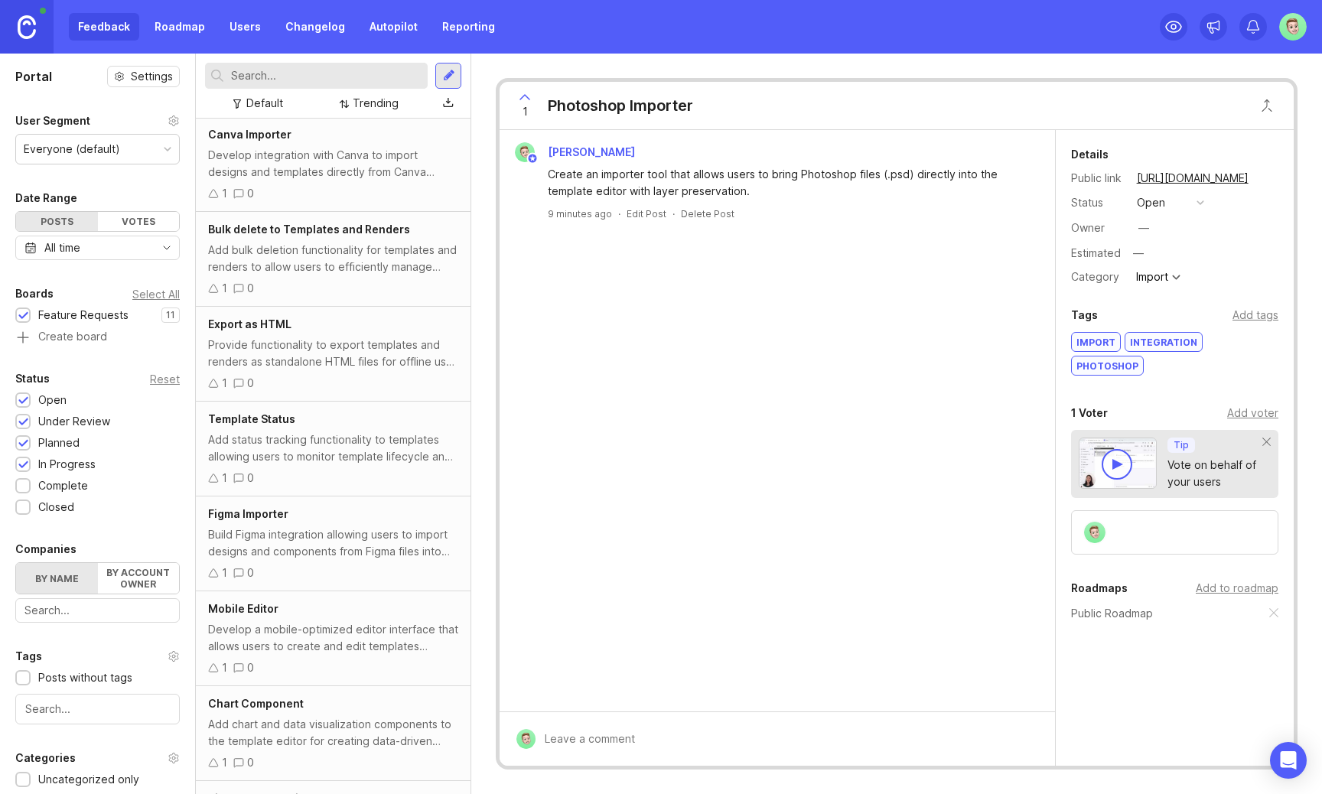
scroll to position [368, 0]
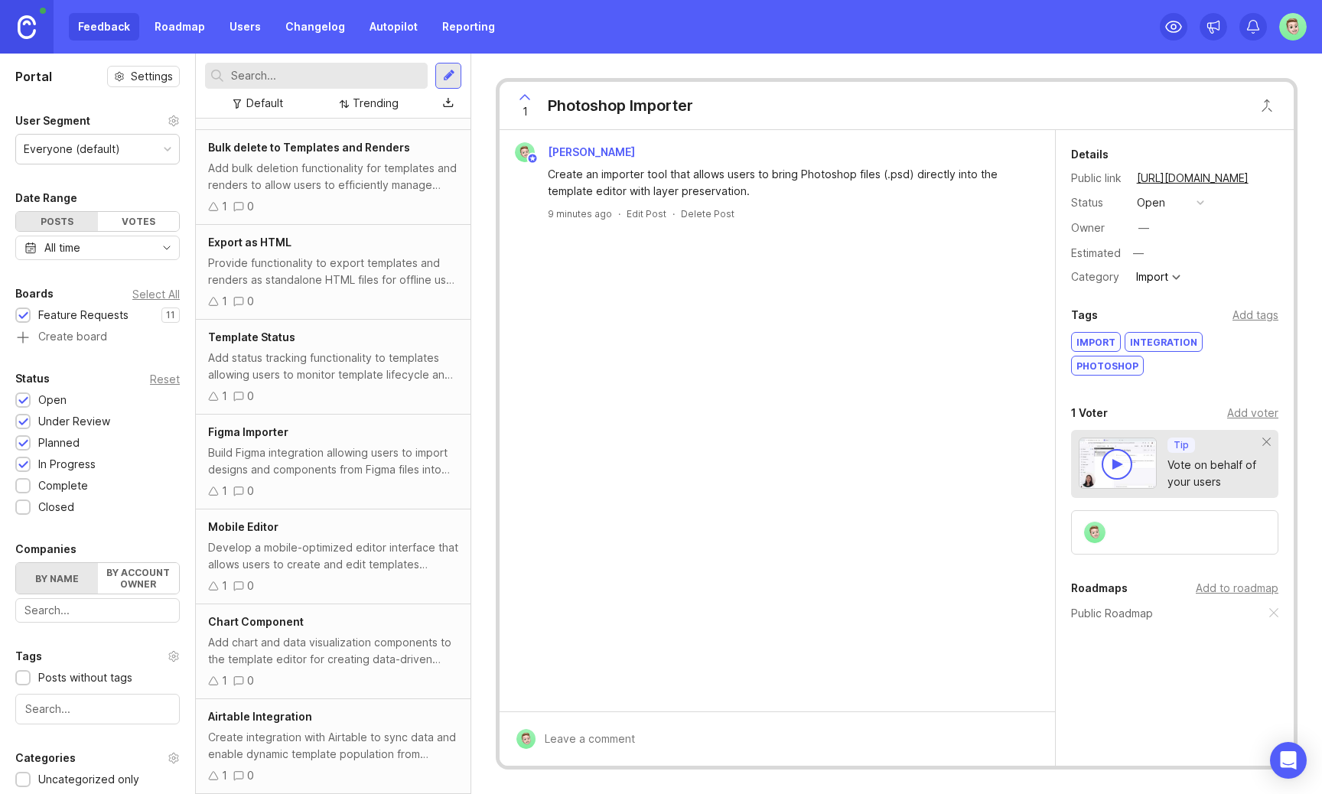
click at [345, 748] on div "Create integration with Airtable to sync data and enable dynamic template popul…" at bounding box center [333, 746] width 250 height 34
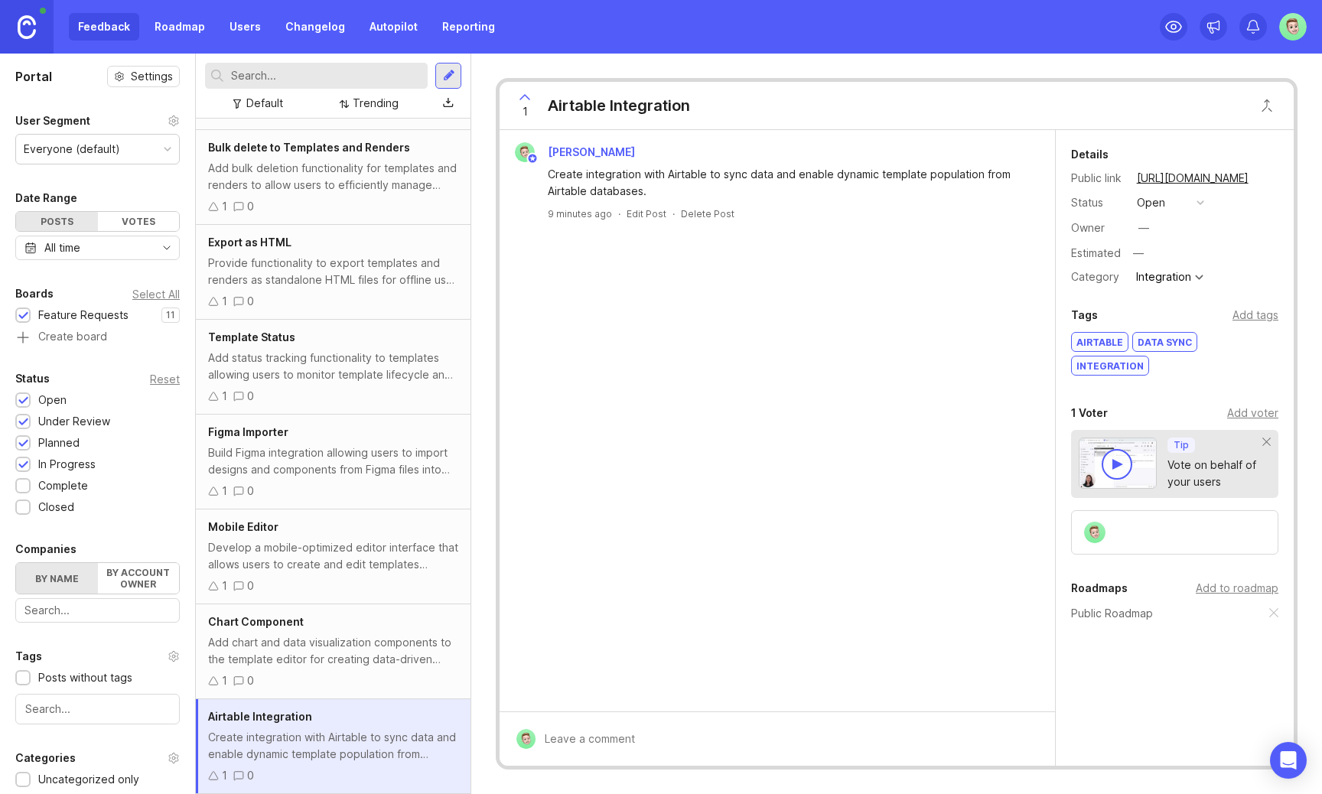
click at [1173, 193] on button "open" at bounding box center [1170, 203] width 77 height 20
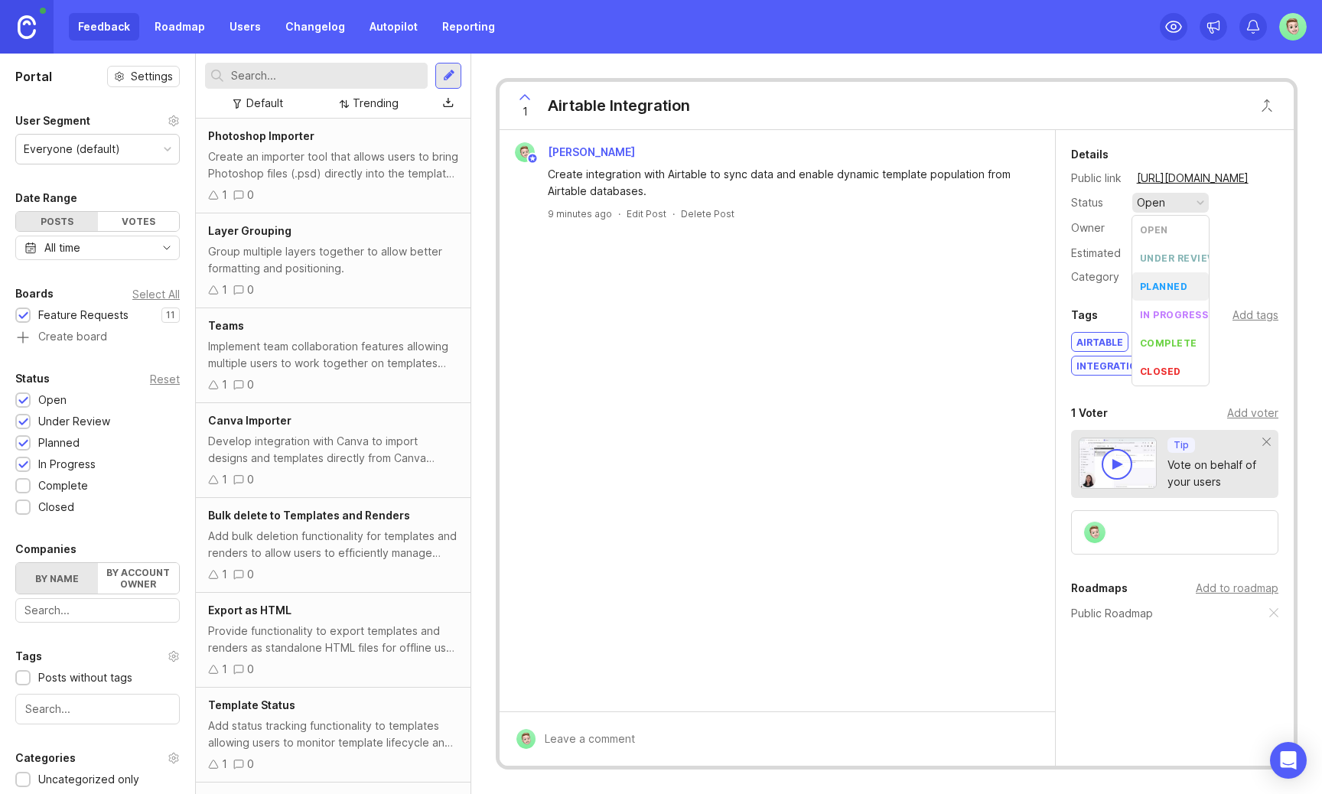
click at [187, 16] on link "Roadmap" at bounding box center [179, 27] width 69 height 28
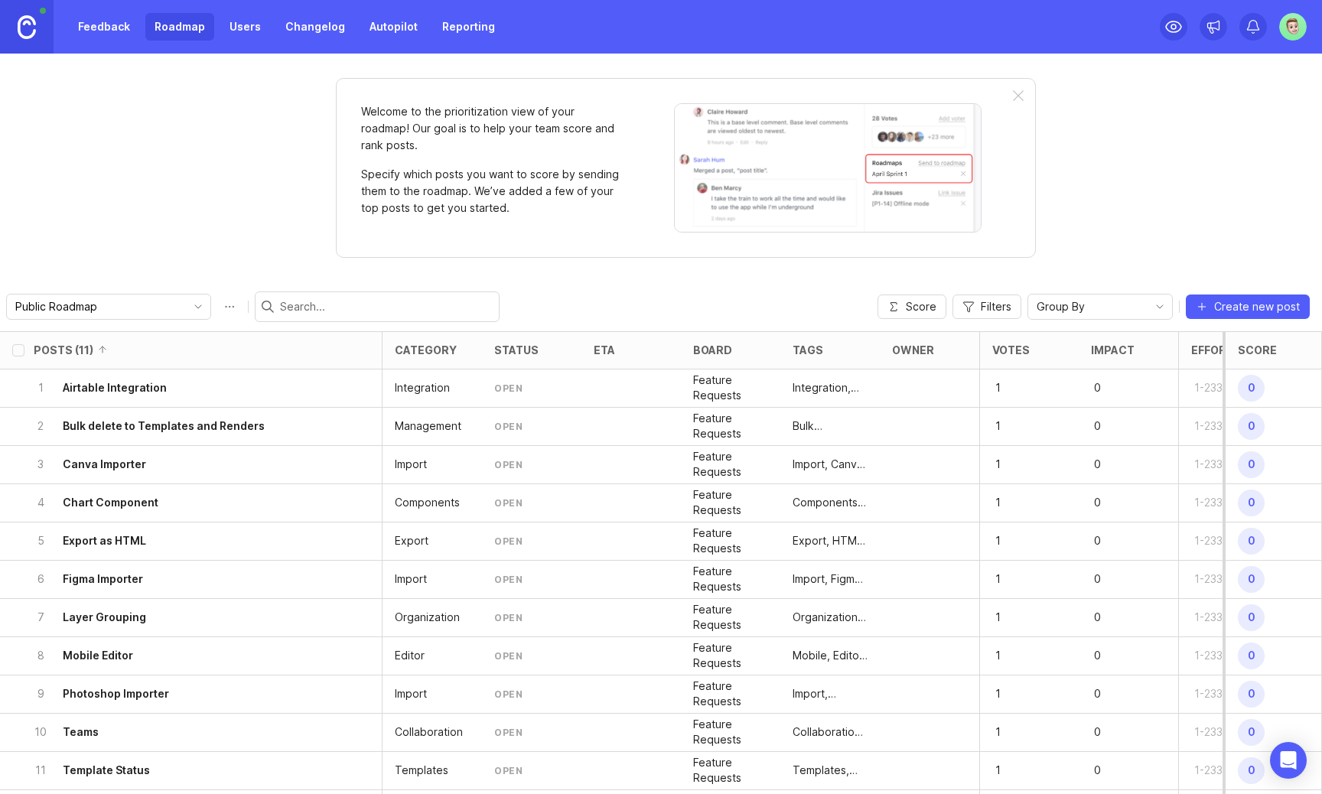
click at [20, 350] on input "checkbox" at bounding box center [18, 350] width 12 height 12
checkbox input "true"
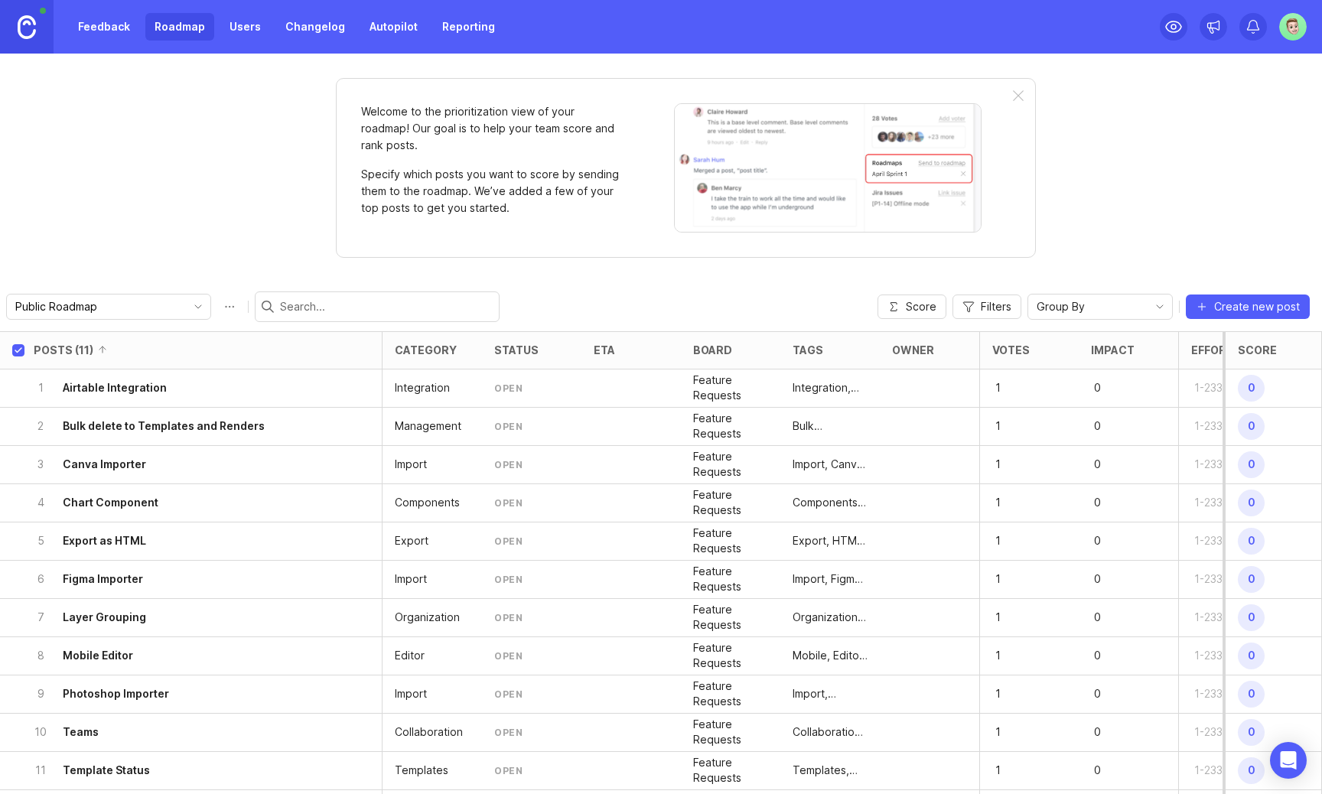
checkbox input "true"
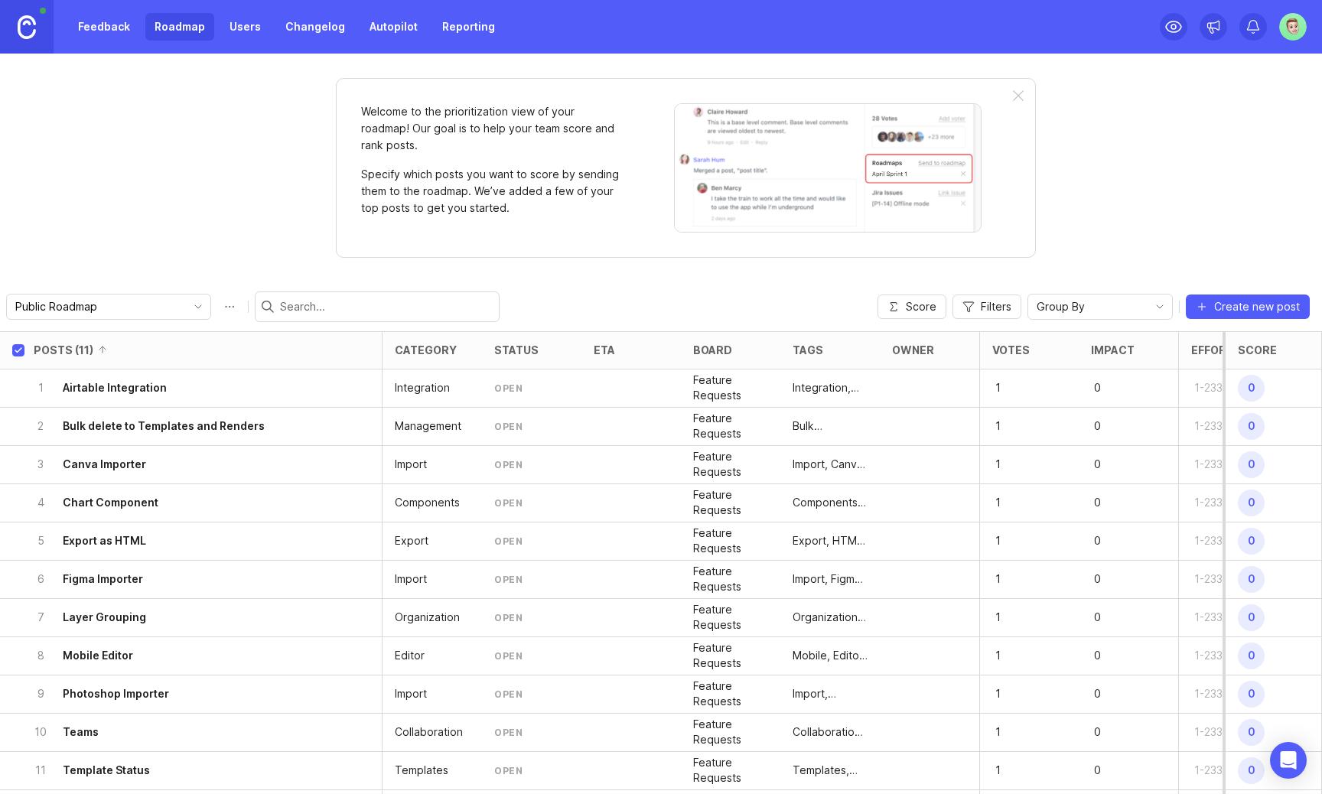
checkbox input "true"
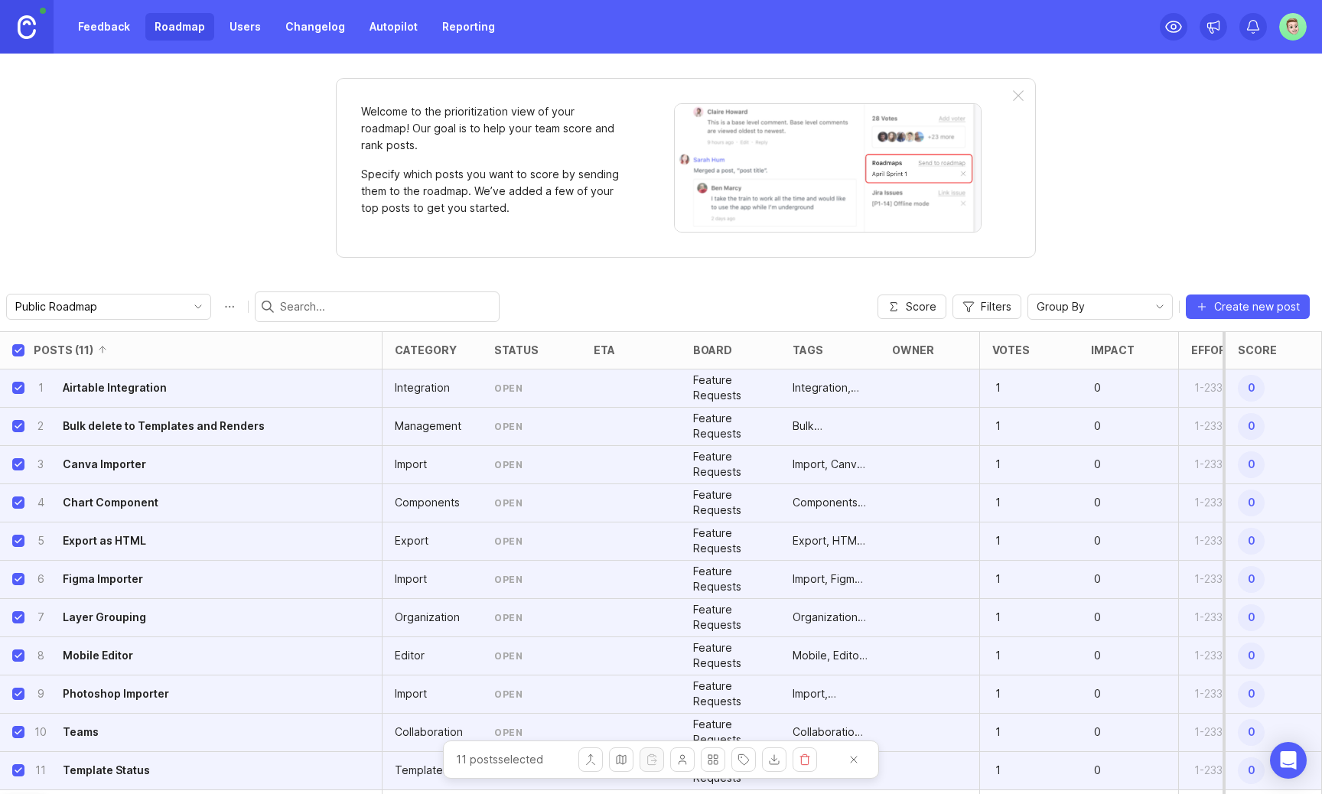
click at [112, 35] on link "Feedback" at bounding box center [104, 27] width 70 height 28
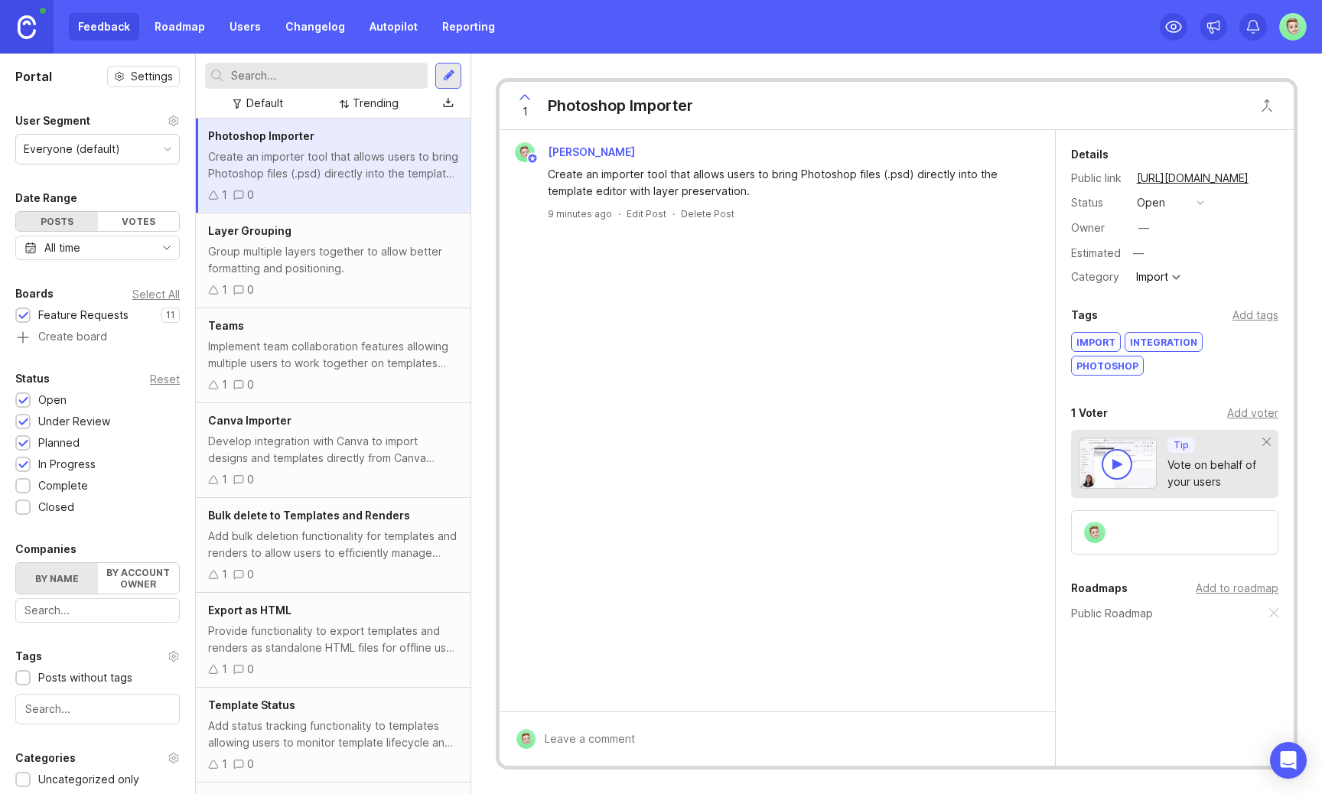
click at [25, 483] on div at bounding box center [23, 486] width 10 height 11
click at [25, 477] on div "Complete" at bounding box center [55, 485] width 80 height 17
click at [23, 419] on div at bounding box center [23, 422] width 10 height 11
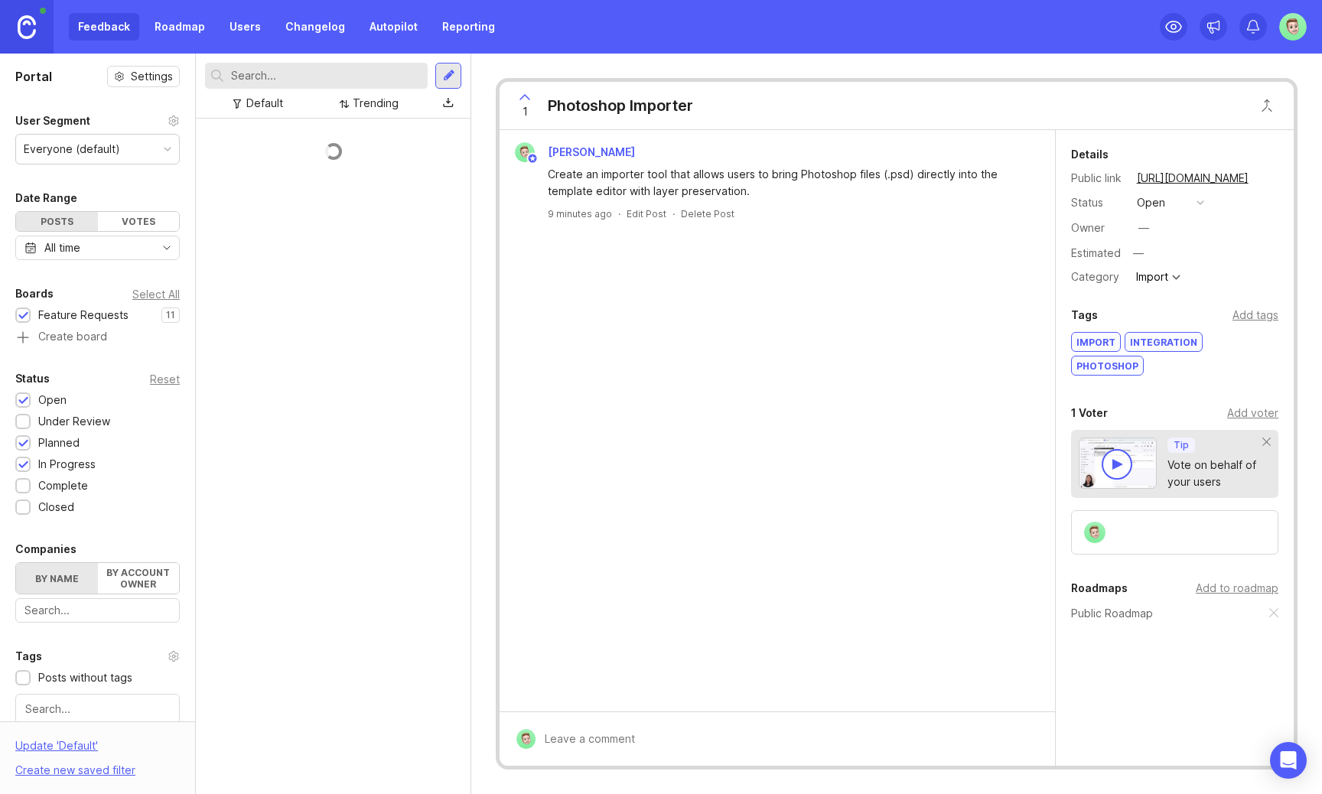
click at [23, 417] on div at bounding box center [23, 422] width 10 height 11
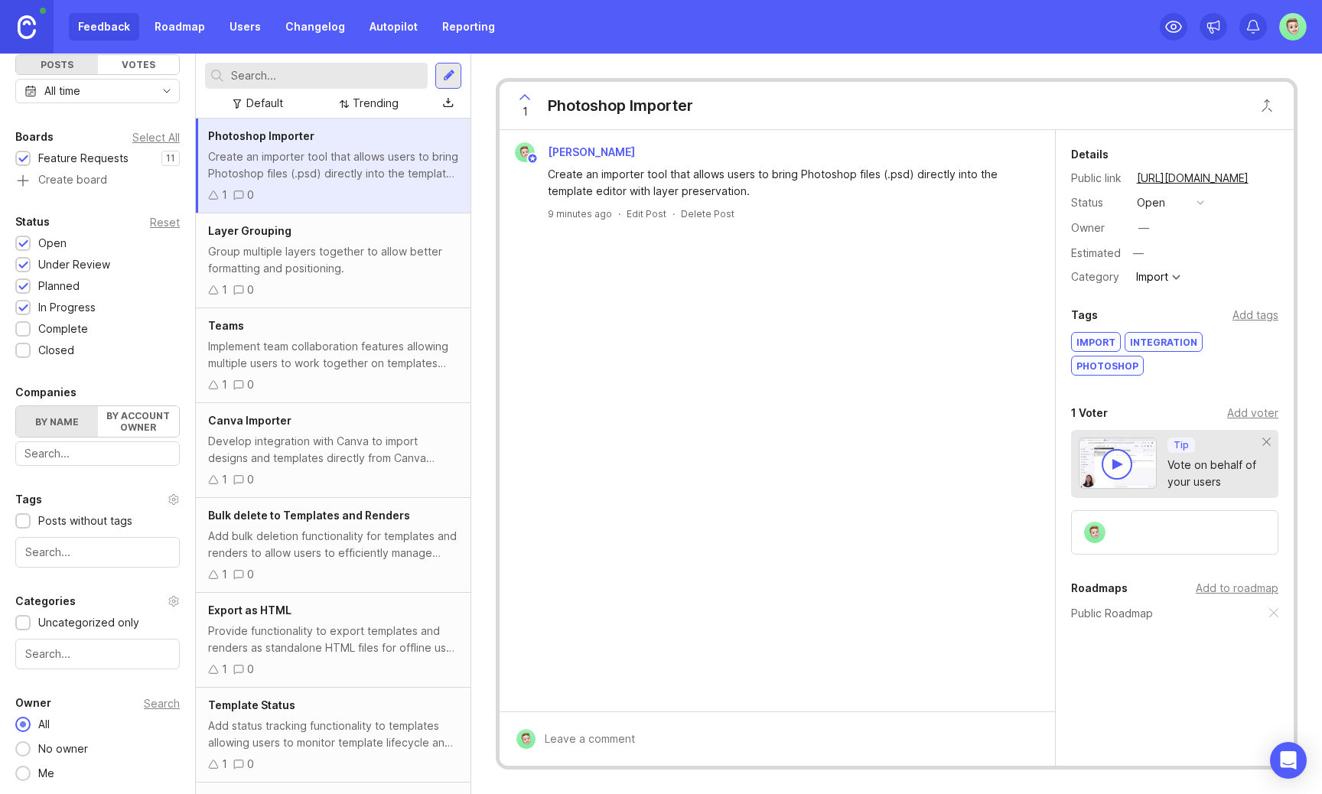
click at [380, 279] on div "Layer Grouping Group multiple layers together to allow better formatting and po…" at bounding box center [333, 260] width 275 height 95
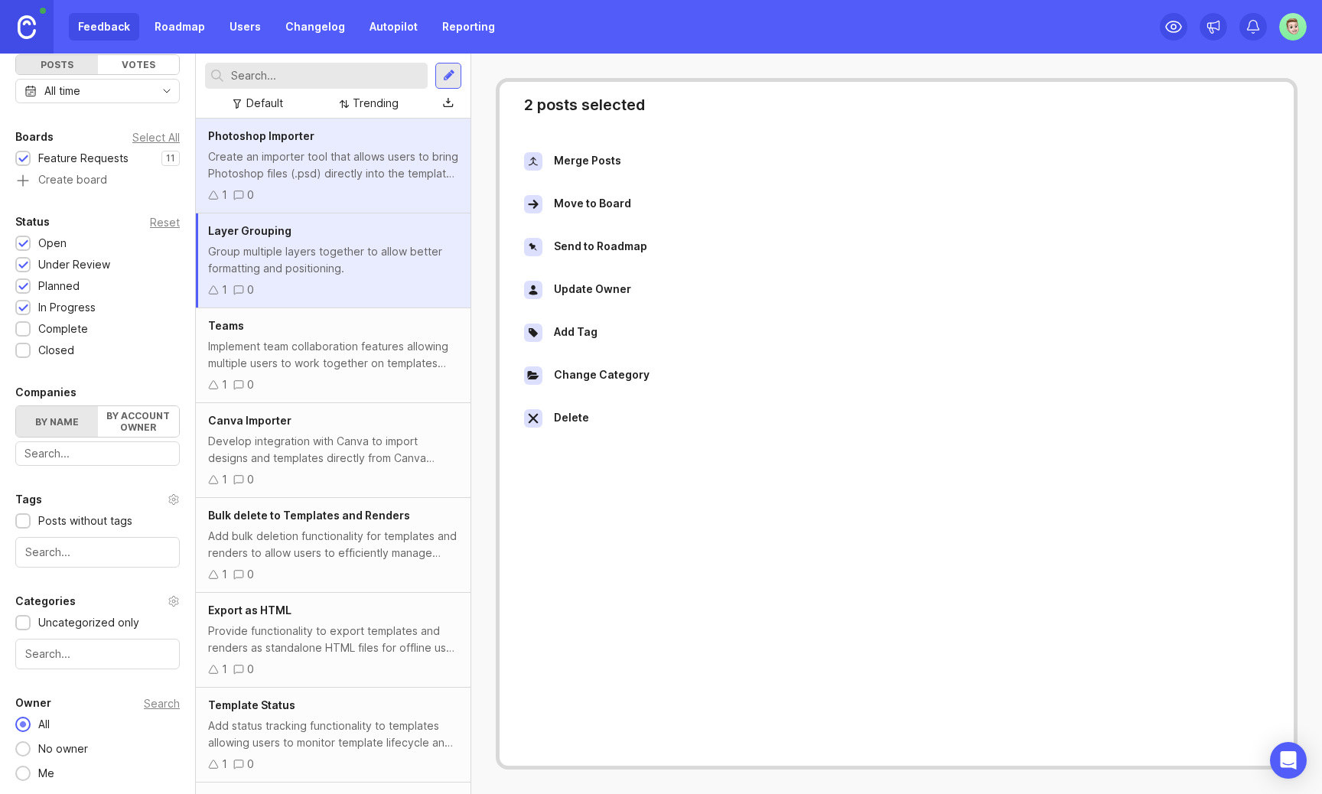
click at [378, 367] on div "Implement team collaboration features allowing multiple users to work together …" at bounding box center [333, 355] width 250 height 34
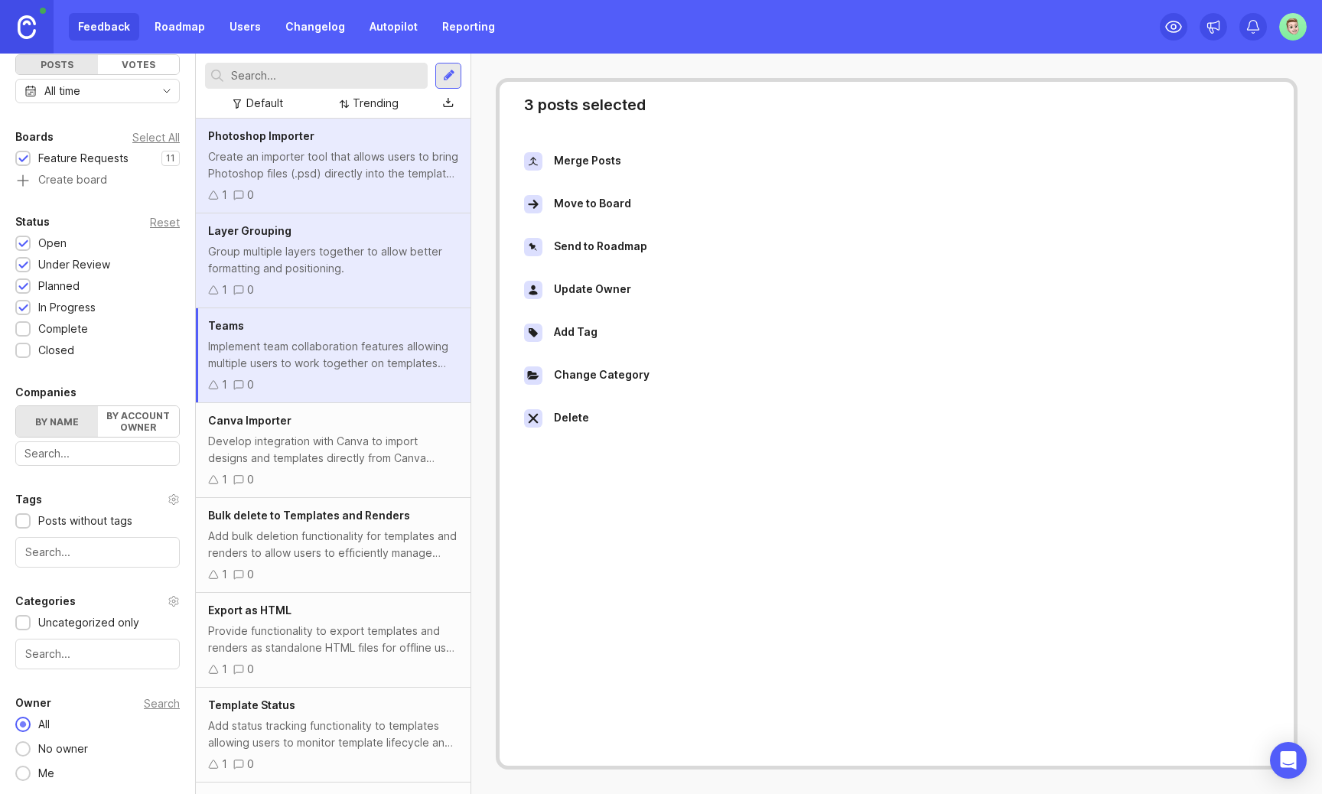
click at [395, 454] on div "Develop integration with Canva to import designs and templates directly from Ca…" at bounding box center [333, 450] width 250 height 34
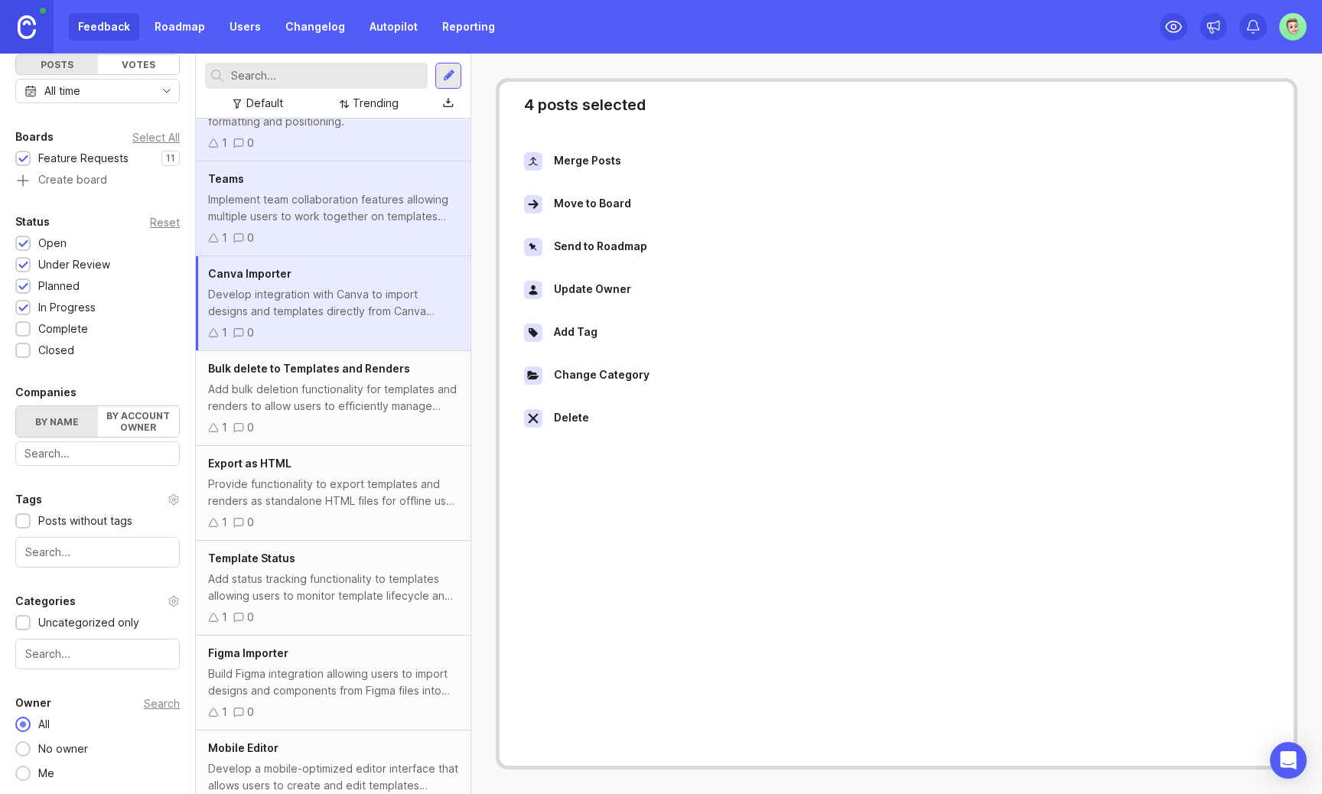
scroll to position [149, 0]
click at [415, 407] on div "Add bulk deletion functionality for templates and renders to allow users to eff…" at bounding box center [333, 396] width 250 height 34
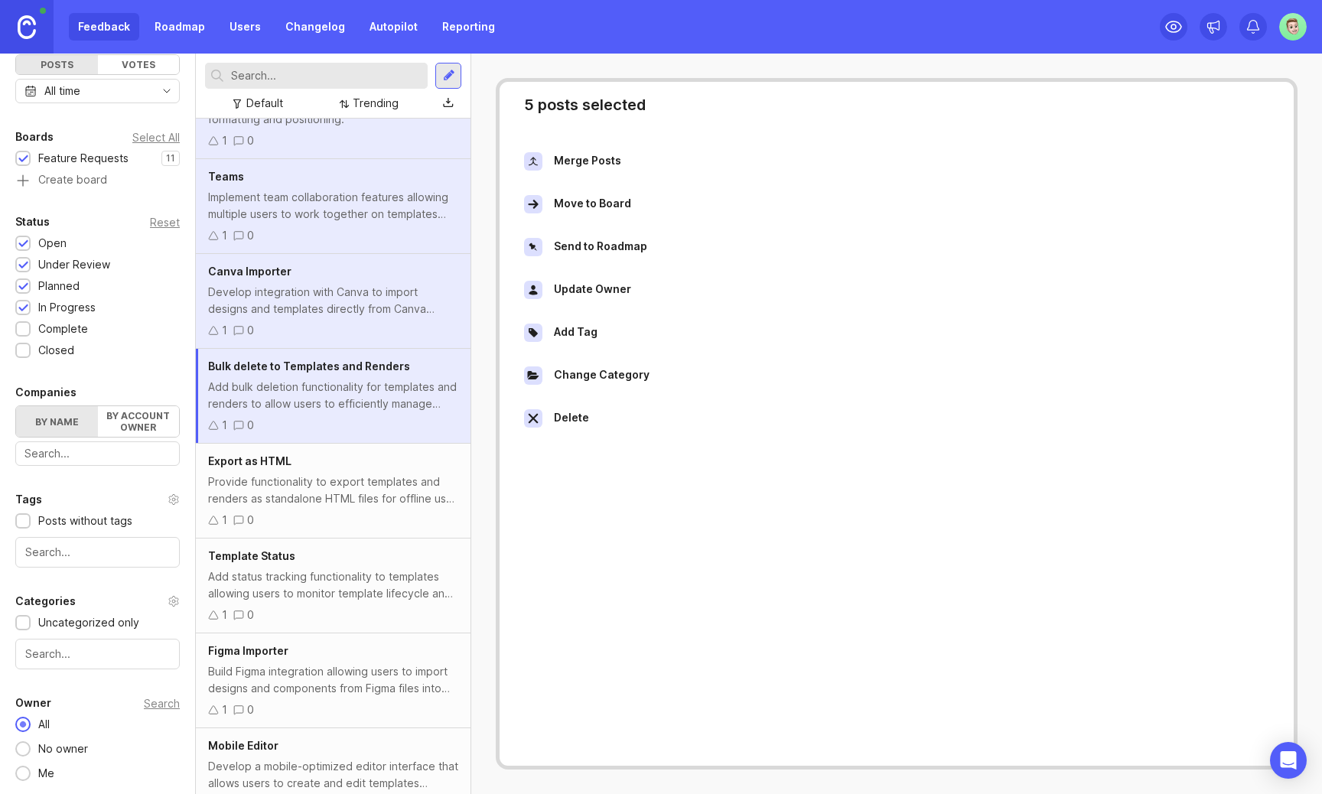
click at [403, 464] on div "Export as HTML" at bounding box center [333, 461] width 250 height 17
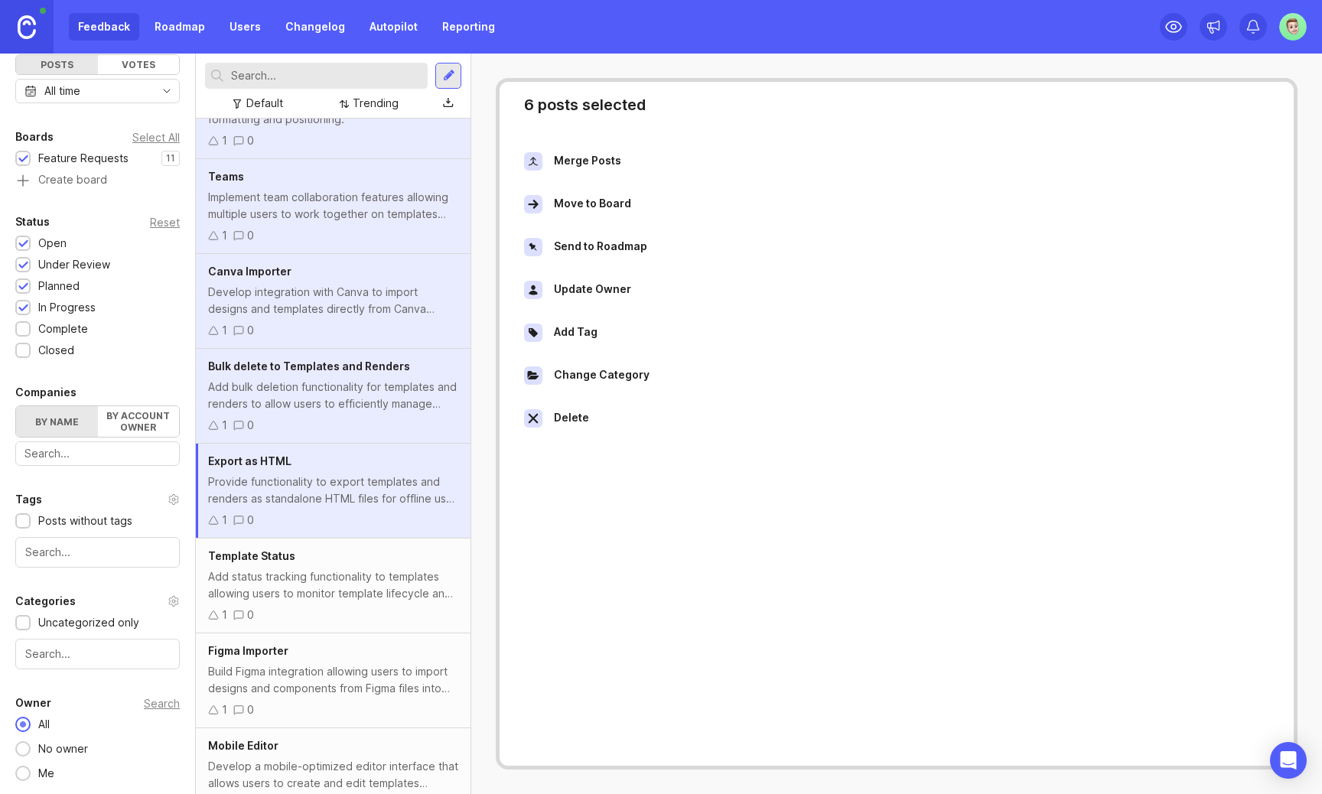
click at [393, 598] on div "Add status tracking functionality to templates allowing users to monitor templa…" at bounding box center [333, 585] width 250 height 34
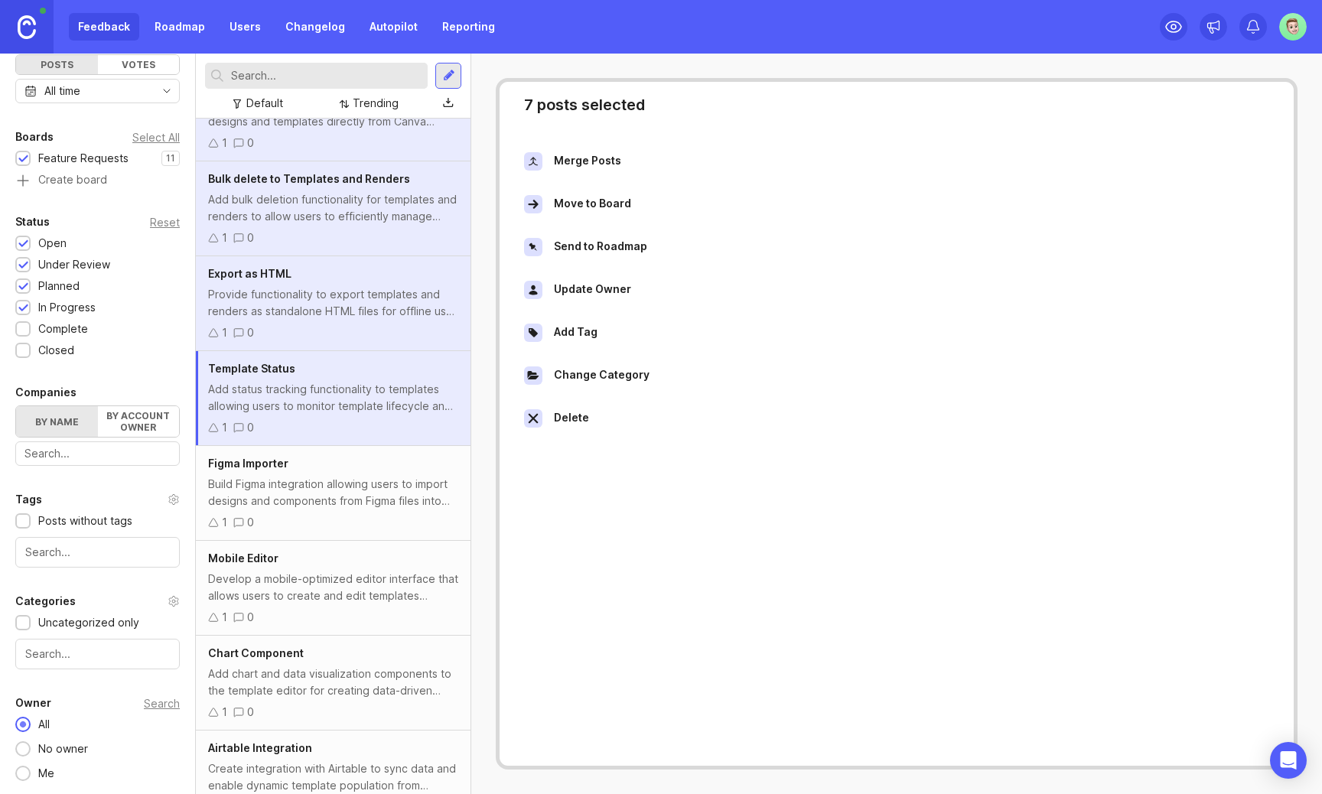
scroll to position [368, 0]
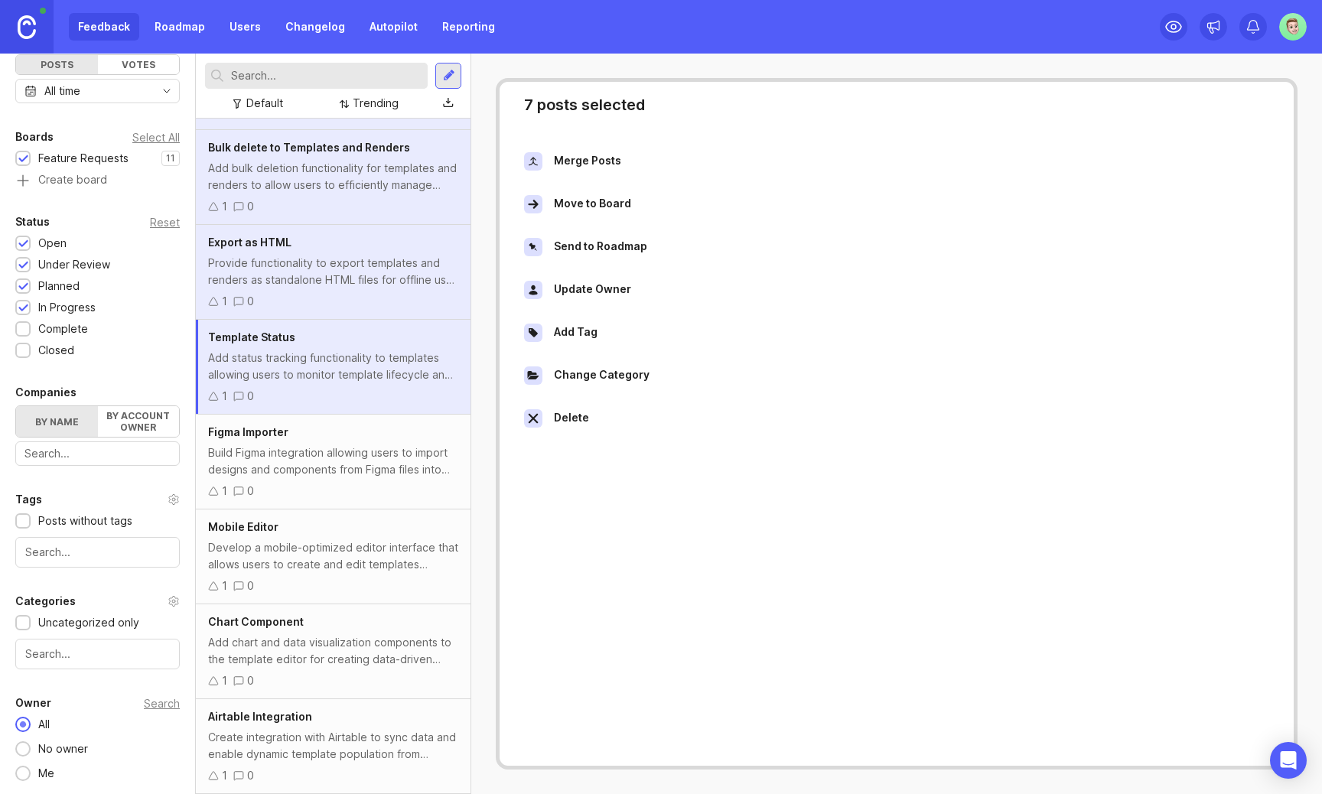
click at [389, 666] on div "Add chart and data visualization components to the template editor for creating…" at bounding box center [333, 651] width 250 height 34
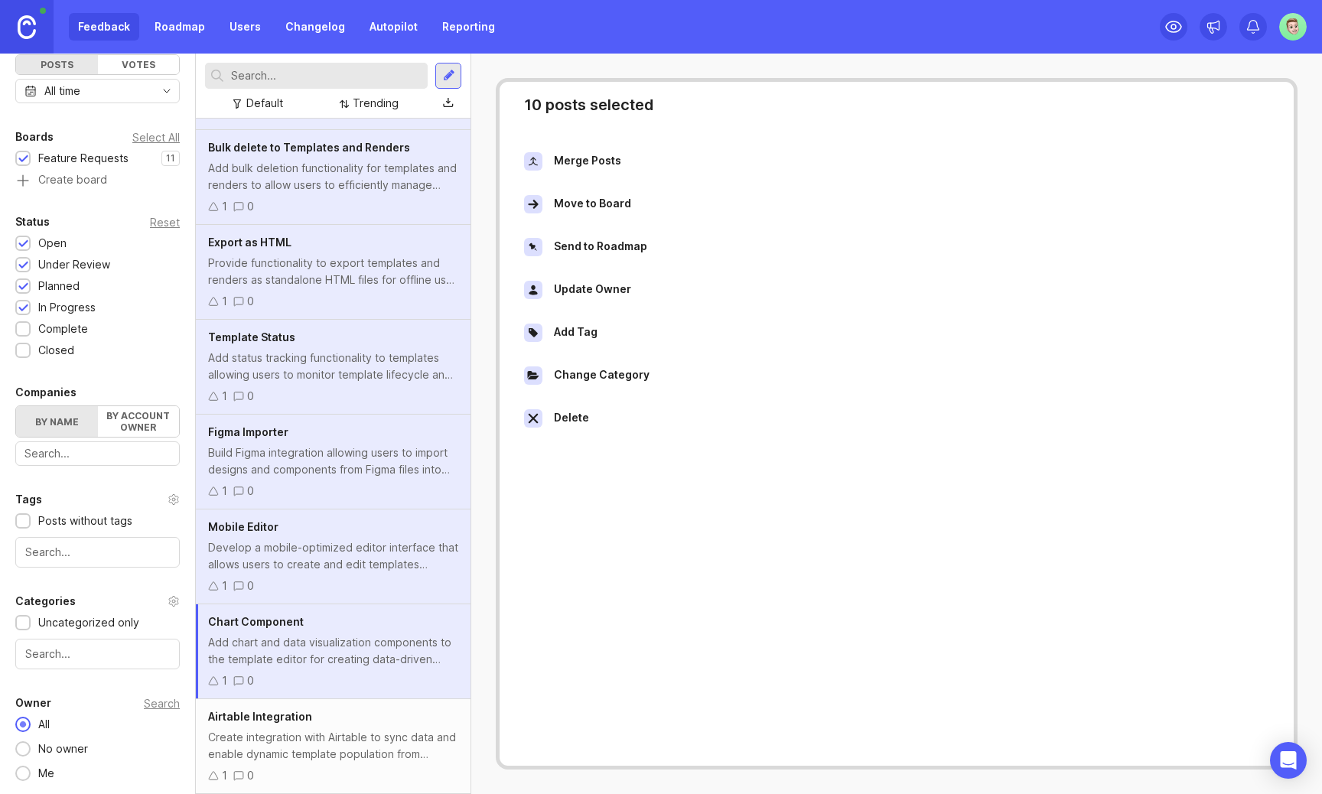
click at [386, 747] on div "Create integration with Airtable to sync data and enable dynamic template popul…" at bounding box center [333, 746] width 250 height 34
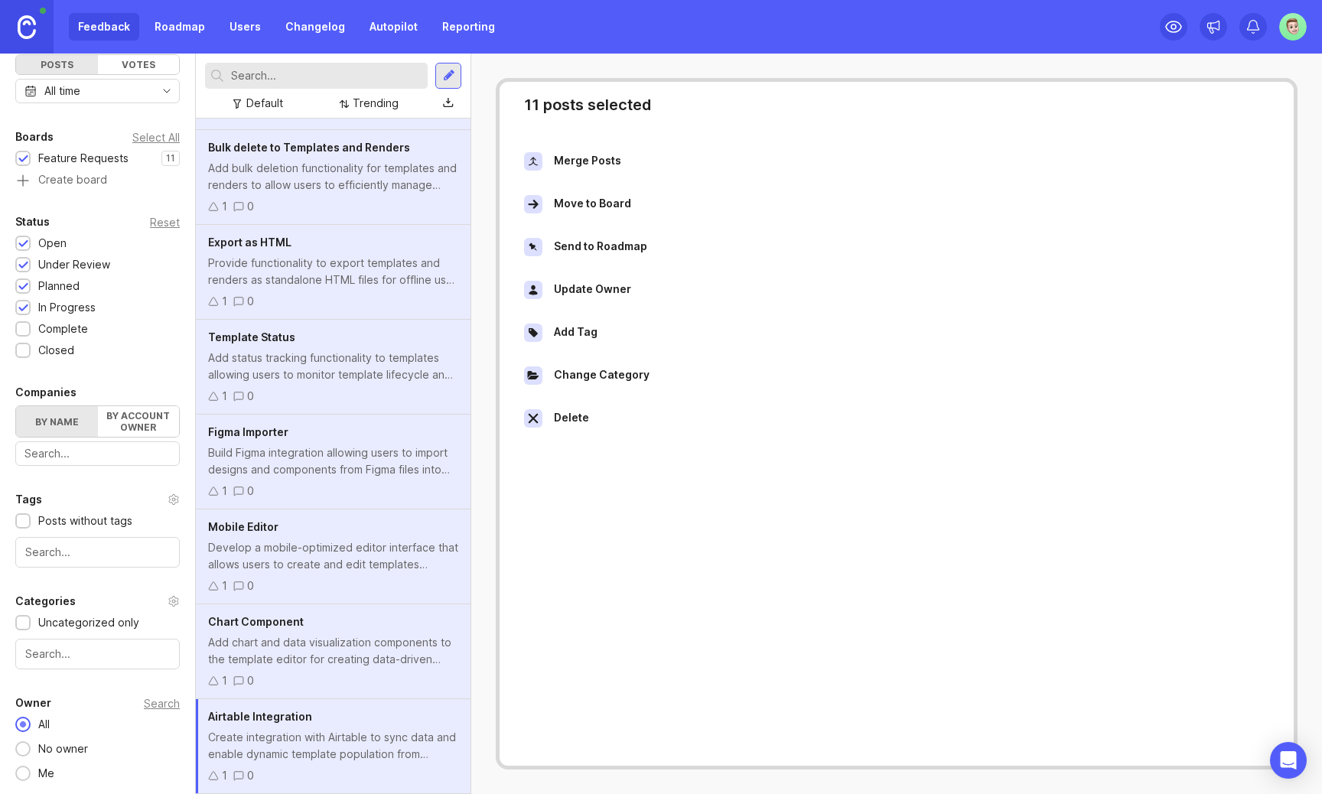
click at [388, 195] on div "Bulk delete to Templates and Renders Add bulk deletion functionality for templa…" at bounding box center [333, 177] width 275 height 95
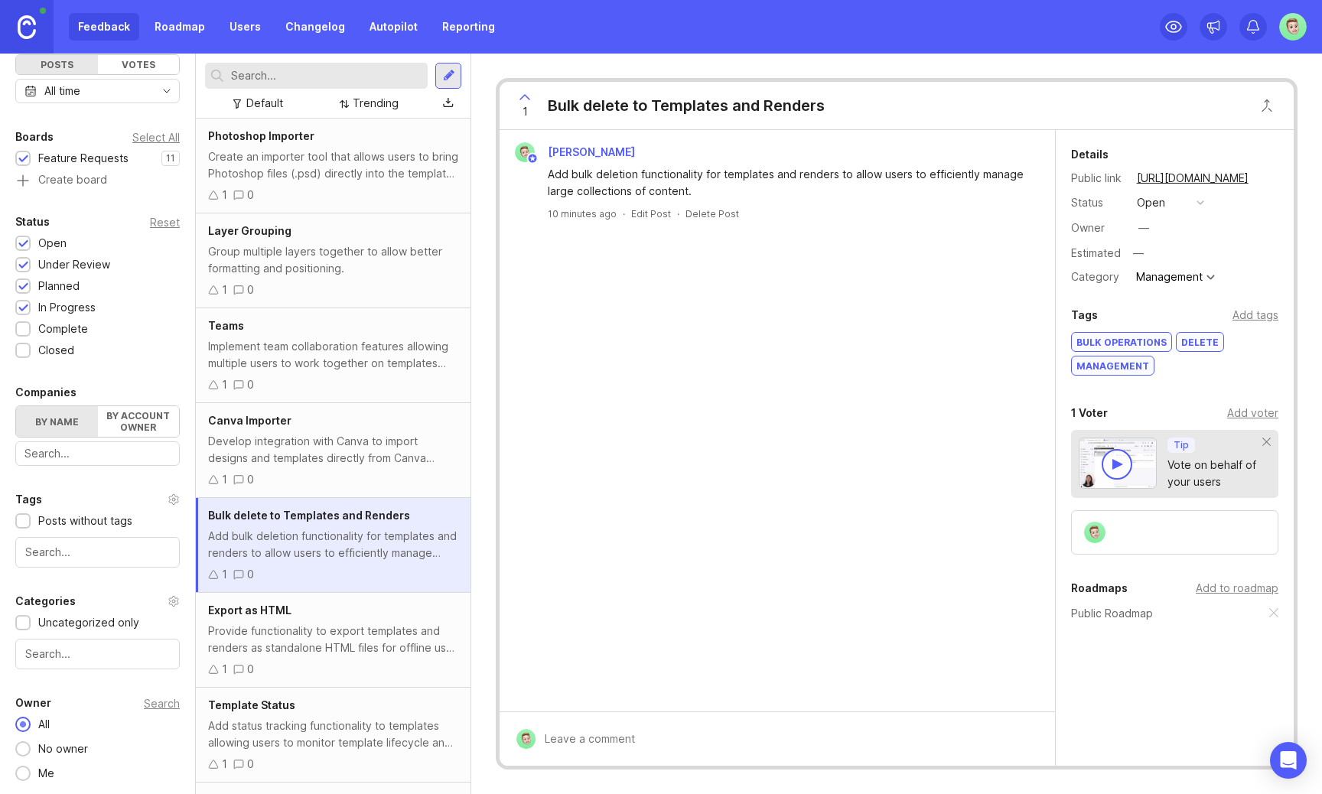
click at [389, 161] on div "Create an importer tool that allows users to bring Photoshop files (.psd) direc…" at bounding box center [333, 165] width 250 height 34
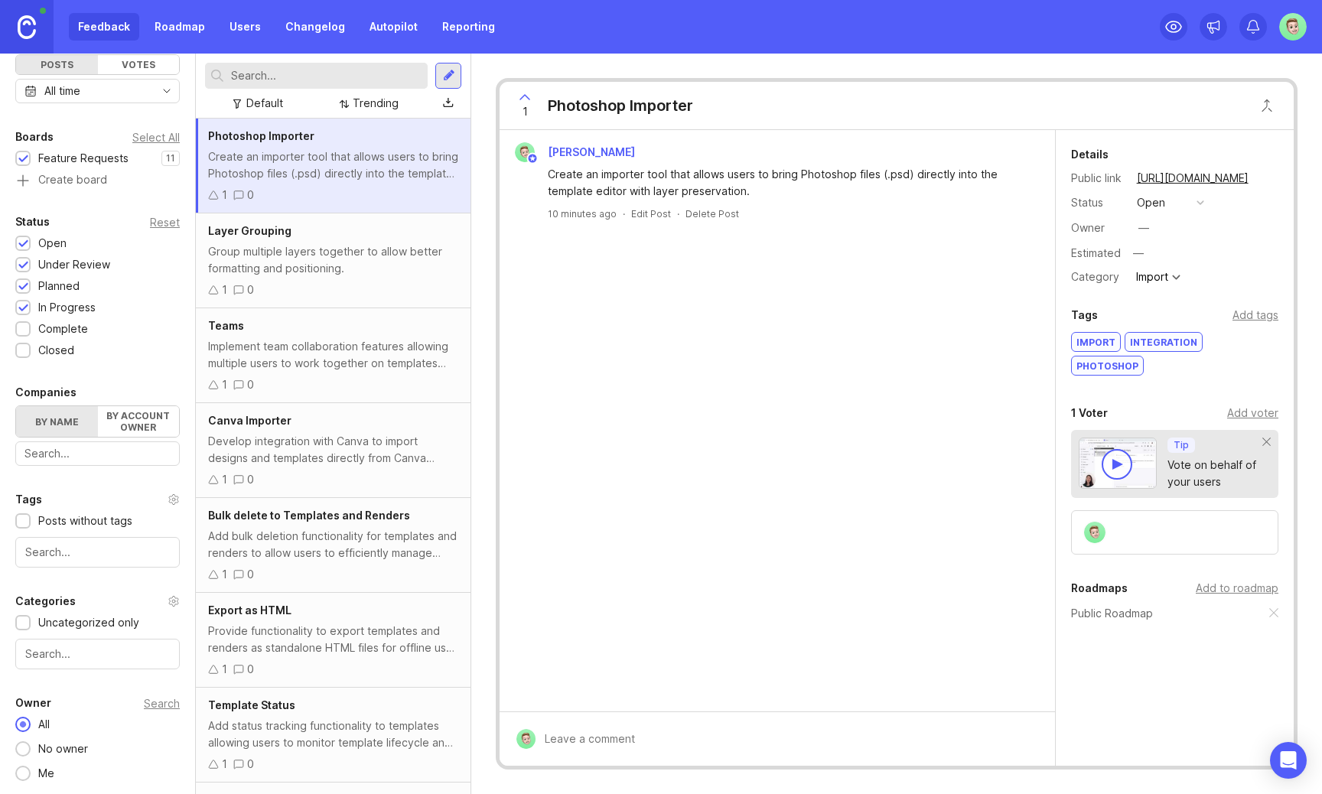
click at [1152, 208] on div "open" at bounding box center [1151, 202] width 28 height 17
click at [1180, 279] on li "planned" at bounding box center [1170, 286] width 77 height 28
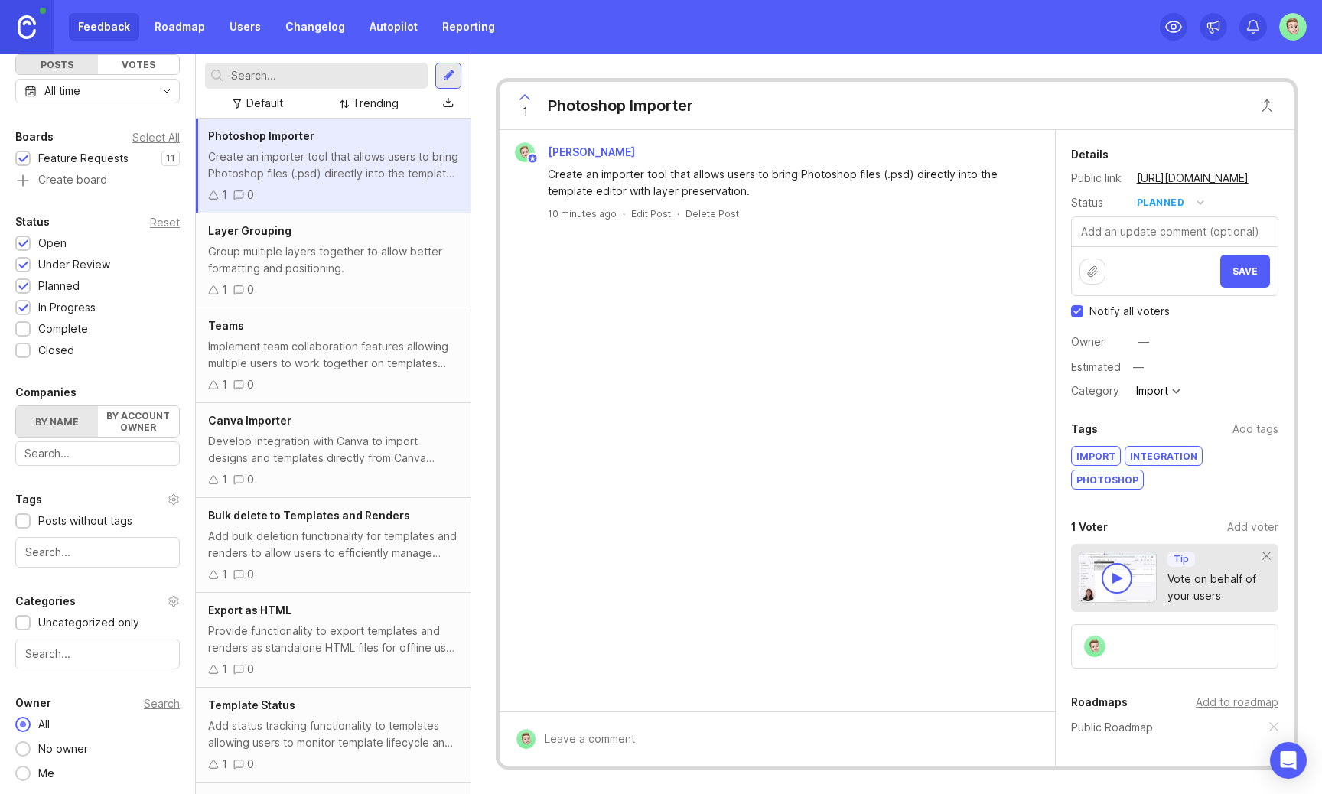
click at [1250, 275] on span "Save" at bounding box center [1245, 271] width 25 height 11
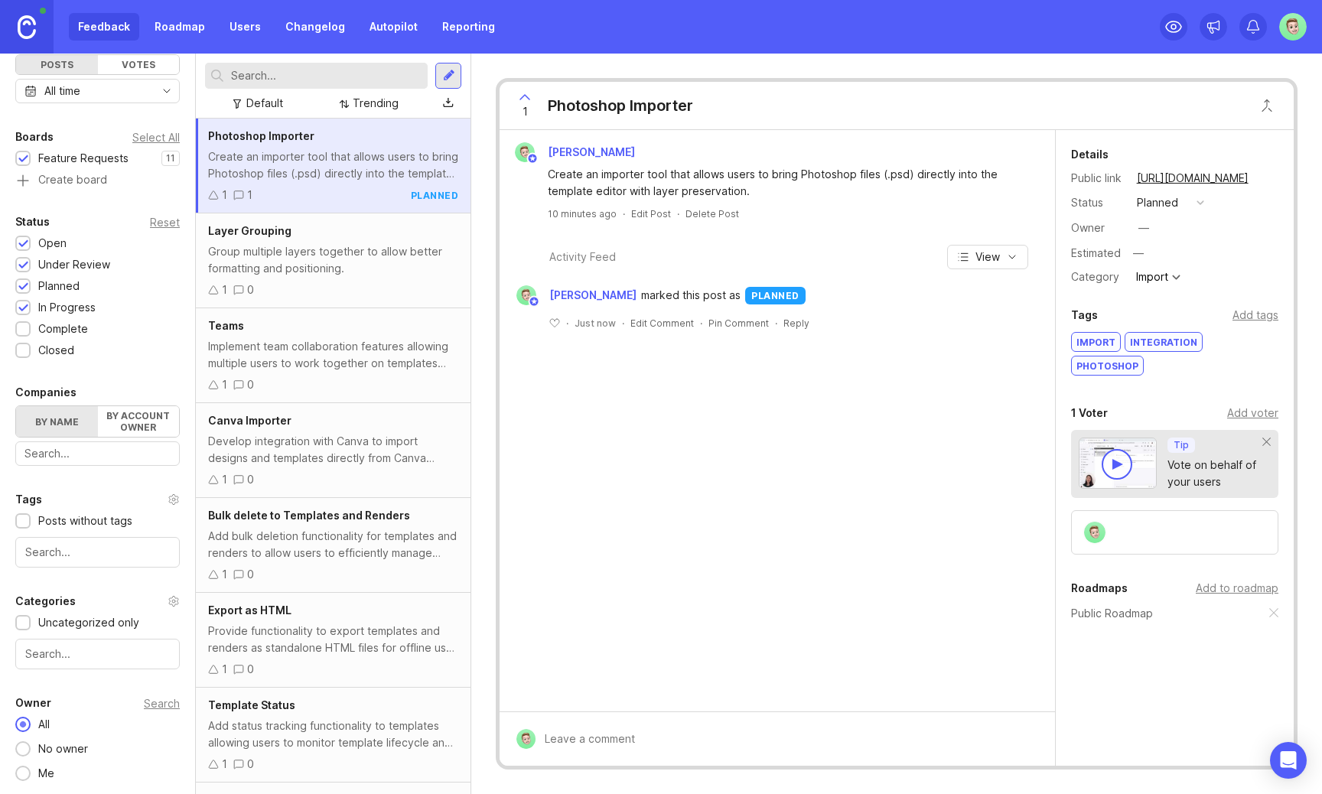
click at [272, 258] on div "Group multiple layers together to allow better formatting and positioning." at bounding box center [333, 260] width 250 height 34
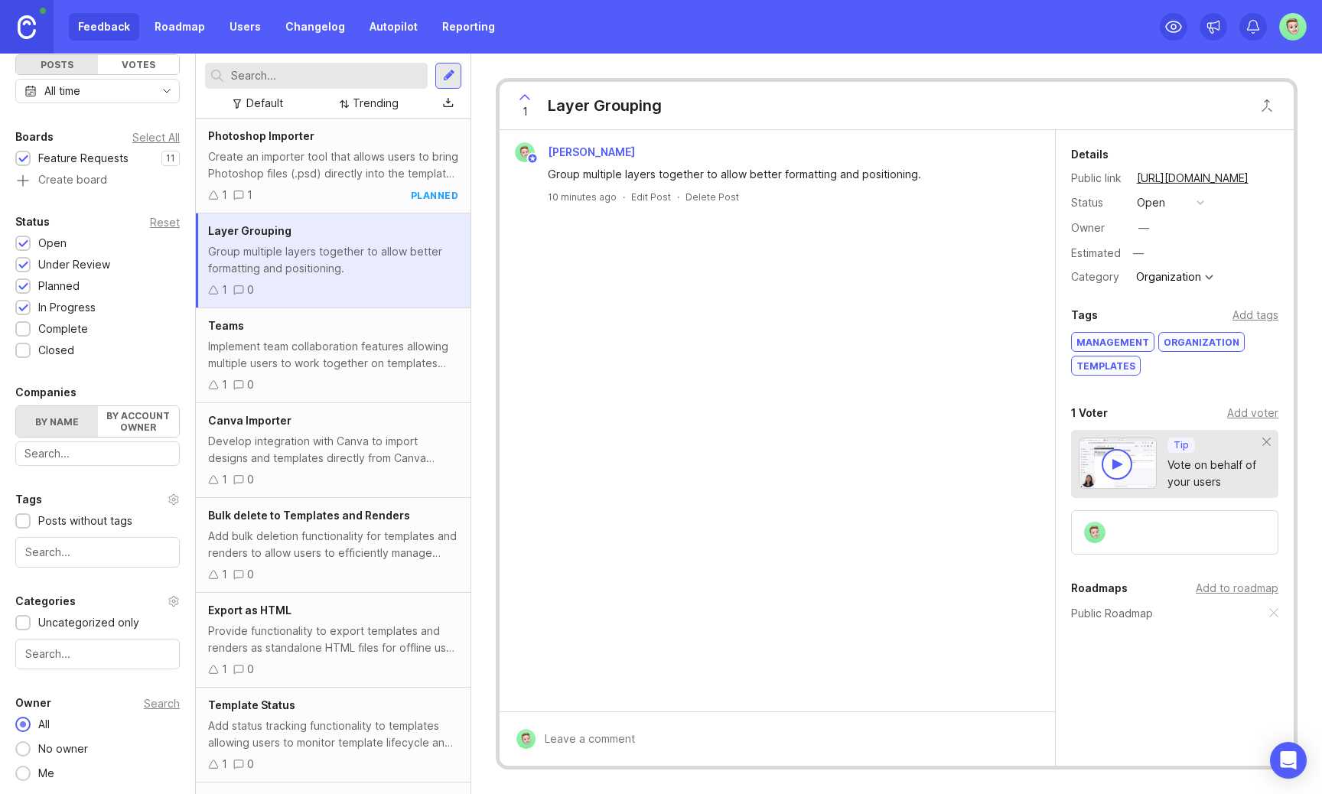
click at [1191, 202] on button "open" at bounding box center [1170, 203] width 77 height 20
click at [1178, 281] on div "planned" at bounding box center [1164, 286] width 48 height 13
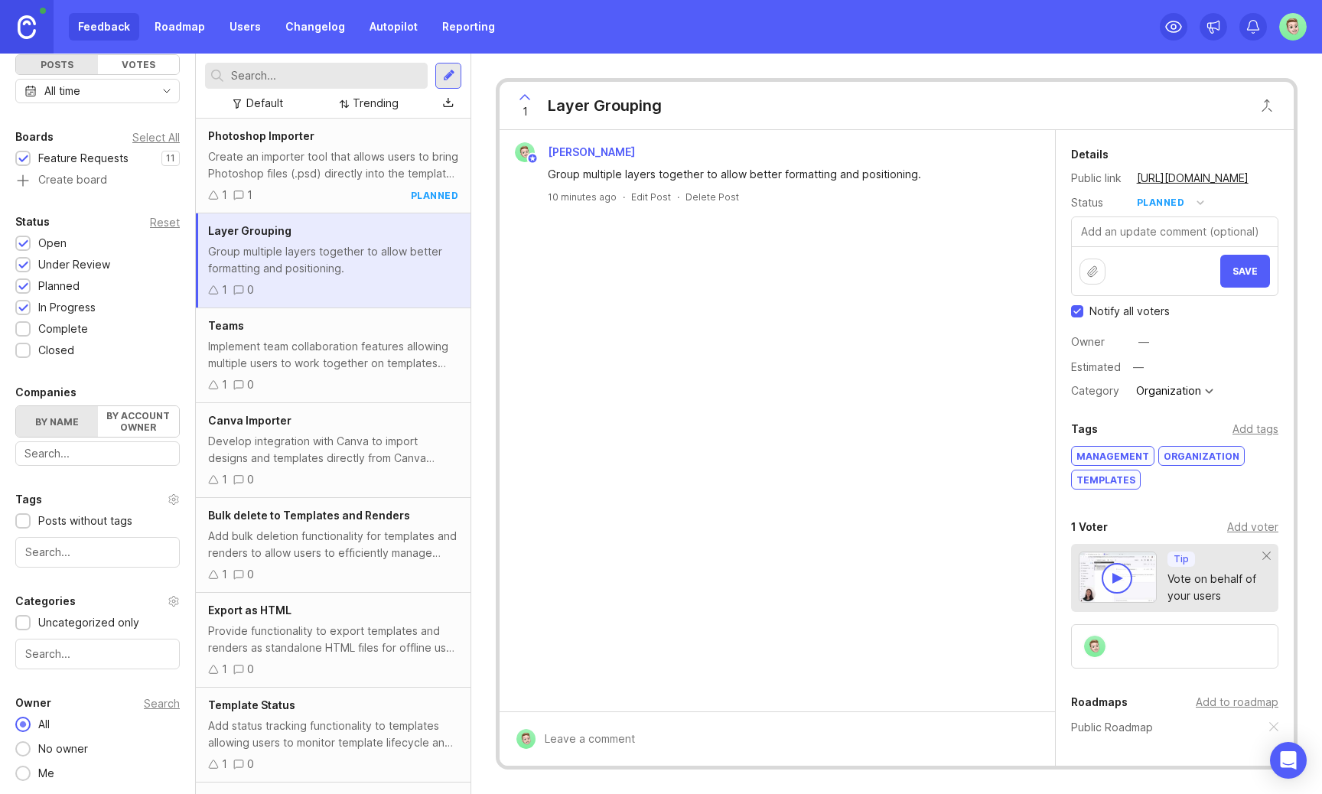
click at [1245, 266] on span "Save" at bounding box center [1245, 271] width 25 height 11
click at [266, 364] on div "Implement team collaboration features allowing multiple users to work together …" at bounding box center [333, 355] width 250 height 34
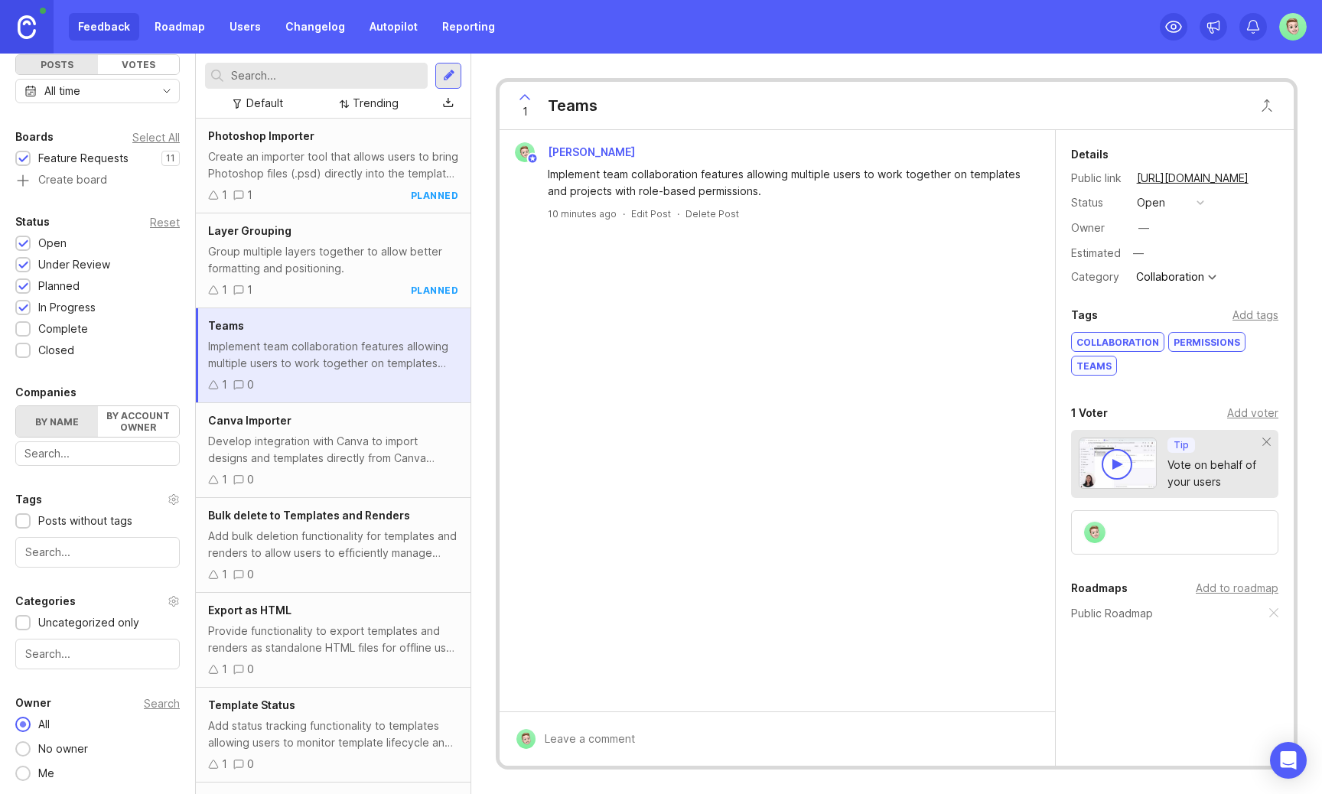
click at [1163, 207] on div "open" at bounding box center [1151, 202] width 28 height 17
click at [1172, 285] on div "planned" at bounding box center [1164, 286] width 48 height 13
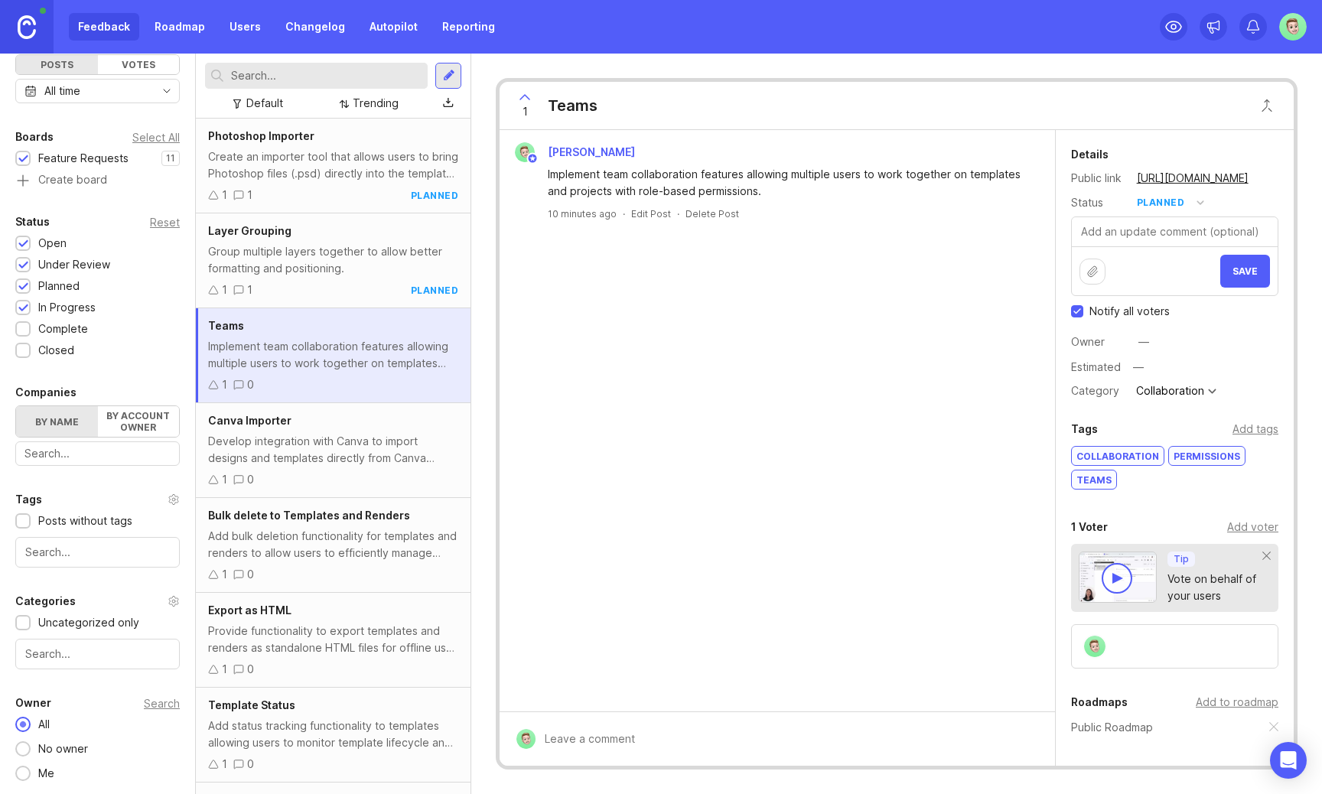
click at [1256, 269] on span "Save" at bounding box center [1245, 271] width 25 height 11
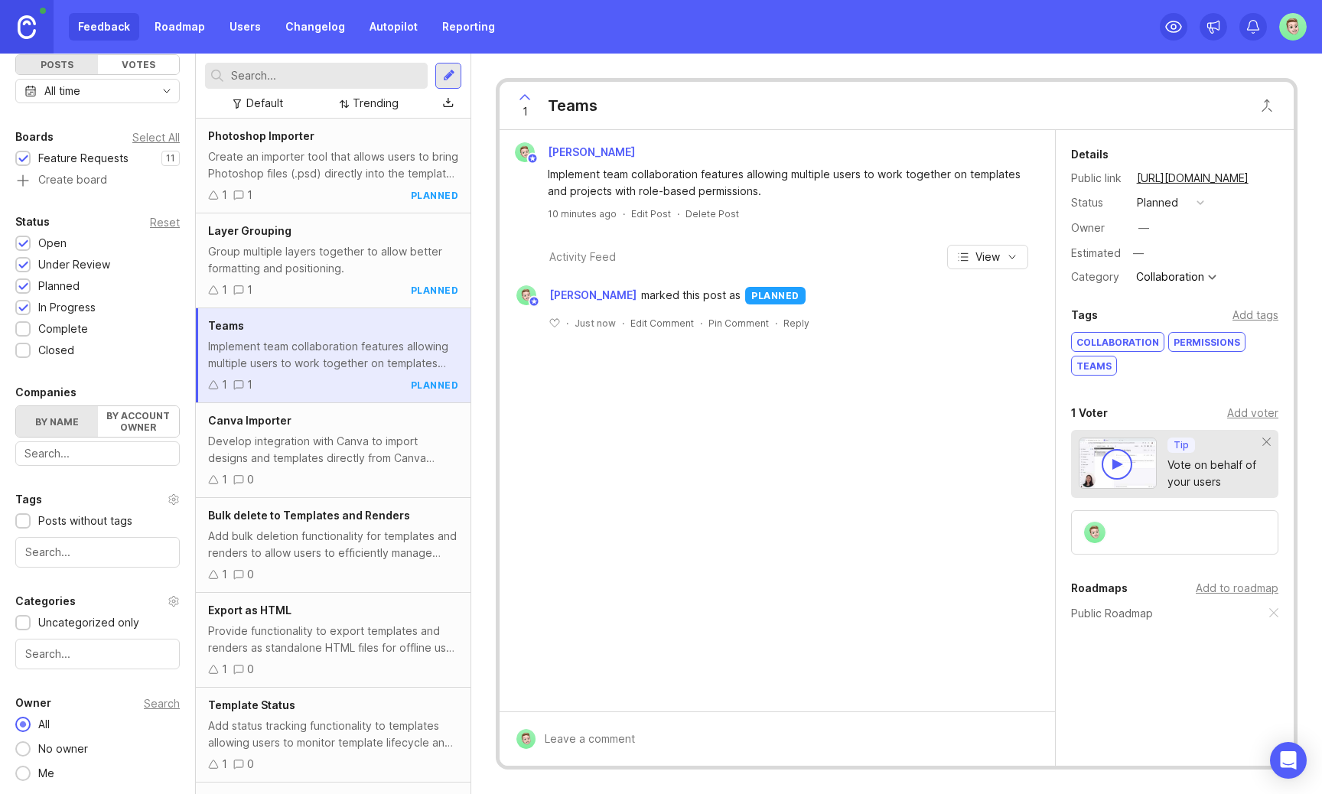
click at [350, 453] on div "Develop integration with Canva to import designs and templates directly from Ca…" at bounding box center [333, 450] width 250 height 34
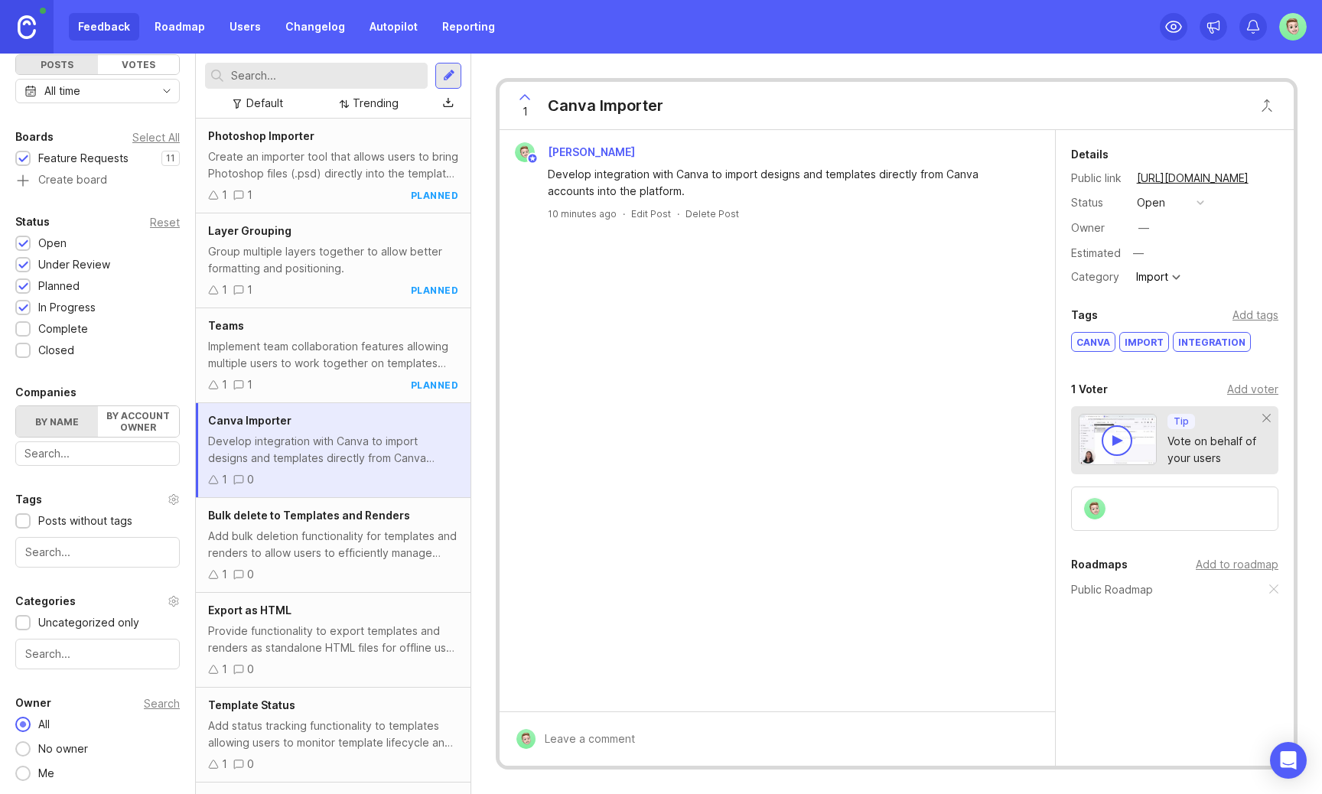
click at [1162, 204] on div "open" at bounding box center [1151, 202] width 28 height 17
click at [1165, 285] on div "planned" at bounding box center [1164, 286] width 48 height 13
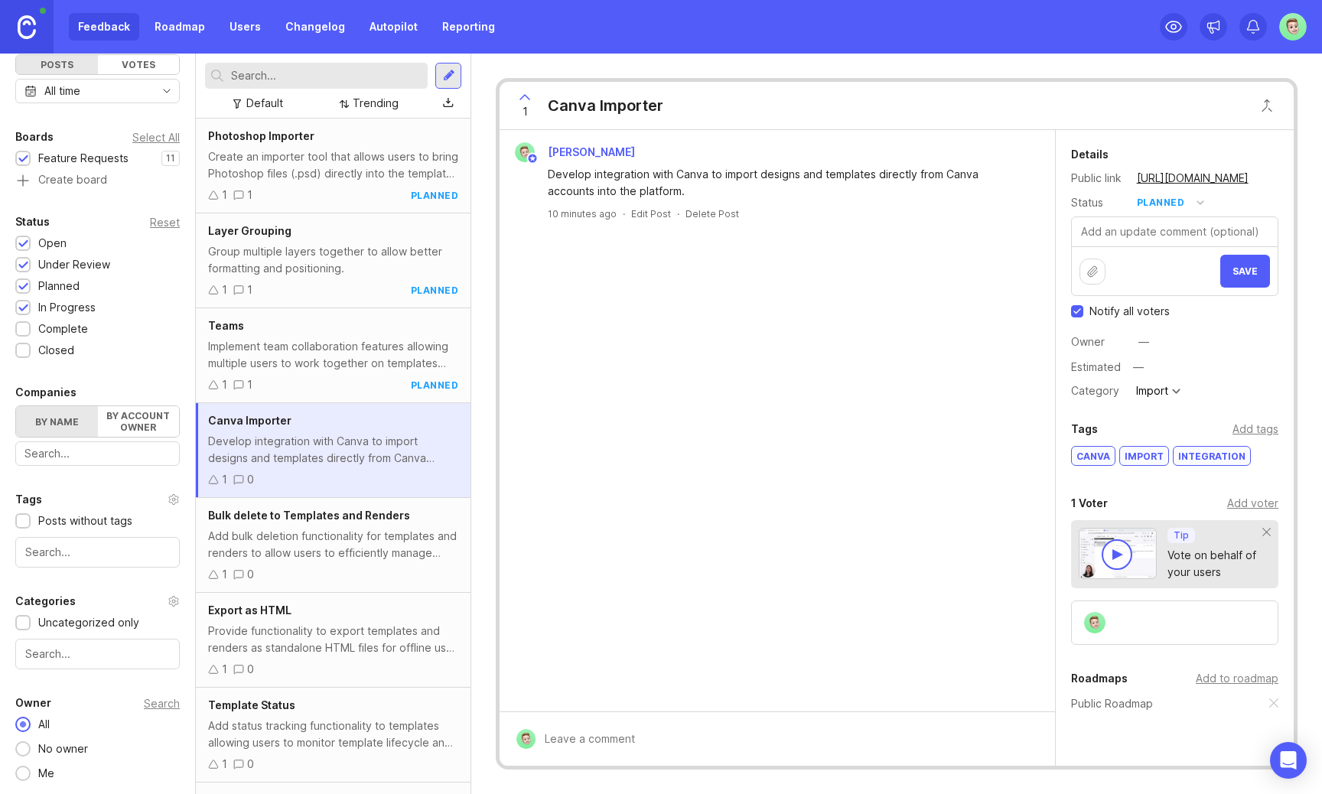
click at [1246, 275] on span "Save" at bounding box center [1245, 271] width 25 height 11
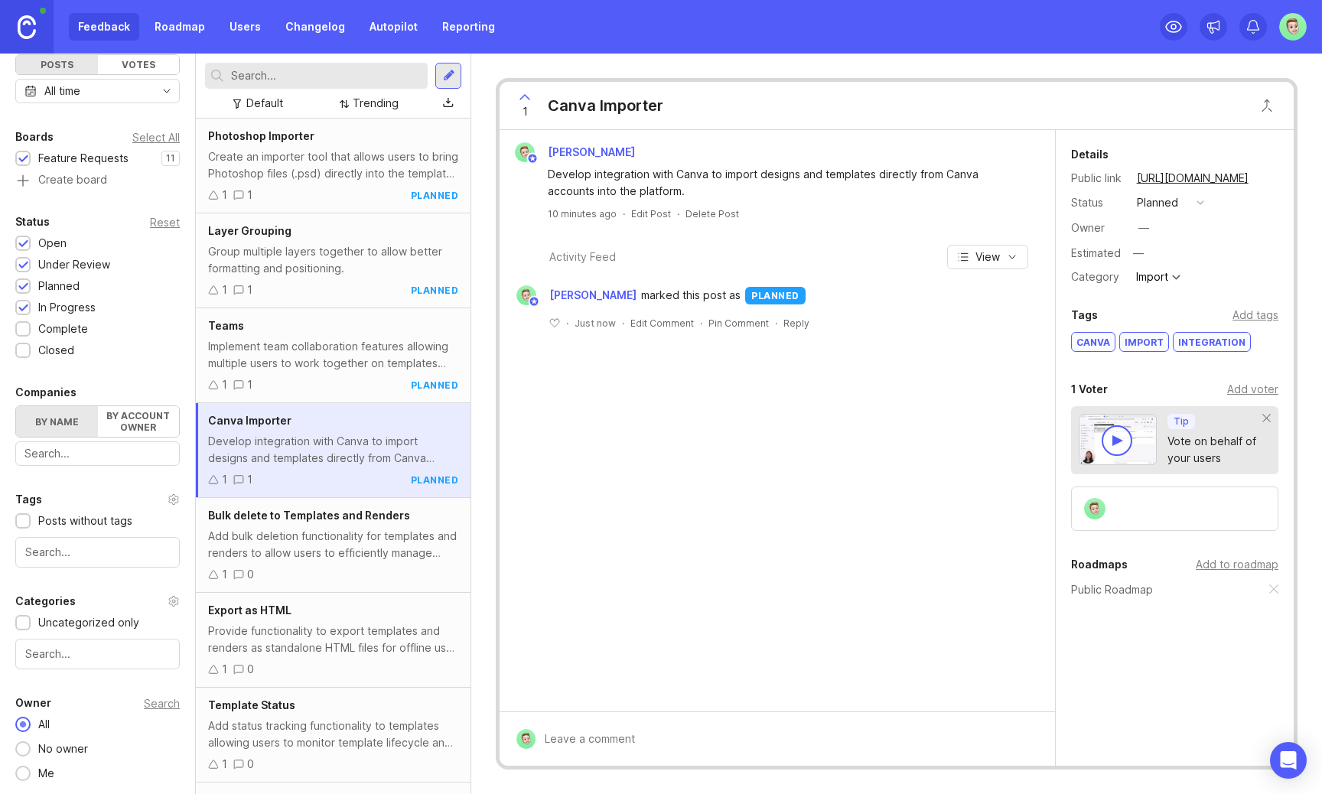
click at [305, 537] on div "Add bulk deletion functionality for templates and renders to allow users to eff…" at bounding box center [333, 545] width 250 height 34
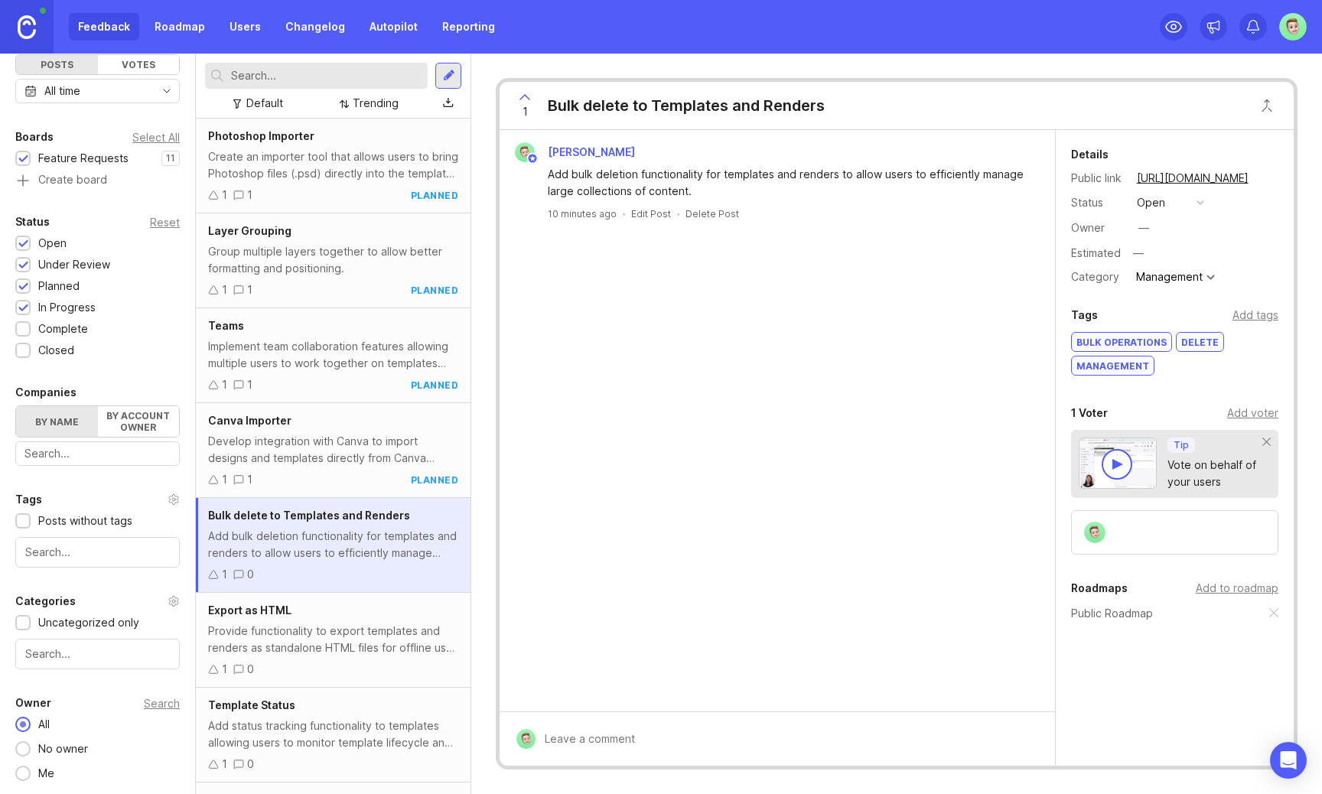
click at [1157, 203] on div "open" at bounding box center [1151, 202] width 28 height 17
click at [1172, 279] on li "planned" at bounding box center [1170, 286] width 77 height 28
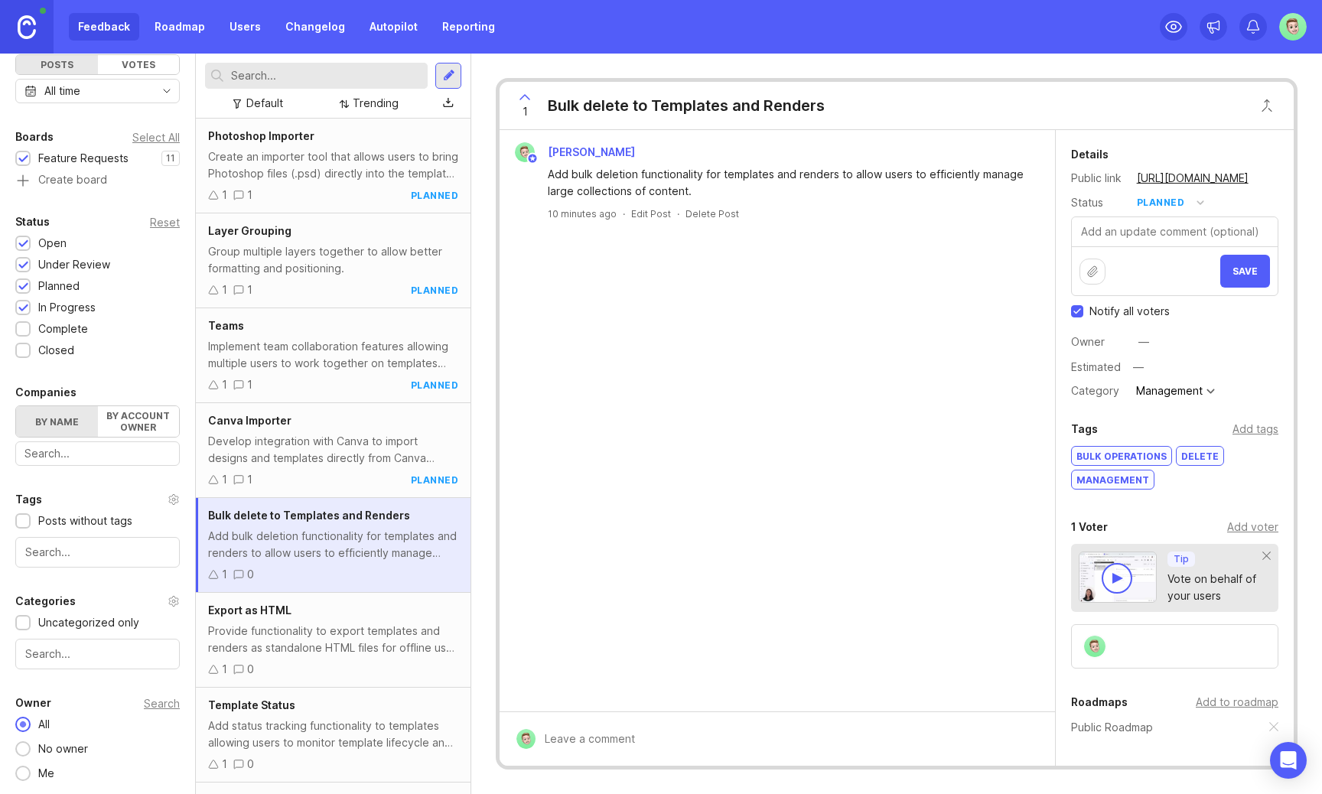
click at [1240, 272] on span "Save" at bounding box center [1245, 271] width 25 height 11
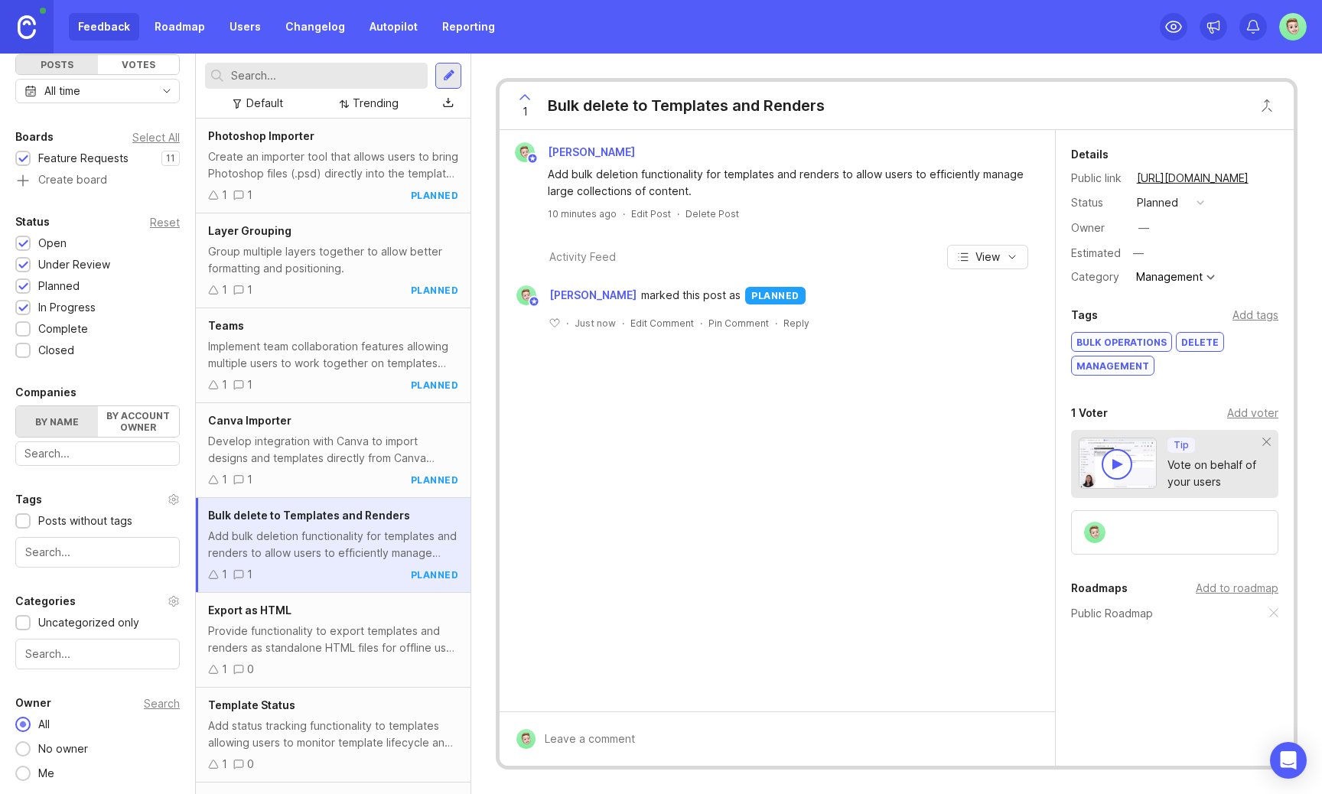
click at [311, 638] on div "Provide functionality to export templates and renders as standalone HTML files …" at bounding box center [333, 640] width 250 height 34
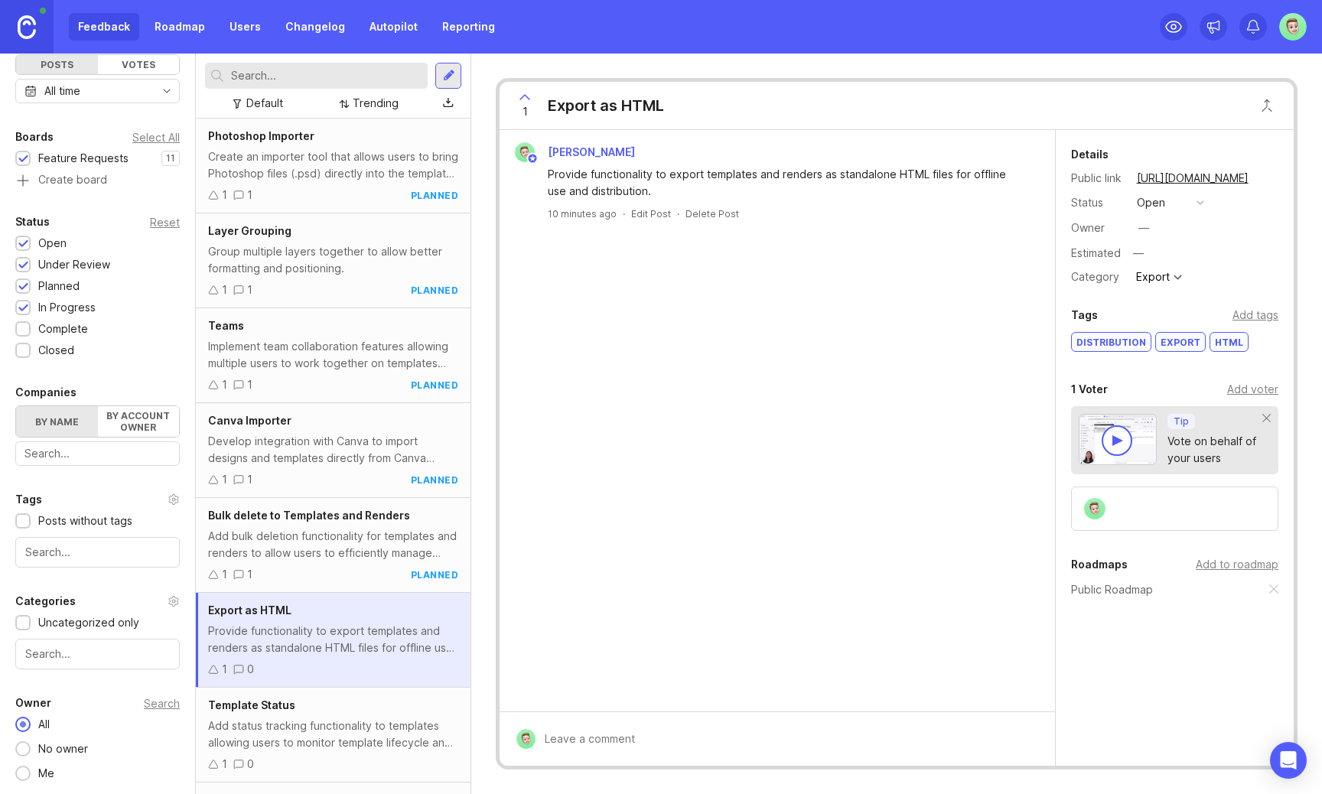
click at [1162, 197] on div "open" at bounding box center [1151, 202] width 28 height 17
click at [1170, 276] on li "planned" at bounding box center [1170, 286] width 77 height 28
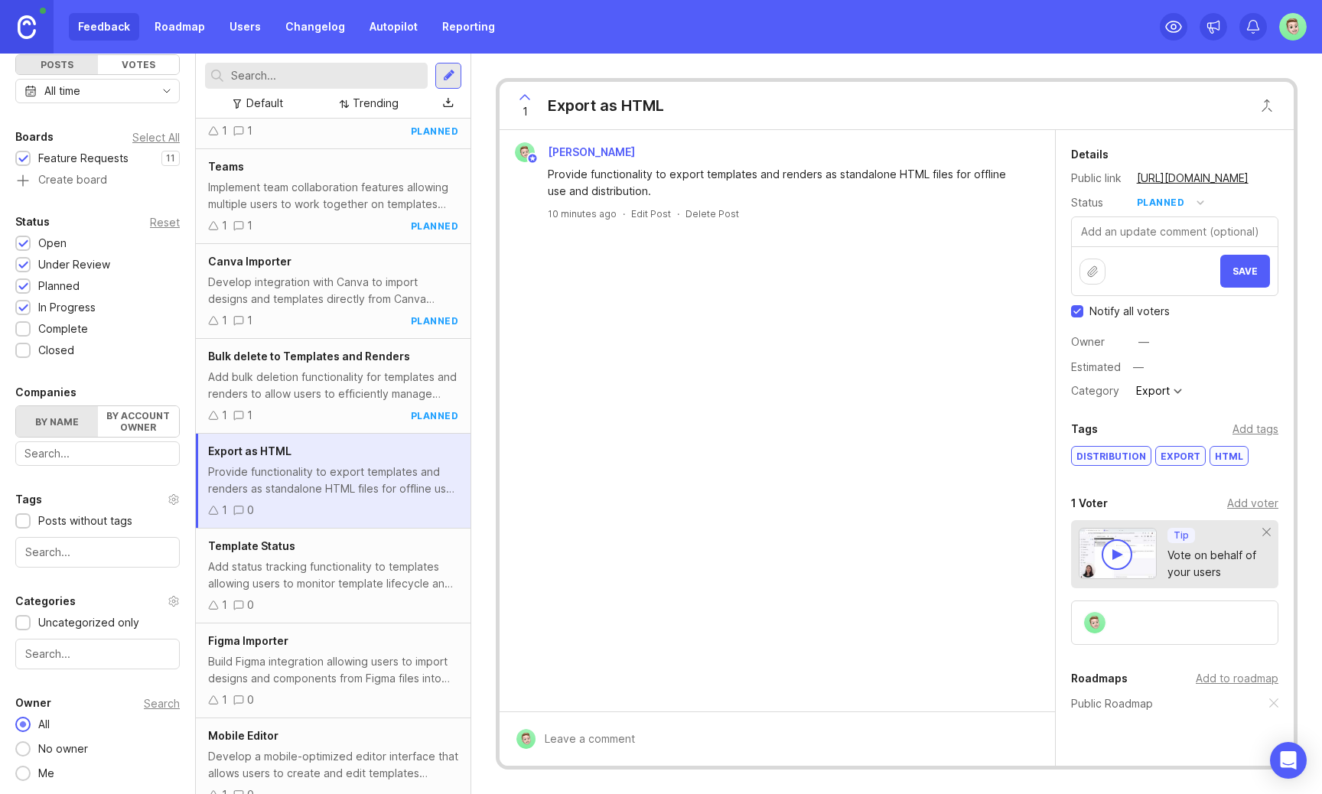
scroll to position [165, 0]
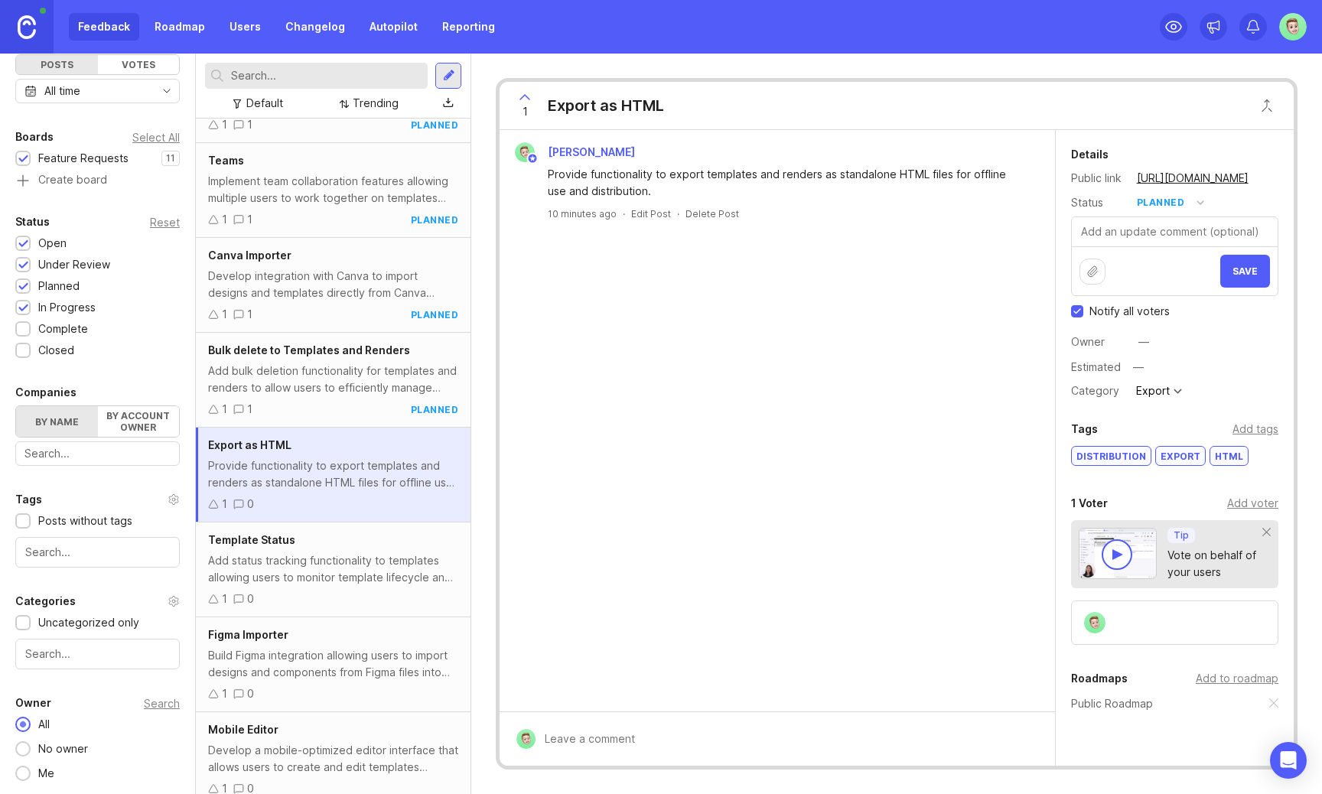
click at [370, 584] on div "Add status tracking functionality to templates allowing users to monitor templa…" at bounding box center [333, 569] width 250 height 34
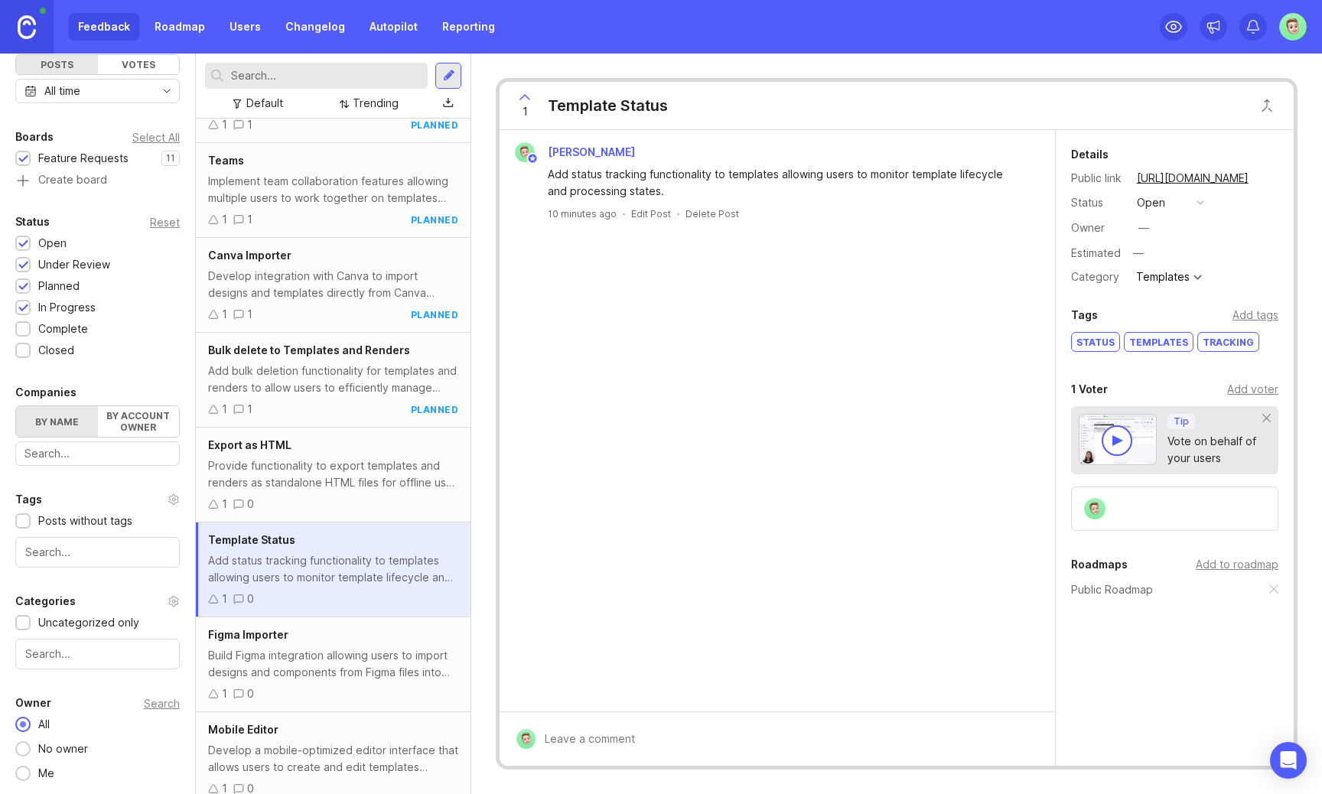
click at [1168, 195] on button "open" at bounding box center [1170, 203] width 77 height 20
click at [1190, 281] on li "planned" at bounding box center [1170, 286] width 77 height 28
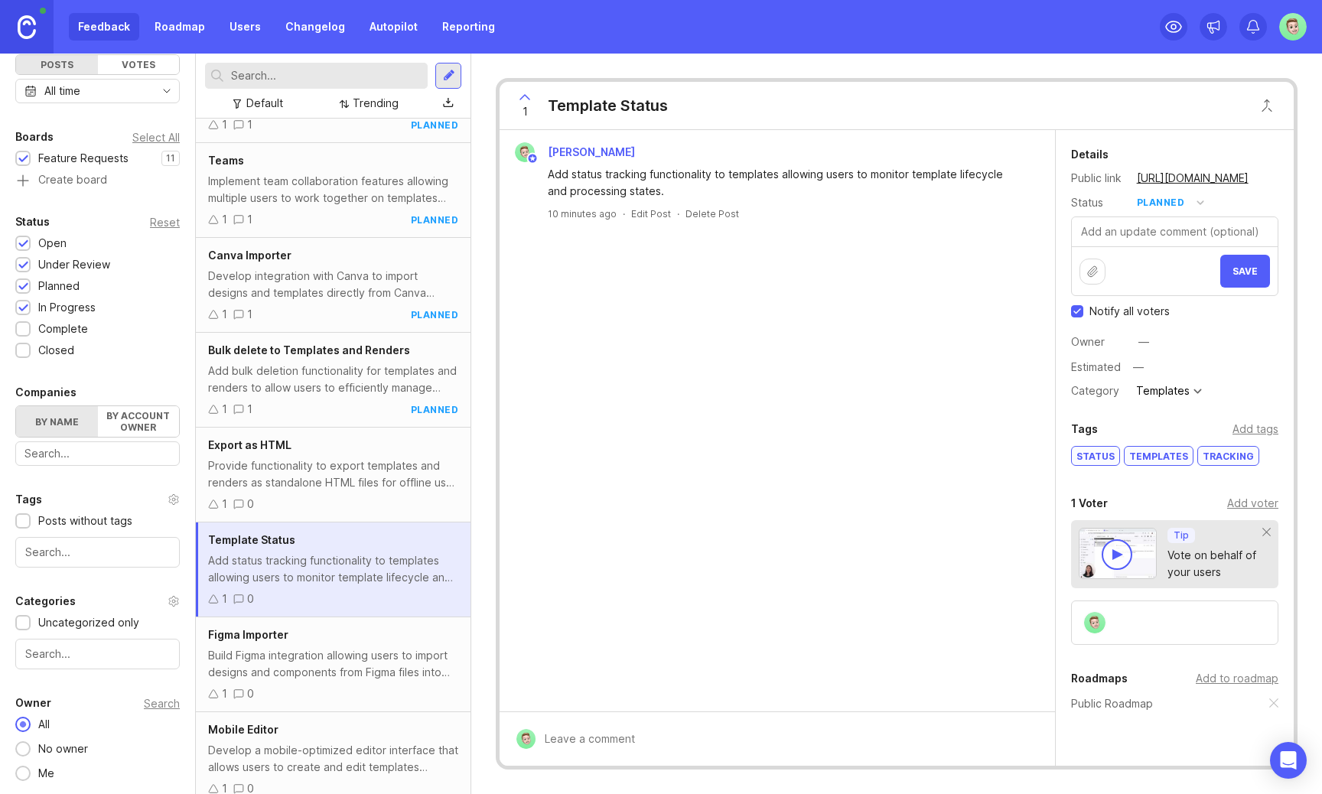
click at [1255, 266] on span "Save" at bounding box center [1245, 271] width 25 height 11
click at [354, 481] on div "Provide functionality to export templates and renders as standalone HTML files …" at bounding box center [333, 475] width 250 height 34
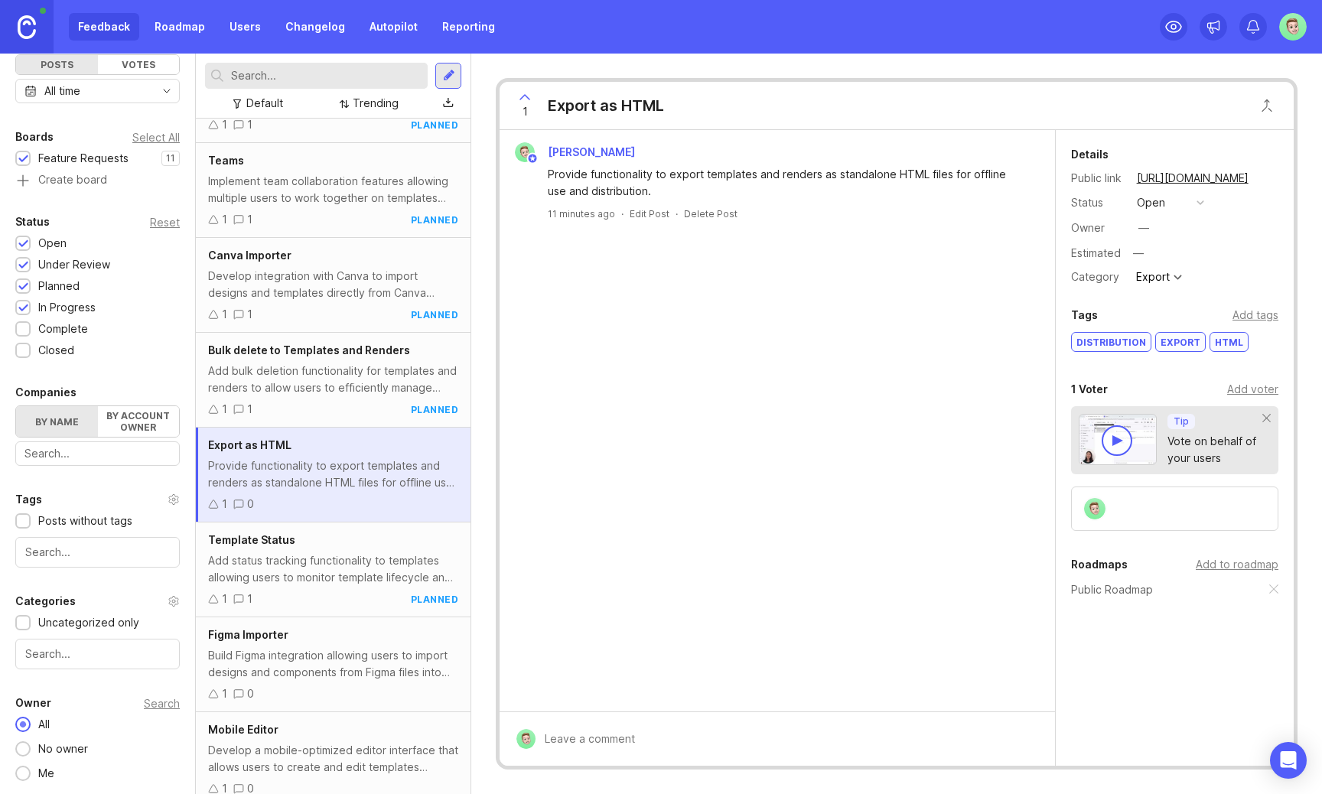
click at [1172, 207] on button "open" at bounding box center [1170, 203] width 77 height 20
click at [1156, 295] on li "planned" at bounding box center [1170, 286] width 77 height 28
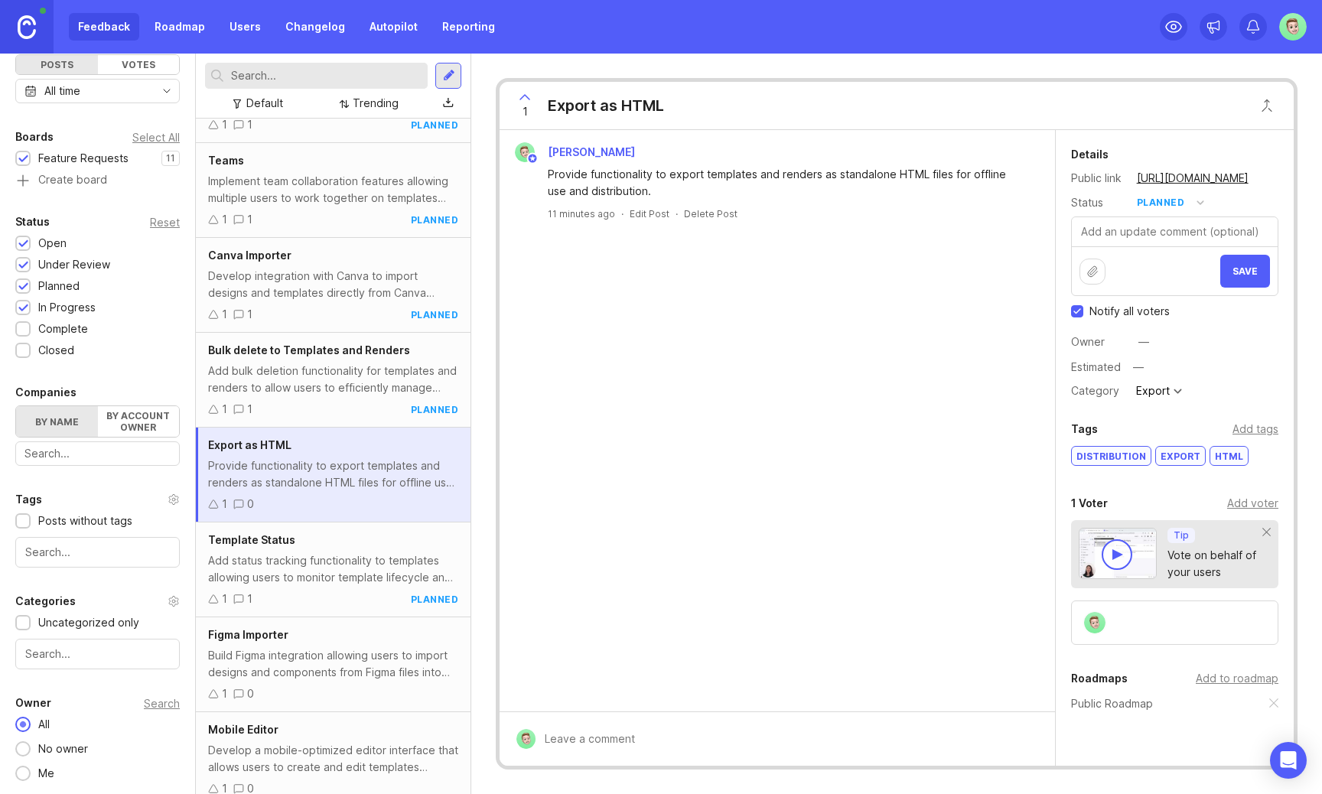
click at [1256, 262] on button "Save" at bounding box center [1245, 271] width 50 height 33
click at [283, 664] on div "Build Figma integration allowing users to import designs and components from Fi…" at bounding box center [333, 664] width 250 height 34
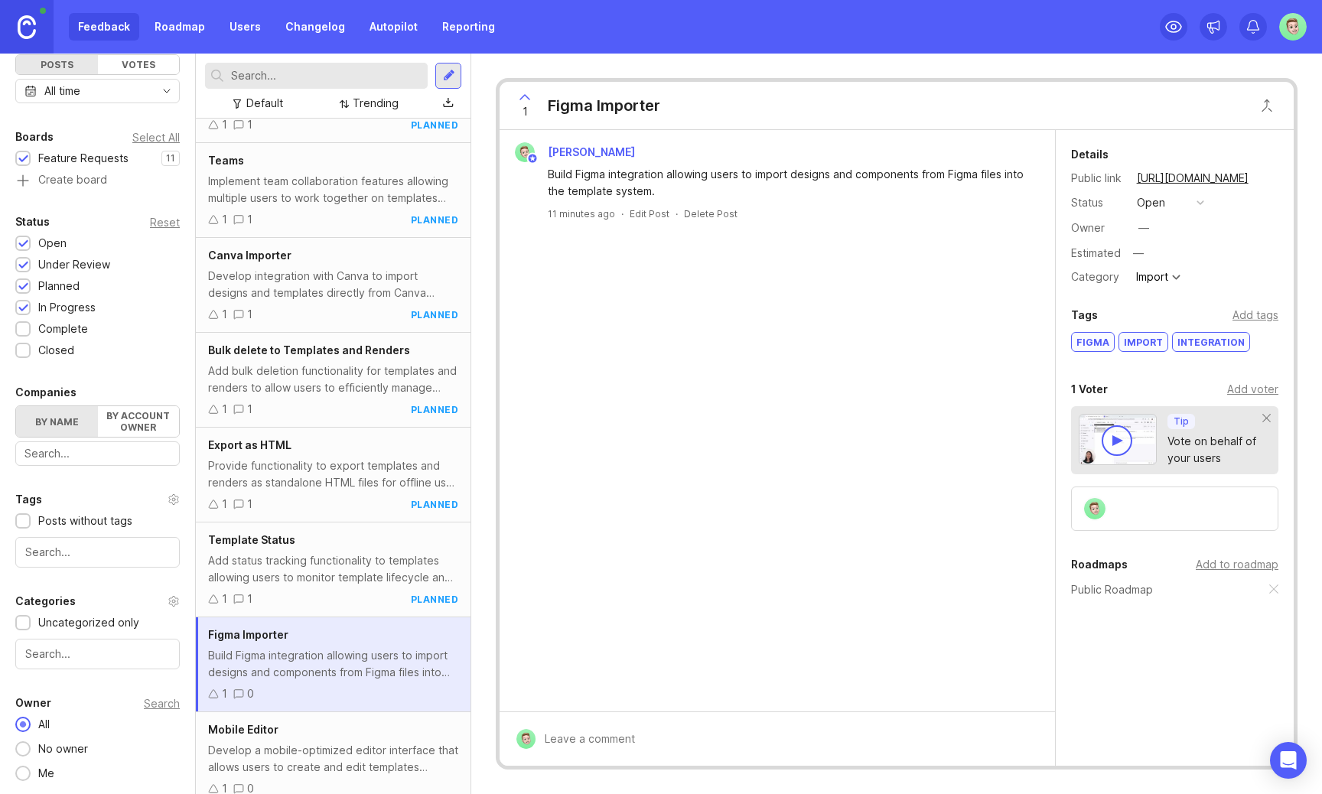
click at [1152, 202] on div "open" at bounding box center [1151, 202] width 28 height 17
click at [1180, 285] on div "planned" at bounding box center [1164, 286] width 48 height 13
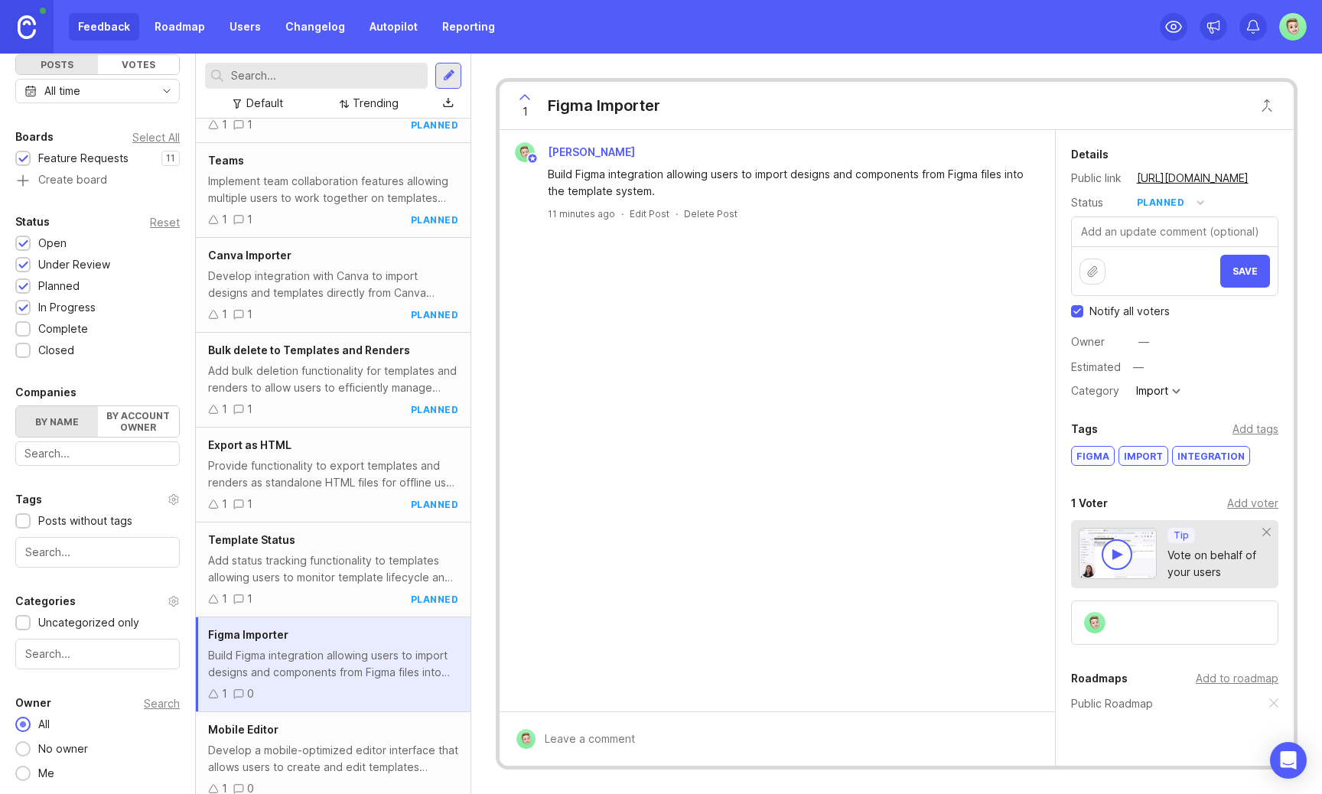
click at [1249, 263] on button "Save" at bounding box center [1245, 271] width 50 height 33
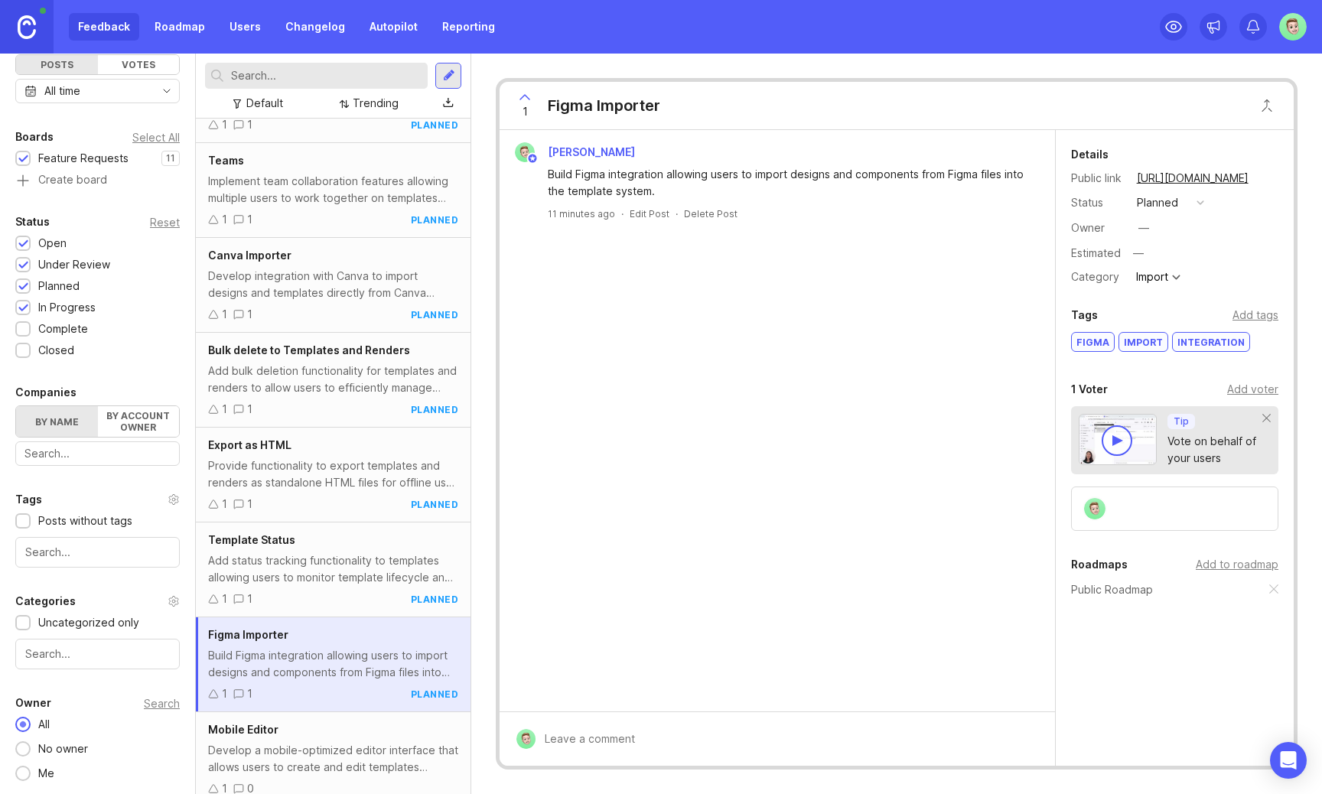
click at [359, 727] on div "Mobile Editor" at bounding box center [333, 730] width 250 height 17
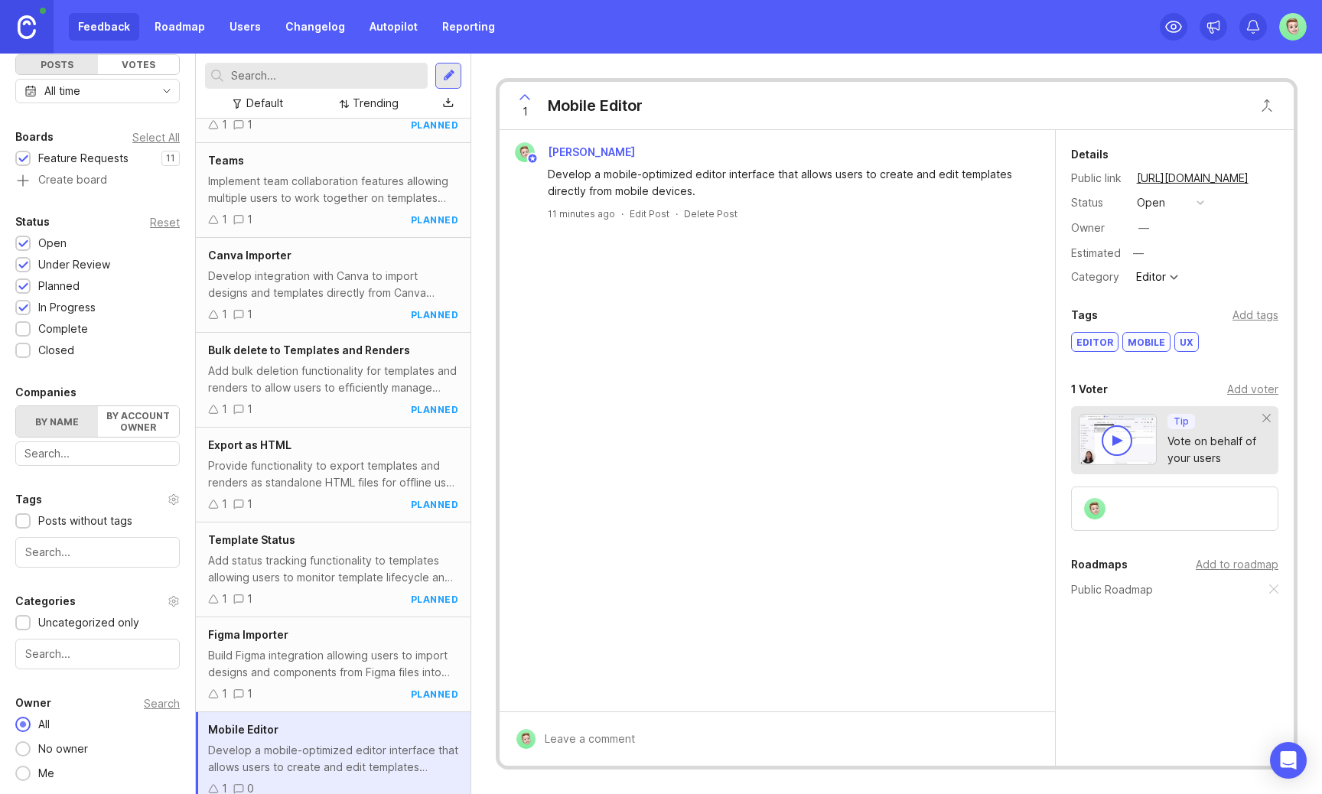
scroll to position [178, 0]
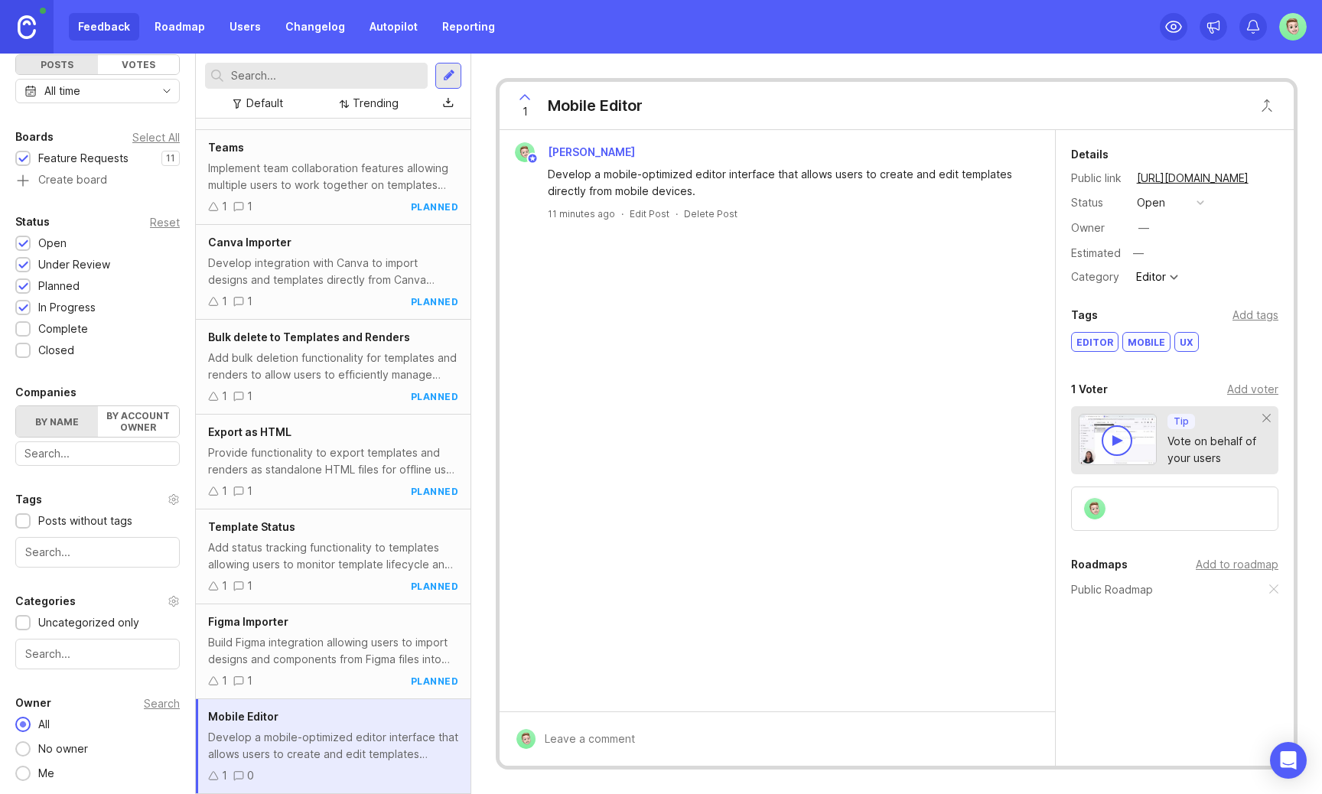
click at [1164, 204] on button "open" at bounding box center [1170, 203] width 77 height 20
click at [1170, 285] on div "planned" at bounding box center [1164, 286] width 48 height 13
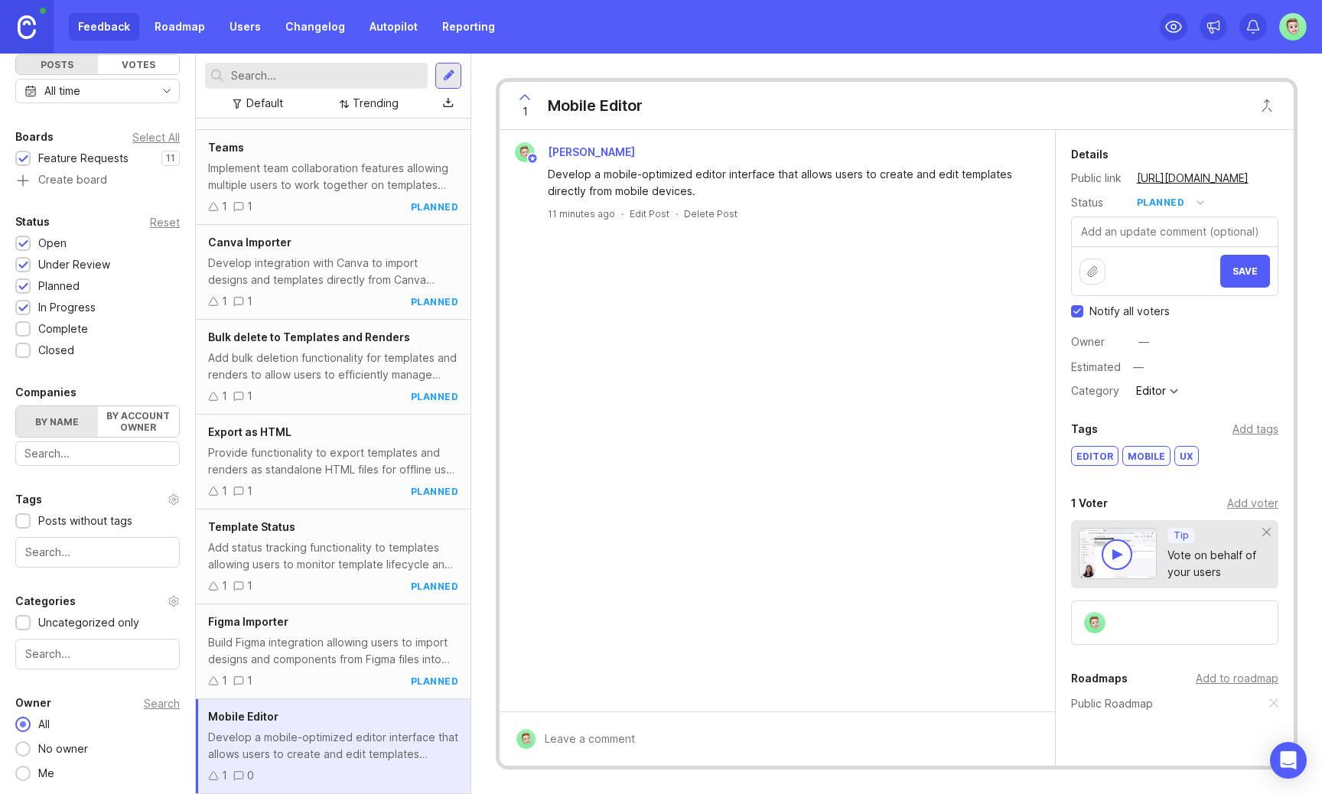
click at [1249, 278] on button "Save" at bounding box center [1245, 271] width 50 height 33
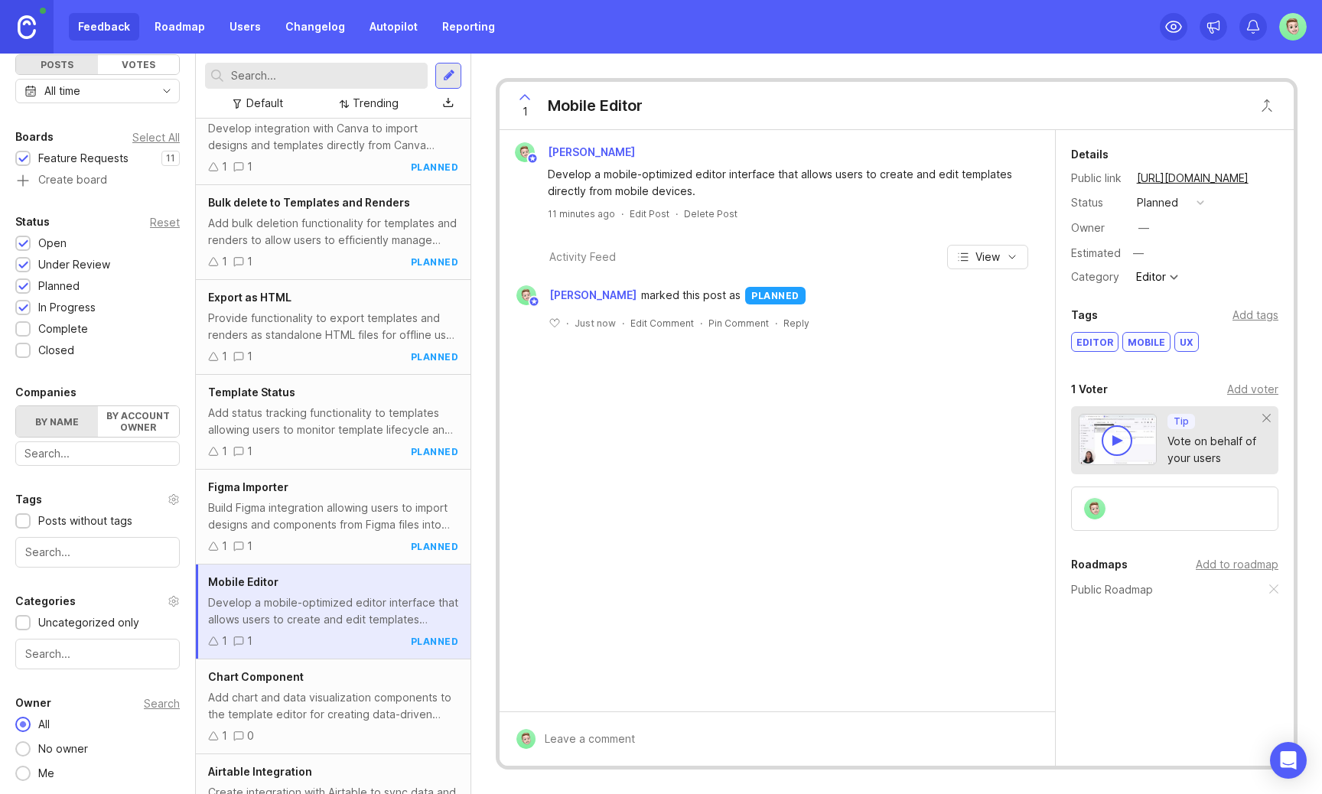
scroll to position [366, 0]
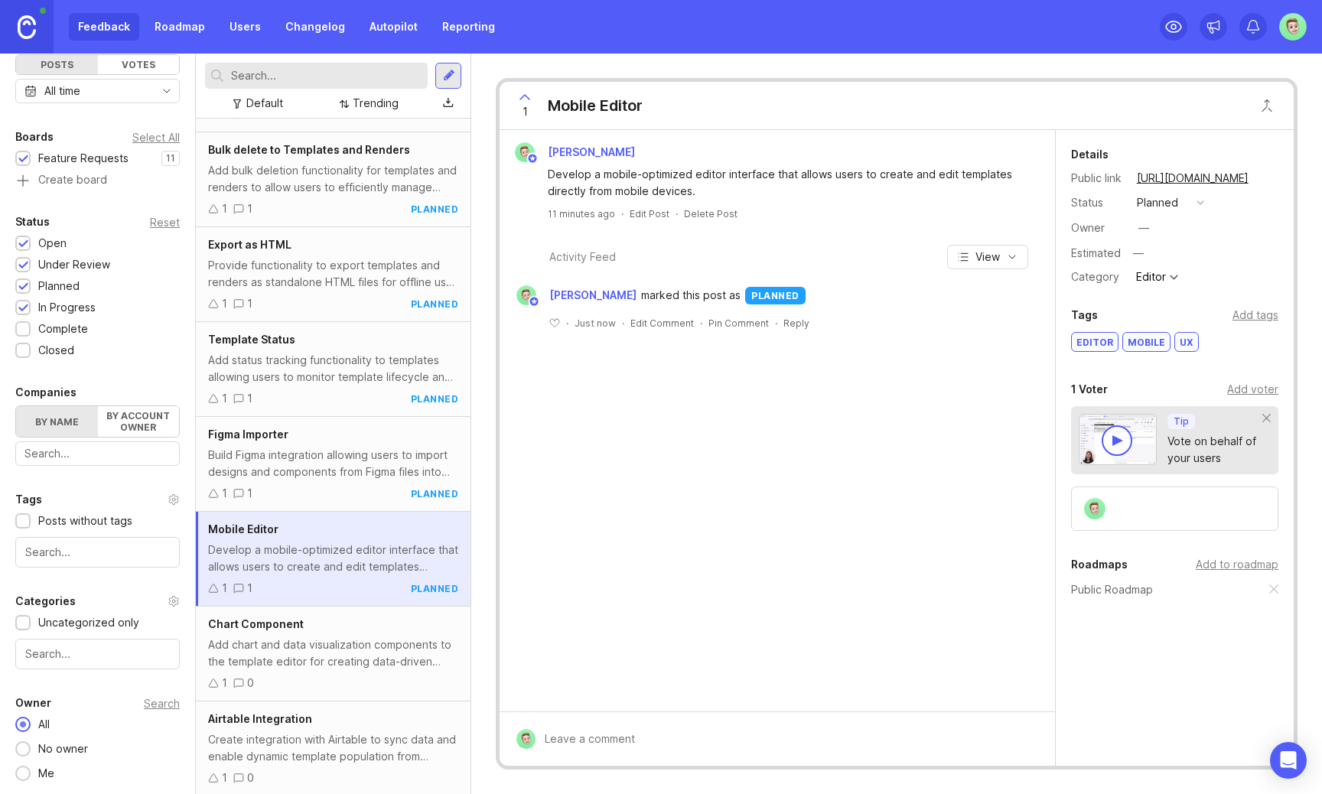
click at [327, 644] on div "Add chart and data visualization components to the template editor for creating…" at bounding box center [333, 654] width 250 height 34
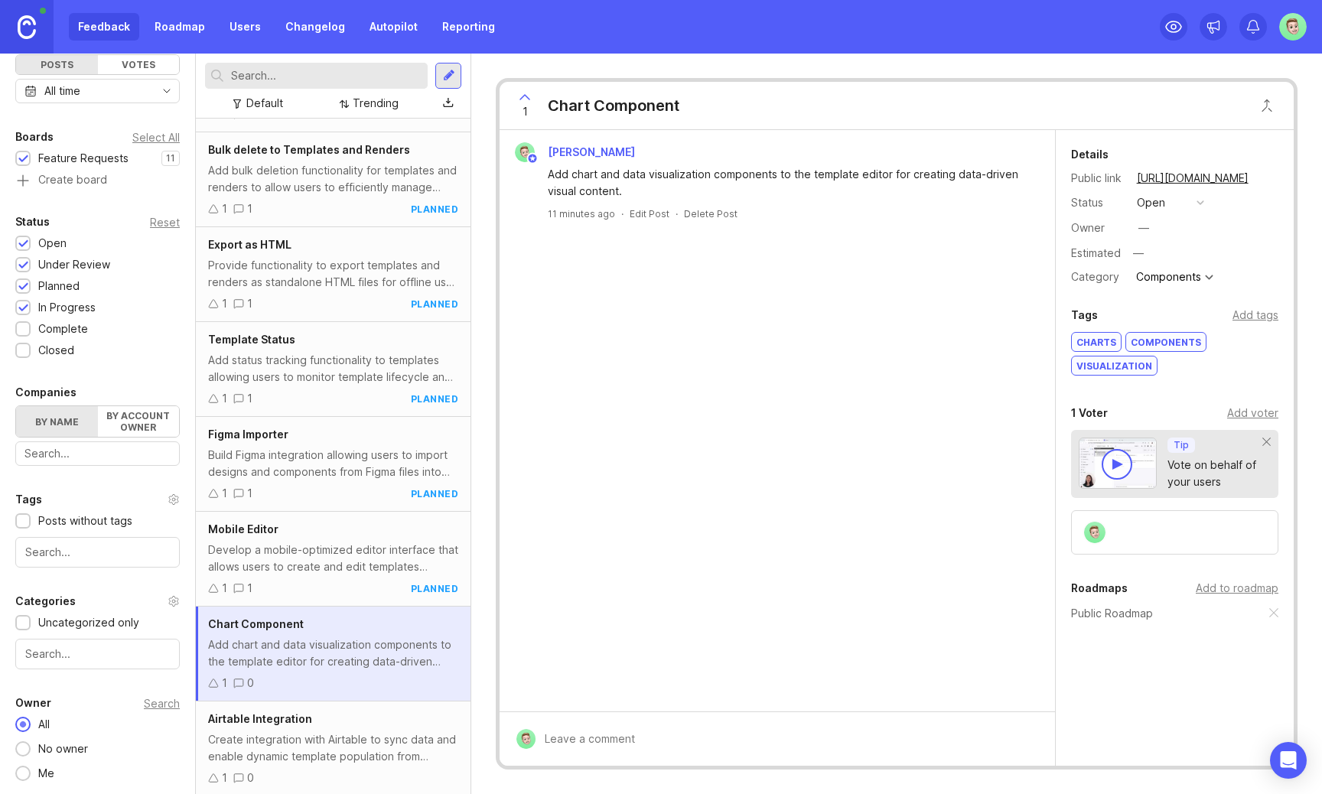
click at [1181, 204] on button "open" at bounding box center [1170, 203] width 77 height 20
click at [1171, 284] on div "planned" at bounding box center [1164, 286] width 48 height 13
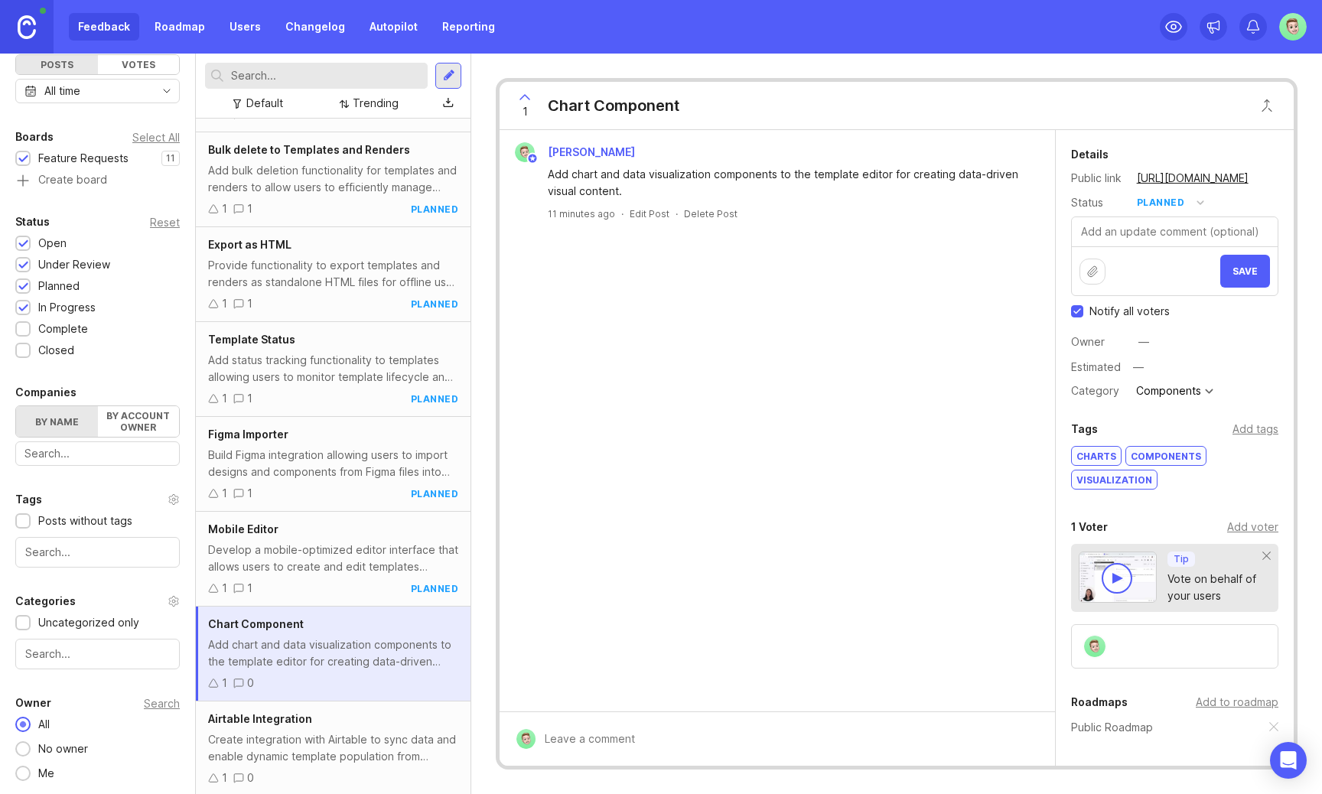
click at [1251, 274] on span "Save" at bounding box center [1245, 271] width 25 height 11
click at [297, 735] on div "Create integration with Airtable to sync data and enable dynamic template popul…" at bounding box center [333, 748] width 250 height 34
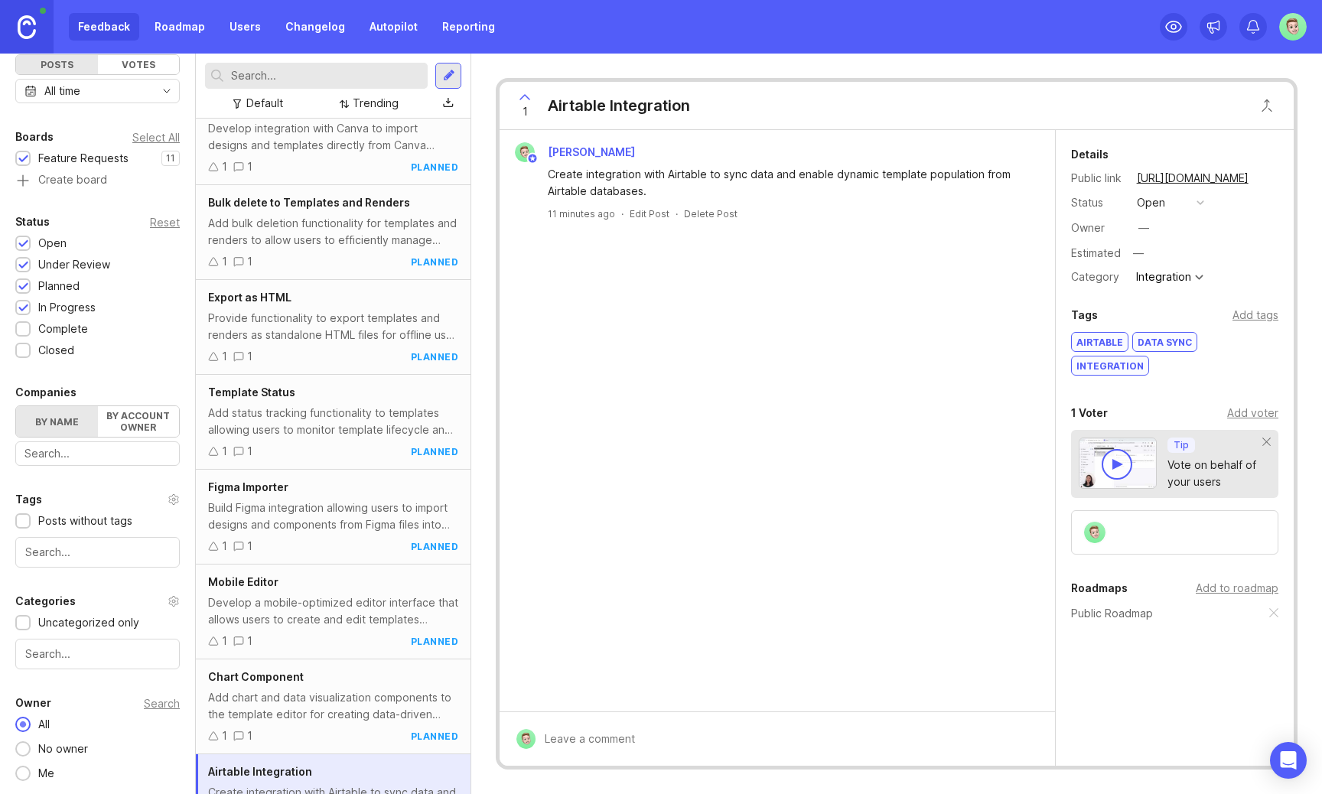
scroll to position [368, 0]
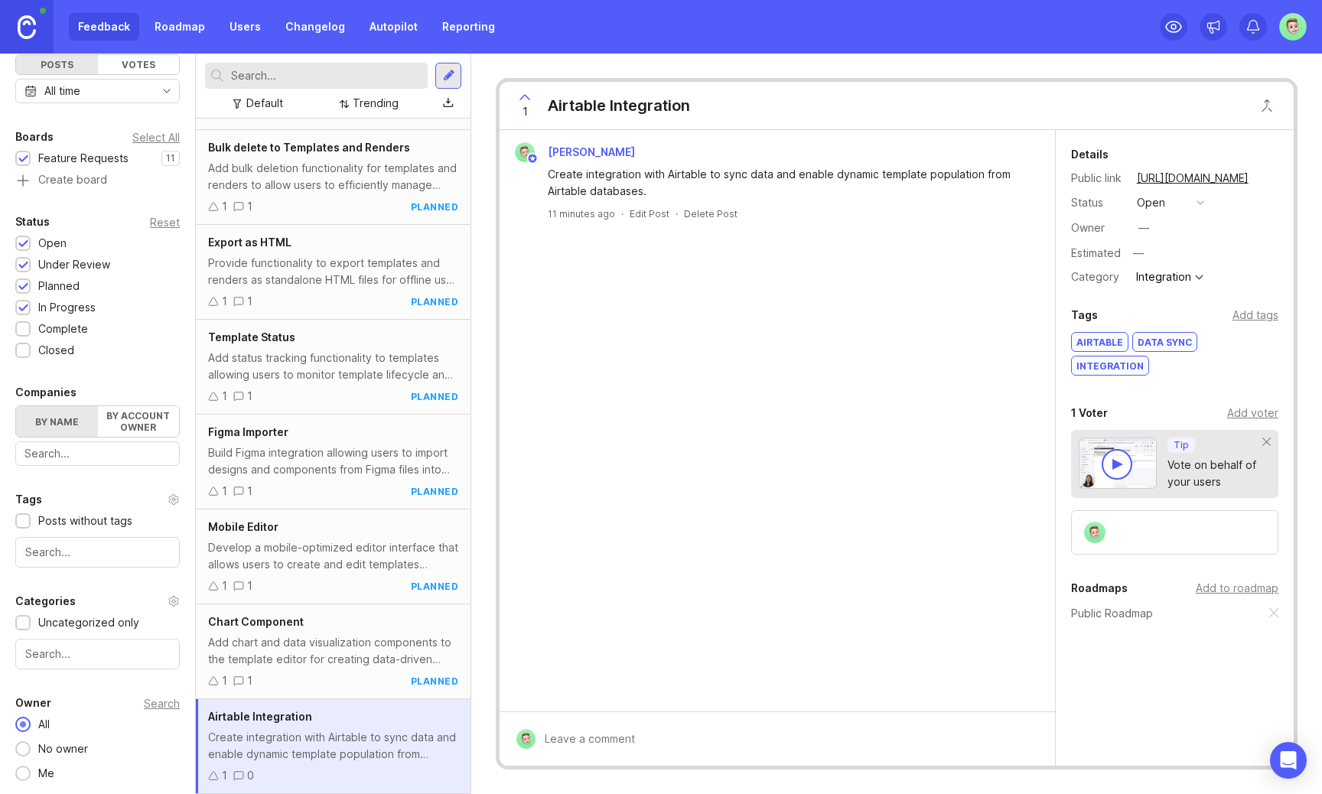
click at [1174, 204] on button "open" at bounding box center [1170, 203] width 77 height 20
click at [1166, 289] on div "planned" at bounding box center [1164, 286] width 48 height 13
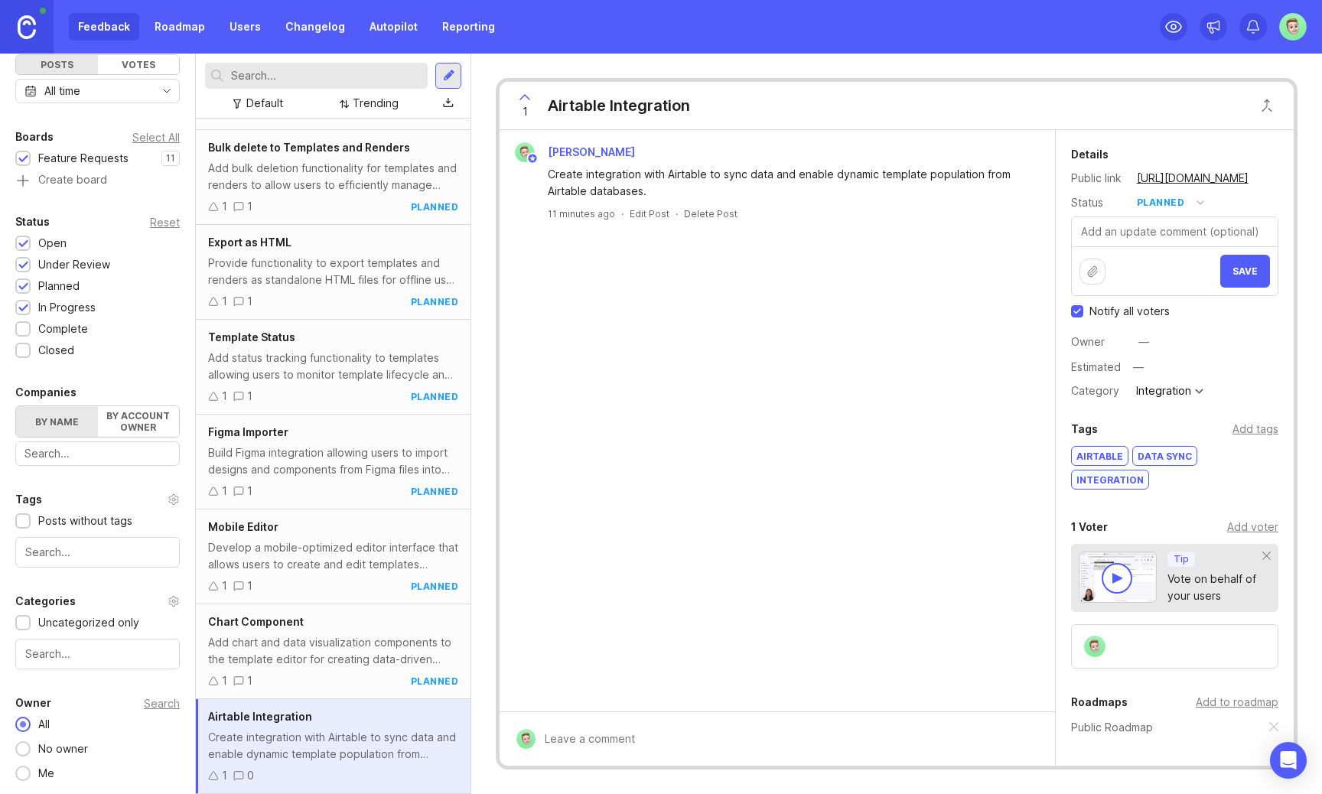
click at [1240, 262] on button "Save" at bounding box center [1245, 271] width 50 height 33
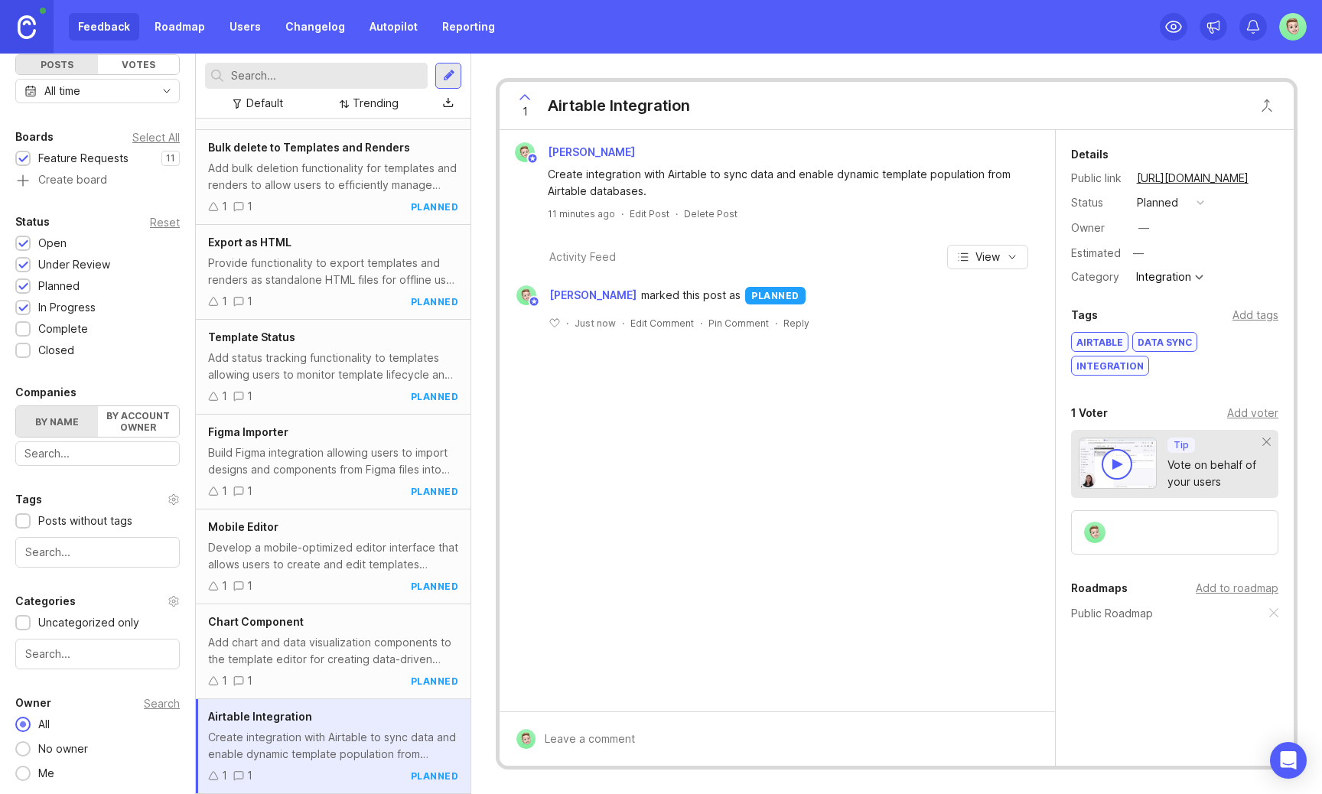
scroll to position [0, 0]
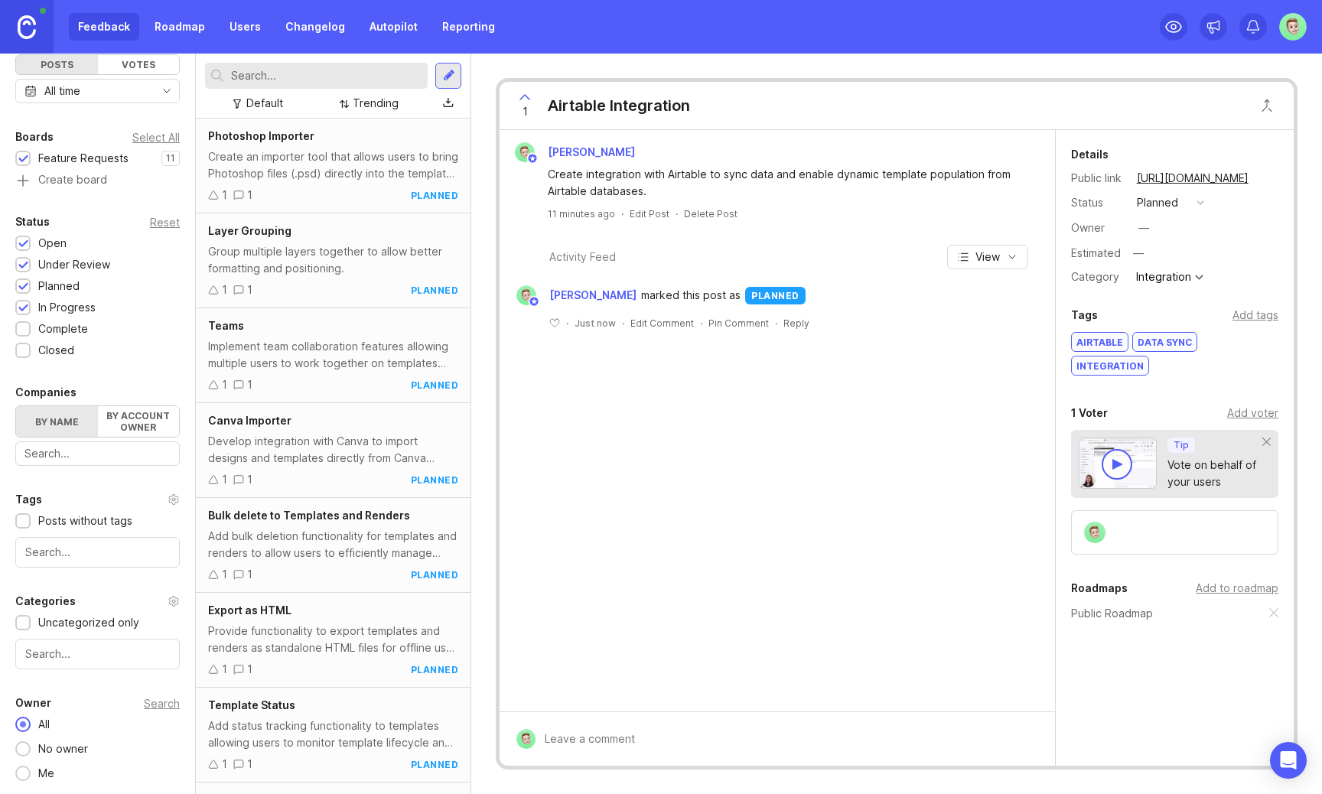
click at [452, 73] on div at bounding box center [449, 76] width 12 height 14
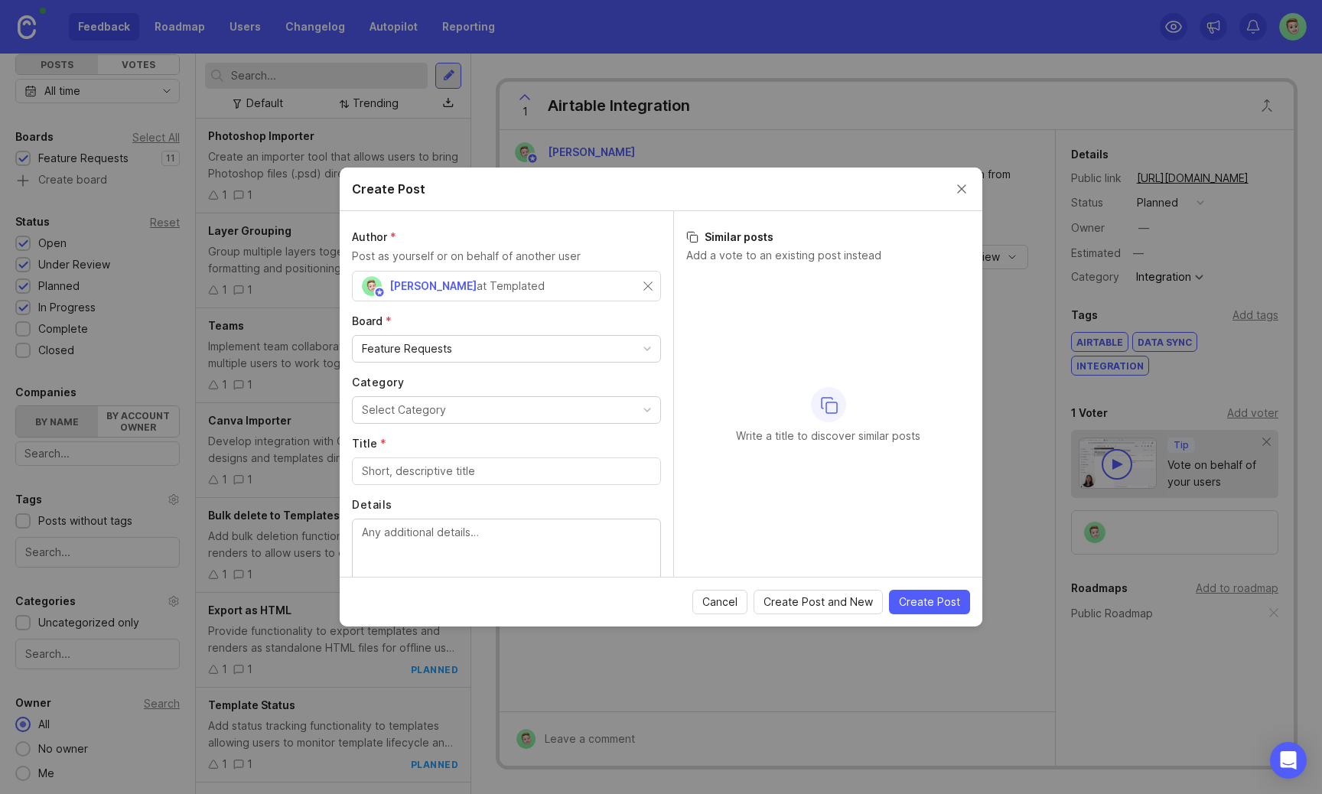
click at [454, 355] on div "Feature Requests" at bounding box center [507, 349] width 308 height 26
click at [507, 319] on label "Board *" at bounding box center [506, 321] width 309 height 15
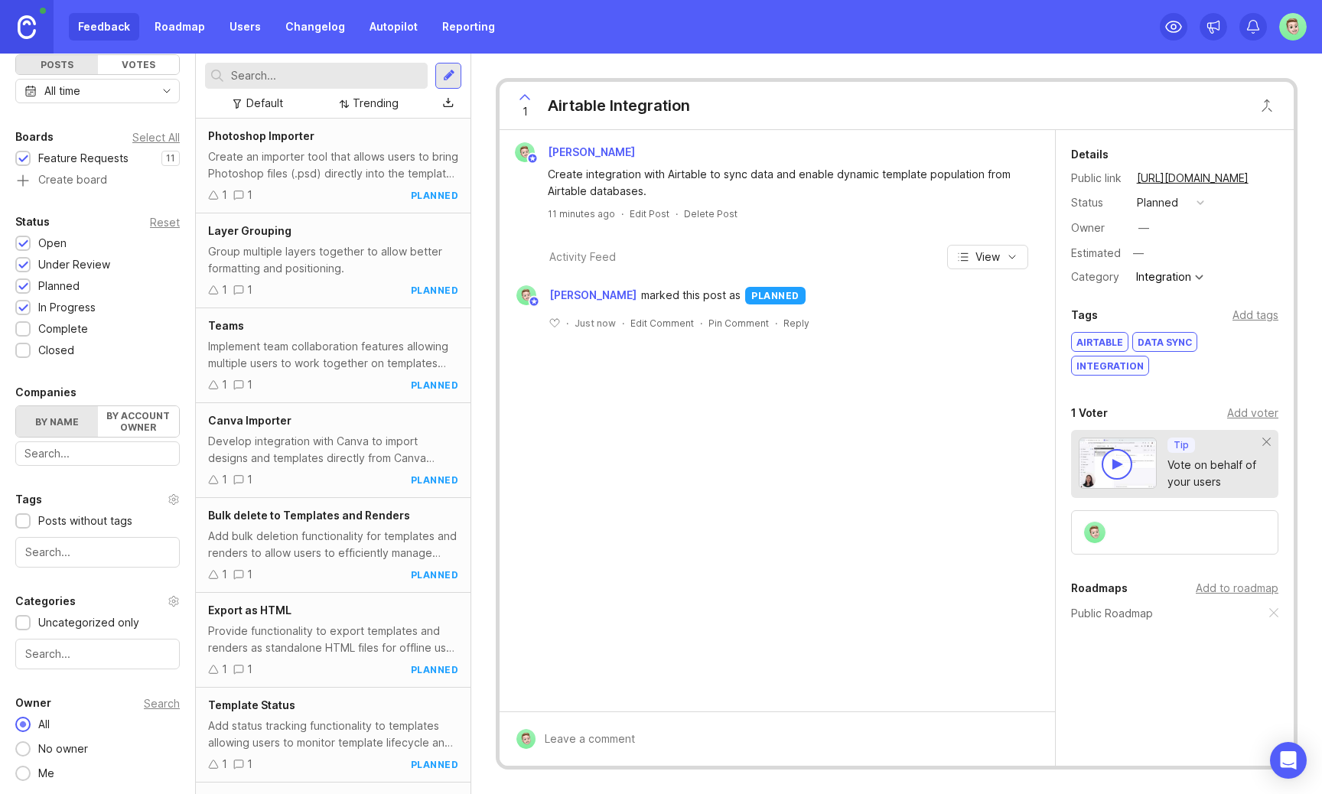
click at [201, 28] on link "Roadmap" at bounding box center [179, 27] width 69 height 28
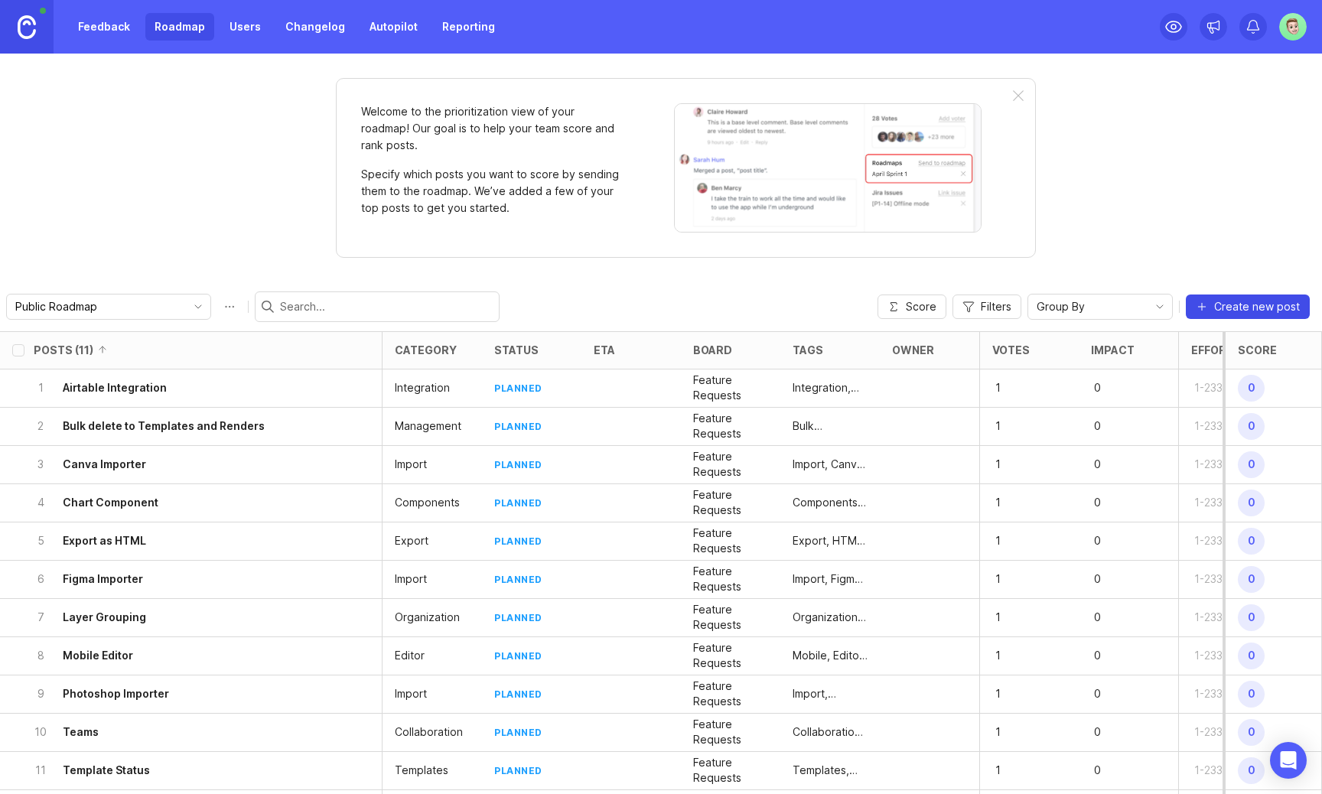
click at [1243, 314] on span "Create new post" at bounding box center [1257, 306] width 86 height 15
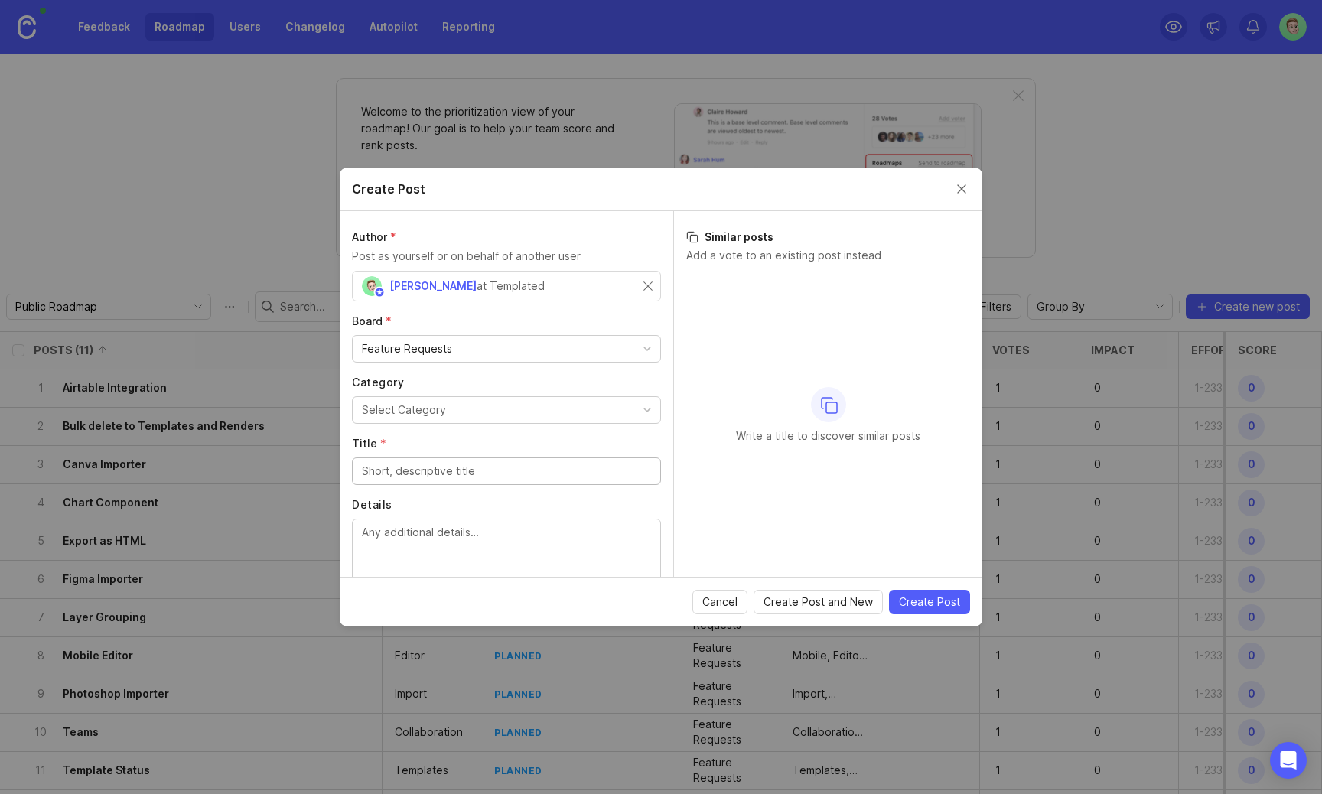
click at [504, 347] on div "Feature Requests" at bounding box center [507, 349] width 308 height 26
click at [487, 411] on button "Select Category" at bounding box center [506, 410] width 309 height 28
type input "Video"
click at [585, 429] on div "Author * Post as yourself or on behalf of another user Peter at Templated Board…" at bounding box center [507, 394] width 334 height 366
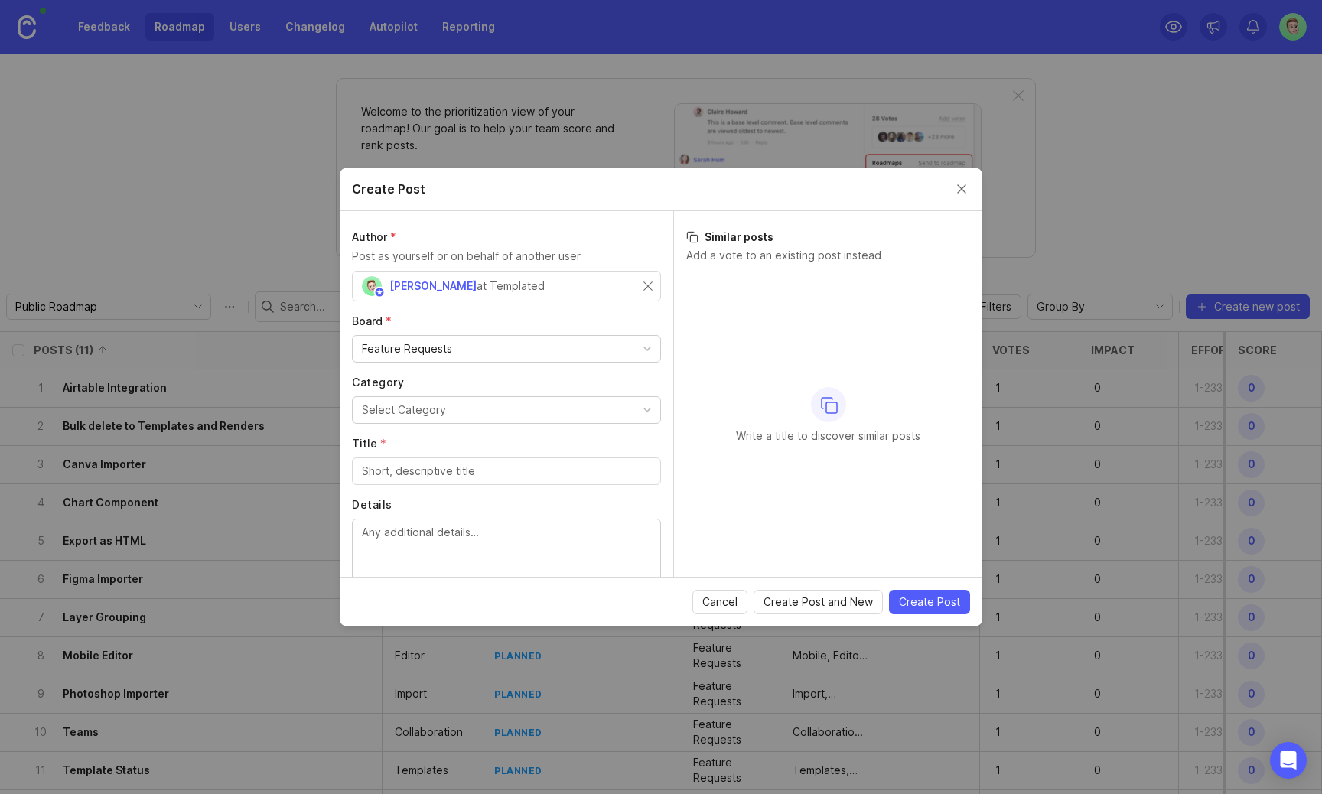
scroll to position [61, 0]
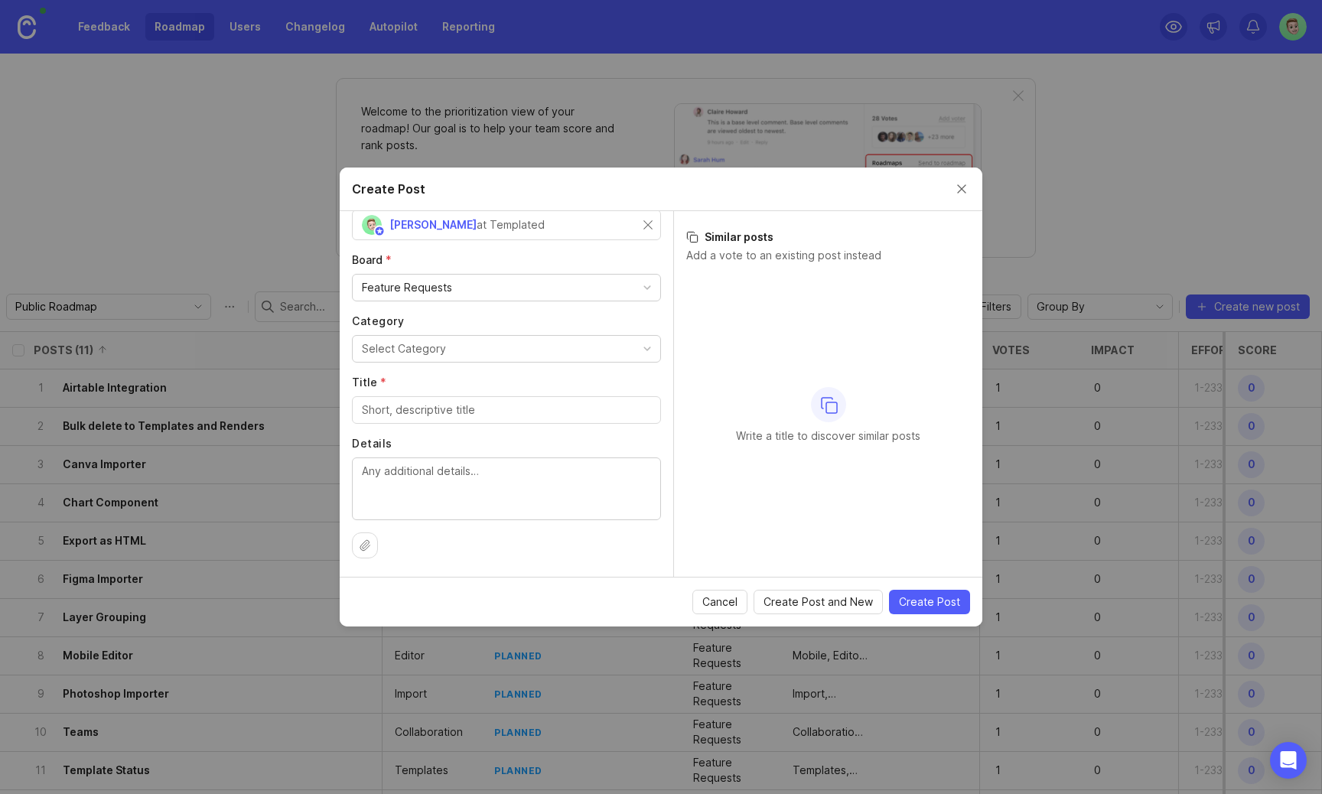
click at [496, 415] on input "Title *" at bounding box center [506, 410] width 289 height 17
type input "Vi"
click at [497, 359] on button "Select Category" at bounding box center [506, 349] width 309 height 28
type input "AP"
click at [452, 427] on div "Author * Post as yourself or on behalf of another user Peter at Templated Board…" at bounding box center [507, 394] width 334 height 366
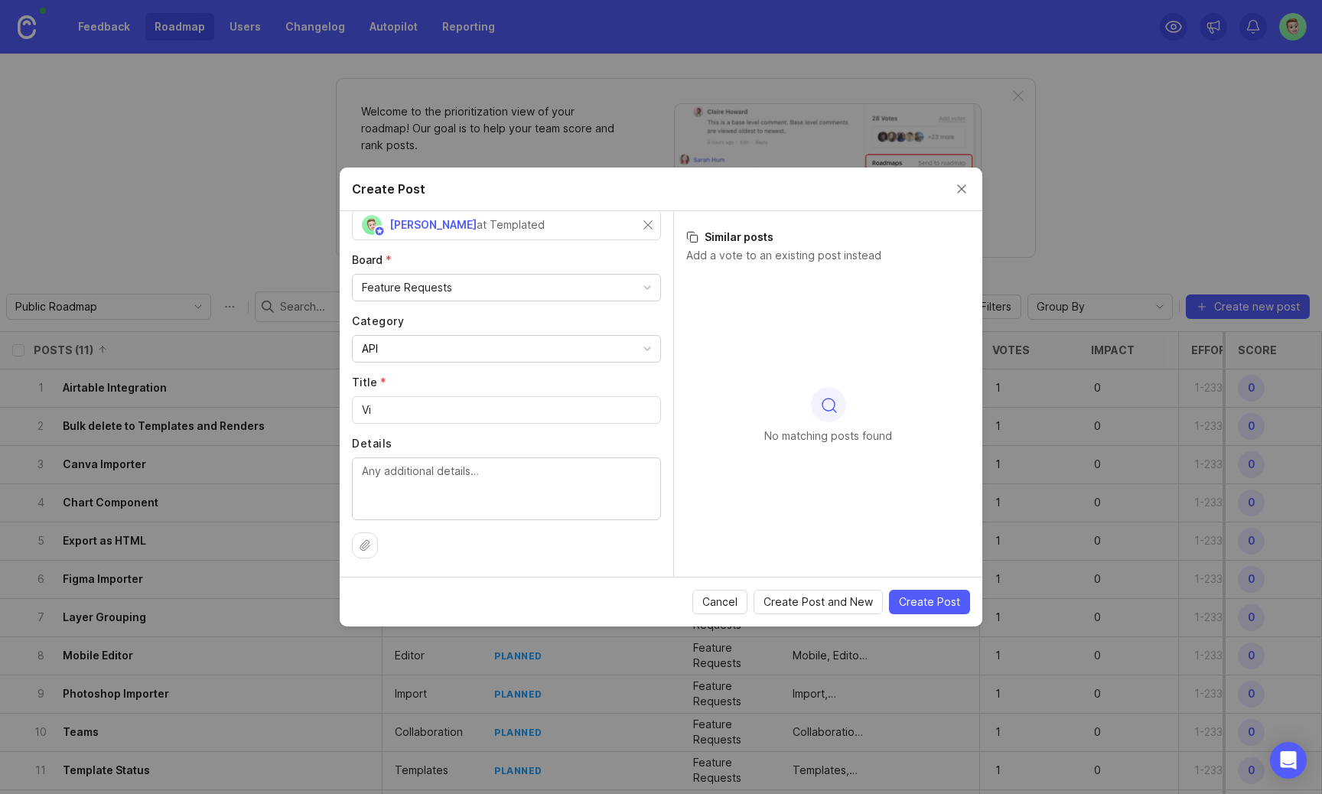
click at [454, 426] on div "Author * Post as yourself or on behalf of another user Peter at Templated Board…" at bounding box center [507, 394] width 334 height 366
click at [464, 413] on input "Vi" at bounding box center [506, 410] width 289 height 17
type input "Videos"
paste input "🎥"
type input "Videos Rendering 🎥"
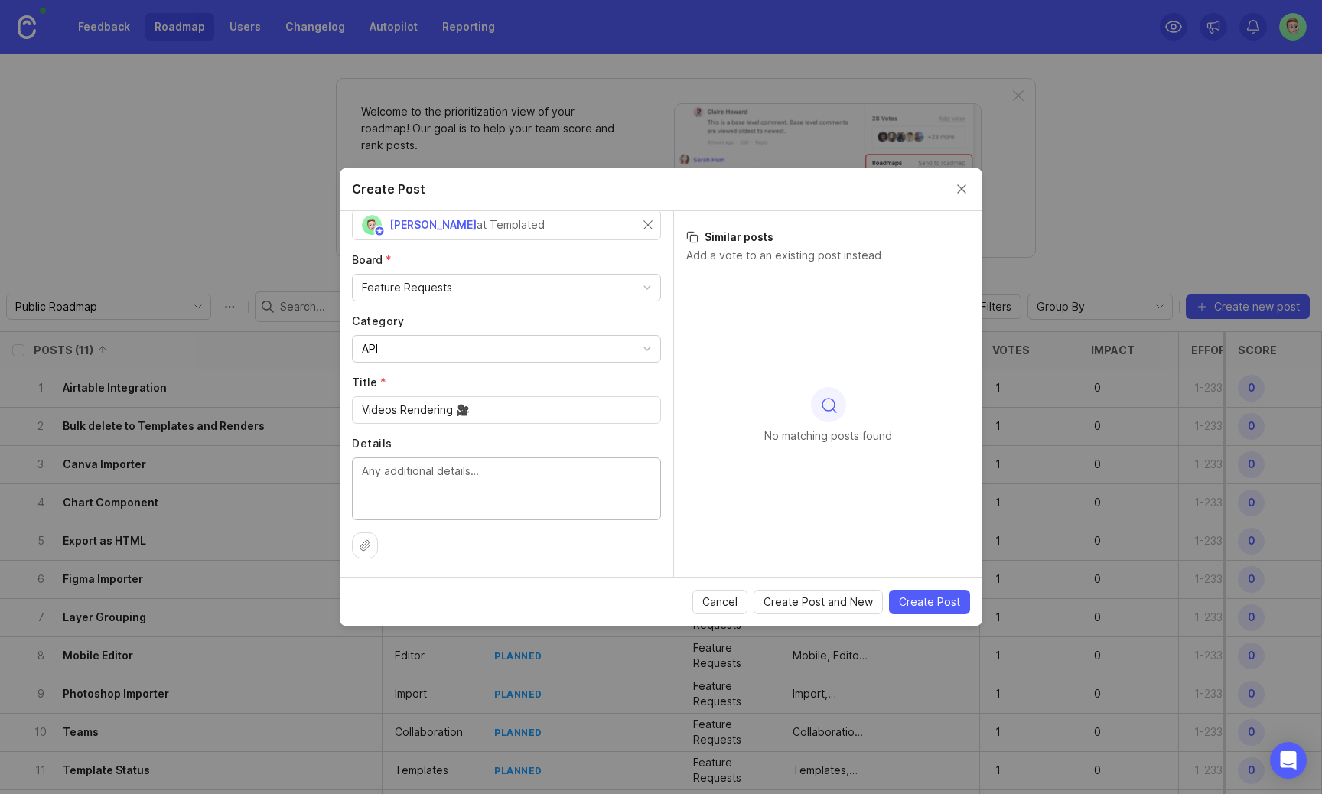
click at [484, 492] on textarea "Details" at bounding box center [506, 488] width 289 height 50
type textarea "Add vir"
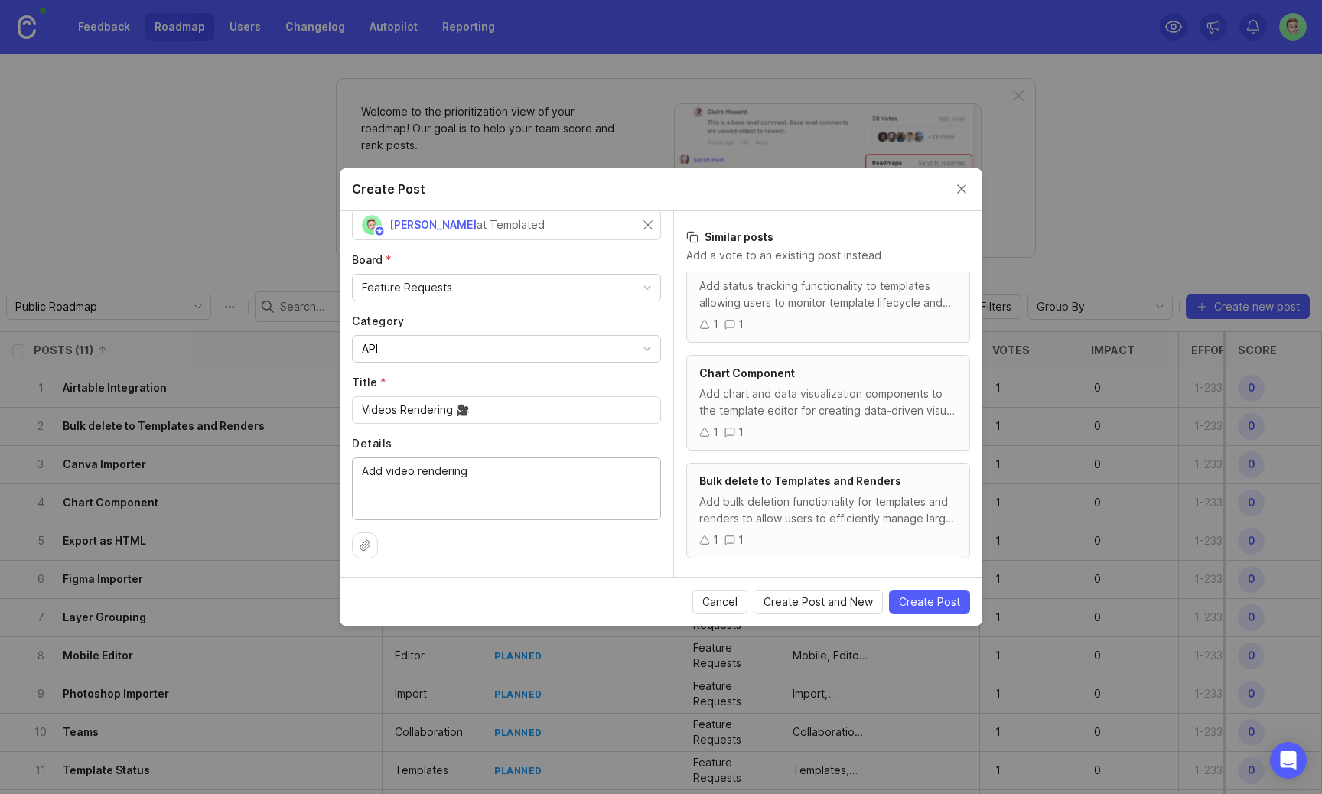
scroll to position [0, 0]
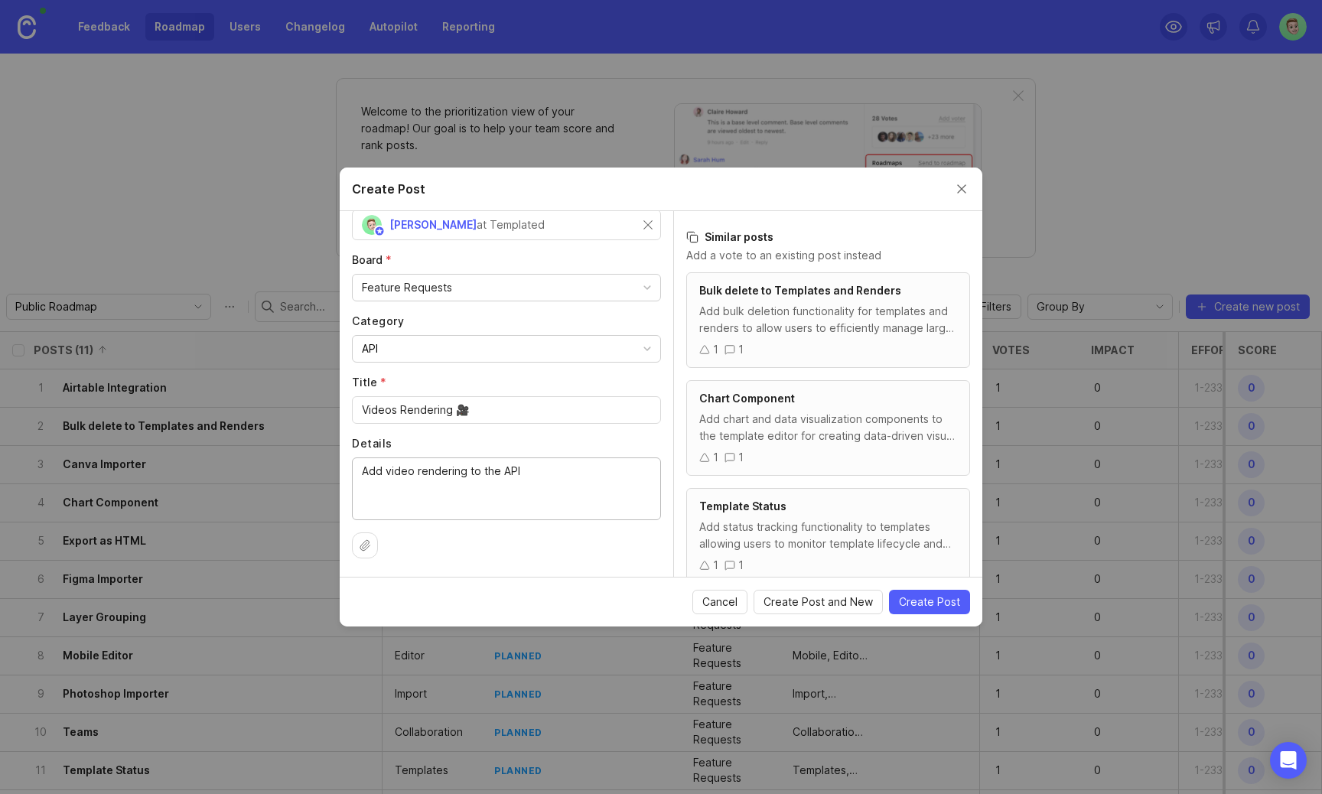
type textarea "V"
type textarea "A"
click at [390, 474] on textarea "Videro rendering to our Editor and API is coming!" at bounding box center [506, 488] width 289 height 50
type textarea "Video rendering to our Editor and API is coming!"
click at [368, 552] on div at bounding box center [365, 546] width 26 height 26
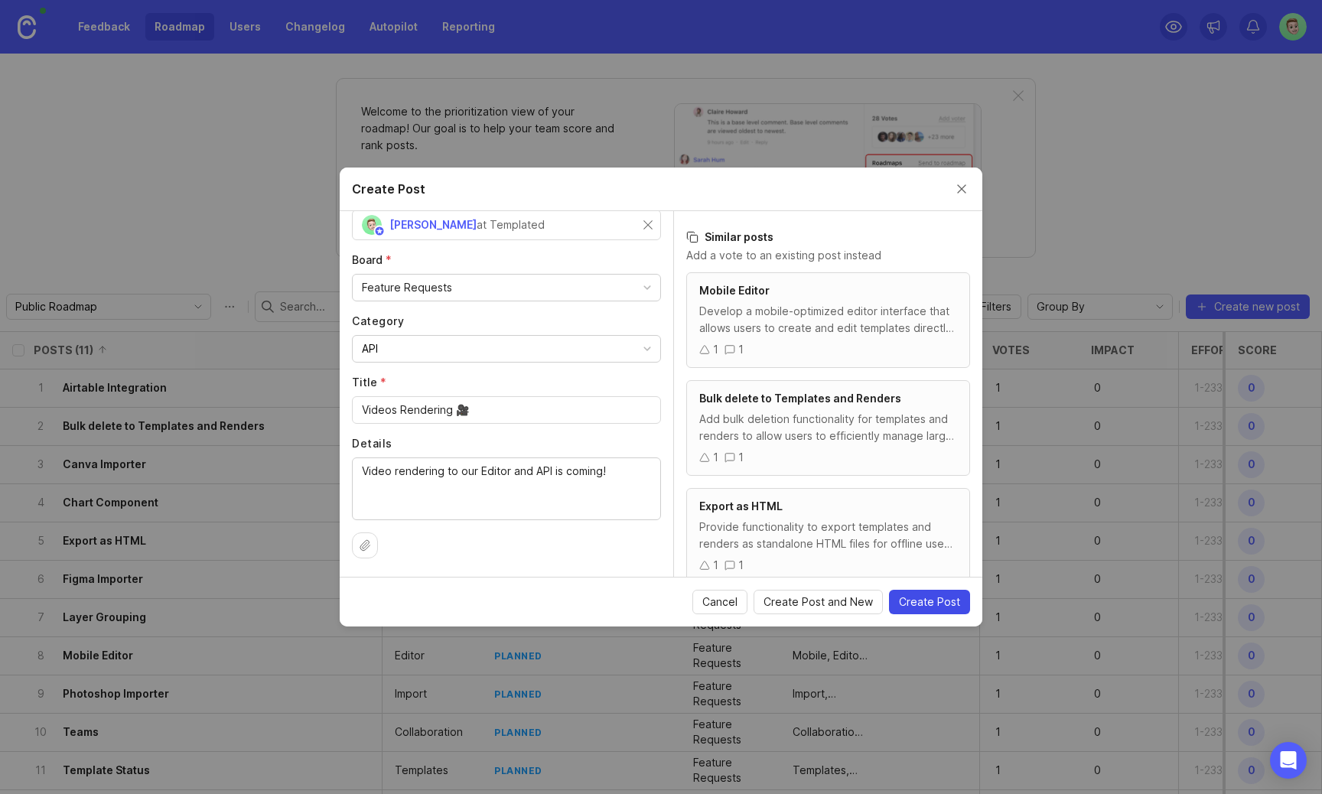
click at [930, 603] on span "Create Post" at bounding box center [929, 602] width 61 height 15
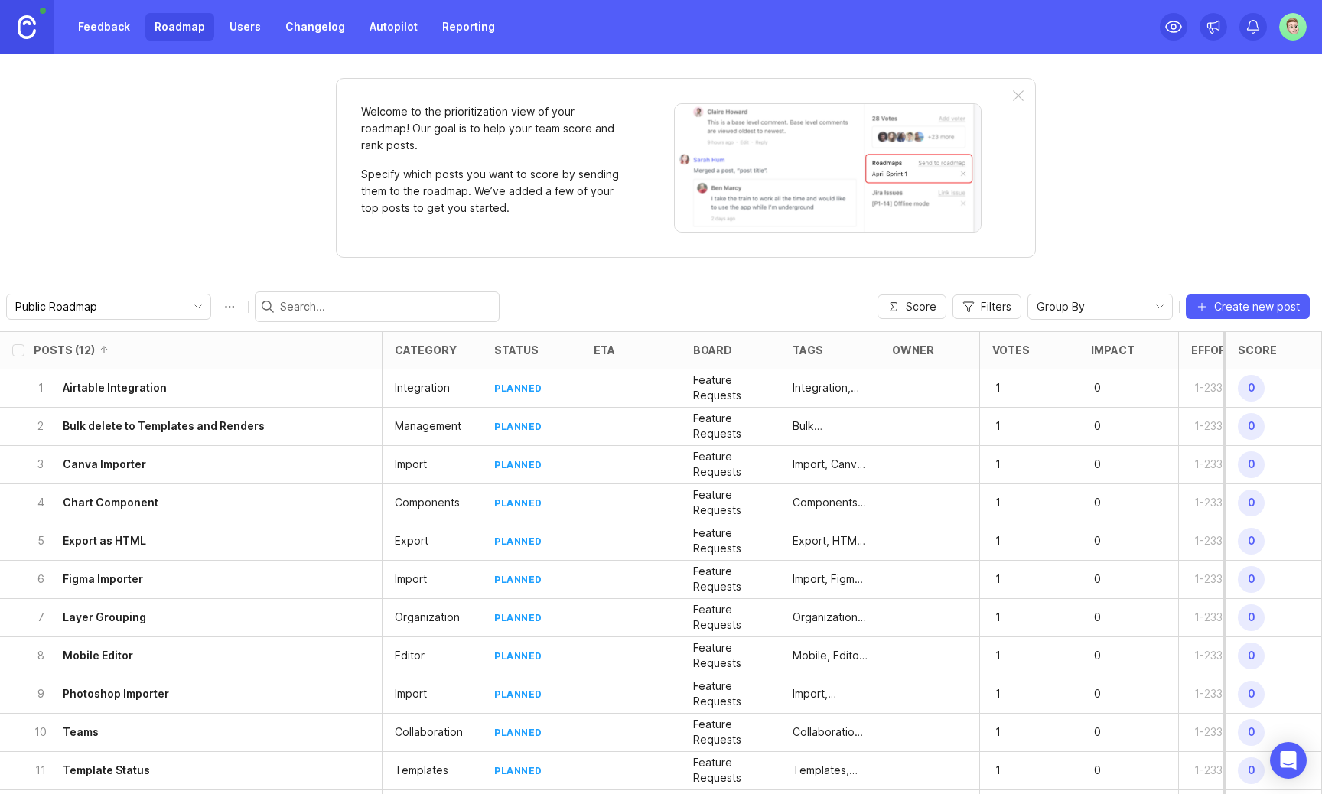
click at [314, 28] on link "Changelog" at bounding box center [315, 27] width 78 height 28
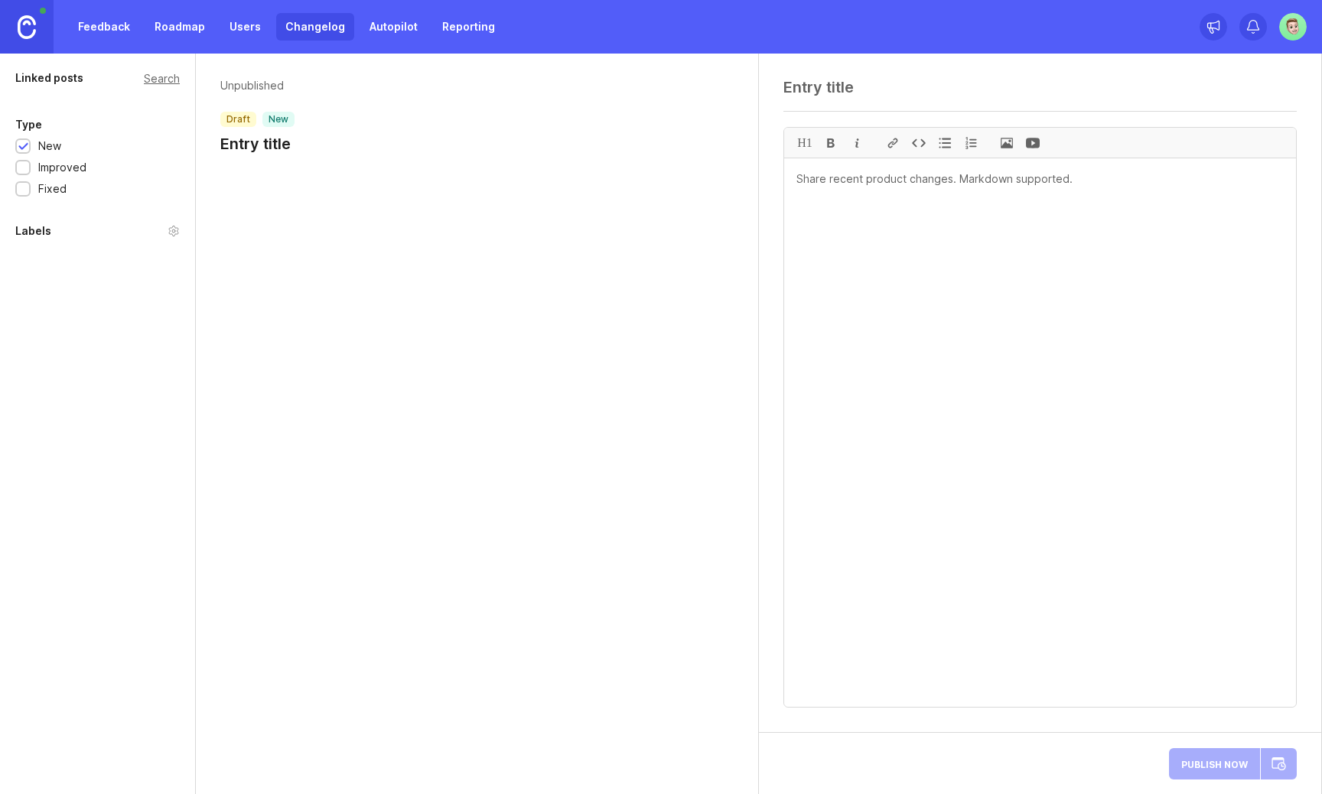
click at [349, 163] on div "Unpublished draft new Entry title" at bounding box center [477, 120] width 562 height 132
click at [1033, 140] on div at bounding box center [1033, 143] width 26 height 30
type textarea "![](Insert YouTube/Wistia/Loom/Vimeo video URL here)"
click at [1004, 138] on span at bounding box center [1007, 143] width 26 height 30
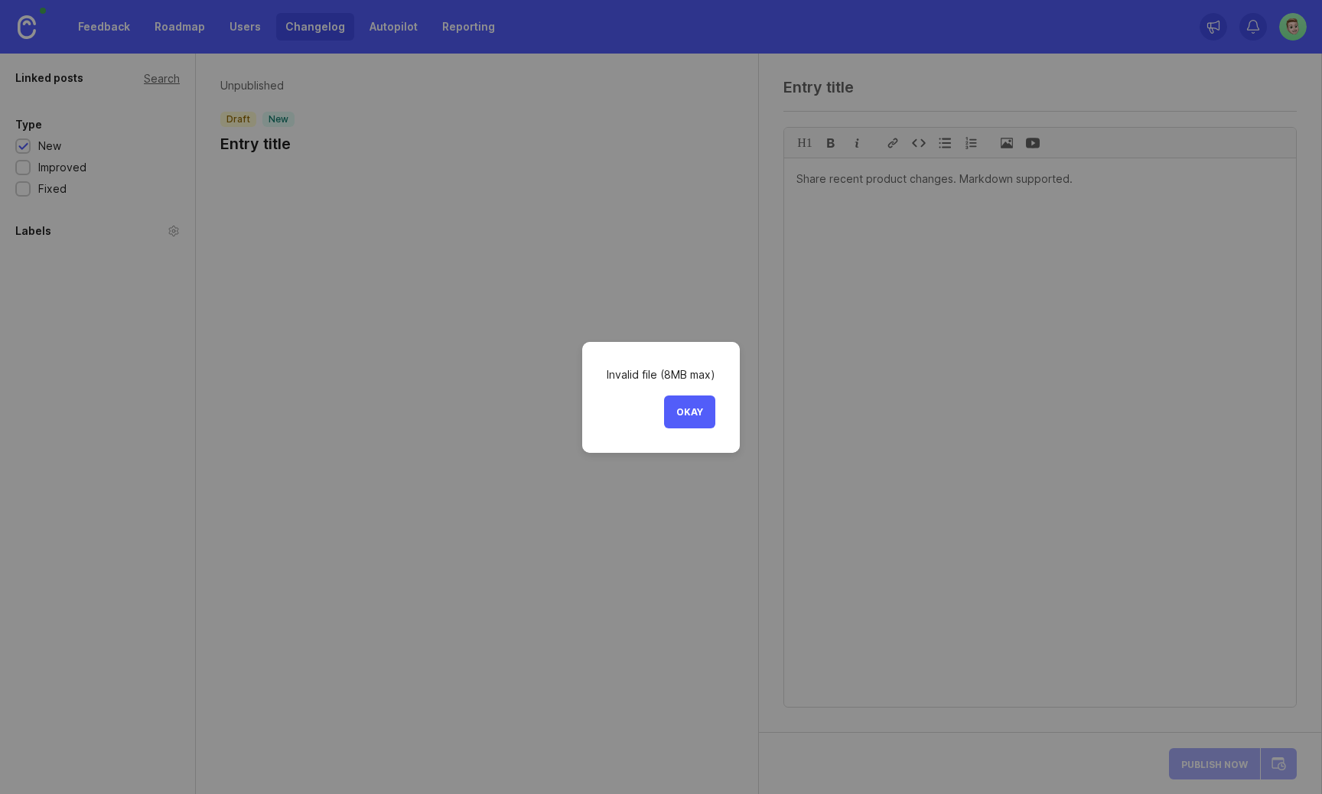
click at [698, 419] on button "Okay" at bounding box center [689, 412] width 51 height 33
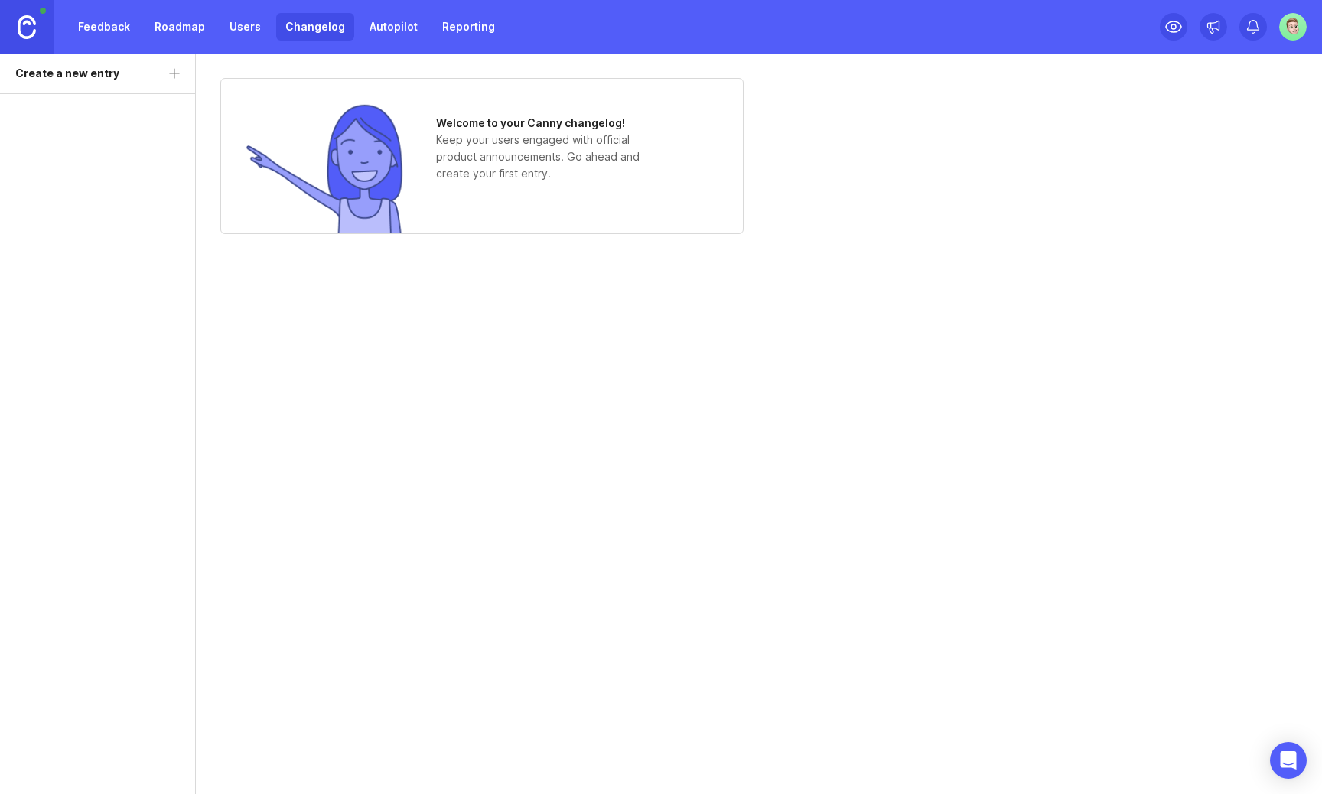
click at [168, 29] on link "Roadmap" at bounding box center [179, 27] width 69 height 28
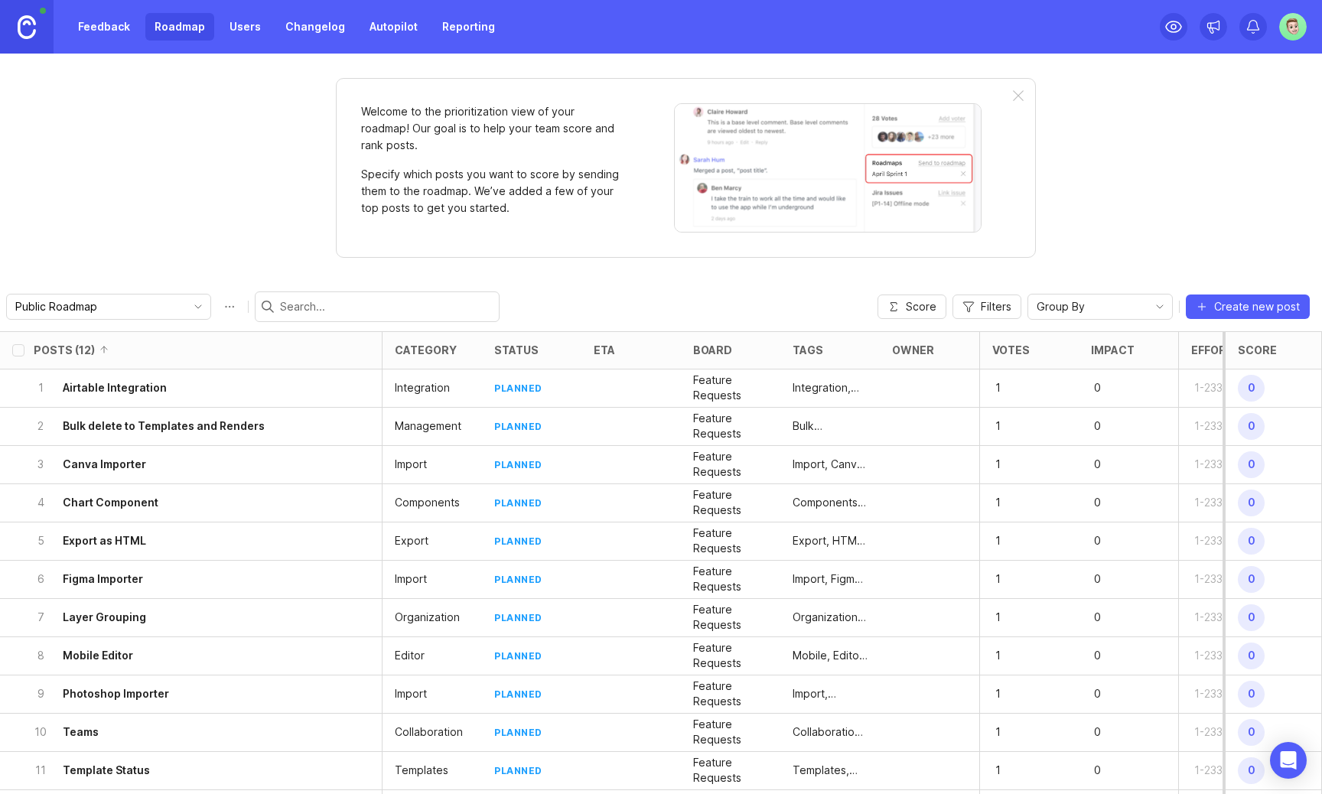
click at [106, 28] on link "Feedback" at bounding box center [104, 27] width 70 height 28
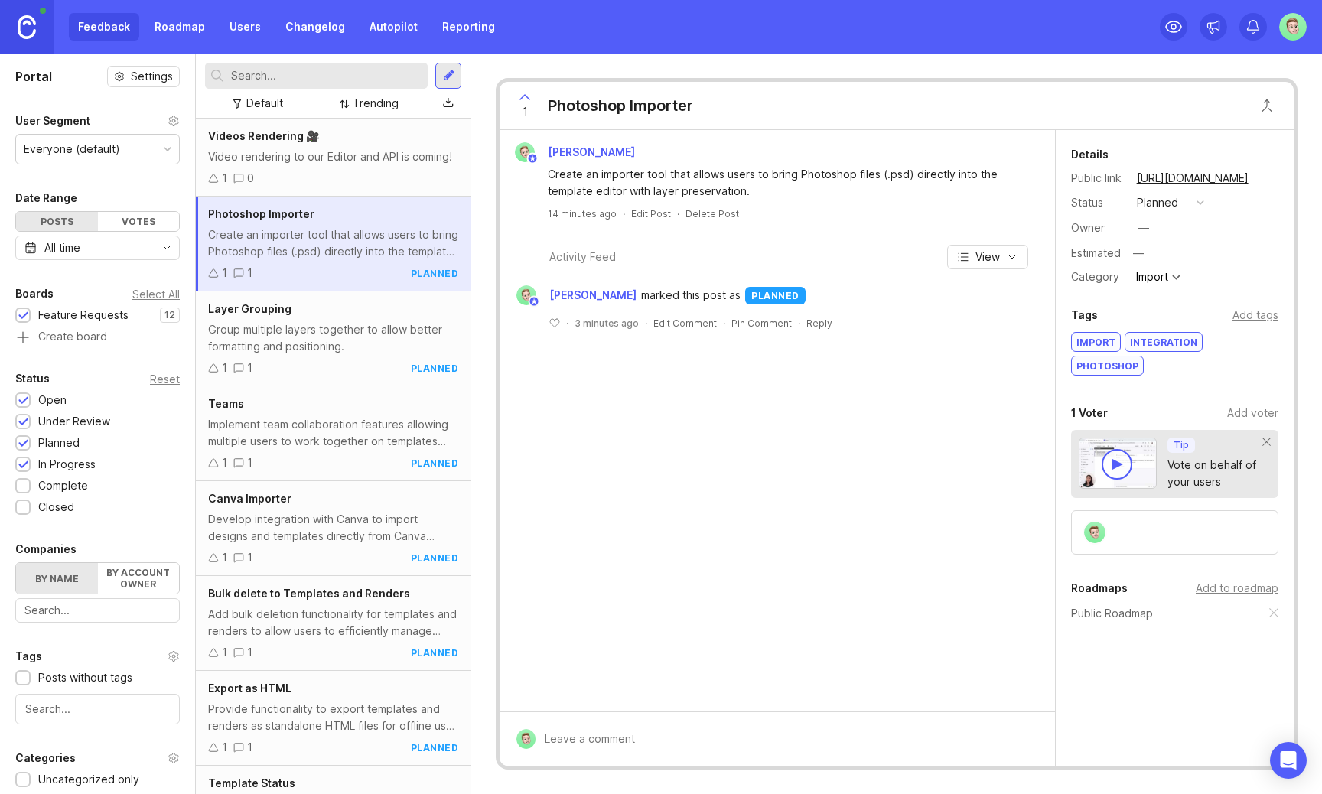
click at [386, 134] on div "Videos Rendering 🎥" at bounding box center [333, 136] width 250 height 17
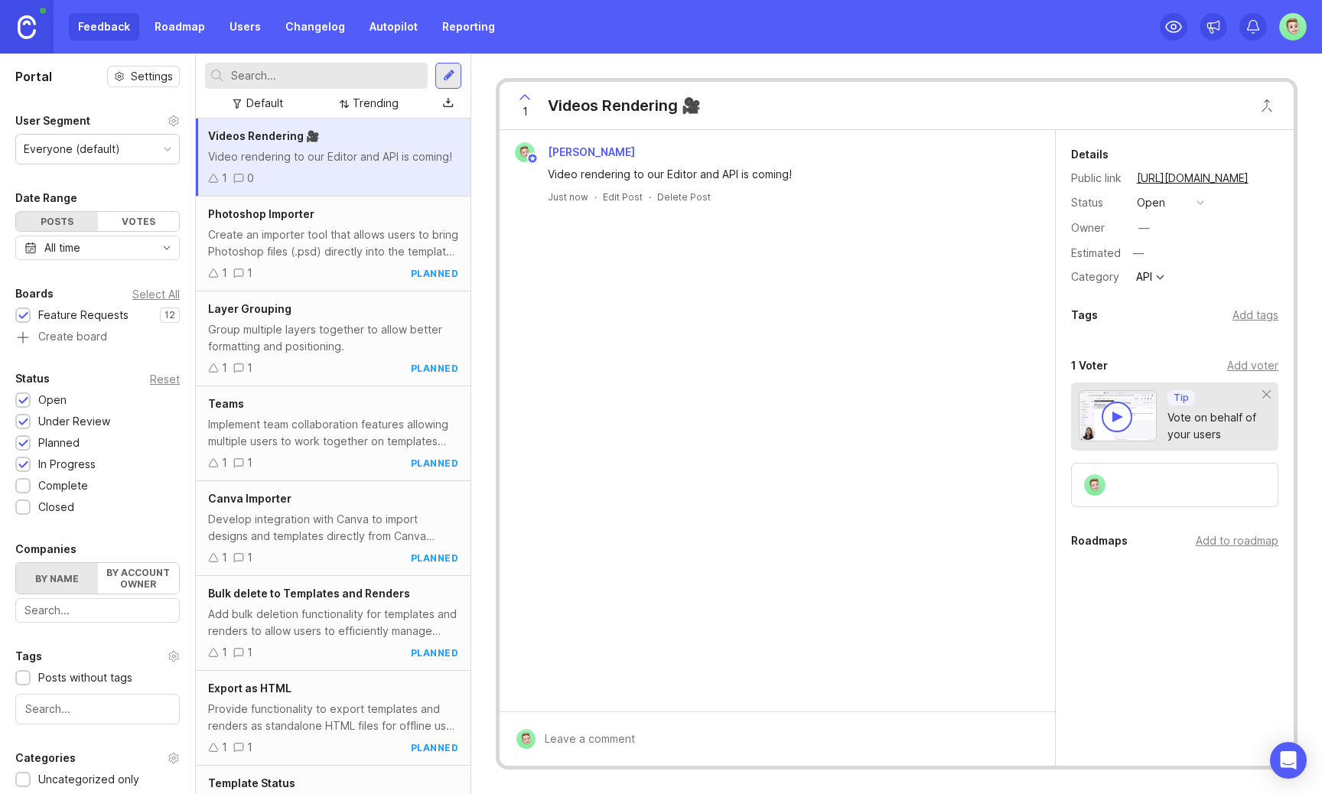
click at [1152, 197] on div "open" at bounding box center [1151, 202] width 28 height 17
click at [1179, 311] on div "in progress" at bounding box center [1174, 314] width 69 height 13
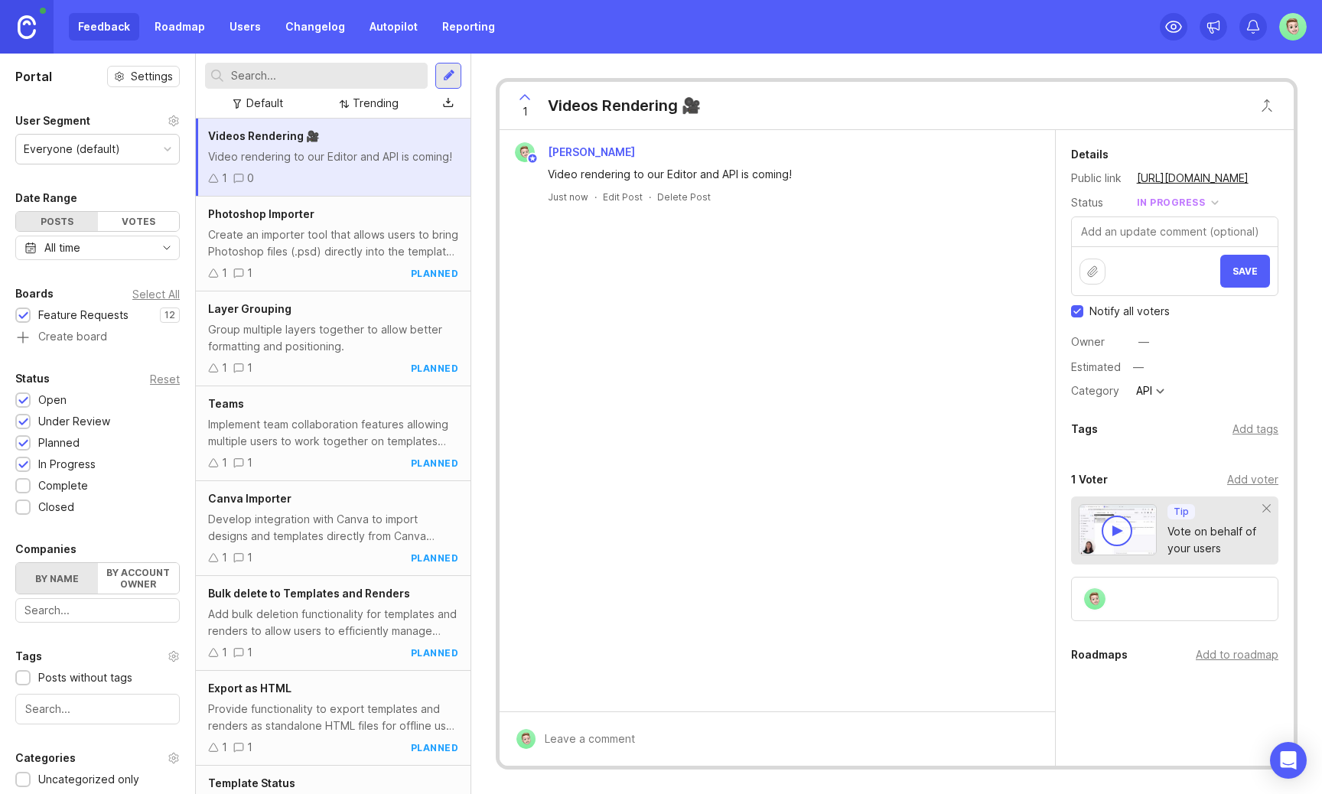
click at [1263, 282] on button "Save" at bounding box center [1245, 271] width 50 height 33
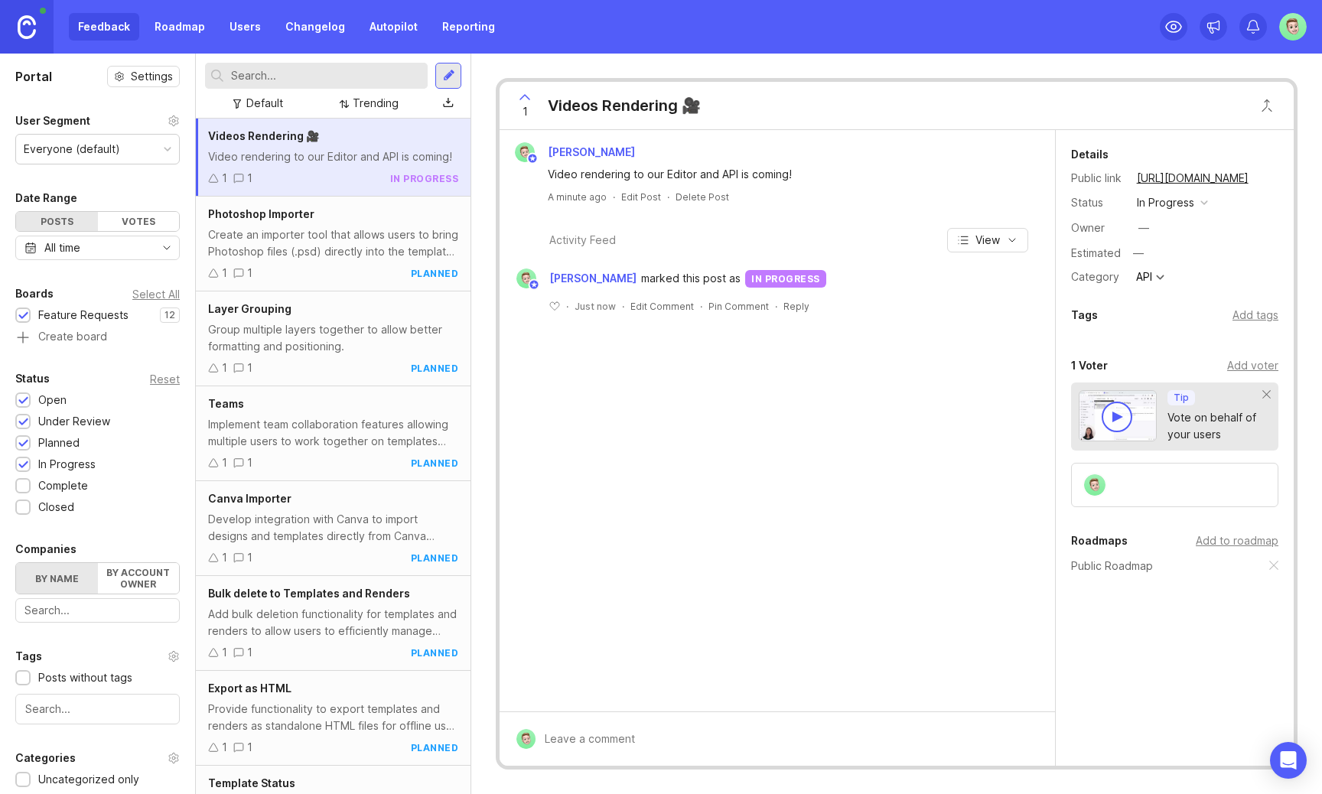
click at [344, 72] on input "text" at bounding box center [326, 75] width 191 height 17
type input "teams"
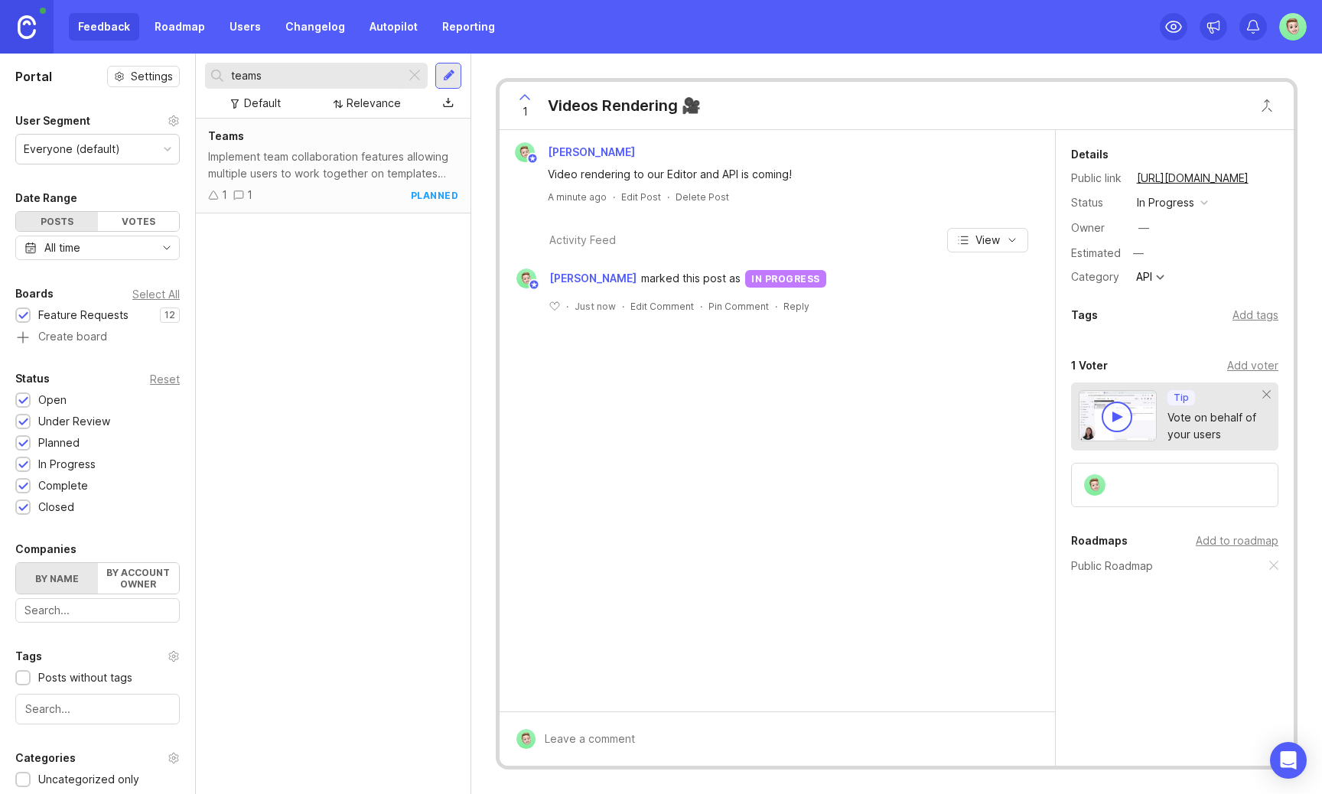
click at [372, 185] on div "Teams Implement team collaboration features allowing multiple users to work tog…" at bounding box center [333, 166] width 275 height 95
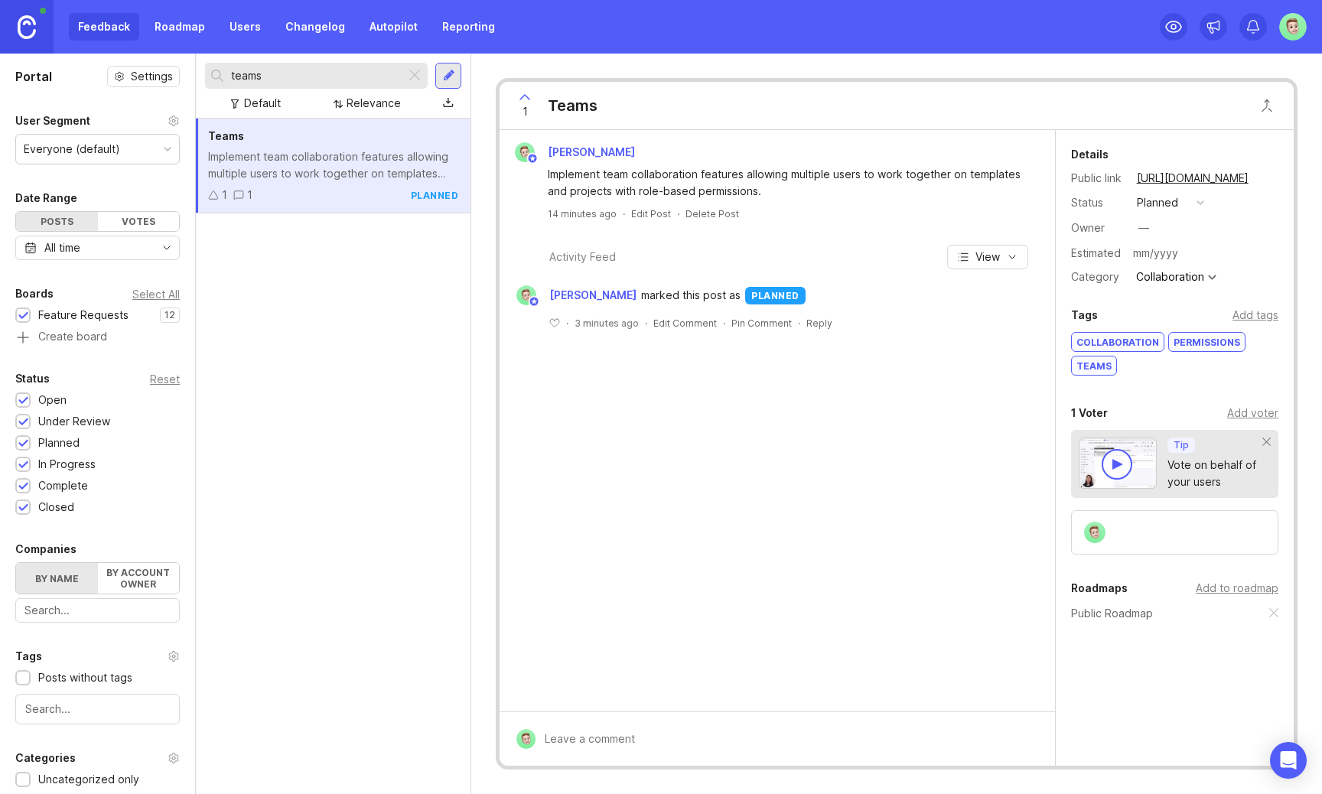
click at [1150, 230] on div "—" at bounding box center [1144, 228] width 20 height 20
click at [1181, 225] on div "Owner —" at bounding box center [1174, 228] width 207 height 23
click at [1147, 226] on div "—" at bounding box center [1144, 228] width 11 height 17
click at [1157, 227] on div "Peter" at bounding box center [1192, 228] width 106 height 17
click at [1251, 226] on button "button" at bounding box center [1256, 228] width 11 height 21
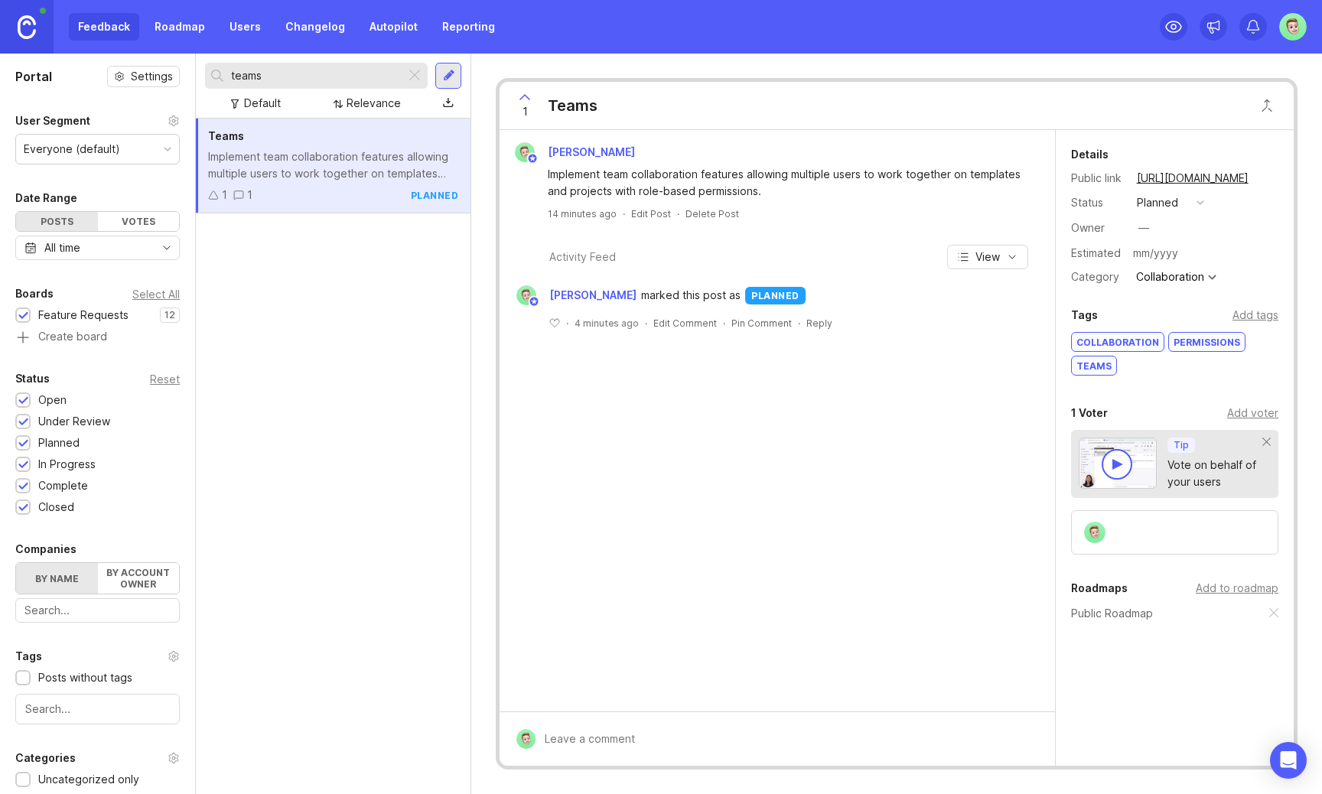
click at [1155, 255] on input "text" at bounding box center [1204, 253] width 150 height 20
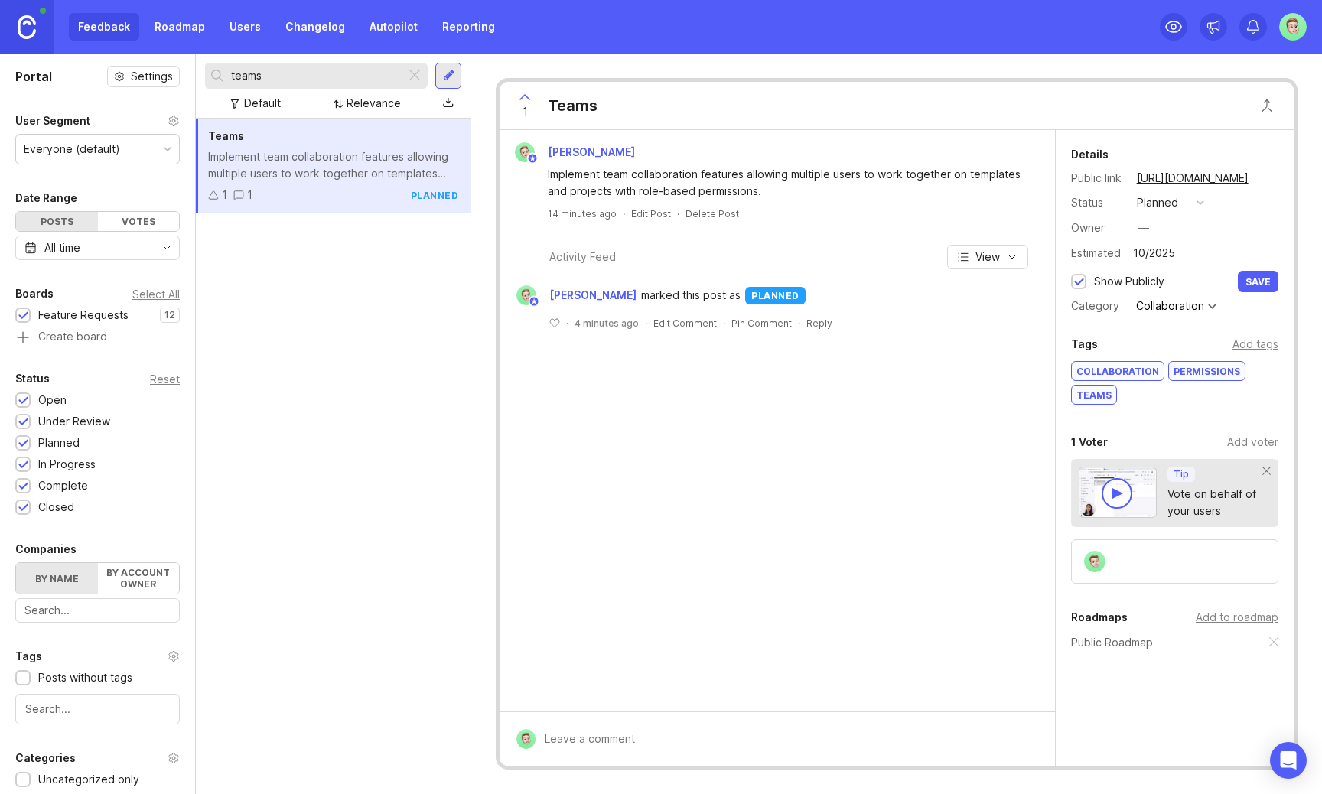
type input "10/2025"
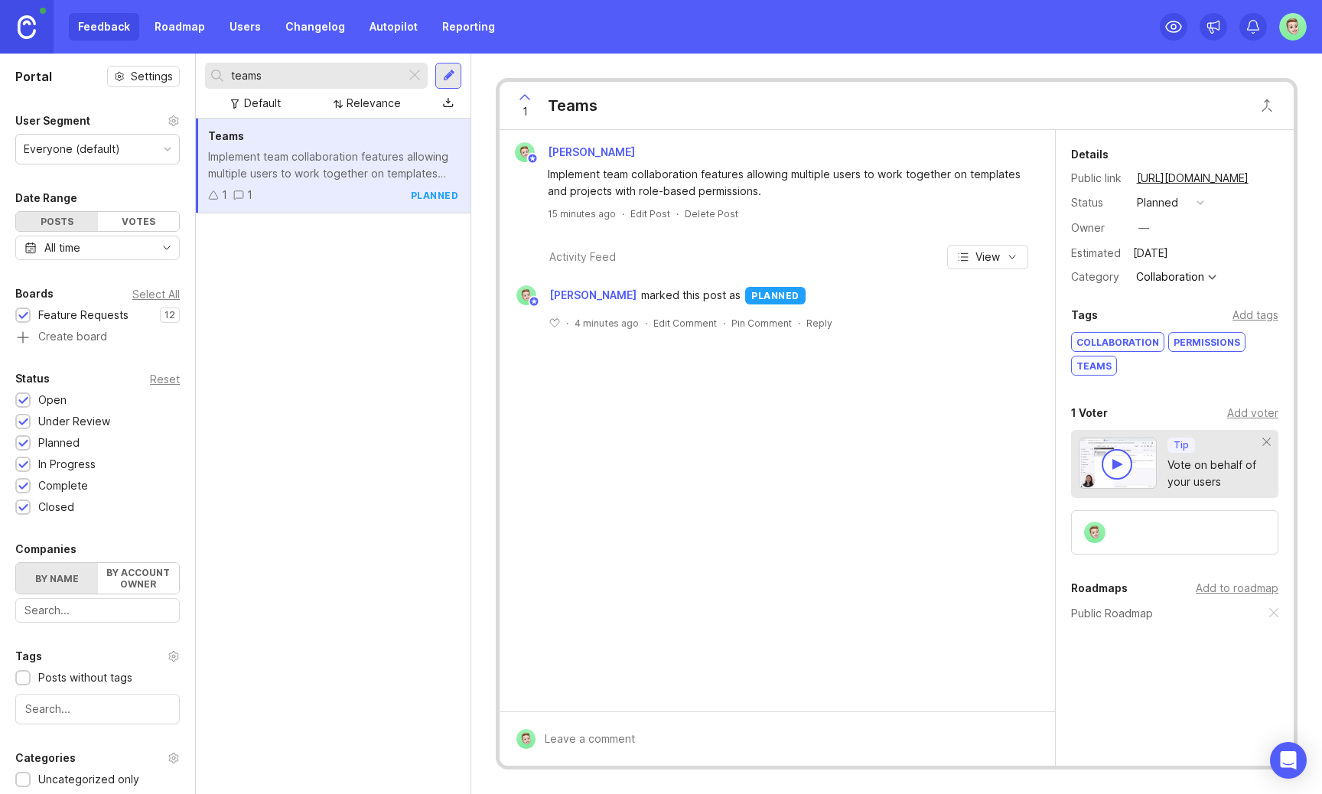
click at [331, 77] on input "teams" at bounding box center [315, 75] width 168 height 17
type input "videos"
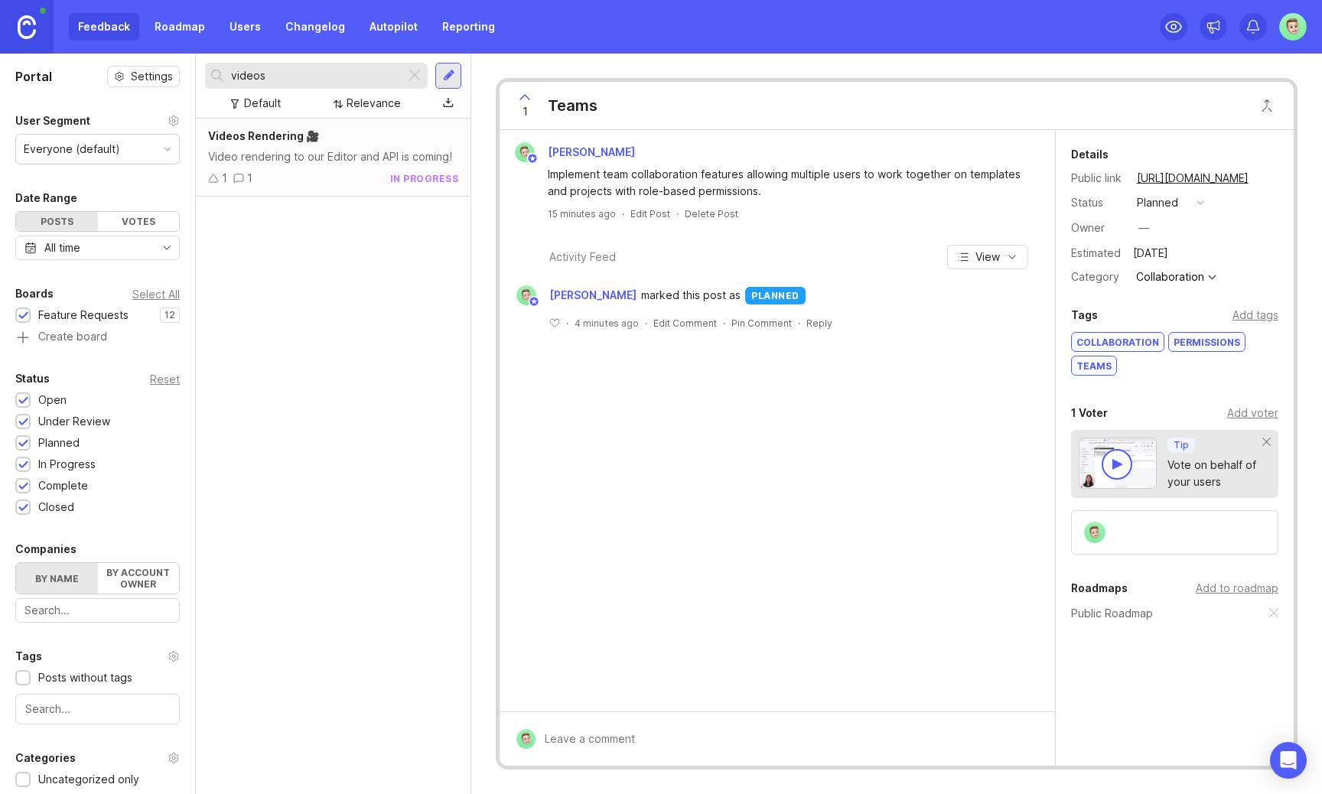
click at [276, 168] on div "Videos Rendering 🎥 Video rendering to our Editor and API is coming! 1 1 in prog…" at bounding box center [333, 158] width 275 height 78
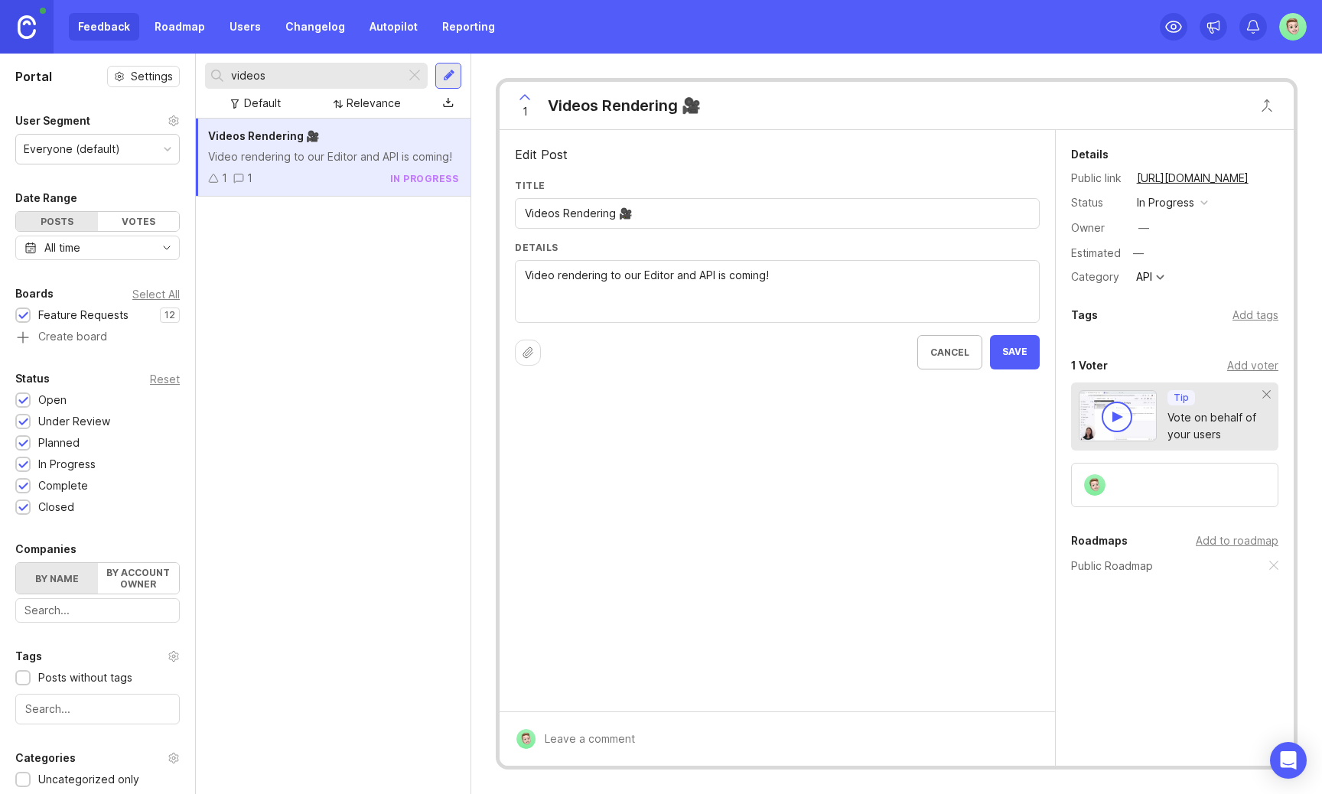
click at [559, 214] on input "Videos Rendering 🎥" at bounding box center [777, 213] width 505 height 17
type input "Video Rendering 🎥"
click at [1012, 354] on span "Save" at bounding box center [1014, 352] width 25 height 13
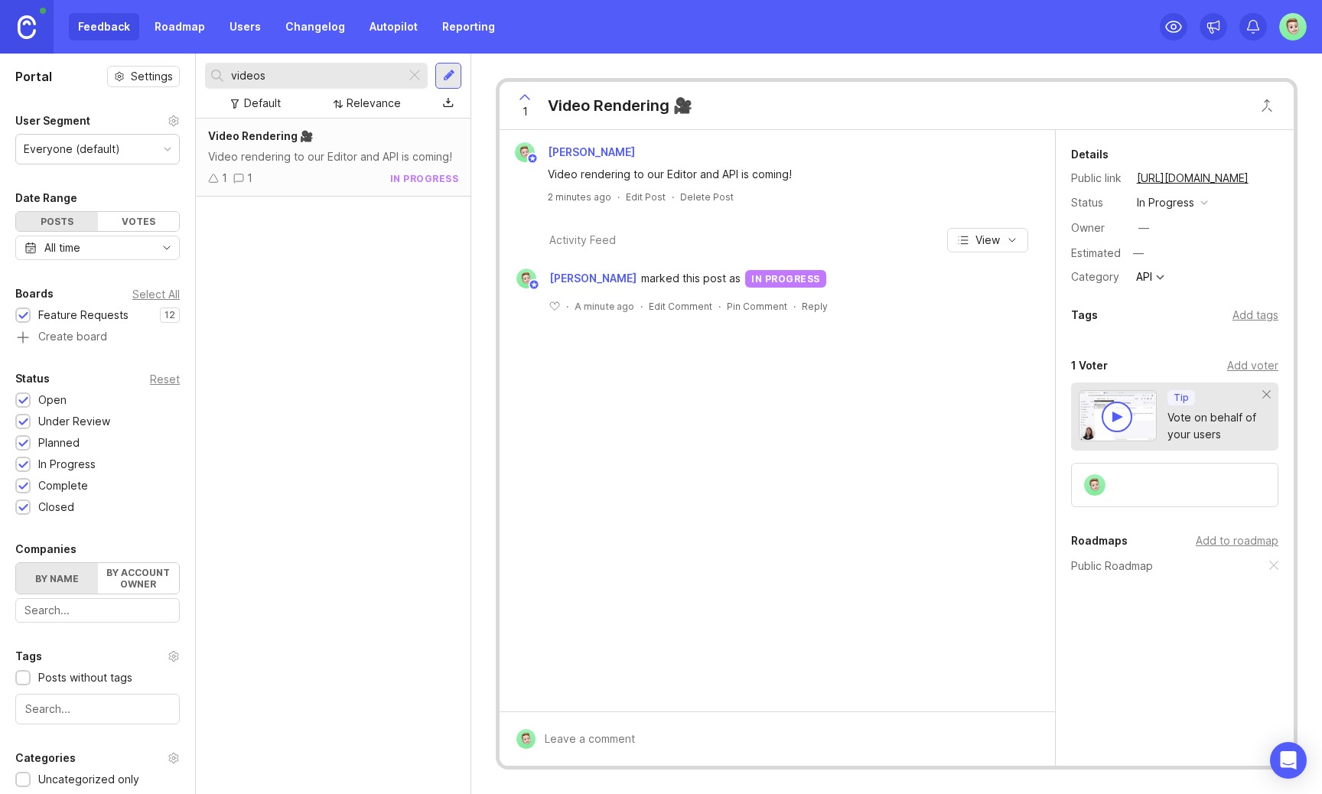
click at [1256, 363] on div "Add voter" at bounding box center [1252, 365] width 51 height 17
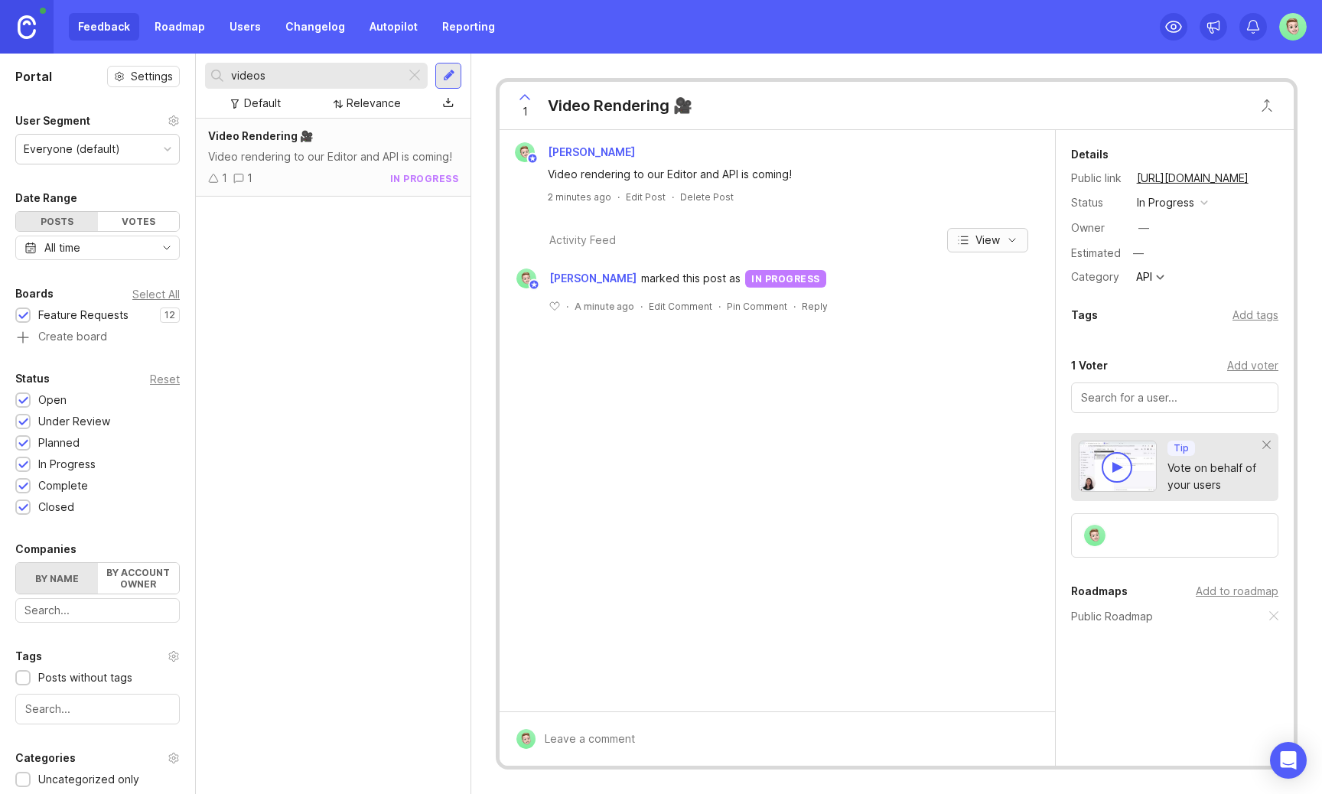
click at [1003, 238] on button "View" at bounding box center [987, 240] width 81 height 24
click at [914, 489] on div "Peter Video rendering to our Editor and API is coming! 2 minutes ago · Edit Pos…" at bounding box center [777, 421] width 555 height 582
click at [375, 92] on div "Default Relevance" at bounding box center [333, 103] width 256 height 29
click at [413, 68] on div at bounding box center [415, 76] width 18 height 20
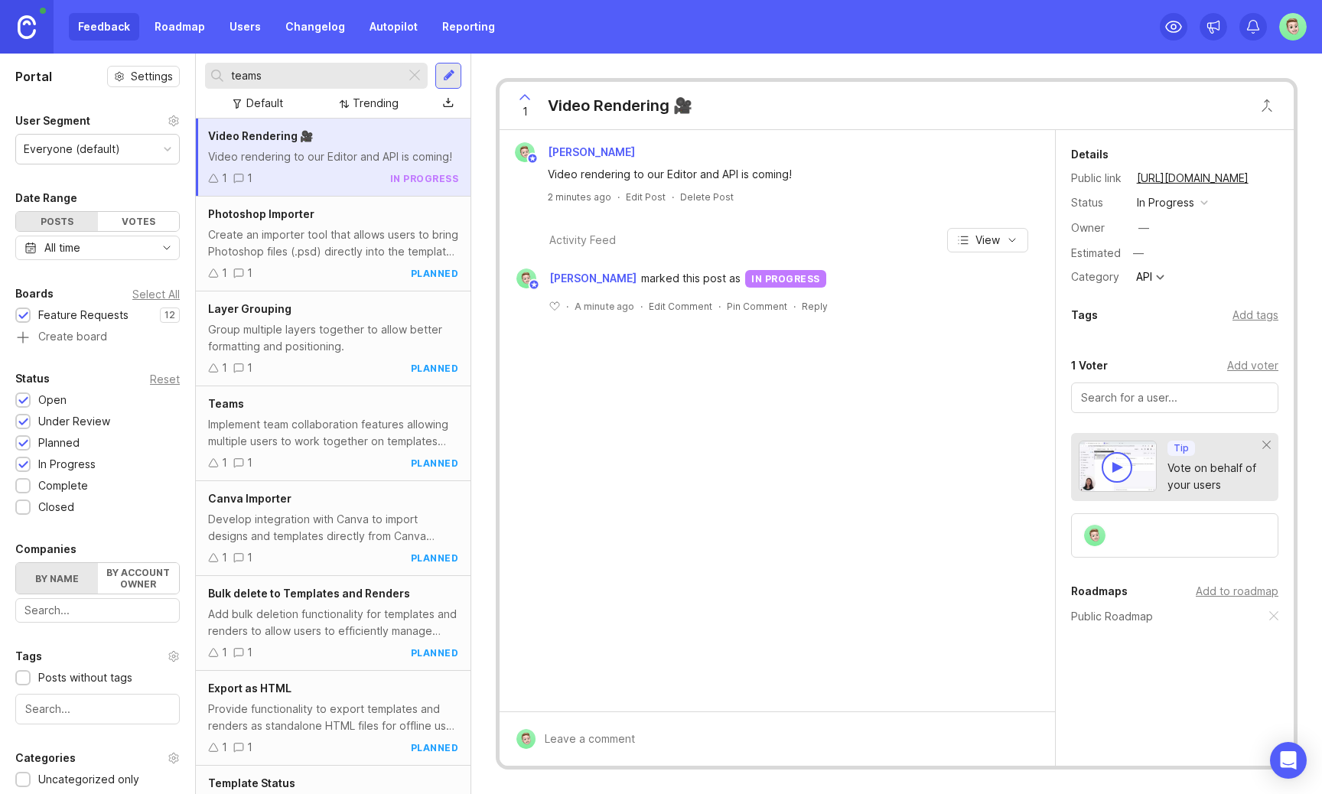
type input "teams"
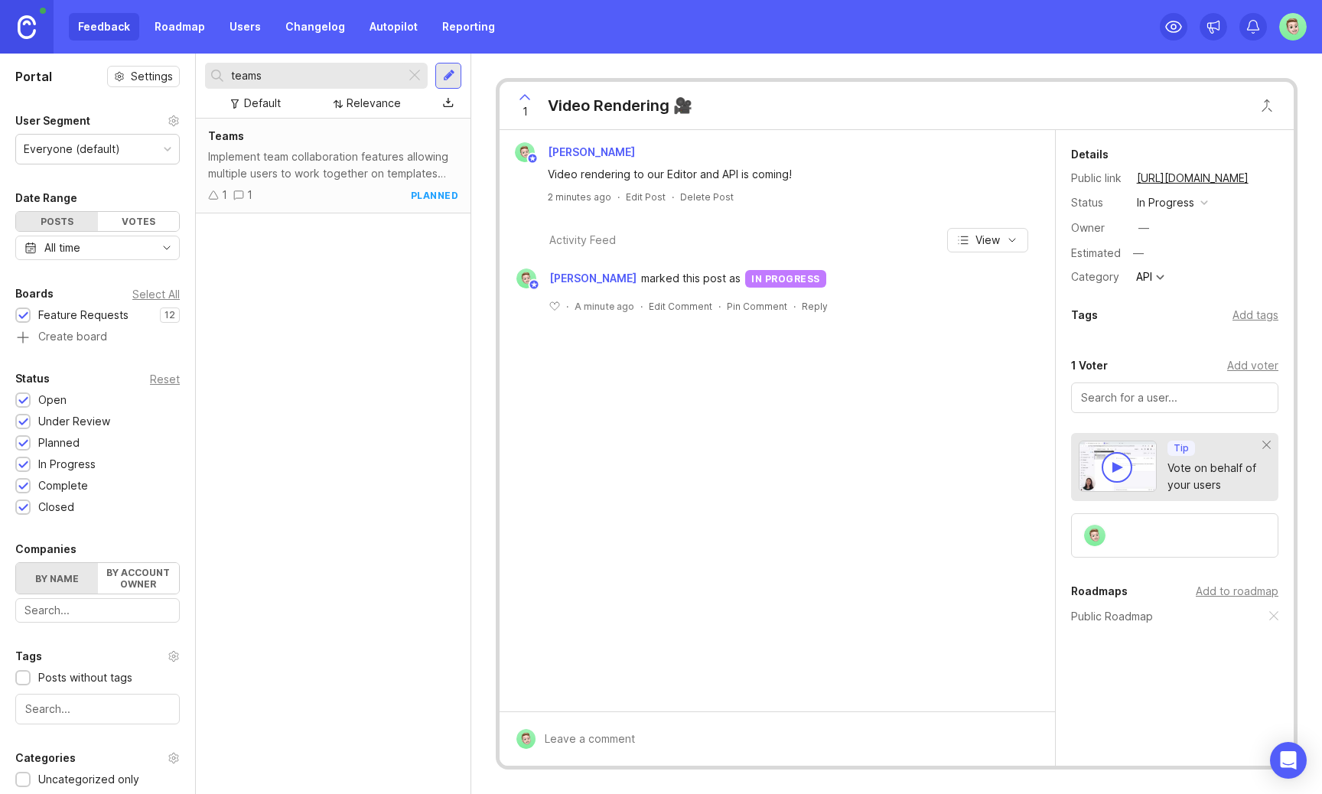
click at [360, 159] on div "Implement team collaboration features allowing multiple users to work together …" at bounding box center [333, 165] width 250 height 34
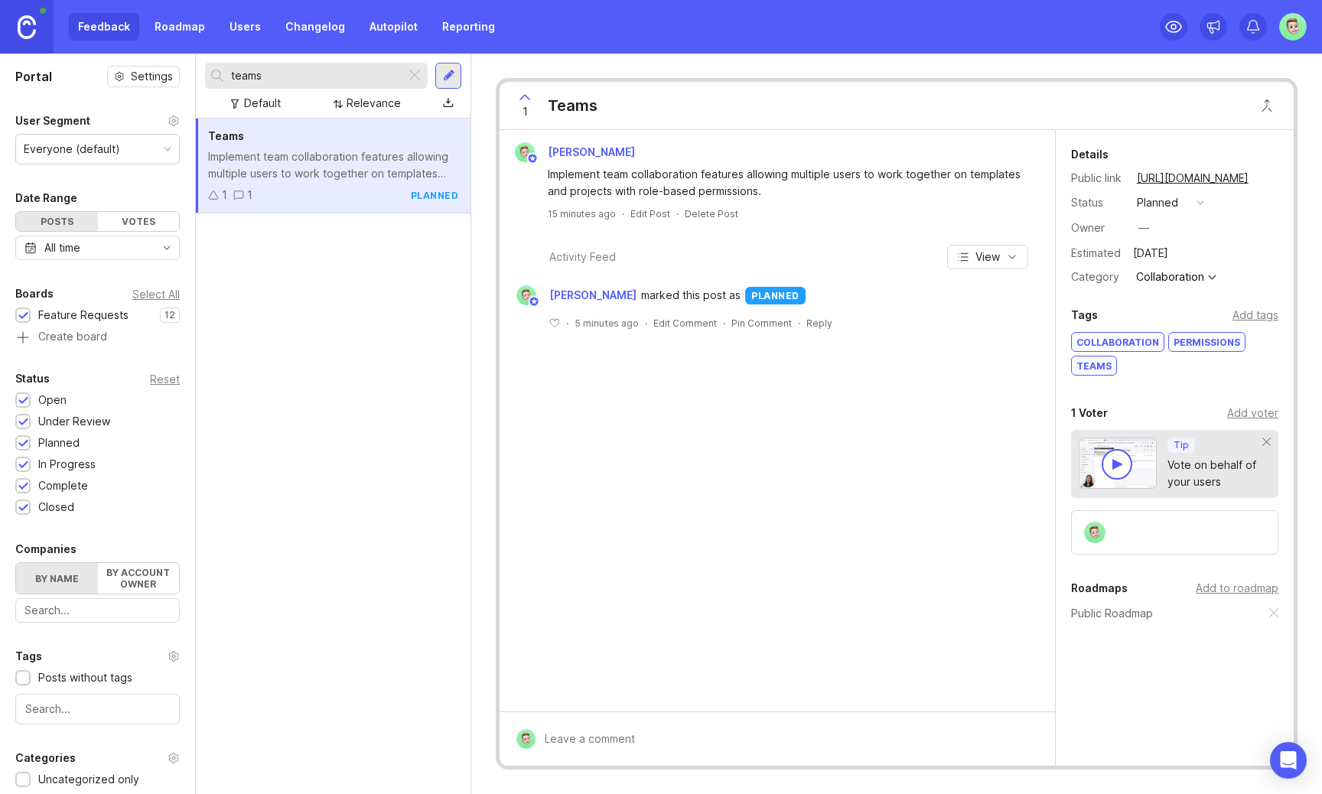
click at [1270, 174] on button "copy icon" at bounding box center [1263, 178] width 21 height 21
click at [383, 74] on input "teams" at bounding box center [315, 75] width 168 height 17
type input "video"
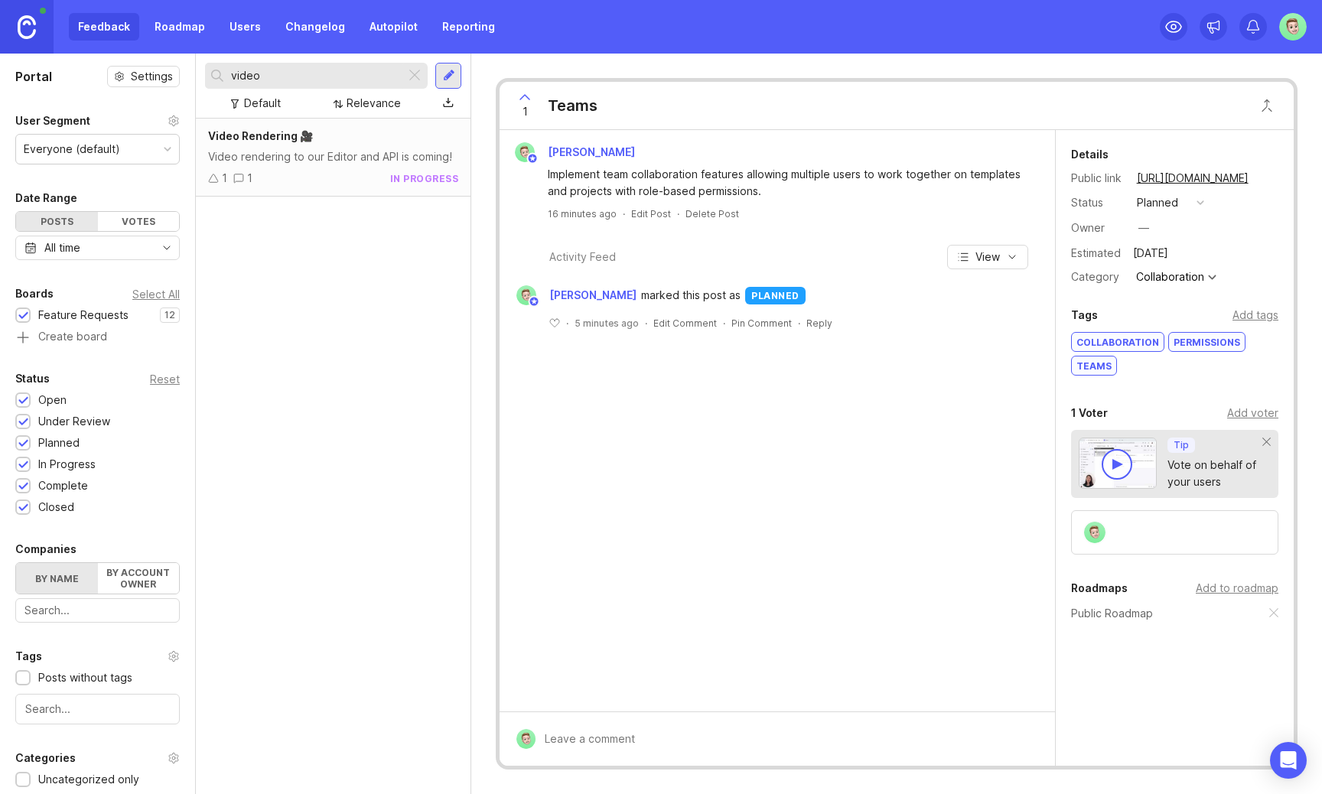
click at [313, 165] on div "Video Rendering 🎥 Video rendering to our Editor and API is coming! 1 1 in progr…" at bounding box center [333, 158] width 275 height 78
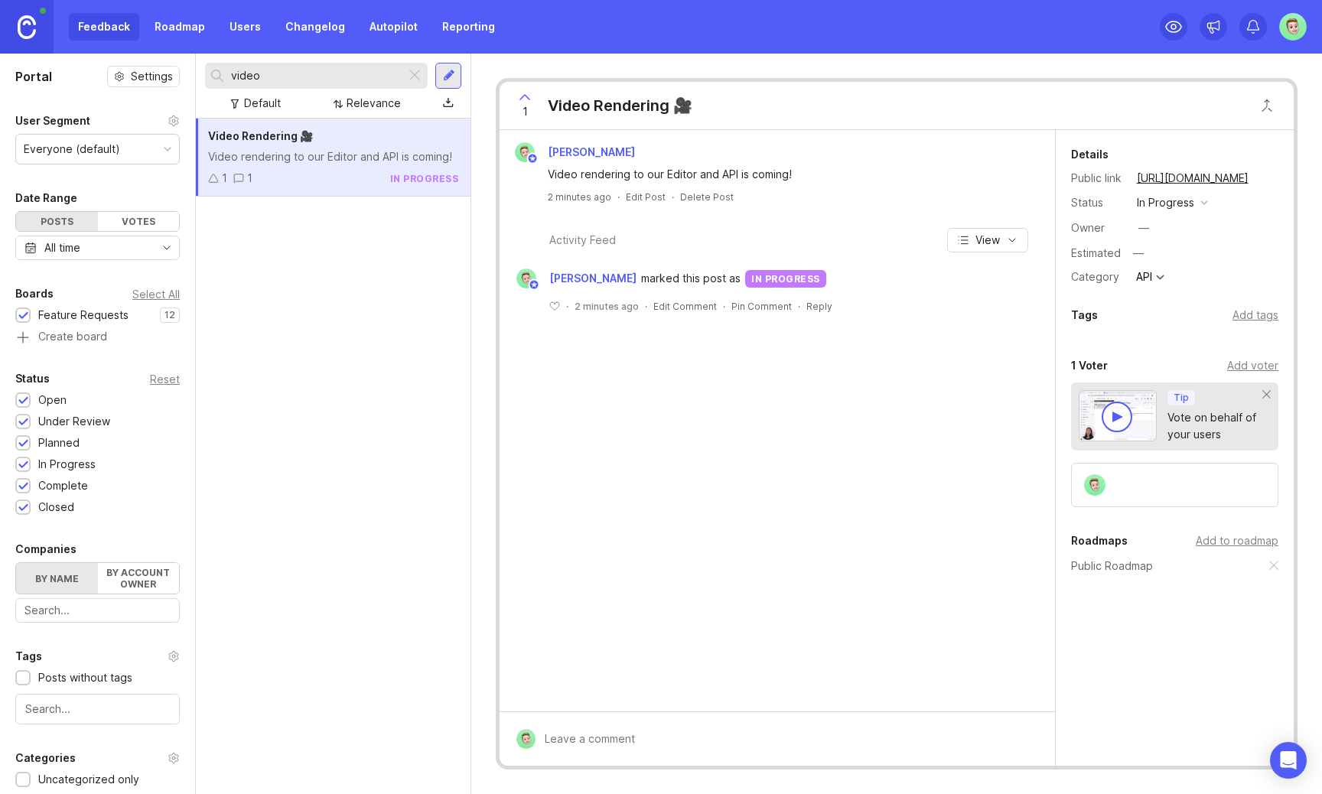
click at [644, 178] on div "Video rendering to our Editor and API is coming!" at bounding box center [786, 174] width 477 height 17
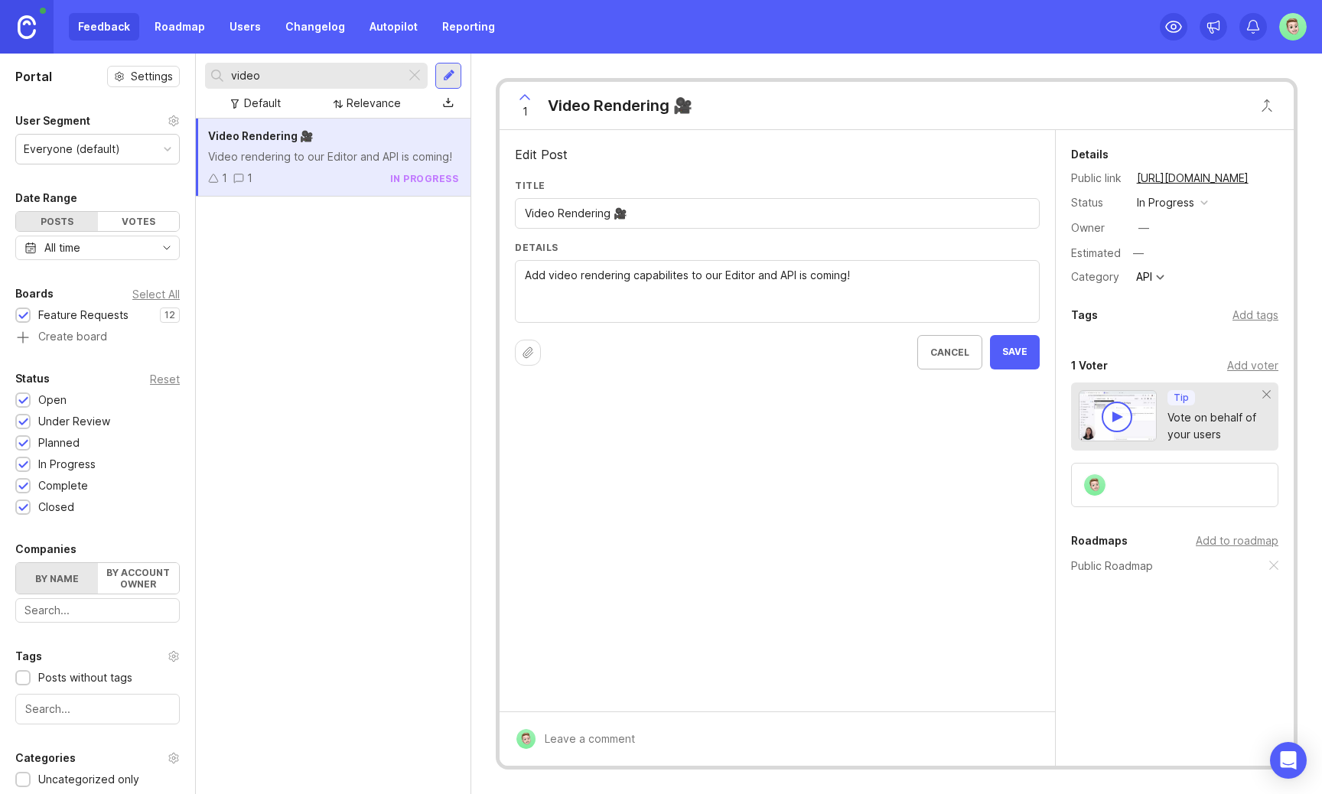
click at [659, 277] on textarea "Video rendering to our Editor and API is coming!" at bounding box center [777, 292] width 505 height 50
click at [672, 281] on textarea "Video rendering to our Editor and API is coming!" at bounding box center [777, 292] width 505 height 50
type textarea "Add video rendering capabilities to our Editor and API is coming!"
click at [1028, 357] on button "Save" at bounding box center [1015, 352] width 50 height 34
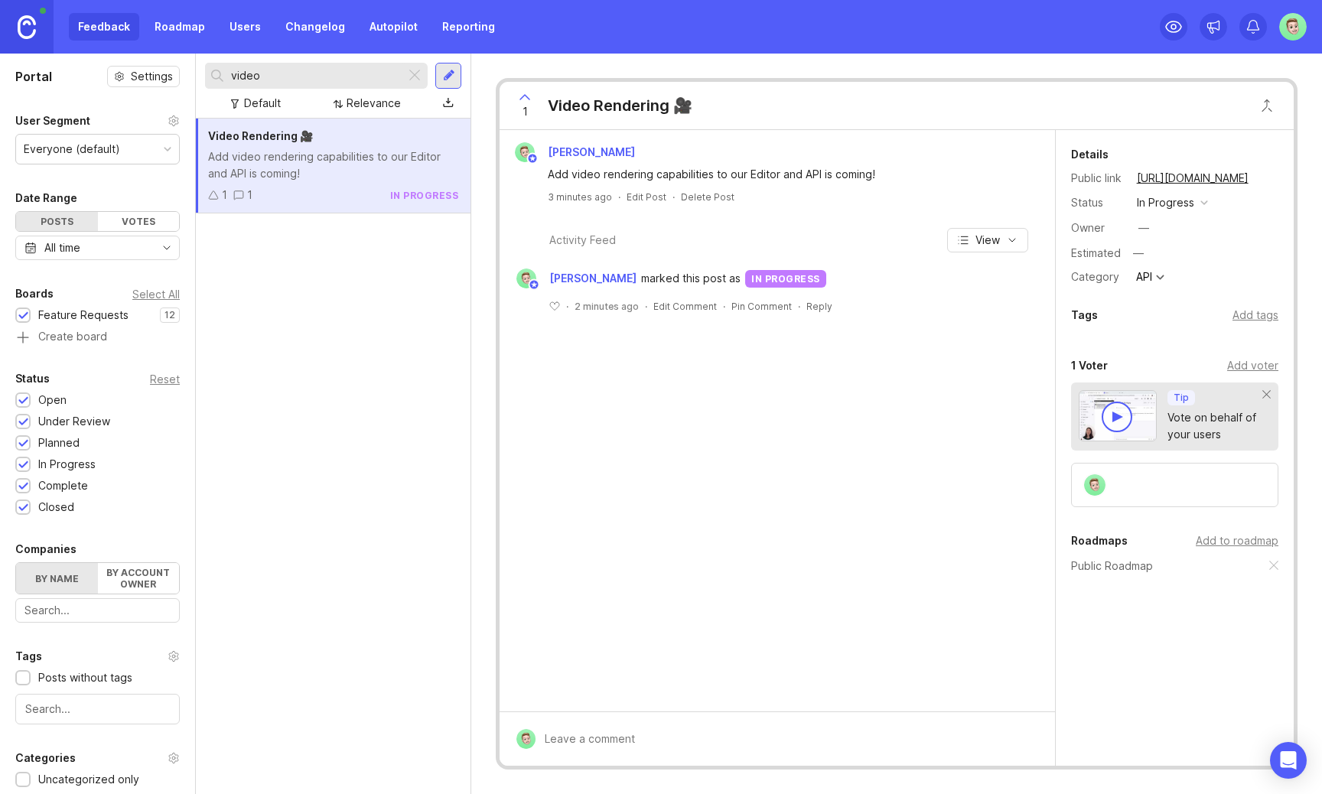
click at [324, 31] on link "Changelog" at bounding box center [315, 27] width 78 height 28
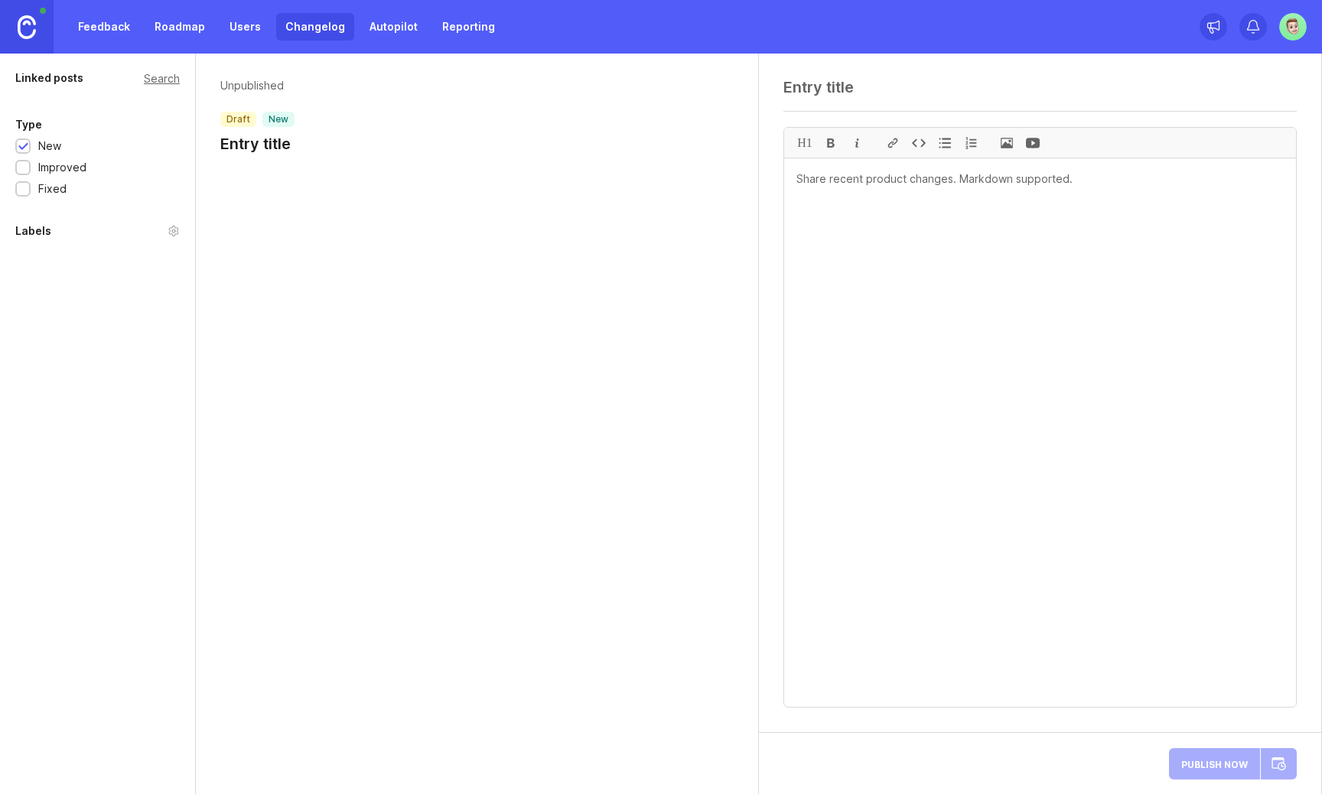
click at [100, 19] on link "Feedback" at bounding box center [104, 27] width 70 height 28
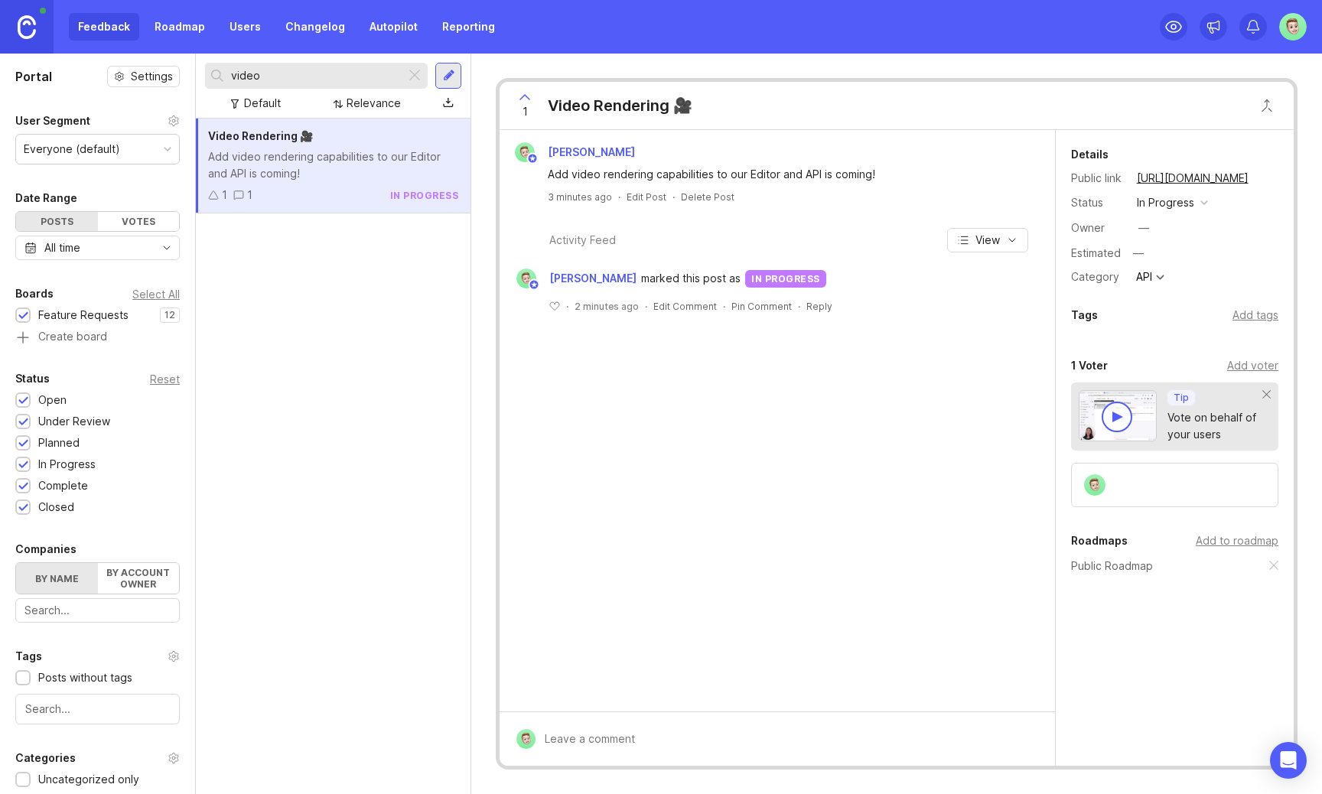
click at [348, 22] on div "Feedback Roadmap Users Changelog Autopilot Reporting" at bounding box center [286, 27] width 435 height 28
click at [402, 29] on link "Autopilot" at bounding box center [393, 27] width 67 height 28
click at [328, 23] on link "Changelog" at bounding box center [315, 27] width 78 height 28
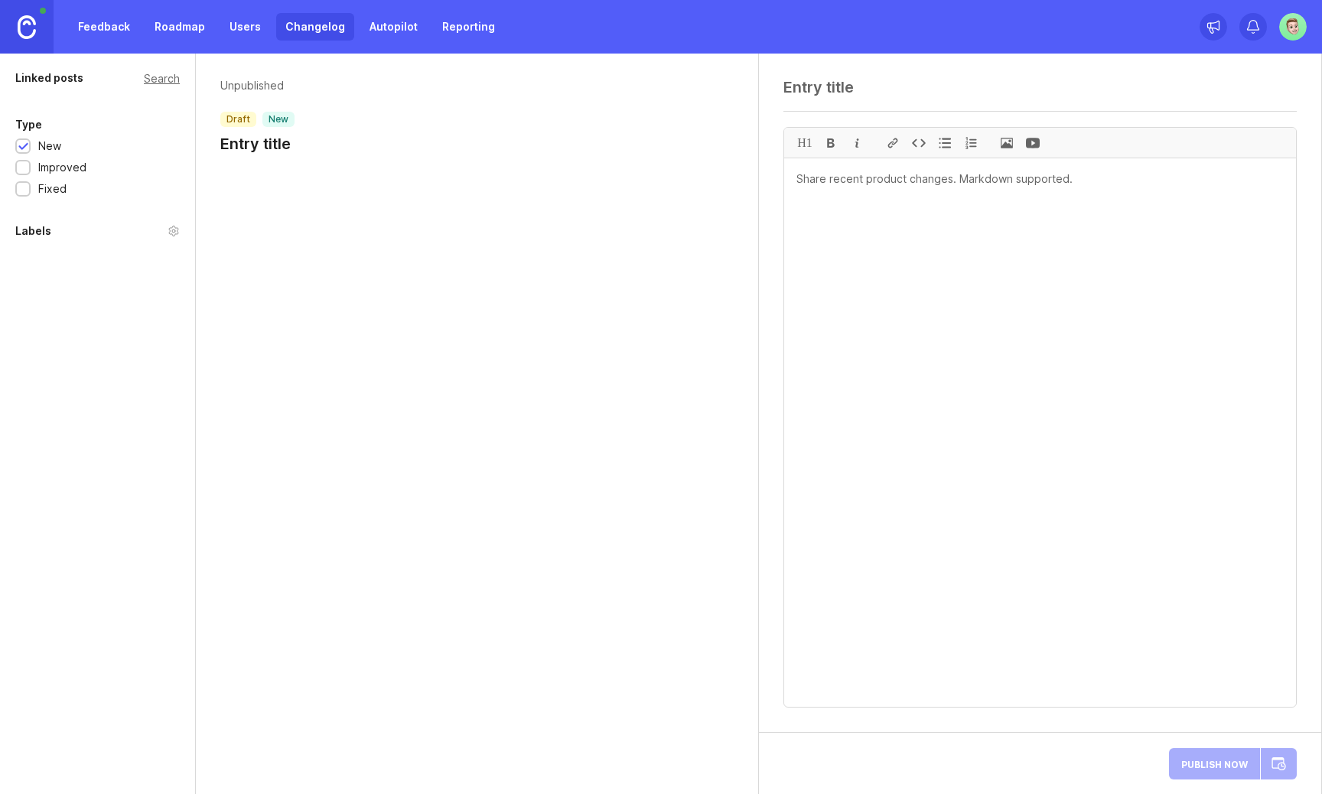
click at [286, 159] on div "Unpublished draft new Entry title" at bounding box center [477, 120] width 562 height 132
click at [286, 152] on h1 "Entry title" at bounding box center [257, 143] width 74 height 21
click at [1282, 763] on div "Publish Now" at bounding box center [1233, 763] width 128 height 37
click at [907, 93] on textarea at bounding box center [1039, 87] width 513 height 18
type textarea "TEsting 123123"
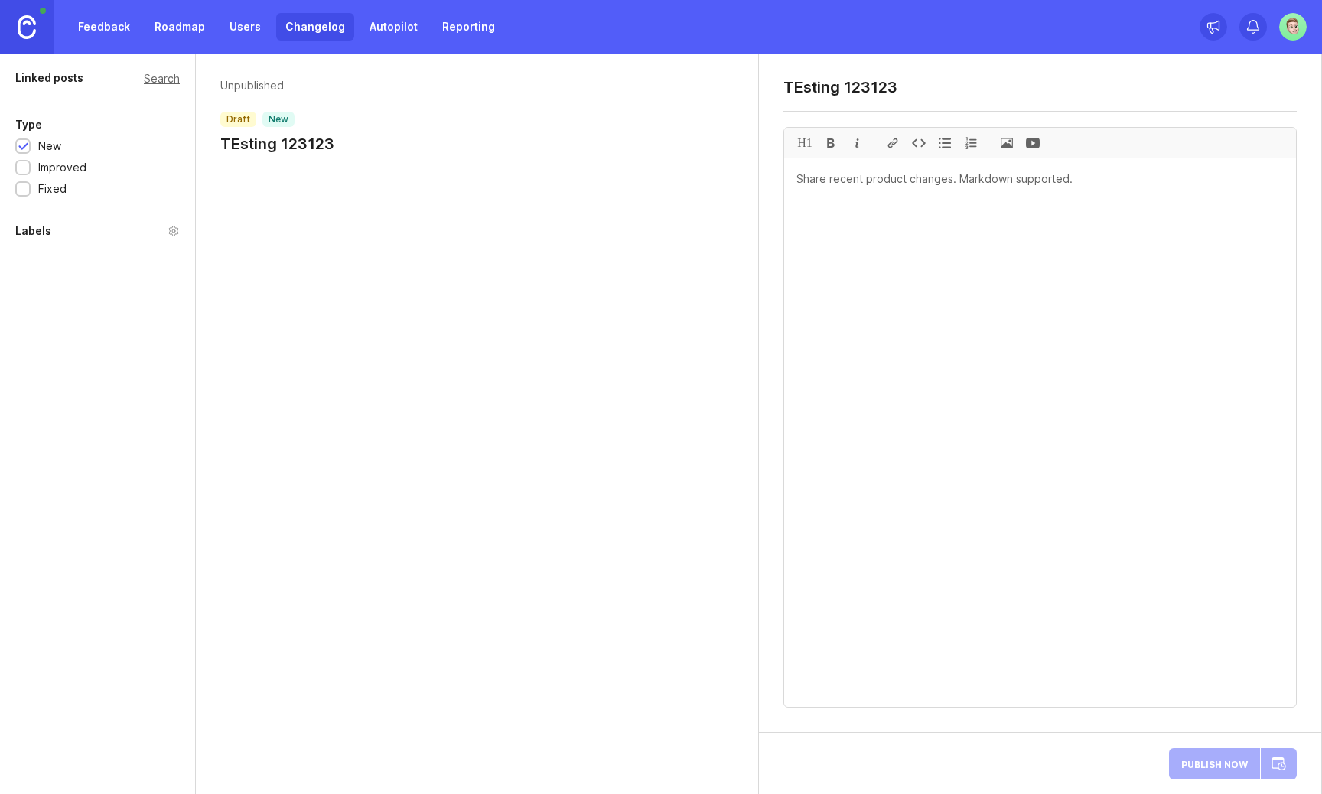
click at [1038, 221] on textarea at bounding box center [1040, 432] width 512 height 549
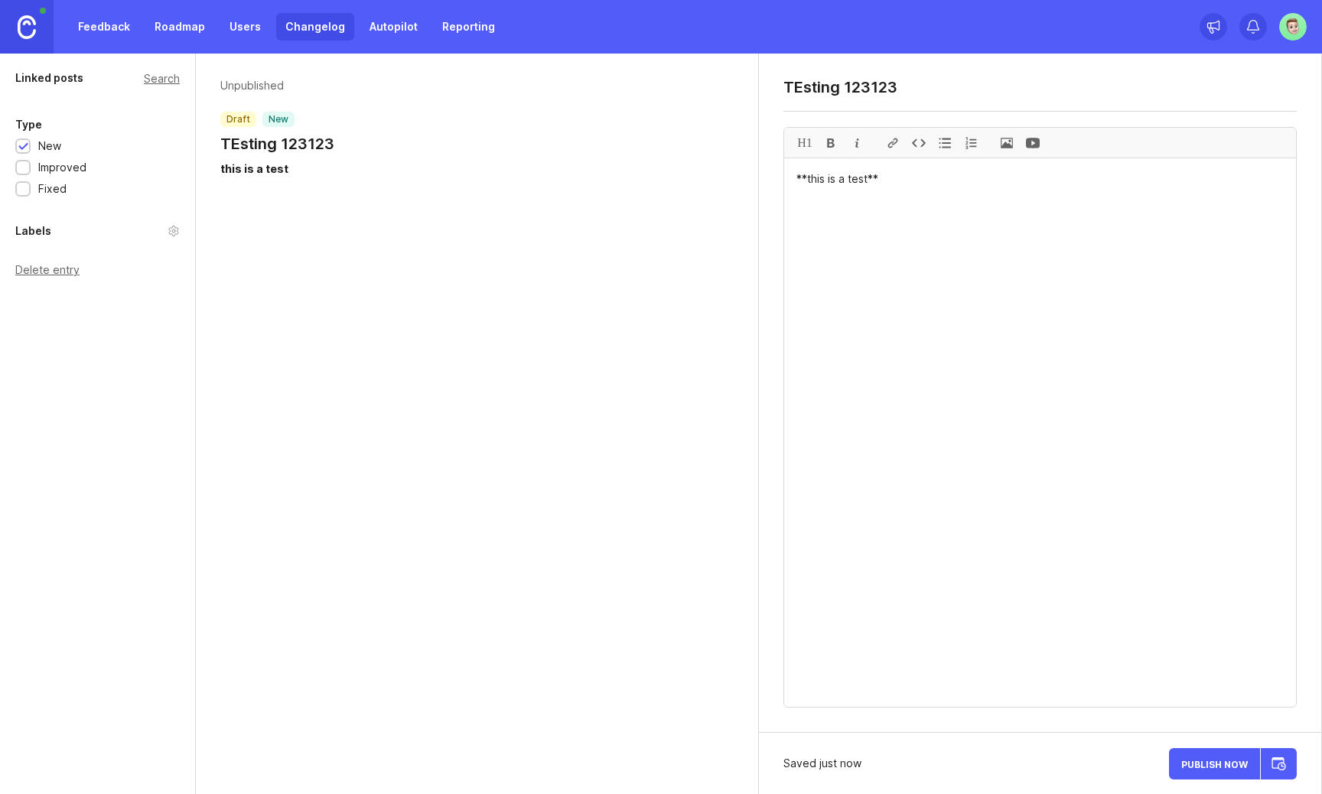
type textarea "**this is a test**"
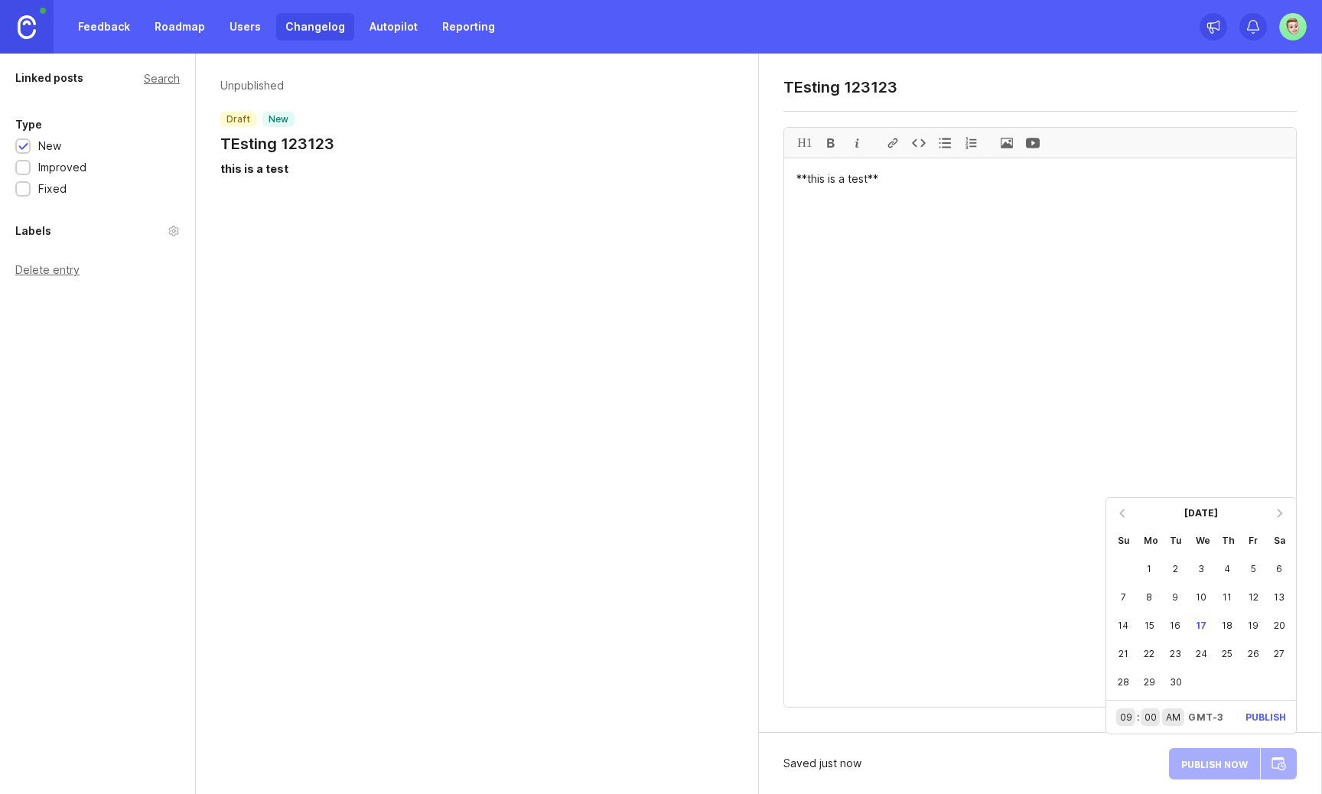
click at [1176, 588] on div "9" at bounding box center [1175, 597] width 26 height 28
click at [246, 119] on p "draft" at bounding box center [238, 119] width 24 height 12
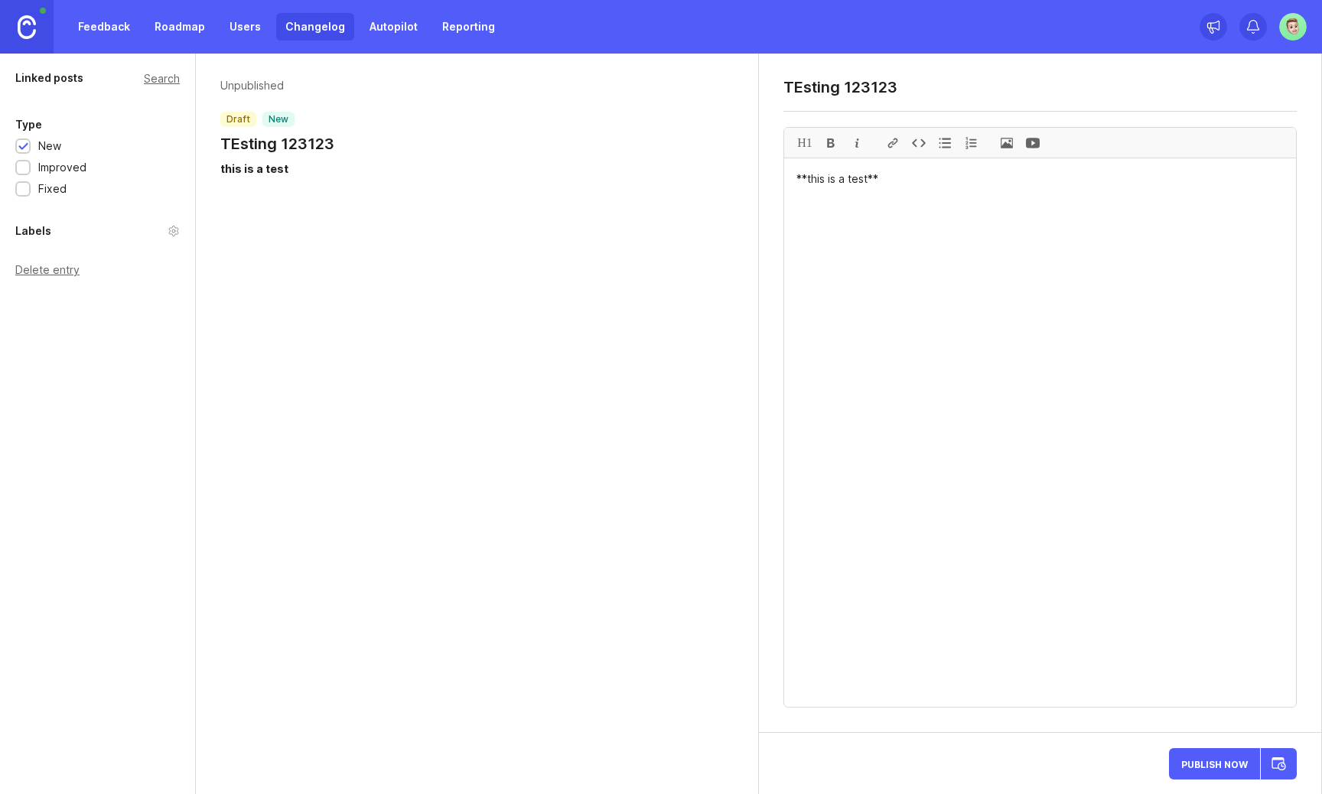
click at [280, 119] on p "new" at bounding box center [279, 119] width 20 height 12
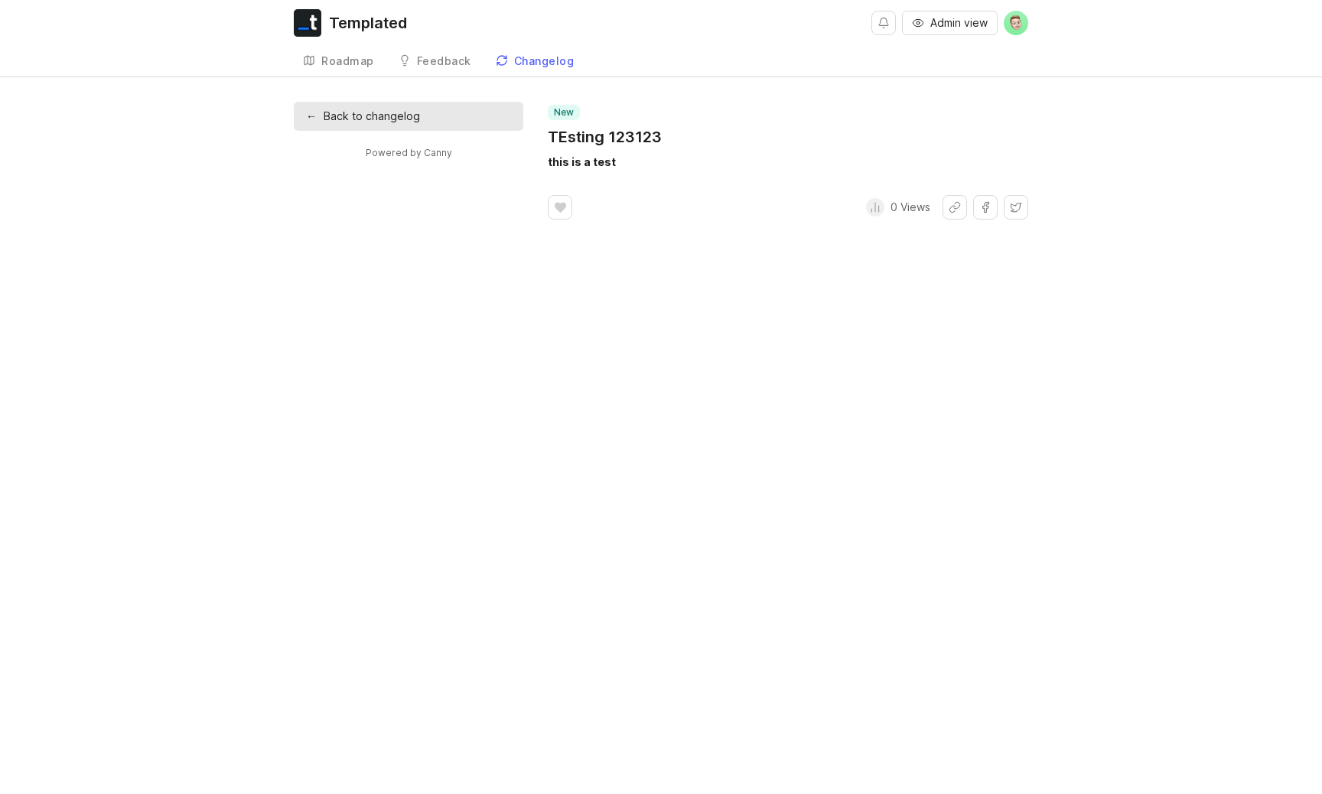
click at [575, 143] on h1 "TEsting 123123" at bounding box center [605, 136] width 114 height 21
click at [637, 142] on h1 "TEsting 123123" at bounding box center [605, 136] width 114 height 21
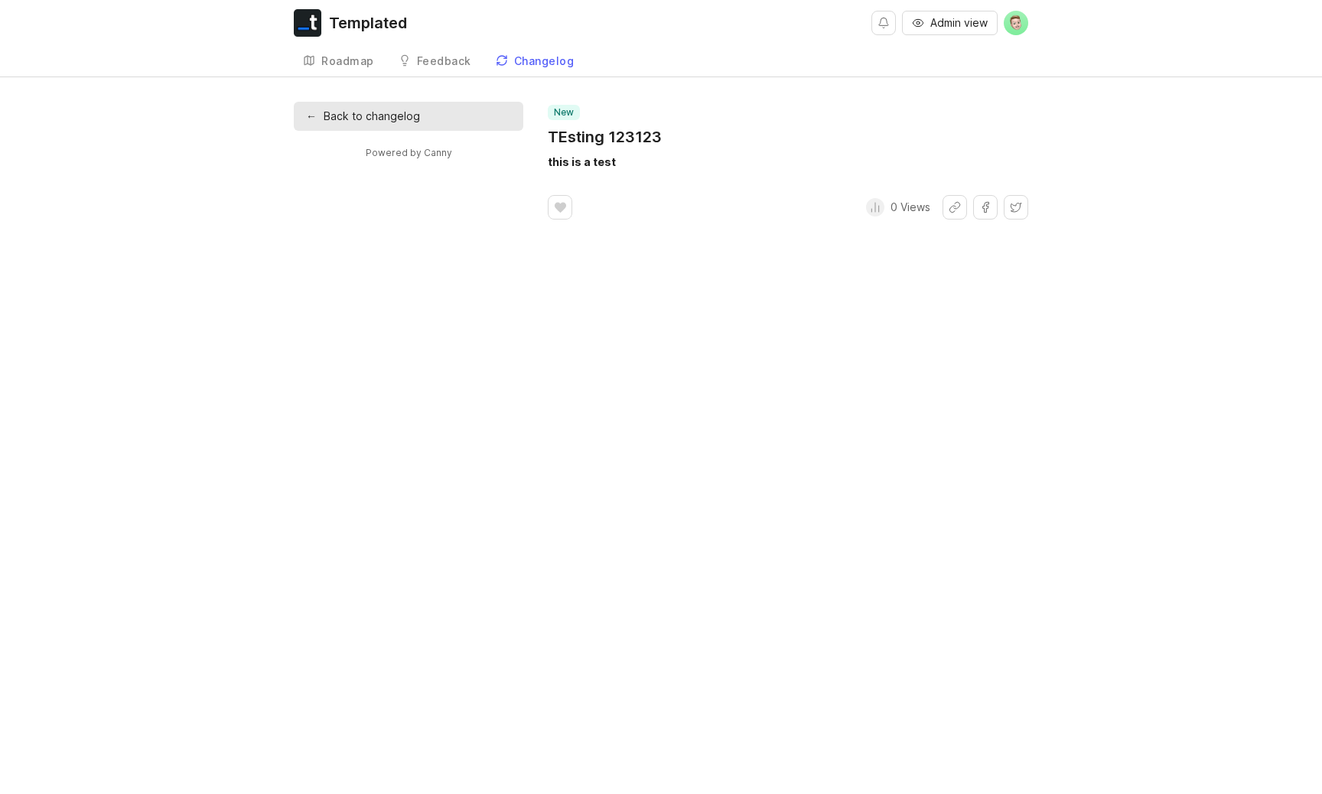
click at [464, 118] on link "← Back to changelog" at bounding box center [409, 116] width 230 height 29
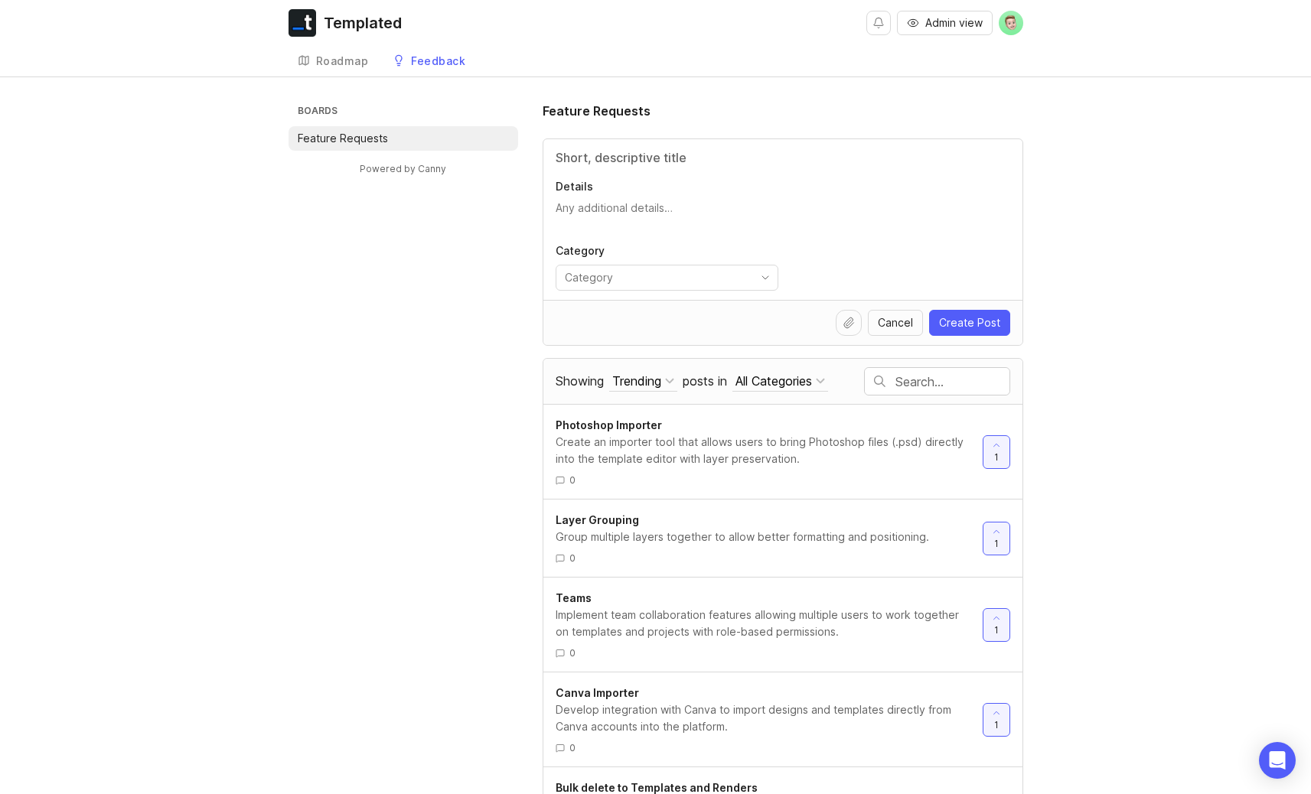
click at [326, 60] on div "Roadmap" at bounding box center [342, 61] width 53 height 11
click at [326, 56] on div "Roadmap" at bounding box center [342, 61] width 53 height 11
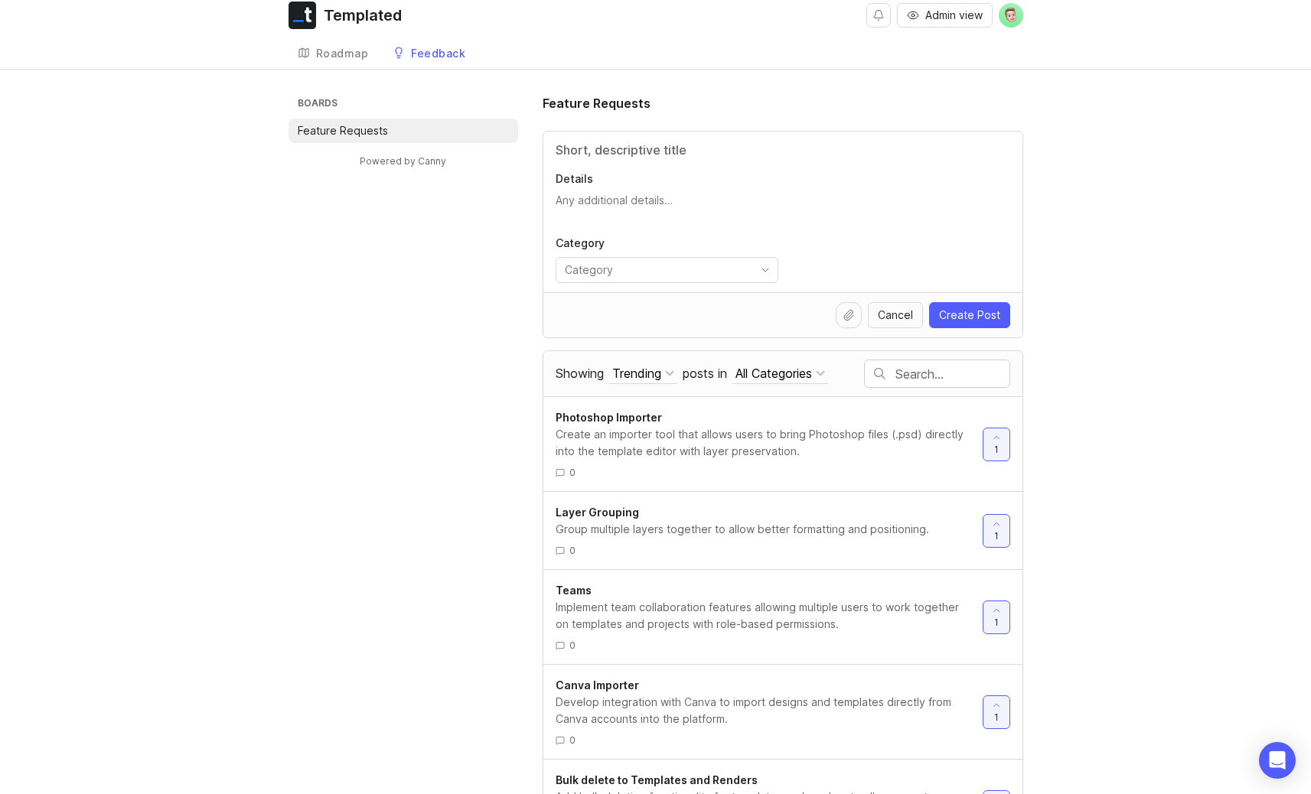
scroll to position [7, 0]
click at [681, 264] on input "toggle menu" at bounding box center [658, 270] width 187 height 17
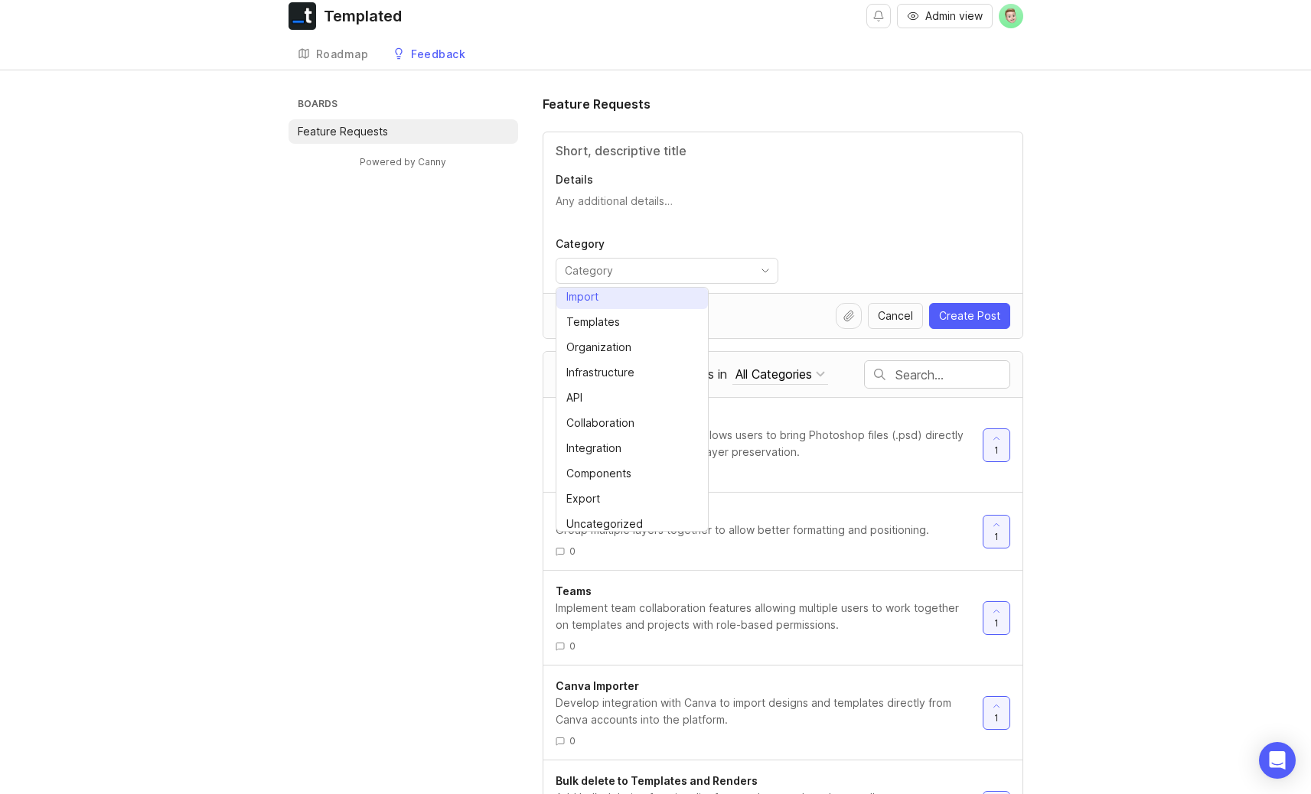
scroll to position [85, 0]
click at [402, 440] on div "Boards Feature Requests Powered by Canny Feature Requests Details Category Canc…" at bounding box center [655, 760] width 735 height 1330
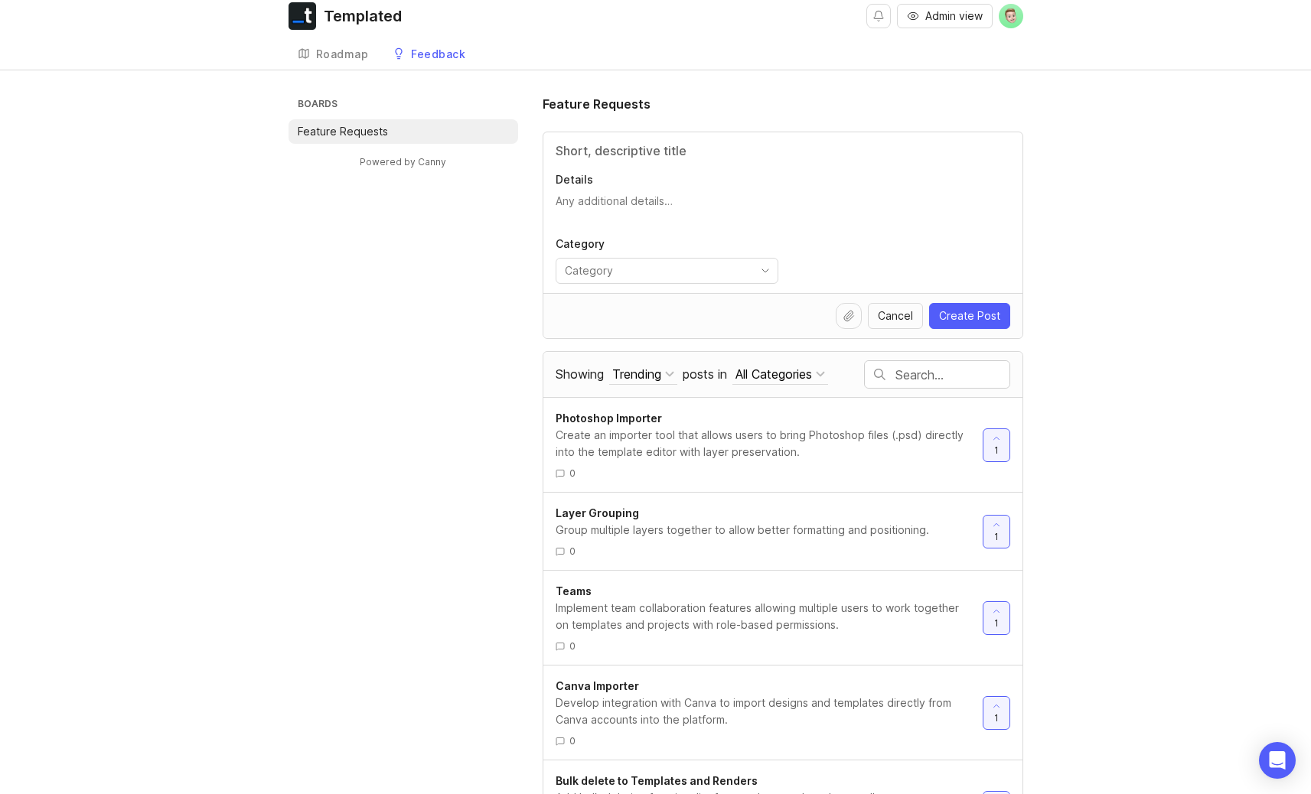
click at [352, 133] on p "Feature Requests" at bounding box center [343, 131] width 90 height 15
click at [363, 55] on div "Roadmap" at bounding box center [342, 54] width 53 height 11
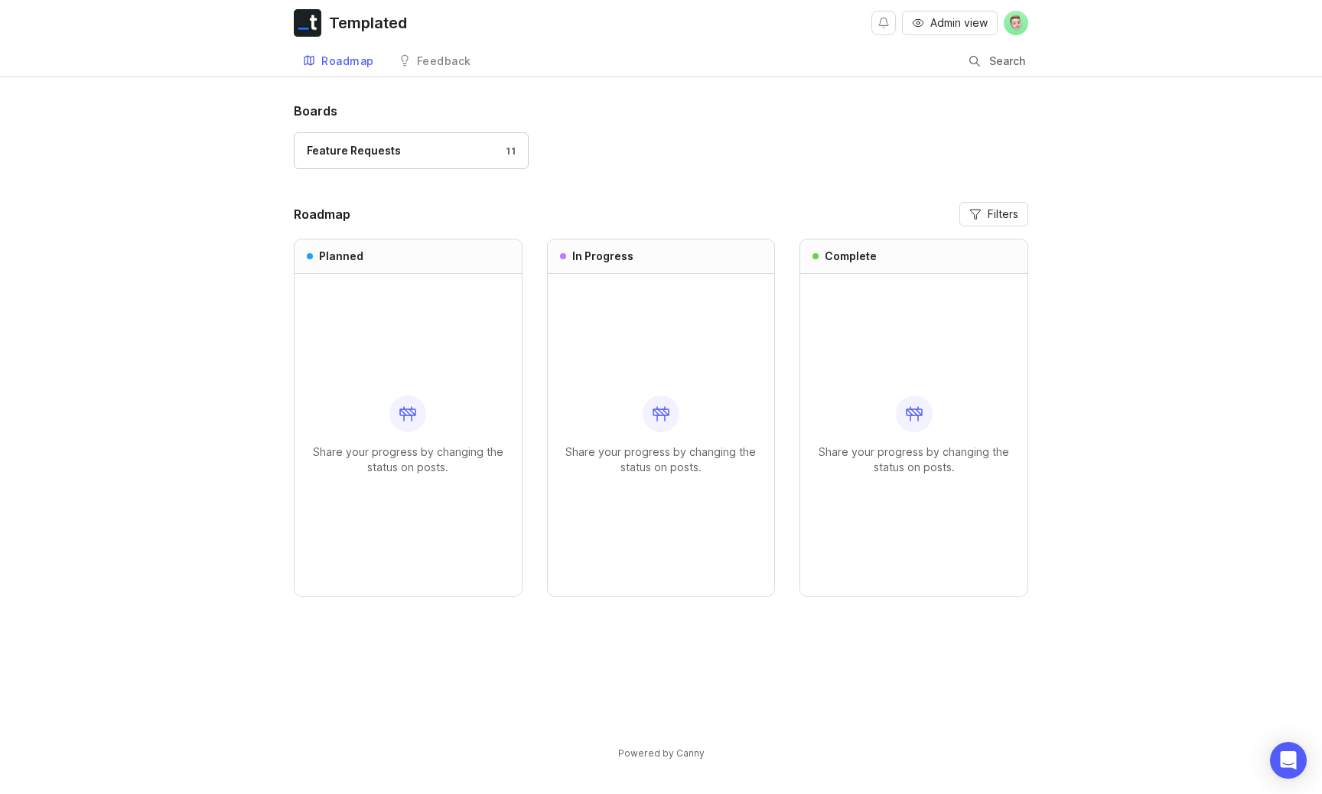
click at [412, 67] on link "Feedback" at bounding box center [434, 61] width 91 height 31
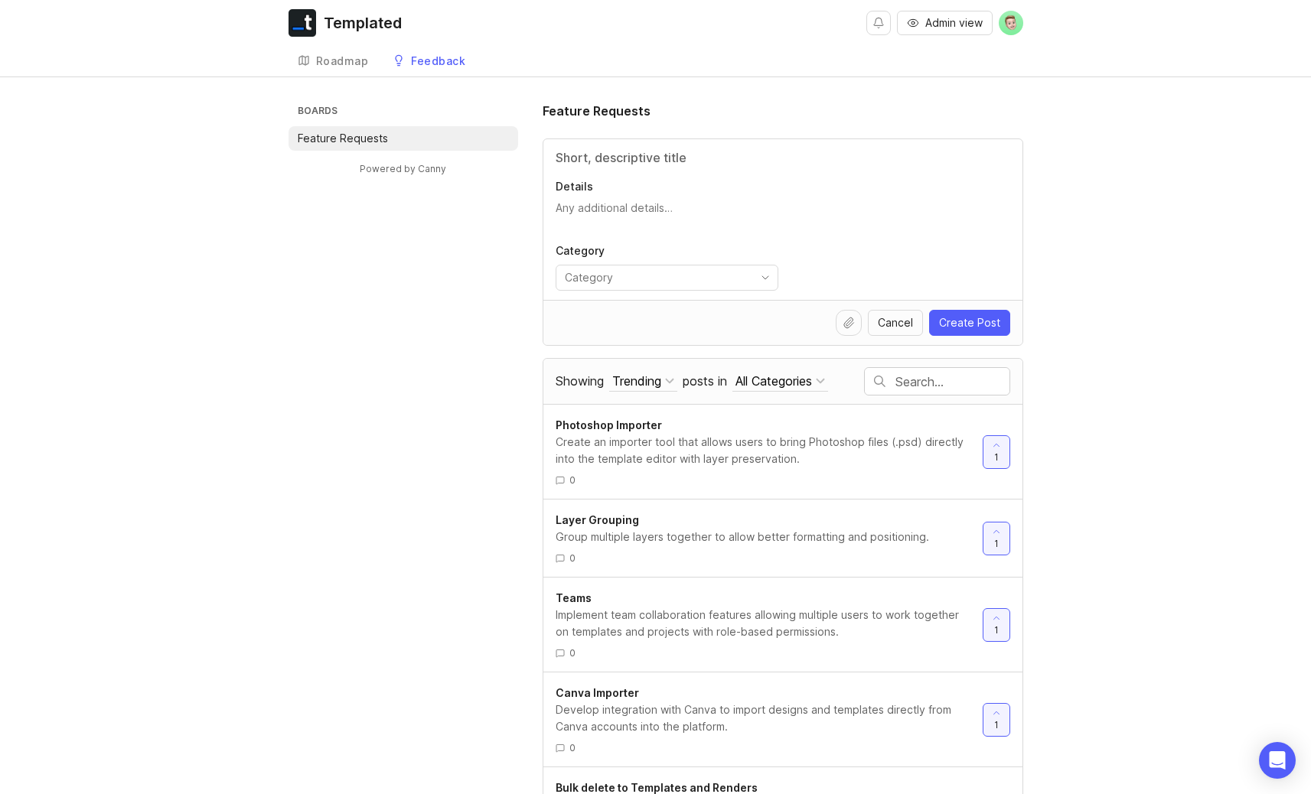
click at [340, 66] on div "Roadmap" at bounding box center [342, 61] width 53 height 11
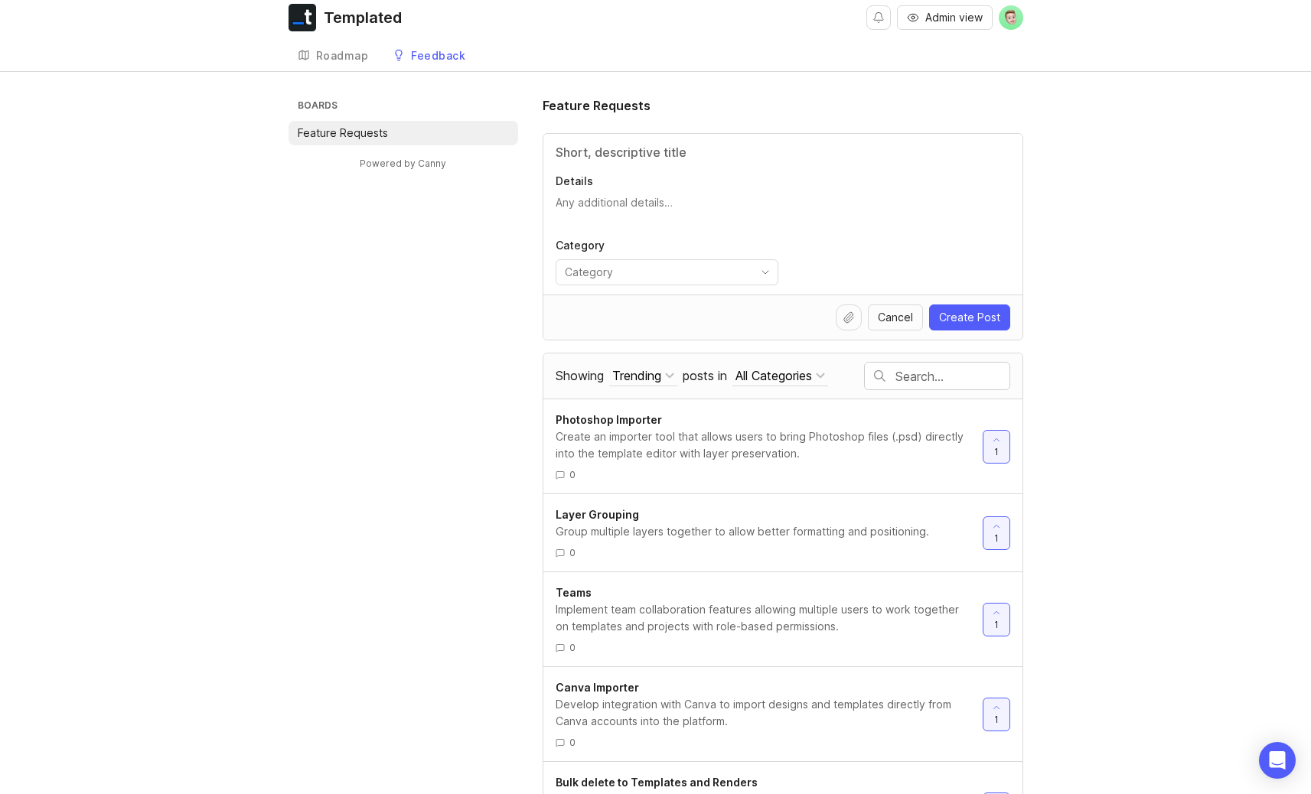
click at [337, 64] on link "Roadmap" at bounding box center [333, 56] width 90 height 31
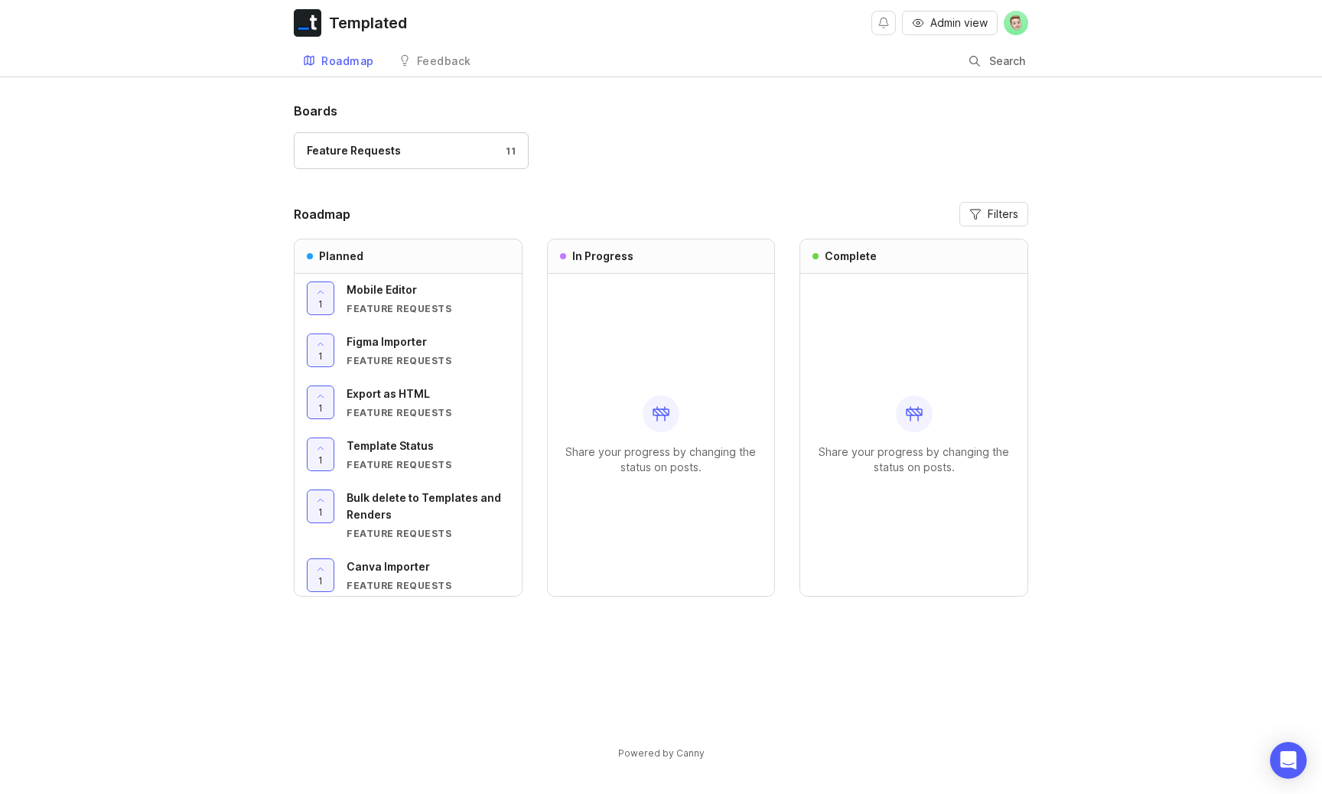
scroll to position [279, 0]
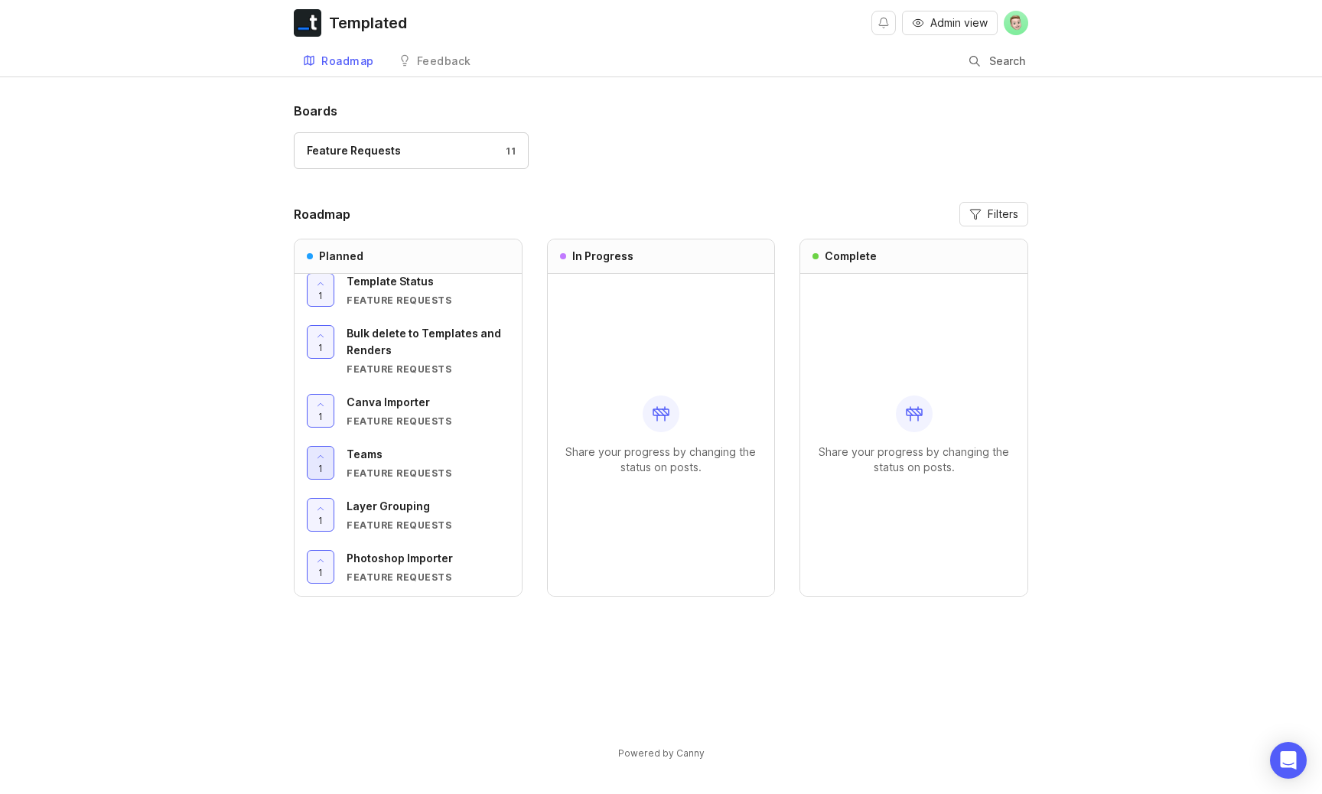
click at [326, 462] on div at bounding box center [321, 463] width 26 height 32
click at [322, 460] on icon at bounding box center [320, 456] width 11 height 11
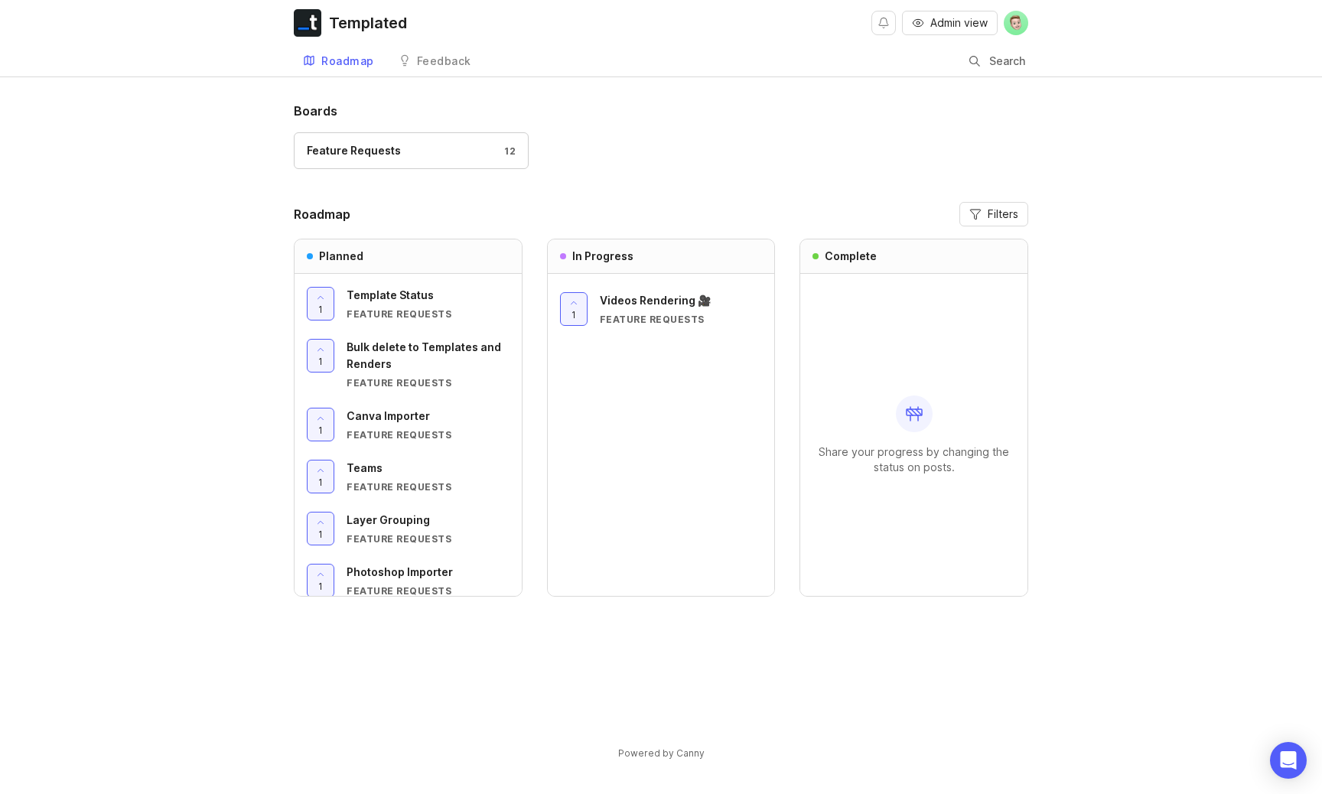
scroll to position [279, 0]
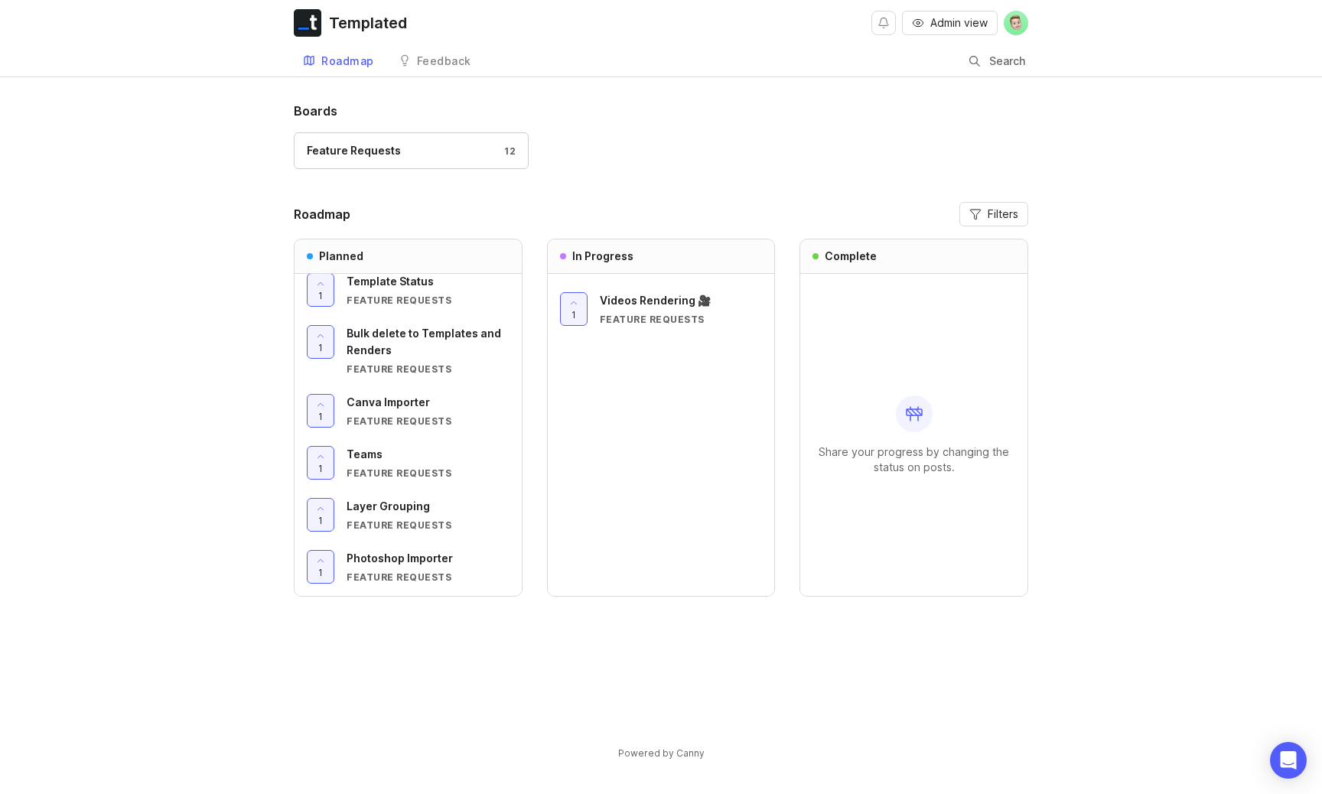
click at [631, 301] on span "Videos Rendering 🎥" at bounding box center [655, 300] width 111 height 13
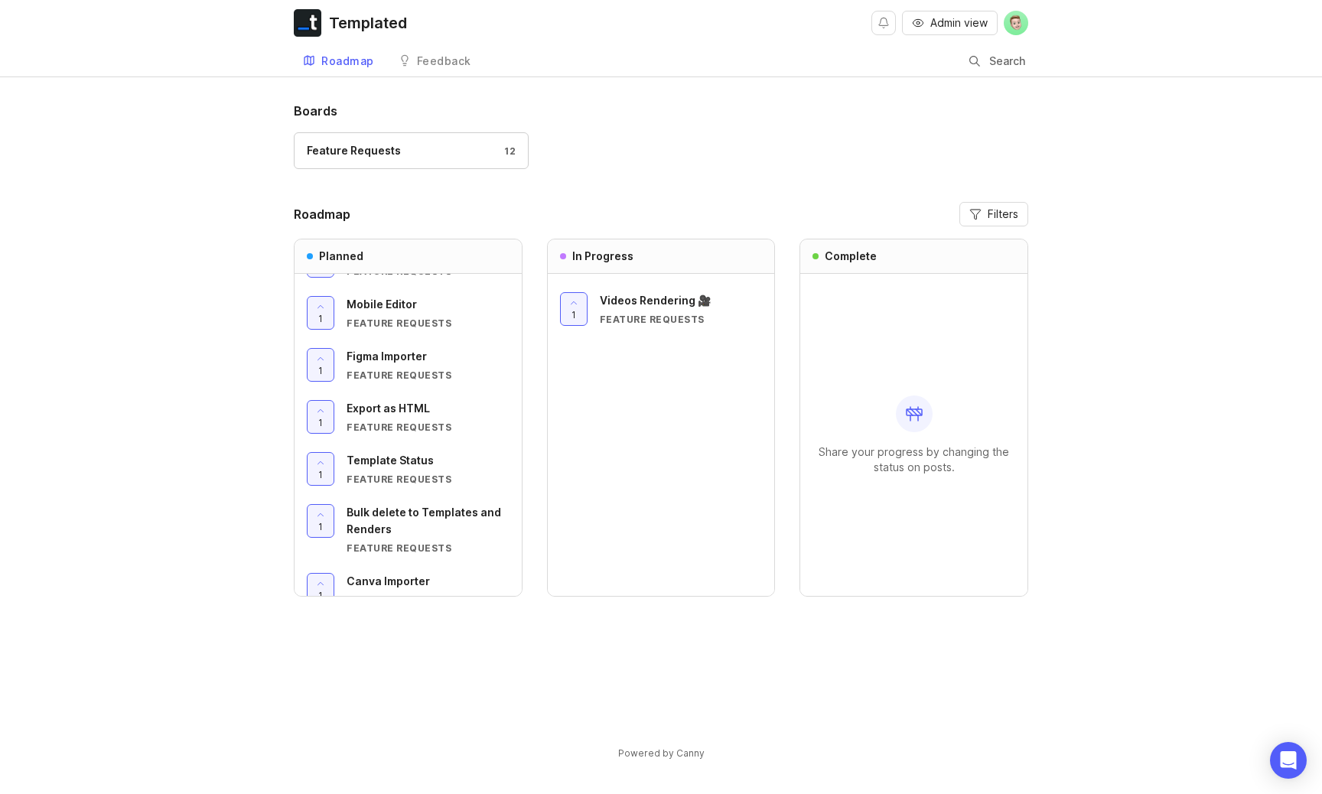
scroll to position [279, 0]
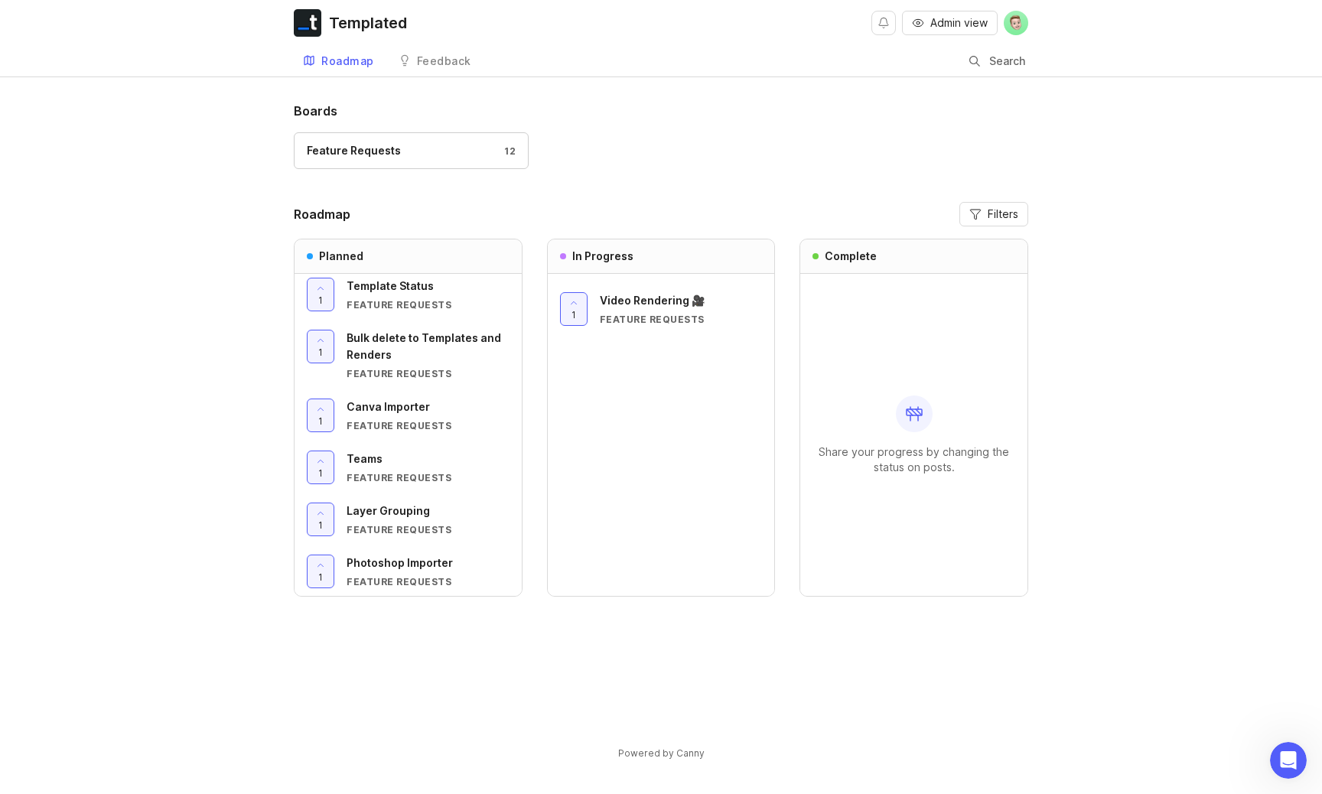
scroll to position [279, 0]
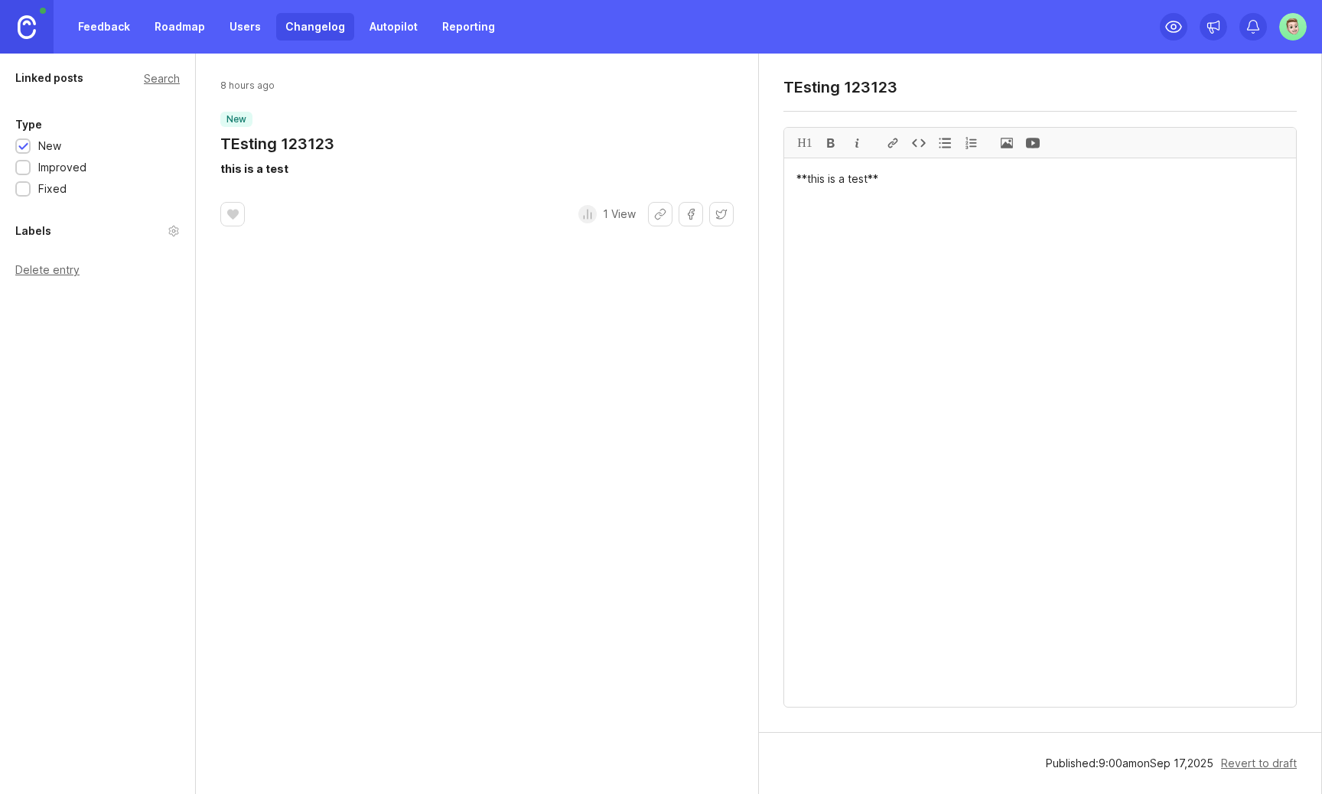
click at [1142, 765] on div "Published: 9 : 00 am on [DATE]" at bounding box center [1130, 763] width 168 height 17
click at [588, 213] on icon at bounding box center [588, 214] width 0 height 9
click at [54, 269] on div "Delete entry" at bounding box center [97, 270] width 165 height 11
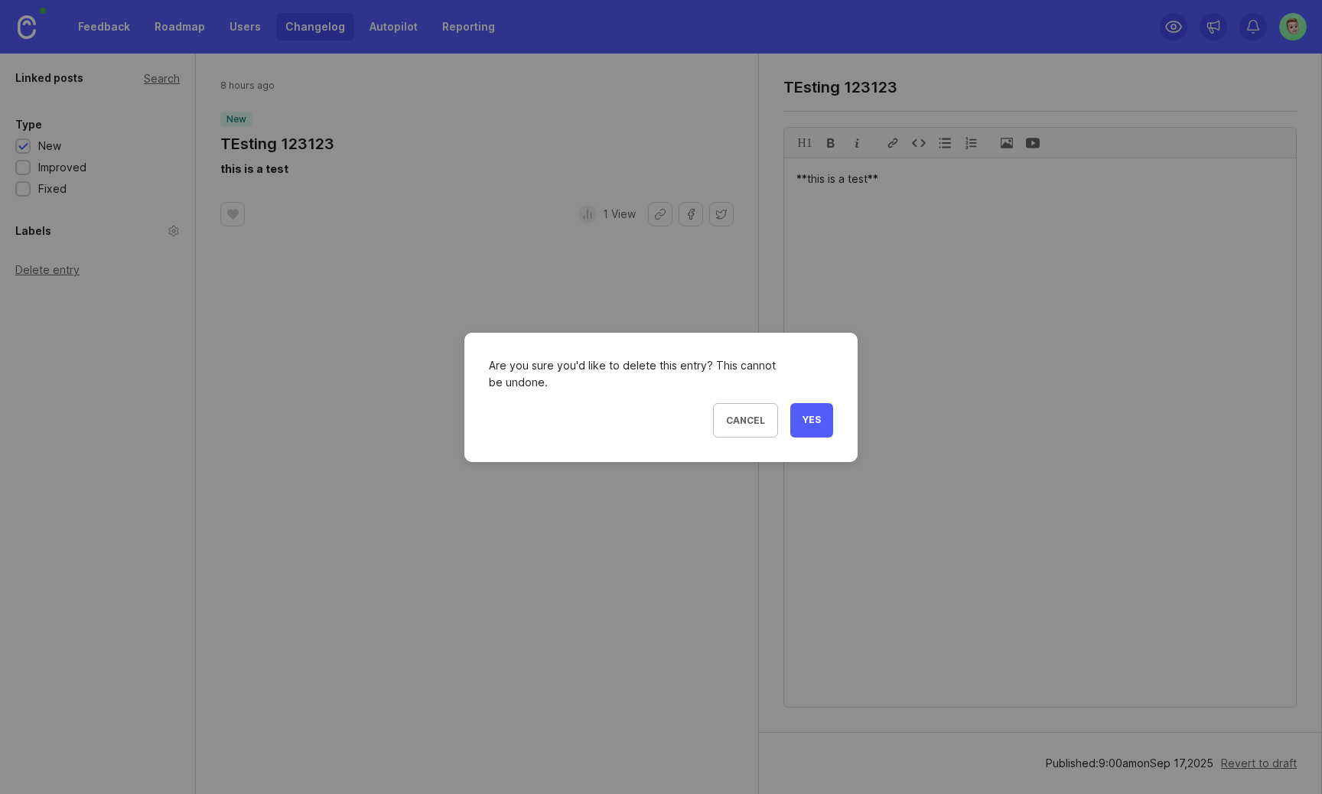
click at [822, 412] on button "Yes" at bounding box center [811, 420] width 43 height 34
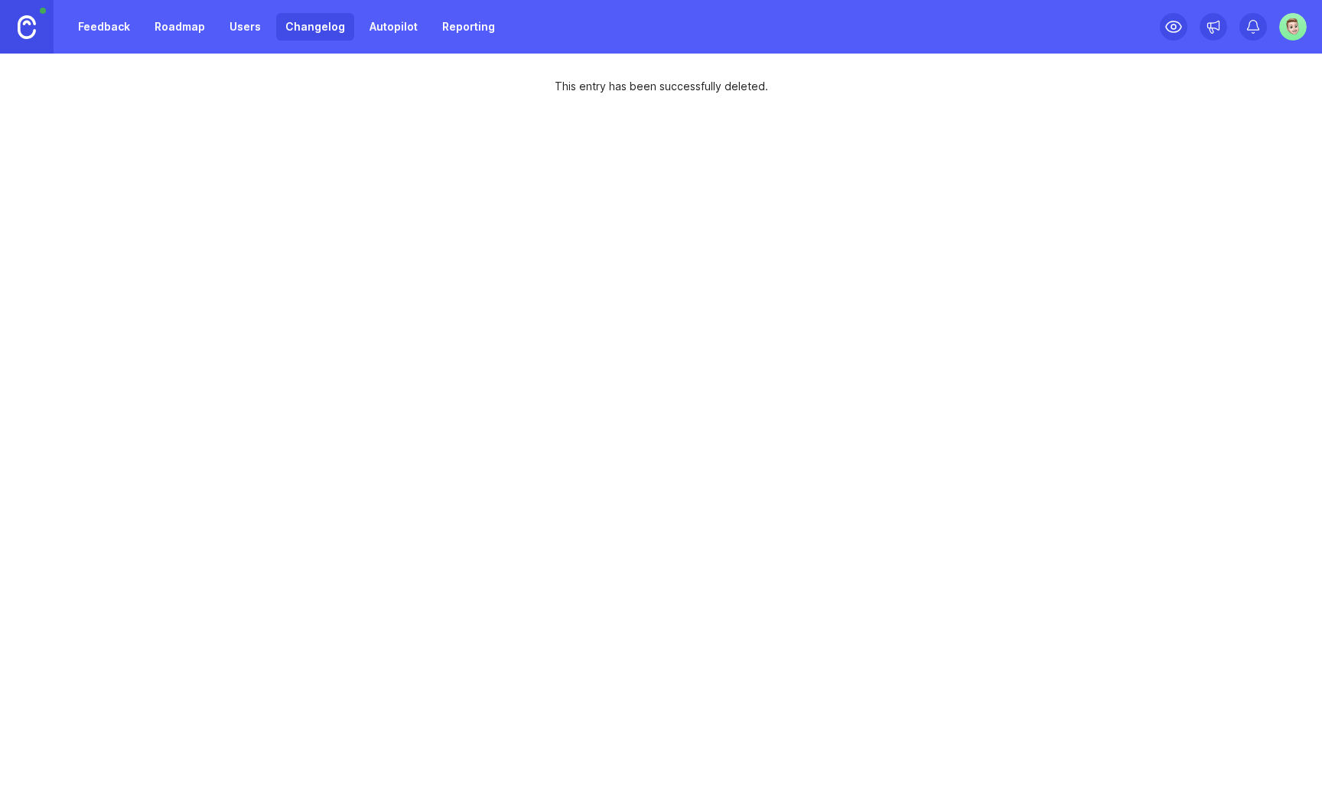
click at [325, 30] on link "Changelog" at bounding box center [315, 27] width 78 height 28
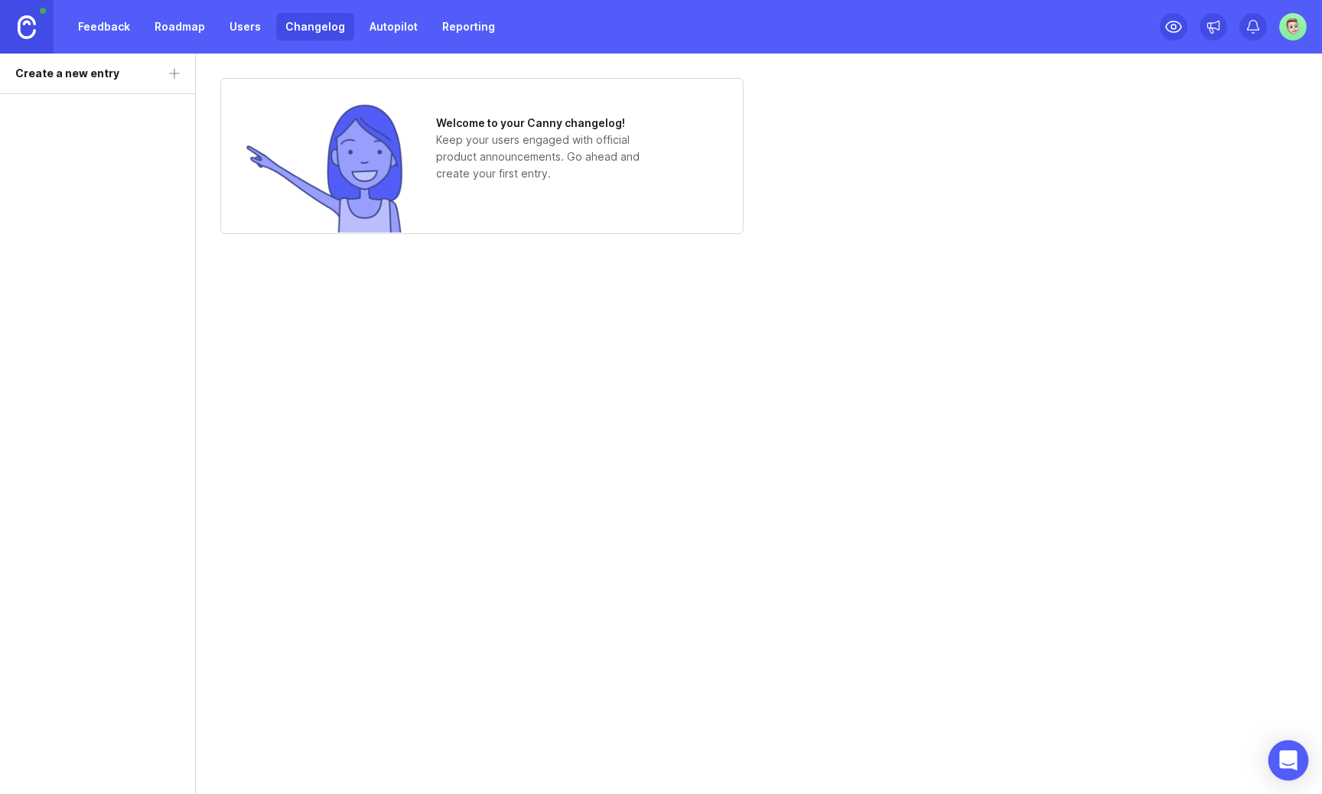
click at [1287, 758] on icon "Open Intercom Messenger" at bounding box center [1288, 761] width 18 height 20
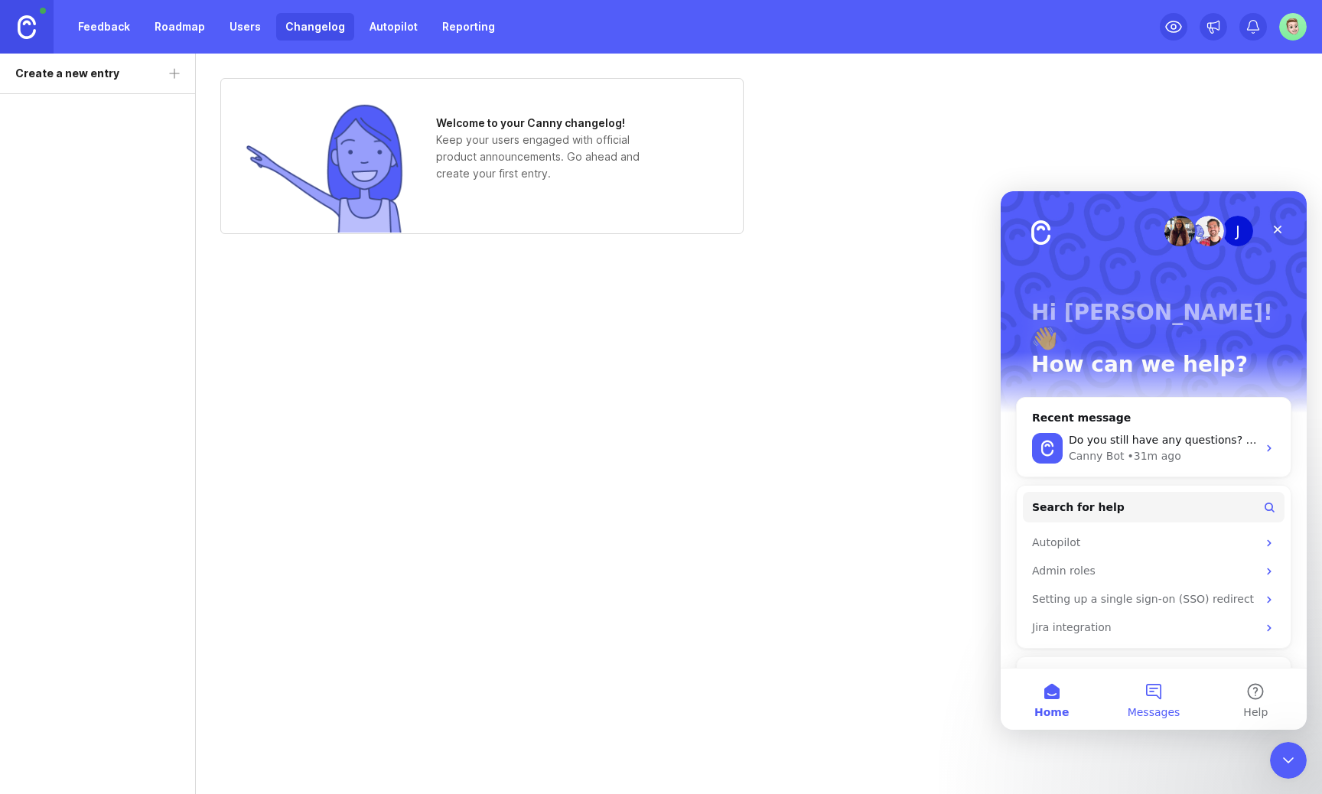
click at [1161, 684] on button "Messages" at bounding box center [1154, 699] width 102 height 61
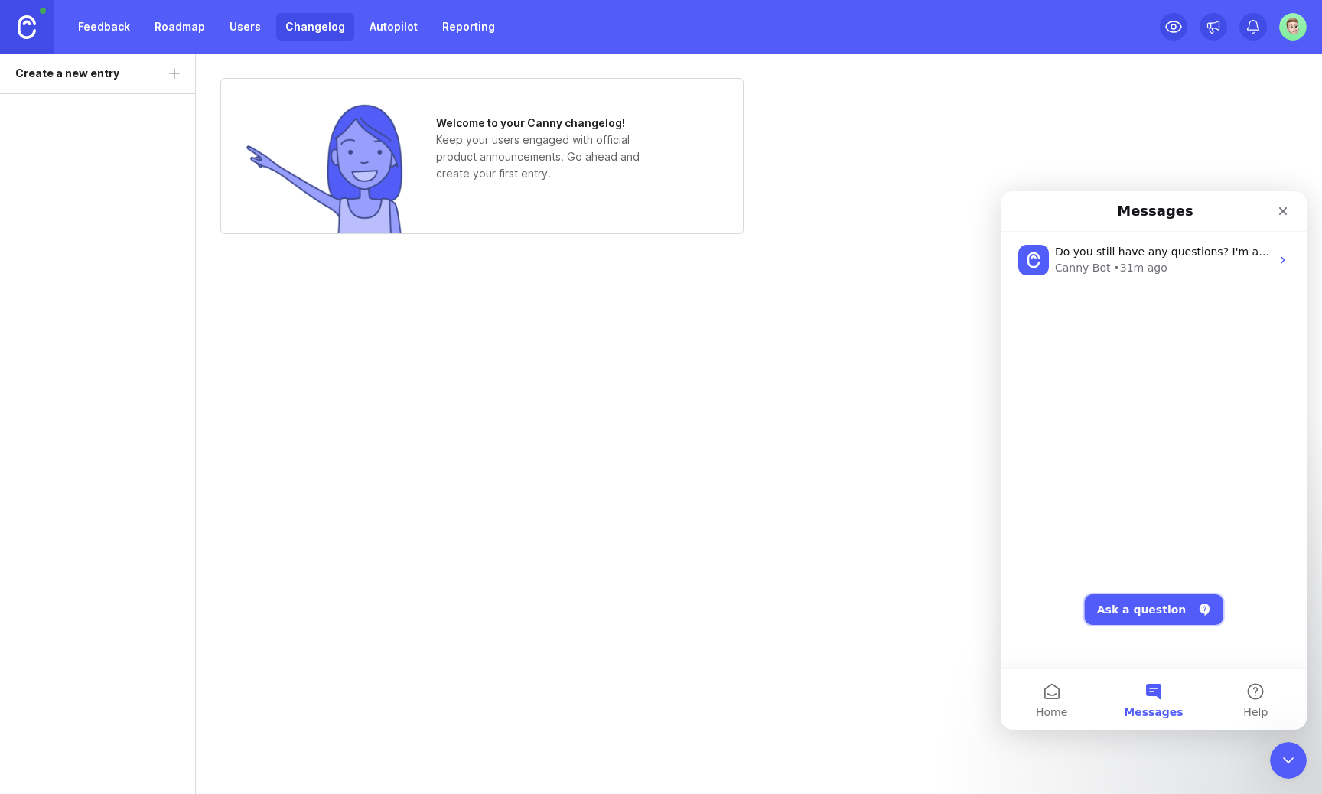
click at [1156, 604] on button "Ask a question" at bounding box center [1154, 610] width 138 height 31
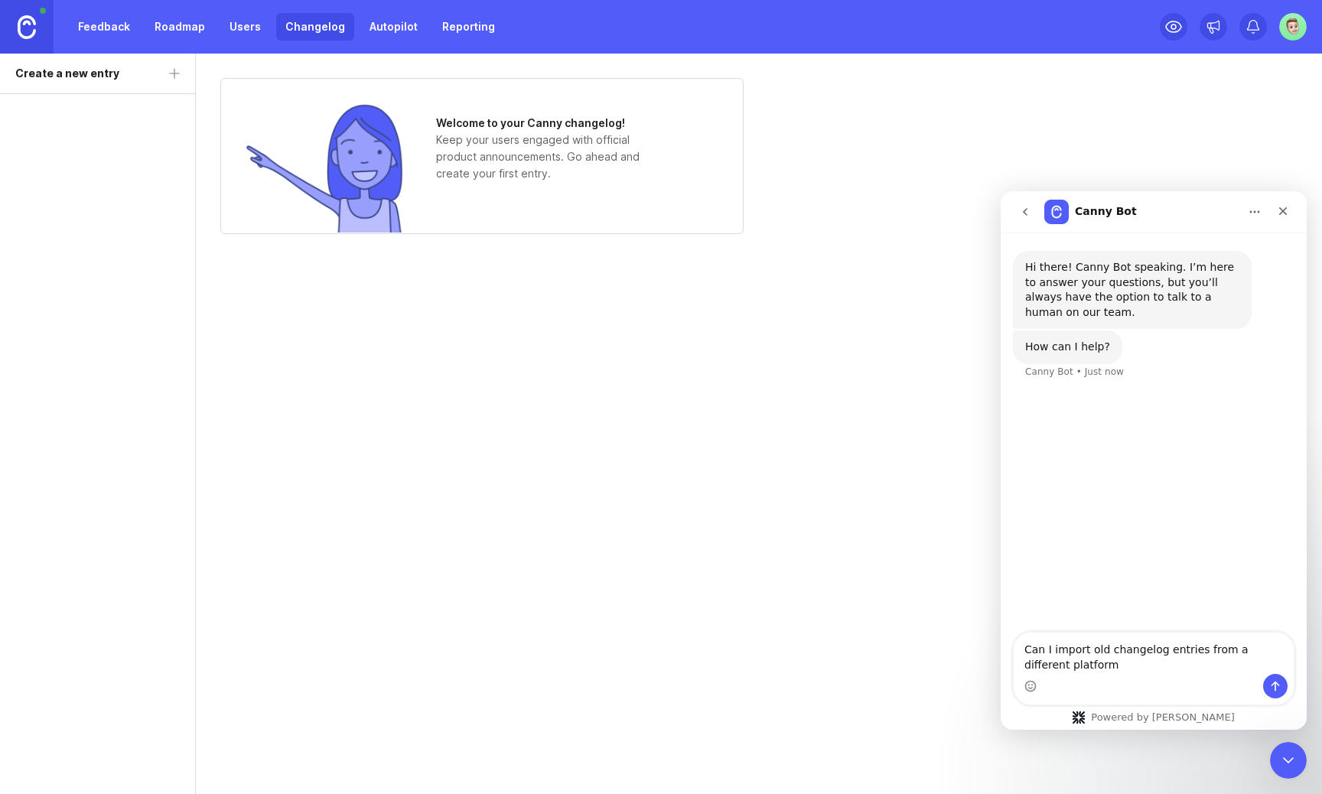
type textarea "Can I import old changelog entries from a different platform?"
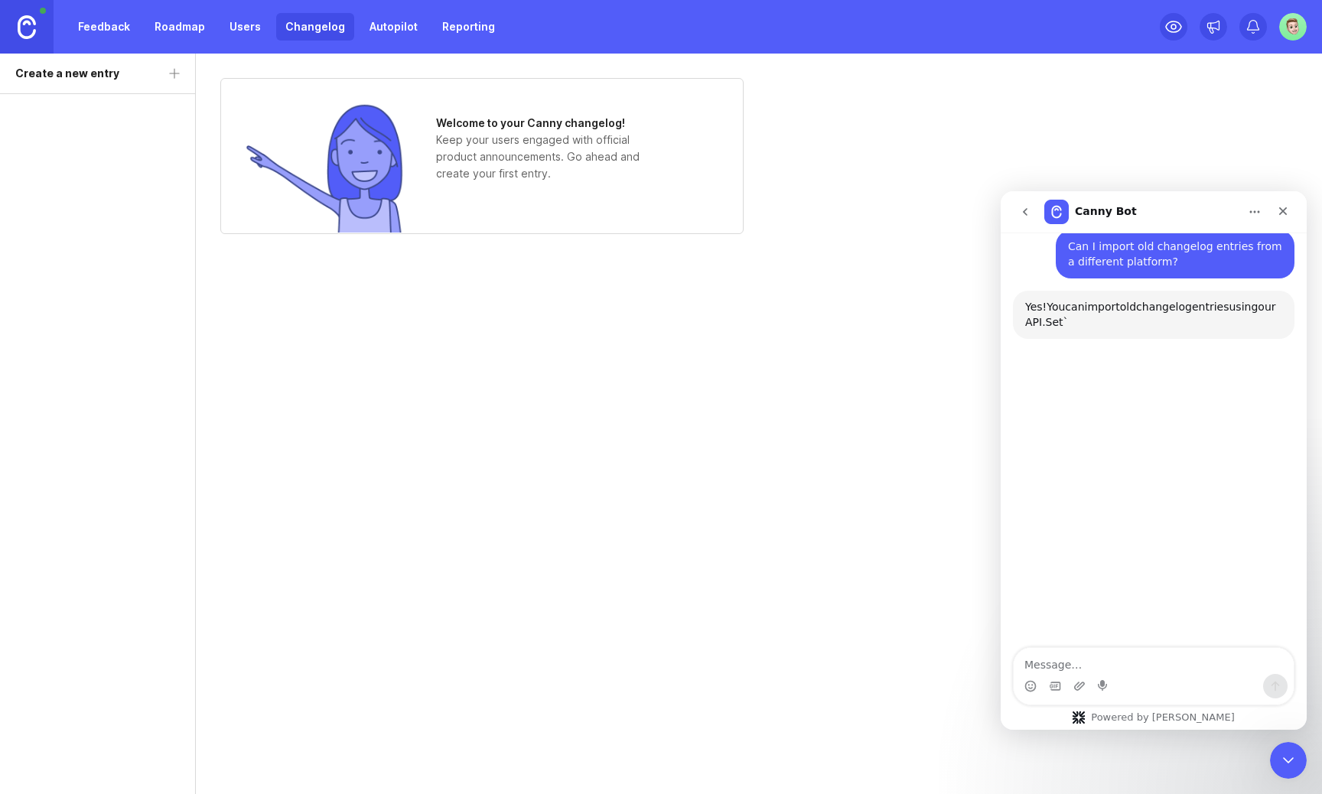
scroll to position [148, 0]
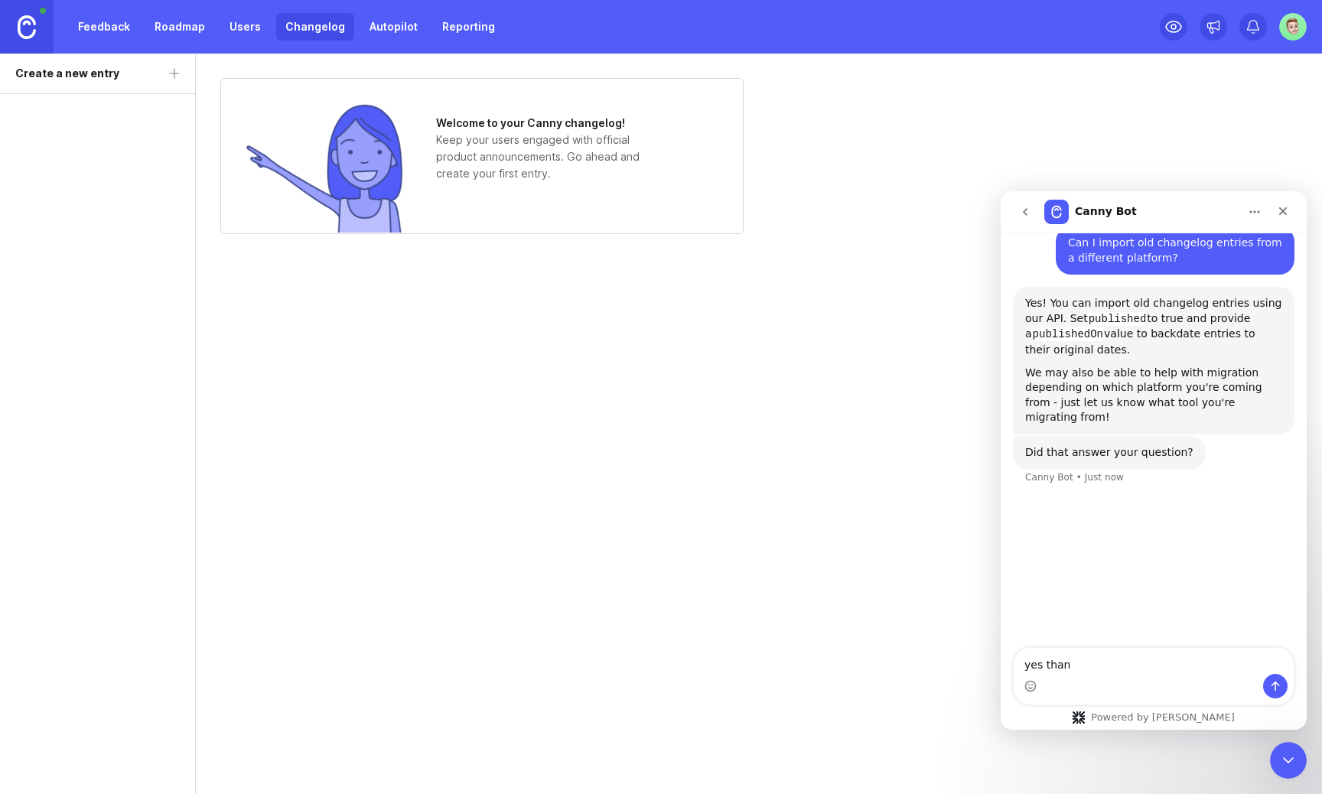
type textarea "yes thans"
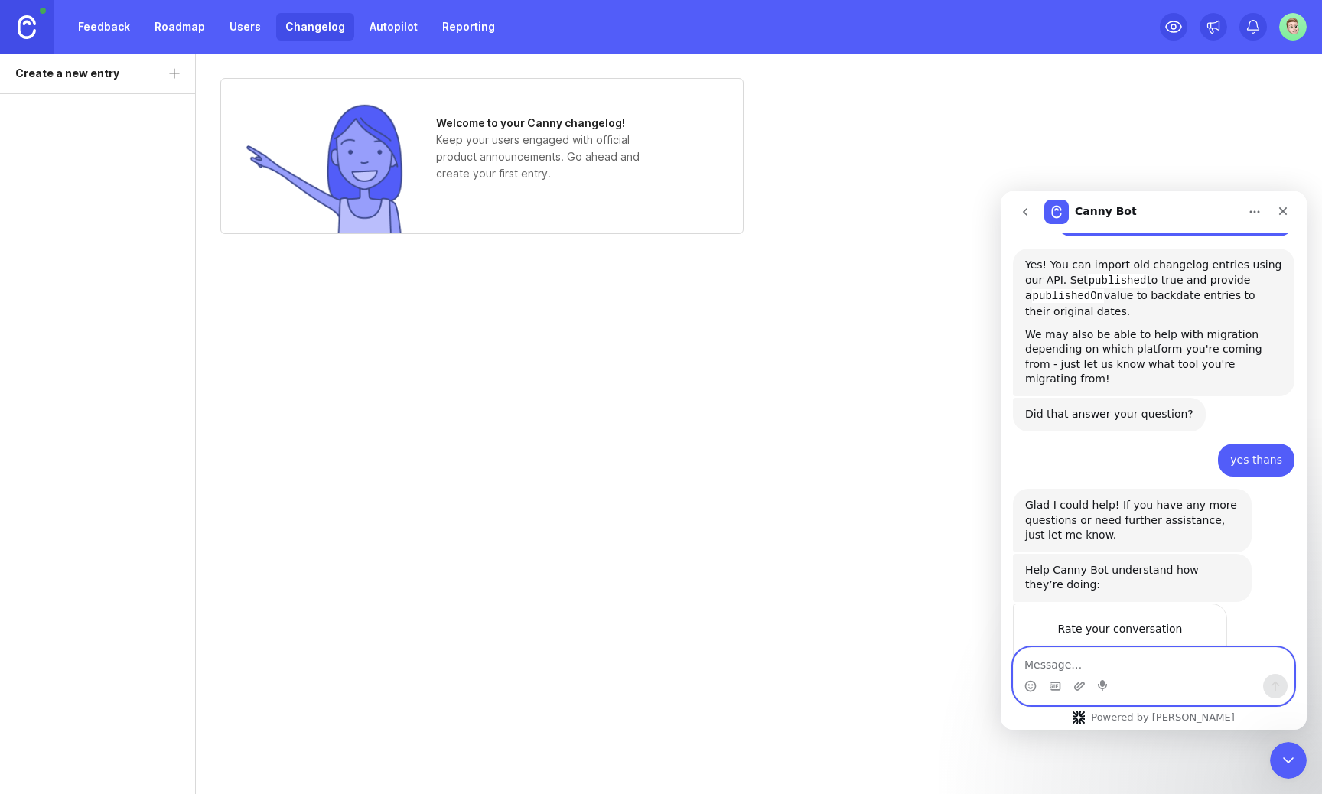
scroll to position [194, 0]
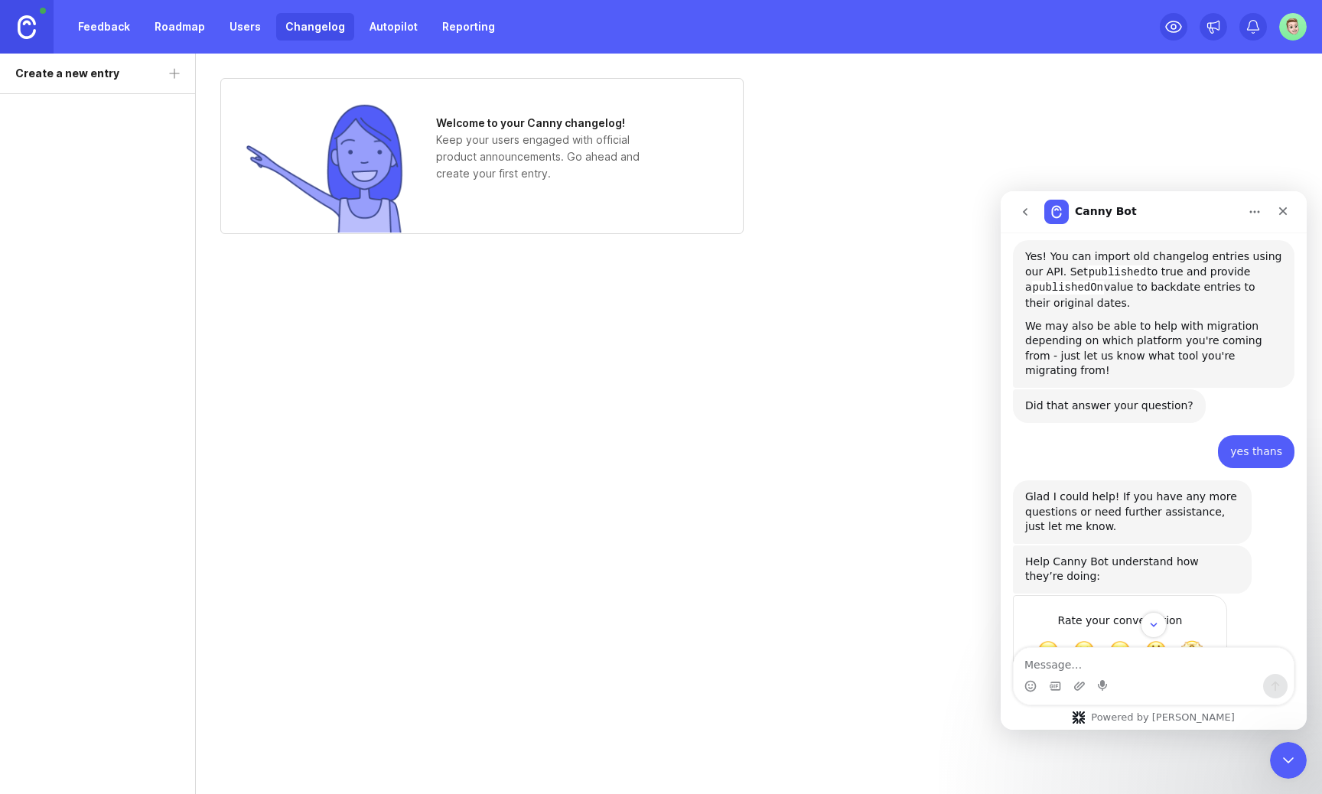
click at [132, 29] on link "Feedback" at bounding box center [104, 27] width 70 height 28
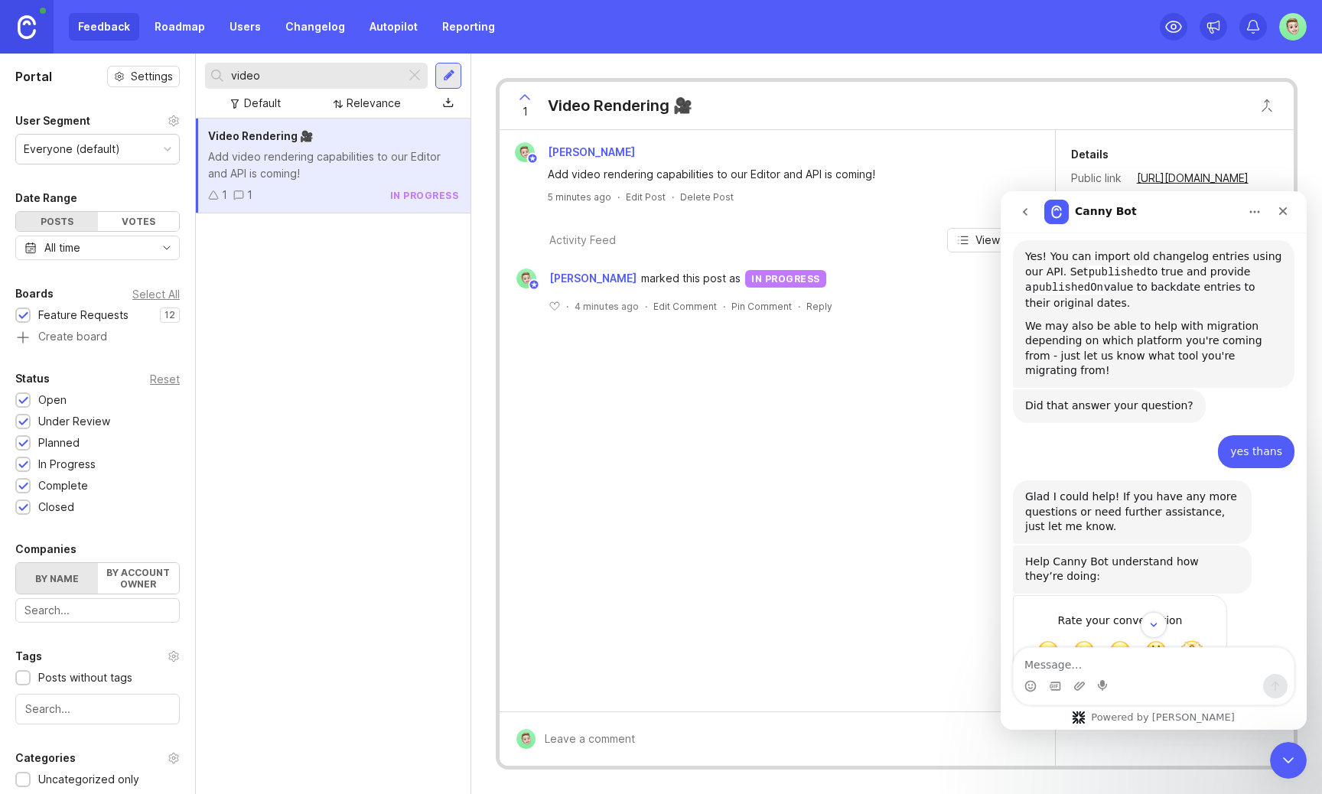
click at [340, 75] on input "video" at bounding box center [315, 75] width 168 height 17
type input "videote"
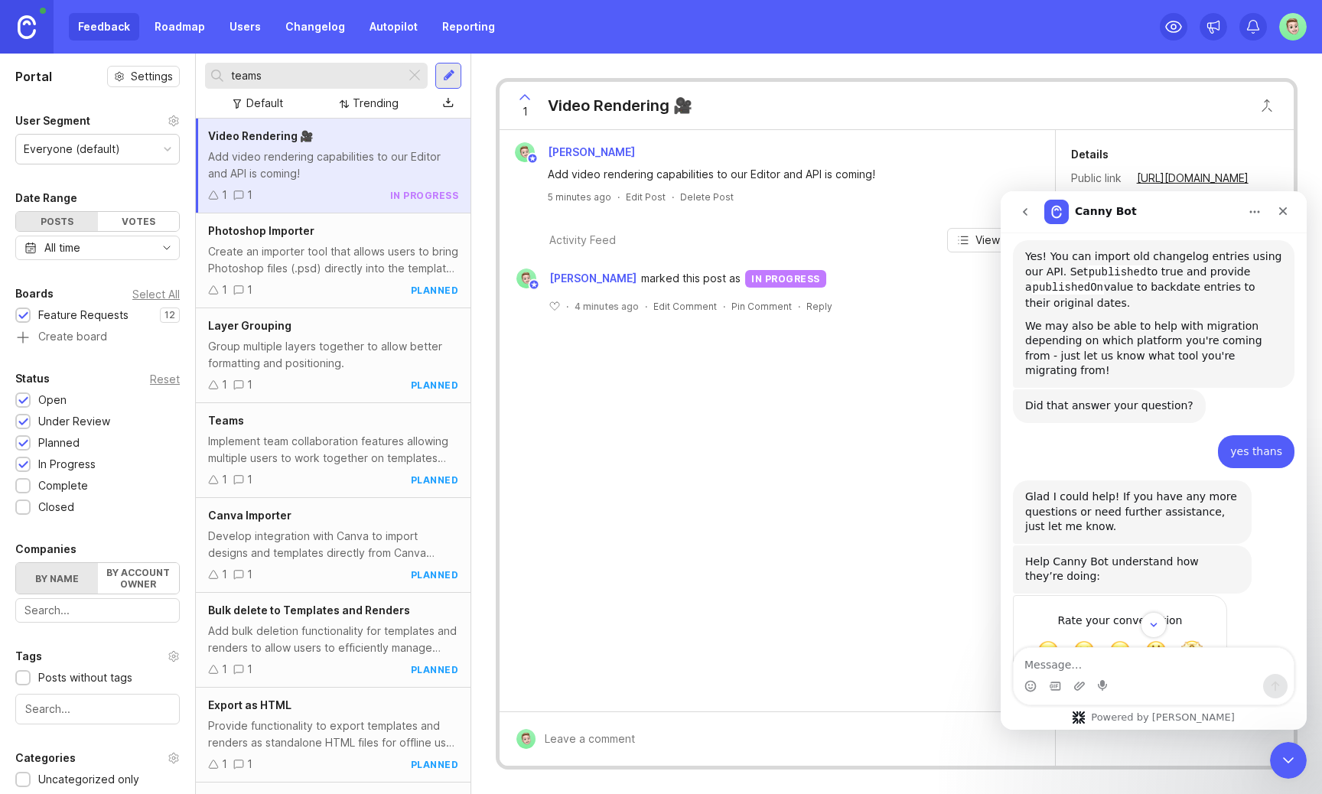
type input "teams"
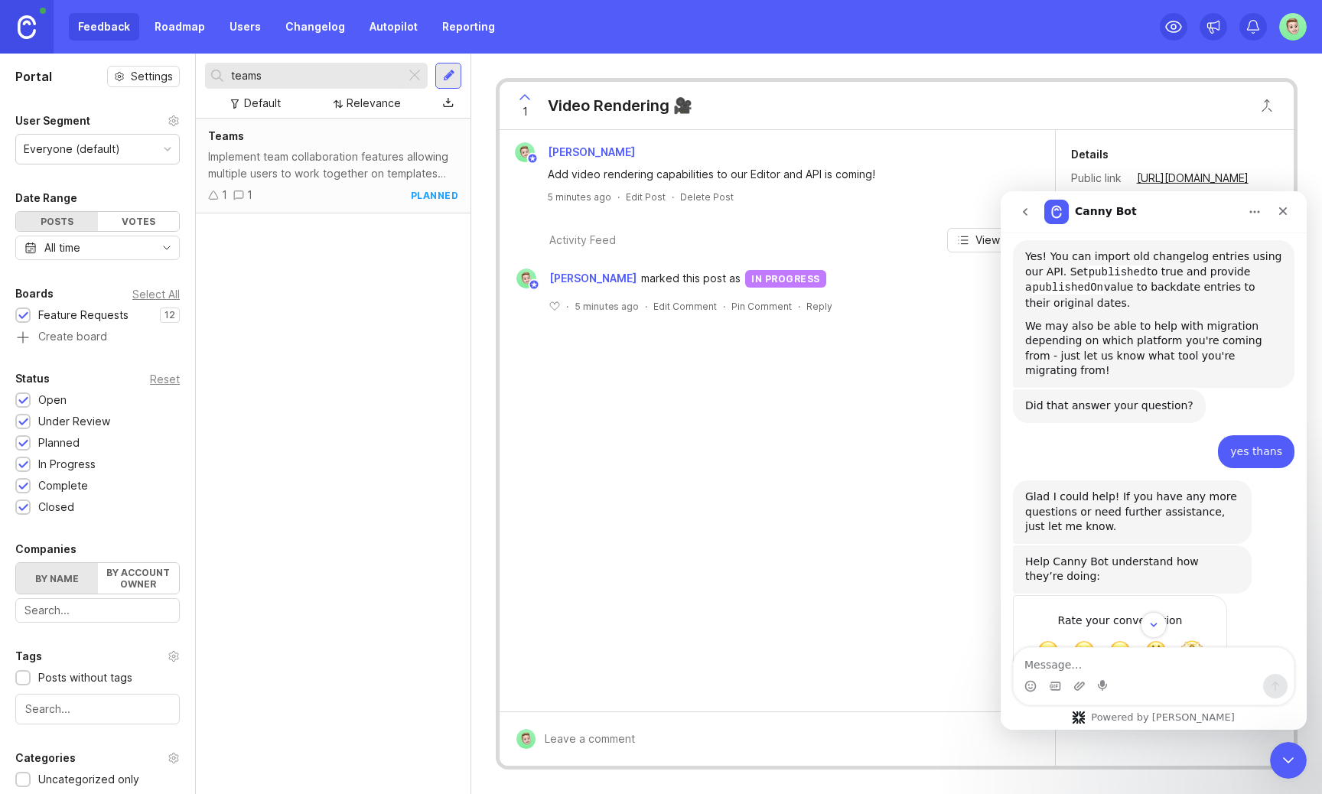
click at [385, 172] on div "Implement team collaboration features allowing multiple users to work together …" at bounding box center [333, 165] width 250 height 34
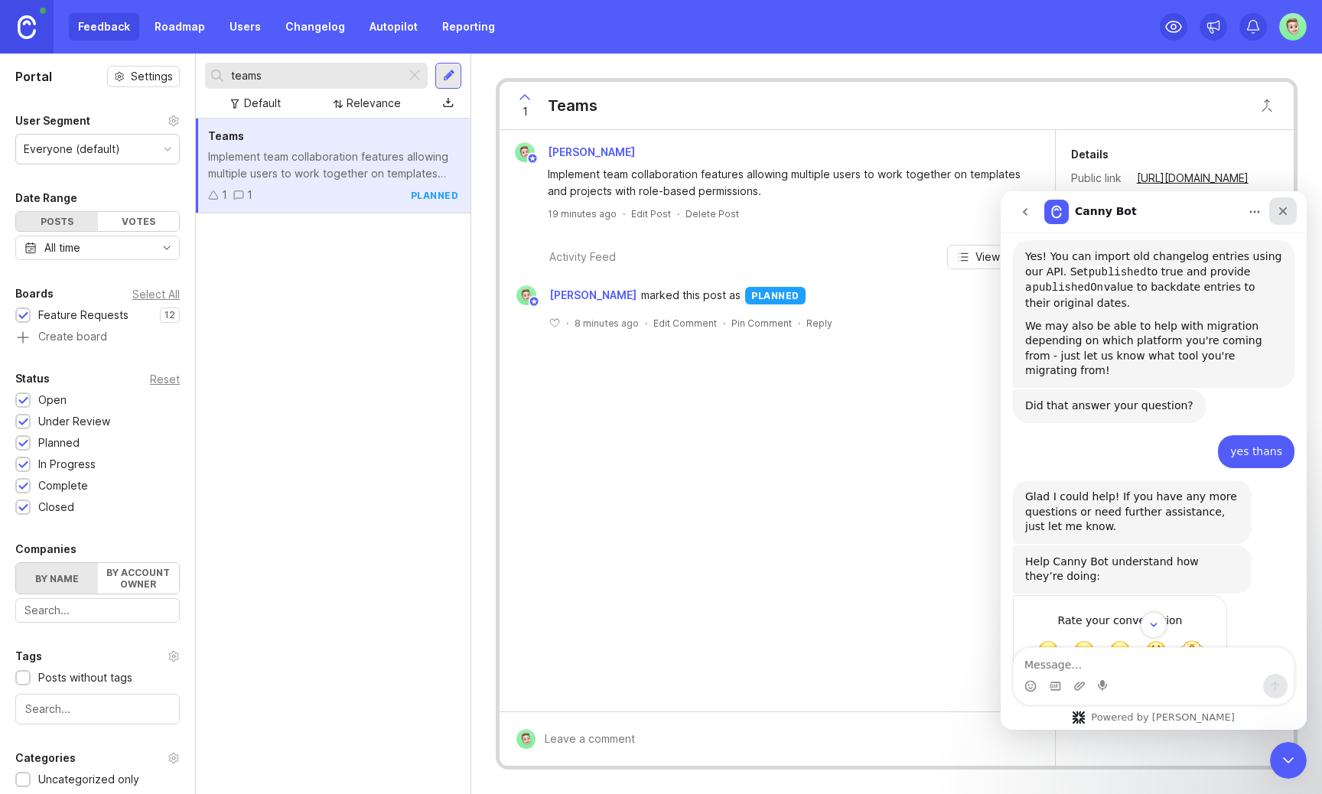
click at [1278, 213] on icon "Close" at bounding box center [1283, 211] width 12 height 12
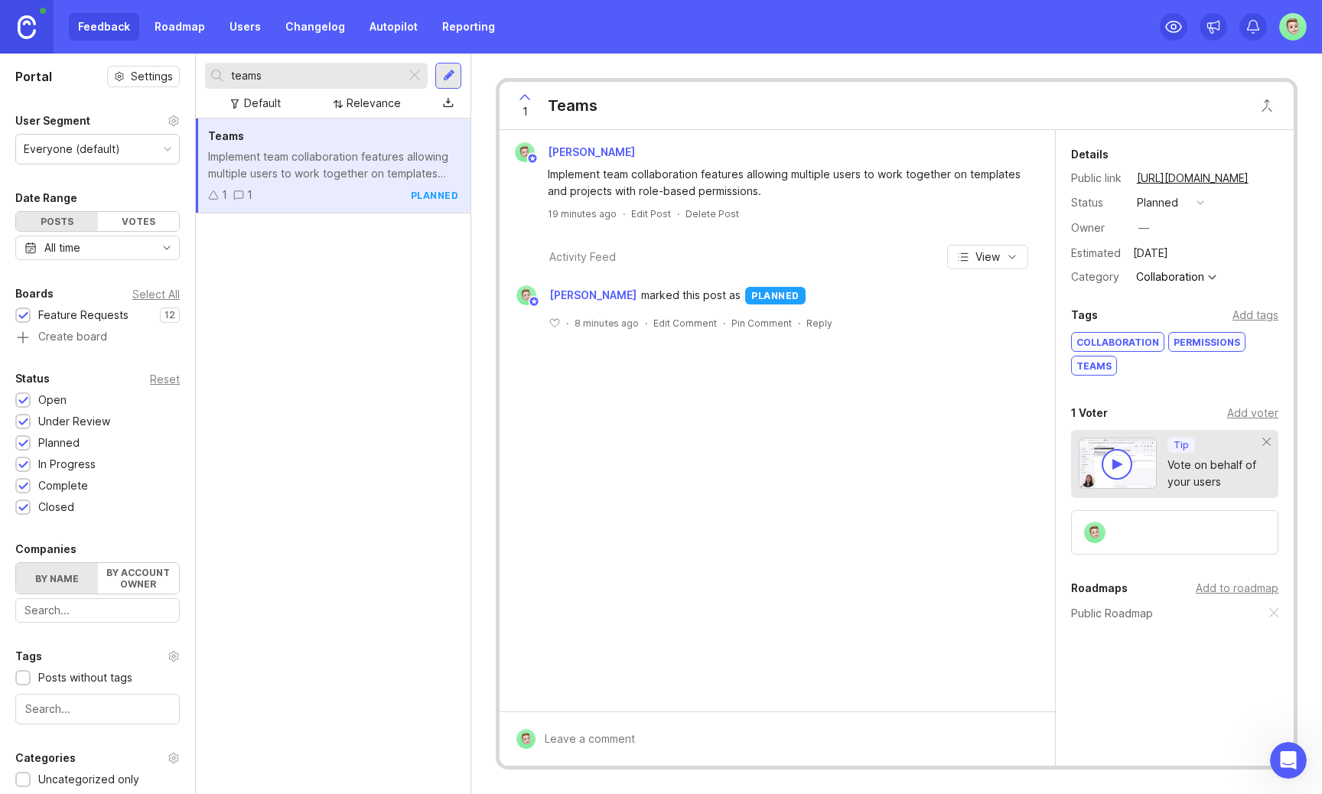
scroll to position [236, 0]
click at [1133, 532] on div at bounding box center [1174, 532] width 207 height 44
click at [1171, 534] on div at bounding box center [1174, 532] width 207 height 44
click at [1237, 413] on div "Add voter" at bounding box center [1252, 413] width 51 height 17
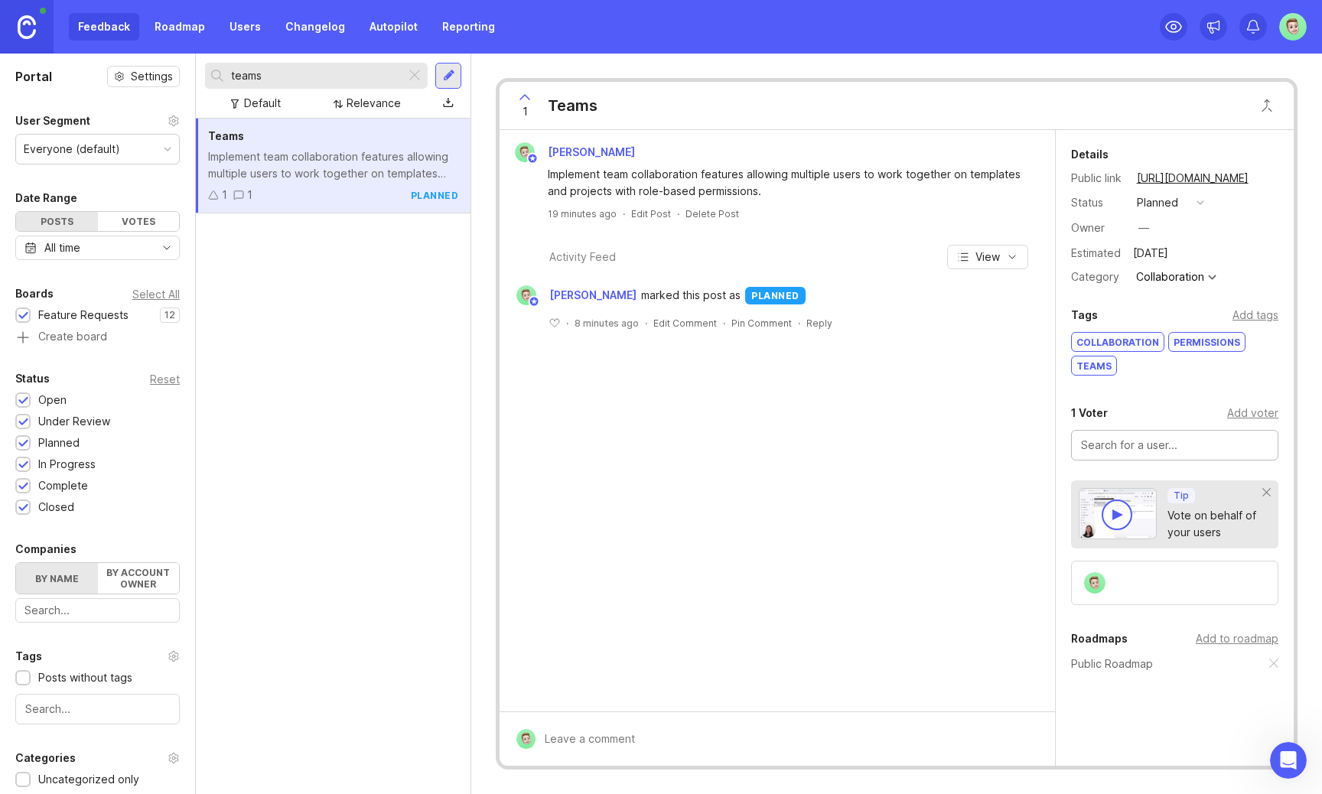
type input "s"
type input "[PERSON_NAME]"
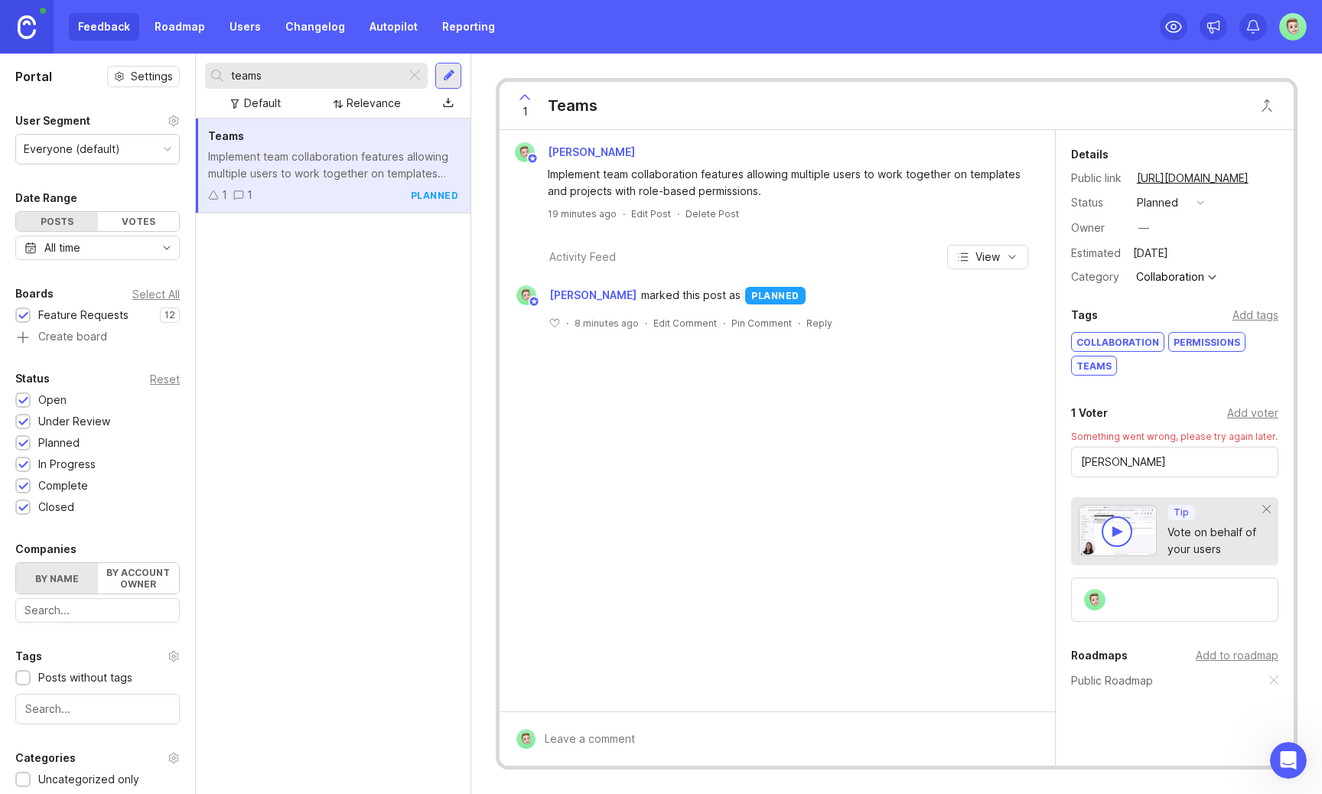
click at [1227, 461] on input "[PERSON_NAME]" at bounding box center [1174, 462] width 187 height 17
click at [1093, 417] on div "1 Voter" at bounding box center [1089, 413] width 37 height 18
click at [693, 399] on div "[PERSON_NAME] team collaboration features allowing multiple users to work toget…" at bounding box center [777, 421] width 555 height 582
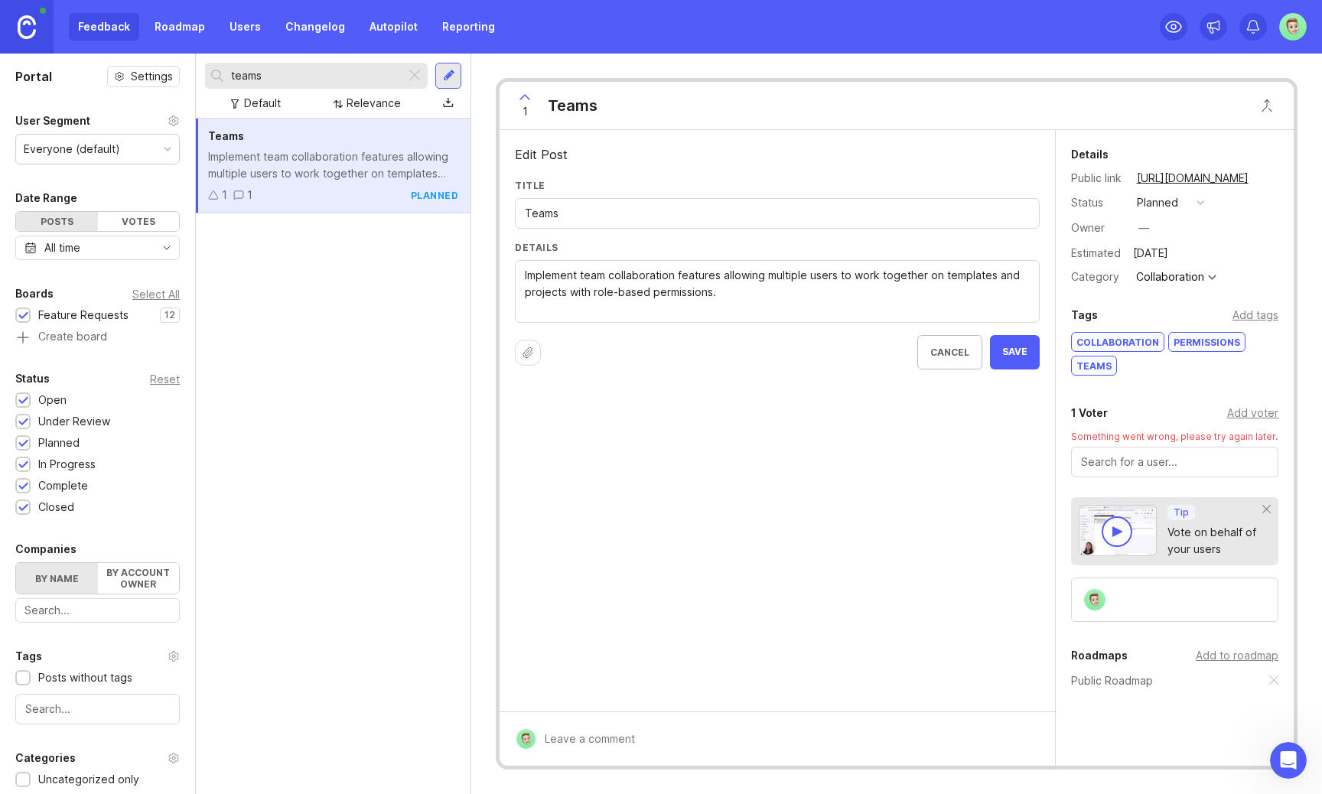
click at [524, 350] on icon at bounding box center [528, 353] width 12 height 12
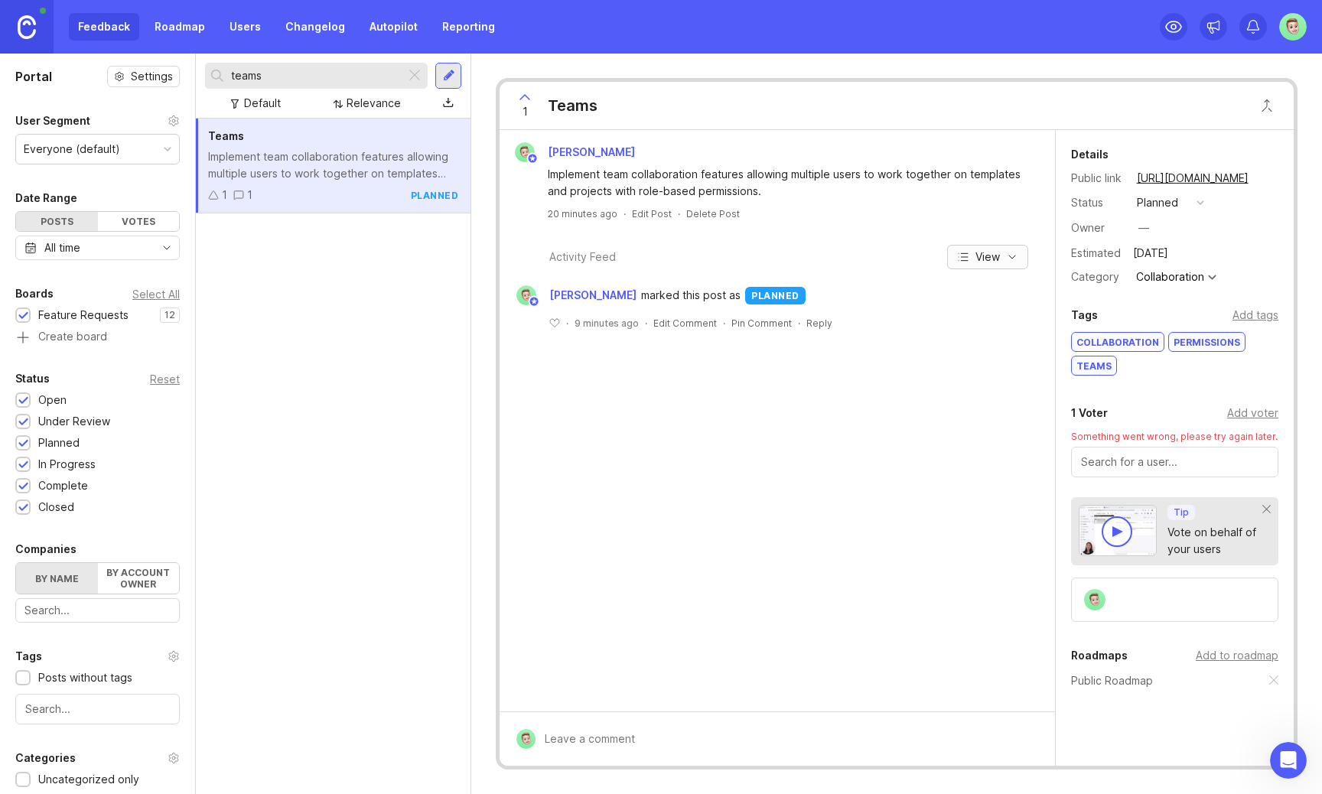
click at [1018, 265] on button "View" at bounding box center [987, 257] width 81 height 24
click at [916, 510] on div "[PERSON_NAME] team collaboration features allowing multiple users to work toget…" at bounding box center [777, 421] width 555 height 582
click at [175, 18] on link "Roadmap" at bounding box center [179, 27] width 69 height 28
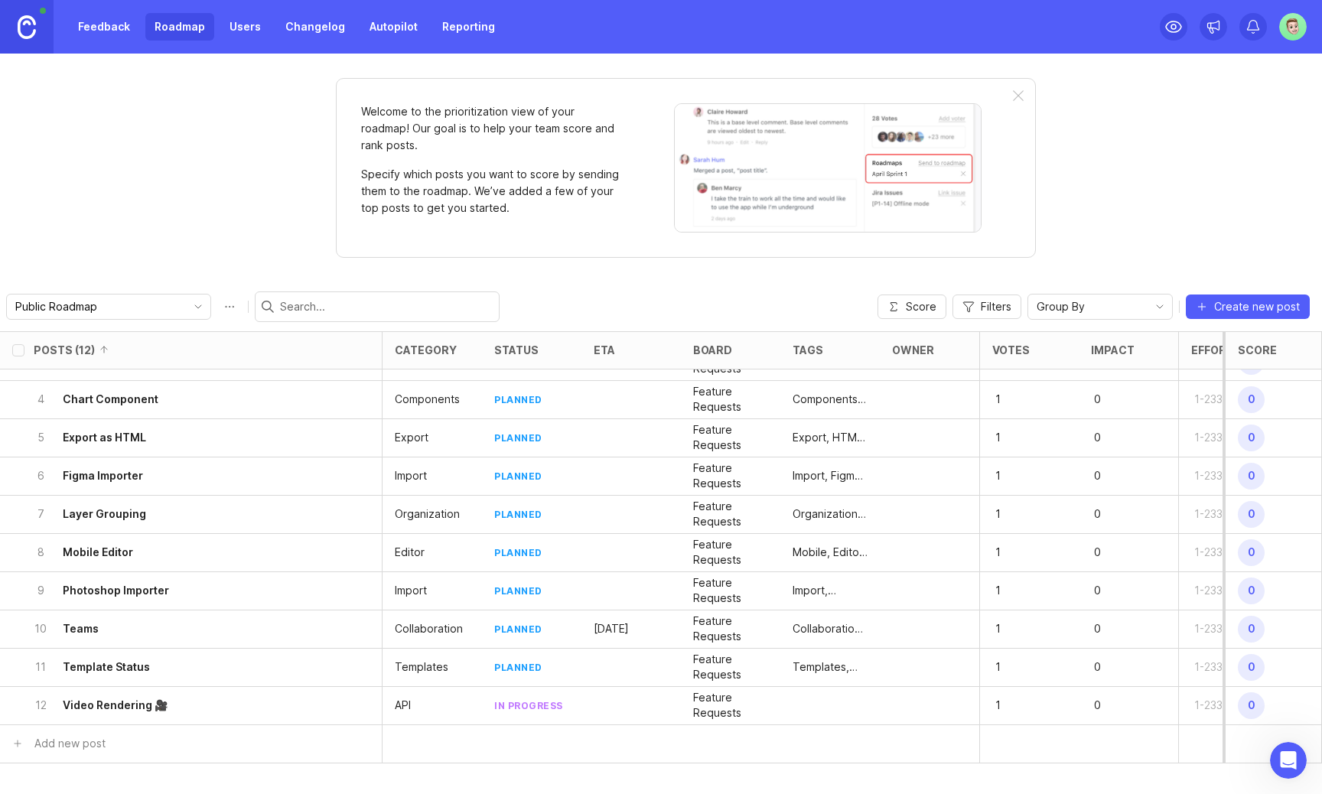
scroll to position [104, 0]
drag, startPoint x: 138, startPoint y: 702, endPoint x: 142, endPoint y: 611, distance: 91.2
click at [142, 611] on ul "1 Airtable Integration Integration planned Feature Requests Integration, Airtab…" at bounding box center [688, 495] width 1377 height 459
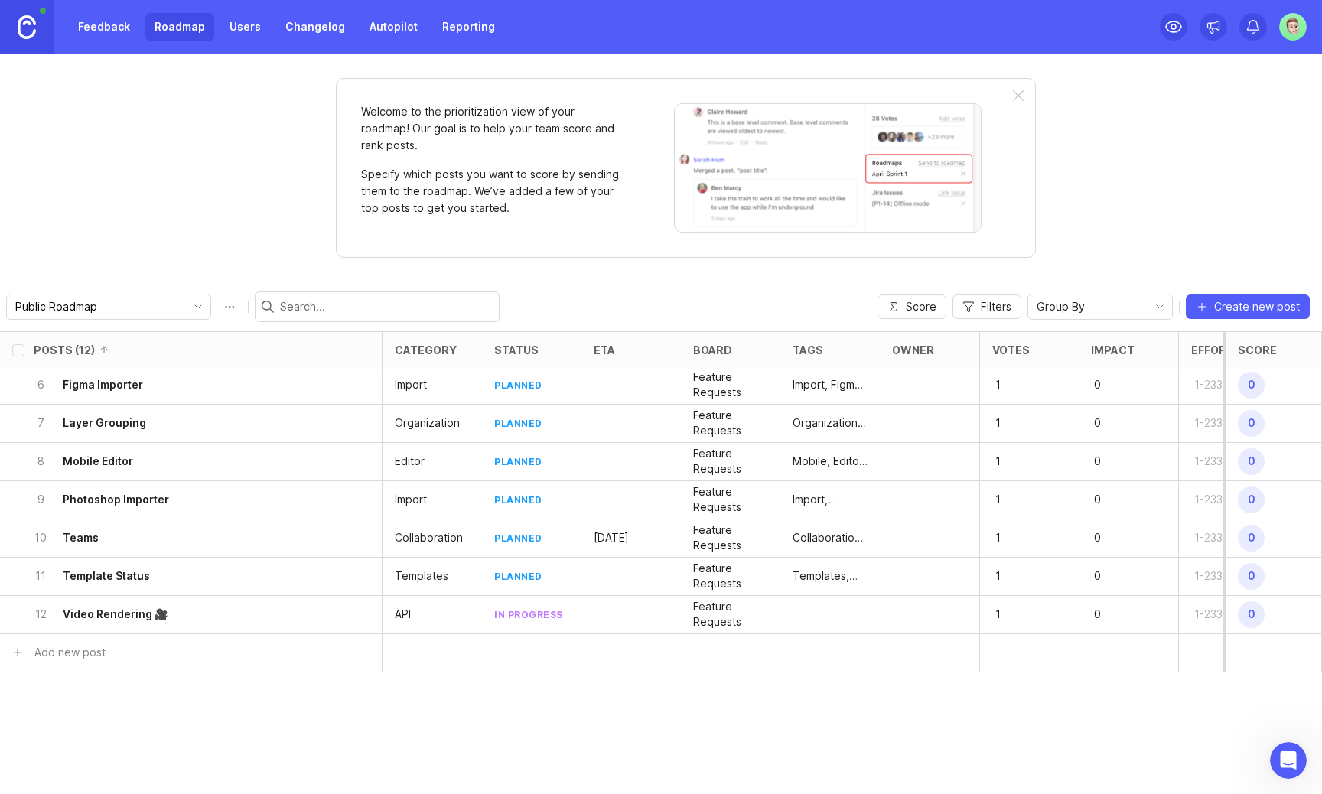
scroll to position [0, 0]
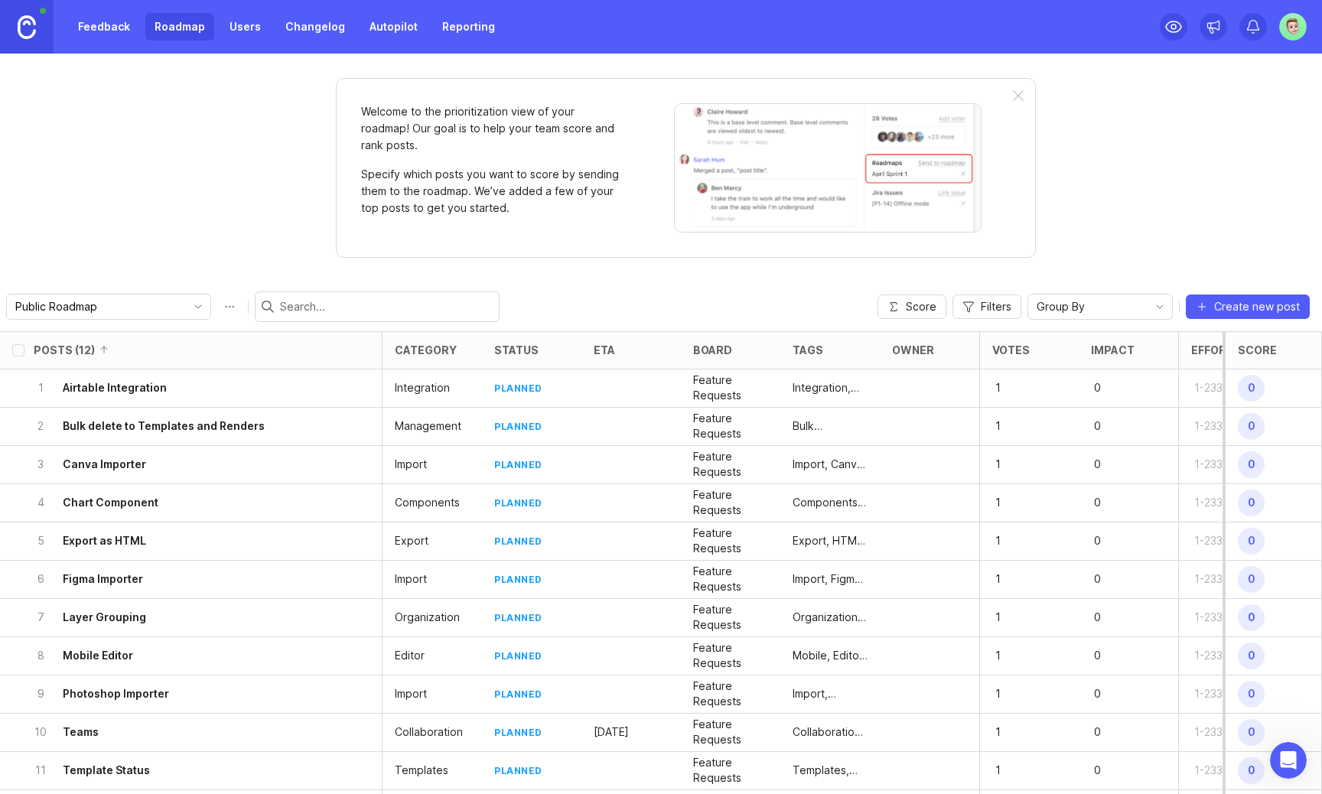
drag, startPoint x: 70, startPoint y: 388, endPoint x: 70, endPoint y: 470, distance: 81.9
click at [70, 470] on ul "1 Airtable Integration Integration planned Feature Requests Integration, Airtab…" at bounding box center [688, 599] width 1377 height 459
click at [1008, 317] on button "Filters" at bounding box center [987, 307] width 69 height 24
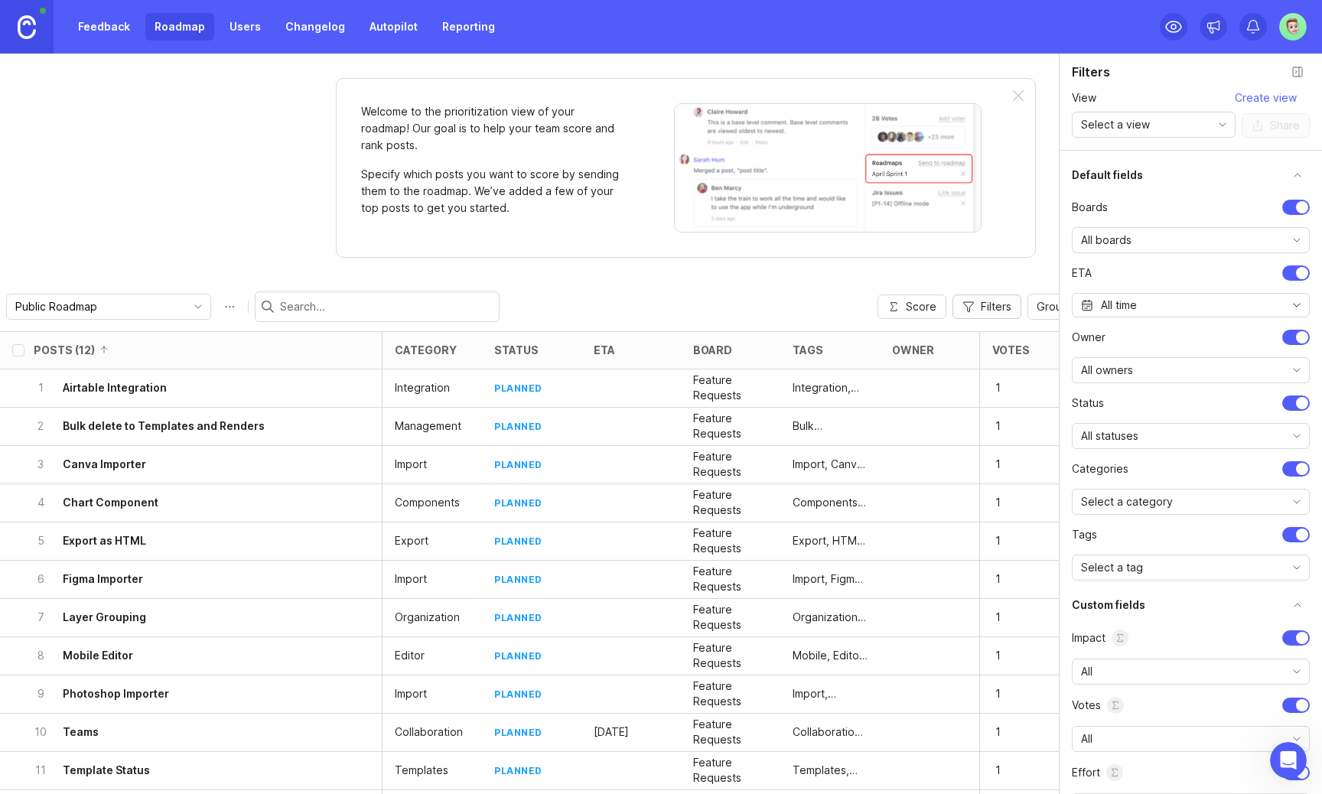
click at [1005, 311] on span "Filters" at bounding box center [996, 306] width 31 height 15
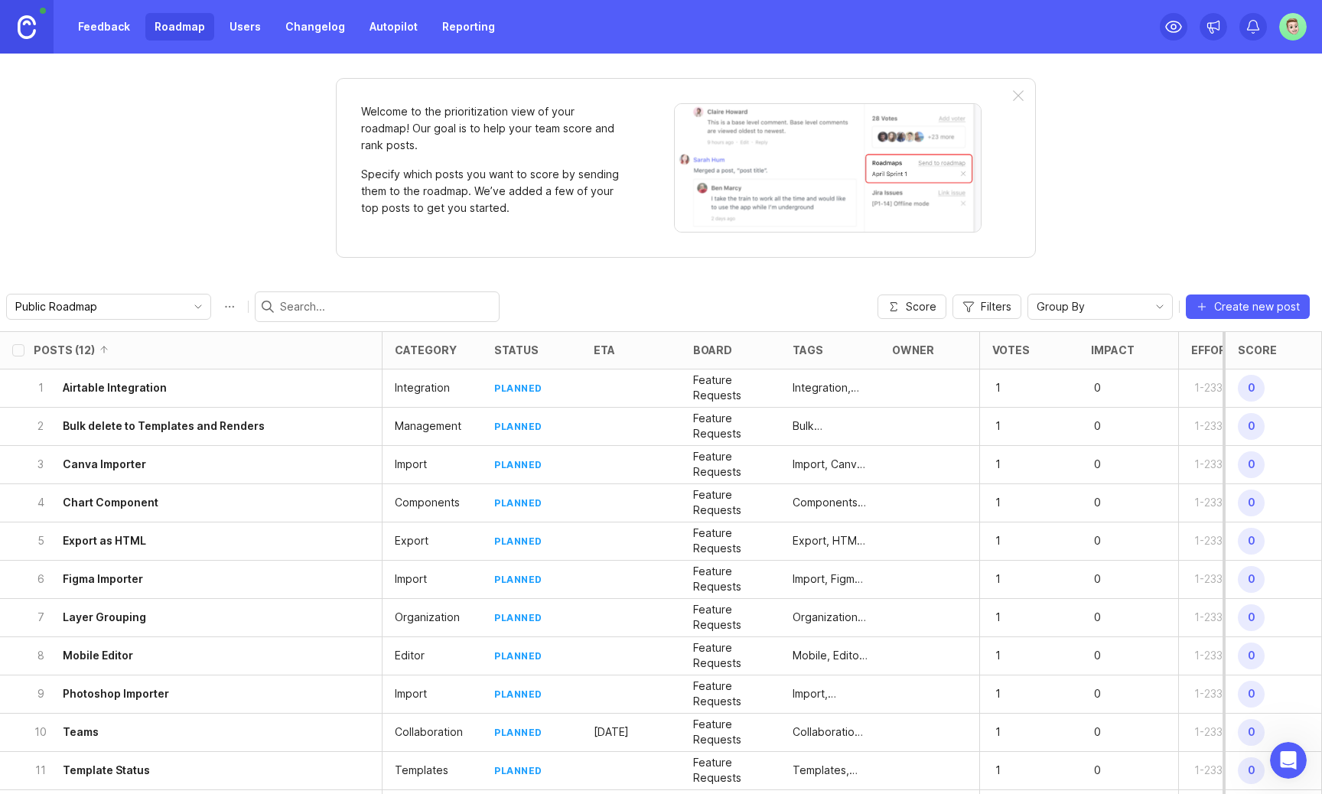
click at [88, 729] on h6 "Teams" at bounding box center [81, 732] width 36 height 15
click at [217, 308] on button "Roadmap options" at bounding box center [229, 307] width 24 height 24
click at [280, 308] on input "text" at bounding box center [386, 306] width 213 height 17
click at [217, 308] on button "Roadmap options" at bounding box center [229, 307] width 24 height 24
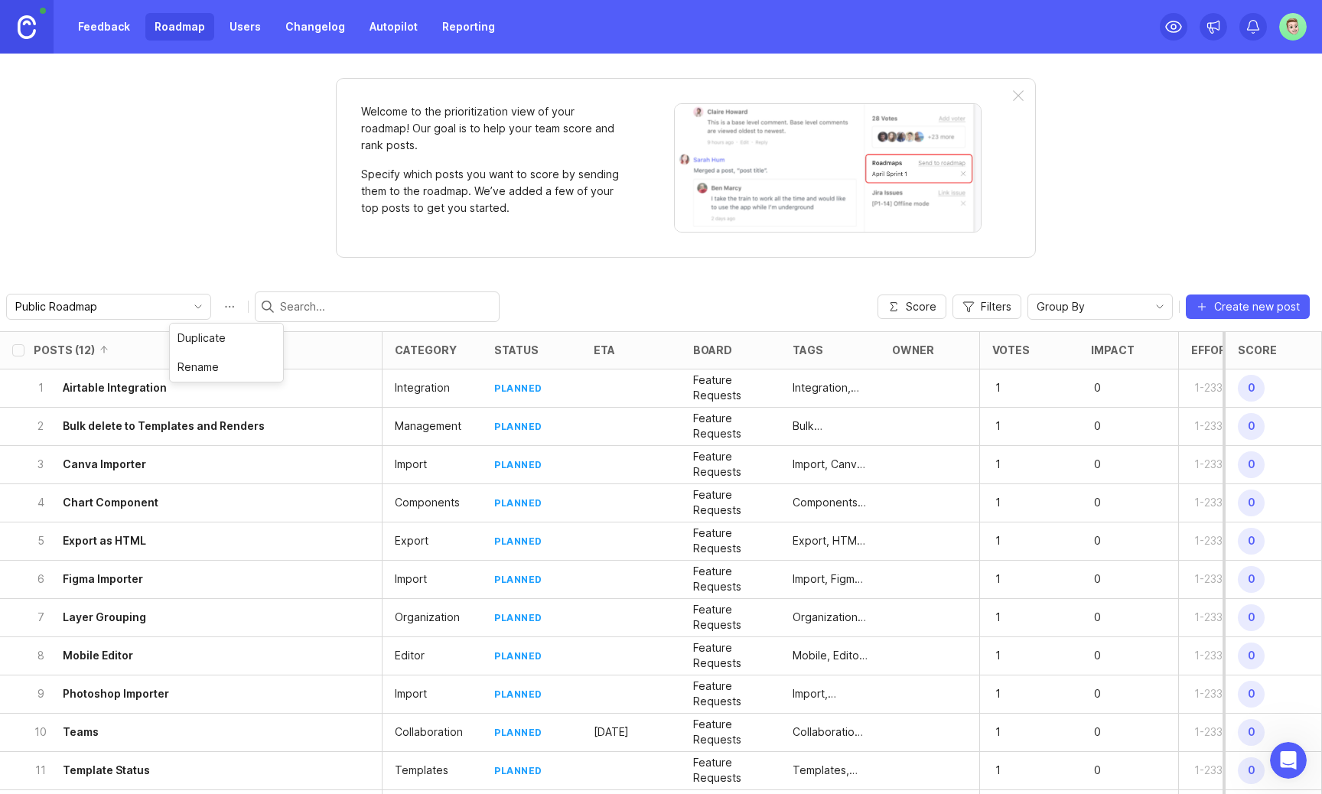
click at [196, 233] on div "Welcome to the prioritization view of your roadmap! Our goal is to help your te…" at bounding box center [661, 424] width 1322 height 741
click at [1282, 764] on icon "Open Intercom Messenger" at bounding box center [1286, 758] width 25 height 25
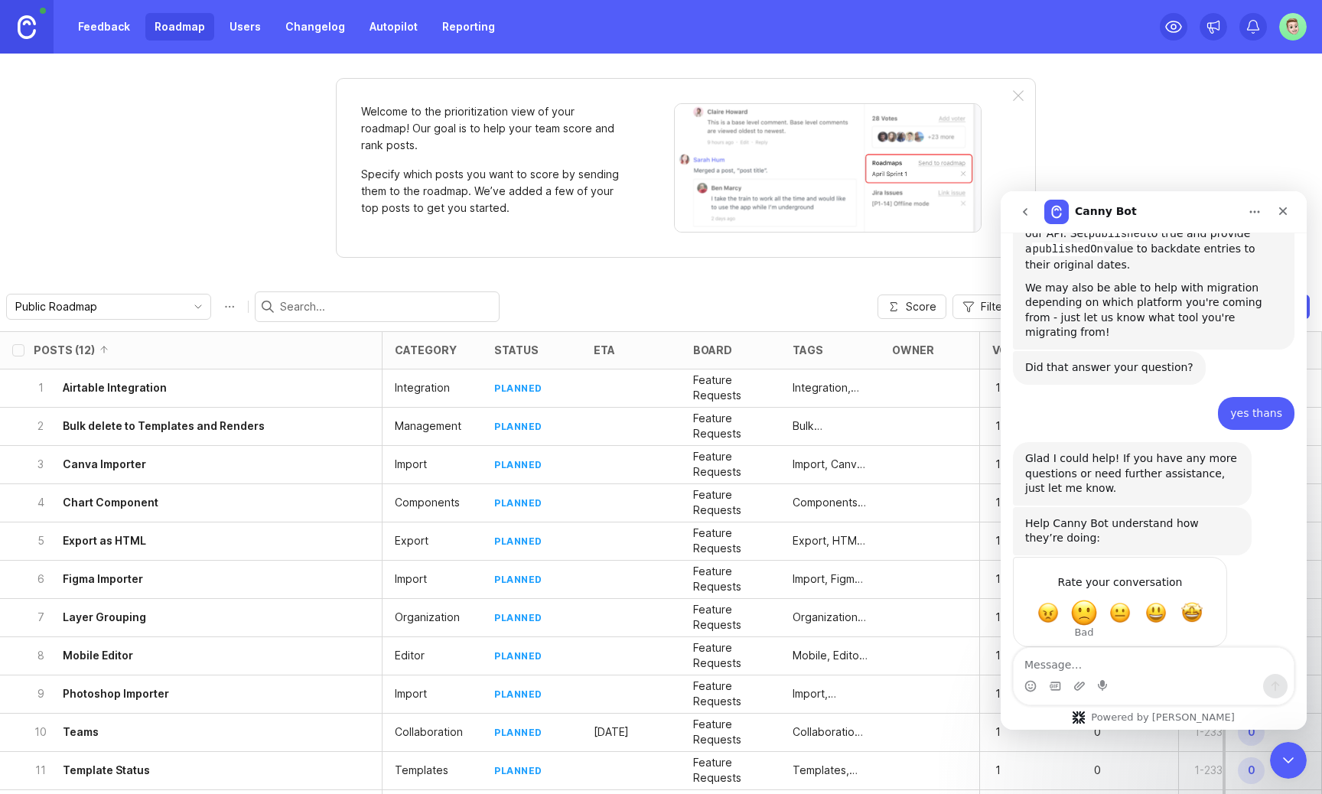
scroll to position [236, 0]
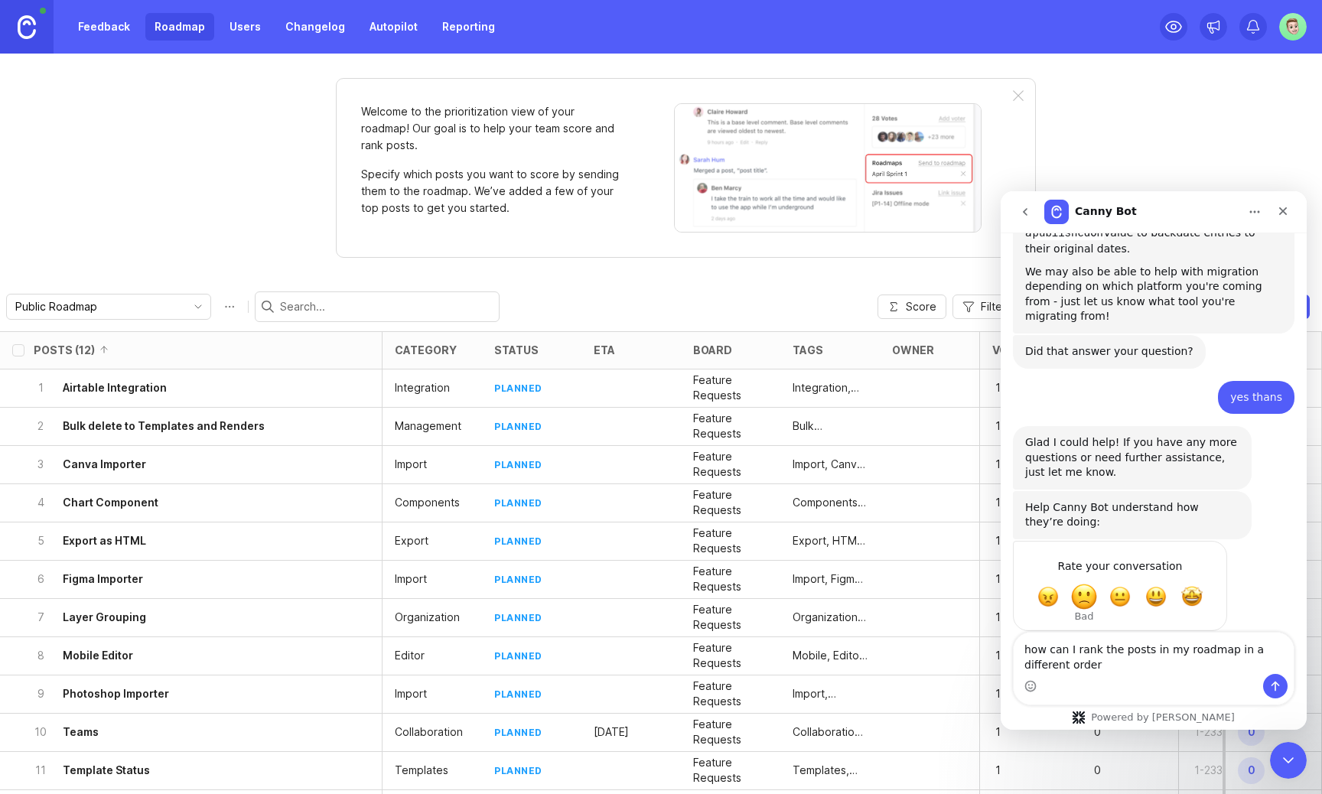
type textarea "how can I rank the posts in my roadmap in a different order?"
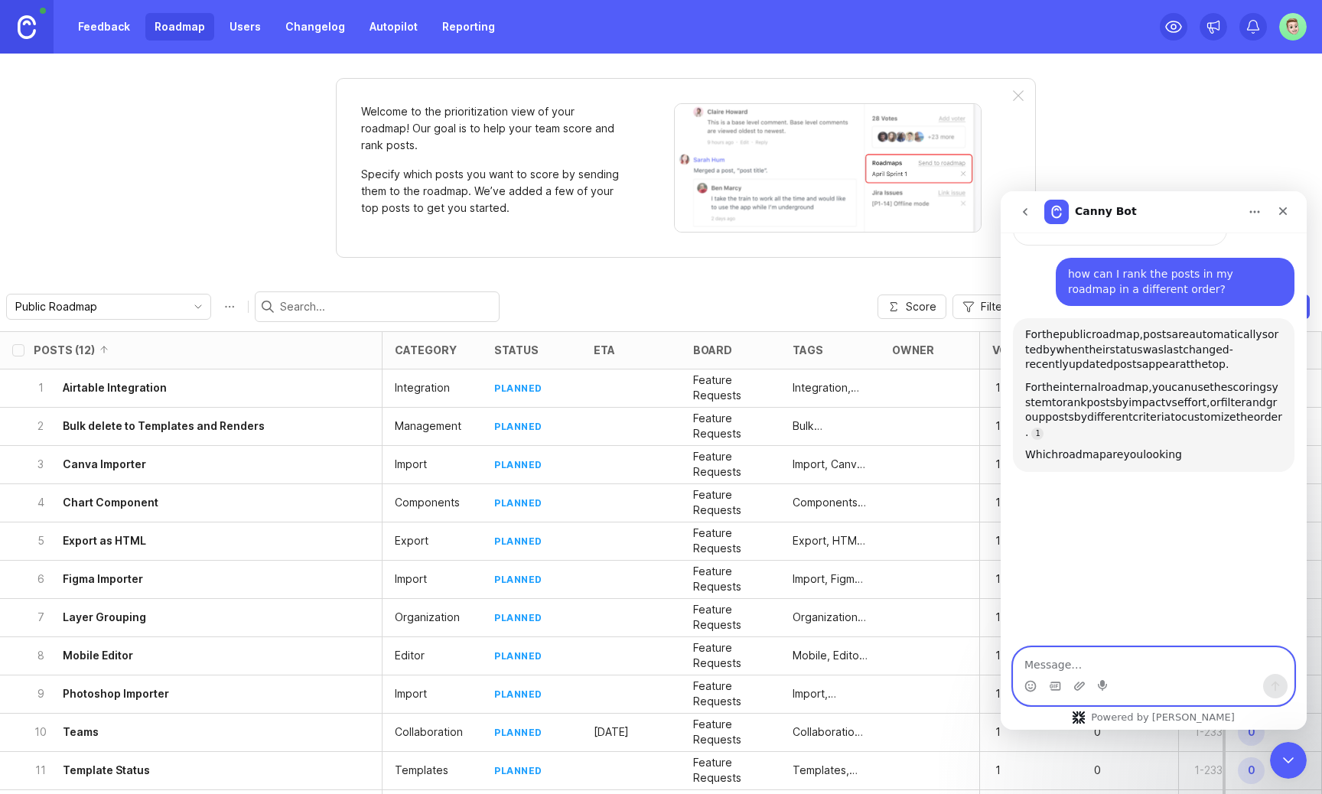
scroll to position [635, 0]
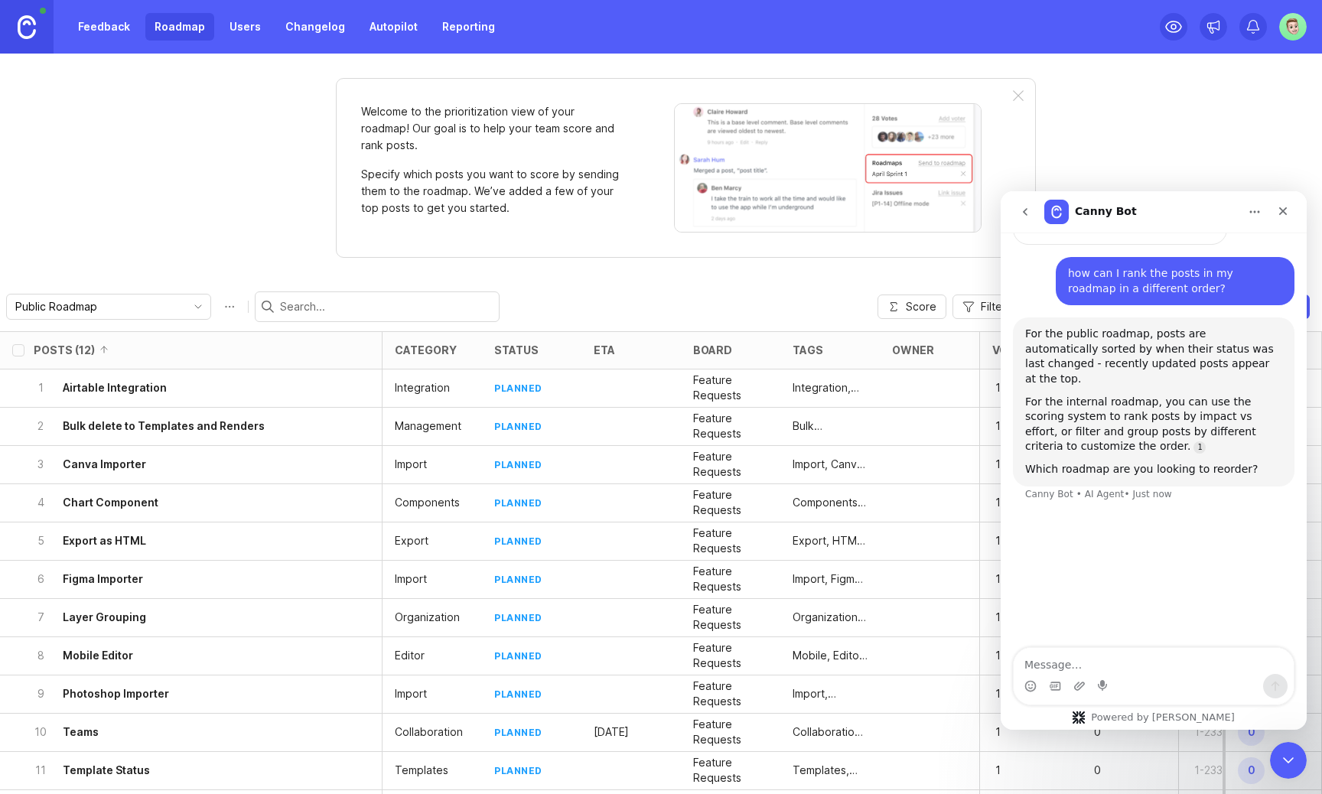
click at [102, 29] on link "Feedback" at bounding box center [104, 27] width 70 height 28
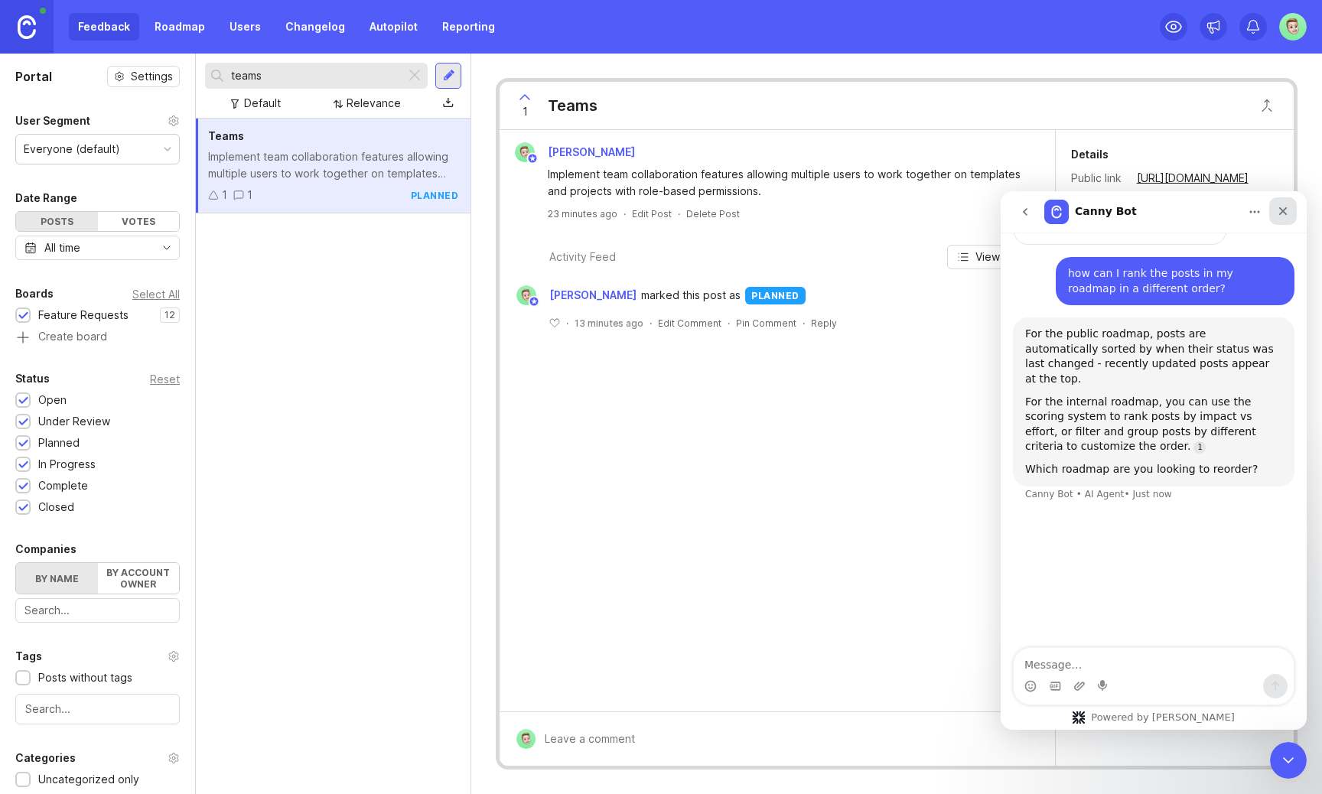
click at [1294, 207] on div "Close" at bounding box center [1283, 211] width 28 height 28
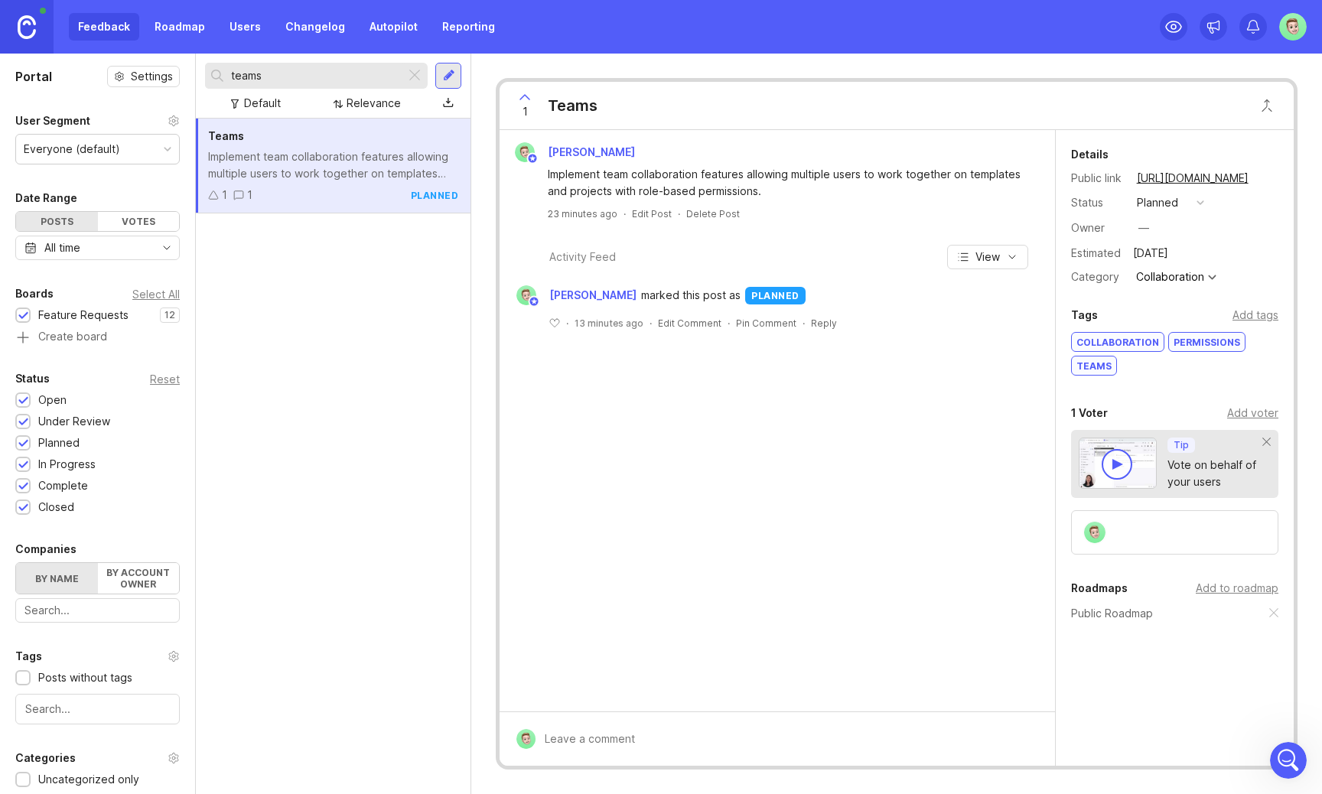
click at [1160, 205] on div "planned" at bounding box center [1157, 202] width 41 height 17
click at [1200, 258] on div "under review" at bounding box center [1178, 258] width 77 height 13
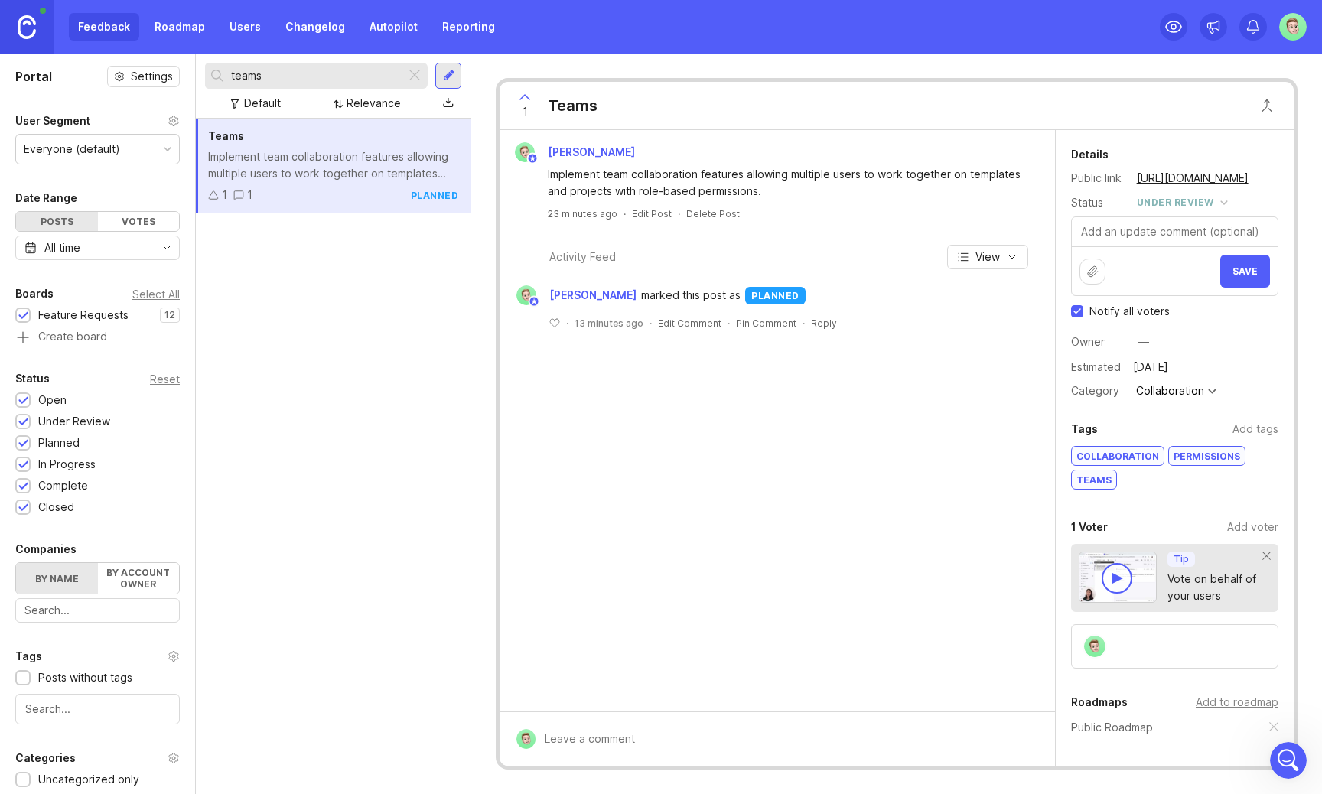
click at [1240, 264] on button "Save" at bounding box center [1245, 271] width 50 height 33
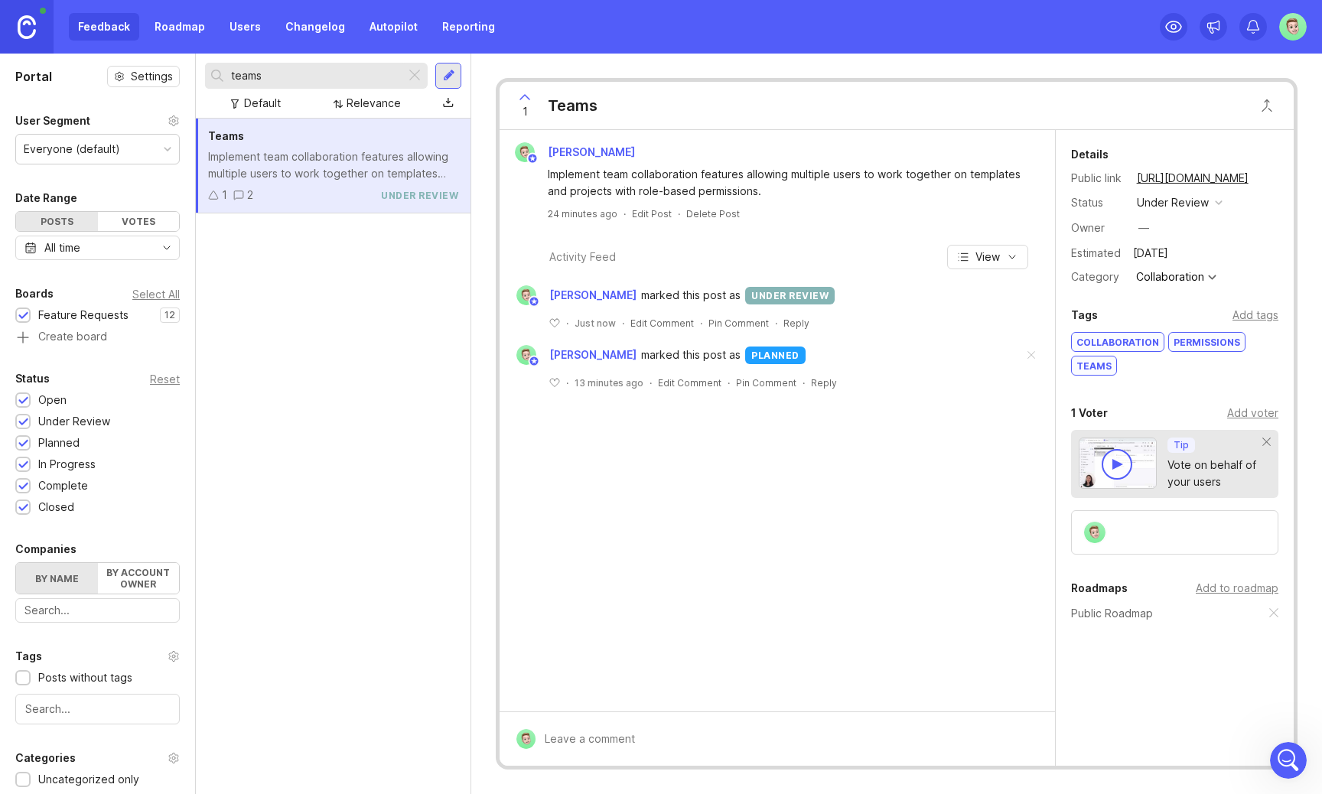
click at [1203, 193] on button "under review" at bounding box center [1179, 203] width 95 height 20
click at [1172, 281] on div "planned" at bounding box center [1164, 286] width 48 height 13
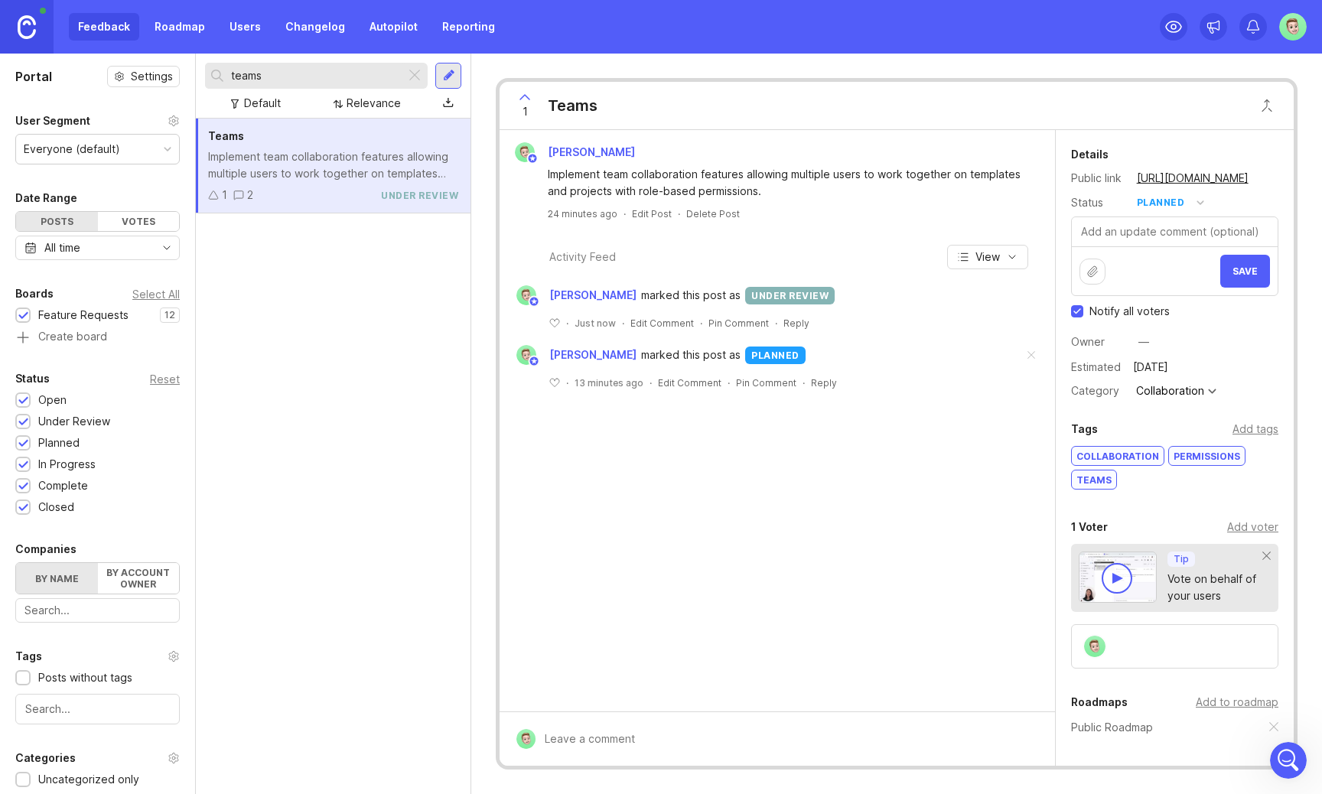
click at [1256, 280] on button "Save" at bounding box center [1245, 271] width 50 height 33
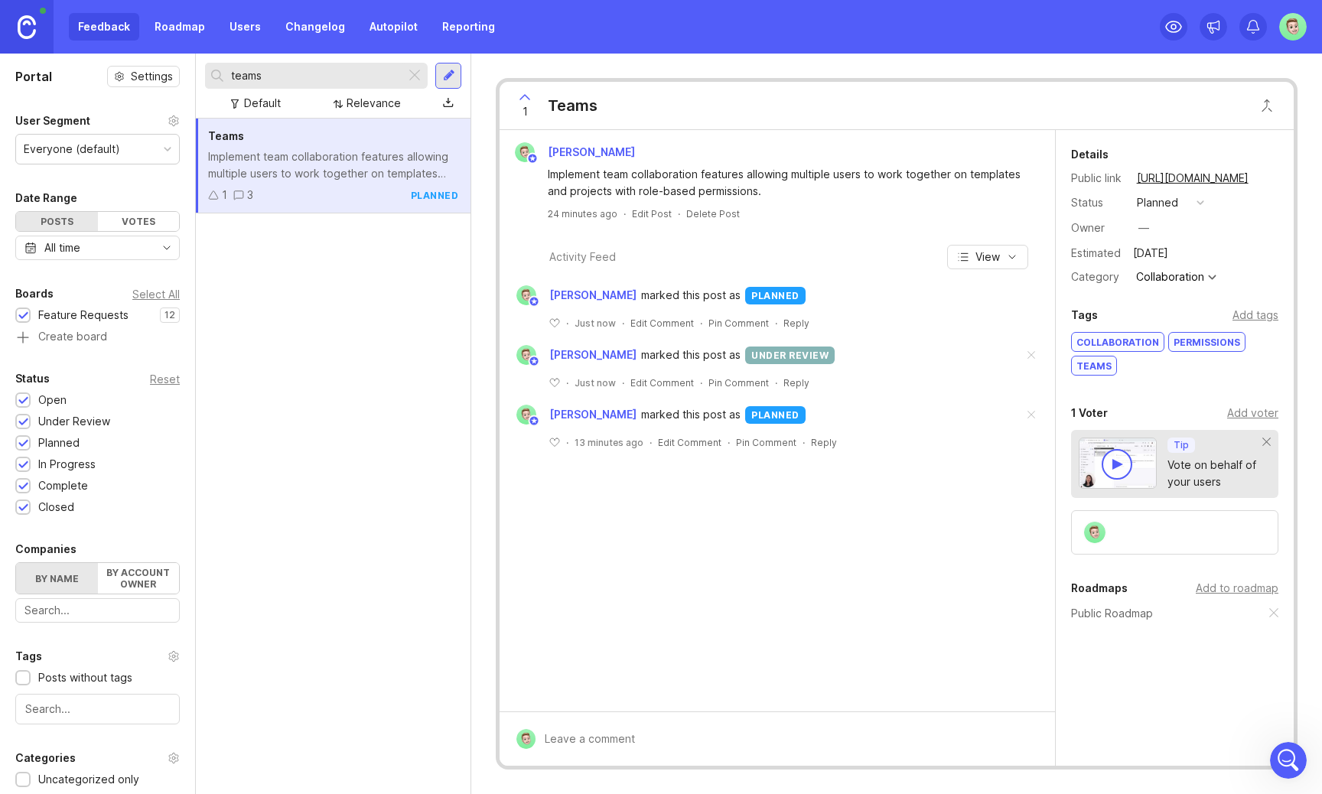
click at [1034, 355] on span at bounding box center [1031, 356] width 32 height 34
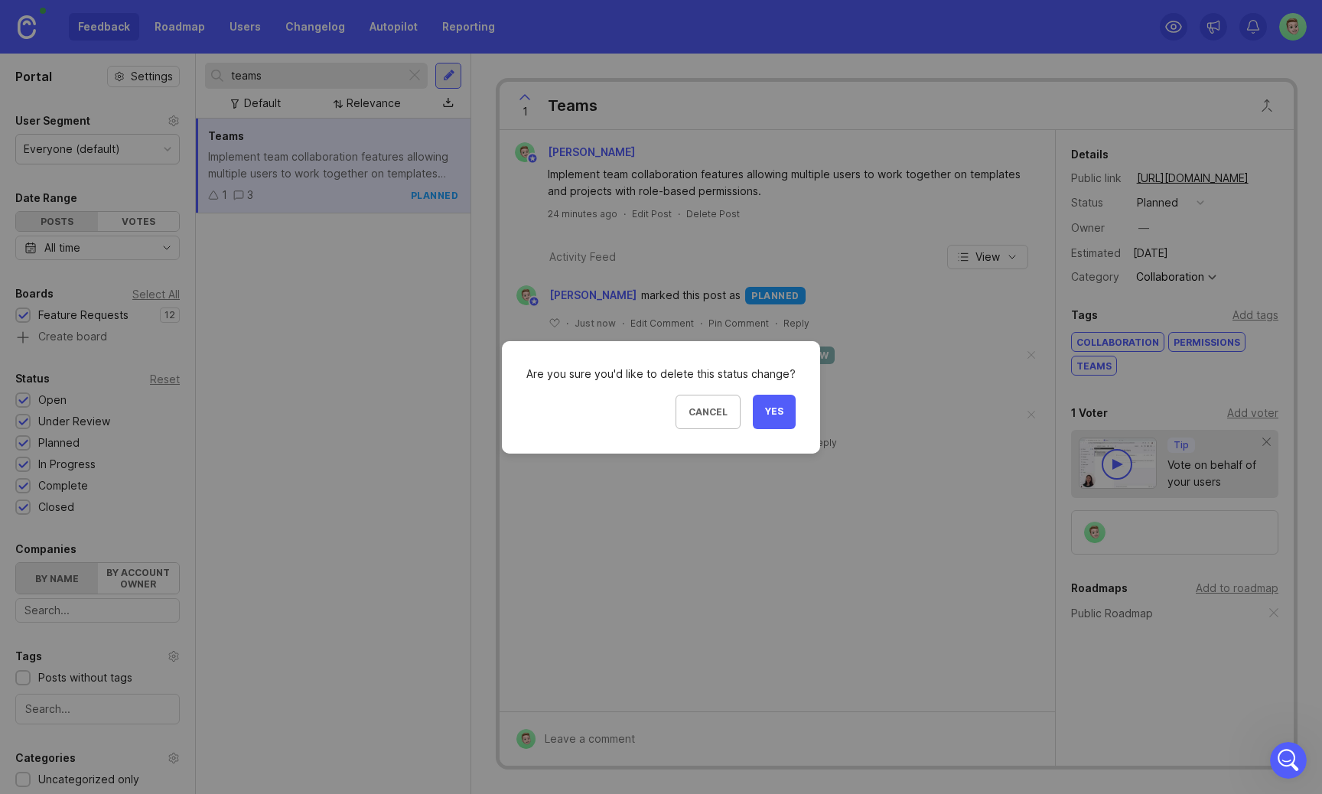
click at [760, 410] on button "Yes" at bounding box center [774, 412] width 43 height 34
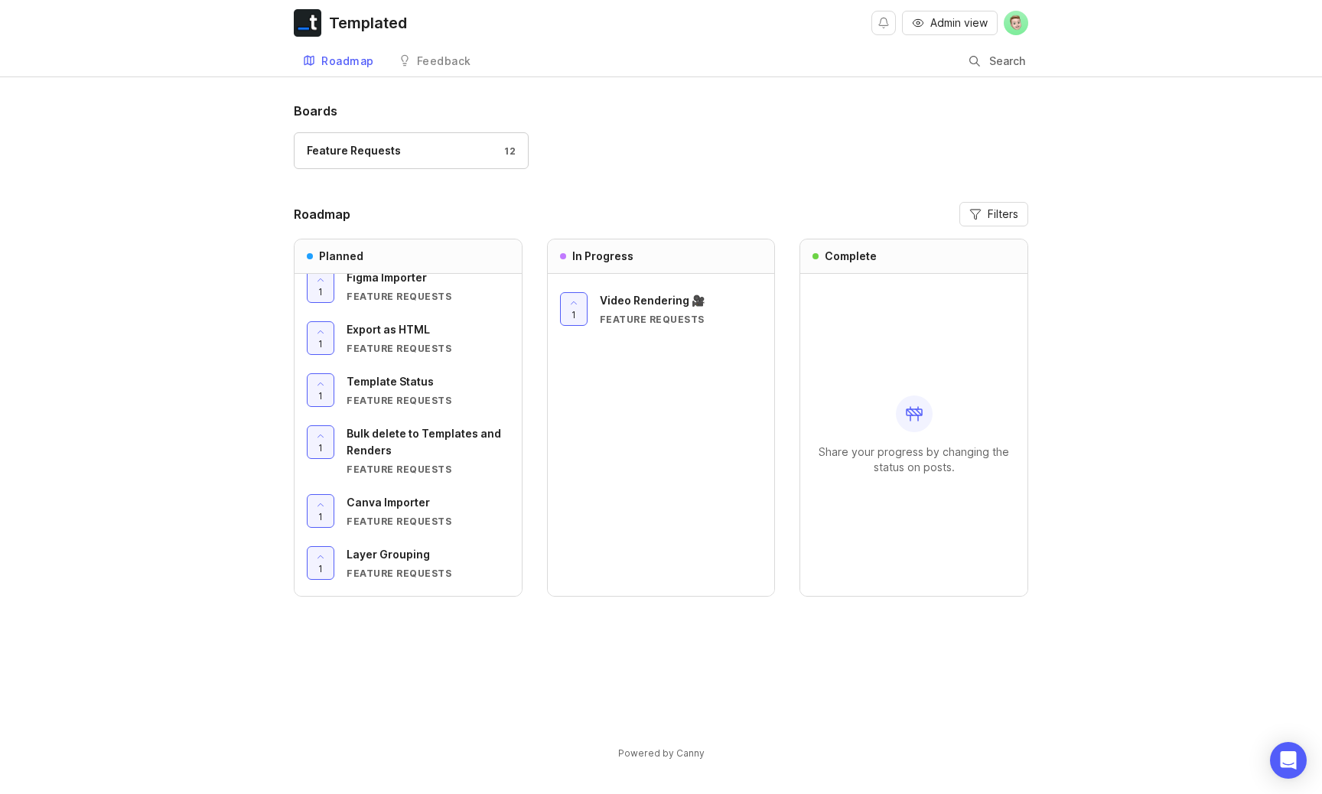
scroll to position [227, 0]
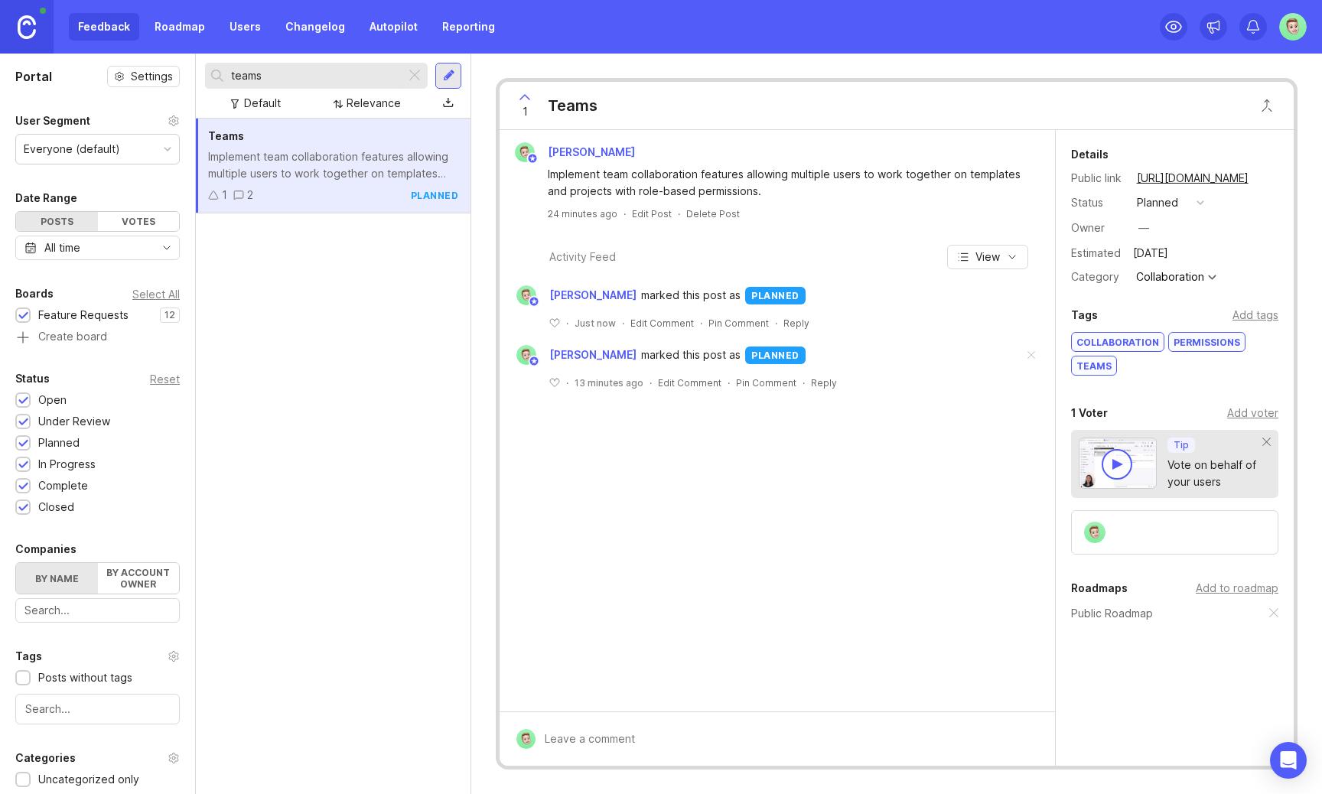
click at [1037, 360] on span at bounding box center [1031, 356] width 32 height 34
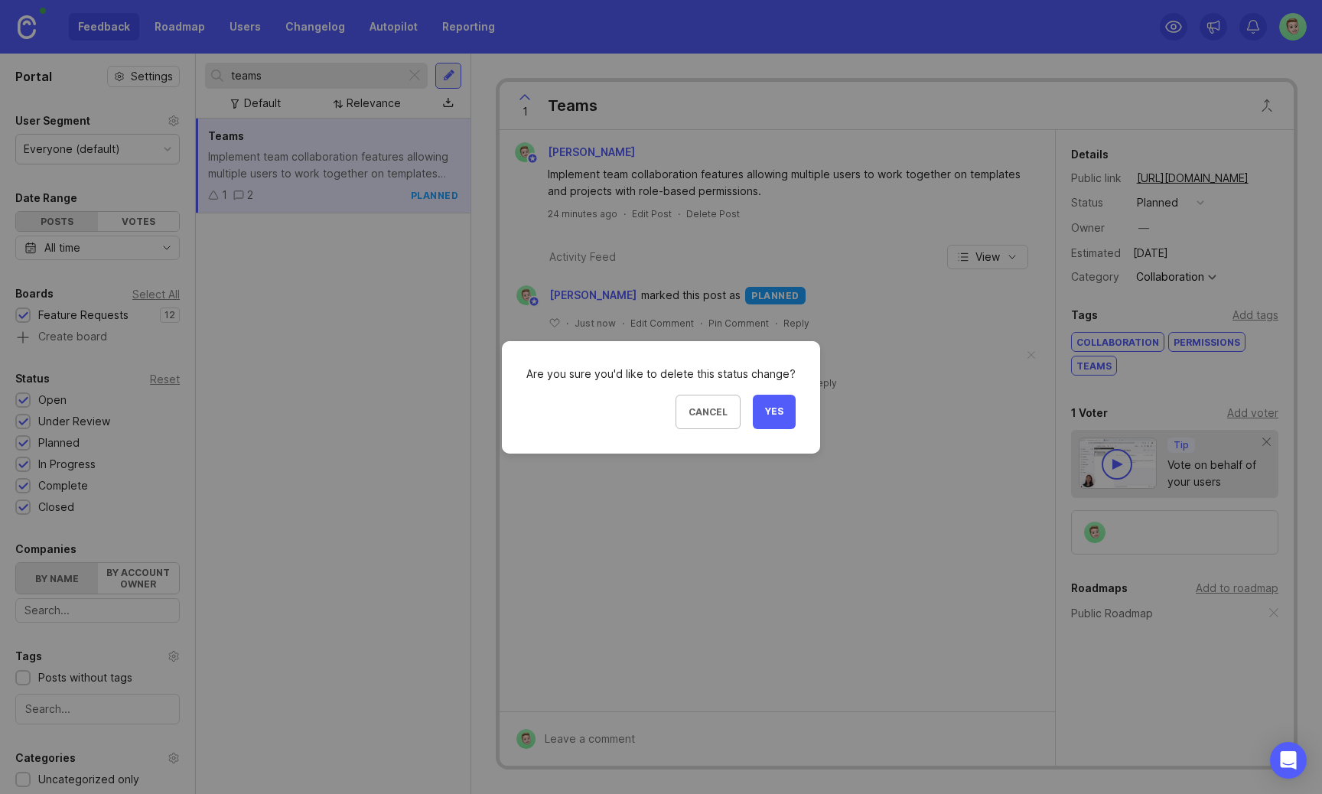
click at [766, 415] on span "Yes" at bounding box center [774, 412] width 18 height 13
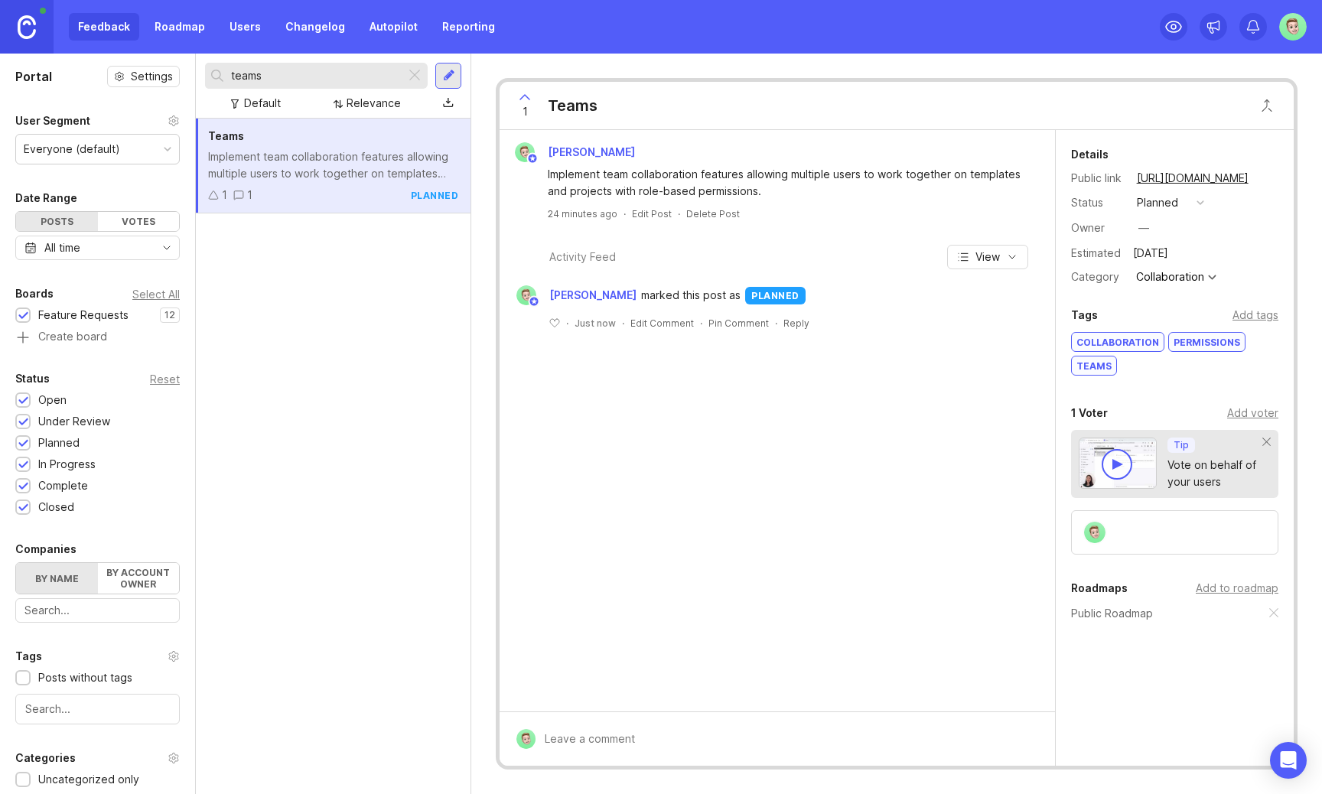
click at [1164, 197] on div "planned" at bounding box center [1157, 202] width 41 height 17
click at [1181, 286] on div "planned" at bounding box center [1164, 286] width 48 height 13
click at [1167, 207] on div "planned" at bounding box center [1157, 202] width 41 height 17
click at [1164, 258] on div "under review" at bounding box center [1178, 258] width 77 height 13
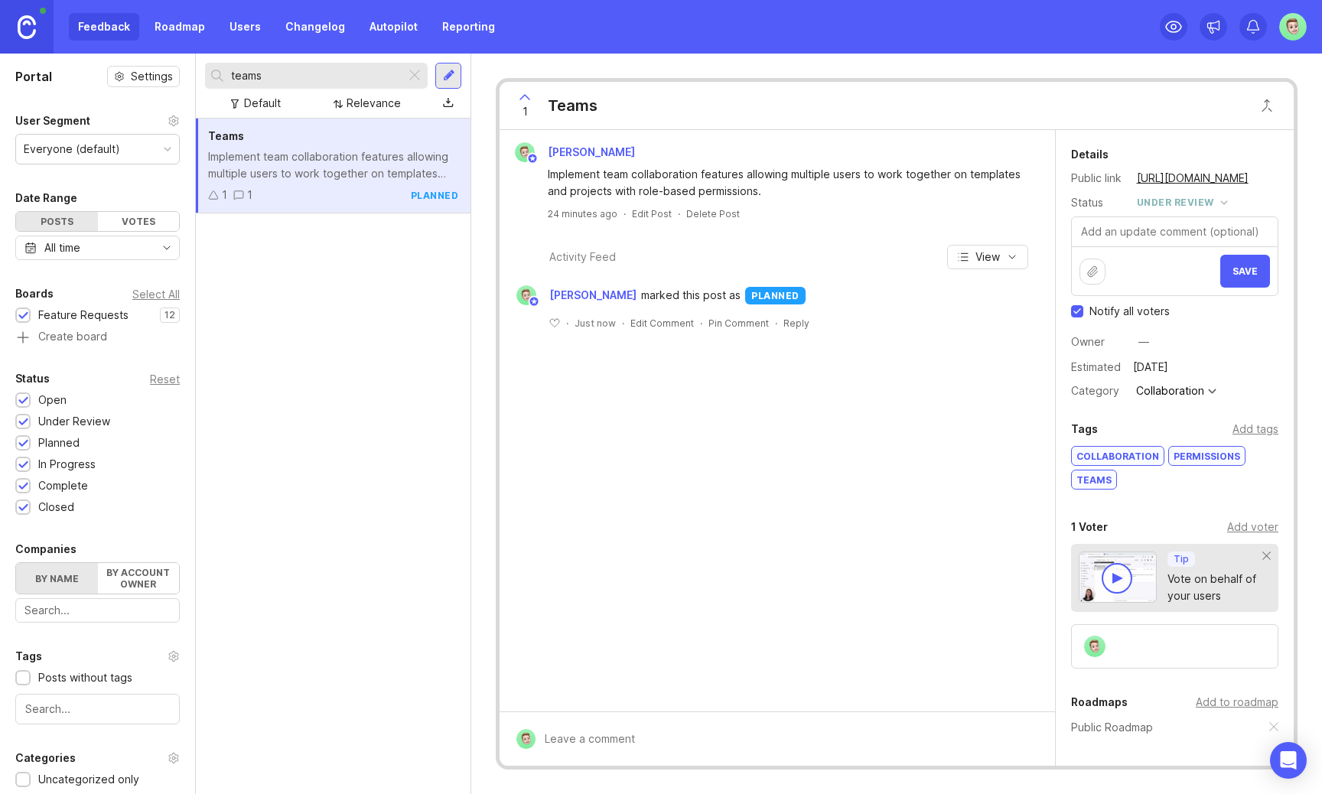
click at [1170, 209] on div "under review" at bounding box center [1175, 202] width 77 height 17
click at [1246, 256] on button "Save" at bounding box center [1245, 271] width 50 height 33
click at [1191, 187] on link "[URL][DOMAIN_NAME]" at bounding box center [1192, 178] width 121 height 20
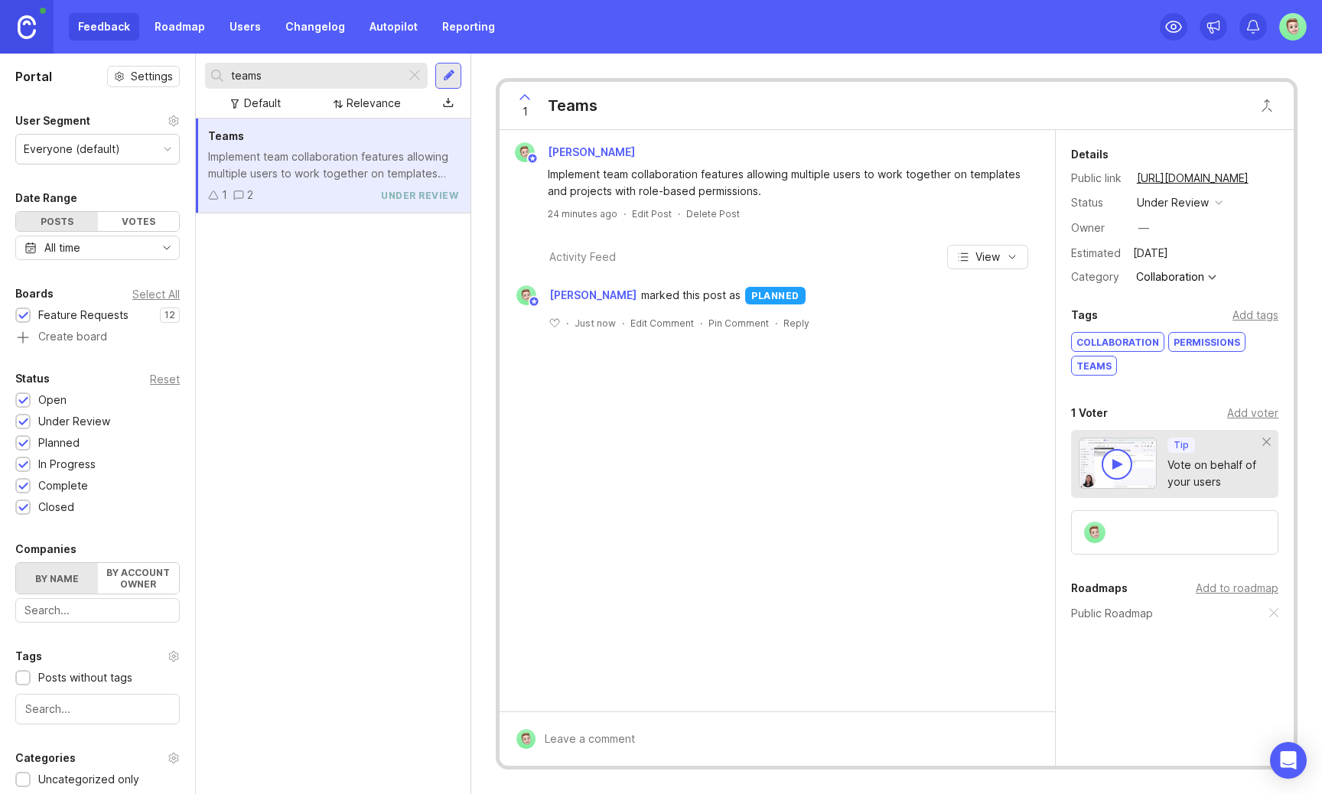
click at [1190, 197] on div "under review" at bounding box center [1173, 202] width 72 height 17
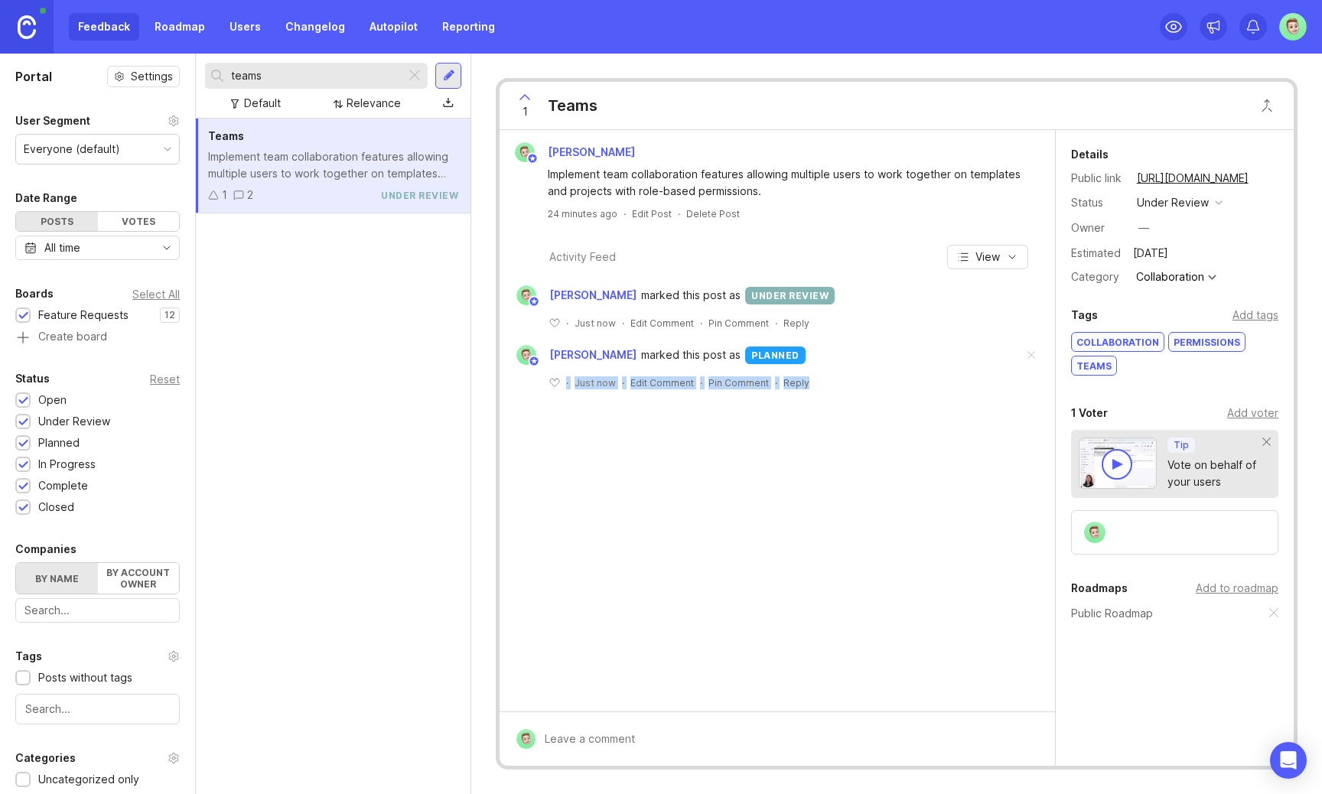
drag, startPoint x: 1038, startPoint y: 354, endPoint x: 996, endPoint y: 462, distance: 115.5
click at [996, 462] on div "[PERSON_NAME] team collaboration features allowing multiple users to work toget…" at bounding box center [777, 421] width 555 height 582
click at [1038, 357] on span at bounding box center [1031, 356] width 32 height 34
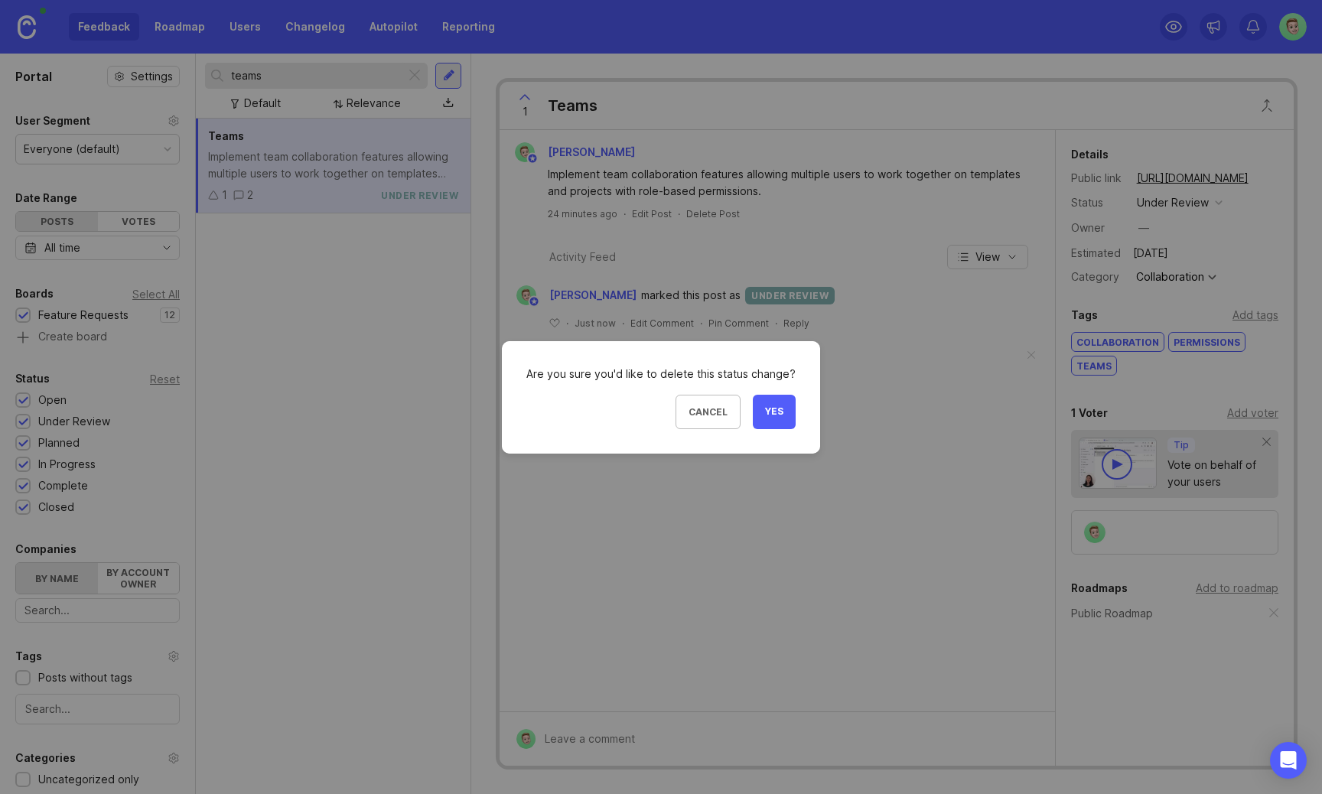
click at [769, 407] on span "Yes" at bounding box center [774, 412] width 18 height 13
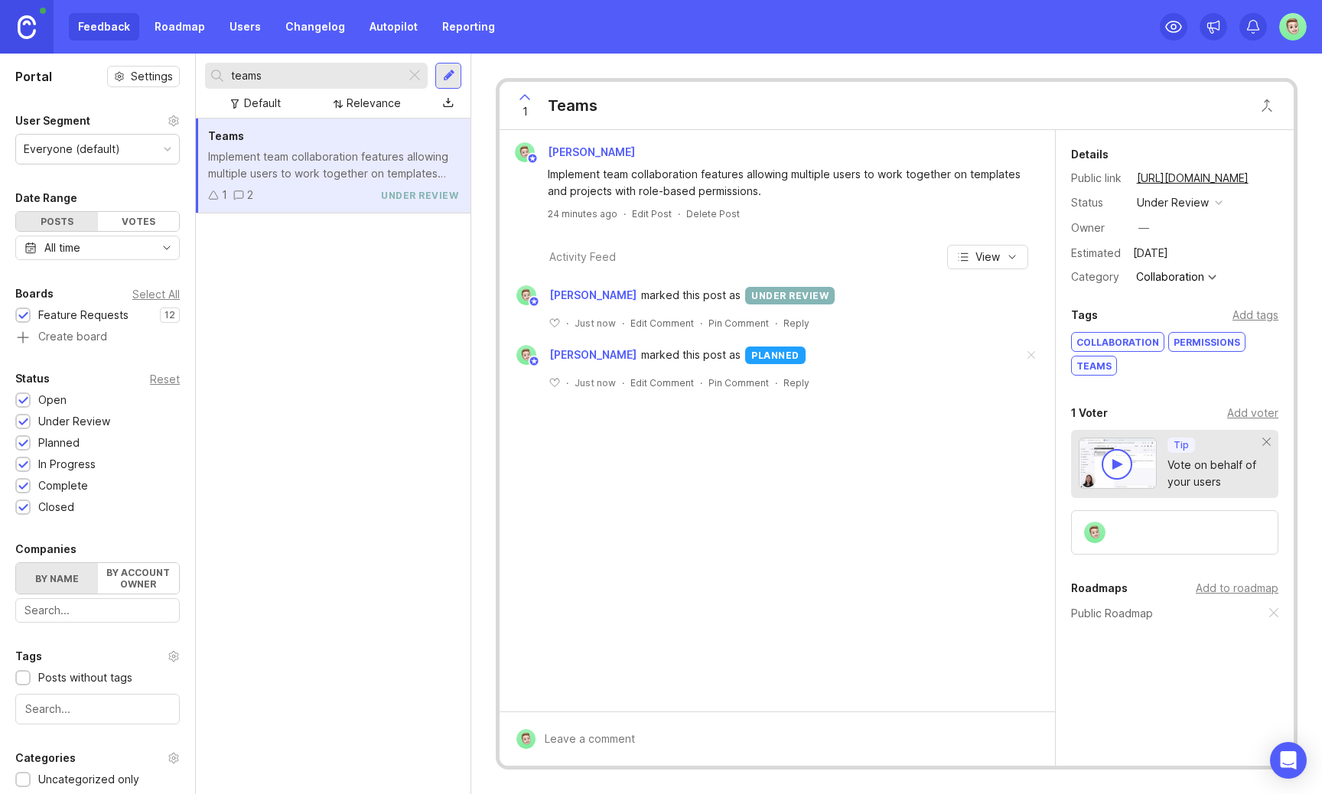
click at [1191, 204] on div "under review" at bounding box center [1173, 202] width 72 height 17
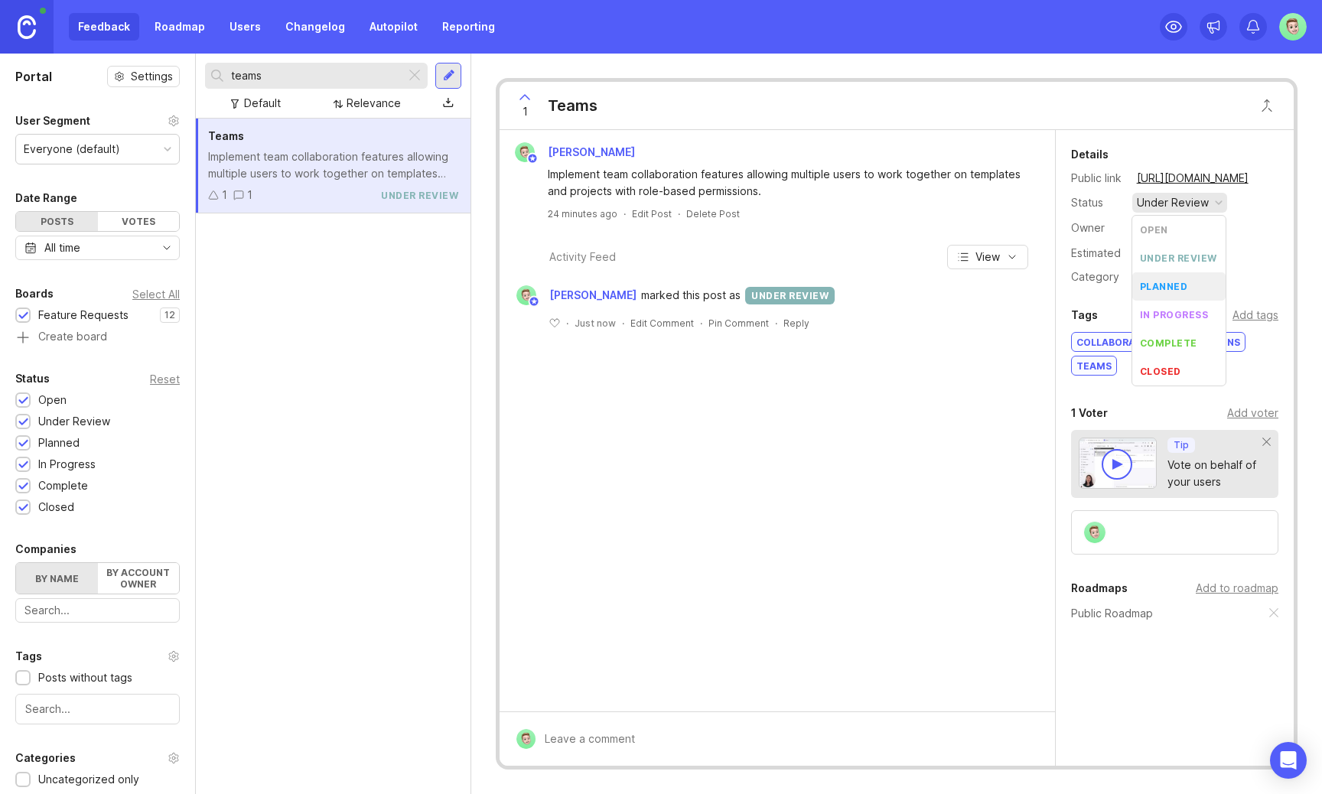
click at [1177, 277] on li "planned" at bounding box center [1178, 286] width 93 height 28
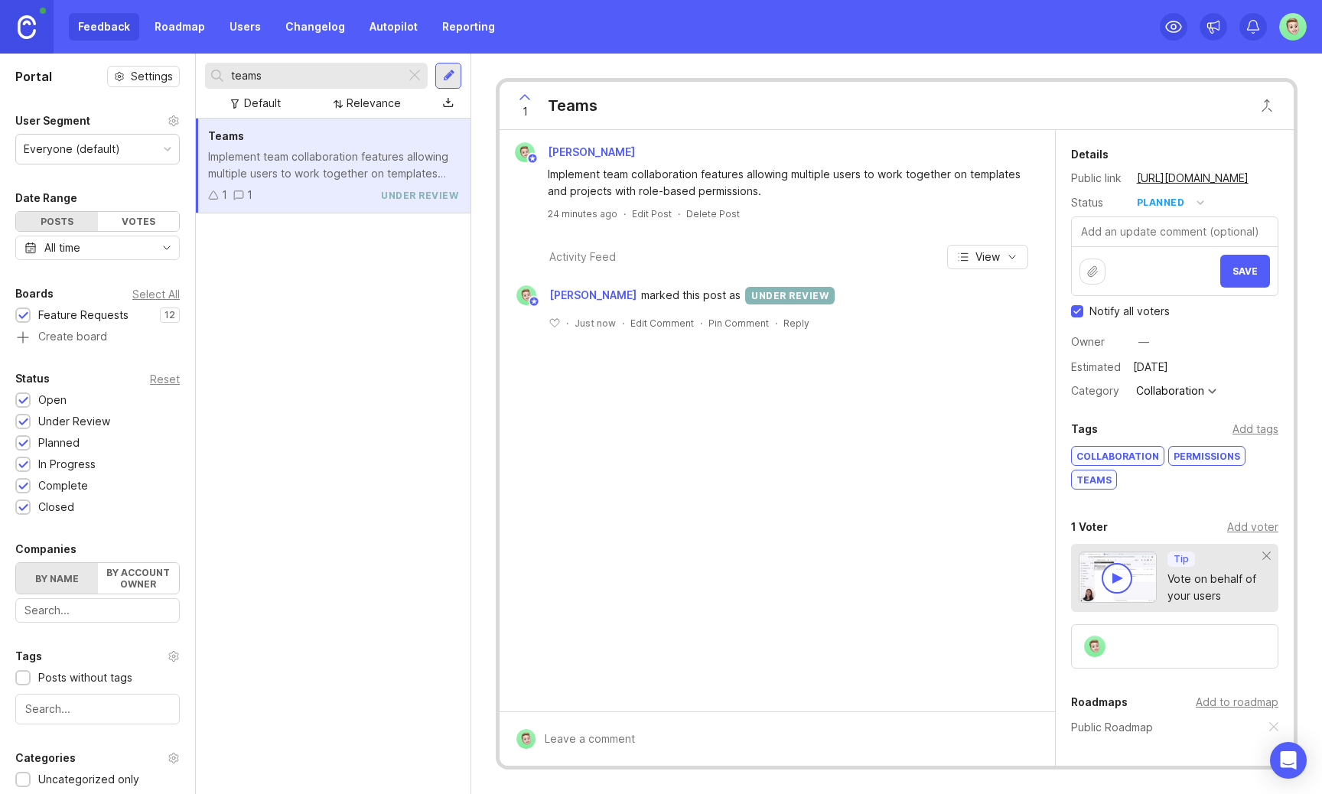
click at [1256, 273] on span "Save" at bounding box center [1245, 271] width 25 height 11
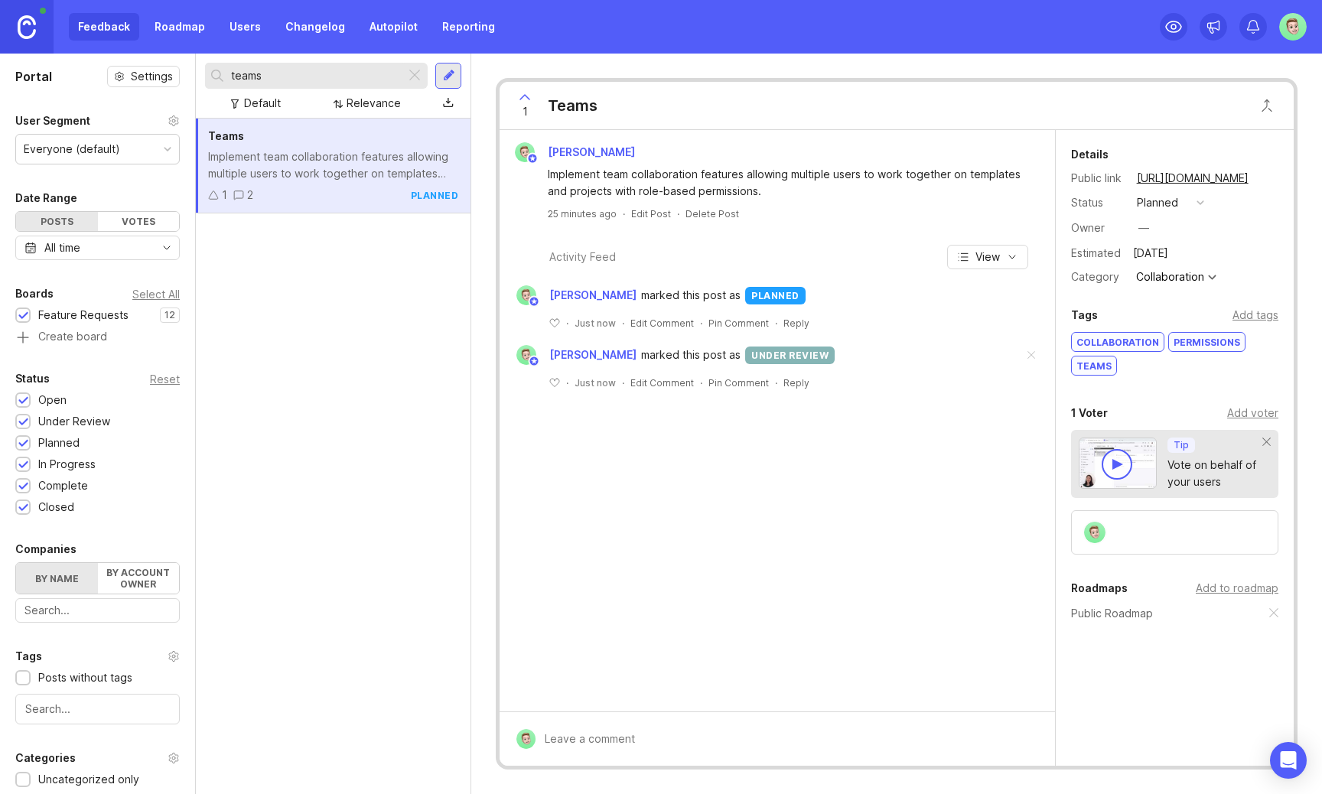
click at [319, 77] on input "teams" at bounding box center [315, 75] width 168 height 17
type input "bulk"
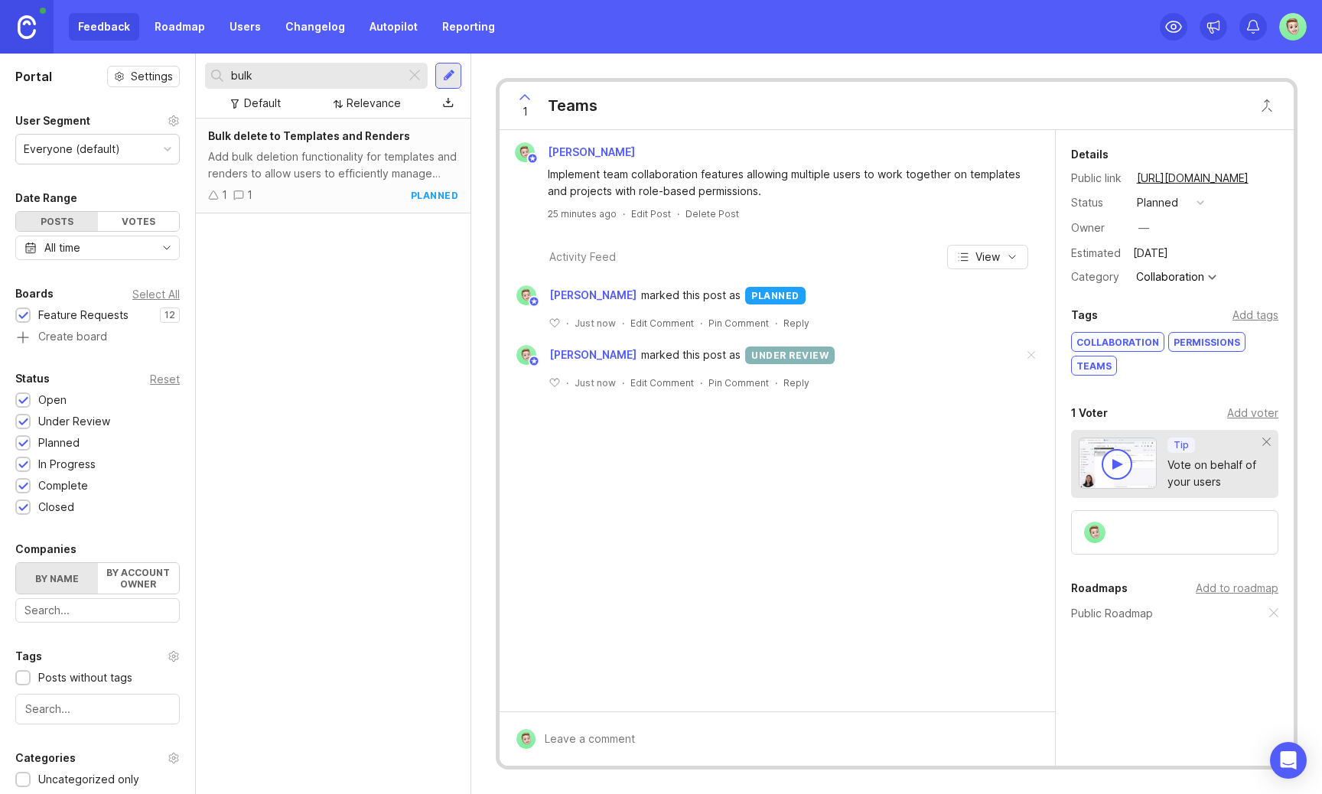
click at [432, 168] on div "Add bulk deletion functionality for templates and renders to allow users to eff…" at bounding box center [333, 165] width 250 height 34
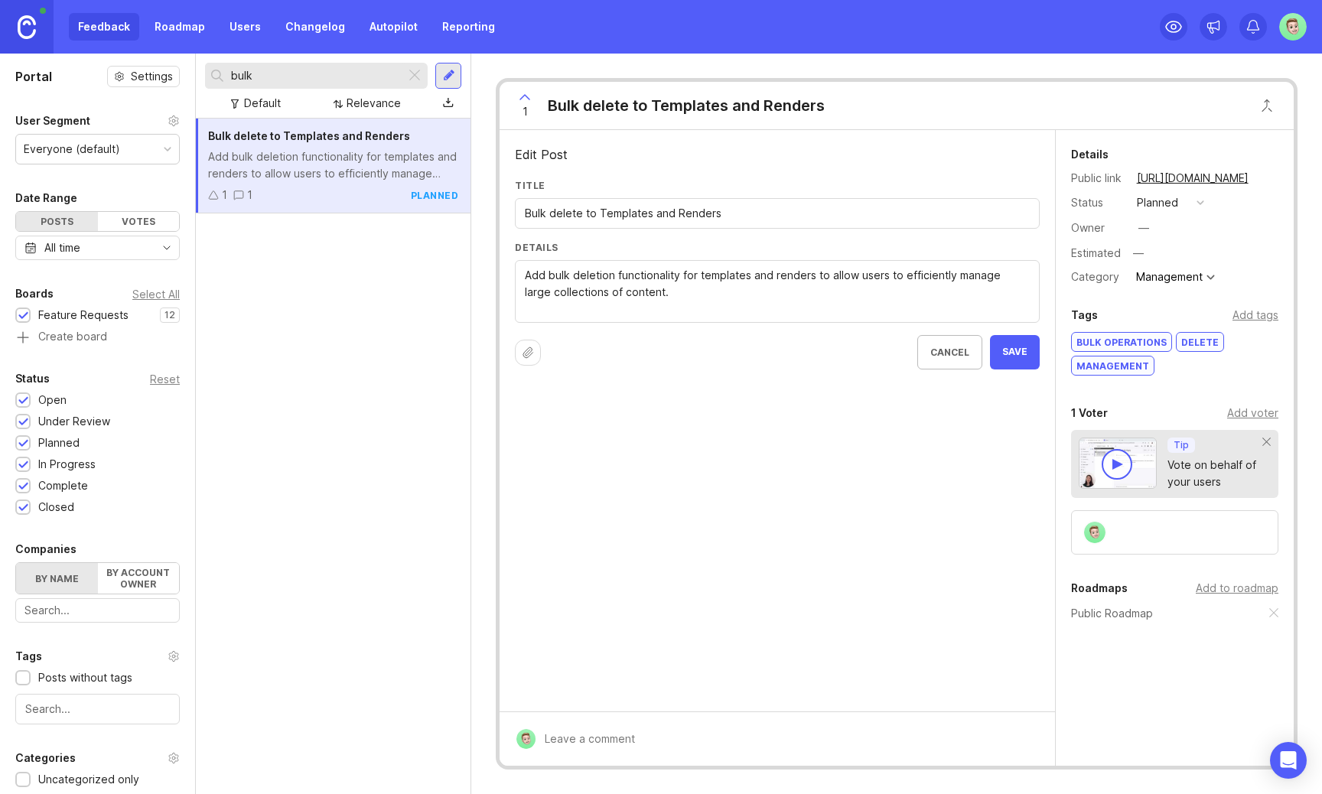
click at [591, 211] on input "Bulk delete to Templates and Renders" at bounding box center [777, 213] width 505 height 17
type input "Bulk delete Templates and Renders"
click at [1029, 350] on button "Save" at bounding box center [1015, 352] width 50 height 34
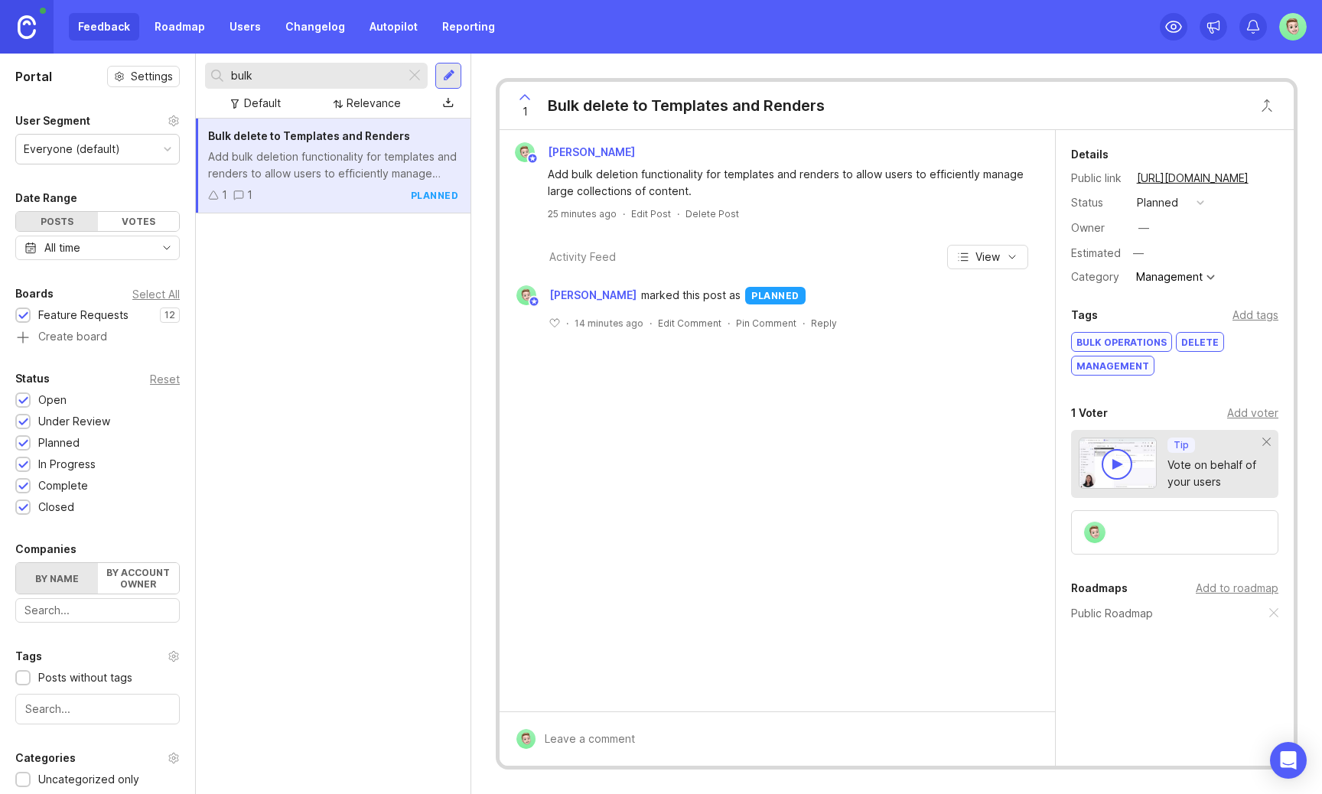
click at [1164, 202] on div "planned" at bounding box center [1157, 202] width 41 height 17
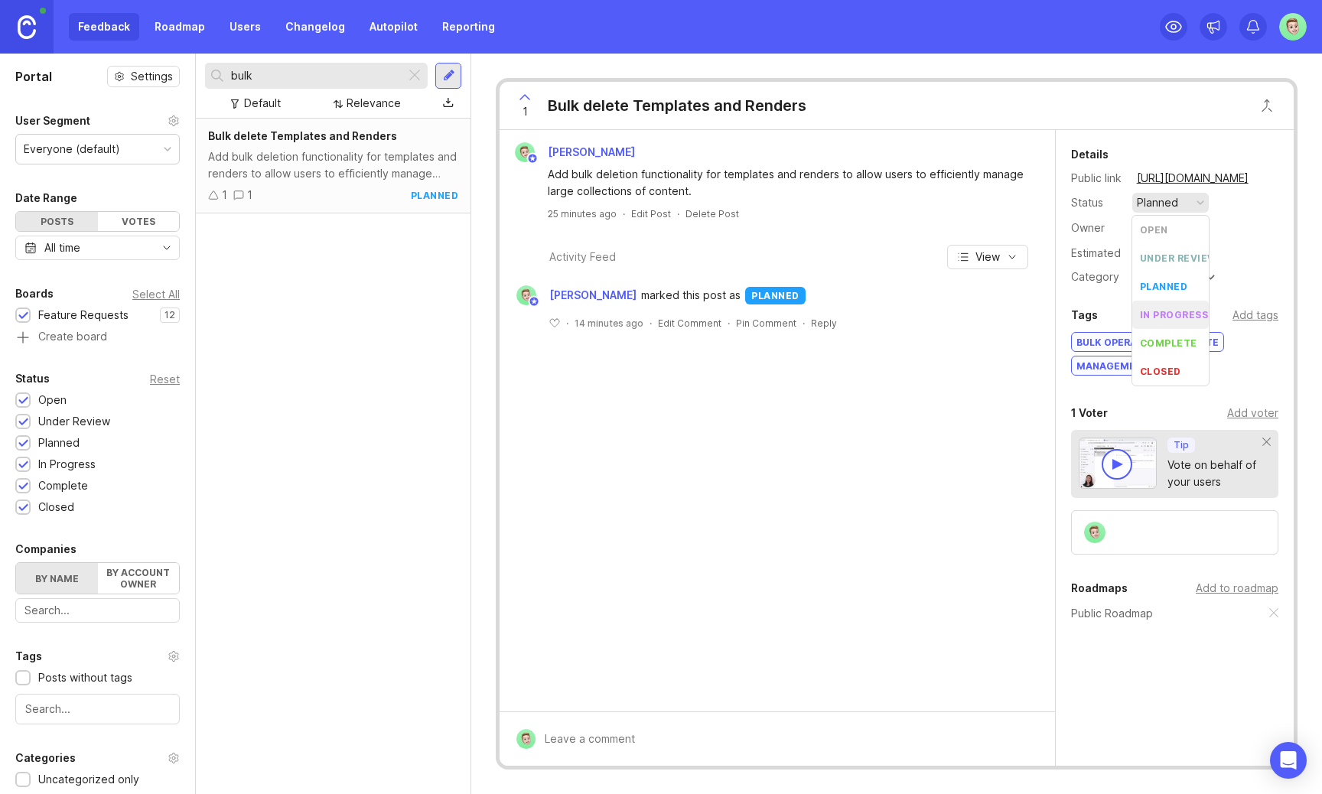
click at [1168, 314] on div "in progress" at bounding box center [1174, 314] width 69 height 13
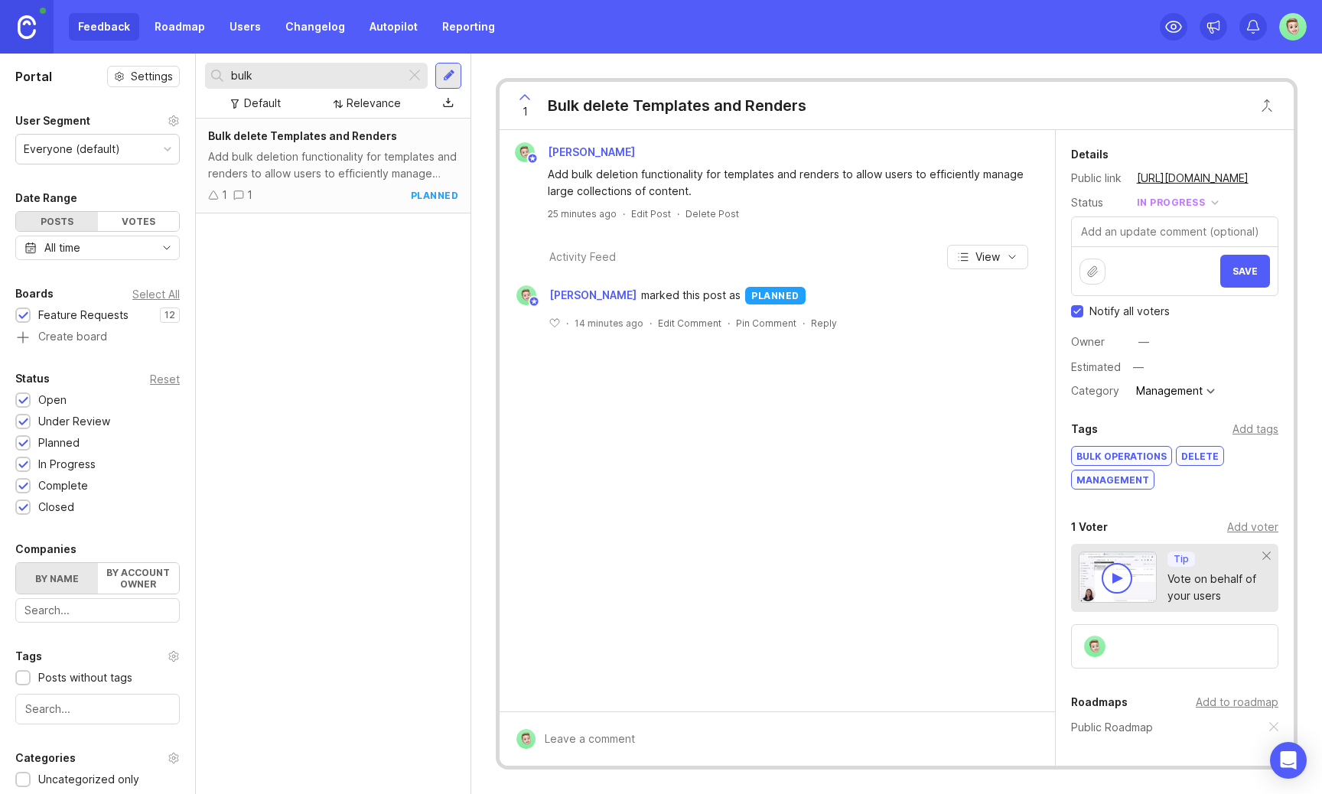
click at [1180, 207] on div "in progress" at bounding box center [1171, 202] width 69 height 17
click at [1184, 203] on div "in progress" at bounding box center [1171, 202] width 69 height 17
click at [1184, 258] on div "under review" at bounding box center [1178, 258] width 77 height 13
click at [1223, 260] on button "Save" at bounding box center [1245, 271] width 50 height 33
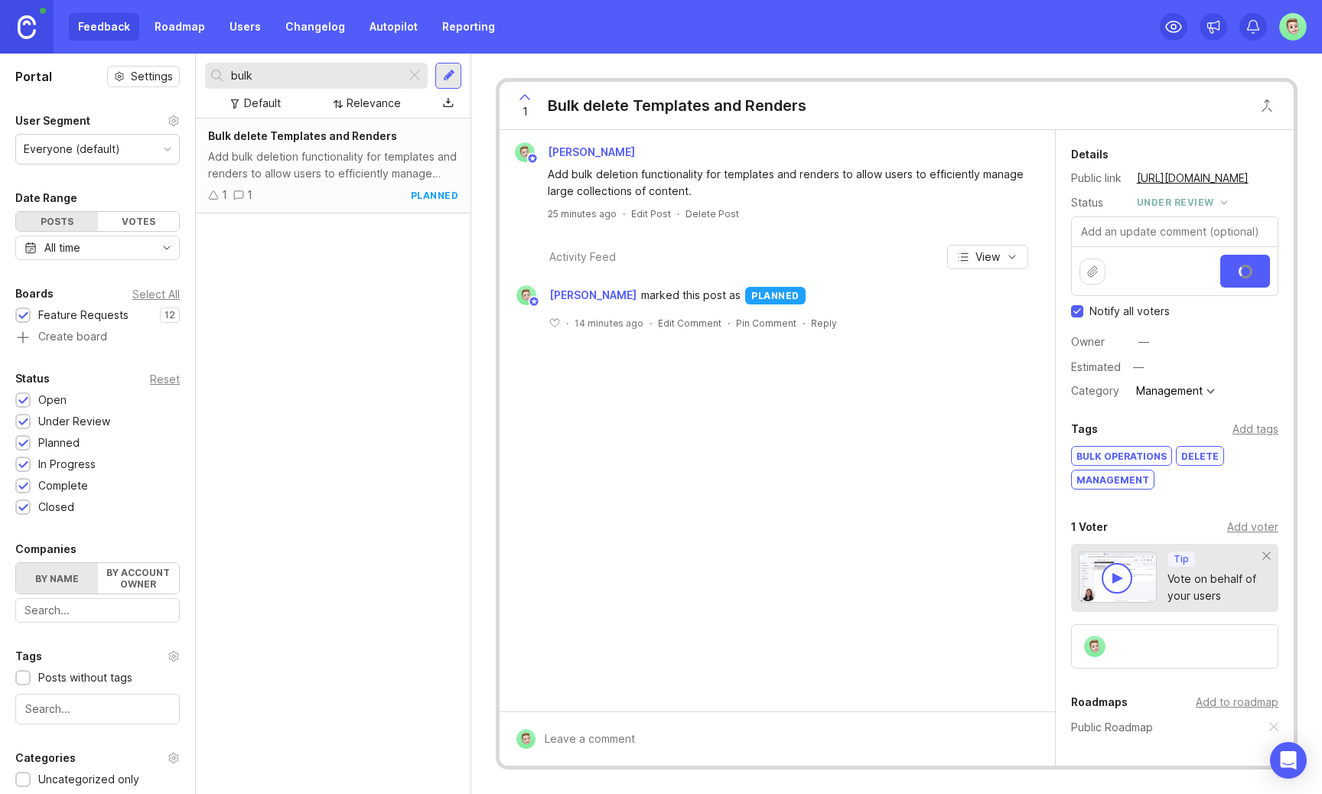
click at [1189, 200] on div "under review" at bounding box center [1175, 202] width 77 height 17
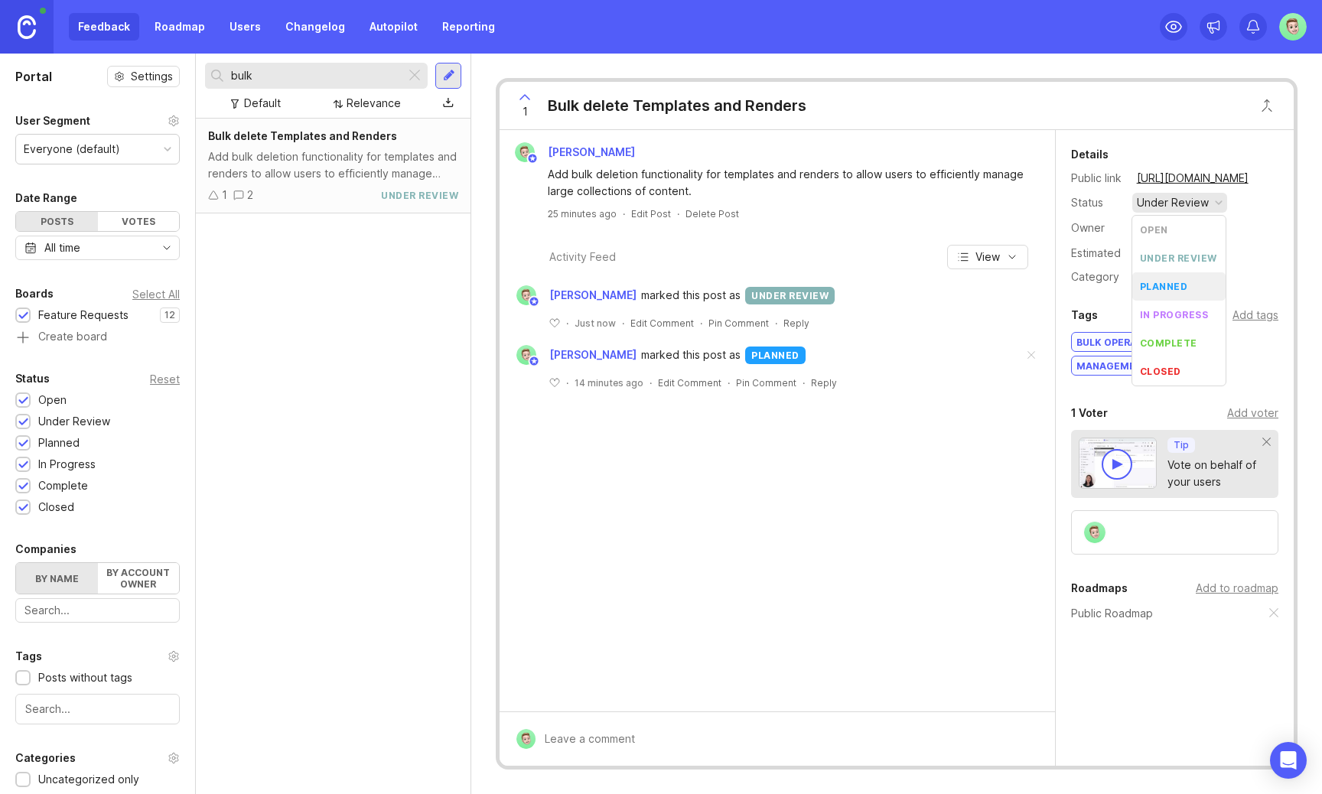
click at [1165, 279] on li "planned" at bounding box center [1178, 286] width 93 height 28
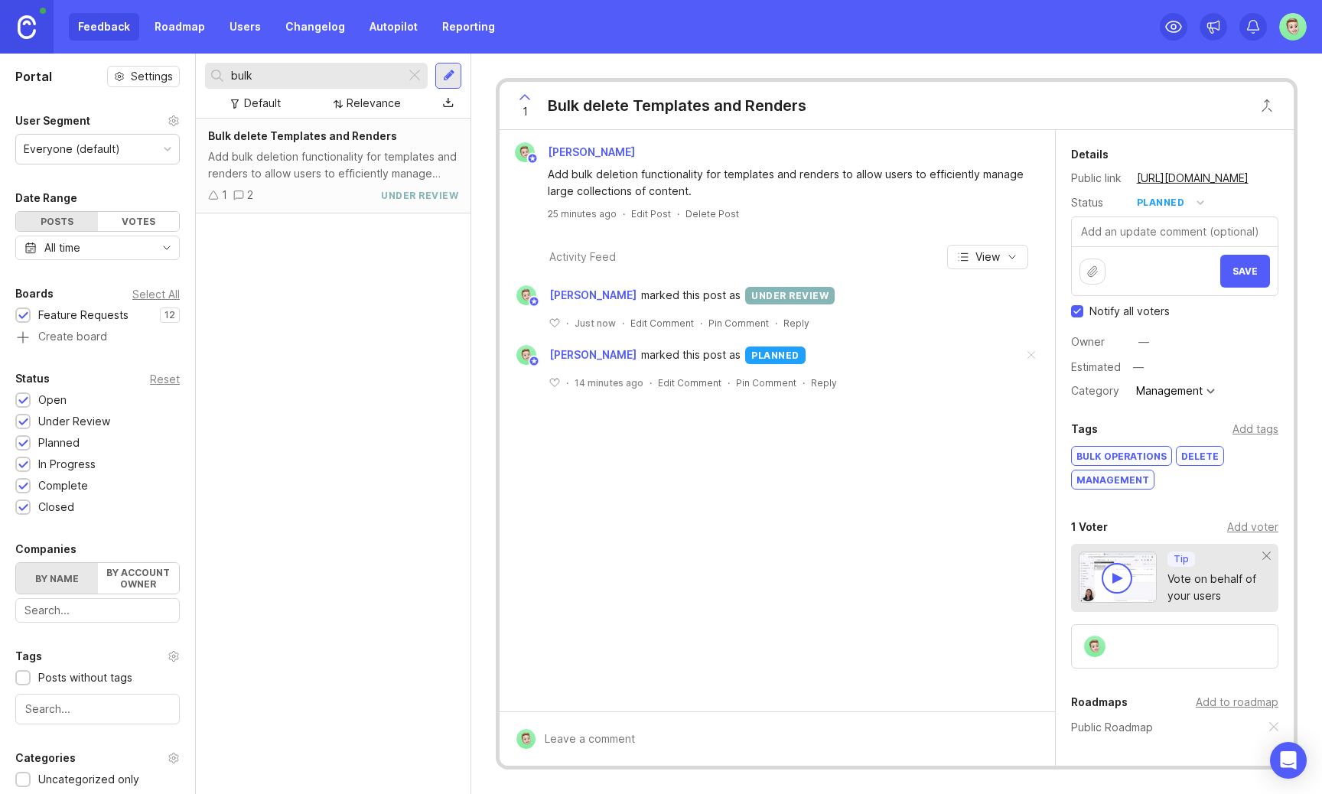
click at [1257, 276] on span "Save" at bounding box center [1245, 271] width 25 height 11
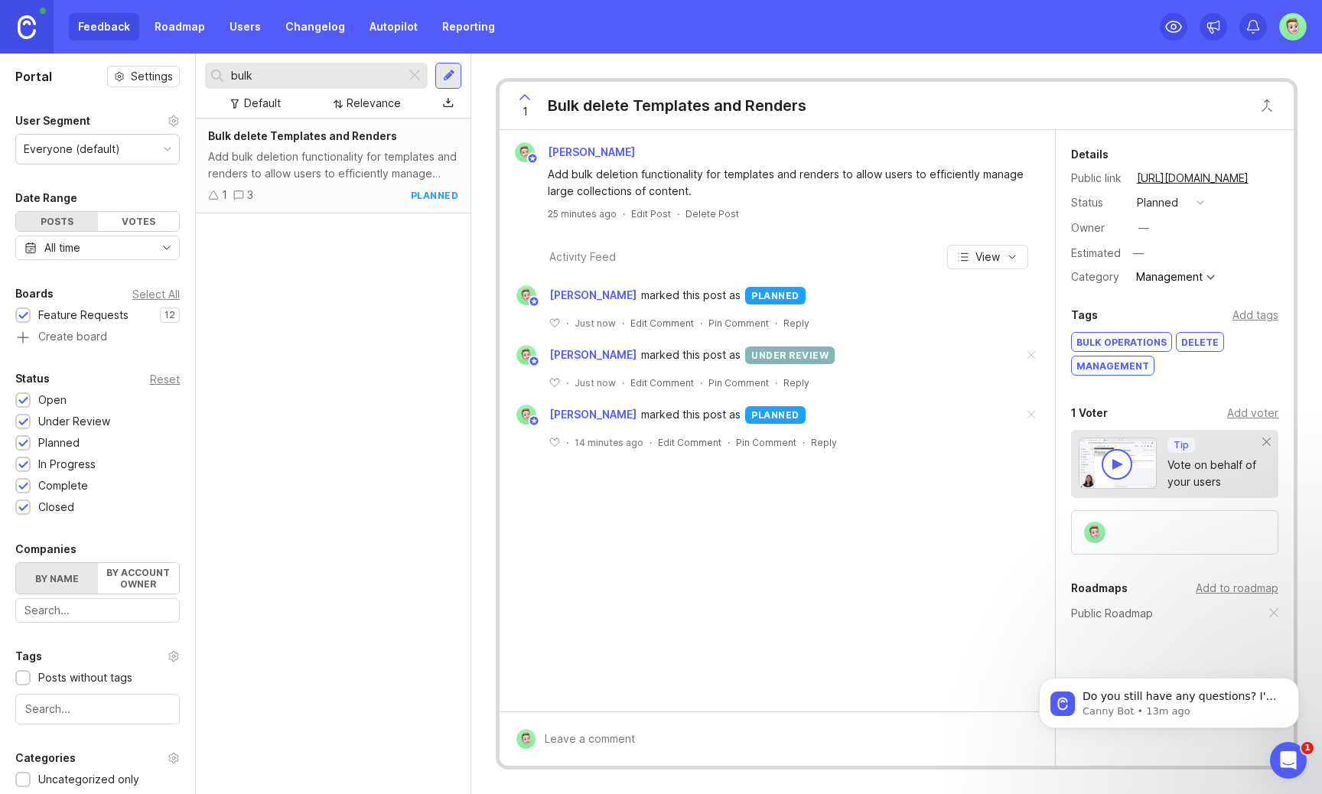
click at [115, 27] on div "Feedback Roadmap Users Changelog Autopilot Reporting" at bounding box center [286, 27] width 435 height 28
click at [417, 72] on div at bounding box center [415, 76] width 18 height 20
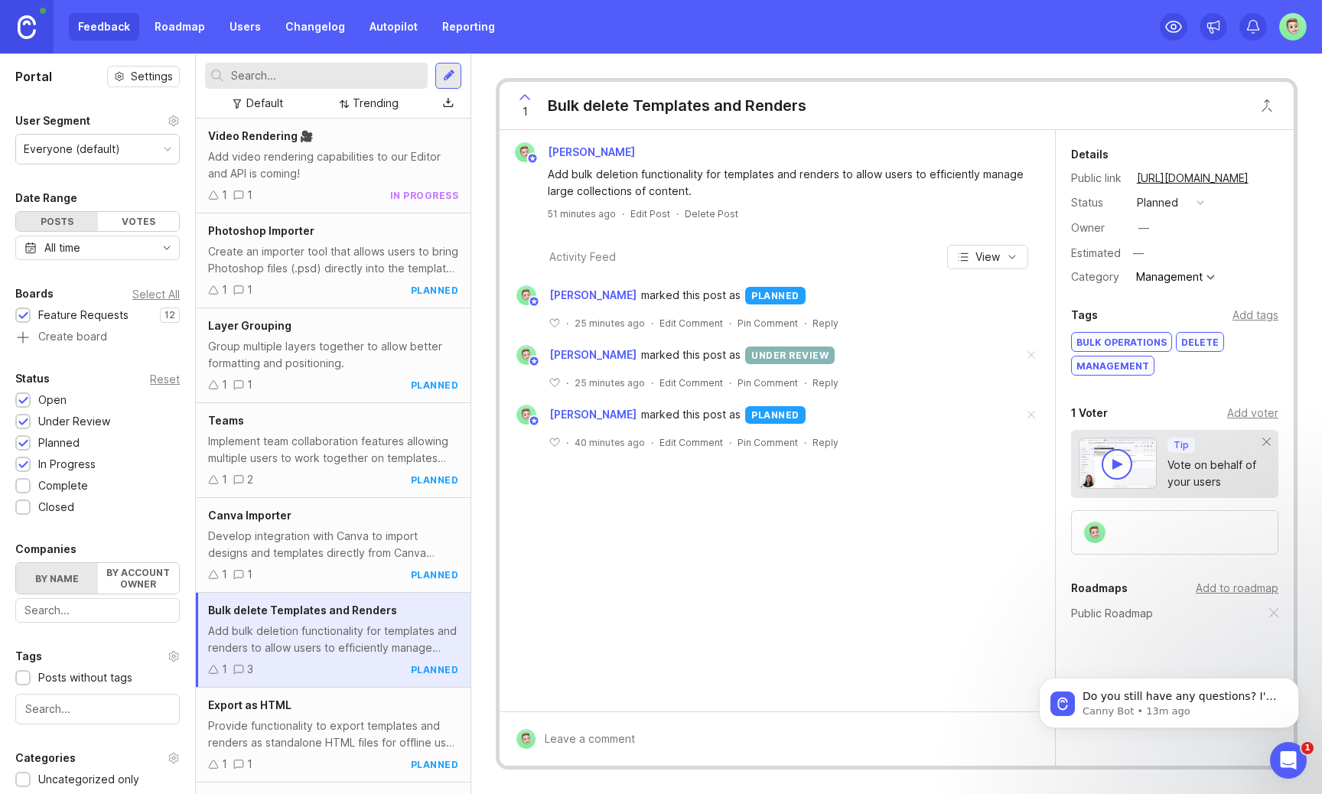
click at [451, 104] on div at bounding box center [448, 103] width 11 height 12
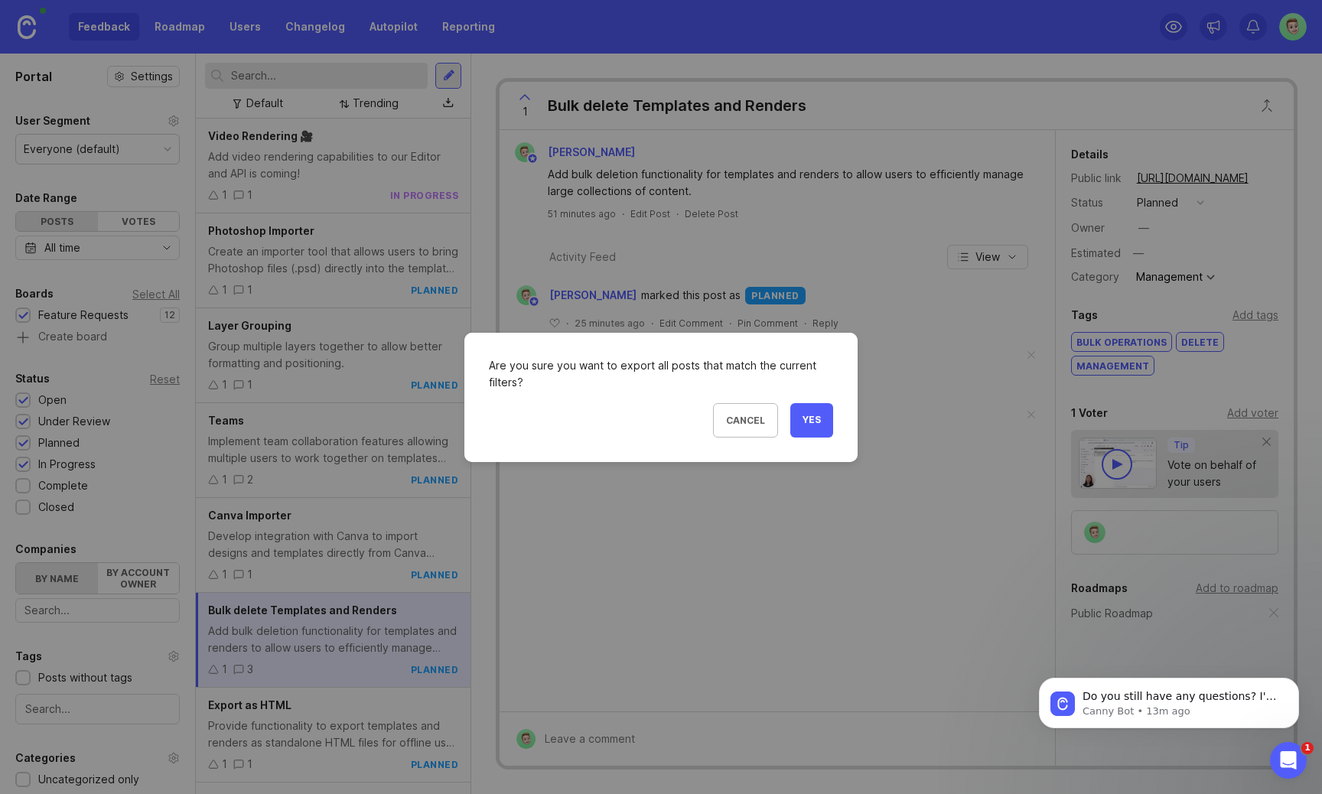
click at [833, 441] on div "Are you sure you want to export all posts that match the current filters? Cance…" at bounding box center [660, 397] width 393 height 129
click at [820, 430] on button "Yes" at bounding box center [811, 420] width 43 height 34
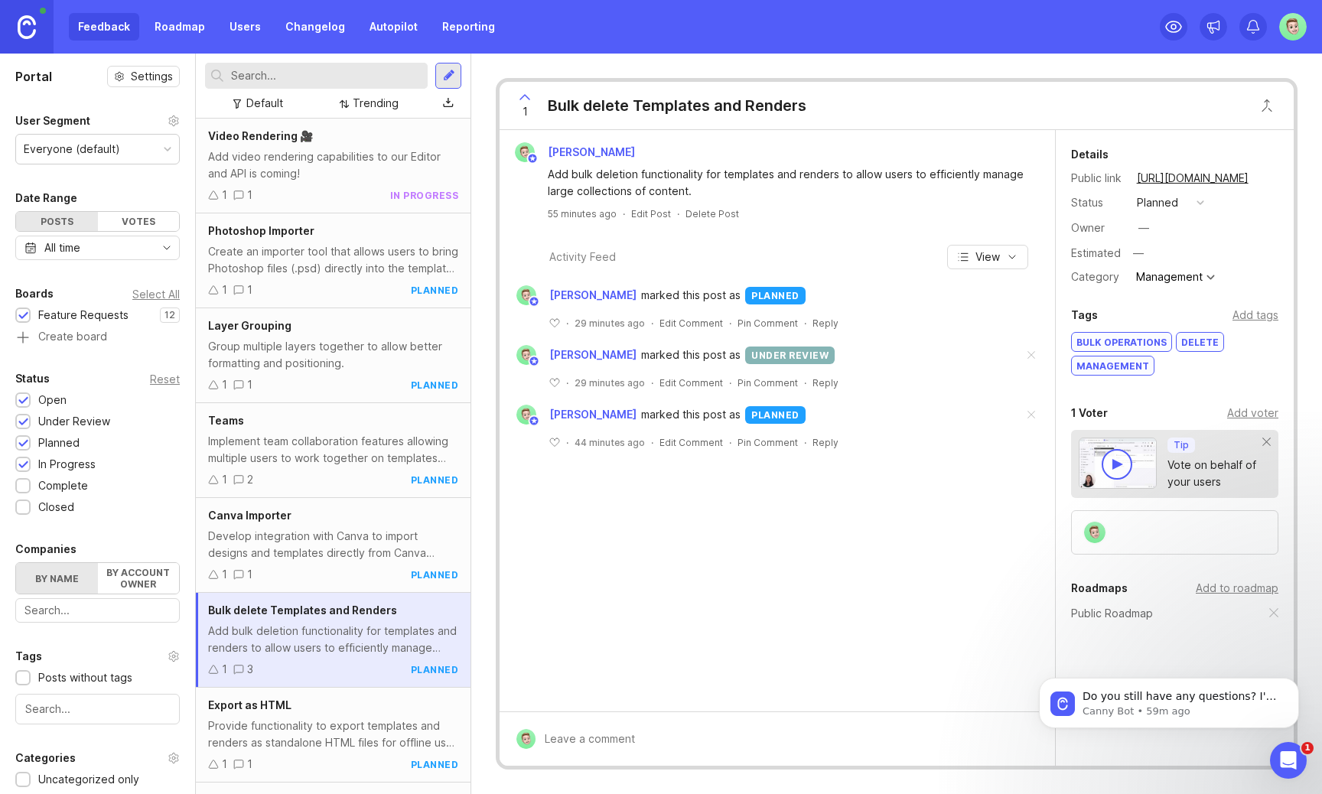
click at [335, 81] on input "text" at bounding box center [326, 75] width 191 height 17
type input "airtable"
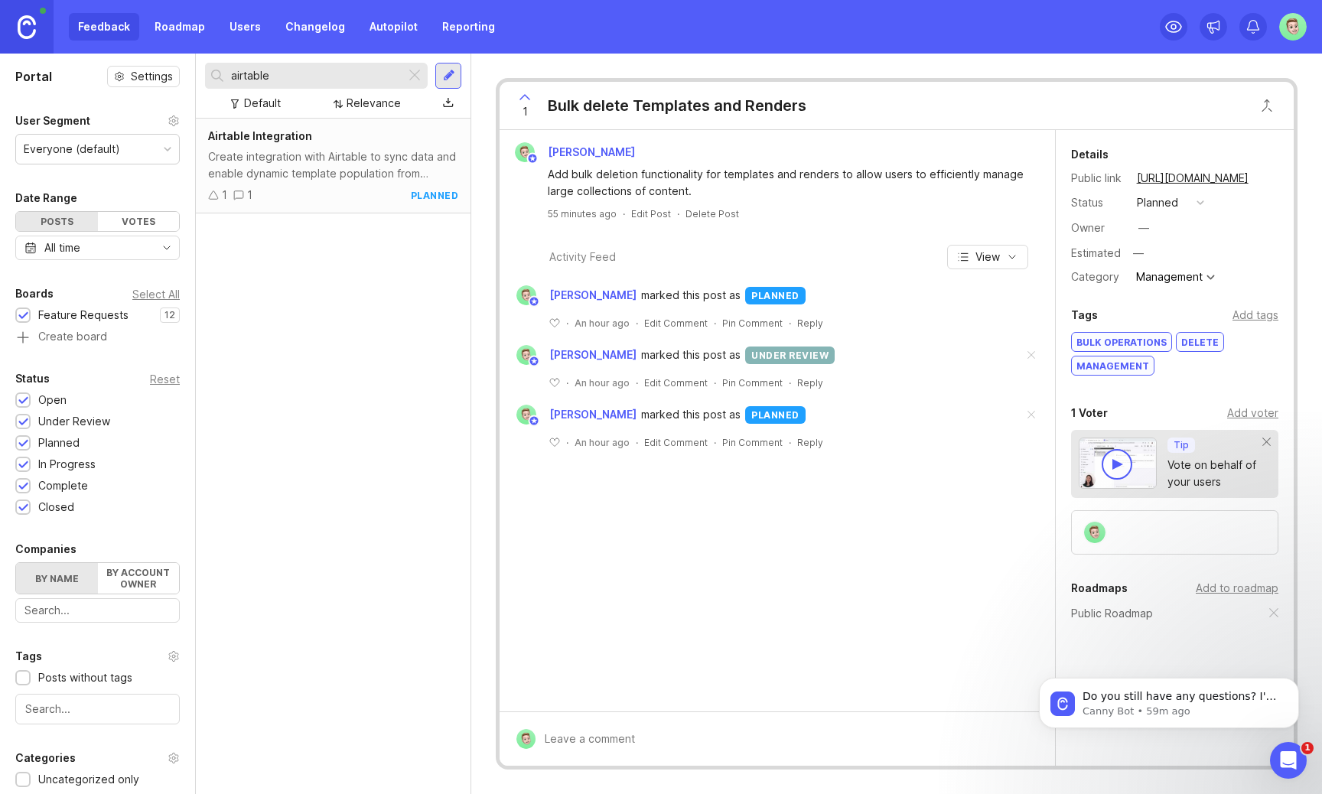
click at [369, 158] on div "Create integration with Airtable to sync data and enable dynamic template popul…" at bounding box center [333, 165] width 250 height 34
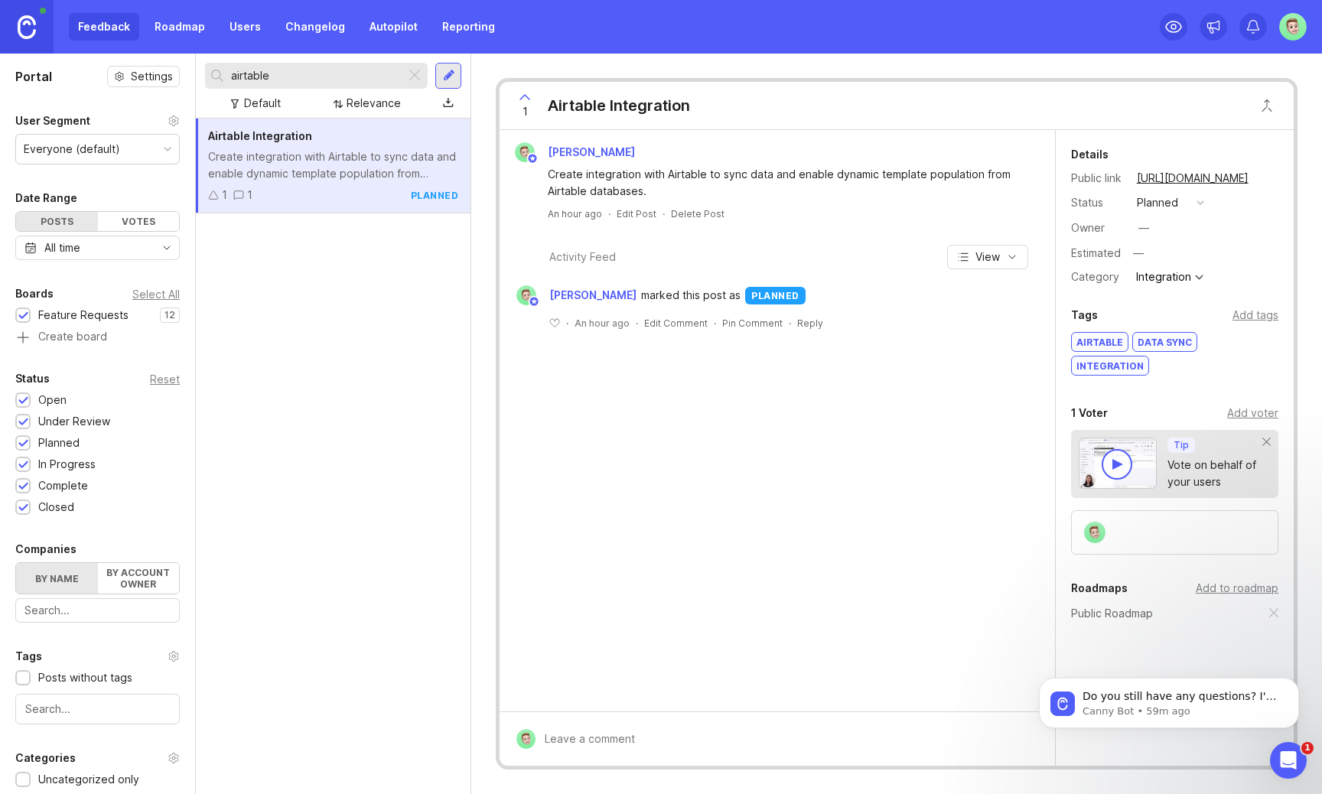
click at [677, 102] on div "Airtable Integration" at bounding box center [619, 105] width 142 height 21
copy div "Airtable Integration"
click at [634, 181] on div "Create integration with Airtable to sync data and enable dynamic template popul…" at bounding box center [786, 183] width 477 height 34
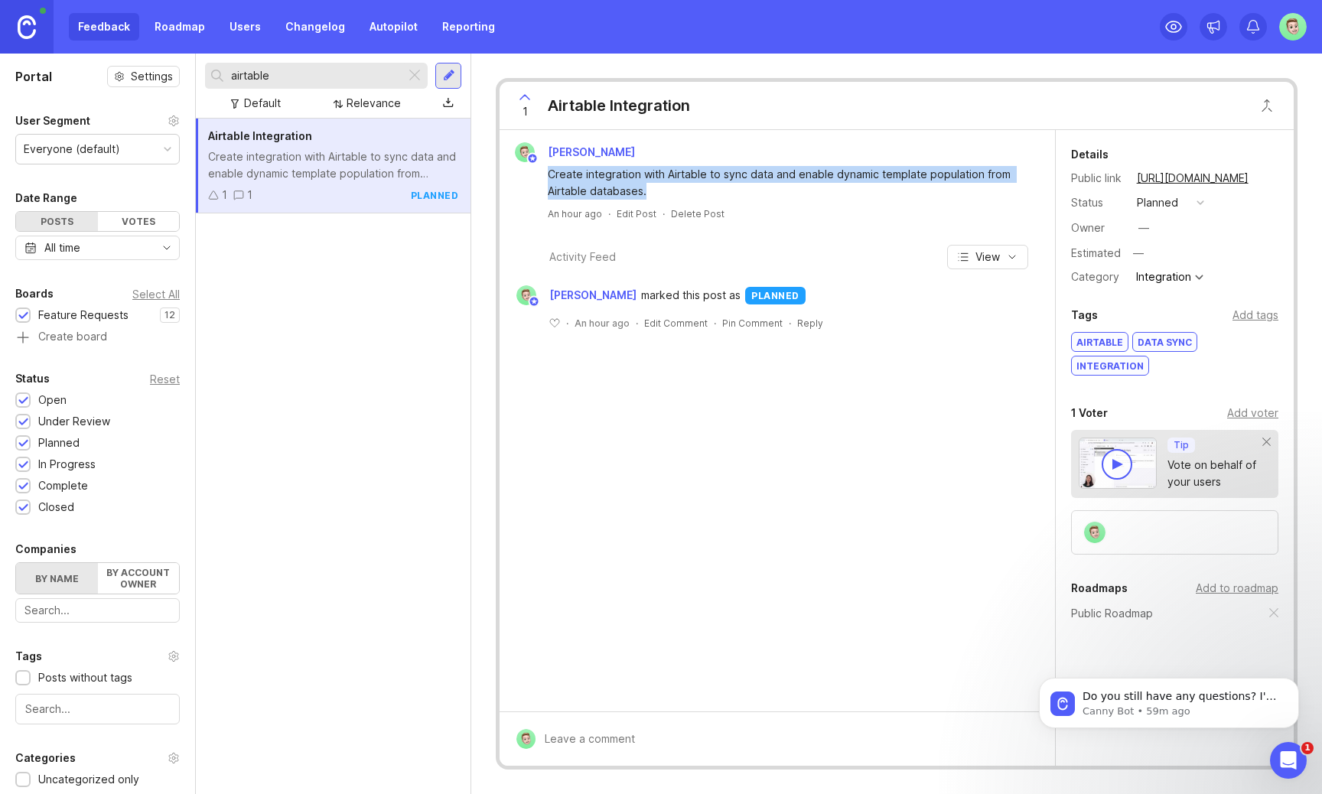
copy div "Create integration with Airtable to sync data and enable dynamic template popul…"
drag, startPoint x: 656, startPoint y: 194, endPoint x: 533, endPoint y: 166, distance: 126.2
click at [533, 166] on div "Create integration with Airtable to sync data and enable dynamic template popul…" at bounding box center [777, 180] width 543 height 37
click at [421, 75] on div at bounding box center [415, 76] width 18 height 20
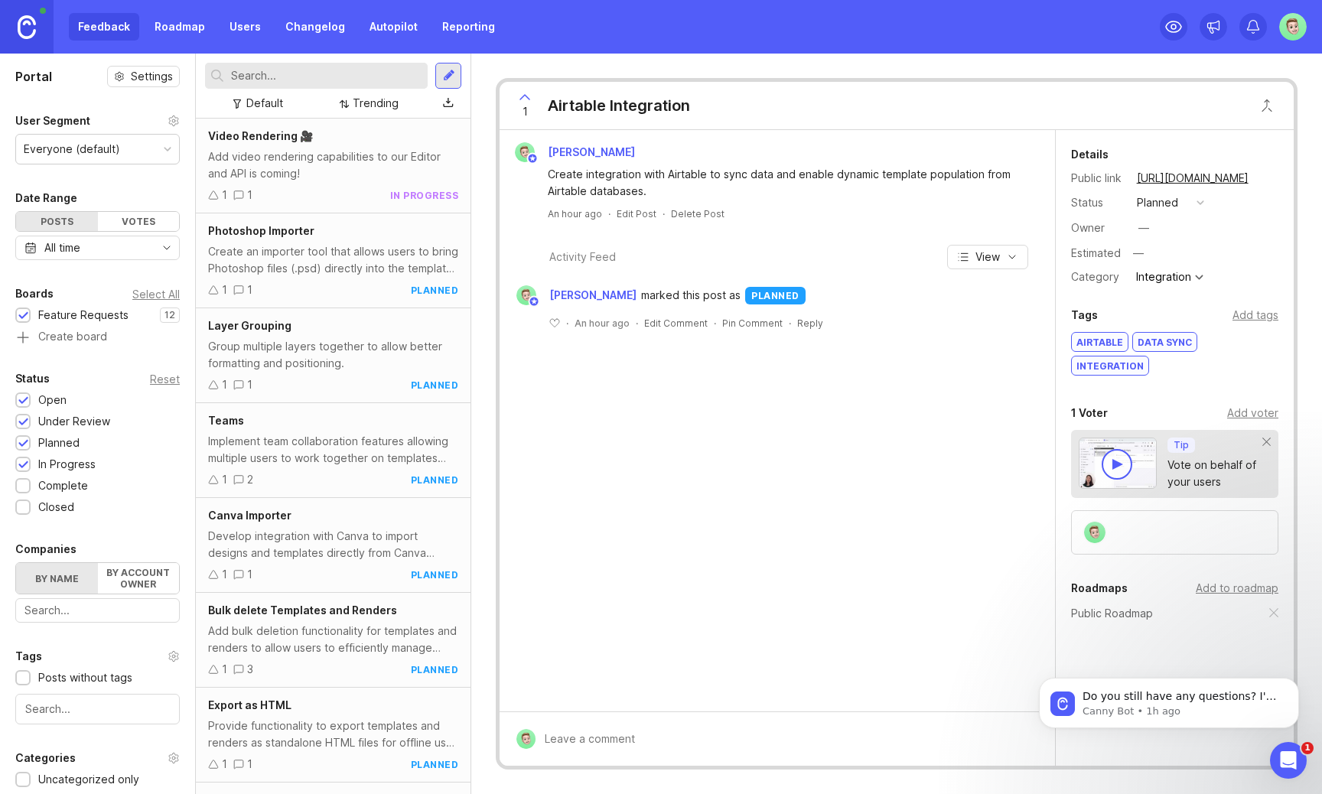
click at [375, 160] on div "Add video rendering capabilities to our Editor and API is coming!" at bounding box center [333, 165] width 250 height 34
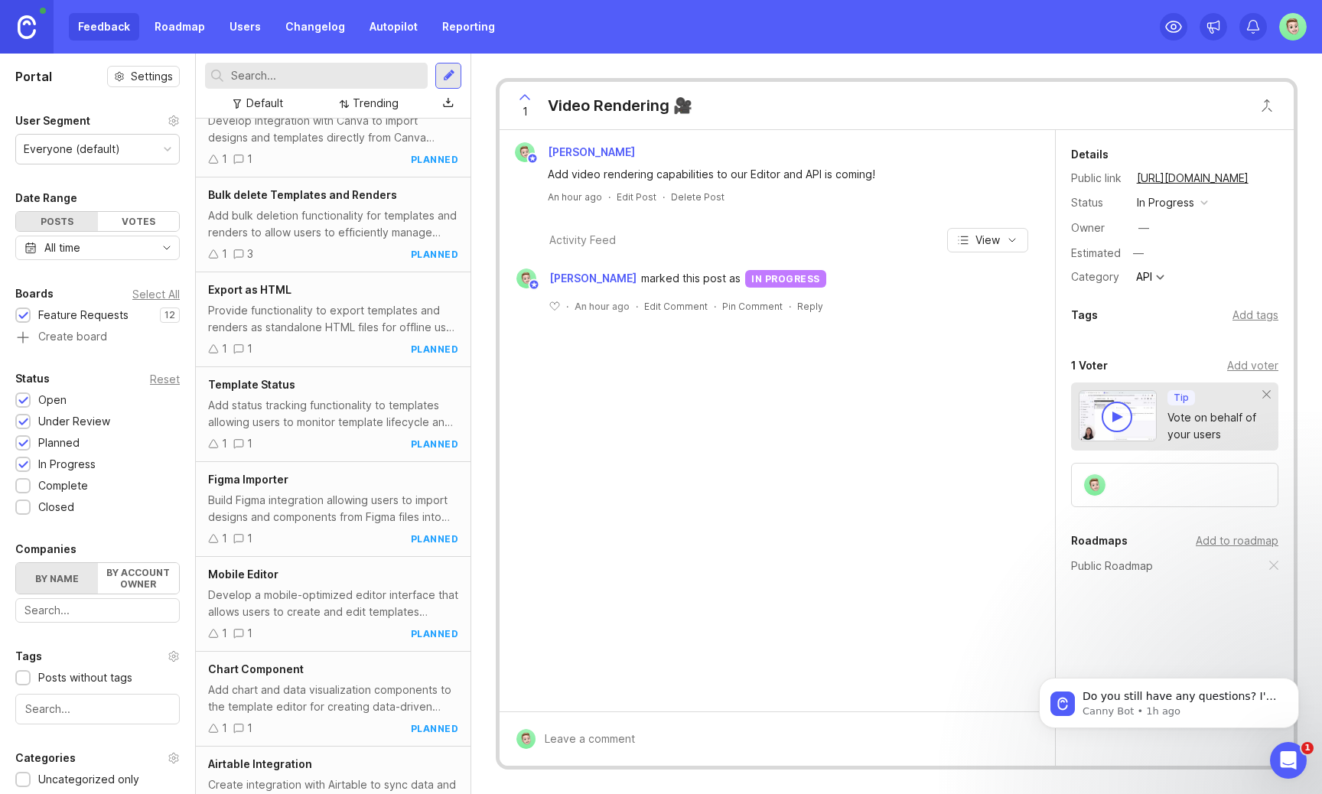
scroll to position [463, 0]
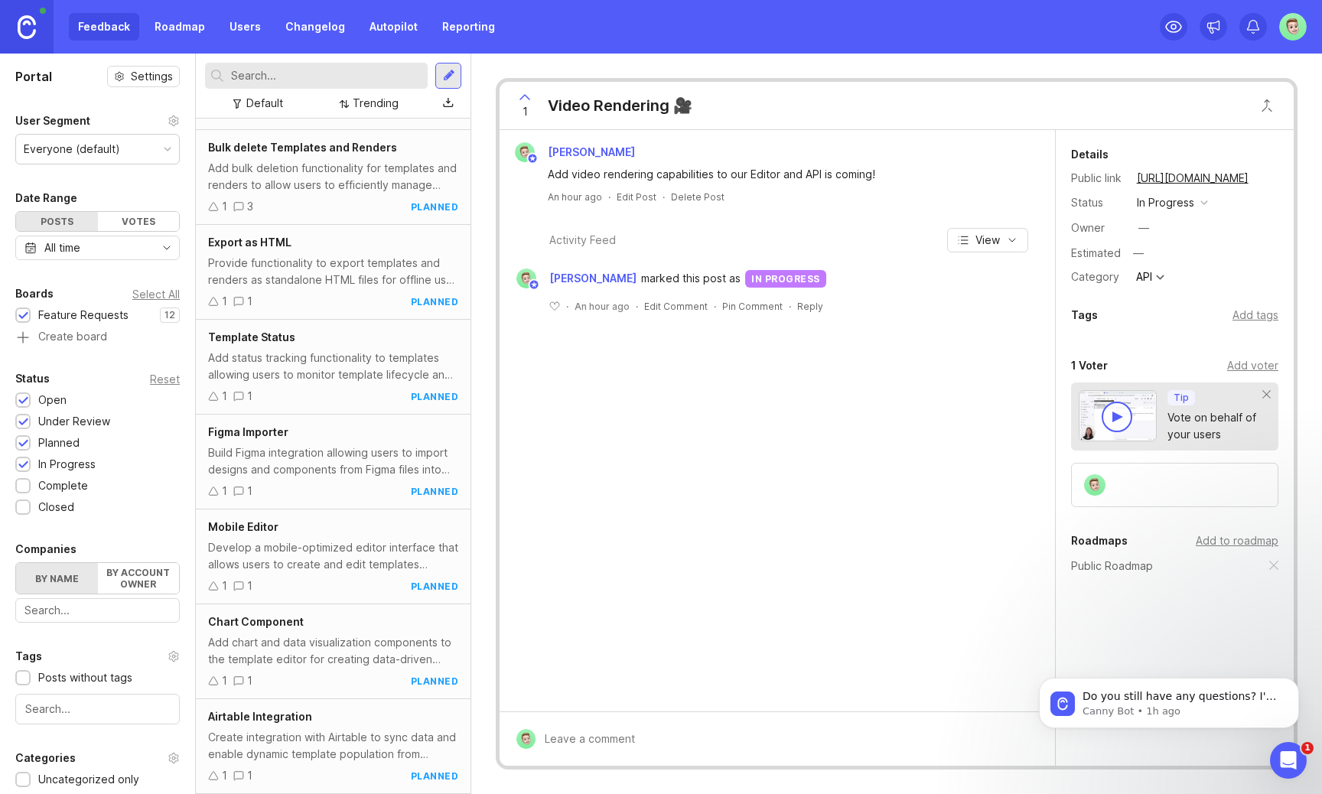
click at [317, 715] on div "Airtable Integration" at bounding box center [333, 717] width 250 height 17
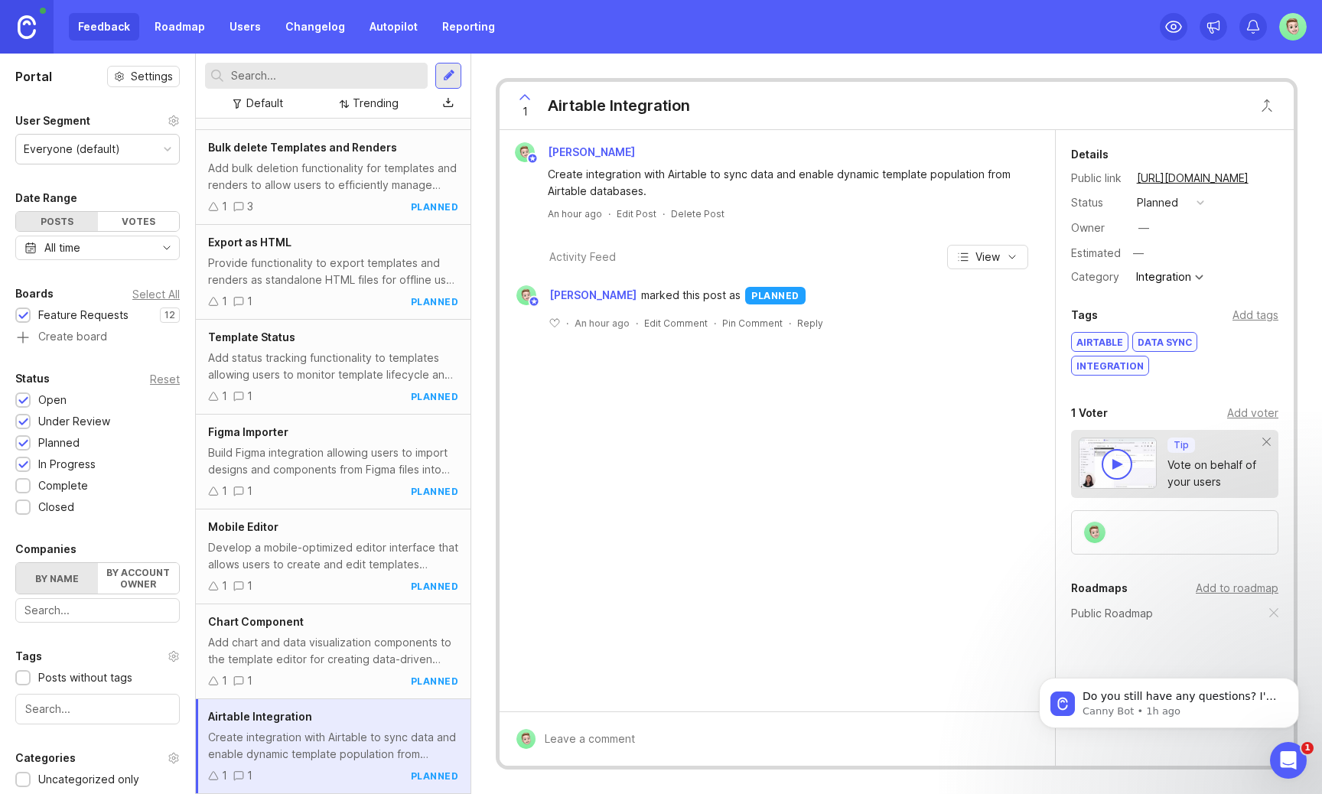
click at [683, 95] on div "Airtable Integration" at bounding box center [619, 105] width 142 height 21
copy div "Airtable Integration"
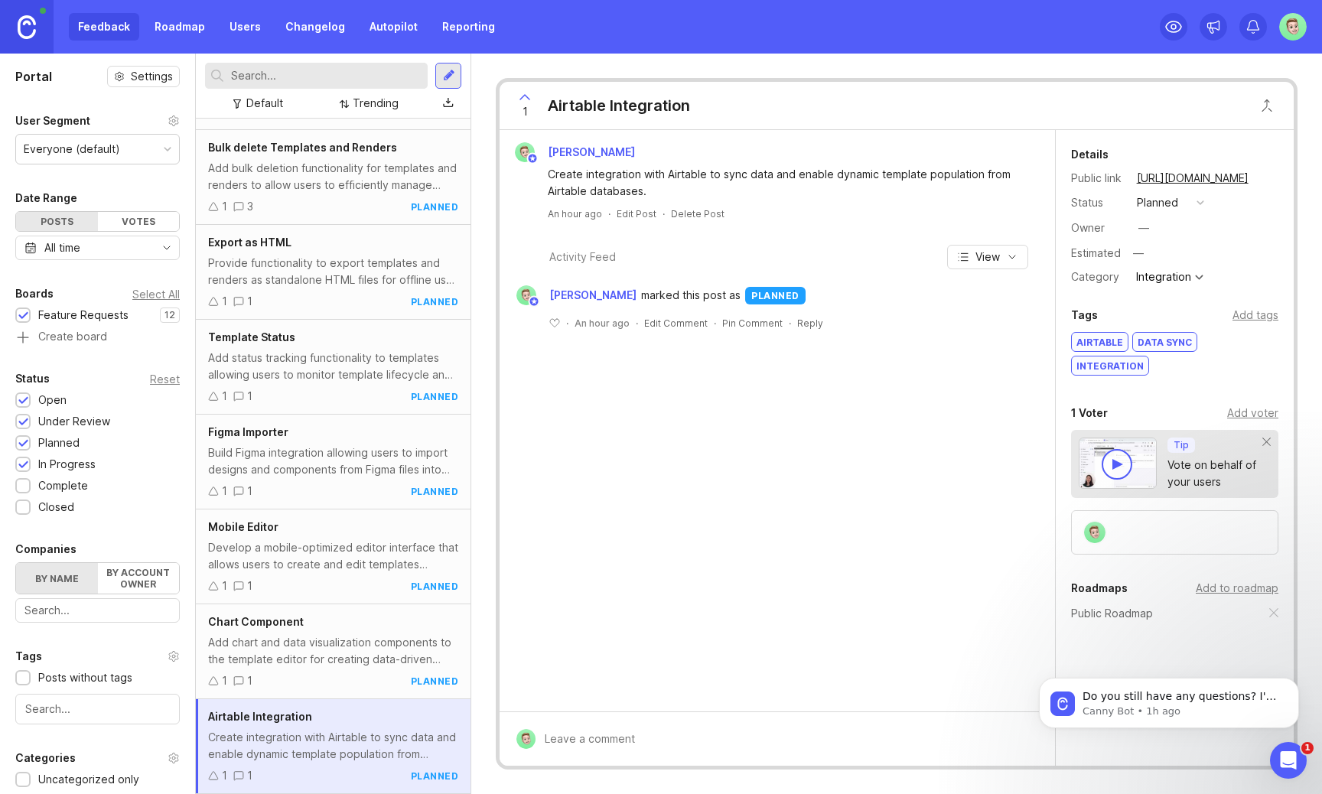
click at [549, 171] on div "Create integration with Airtable to sync data and enable dynamic template popul…" at bounding box center [786, 183] width 477 height 34
copy div "Create integration with Airtable to sync data and enable dynamic template popul…"
click at [261, 640] on div "Add chart and data visualization components to the template editor for creating…" at bounding box center [333, 651] width 250 height 34
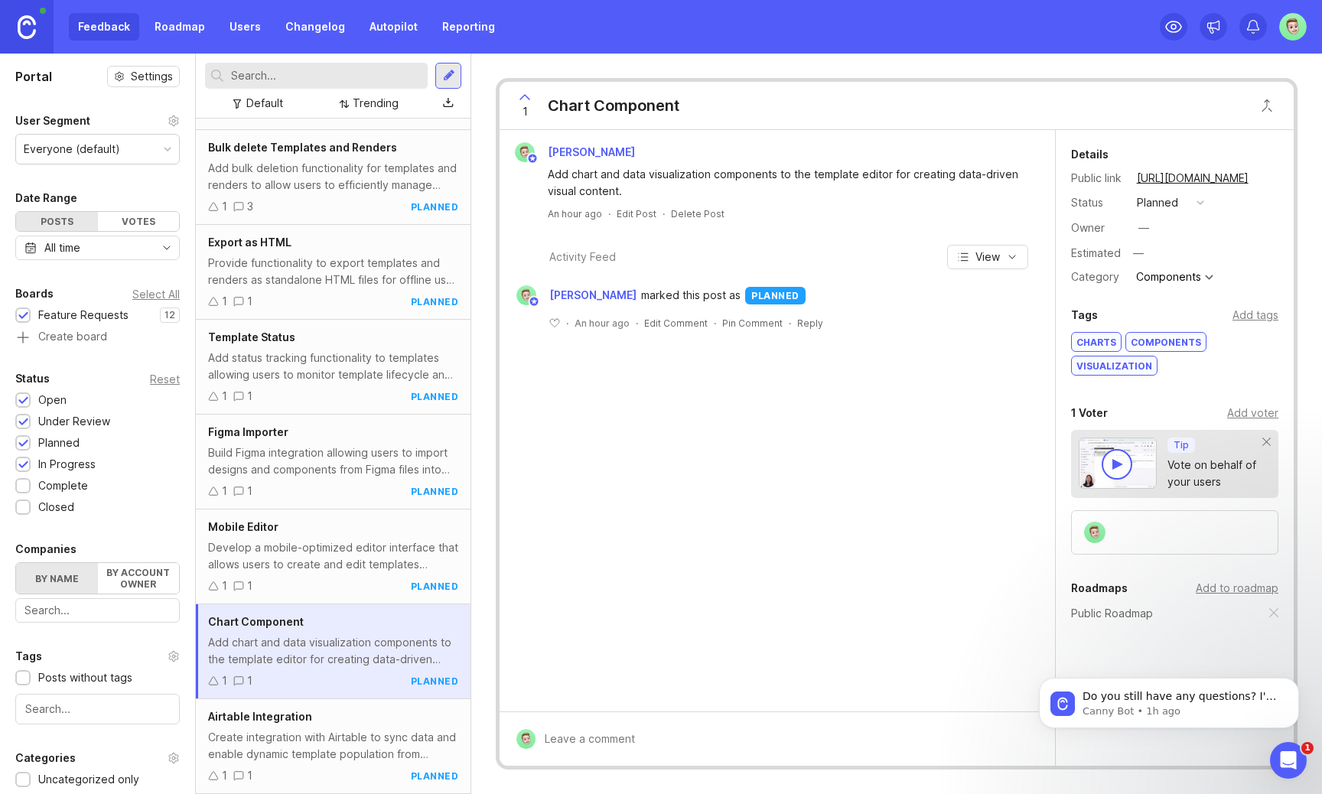
click at [363, 646] on div "Add chart and data visualization components to the template editor for creating…" at bounding box center [333, 651] width 250 height 34
click at [664, 106] on div "Chart Component" at bounding box center [614, 105] width 132 height 21
copy div "Chart Component"
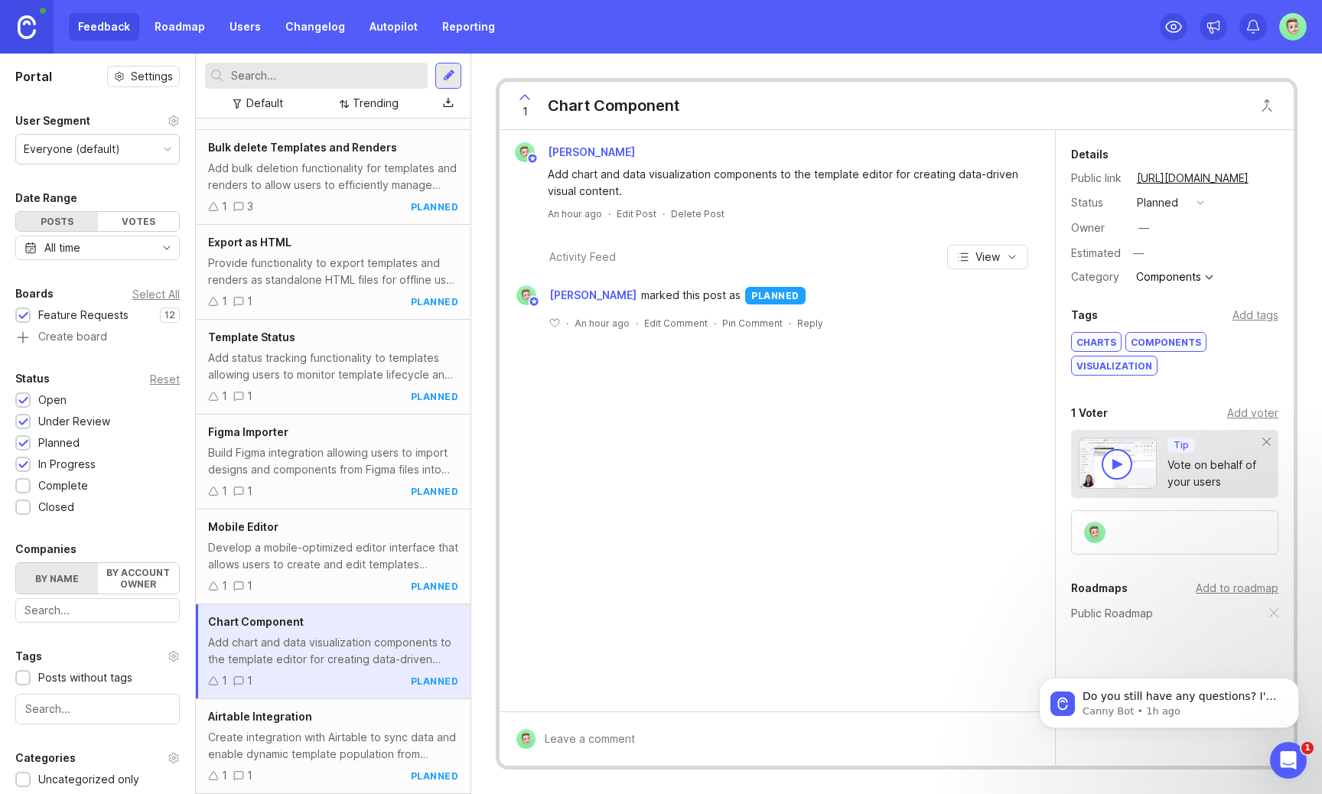
click at [572, 204] on div "[PERSON_NAME] Add chart and data visualization components to the template edito…" at bounding box center [777, 181] width 543 height 78
click at [582, 195] on div "Add chart and data visualization components to the template editor for creating…" at bounding box center [786, 183] width 477 height 34
copy div "Add chart and data visualization components to the template editor for creating…"
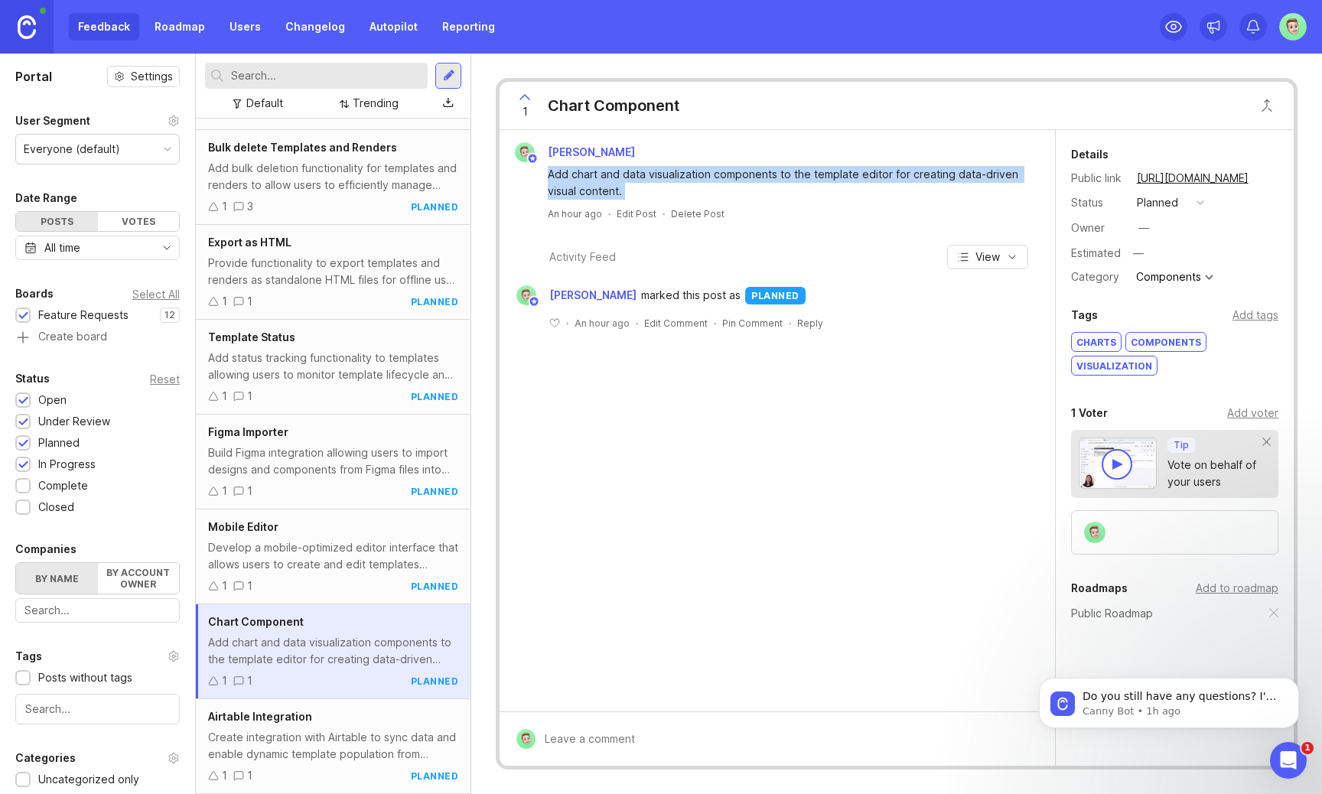
click at [330, 529] on div "Mobile Editor" at bounding box center [333, 527] width 250 height 17
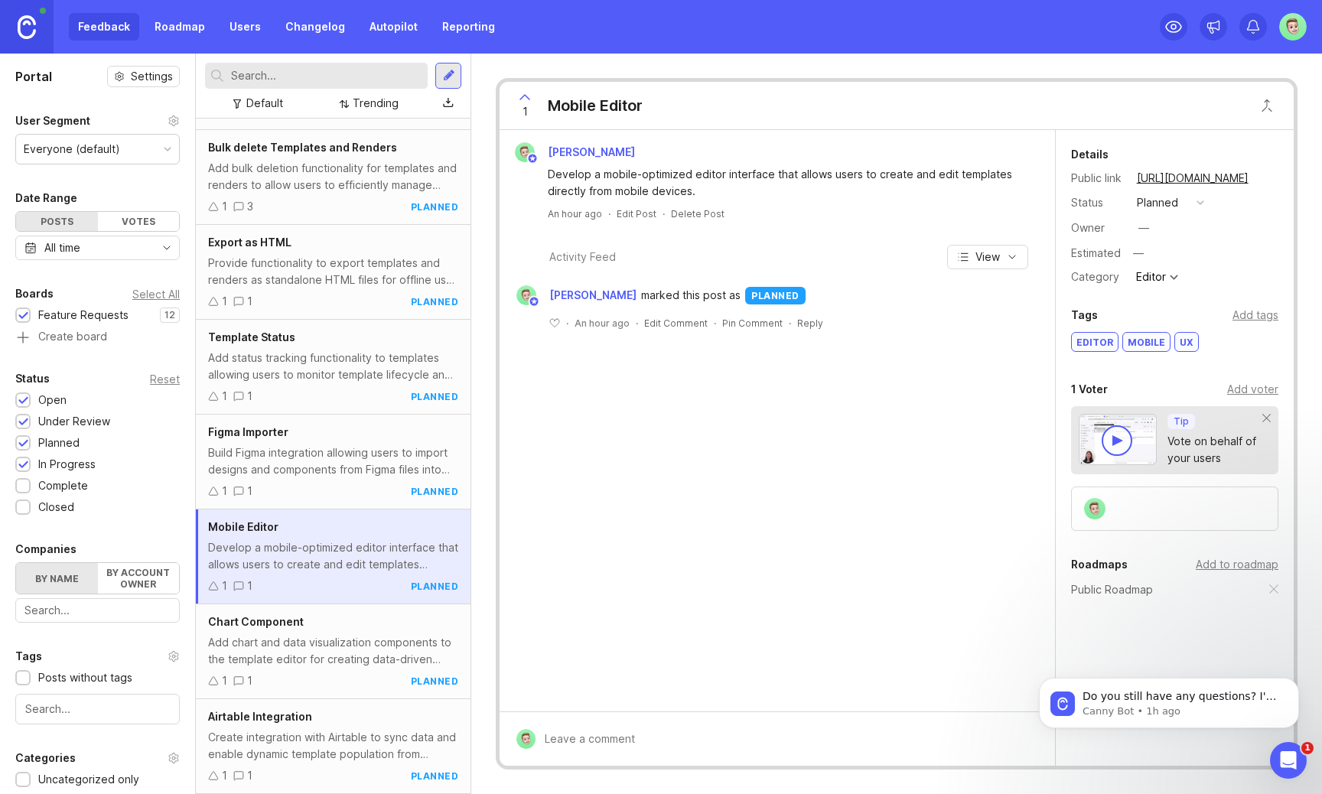
click at [598, 110] on div "Mobile Editor" at bounding box center [595, 105] width 95 height 21
copy div "Mobile Editor"
click at [617, 177] on div "Develop a mobile-optimized editor interface that allows users to create and edi…" at bounding box center [786, 183] width 477 height 34
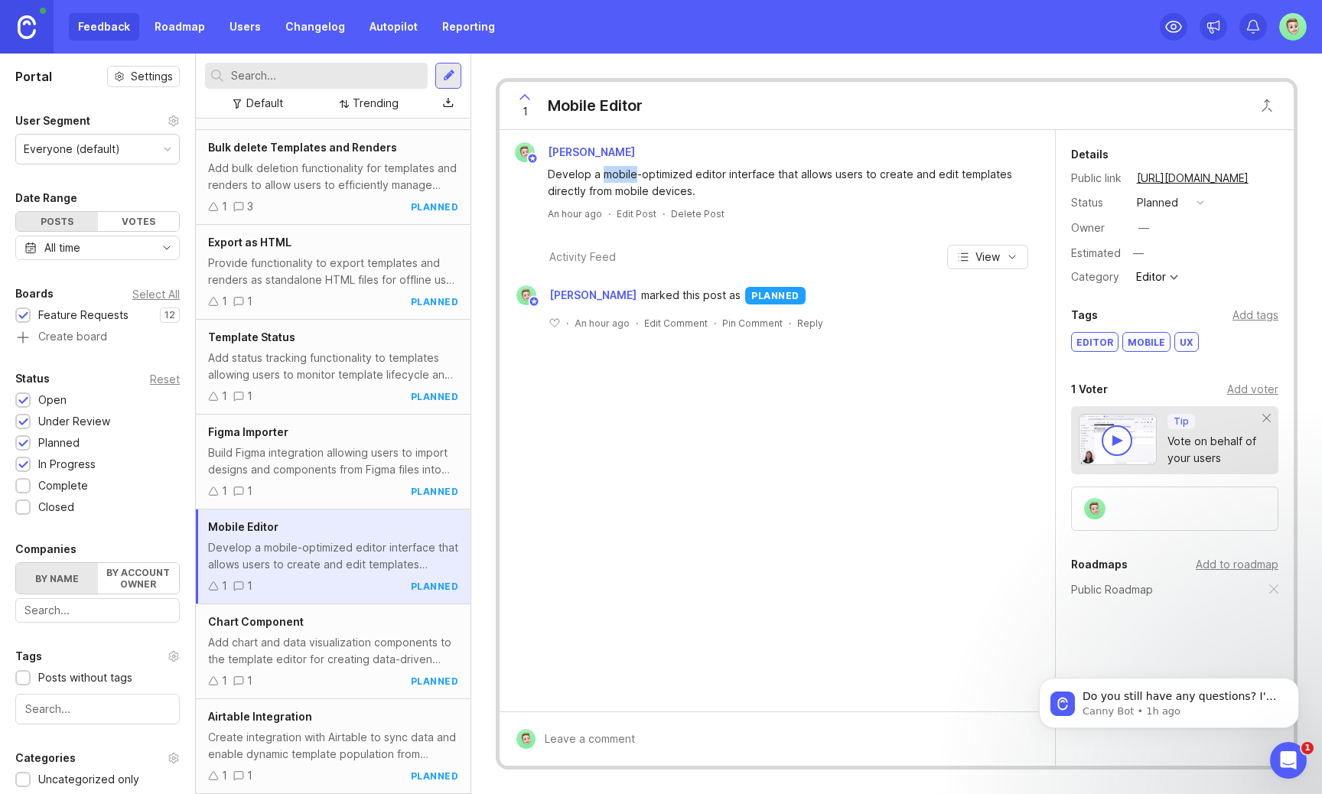
click at [617, 177] on div "Develop a mobile-optimized editor interface that allows users to create and edi…" at bounding box center [786, 183] width 477 height 34
copy div "Develop a mobile-optimized editor interface that allows users to create and edi…"
click at [344, 438] on div "Figma Importer" at bounding box center [333, 432] width 250 height 17
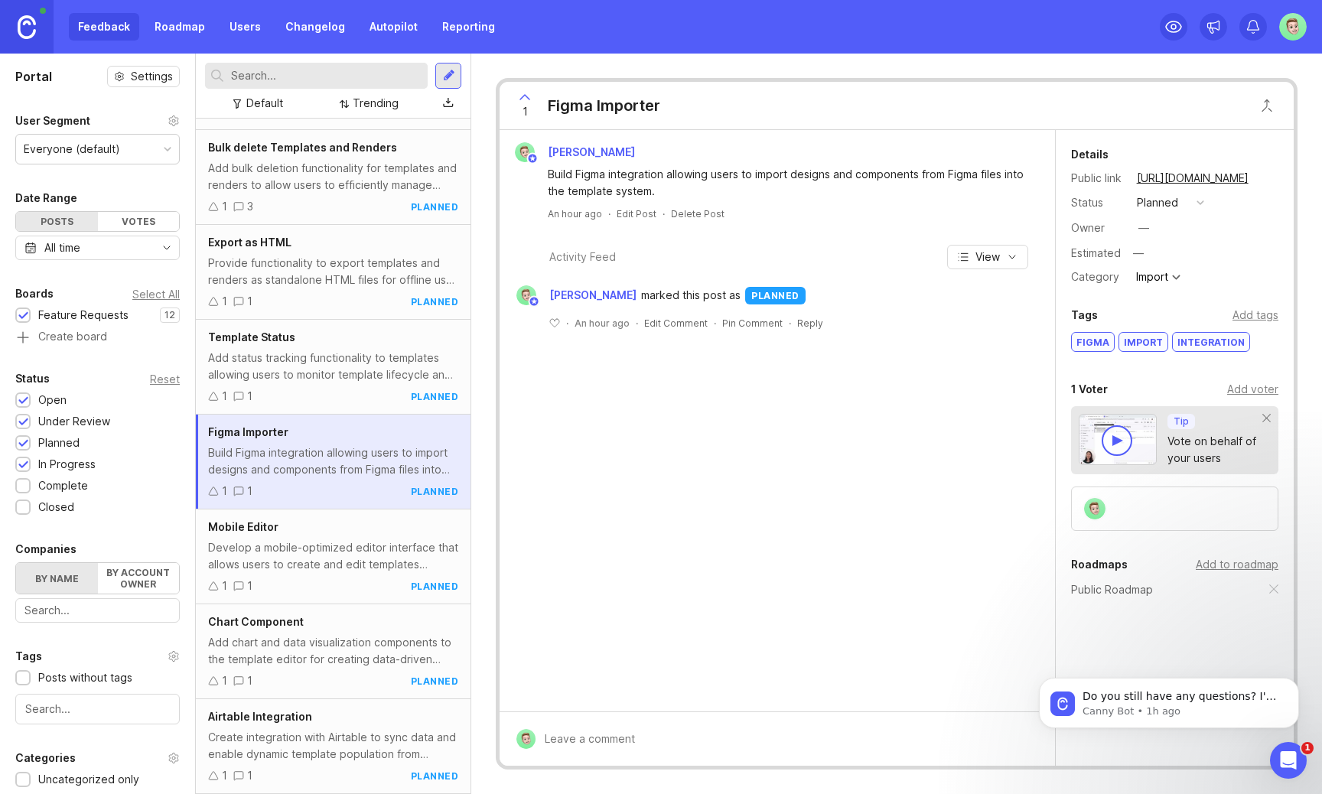
click at [588, 106] on div "Figma Importer" at bounding box center [604, 105] width 112 height 21
copy div "Figma Importer"
click at [645, 190] on div "Build Figma integration allowing users to import designs and components from Fi…" at bounding box center [786, 183] width 477 height 34
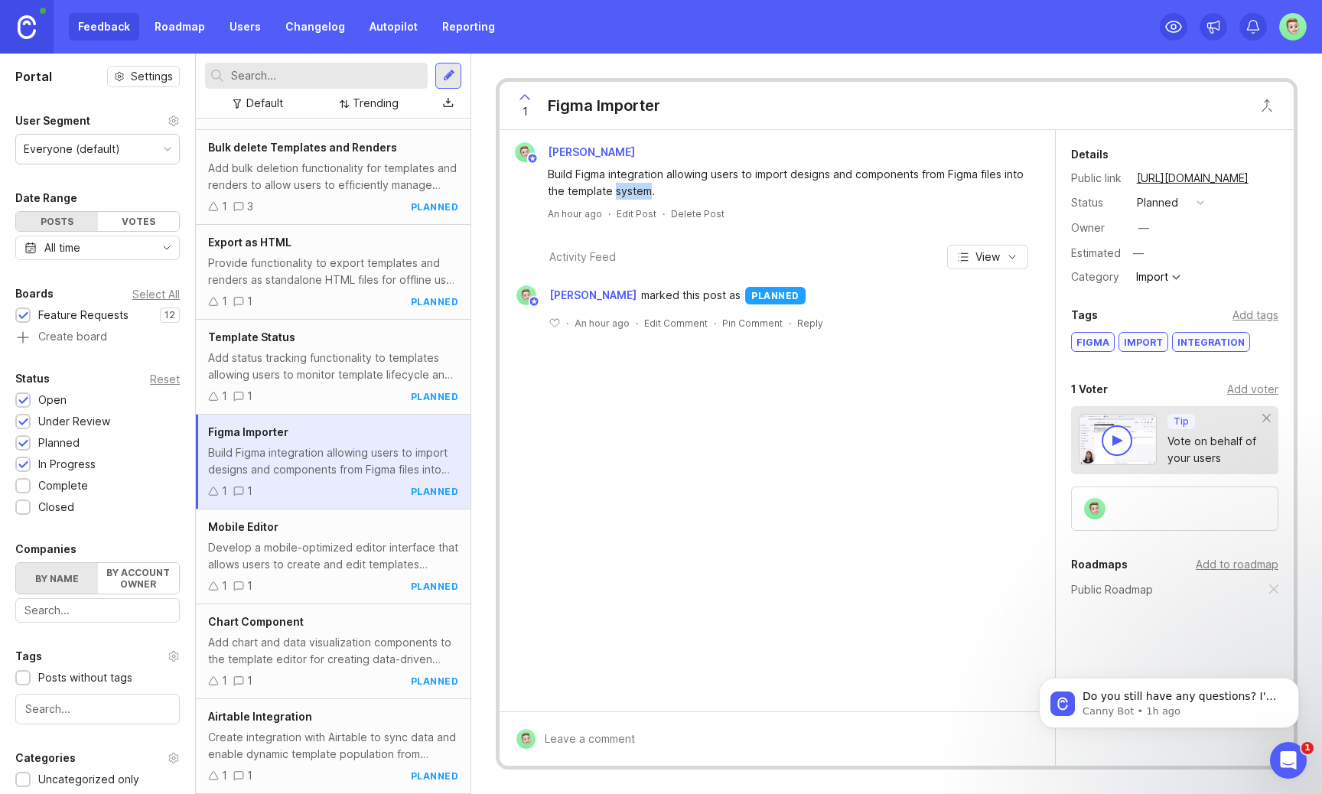
click at [645, 190] on div "Build Figma integration allowing users to import designs and components from Fi…" at bounding box center [786, 183] width 477 height 34
click at [308, 348] on div "Template Status Add status tracking functionality to templates allowing users t…" at bounding box center [333, 367] width 275 height 95
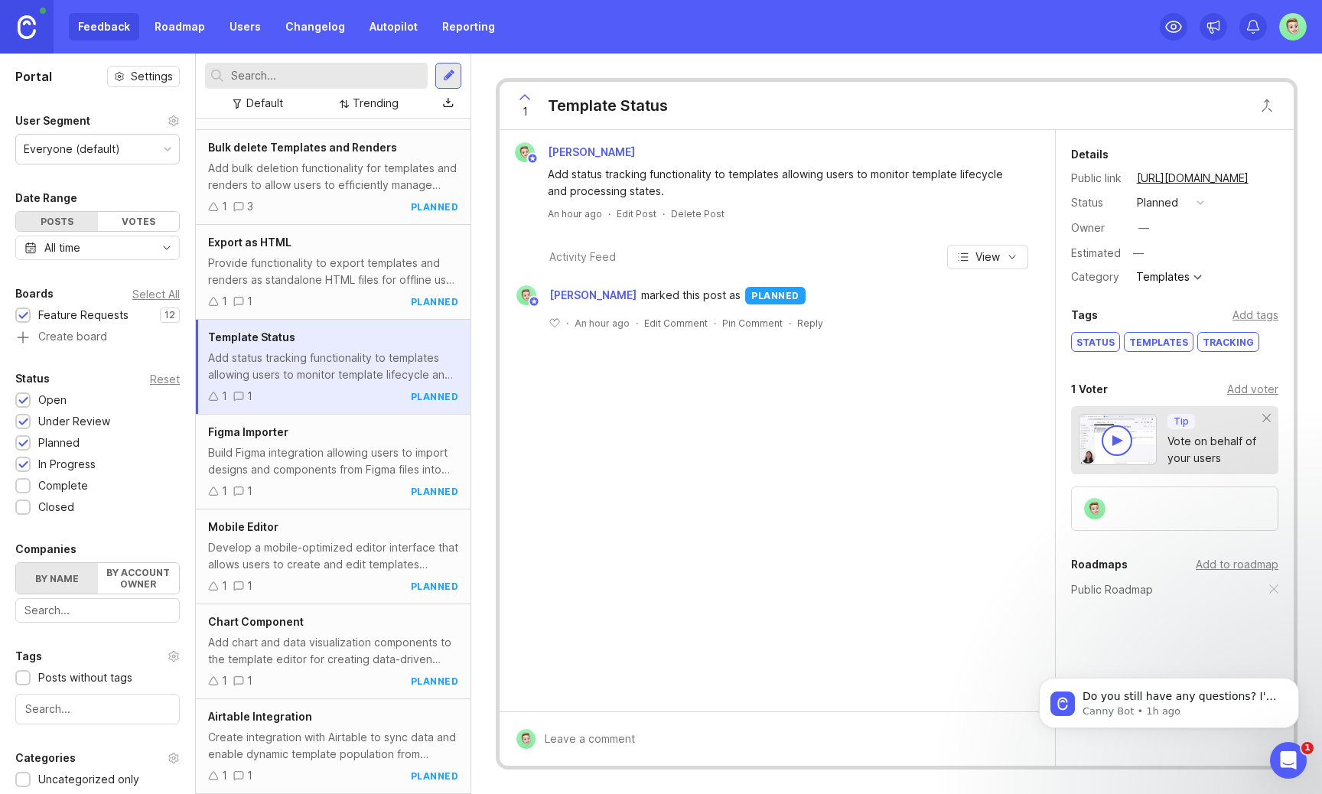
click at [614, 108] on div "Template Status" at bounding box center [608, 105] width 120 height 21
click at [574, 193] on div "Add status tracking functionality to templates allowing users to monitor templa…" at bounding box center [786, 183] width 477 height 34
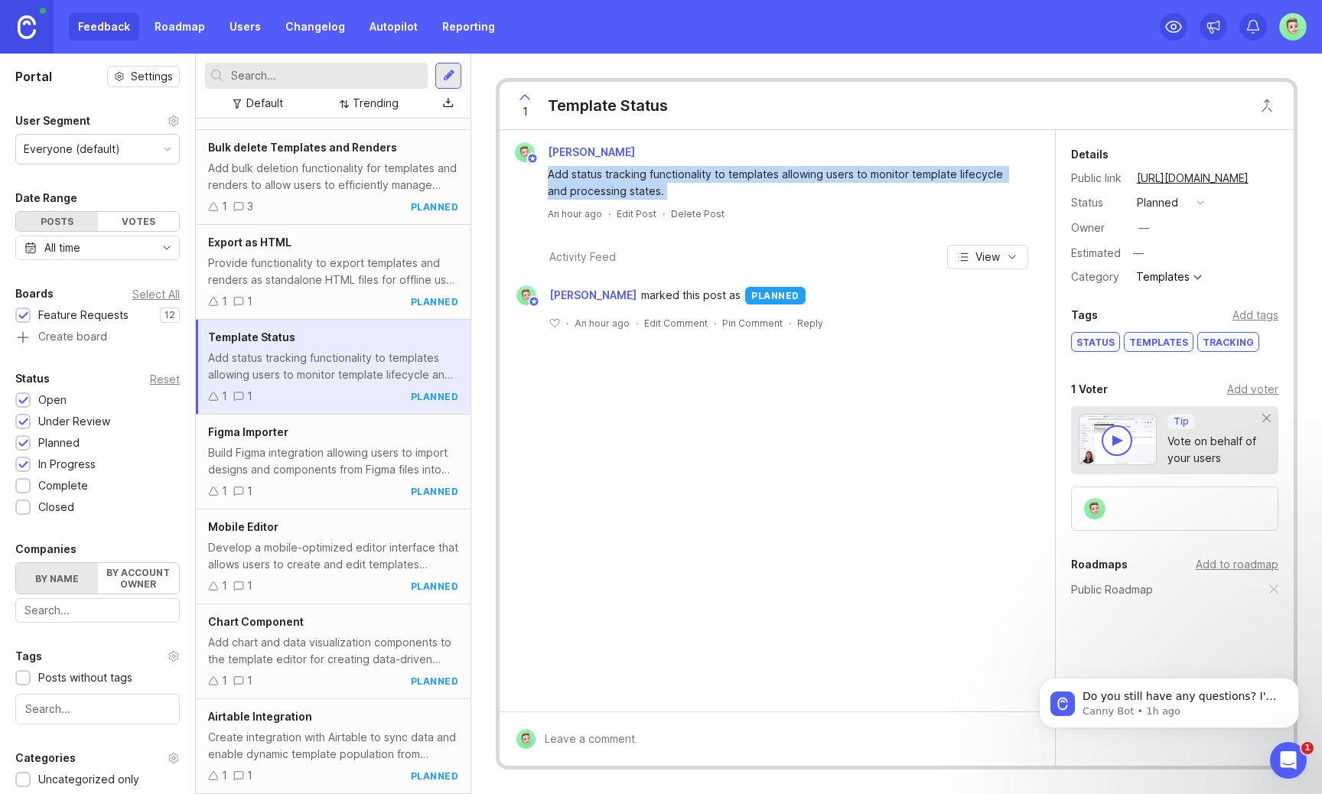
click at [574, 193] on div "Add status tracking functionality to templates allowing users to monitor templa…" at bounding box center [786, 183] width 477 height 34
click at [221, 282] on div "Provide functionality to export templates and renders as standalone HTML files …" at bounding box center [333, 272] width 250 height 34
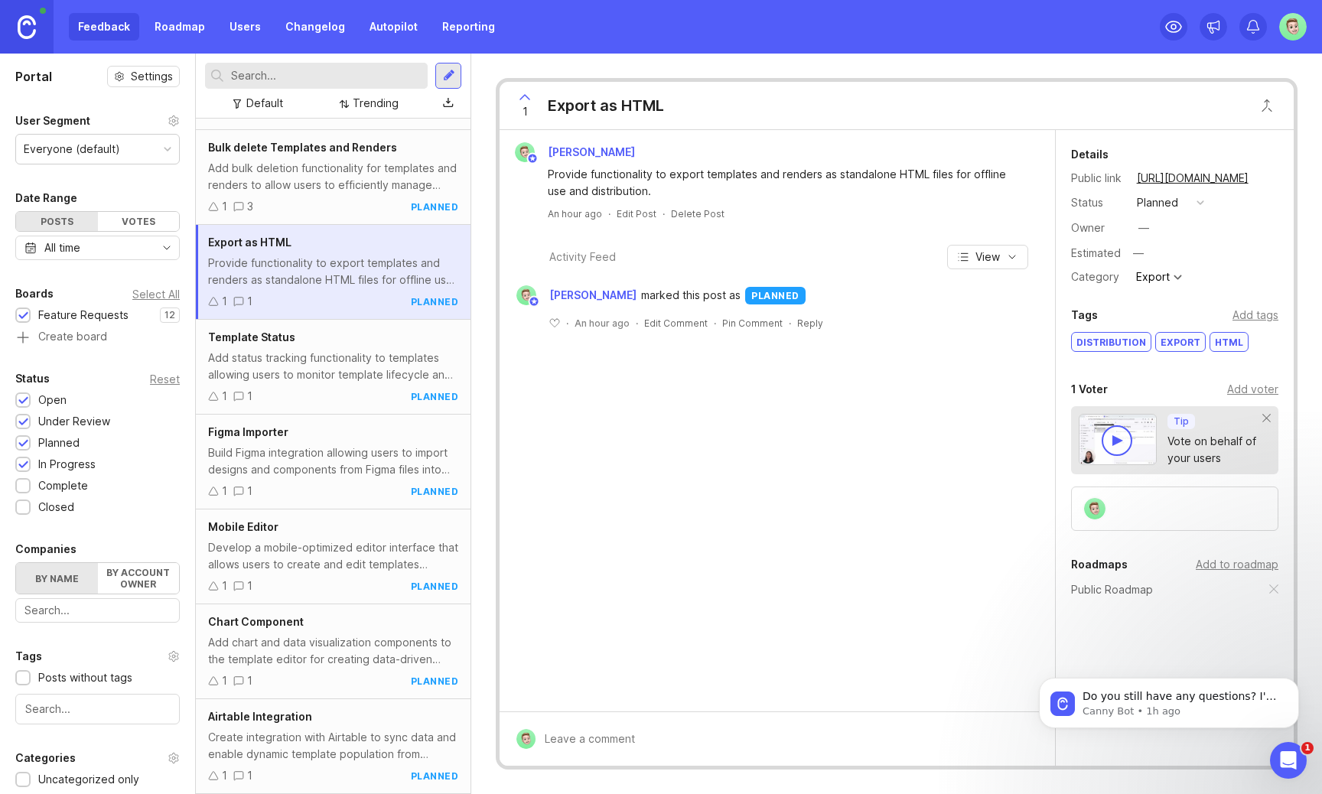
click at [620, 106] on div "Export as HTML" at bounding box center [606, 105] width 116 height 21
click at [603, 186] on div "Provide functionality to export templates and renders as standalone HTML files …" at bounding box center [786, 183] width 477 height 34
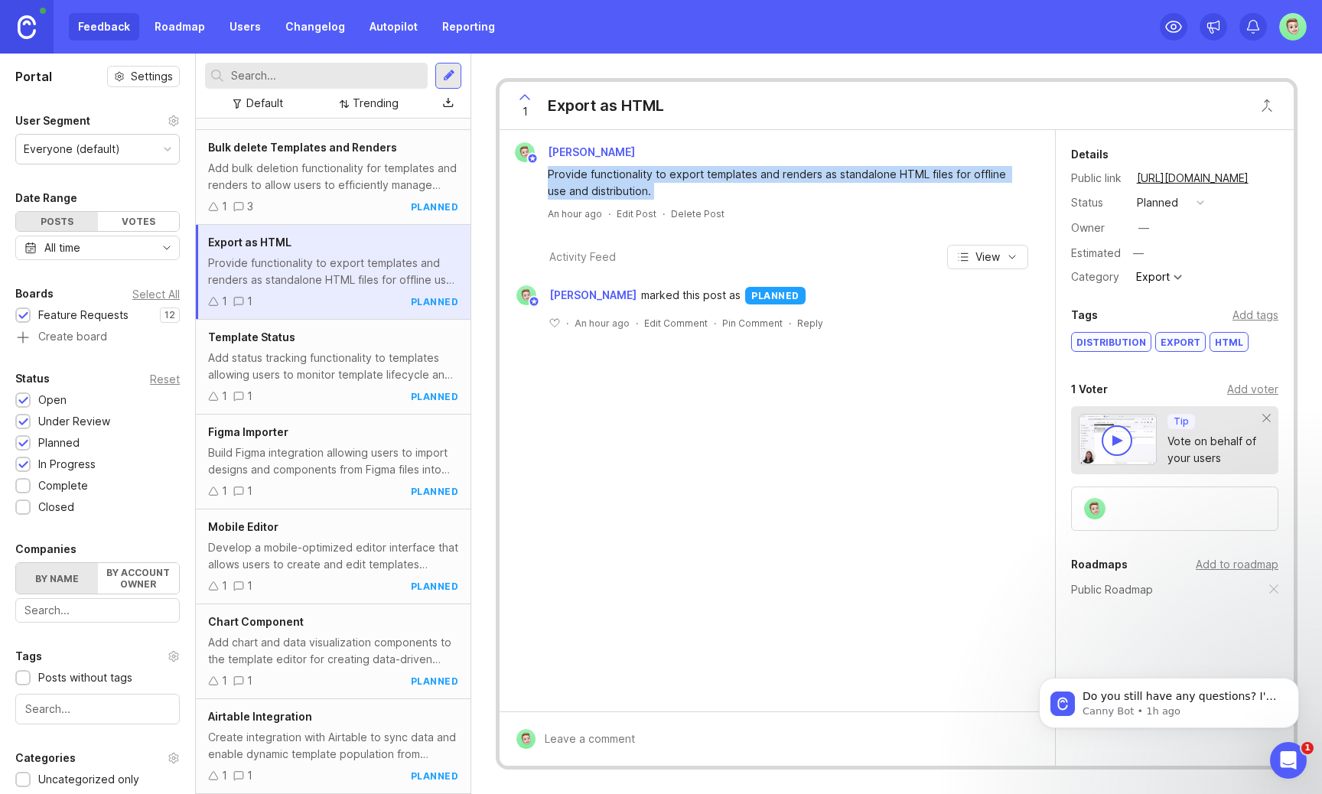
click at [603, 186] on div "Provide functionality to export templates and renders as standalone HTML files …" at bounding box center [786, 183] width 477 height 34
click at [307, 151] on span "Bulk delete Templates and Renders" at bounding box center [302, 147] width 189 height 13
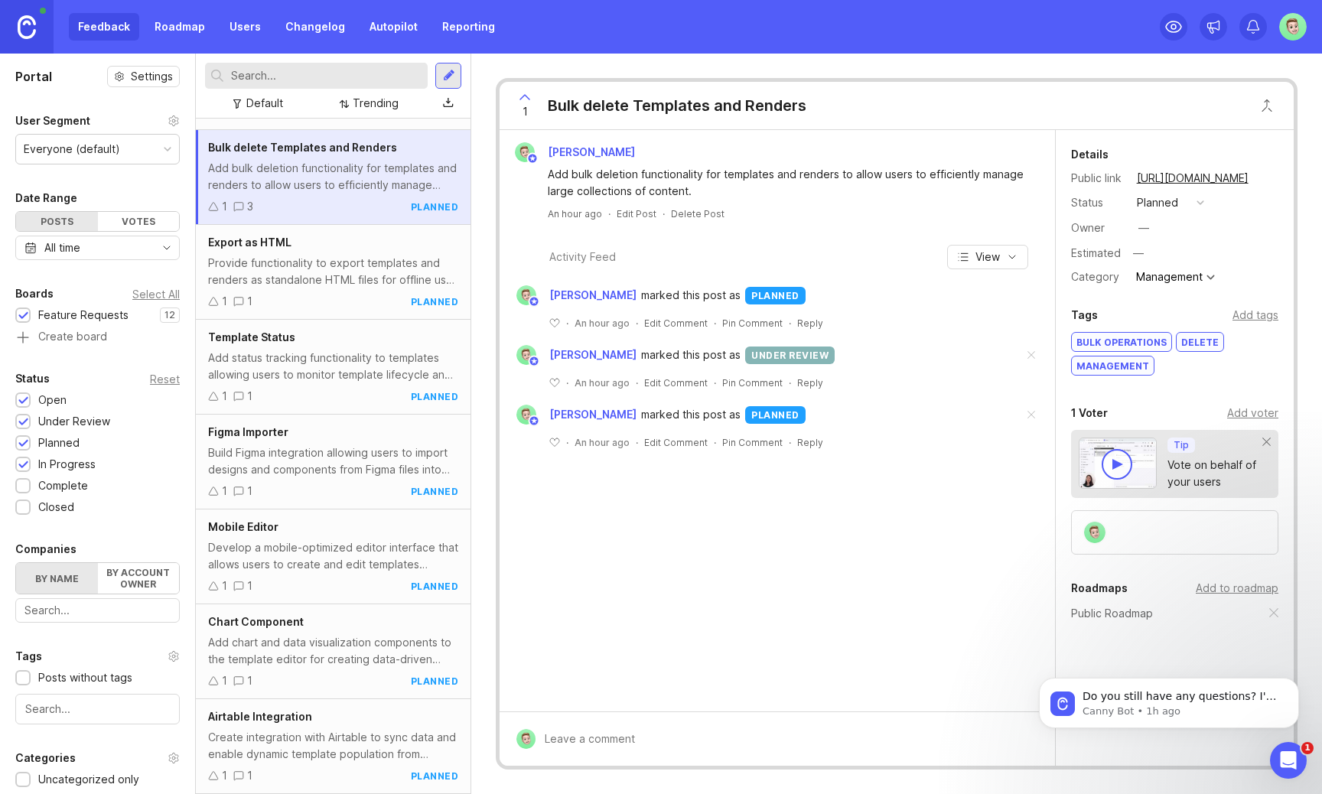
click at [626, 110] on div "Bulk delete Templates and Renders" at bounding box center [677, 105] width 259 height 21
click at [604, 189] on div "Add bulk deletion functionality for templates and renders to allow users to eff…" at bounding box center [786, 183] width 477 height 34
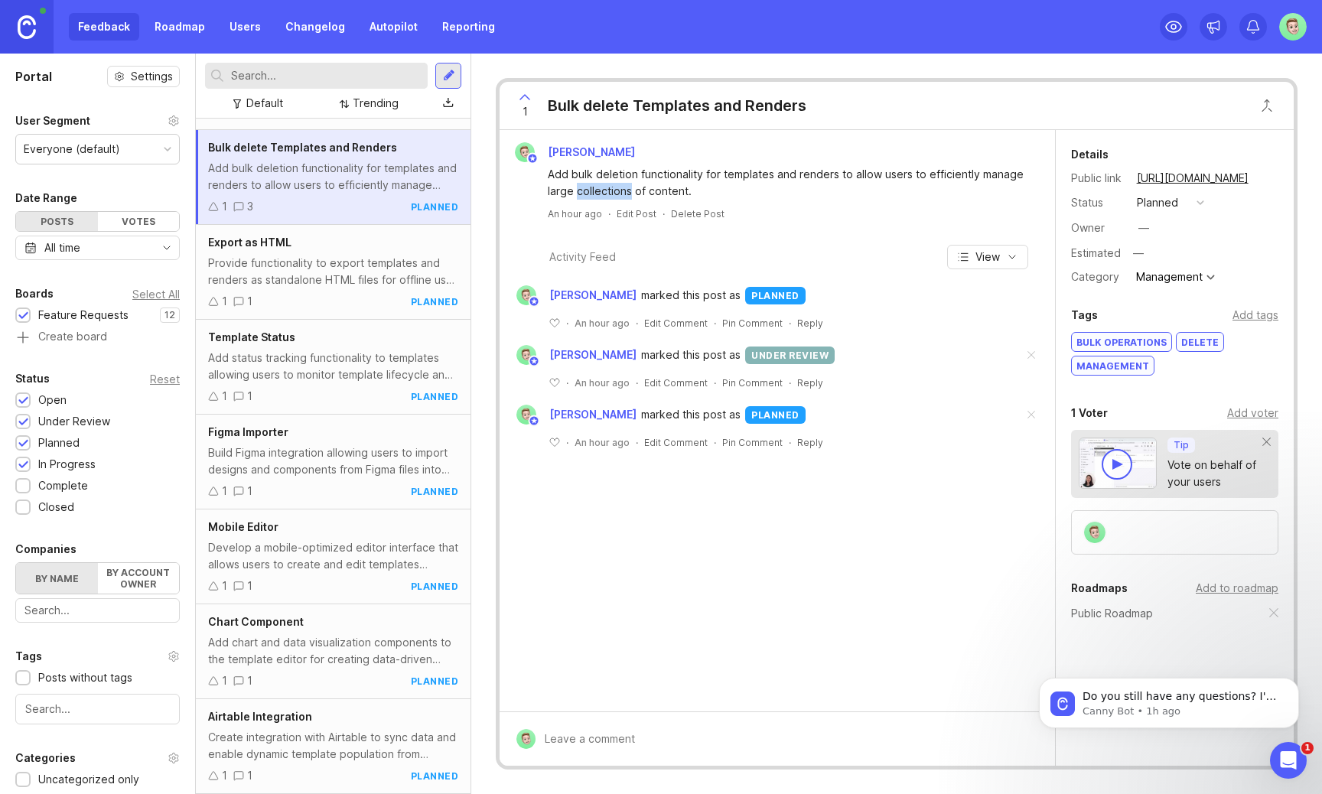
click at [604, 189] on div "Add bulk deletion functionality for templates and renders to allow users to eff…" at bounding box center [786, 183] width 477 height 34
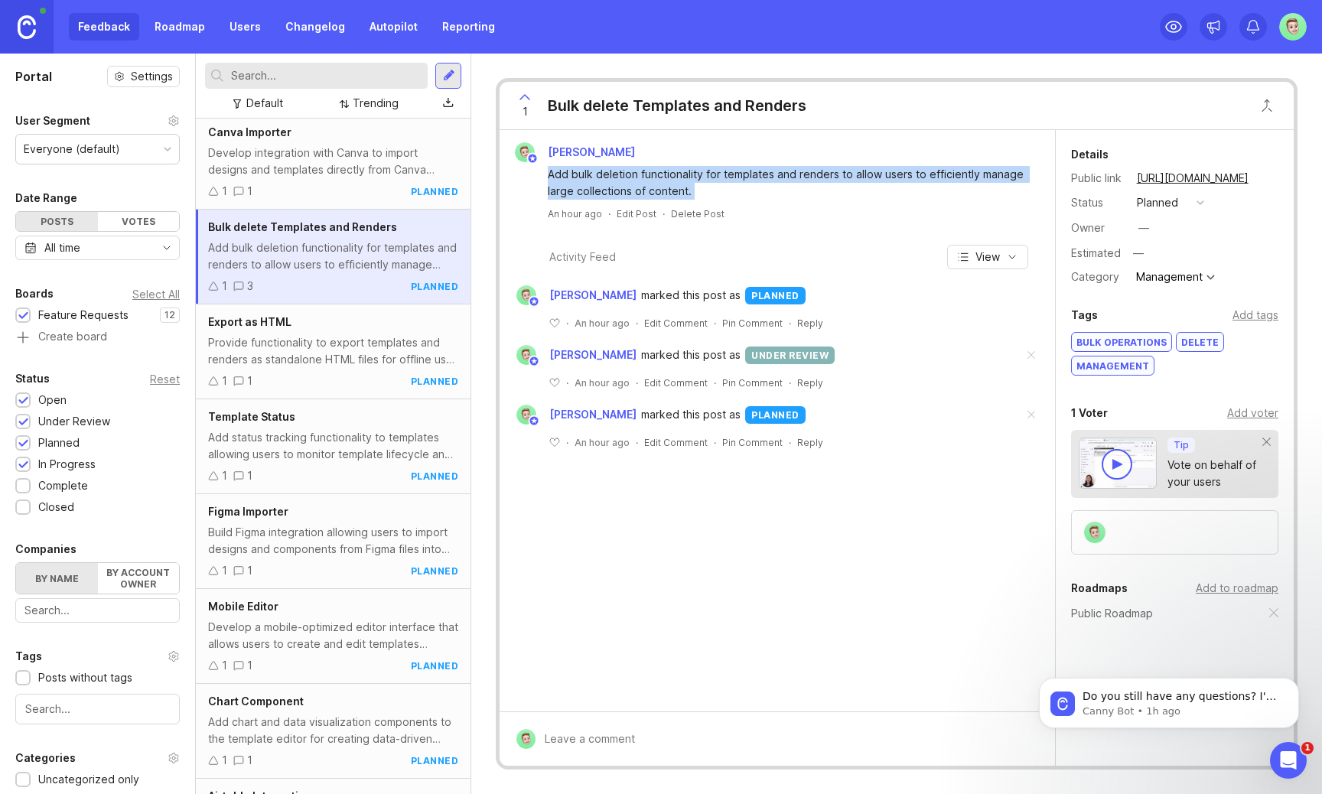
scroll to position [373, 0]
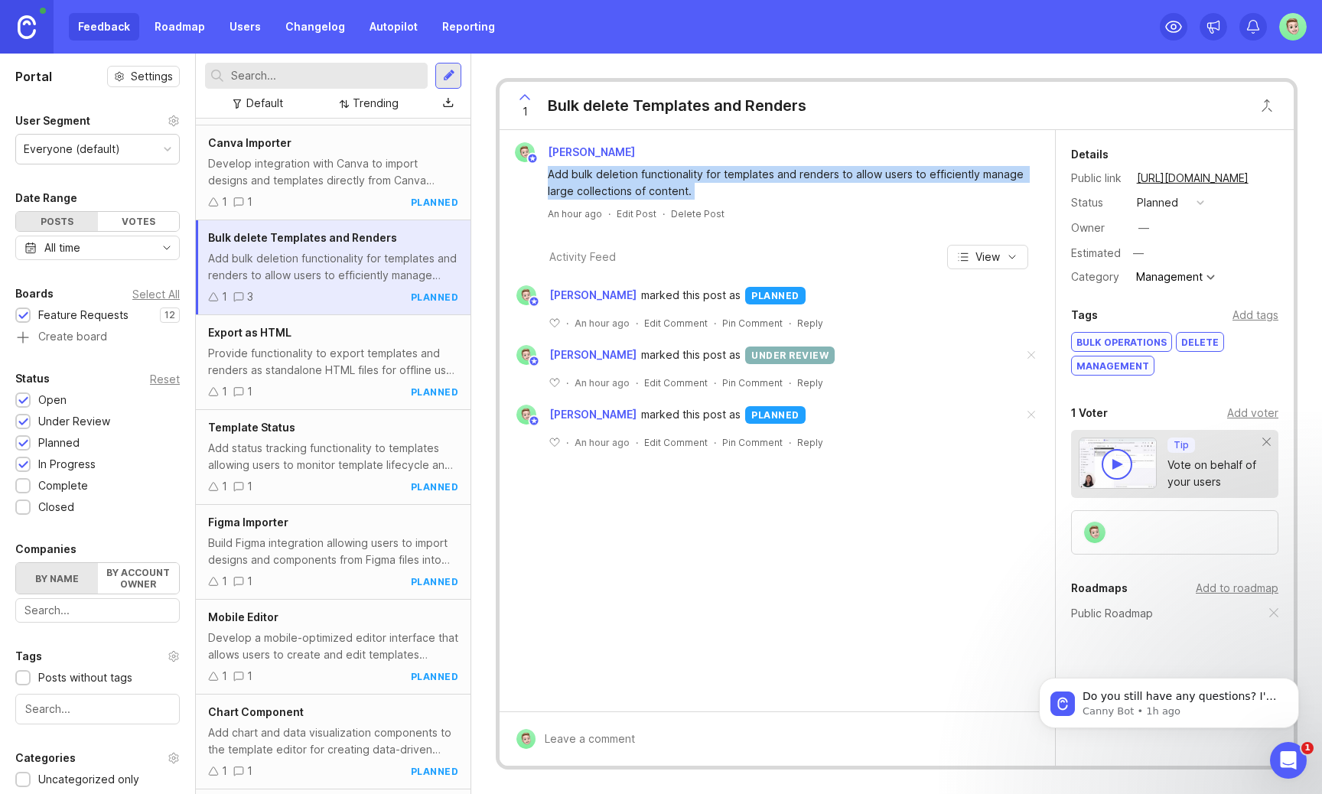
click at [374, 158] on div "Develop integration with Canva to import designs and templates directly from Ca…" at bounding box center [333, 172] width 250 height 34
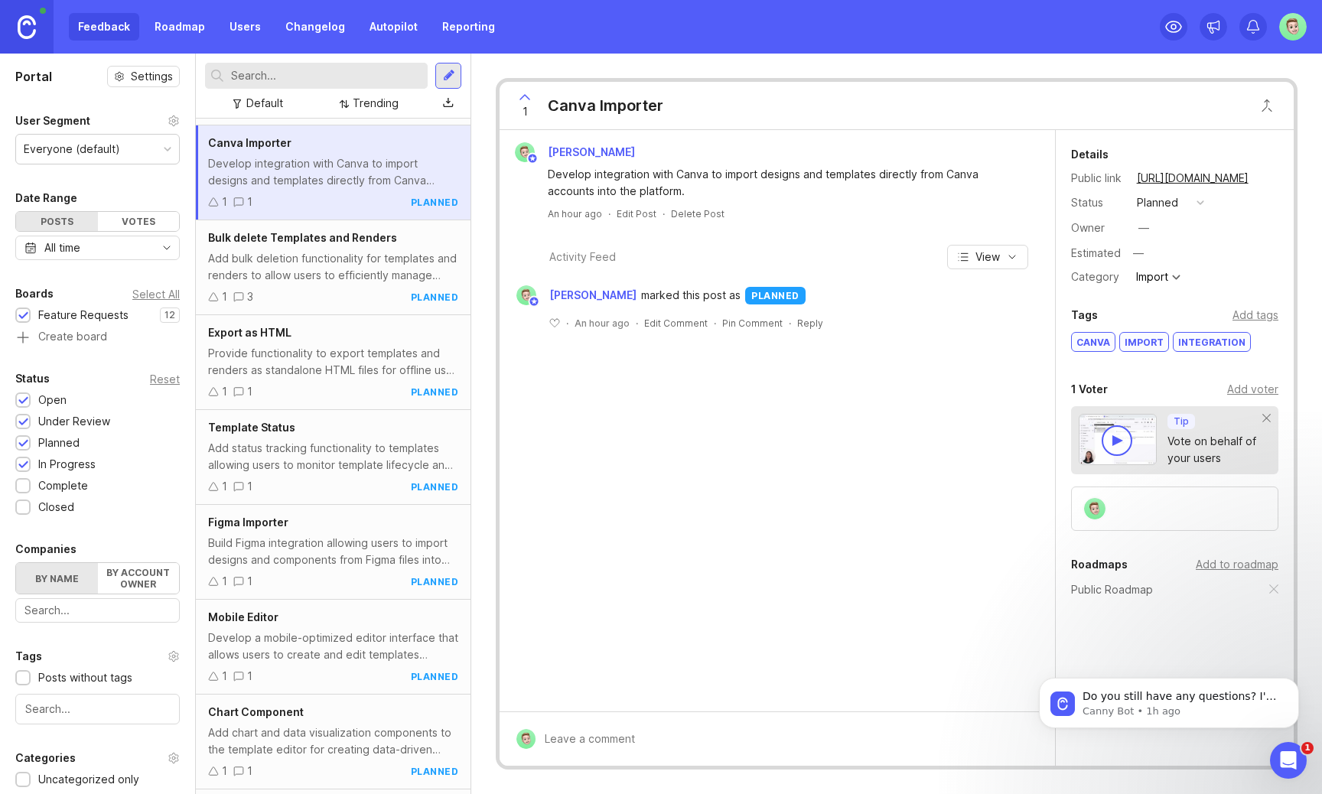
click at [602, 106] on div "Canva Importer" at bounding box center [606, 105] width 116 height 21
click at [583, 196] on div "Develop integration with Canva to import designs and templates directly from Ca…" at bounding box center [786, 183] width 477 height 34
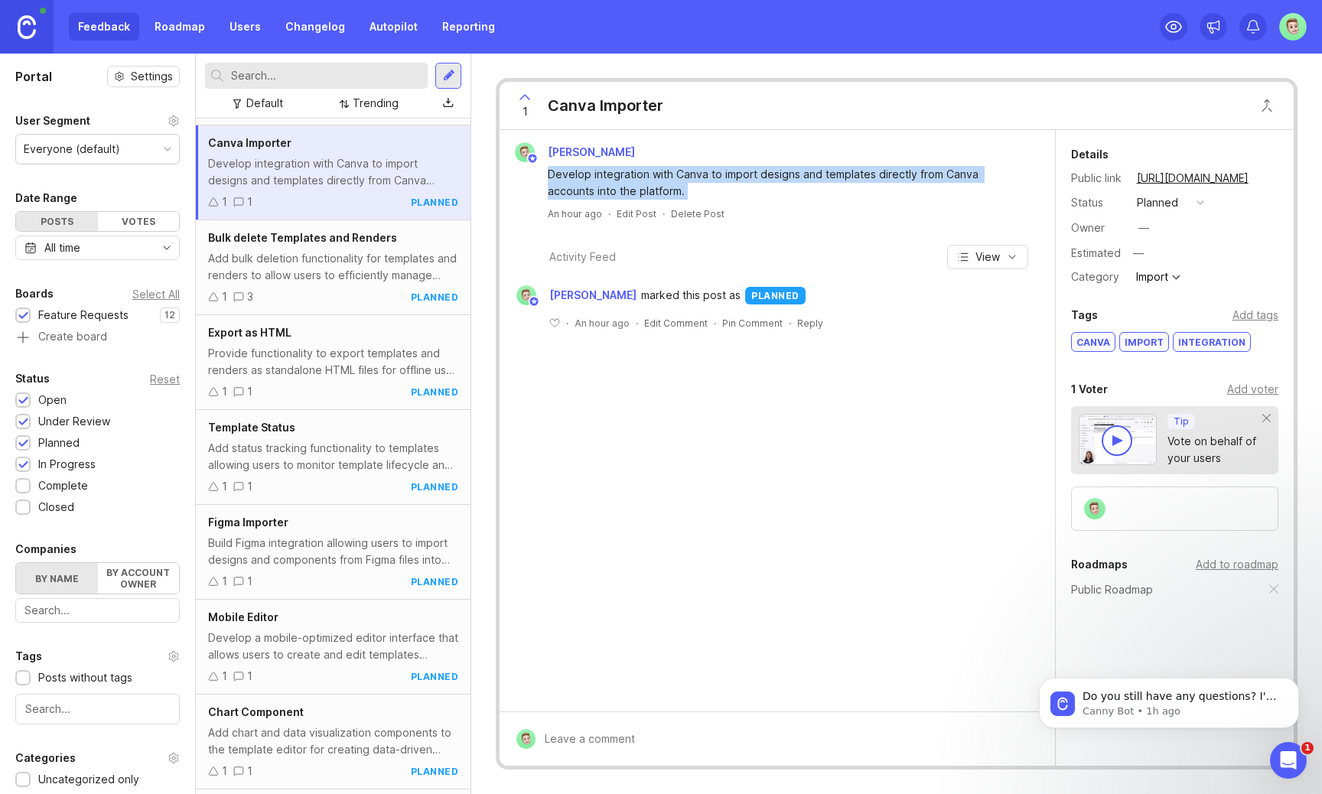
click at [583, 196] on div "Develop integration with Canva to import designs and templates directly from Ca…" at bounding box center [786, 183] width 477 height 34
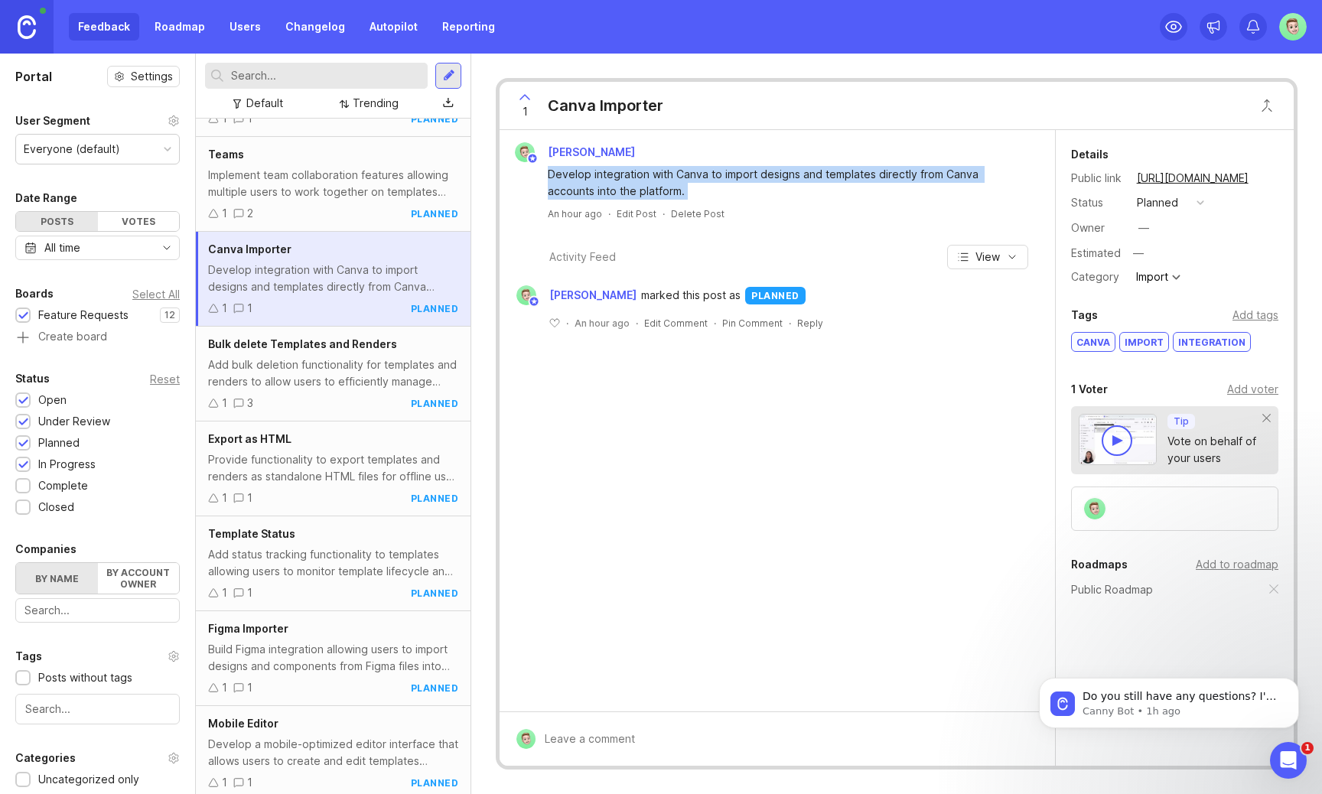
scroll to position [247, 0]
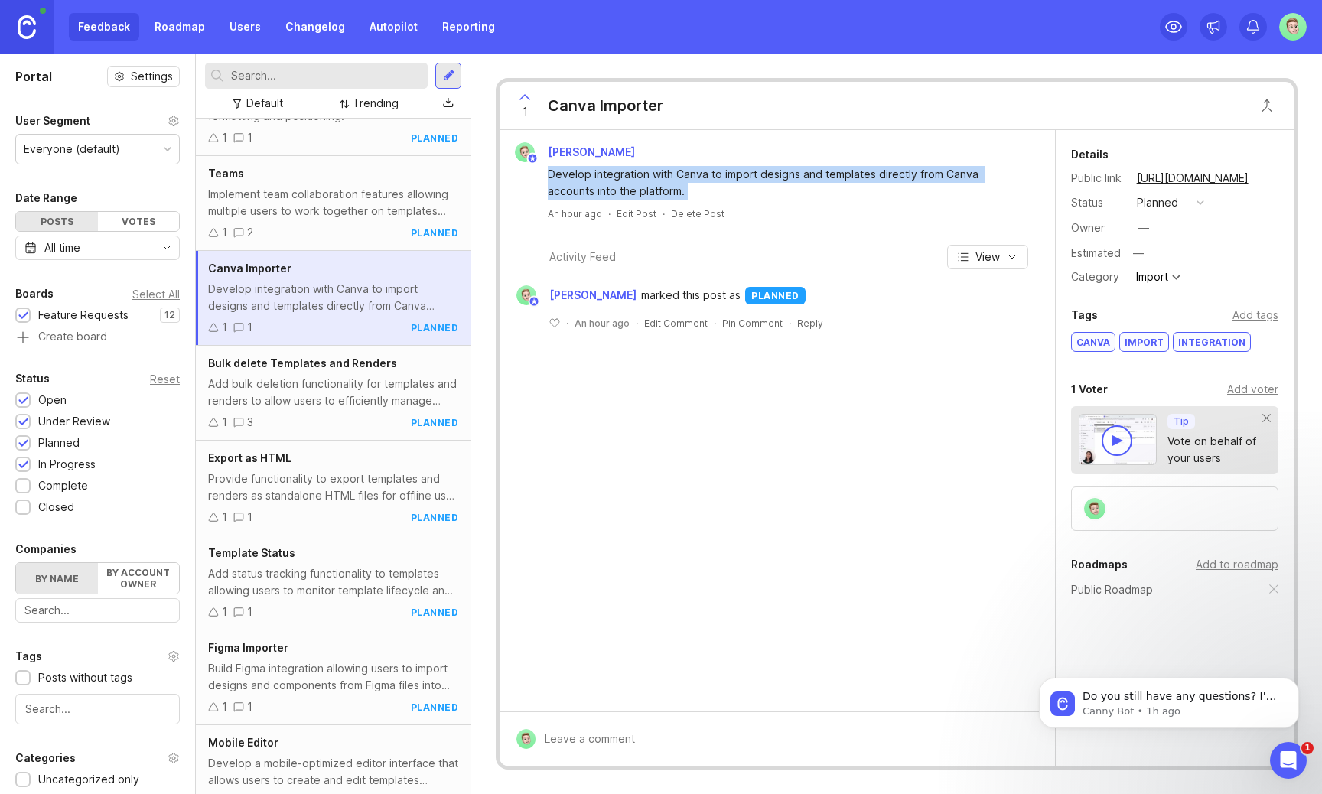
click at [349, 191] on div "Implement team collaboration features allowing multiple users to work together …" at bounding box center [333, 203] width 250 height 34
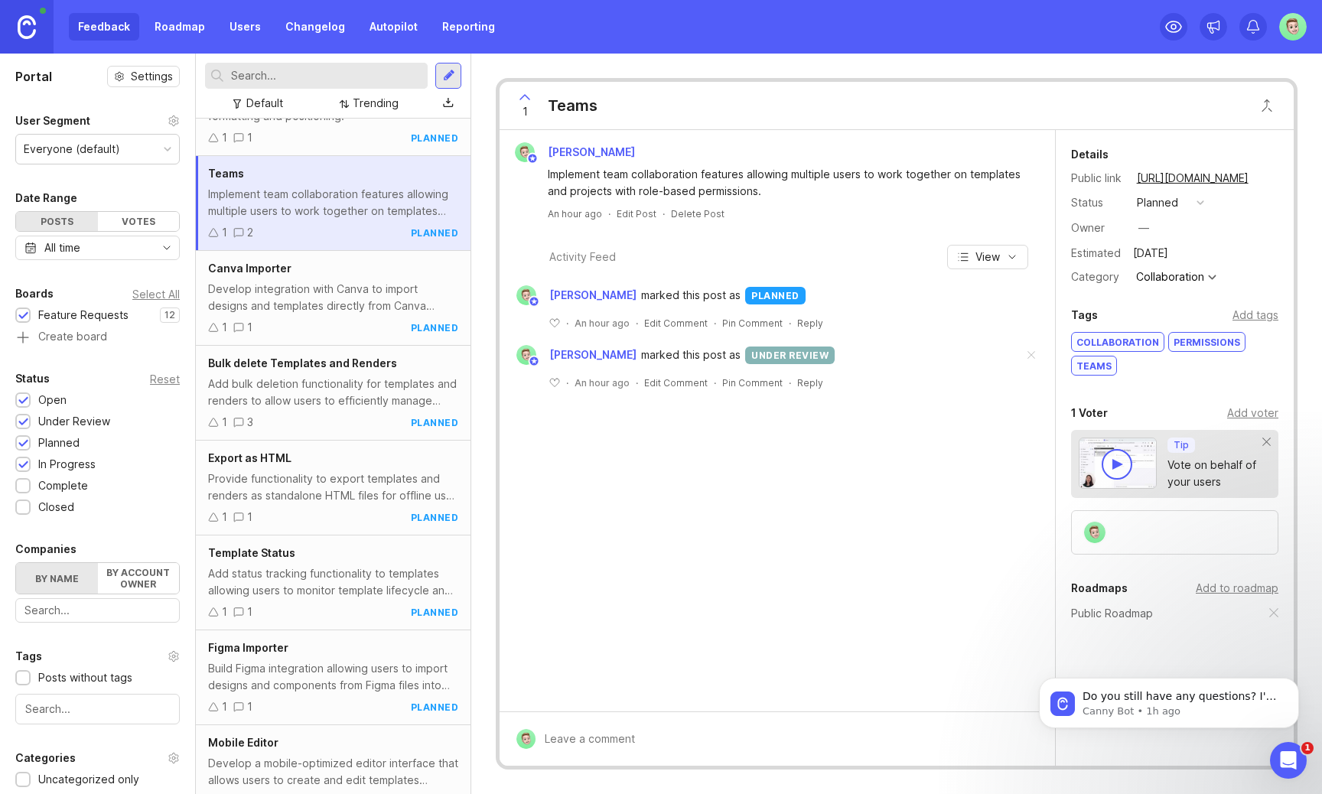
click at [580, 106] on div "Teams" at bounding box center [573, 105] width 50 height 21
click at [610, 191] on div "Implement team collaboration features allowing multiple users to work together …" at bounding box center [786, 183] width 477 height 34
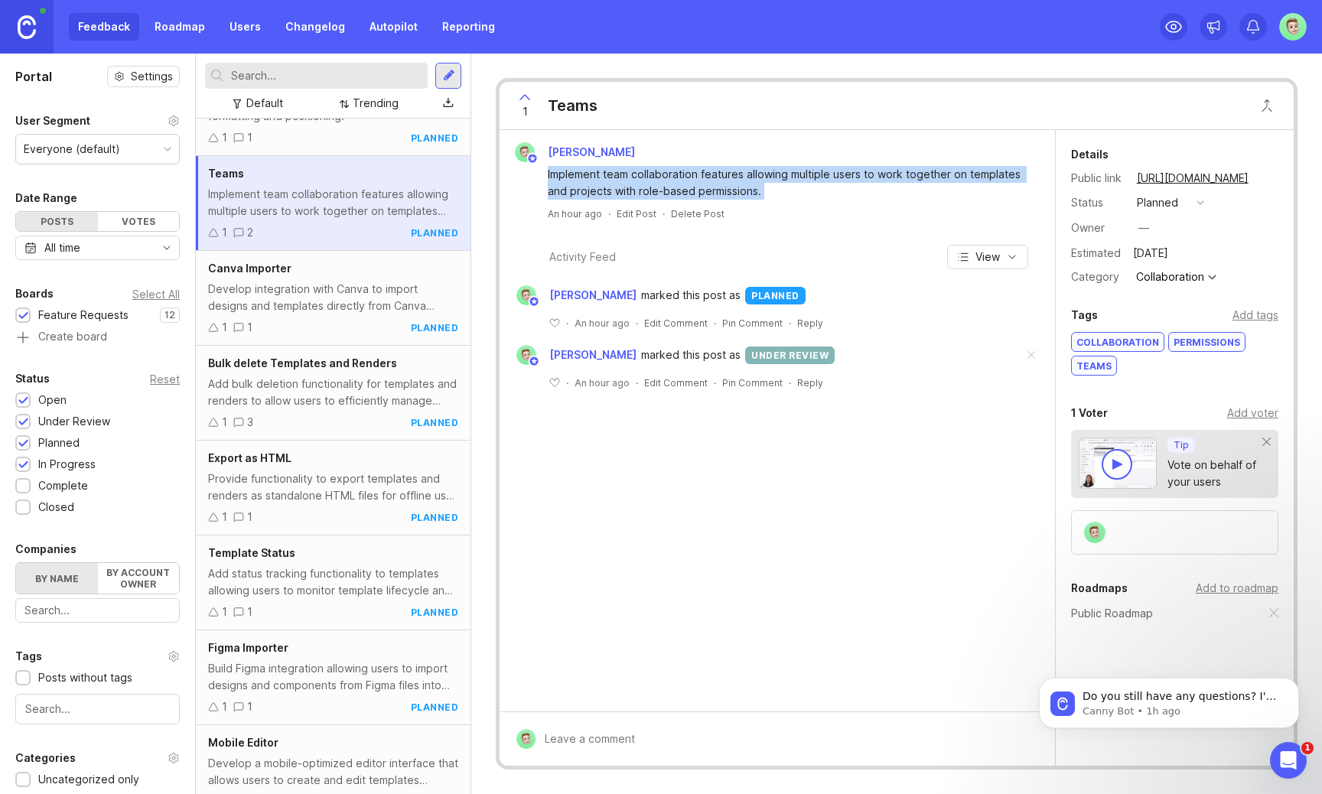
click at [610, 191] on div "Implement team collaboration features allowing multiple users to work together …" at bounding box center [786, 183] width 477 height 34
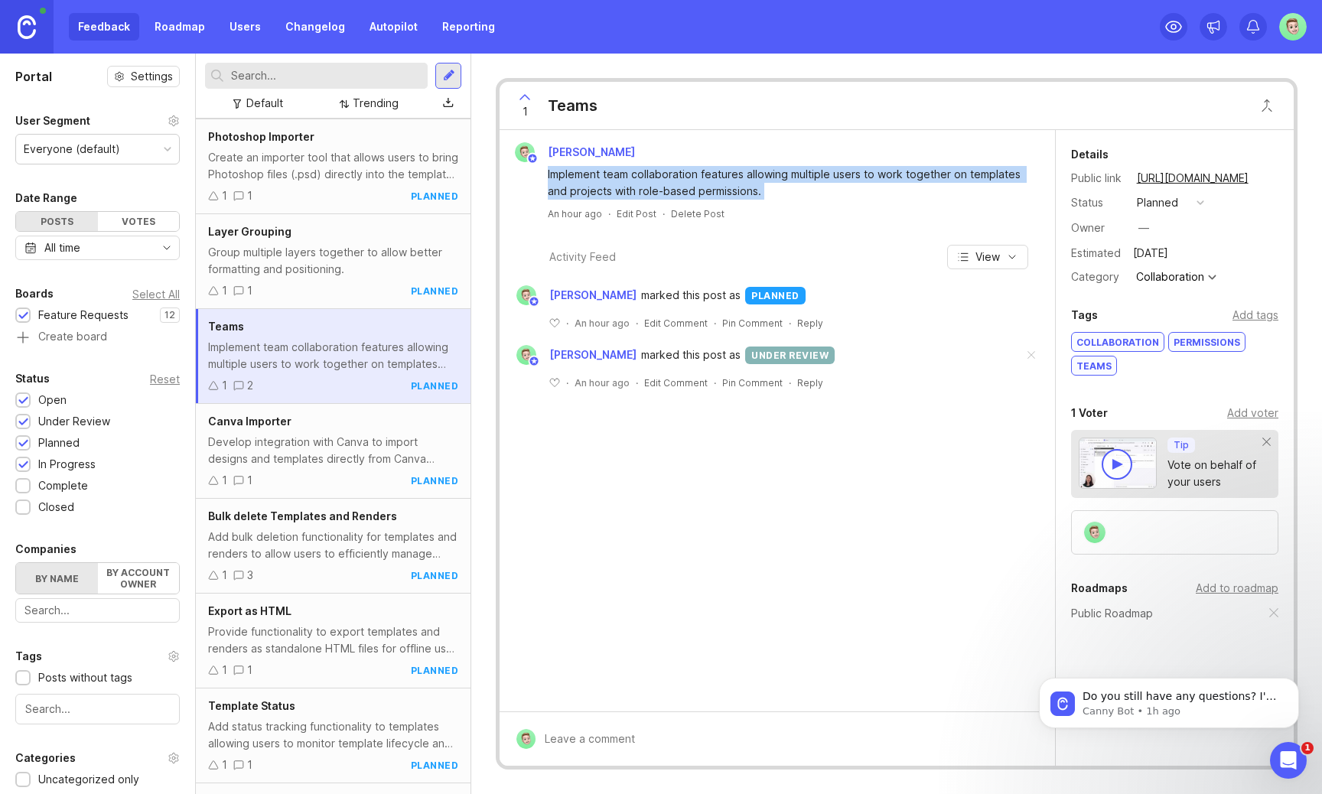
scroll to position [85, 0]
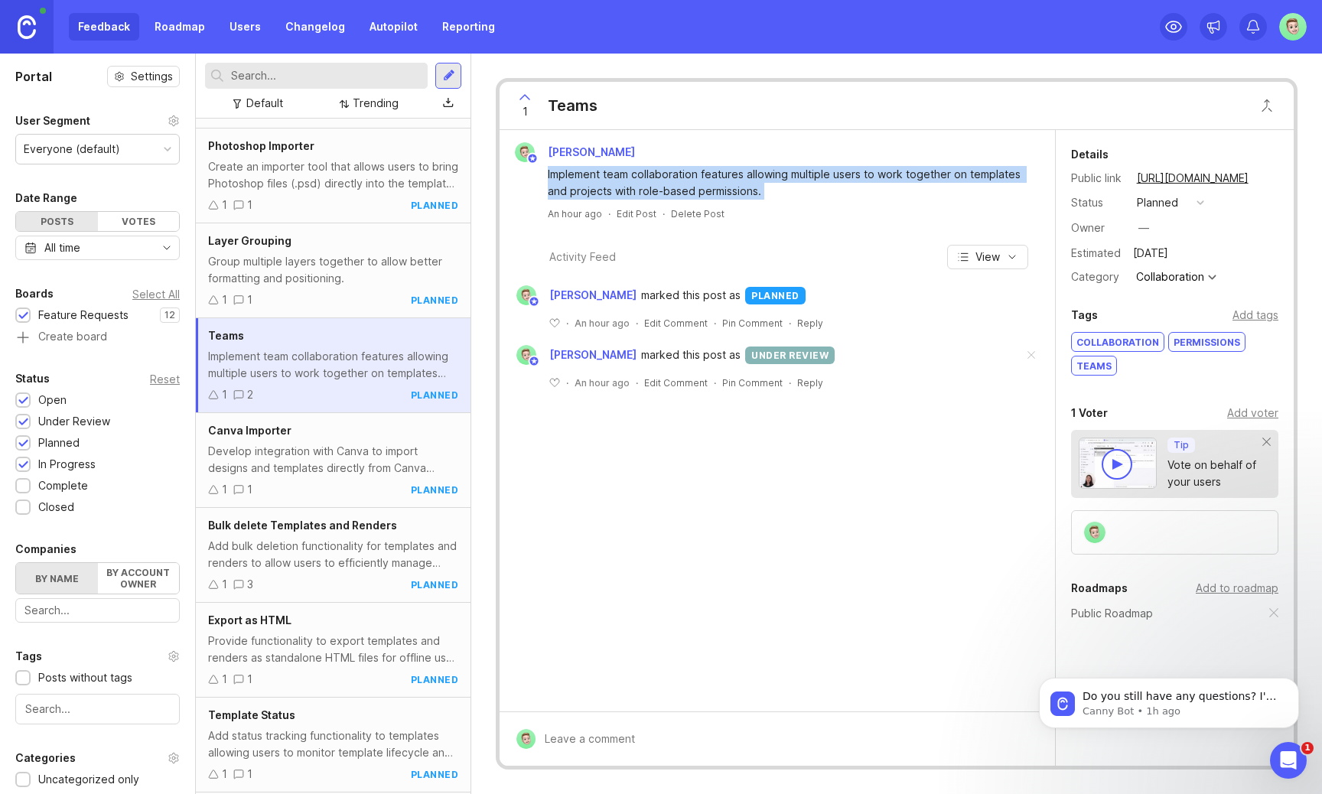
click at [344, 256] on div "Group multiple layers together to allow better formatting and positioning." at bounding box center [333, 270] width 250 height 34
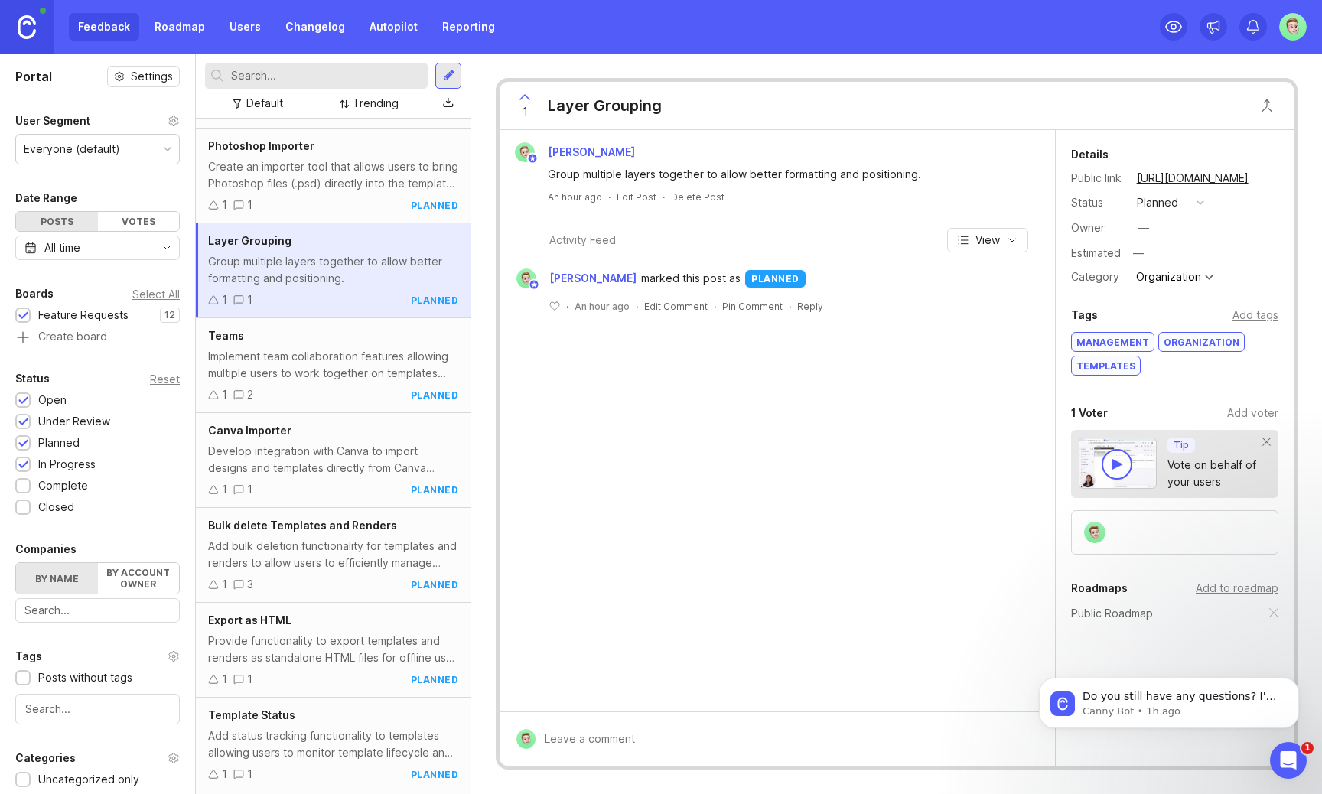
click at [591, 104] on div "Layer Grouping" at bounding box center [605, 105] width 114 height 21
click at [591, 181] on div "Group multiple layers together to allow better formatting and positioning." at bounding box center [786, 174] width 477 height 17
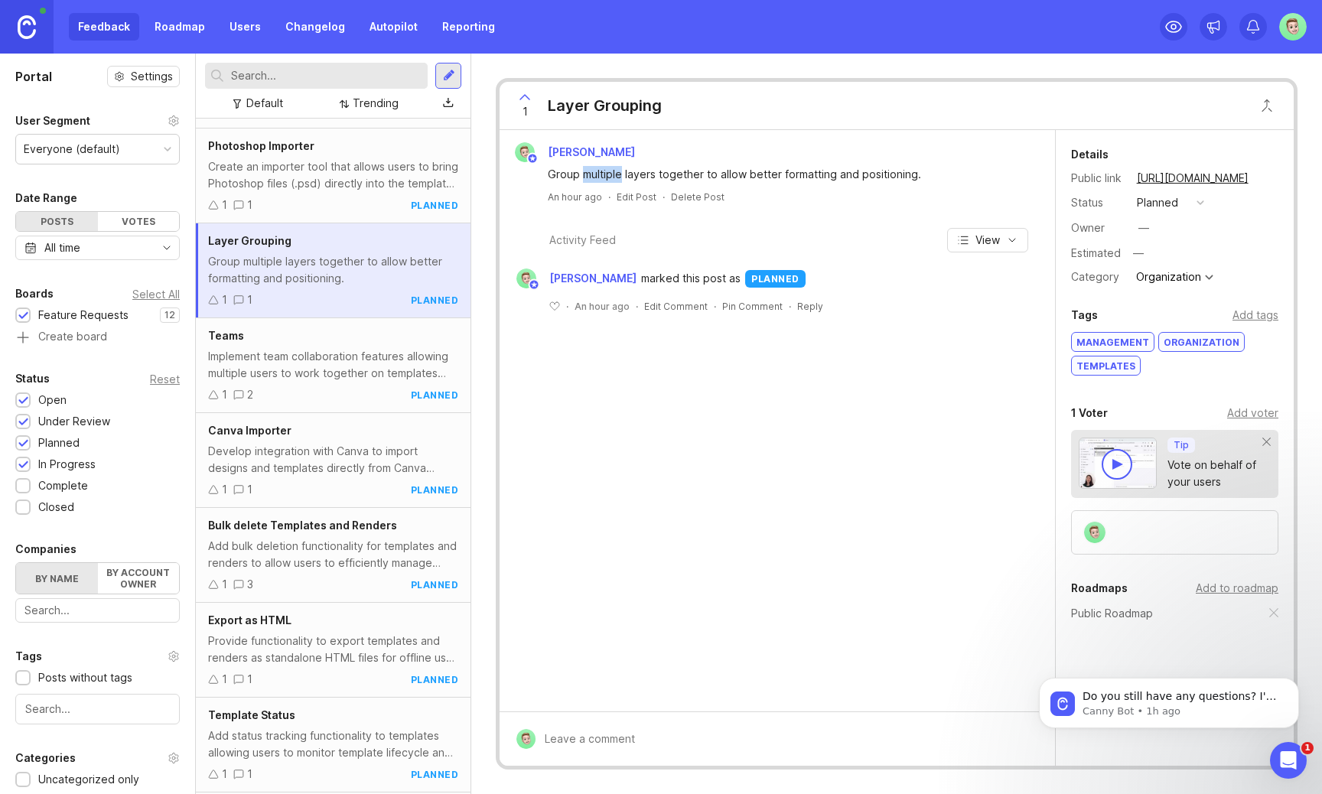
click at [591, 180] on div "Group multiple layers together to allow better formatting and positioning." at bounding box center [786, 174] width 477 height 17
click at [353, 160] on div "Create an importer tool that allows users to bring Photoshop files (.psd) direc…" at bounding box center [333, 175] width 250 height 34
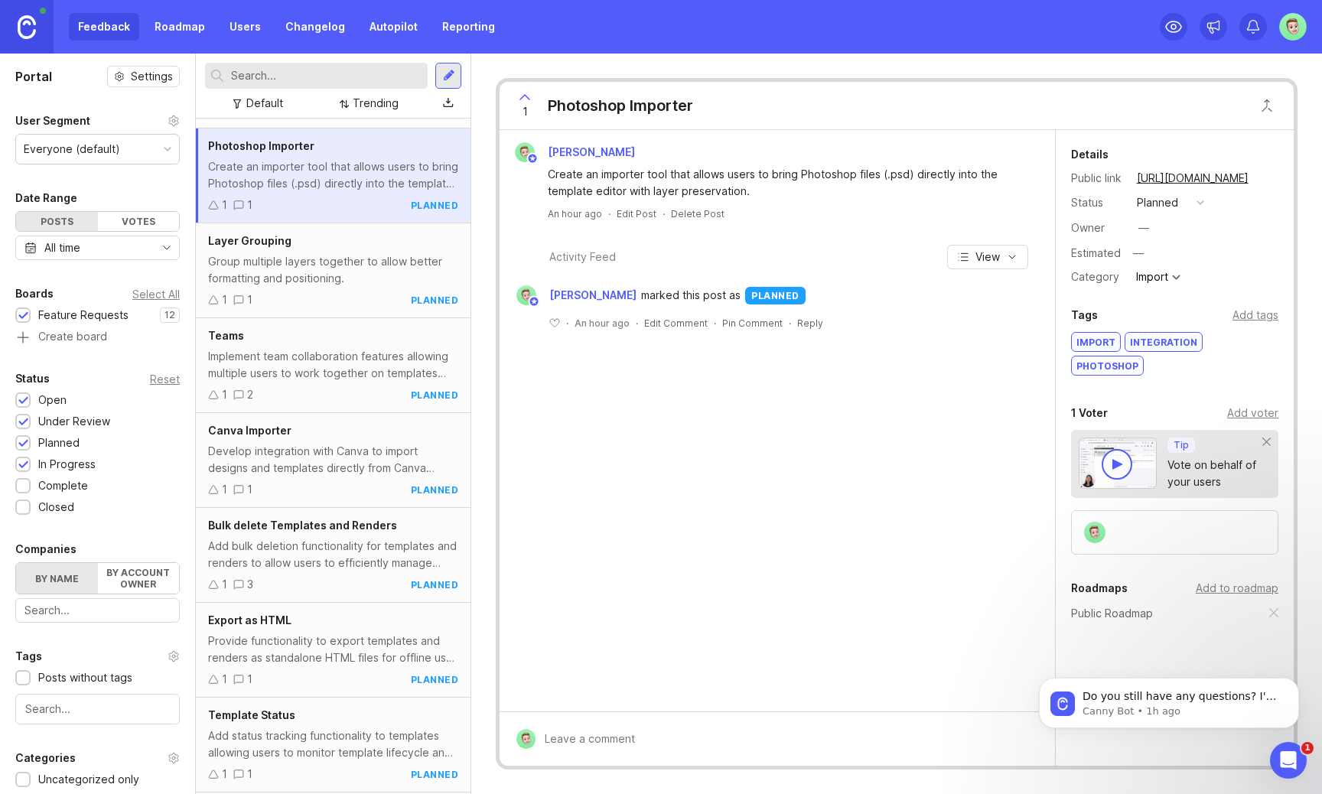
click at [598, 104] on div "Photoshop Importer" at bounding box center [620, 105] width 145 height 21
click at [619, 186] on div "Create an importer tool that allows users to bring Photoshop files (.psd) direc…" at bounding box center [786, 183] width 477 height 34
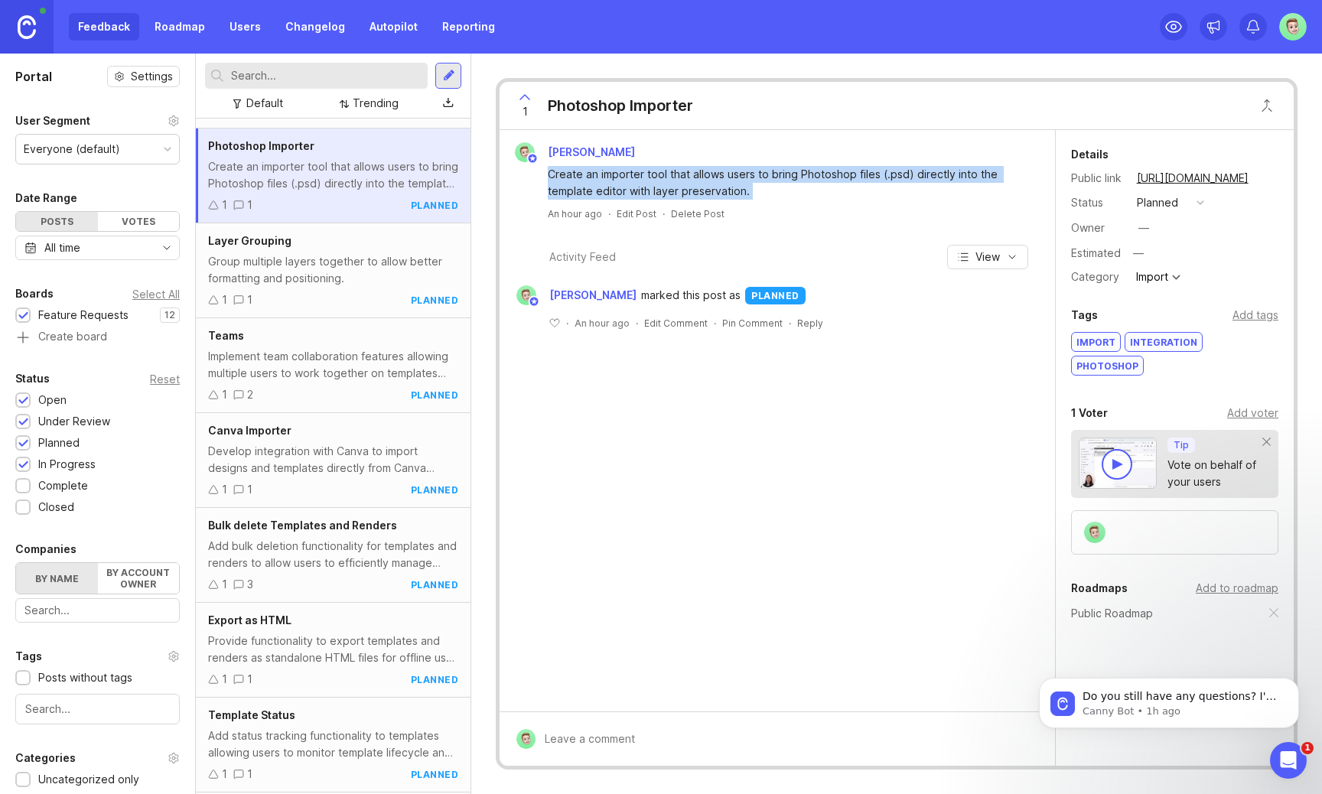
click at [619, 186] on div "Create an importer tool that allows users to bring Photoshop files (.psd) direc…" at bounding box center [786, 183] width 477 height 34
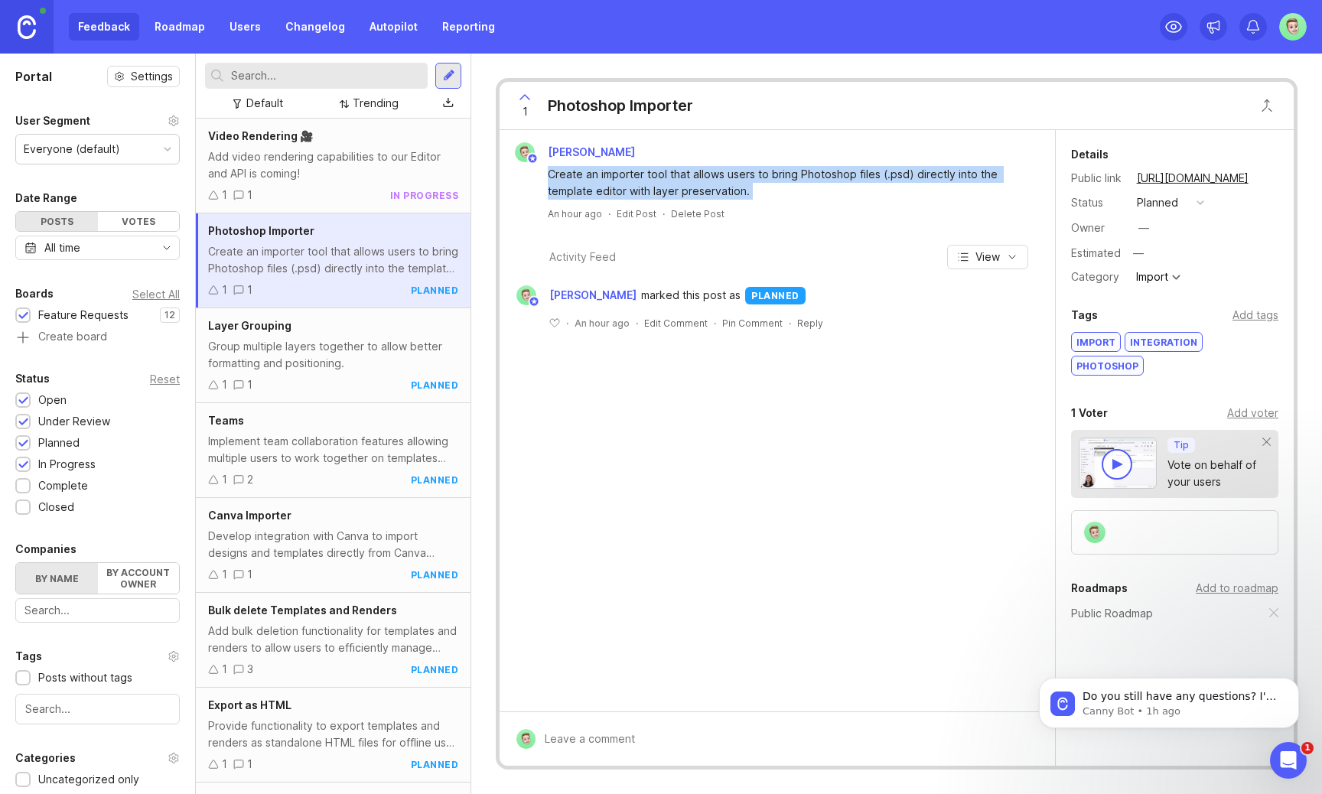
click at [360, 165] on div "Add video rendering capabilities to our Editor and API is coming!" at bounding box center [333, 165] width 250 height 34
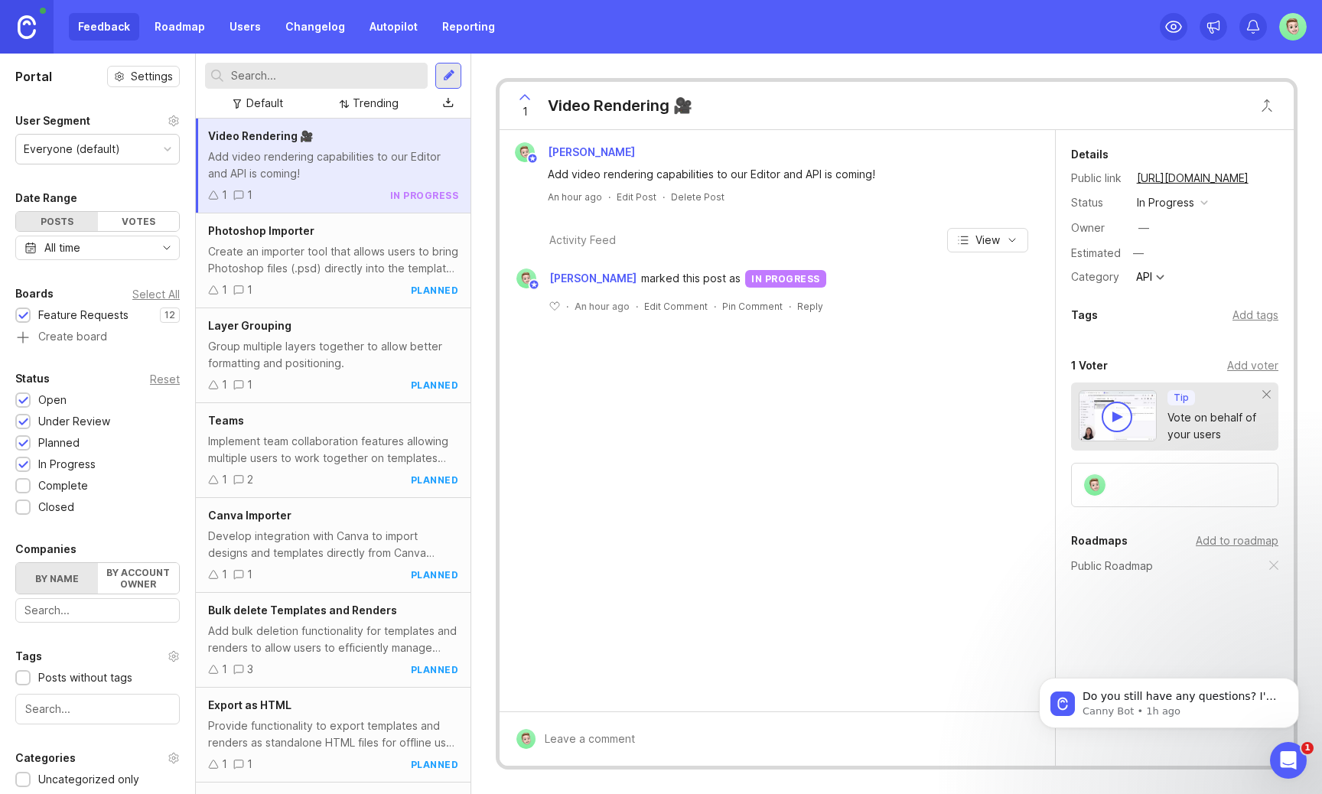
click at [627, 93] on div "1 Video Rendering 🎥" at bounding box center [600, 105] width 200 height 47
click at [627, 100] on div "Video Rendering 🎥" at bounding box center [620, 105] width 145 height 21
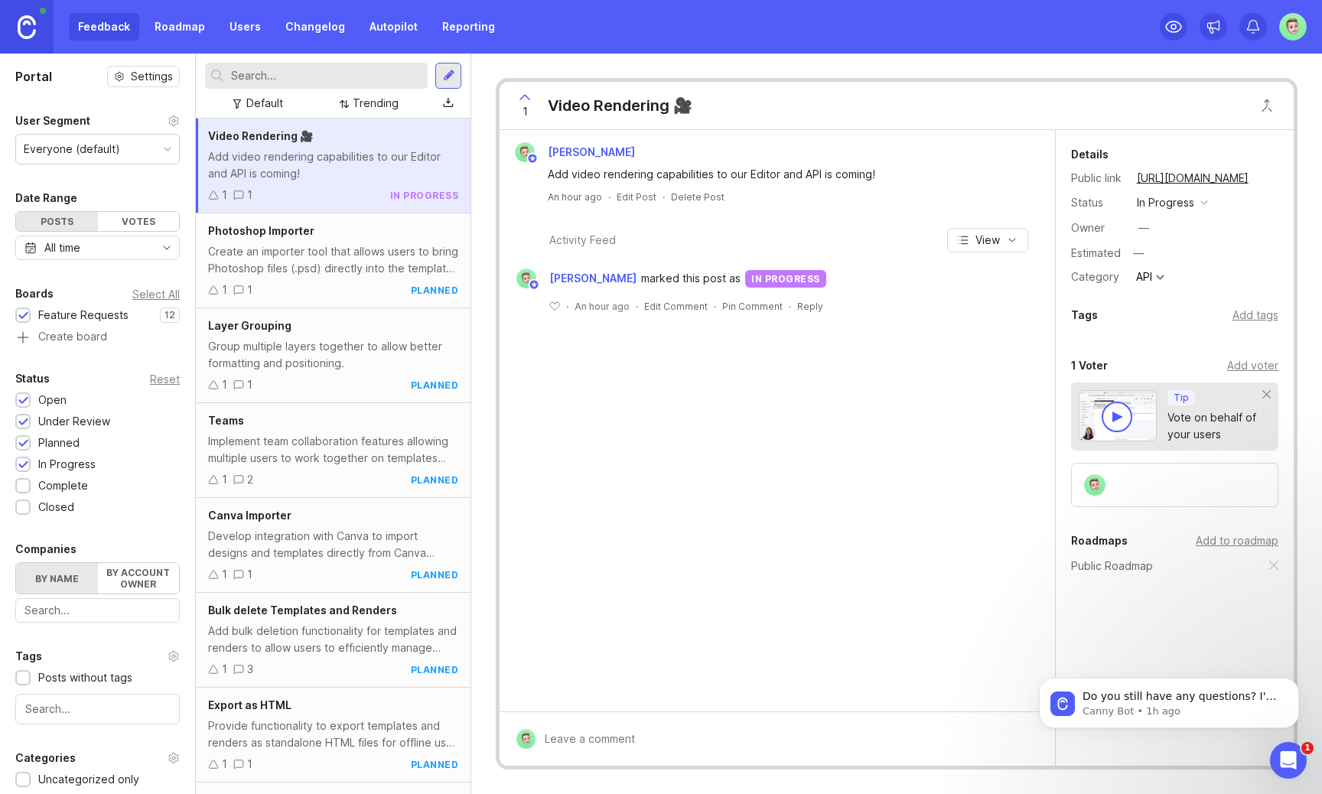
click at [616, 178] on div "Add video rendering capabilities to our Editor and API is coming!" at bounding box center [786, 174] width 477 height 17
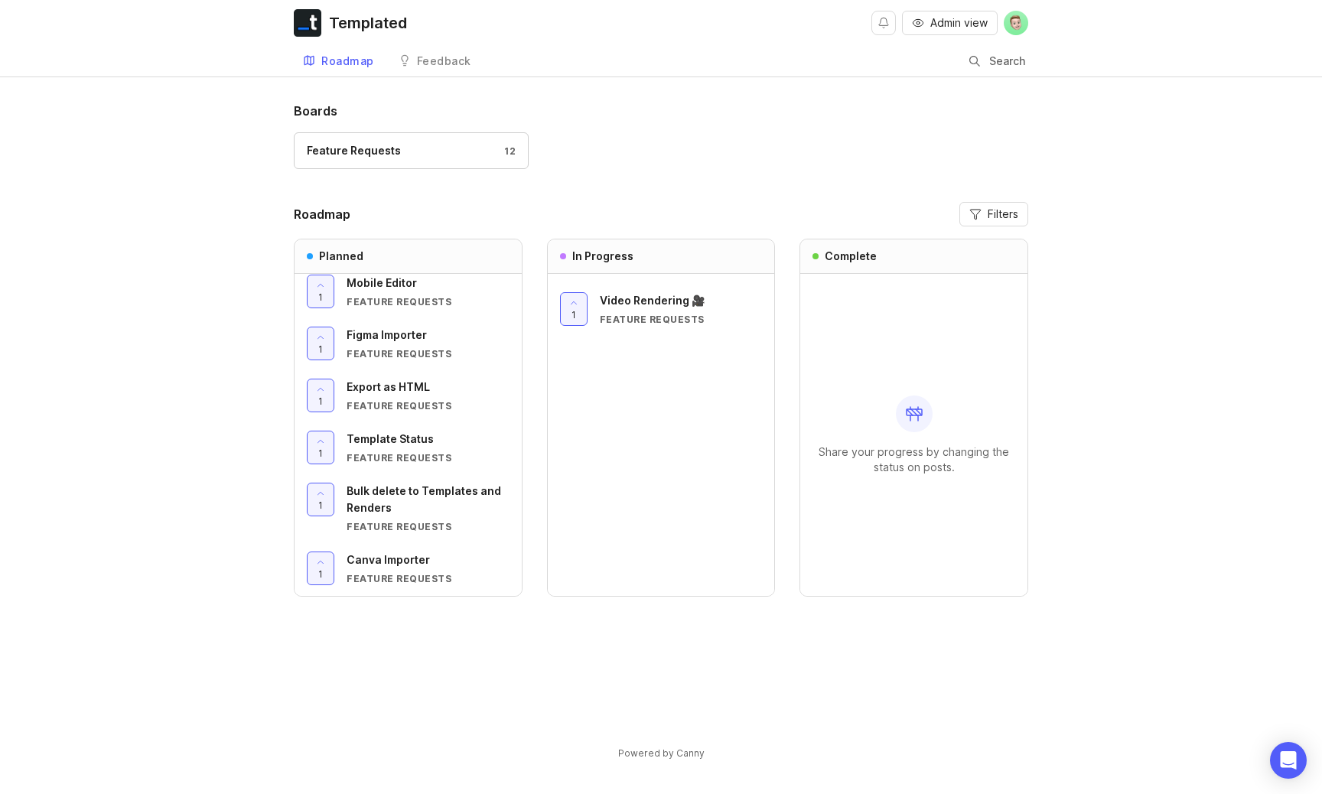
scroll to position [158, 0]
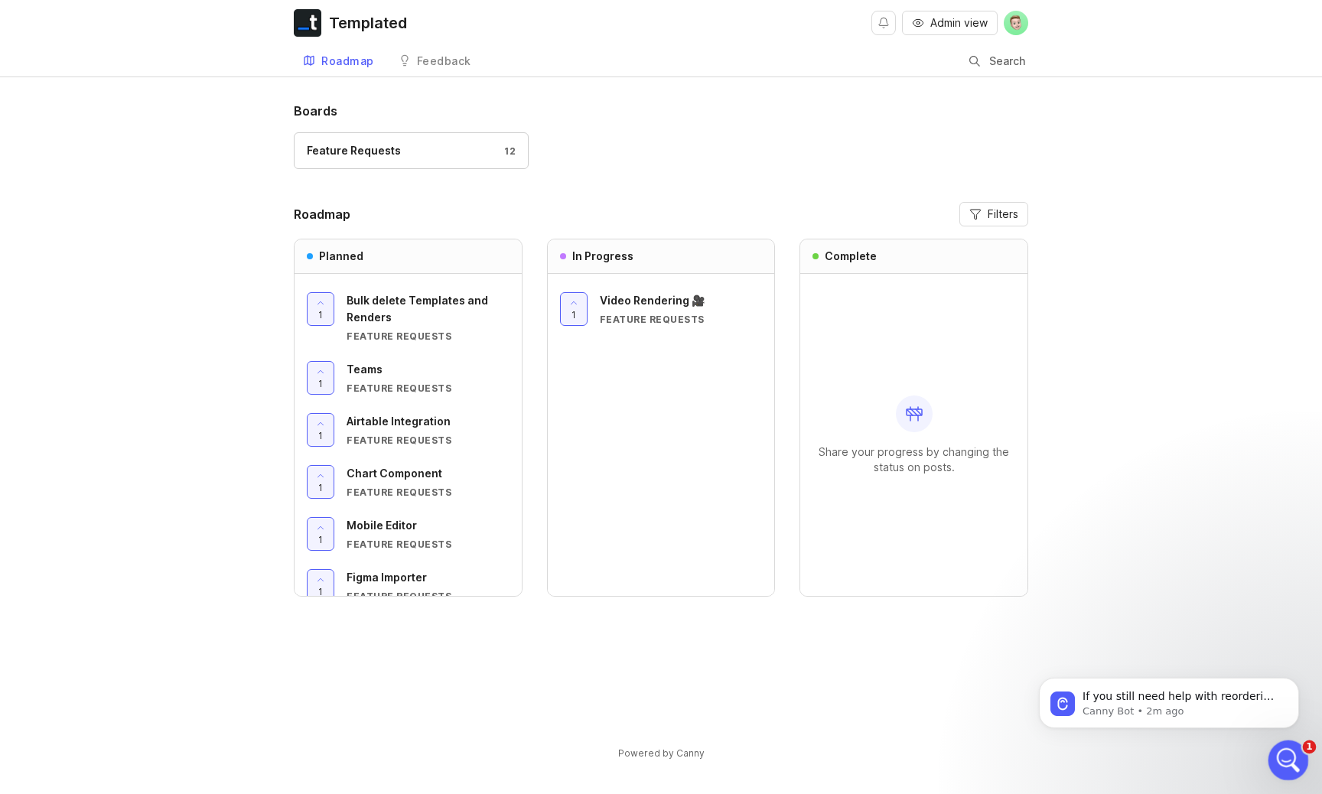
click at [1298, 744] on div "Open Intercom Messenger" at bounding box center [1286, 758] width 50 height 50
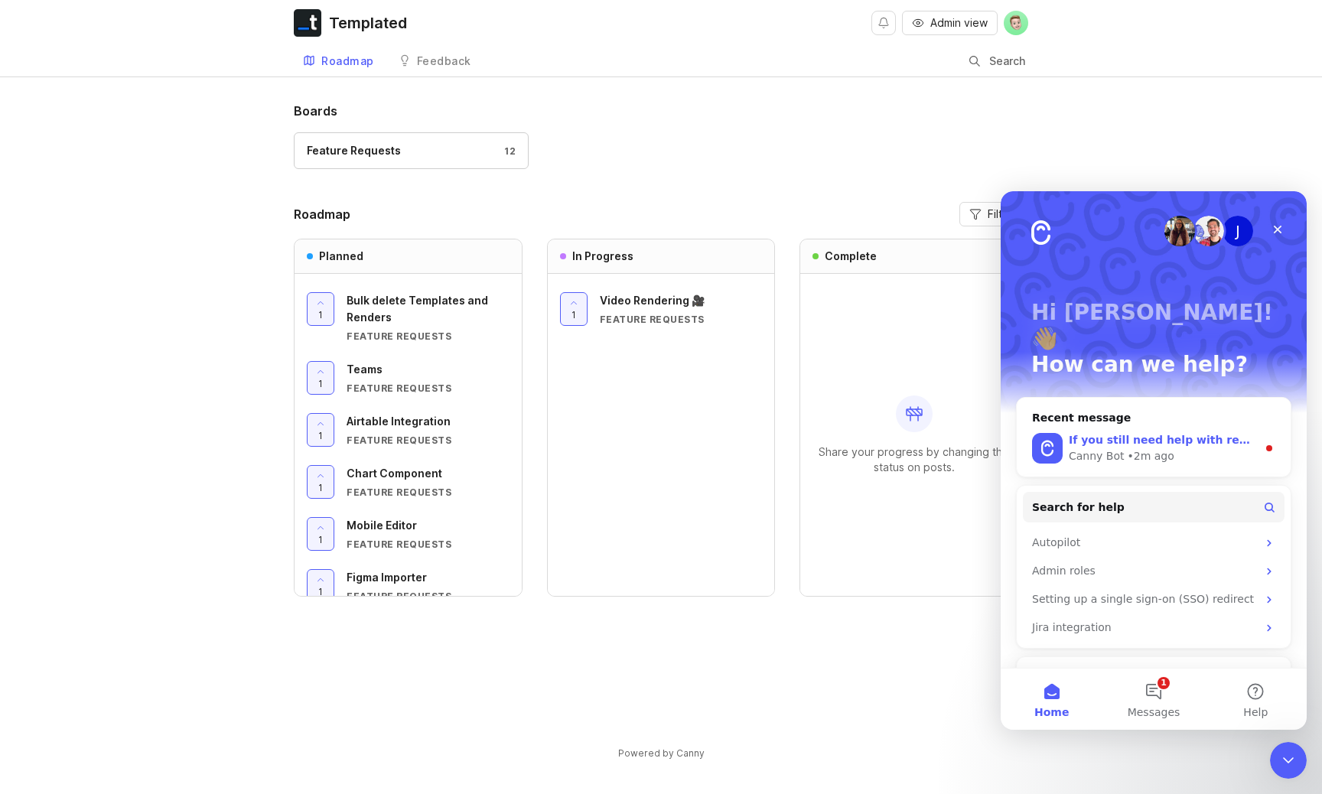
click at [1223, 448] on div "Canny Bot • 2m ago" at bounding box center [1163, 456] width 188 height 16
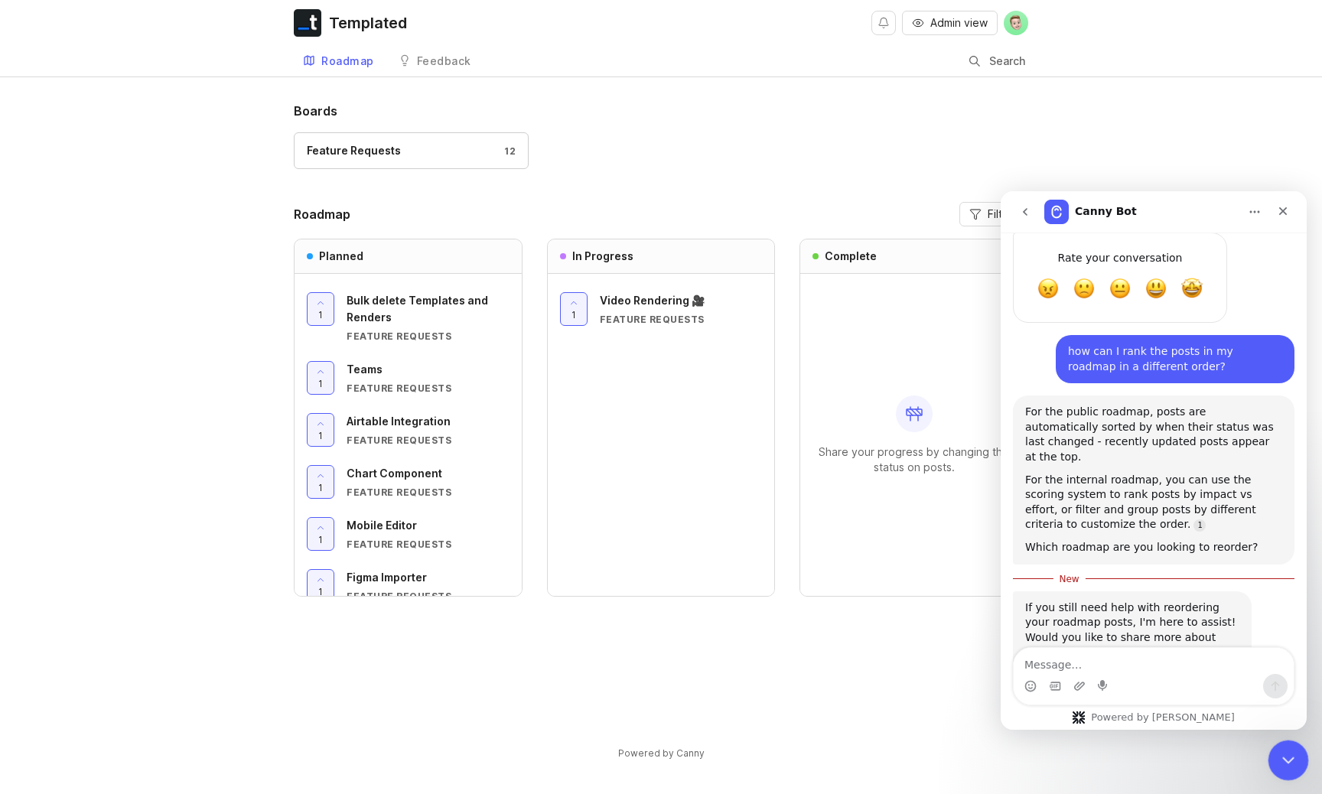
scroll to position [595, 0]
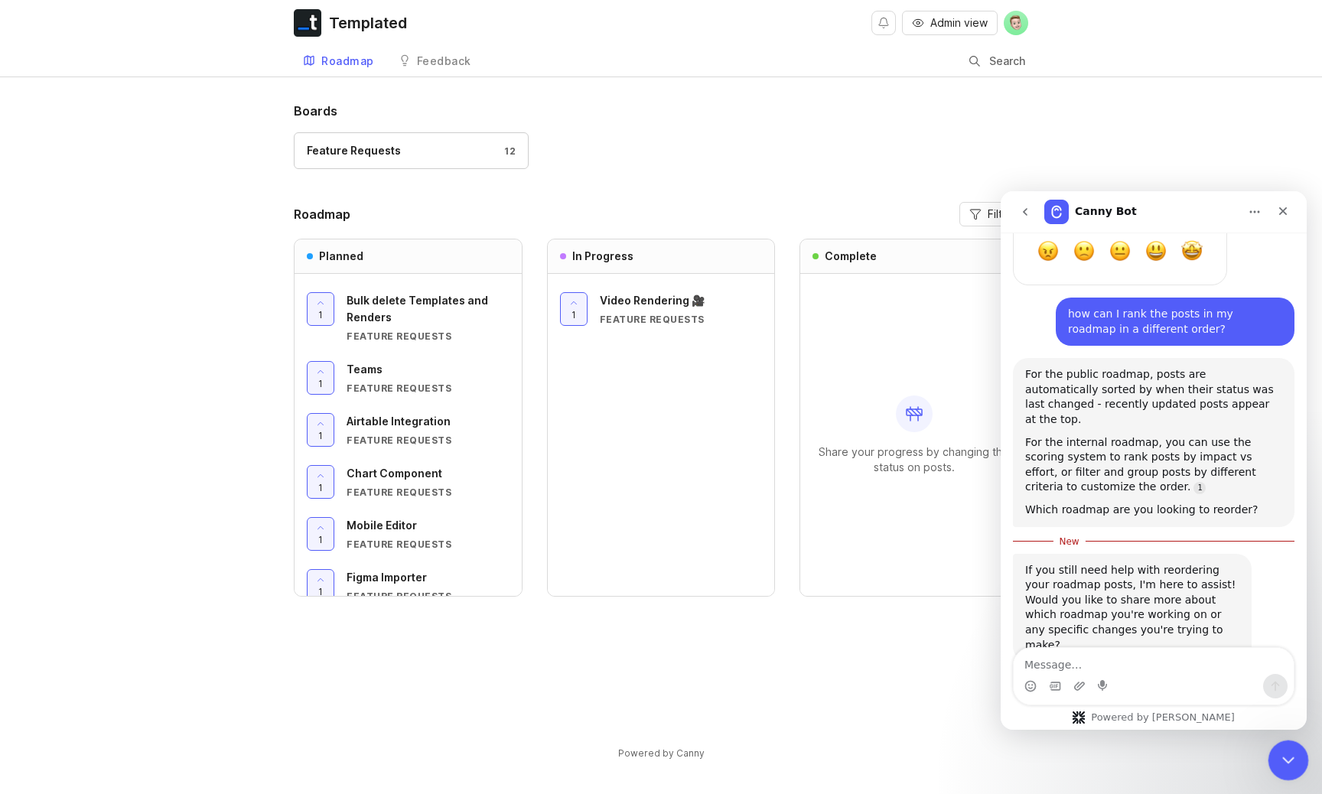
click at [1287, 750] on icon "Close Intercom Messenger" at bounding box center [1286, 758] width 18 height 18
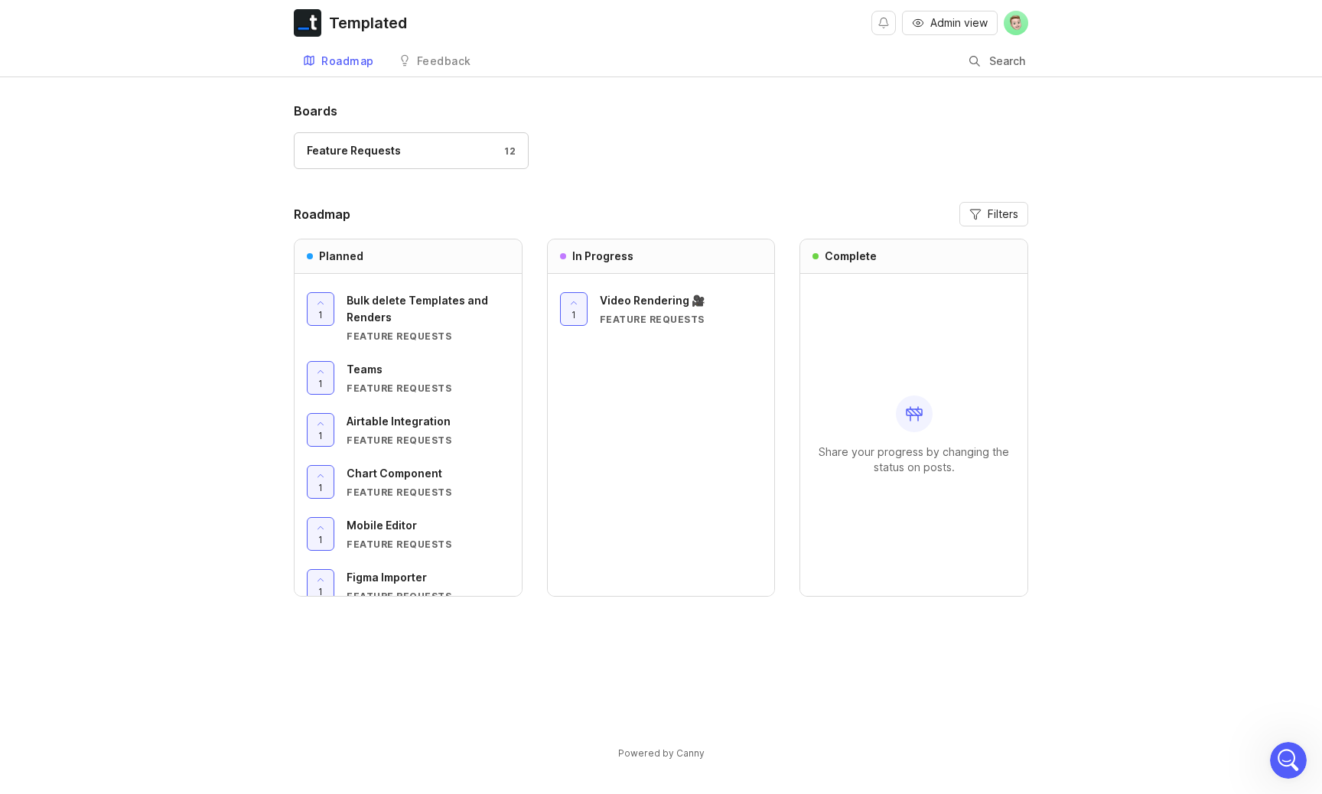
scroll to position [572, 0]
click at [360, 305] on span "Bulk delete Templates and Renders" at bounding box center [418, 309] width 142 height 30
click at [632, 301] on span "Video Rendering 🎥" at bounding box center [652, 300] width 105 height 13
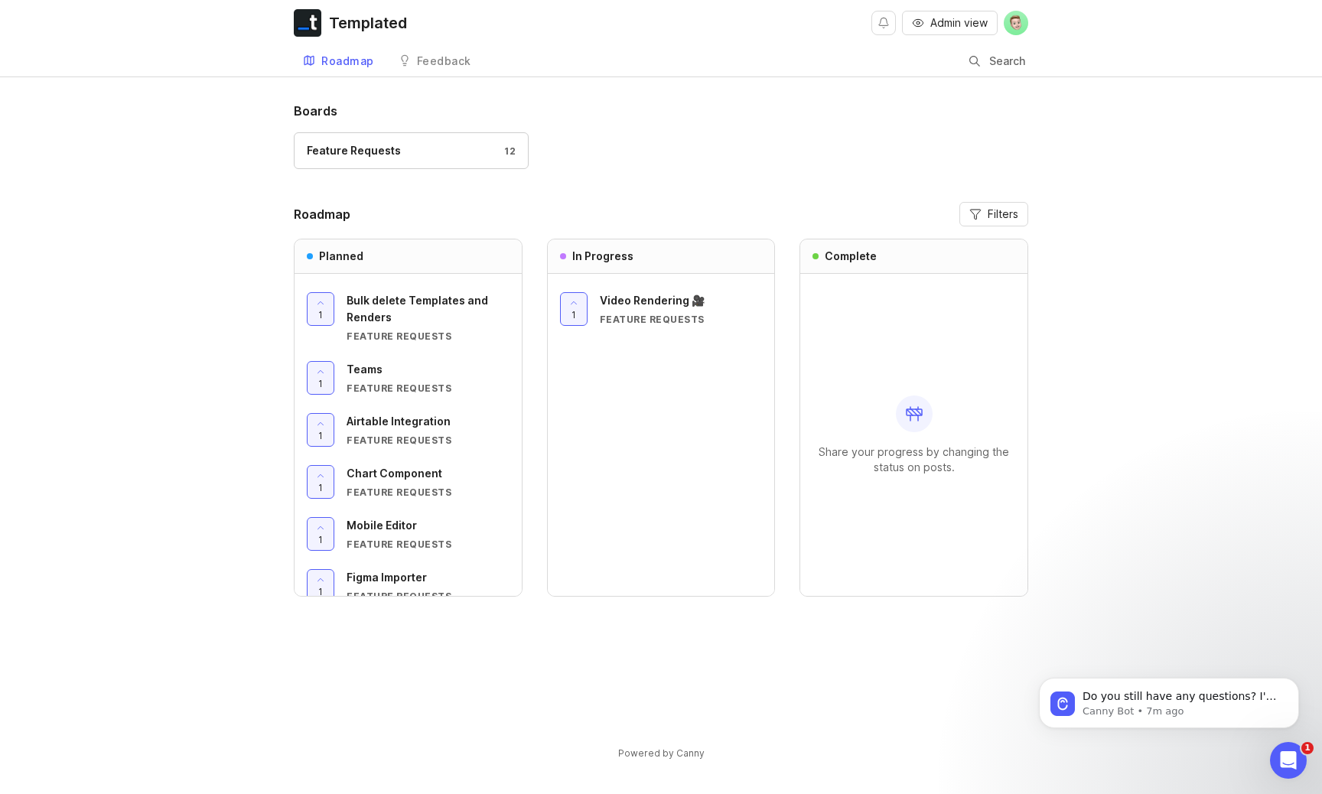
scroll to position [637, 0]
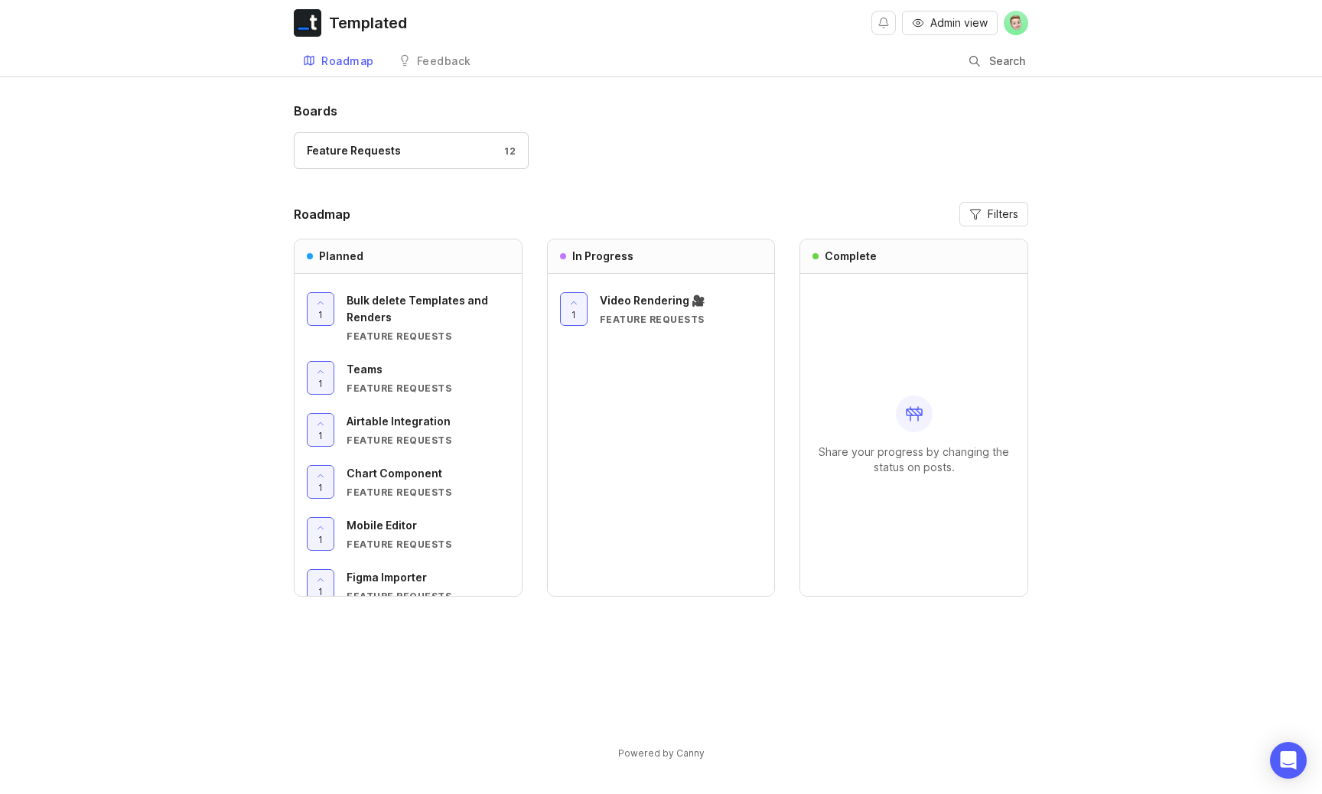
click at [447, 64] on div "Feedback" at bounding box center [444, 61] width 54 height 11
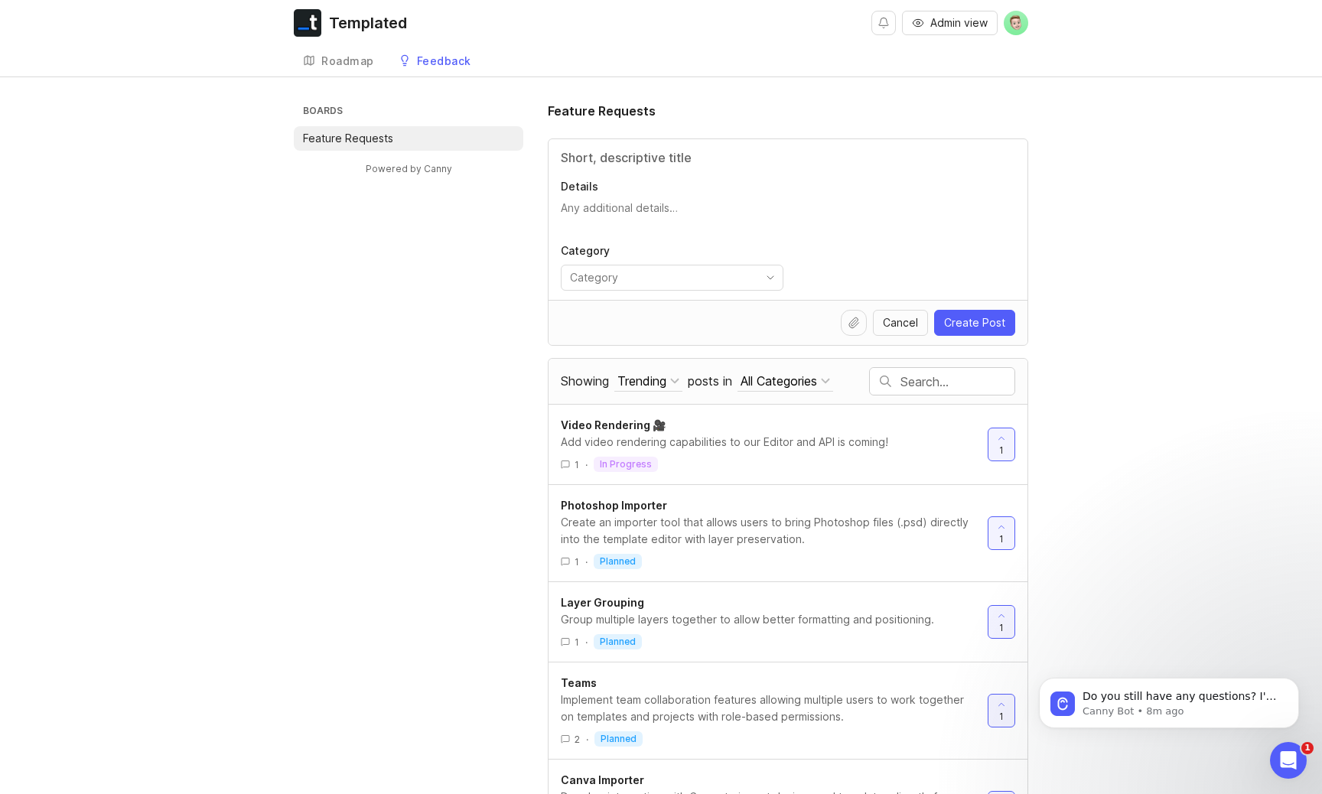
click at [334, 61] on div "Roadmap" at bounding box center [347, 61] width 53 height 11
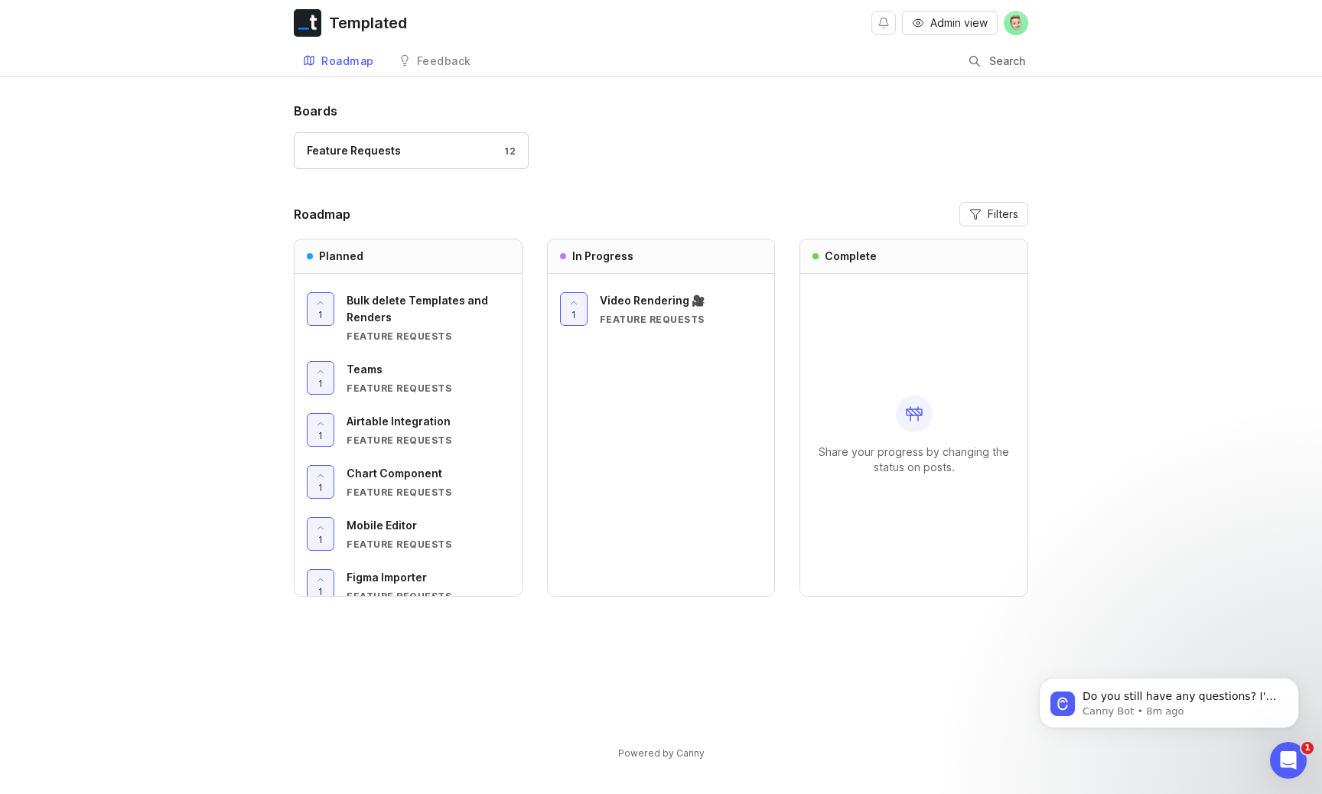
click at [419, 57] on div "Feedback" at bounding box center [444, 61] width 54 height 11
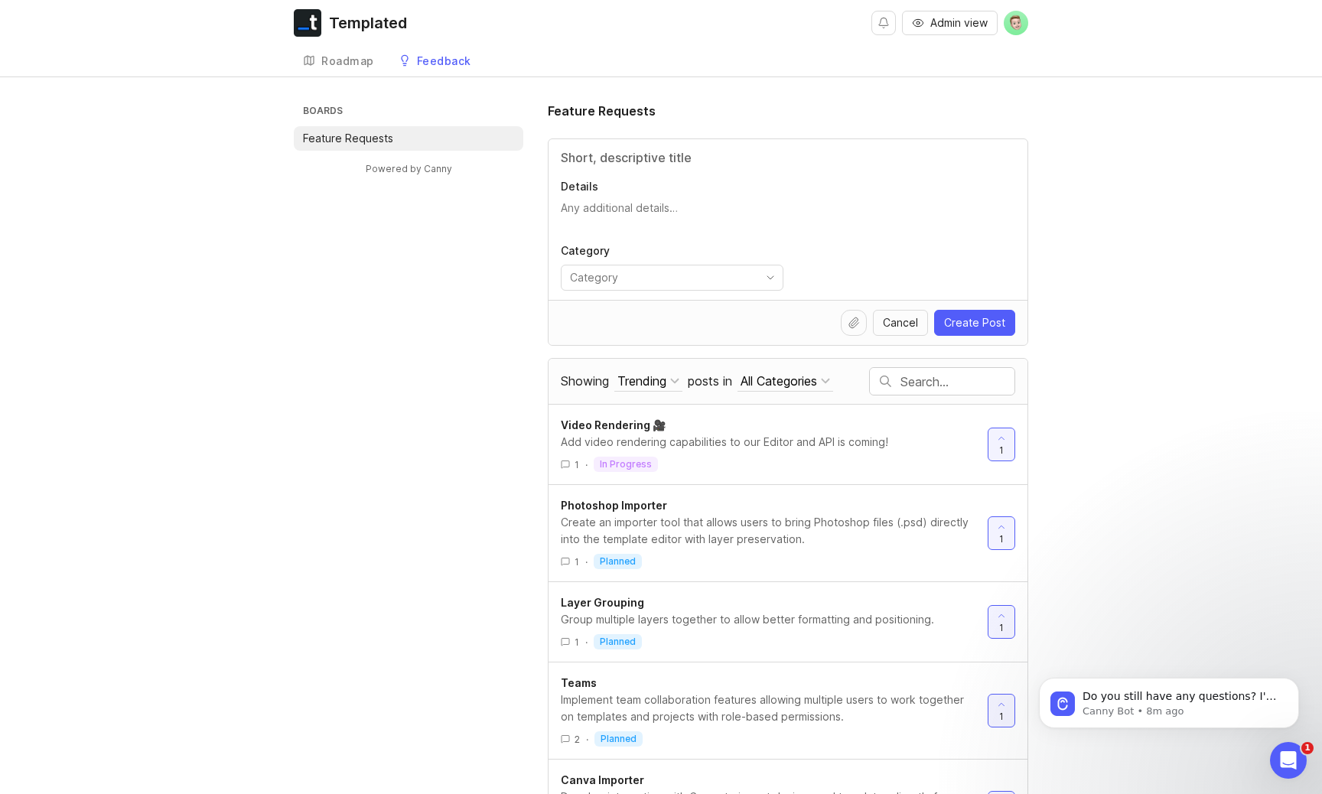
click at [340, 59] on div "Roadmap" at bounding box center [347, 61] width 53 height 11
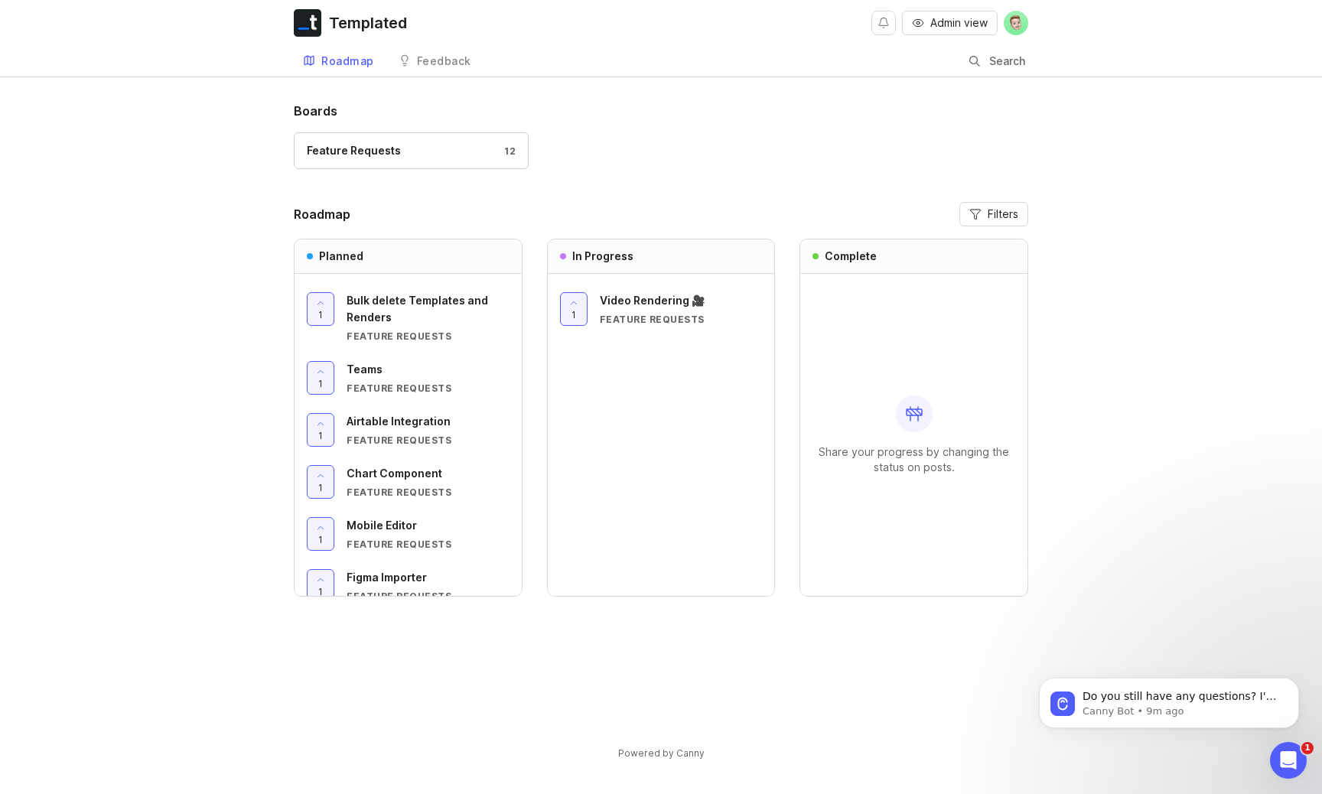
click at [693, 216] on header "Roadmap Filters" at bounding box center [661, 214] width 735 height 24
